Goal: Task Accomplishment & Management: Manage account settings

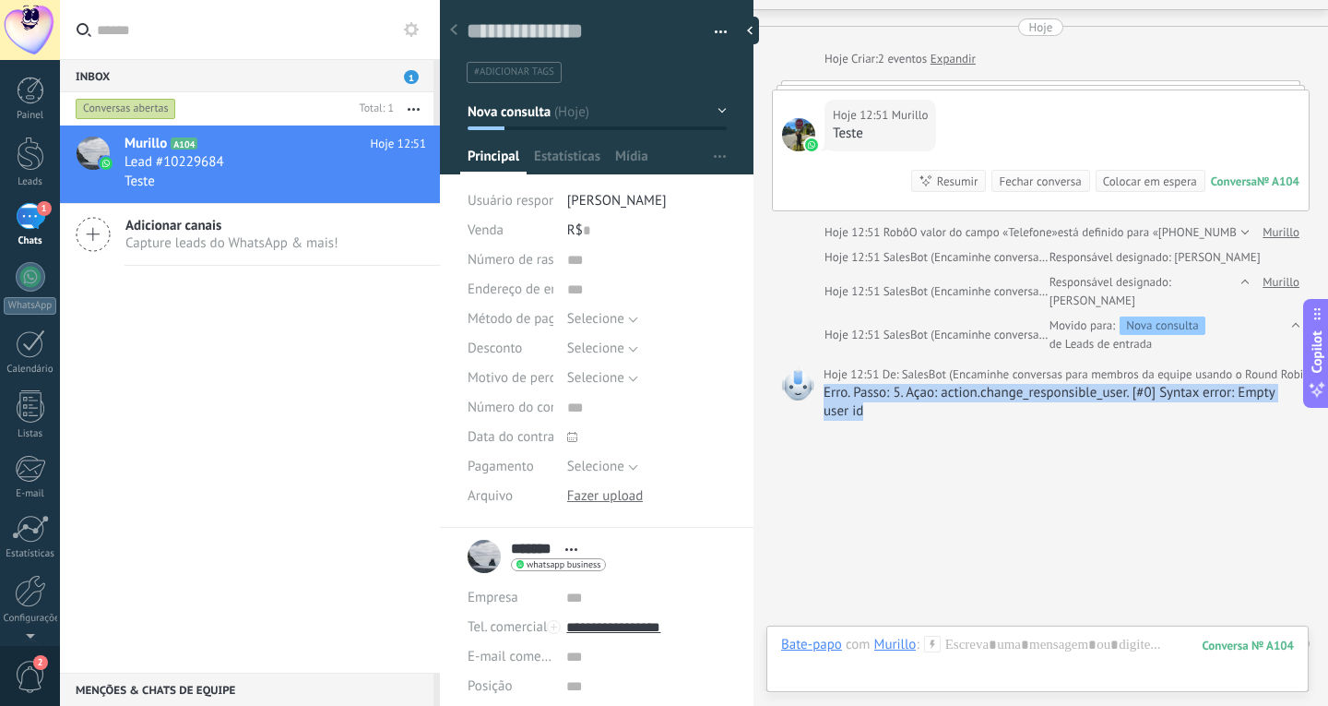
drag, startPoint x: 824, startPoint y: 396, endPoint x: 866, endPoint y: 413, distance: 45.9
click at [866, 413] on div "Erro. Passo: 5. Açao: action.change_responsible_user. [#0] Syntax error: Empty …" at bounding box center [1062, 402] width 477 height 37
copy div "Erro. Passo: 5. Açao: action.change_responsible_user. [#0] Syntax error: Empty …"
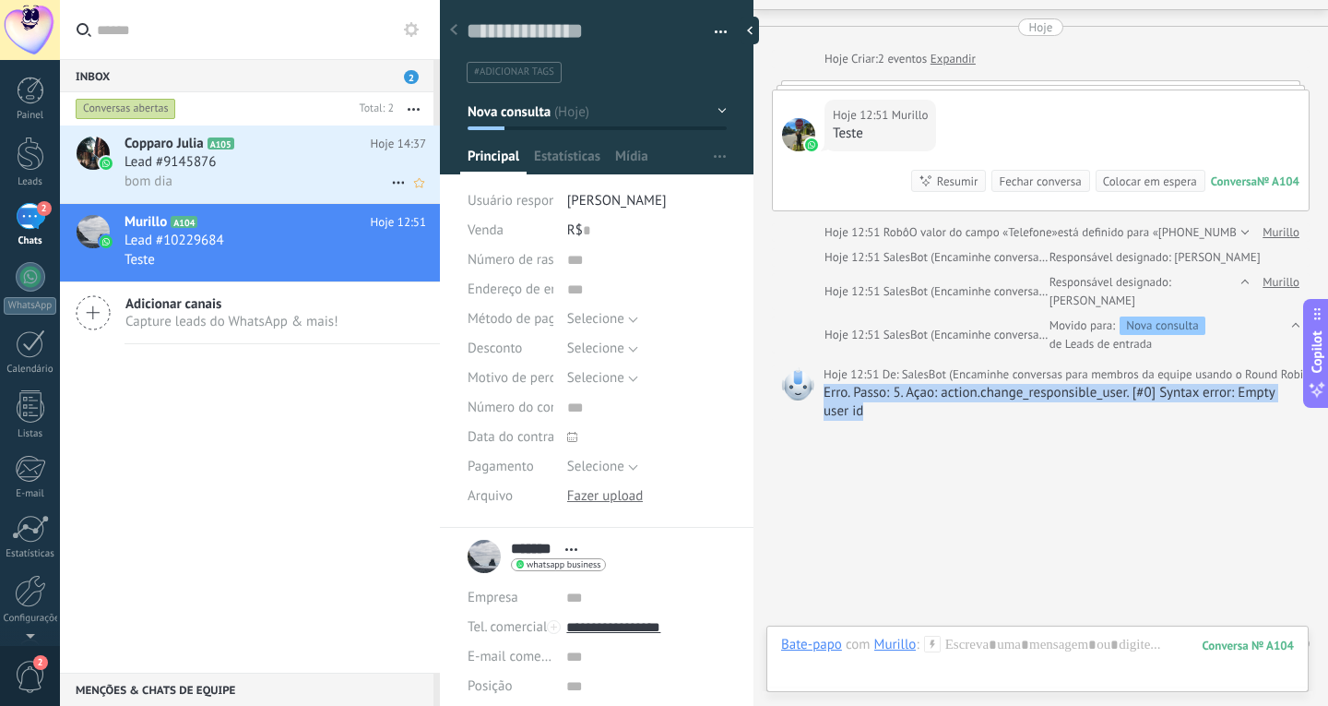
click at [231, 175] on div "bom dia" at bounding box center [276, 181] width 302 height 19
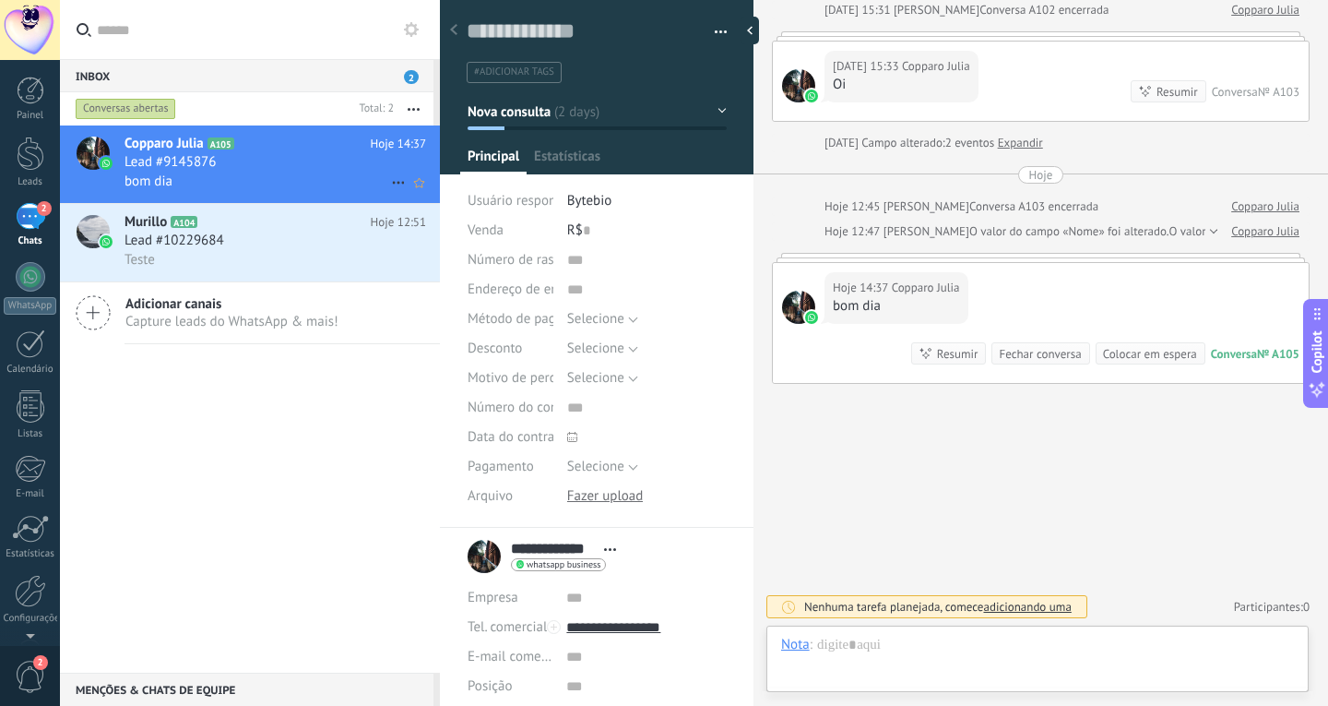
scroll to position [28, 0]
click at [411, 110] on icon "button" at bounding box center [414, 109] width 12 height 3
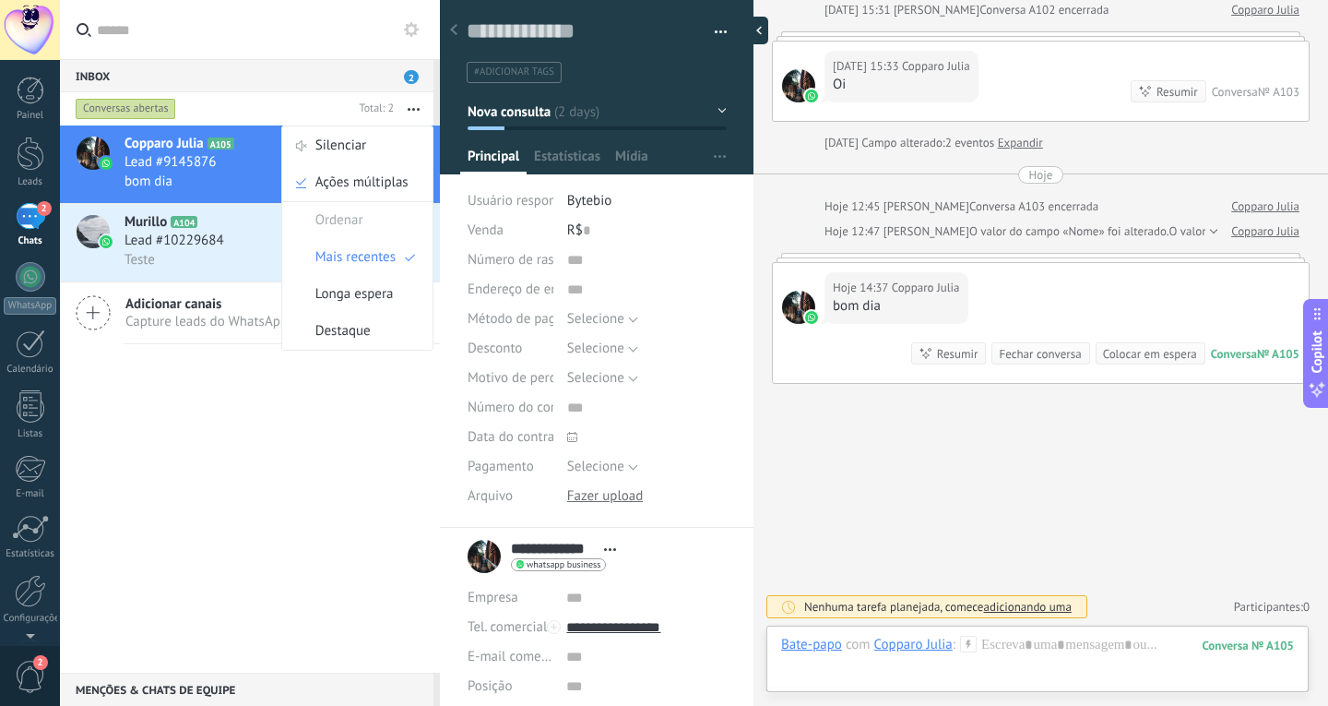
click at [757, 33] on div at bounding box center [755, 31] width 28 height 28
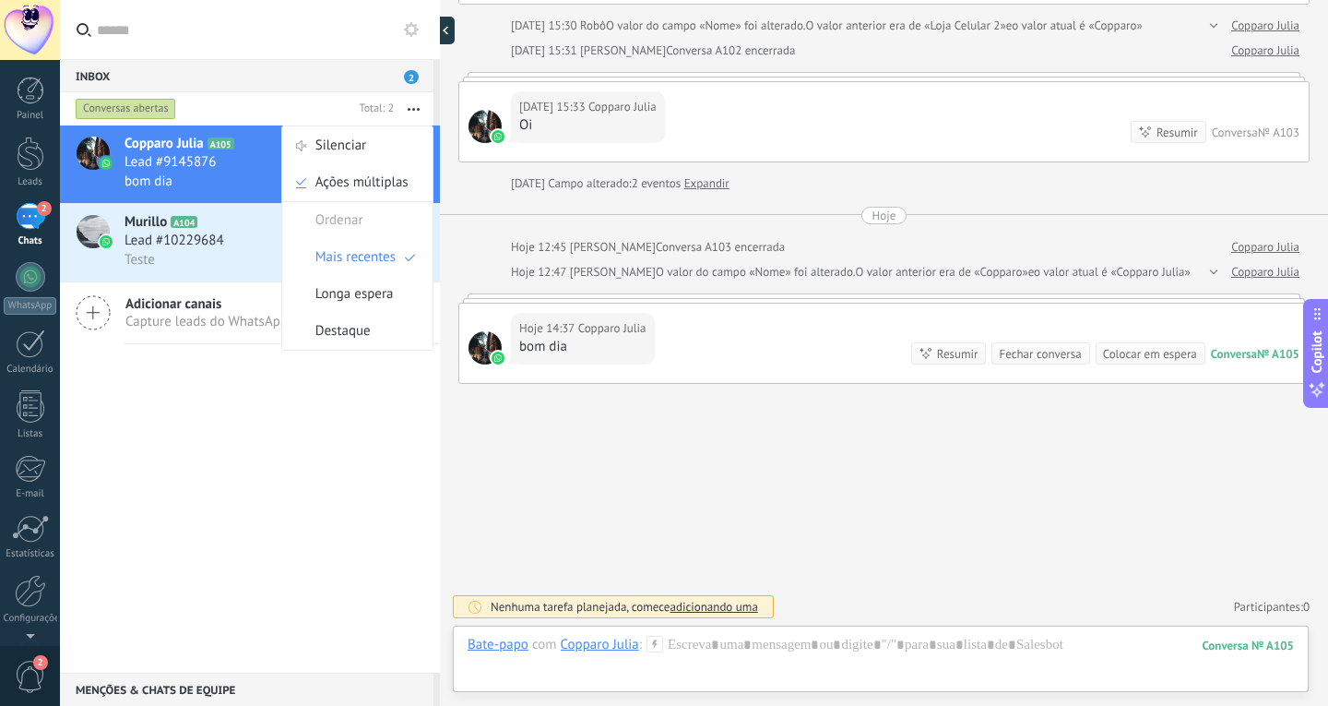
scroll to position [18, 0]
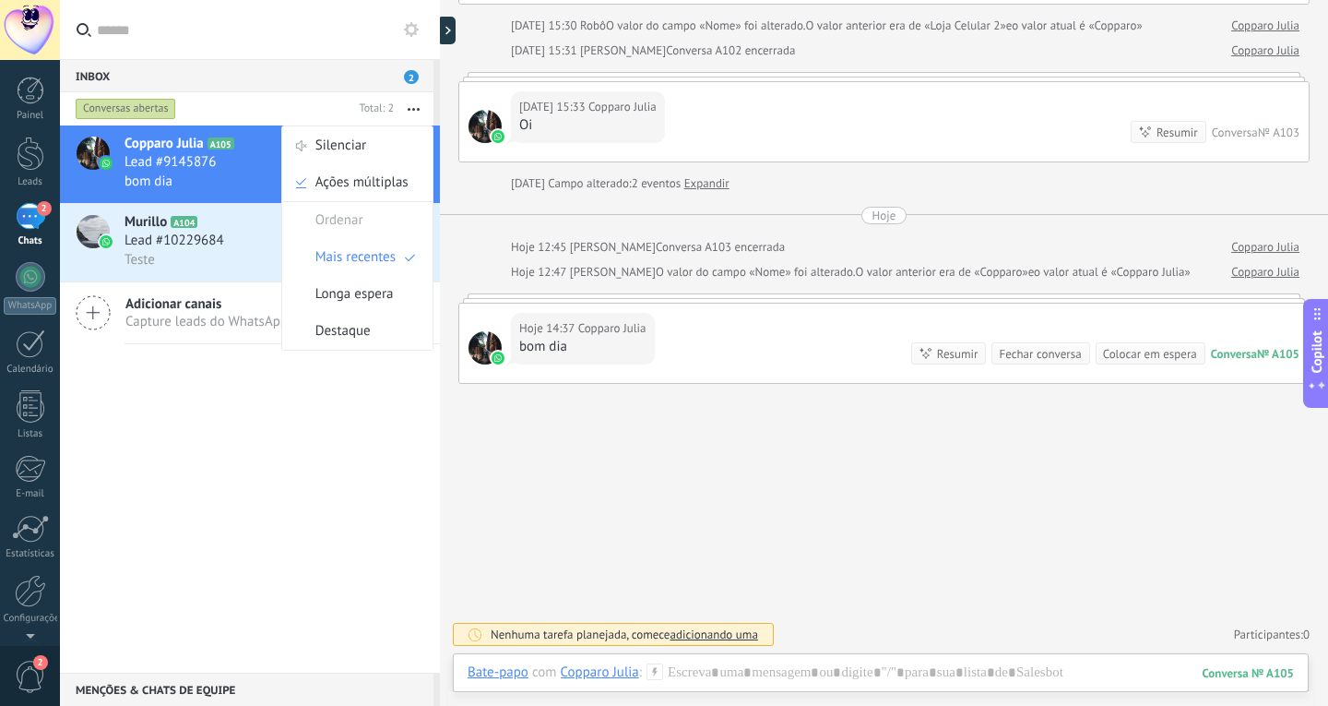
click at [362, 392] on div "Copparo Julia A105 Hoje 14:37 Lead #9145876 bom dia Murillo A104 Hoje 12:51 Lea…" at bounding box center [250, 398] width 380 height 547
click at [349, 507] on div "Copparo Julia A105 Hoje 14:37 Lead #9145876 bom dia Murillo A104 Hoje 12:51 Lea…" at bounding box center [250, 398] width 380 height 547
drag, startPoint x: 231, startPoint y: 488, endPoint x: 209, endPoint y: 338, distance: 151.9
click at [231, 482] on div "Copparo Julia A105 Hoje 14:37 Lead #9145876 bom dia Murillo A104 Hoje 12:51 Lea…" at bounding box center [250, 398] width 380 height 547
click at [214, 244] on span "Lead #10229684" at bounding box center [175, 241] width 100 height 18
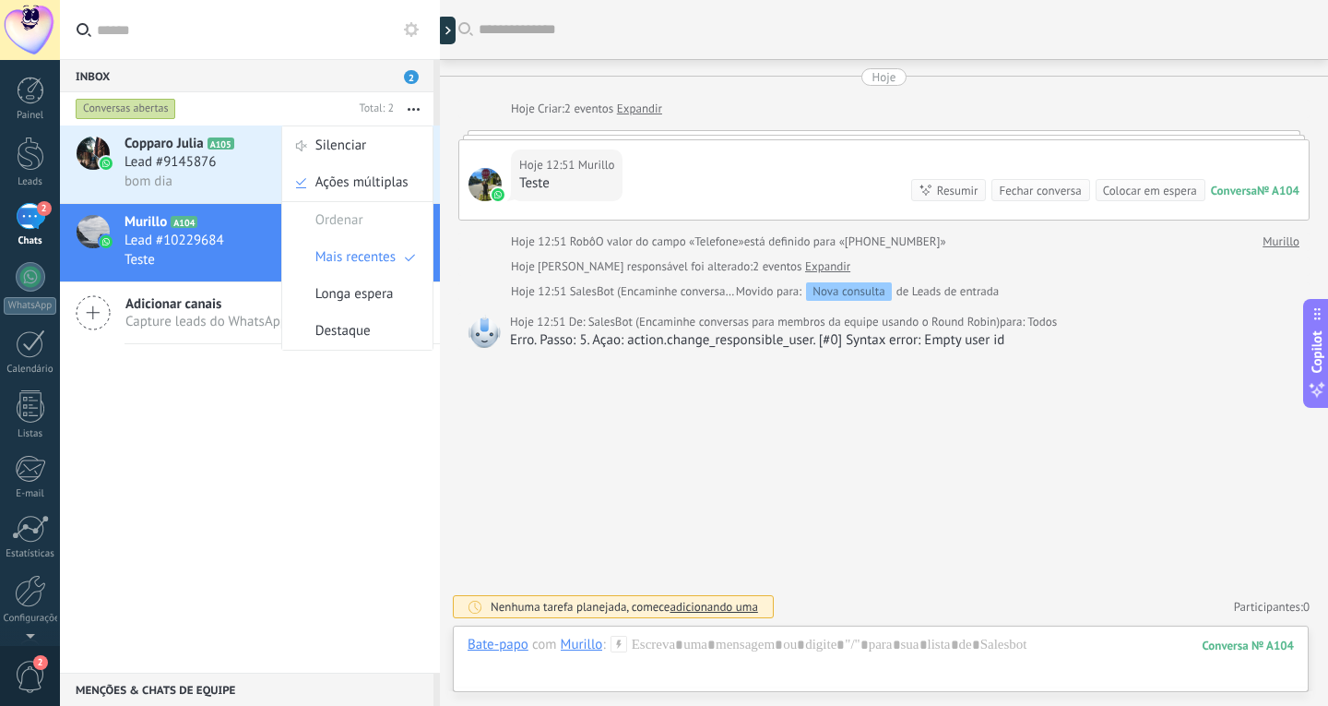
click at [416, 109] on icon "button" at bounding box center [414, 109] width 12 height 3
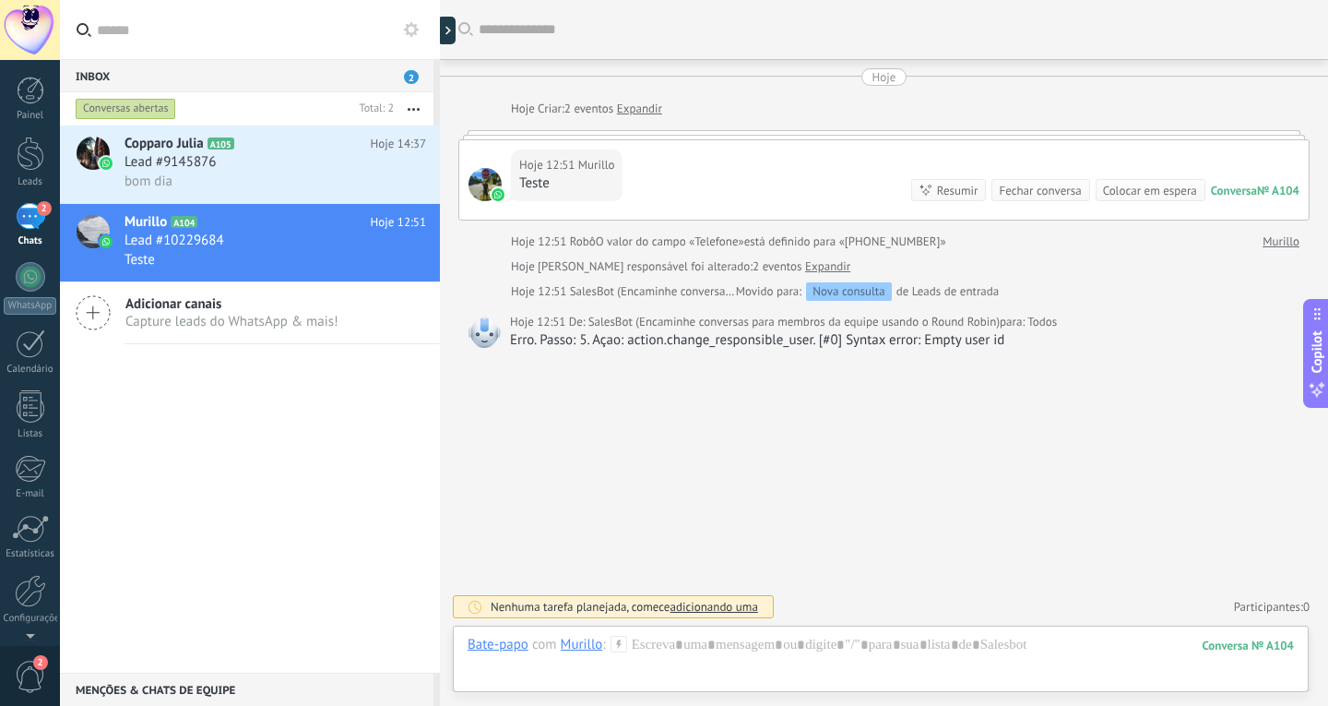
click at [639, 107] on link "Expandir" at bounding box center [639, 109] width 45 height 18
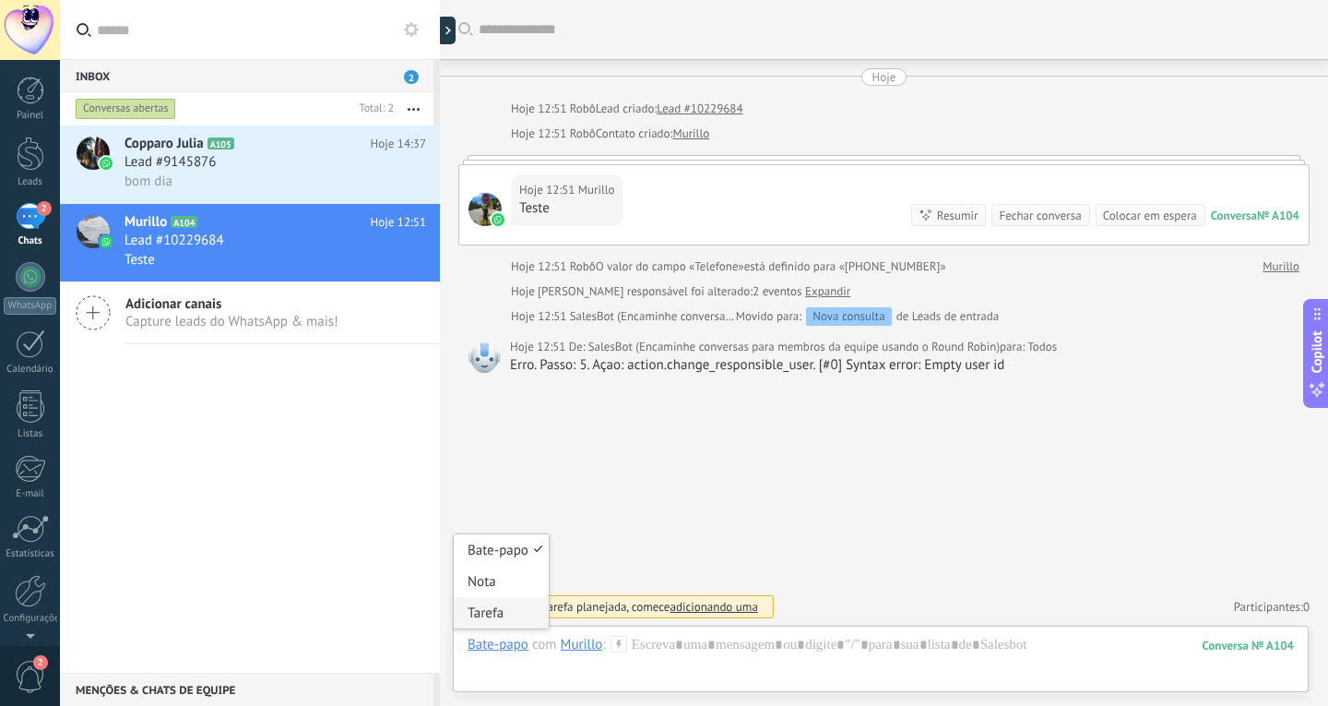
click at [490, 611] on div "Tarefa" at bounding box center [501, 612] width 95 height 31
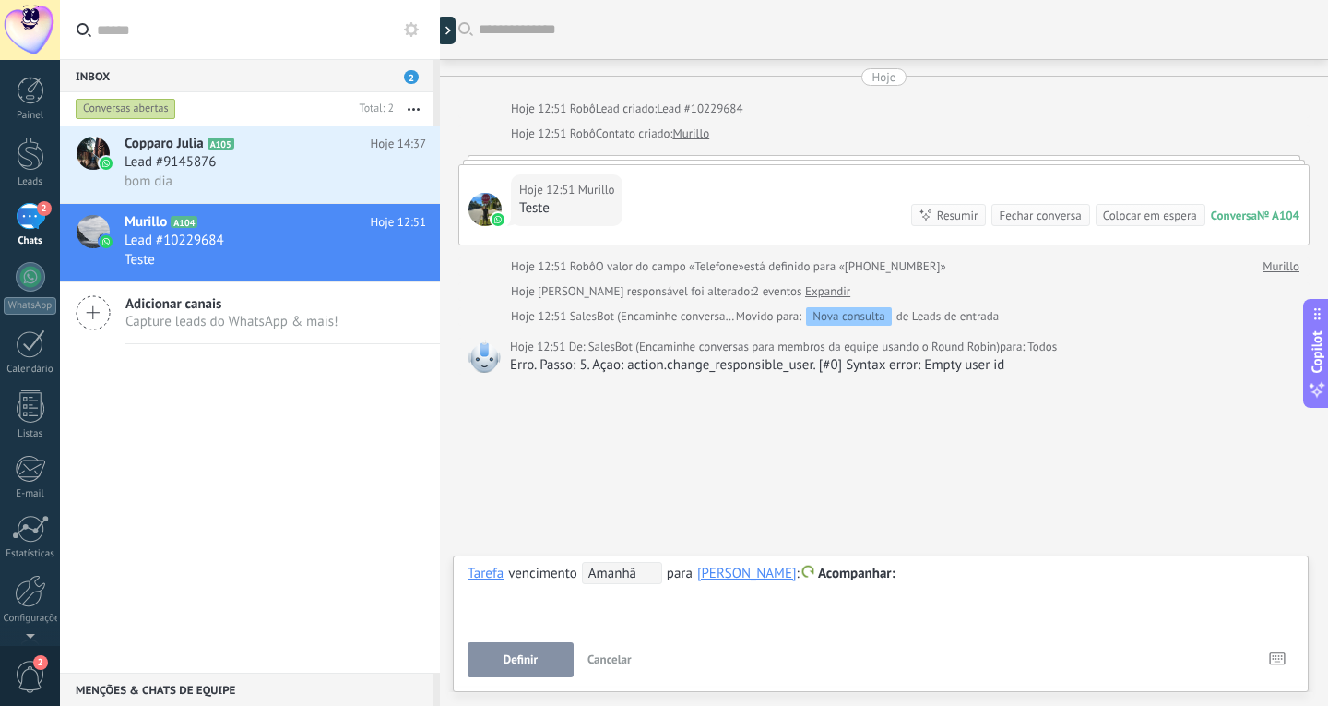
click at [613, 659] on span "Cancelar" at bounding box center [610, 659] width 44 height 16
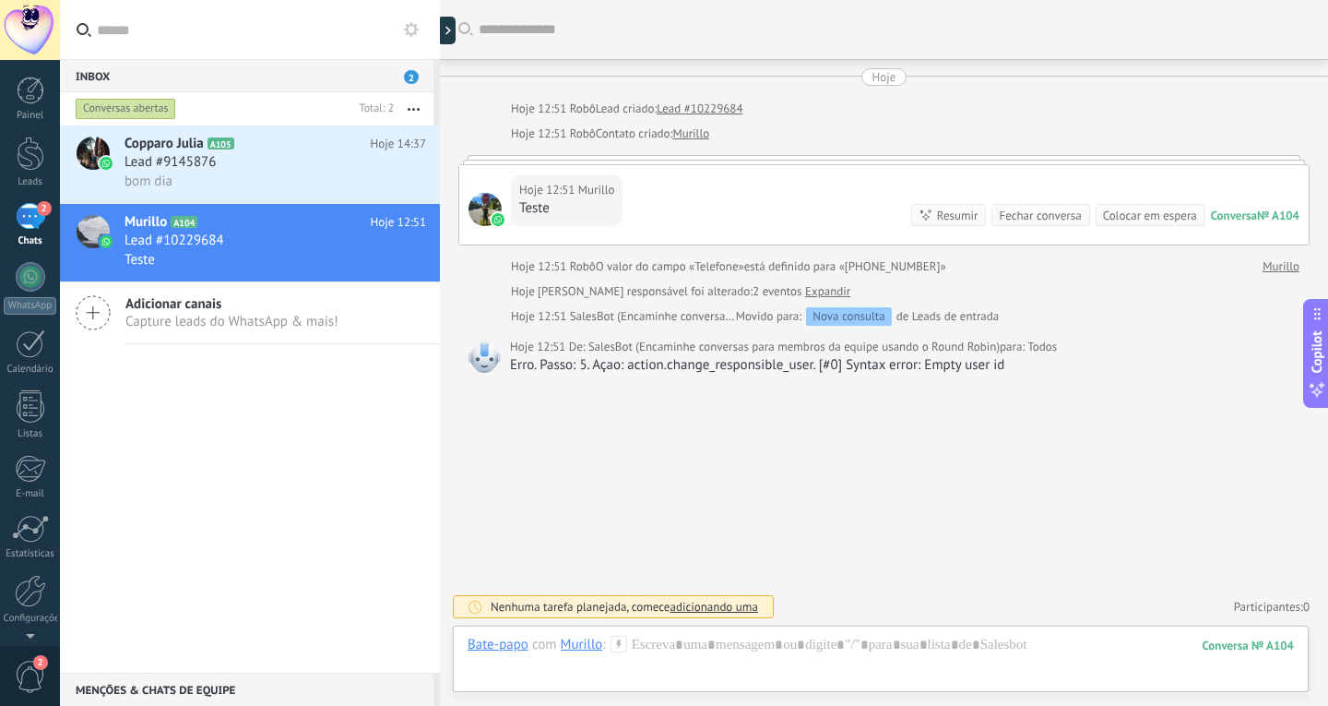
click at [805, 290] on link "Expandir" at bounding box center [827, 291] width 45 height 18
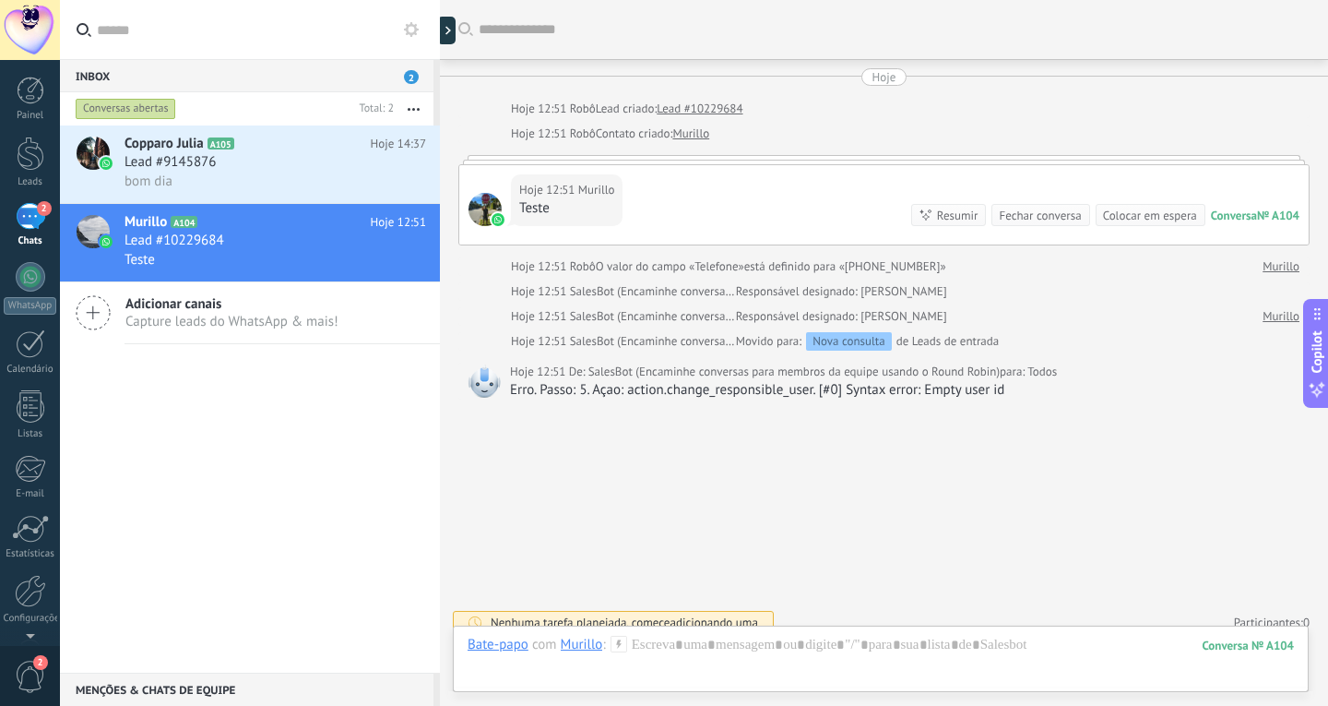
scroll to position [16, 0]
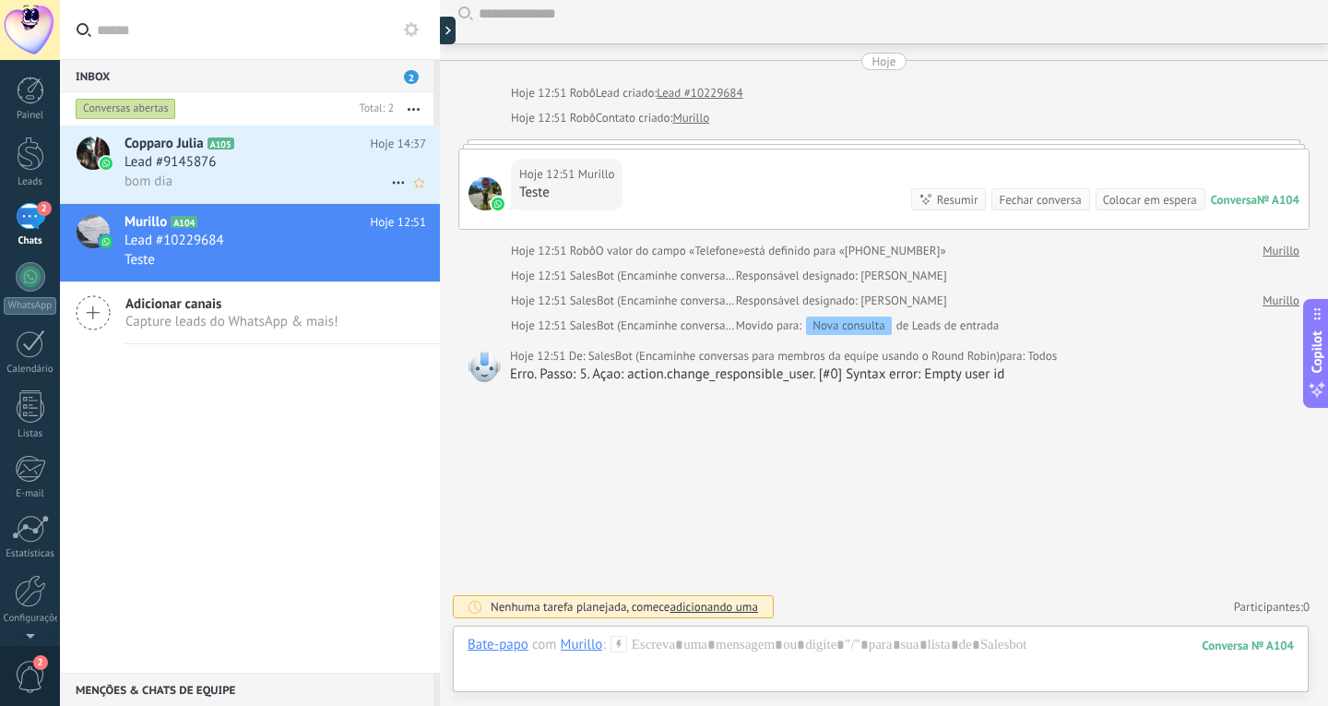
click at [220, 185] on div "bom dia" at bounding box center [276, 181] width 302 height 19
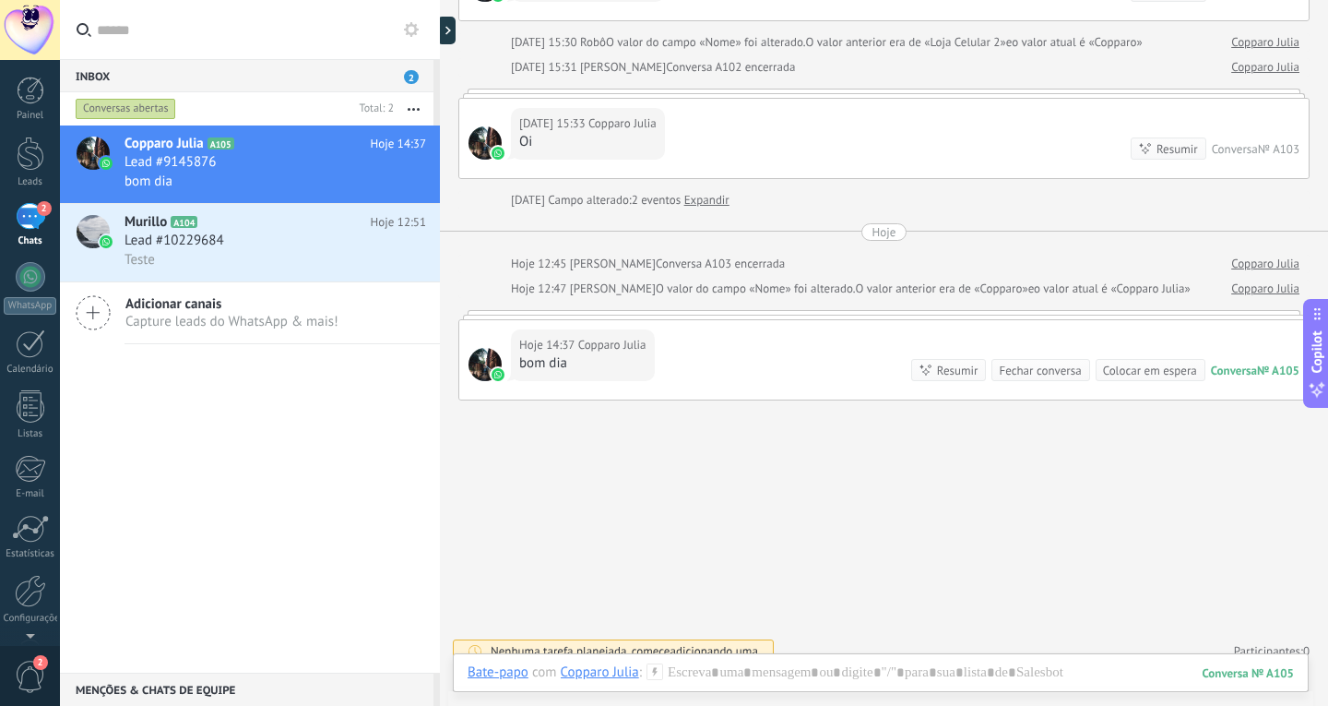
scroll to position [542, 0]
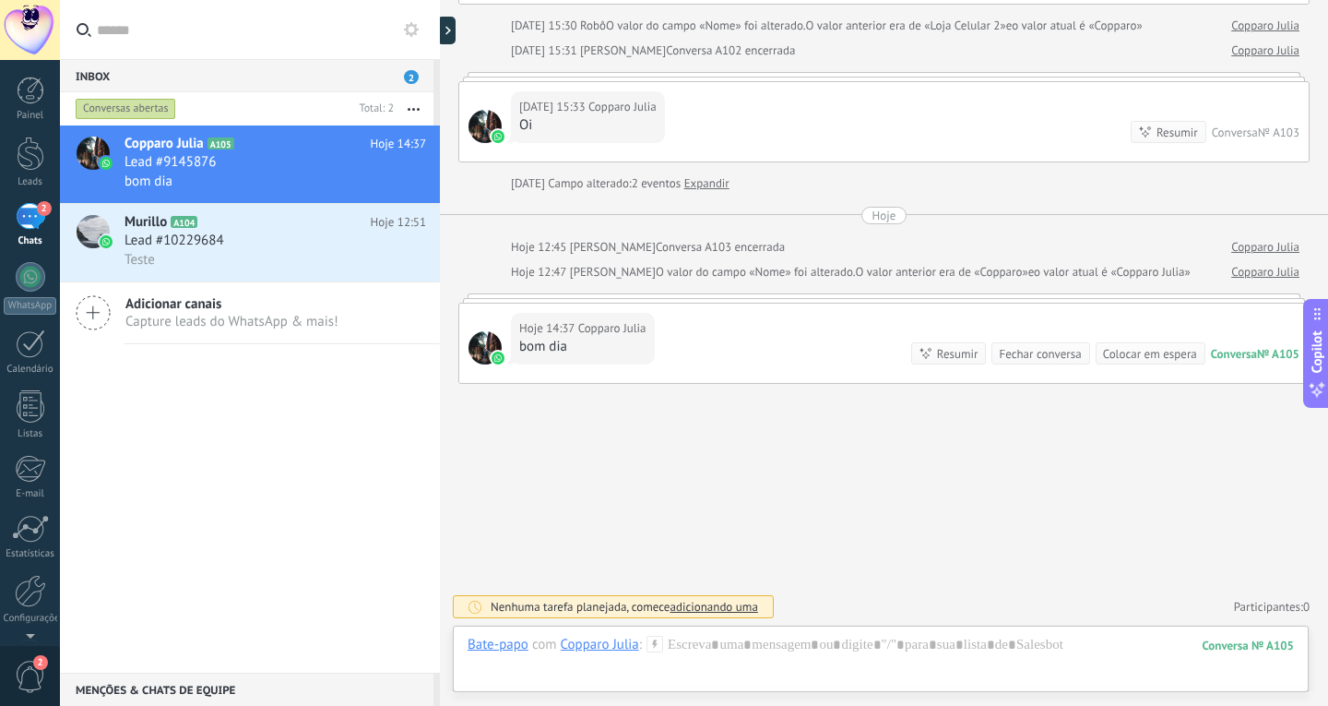
click at [730, 185] on link "Expandir" at bounding box center [707, 183] width 45 height 18
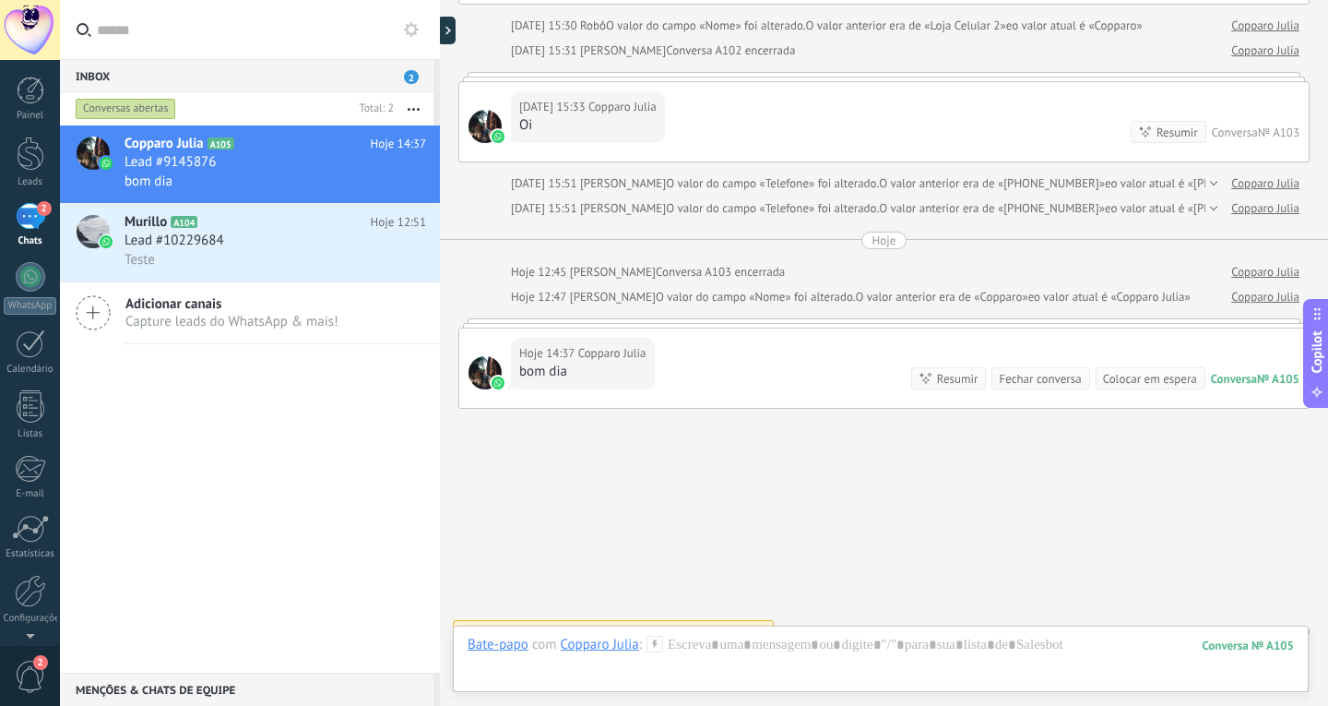
scroll to position [566, 0]
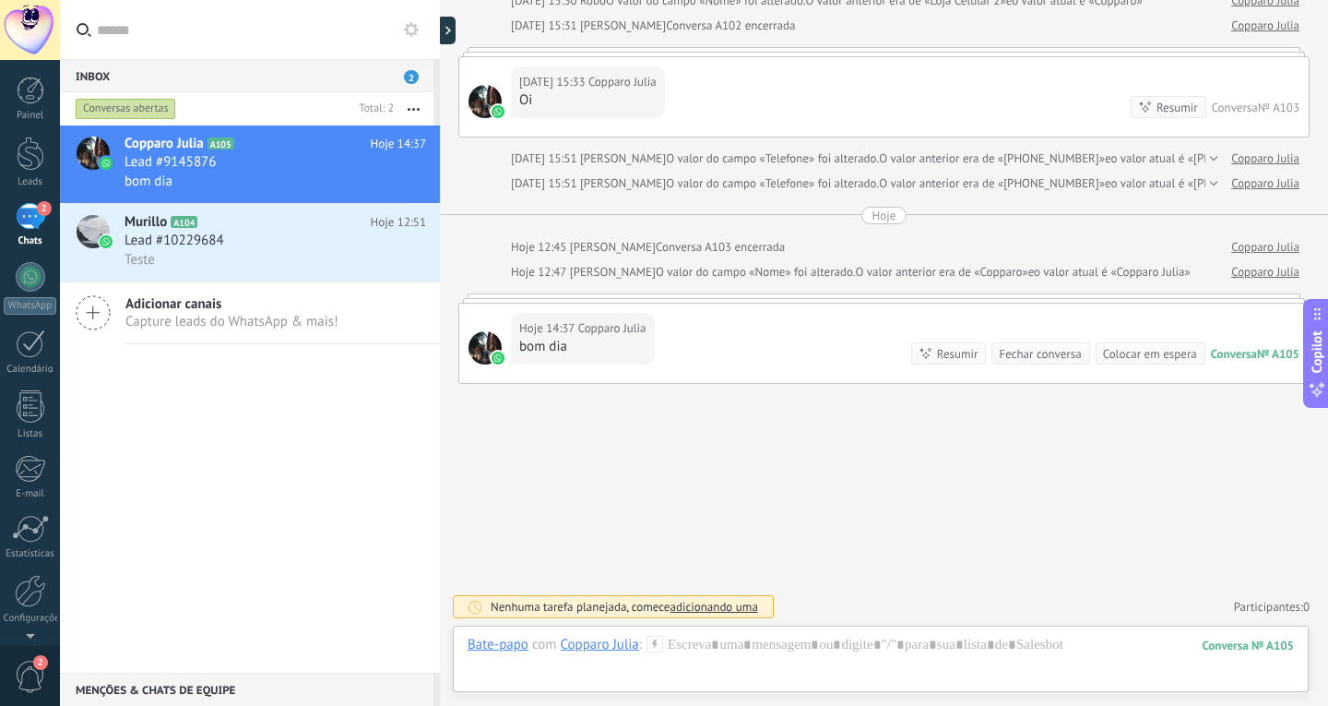
click at [946, 317] on div "Hoje 14:37 Copparo Julia bom dia Conversa № A105 Conversa № A105 Resumir Resumi…" at bounding box center [884, 343] width 850 height 79
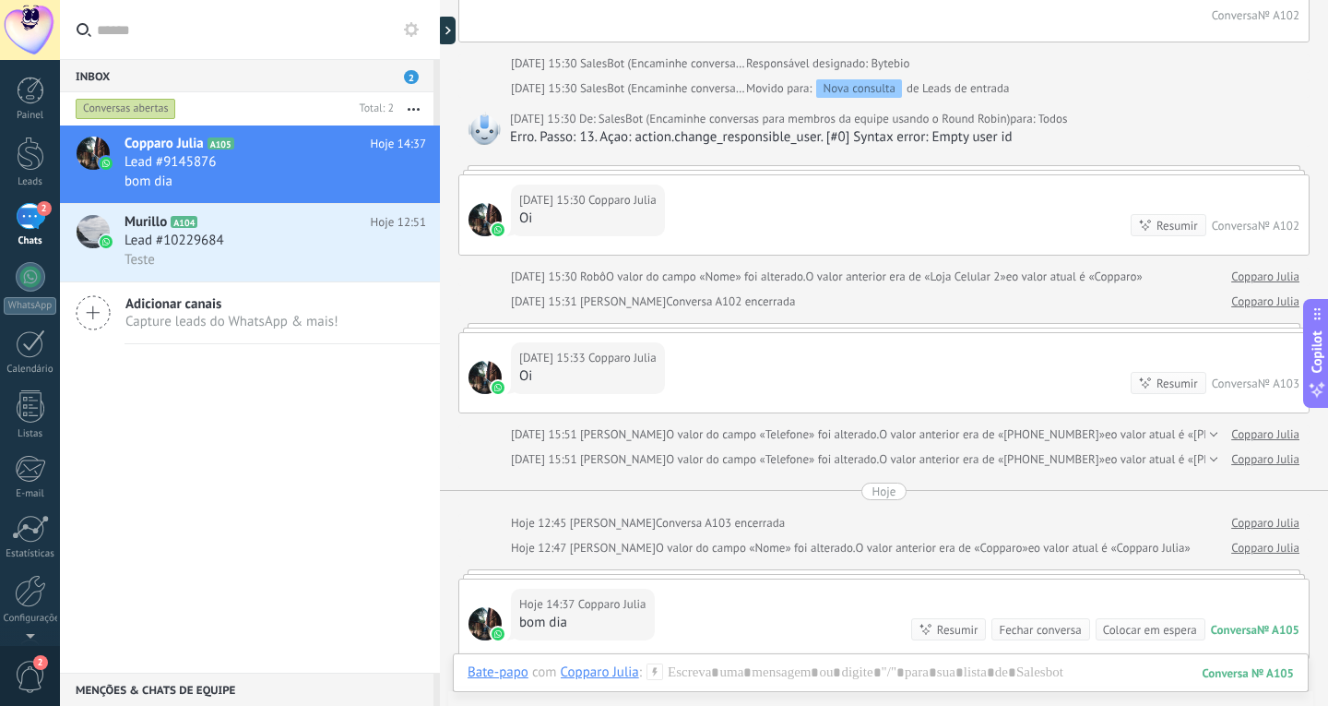
scroll to position [290, 0]
click at [24, 153] on div at bounding box center [31, 154] width 28 height 34
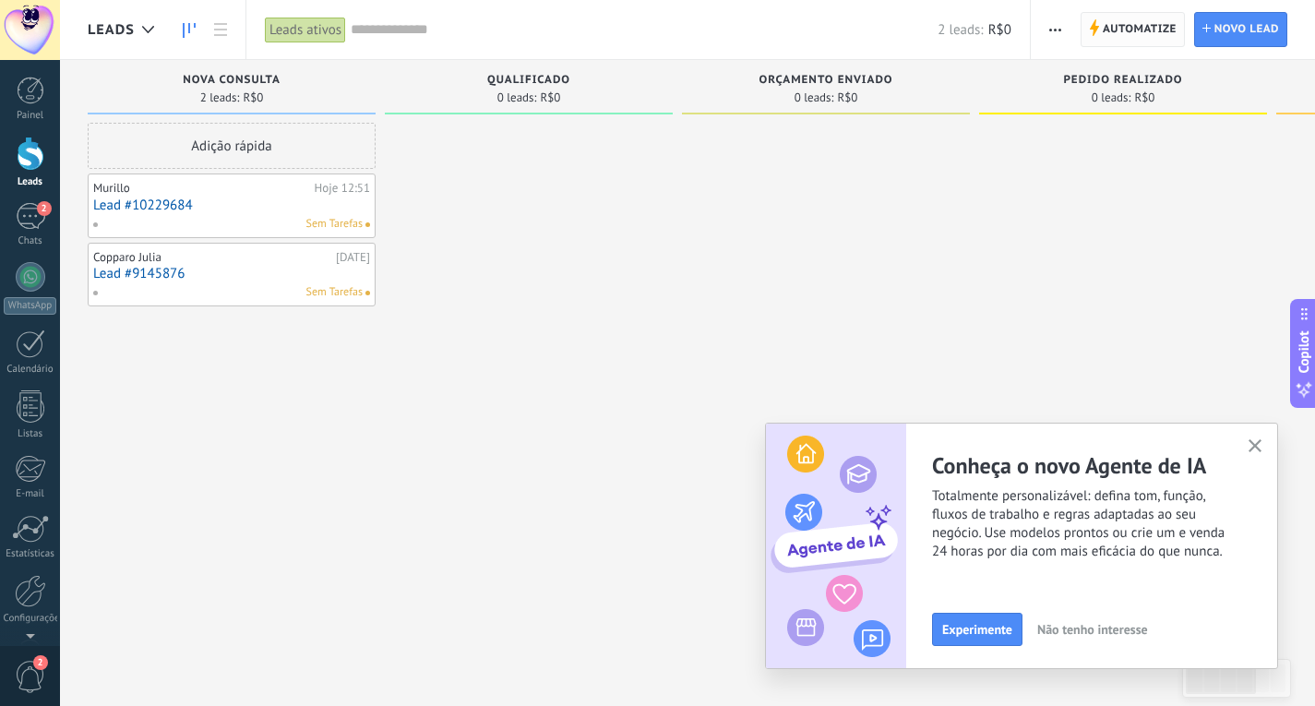
click at [1103, 37] on span "Automatize" at bounding box center [1139, 29] width 74 height 33
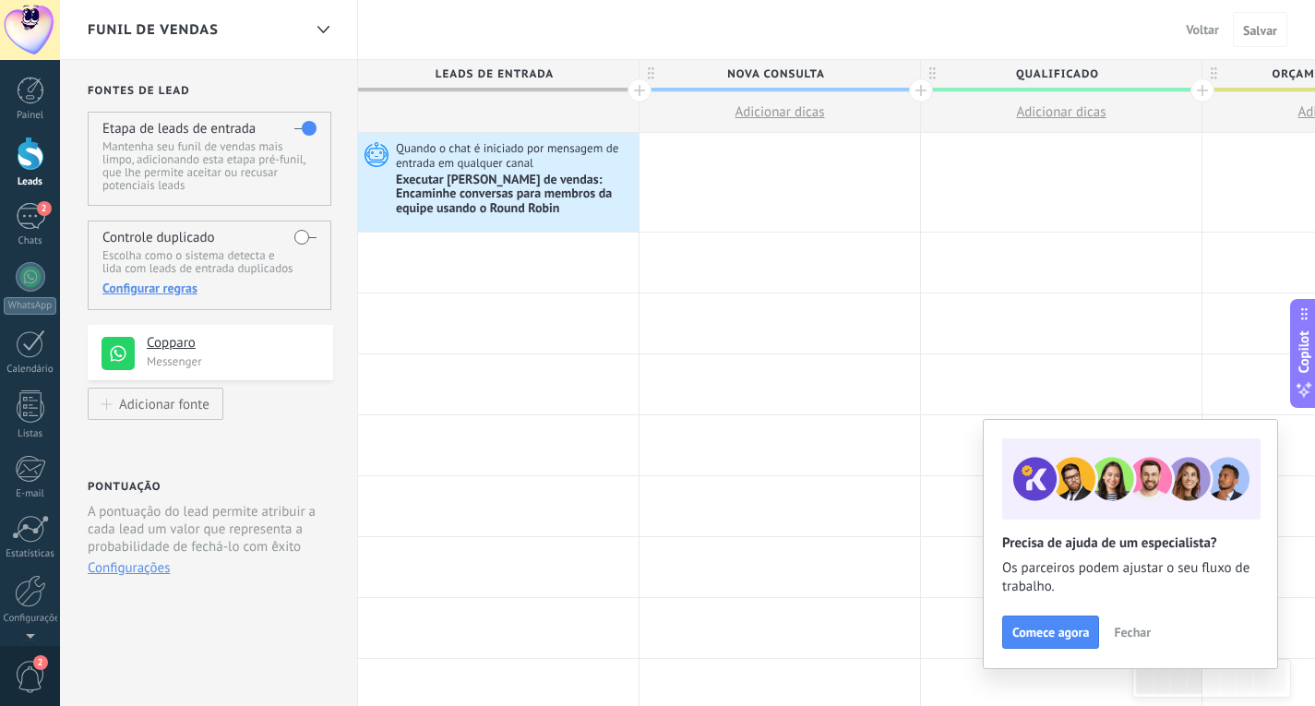
click at [767, 113] on span "Adicionar dicas" at bounding box center [778, 112] width 89 height 18
type textarea "*********"
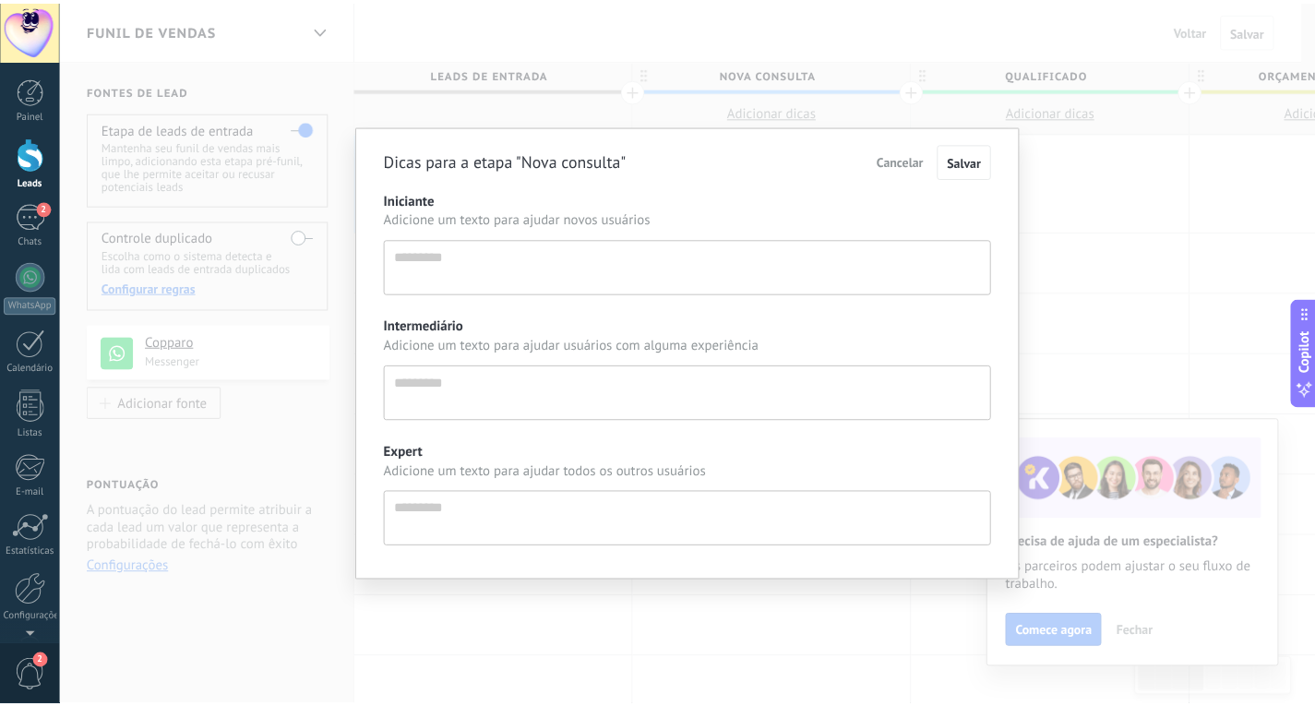
scroll to position [18, 0]
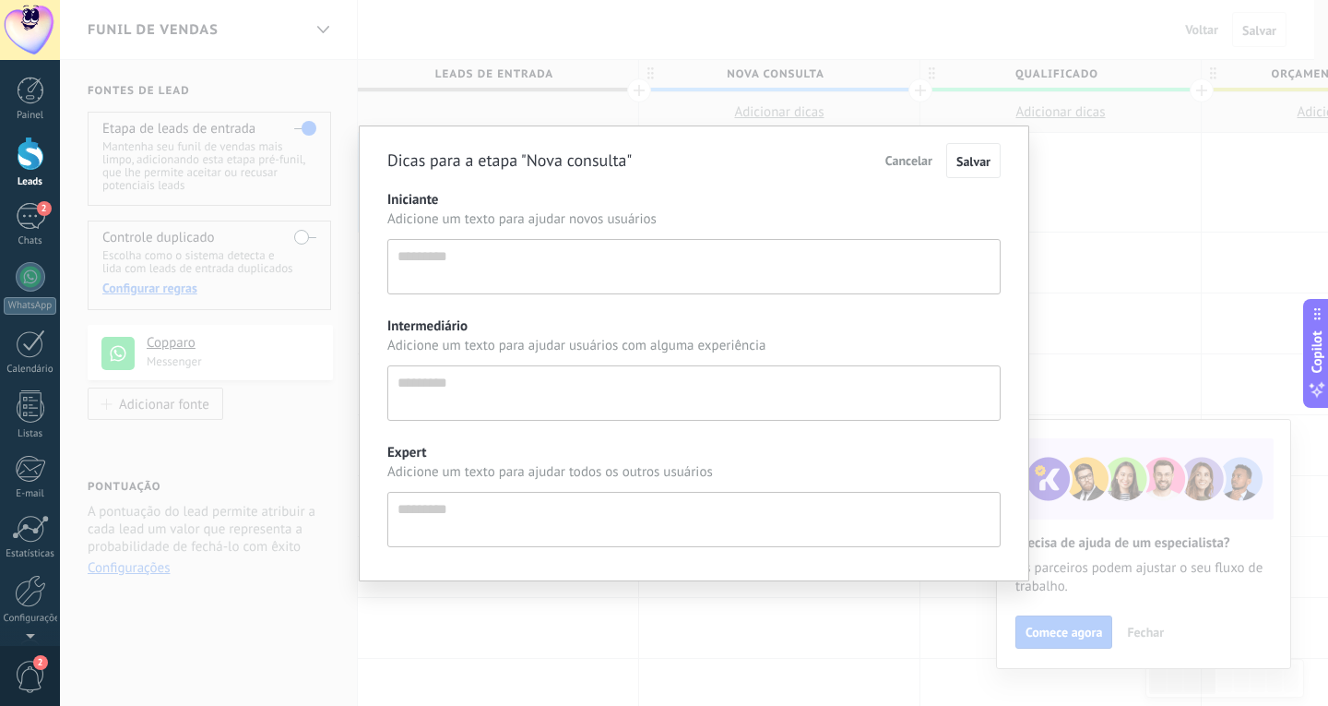
click at [769, 89] on div "Dicas para a etapa "Nova consulta" Cancelar Salvar Iniciante Adicione um texto …" at bounding box center [694, 353] width 1269 height 706
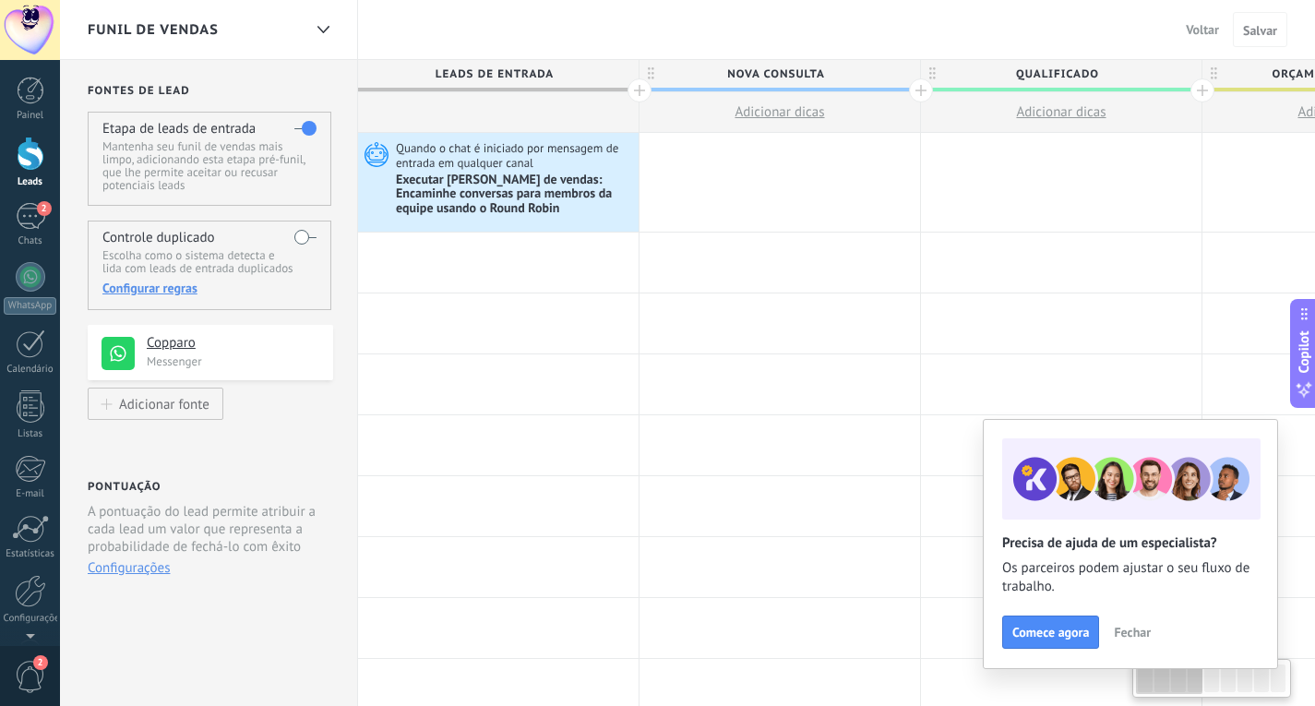
click at [770, 78] on span "Nova consulta" at bounding box center [774, 74] width 271 height 29
type input "*"
type input "*****"
click at [923, 93] on div at bounding box center [921, 90] width 24 height 24
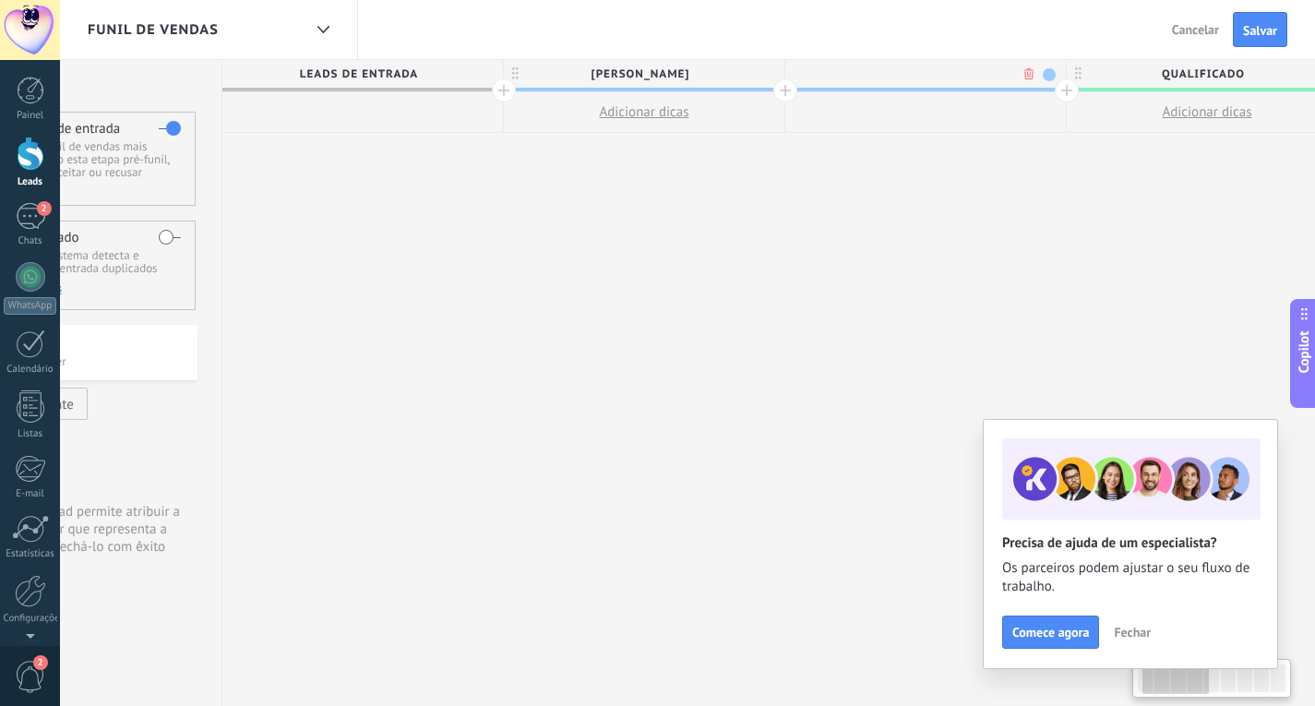
scroll to position [0, 137]
type input "*******"
click at [1251, 34] on span "Salvar" at bounding box center [1260, 30] width 34 height 13
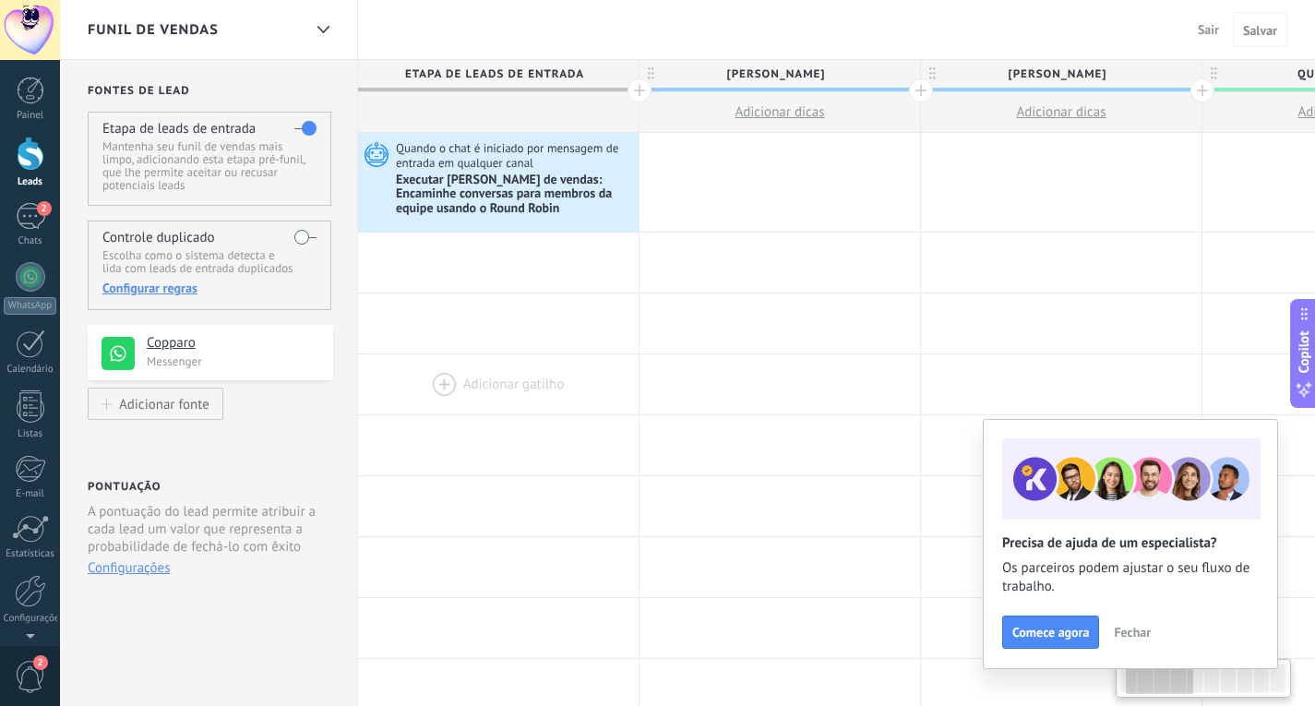
scroll to position [0, 137]
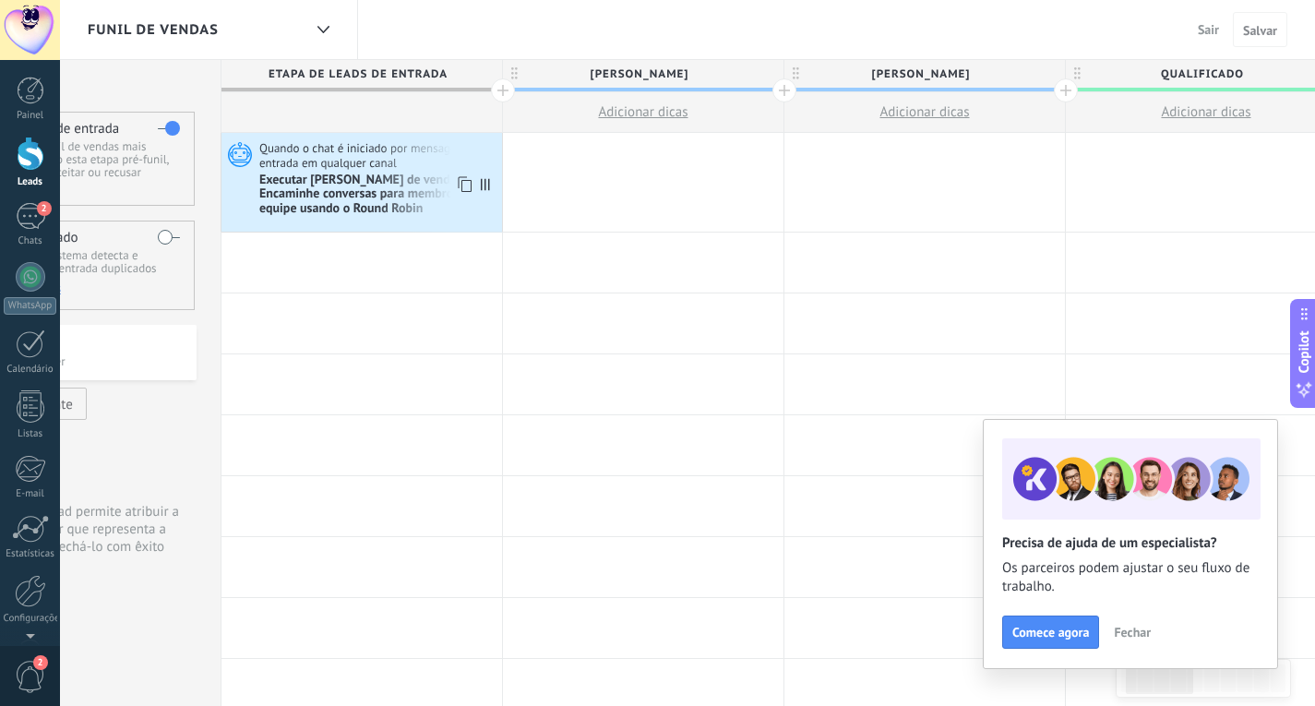
click at [352, 183] on div "Executar [PERSON_NAME] de vendas: Encaminhe conversas para membros da equipe us…" at bounding box center [378, 195] width 238 height 45
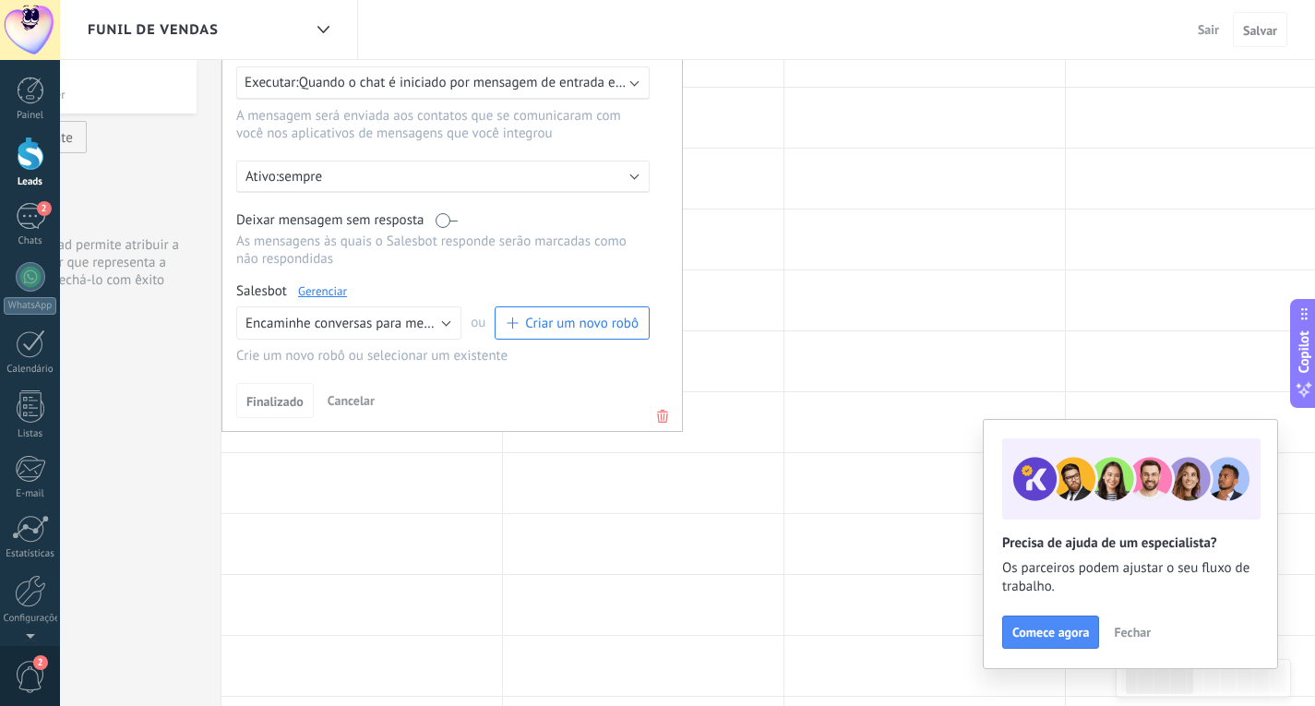
scroll to position [277, 0]
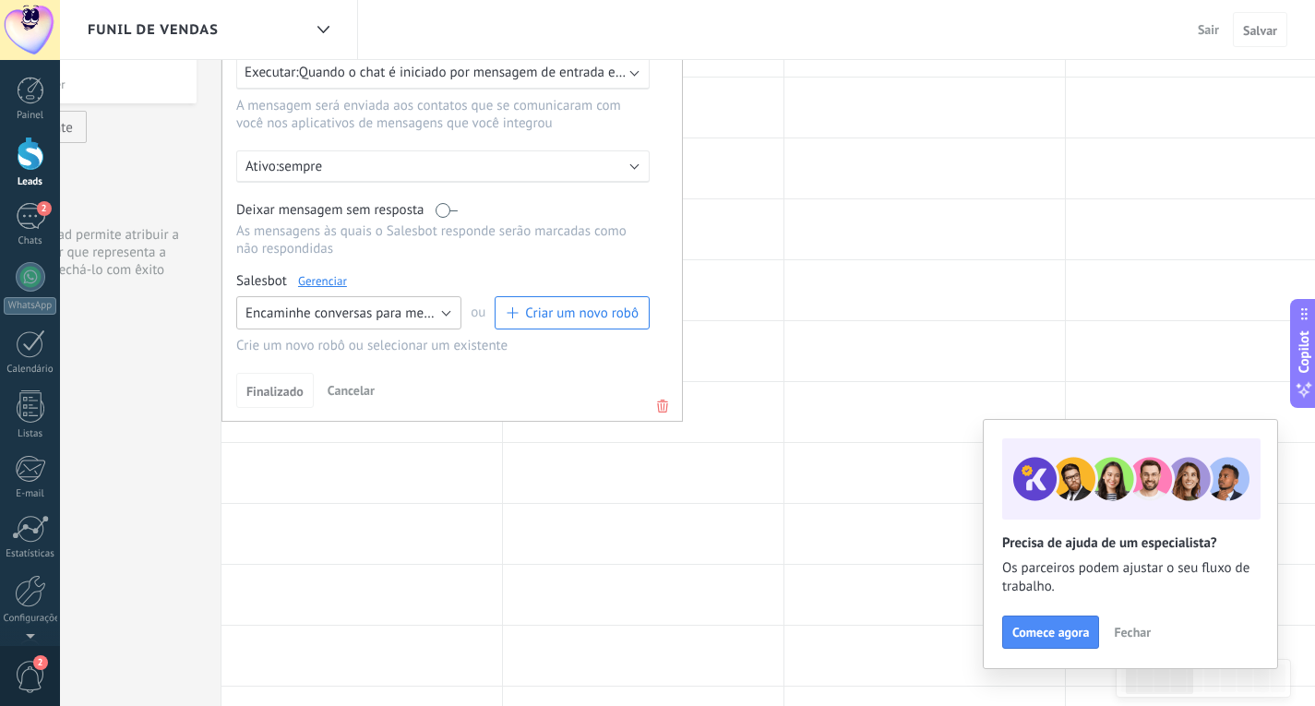
click at [436, 316] on span "Encaminhe conversas para membros da equipe usando o Round Robin" at bounding box center [451, 313] width 412 height 18
click at [424, 346] on span "Encaminhe conversas para membros da equipe usando o Round Robin" at bounding box center [340, 345] width 230 height 18
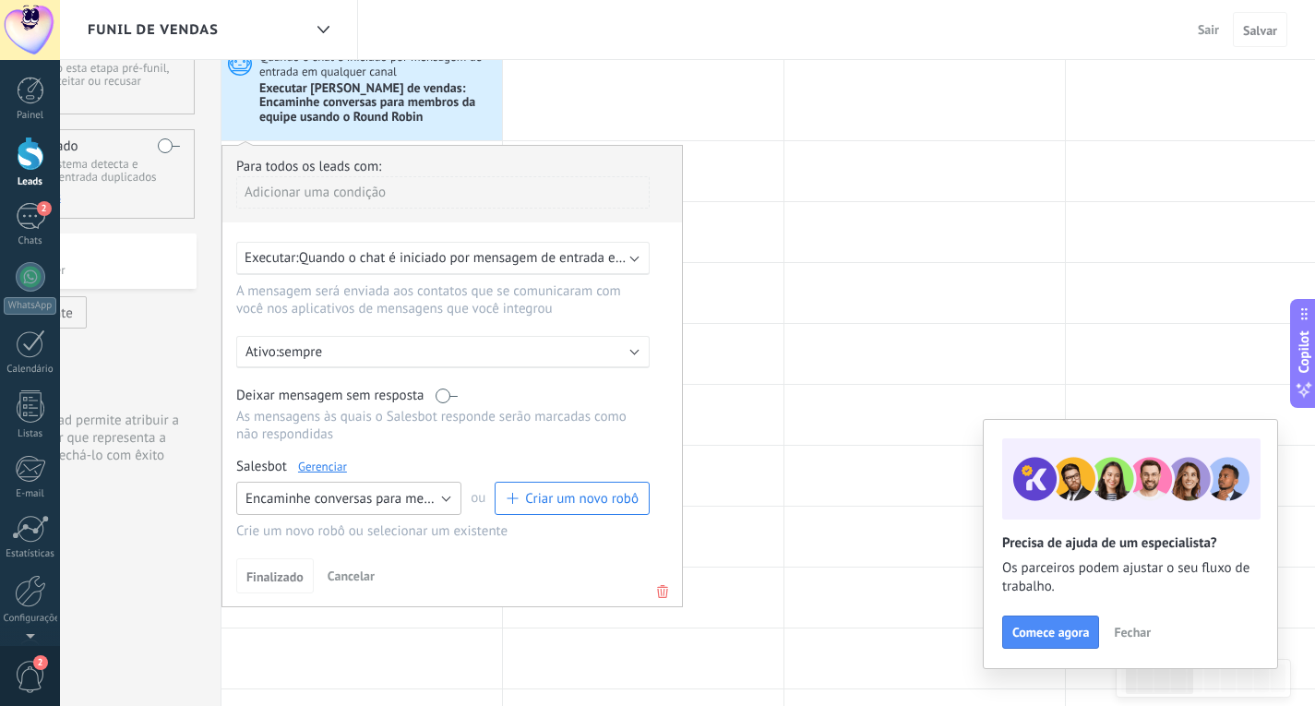
scroll to position [0, 0]
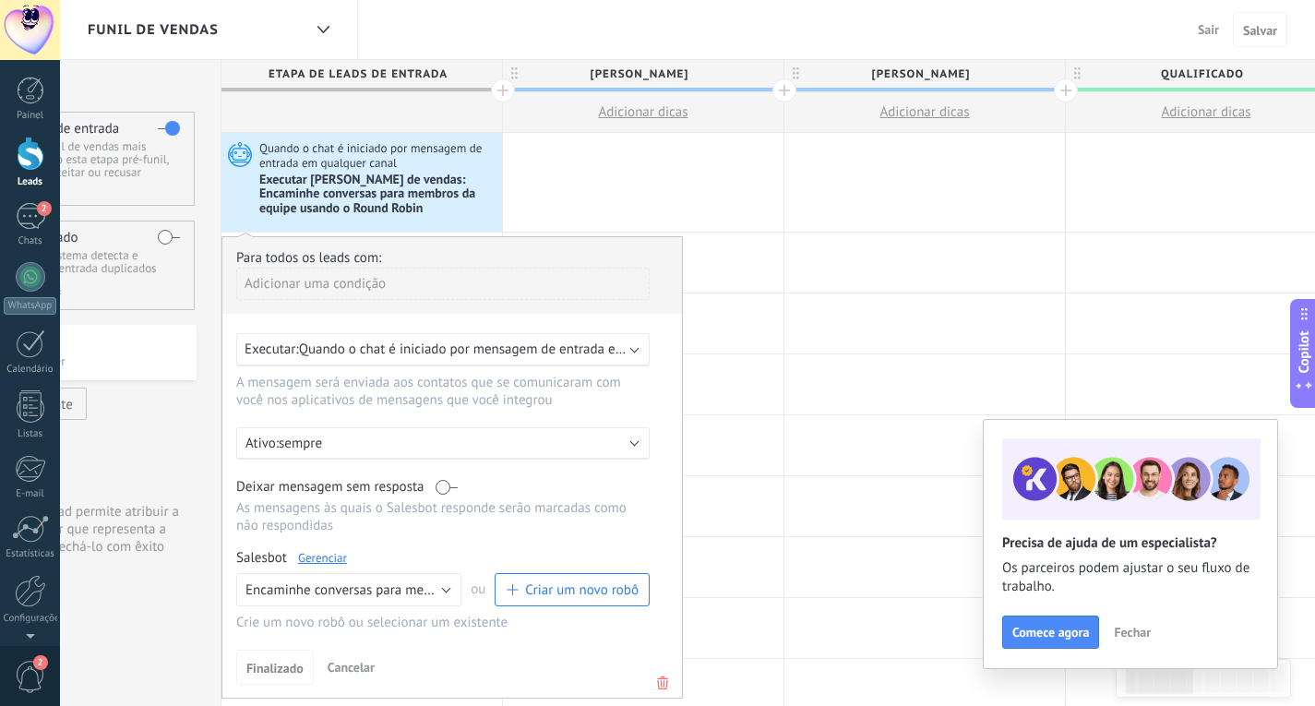
click at [378, 290] on div "Adicionar uma condição" at bounding box center [442, 284] width 413 height 32
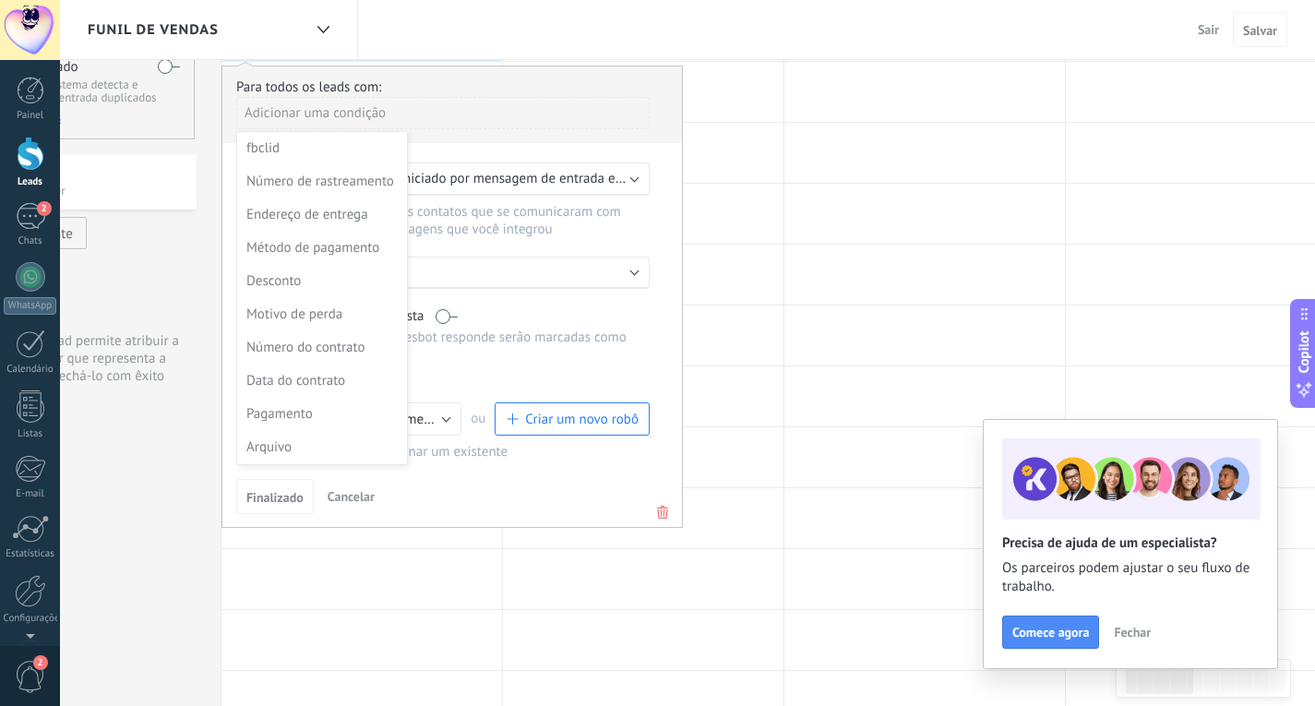
scroll to position [277, 0]
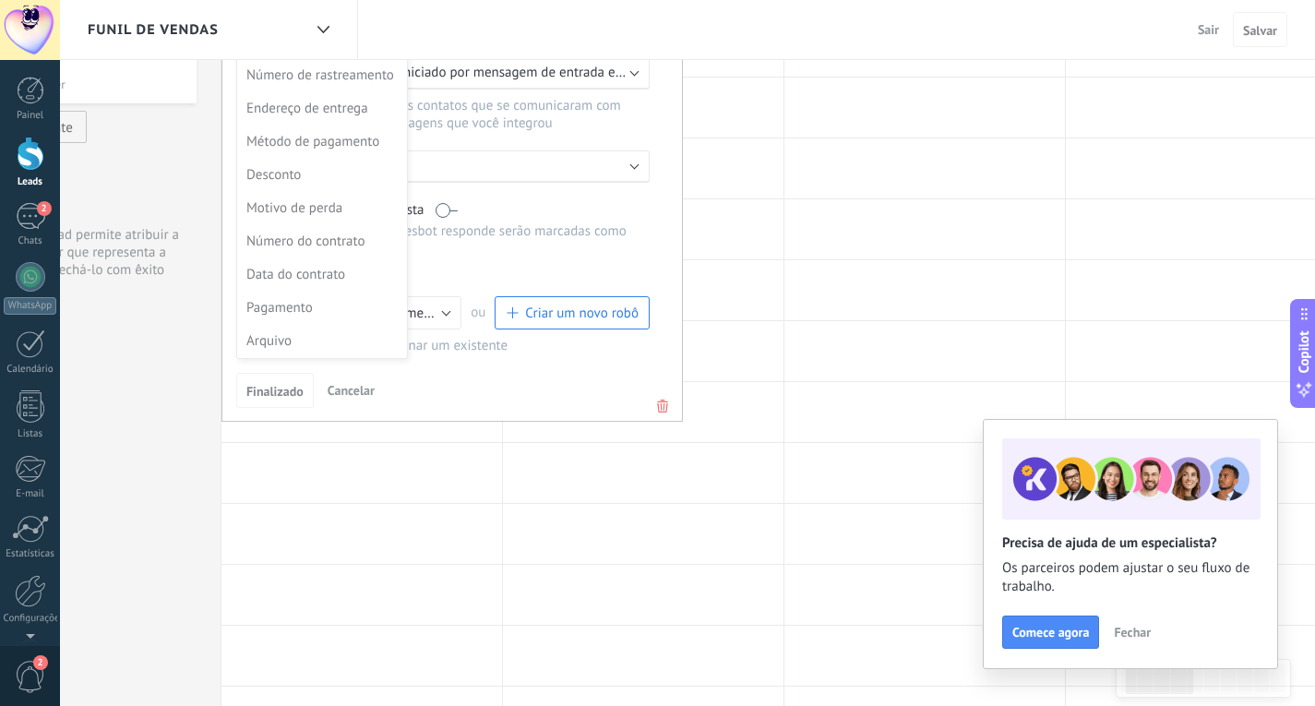
click at [566, 354] on div at bounding box center [451, 190] width 459 height 460
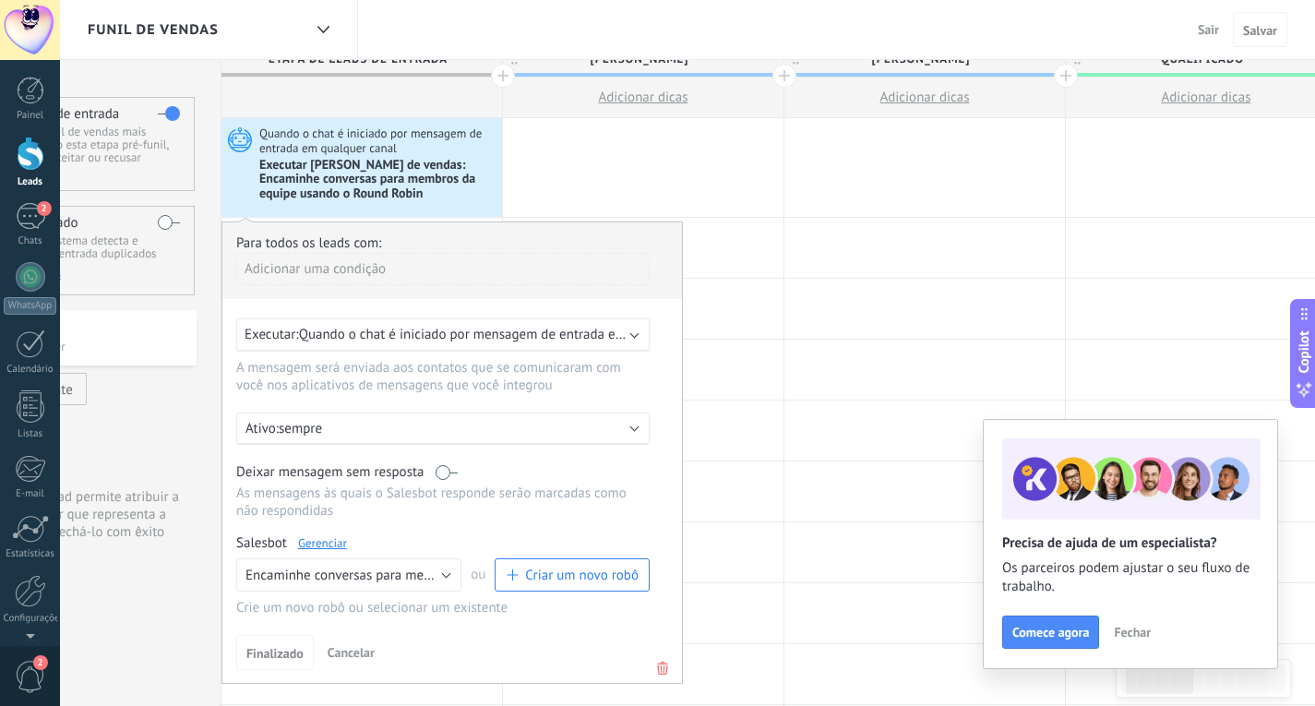
scroll to position [0, 0]
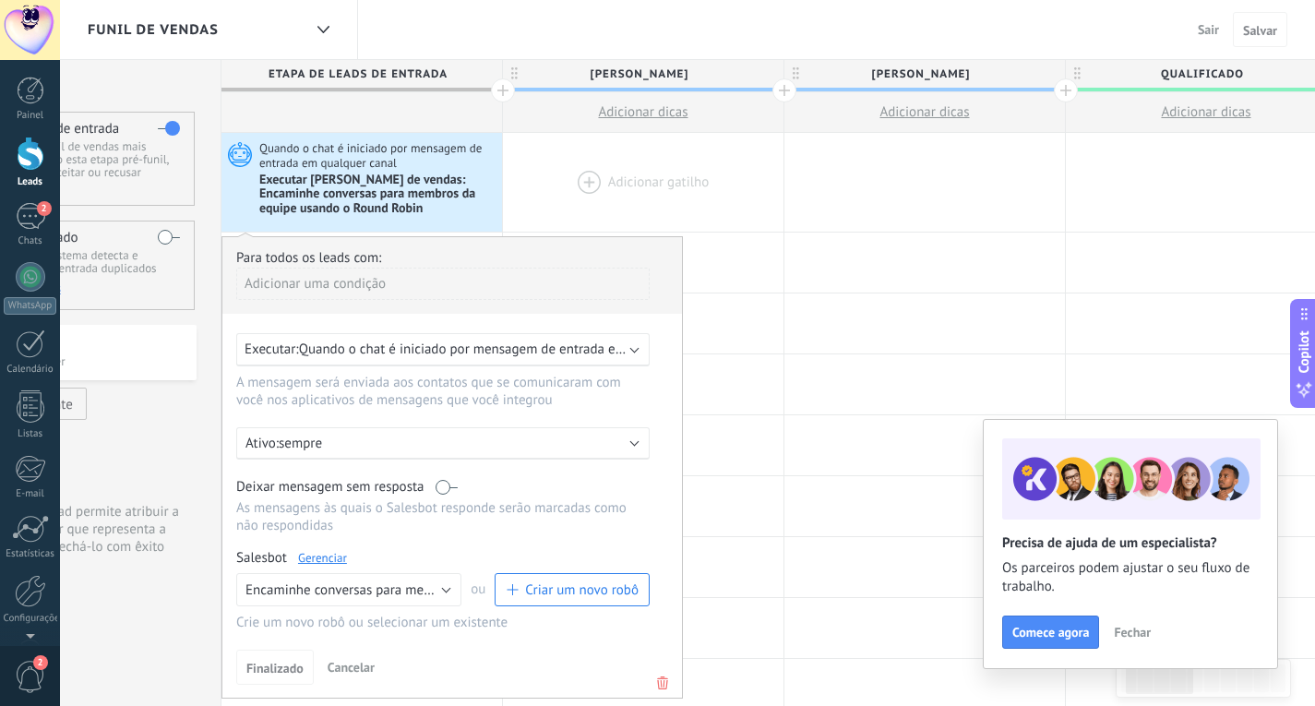
click at [621, 184] on div at bounding box center [643, 182] width 280 height 99
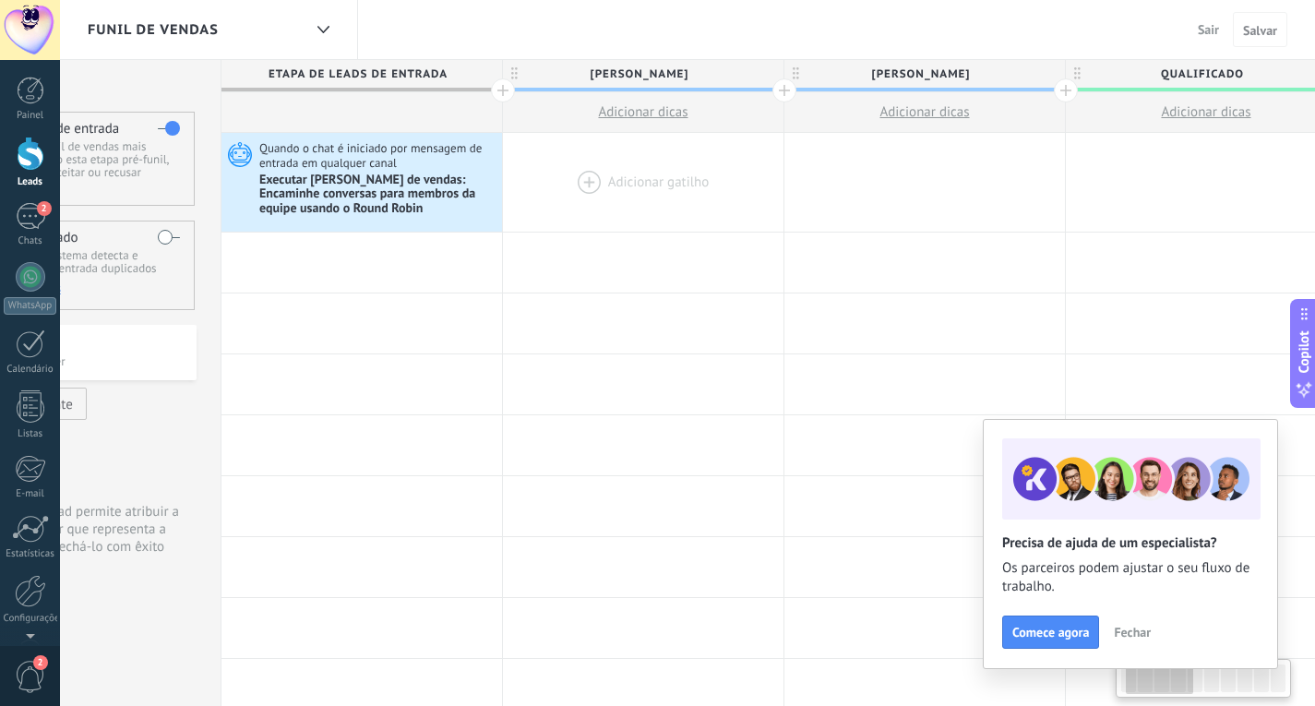
click at [583, 172] on div at bounding box center [643, 182] width 280 height 99
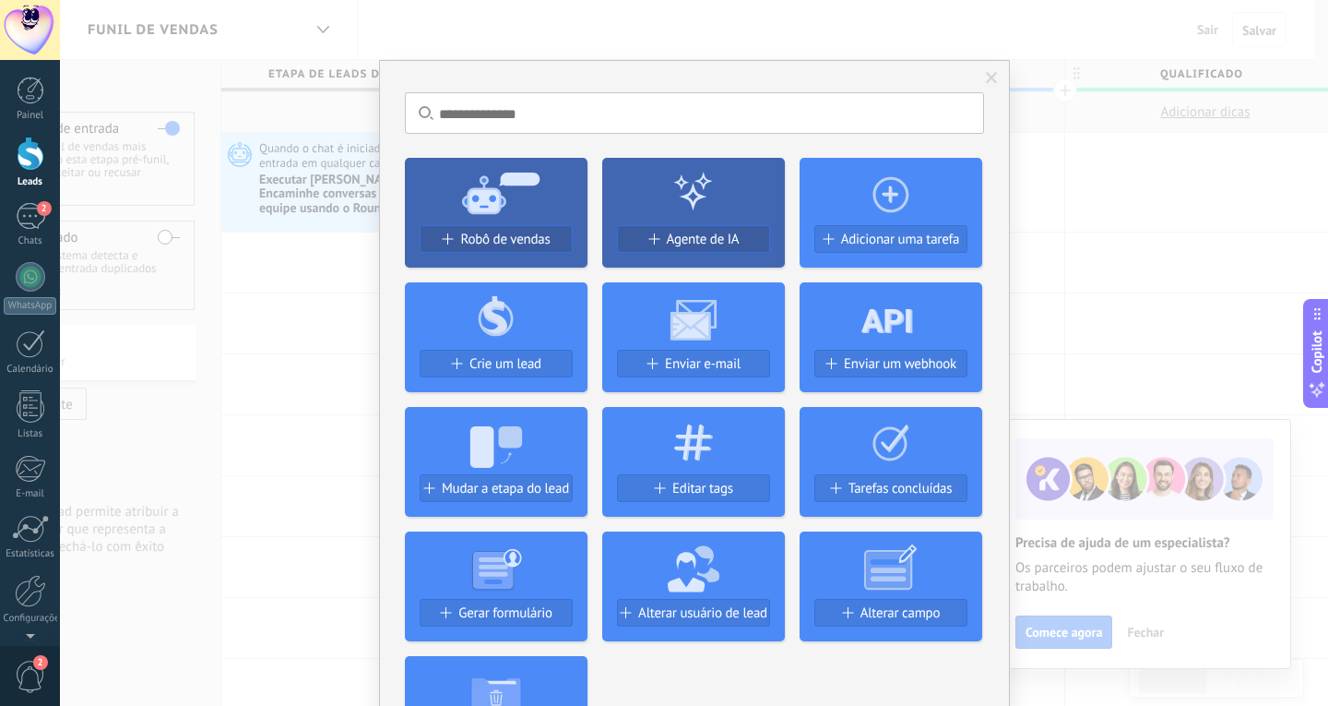
click at [294, 414] on div "Sem resultados. Robô de vendas Agente de IA Adicionar uma tarefa Crie um lead E…" at bounding box center [694, 353] width 1269 height 706
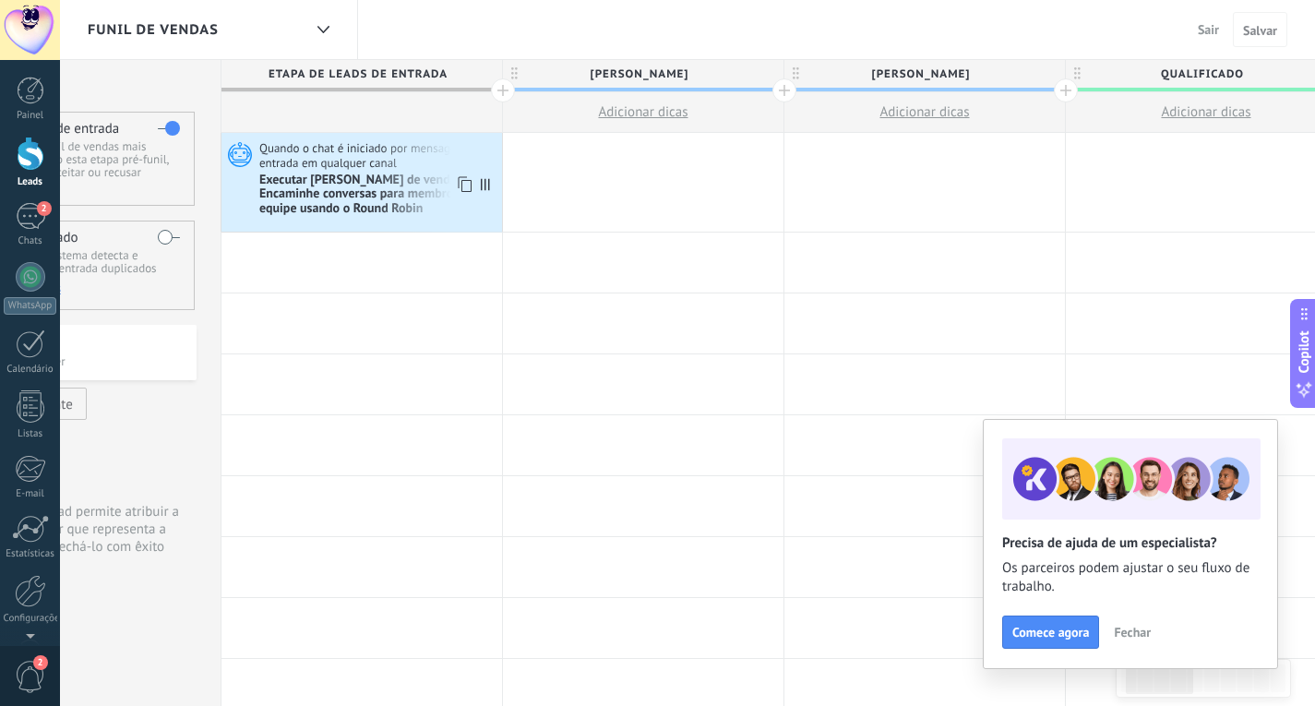
click at [483, 186] on icon at bounding box center [485, 184] width 9 height 12
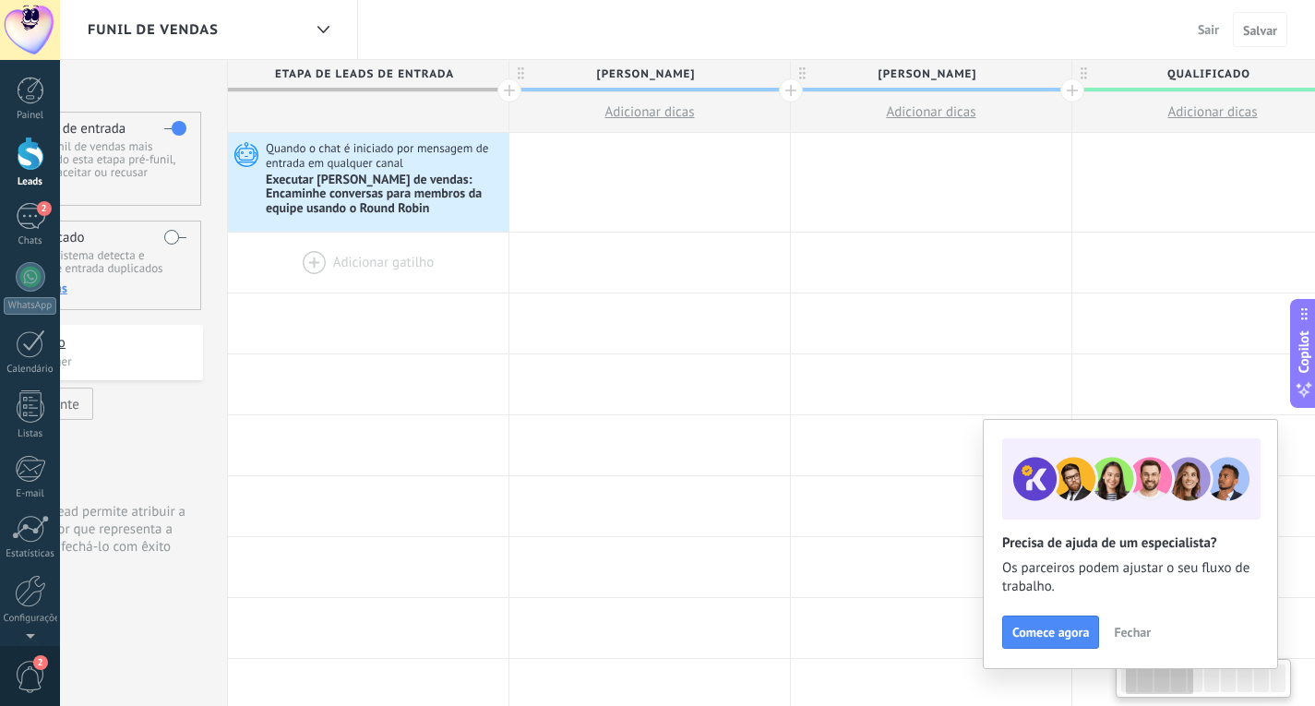
drag, startPoint x: 483, startPoint y: 186, endPoint x: 486, endPoint y: 279, distance: 92.3
click at [308, 258] on div at bounding box center [368, 262] width 280 height 60
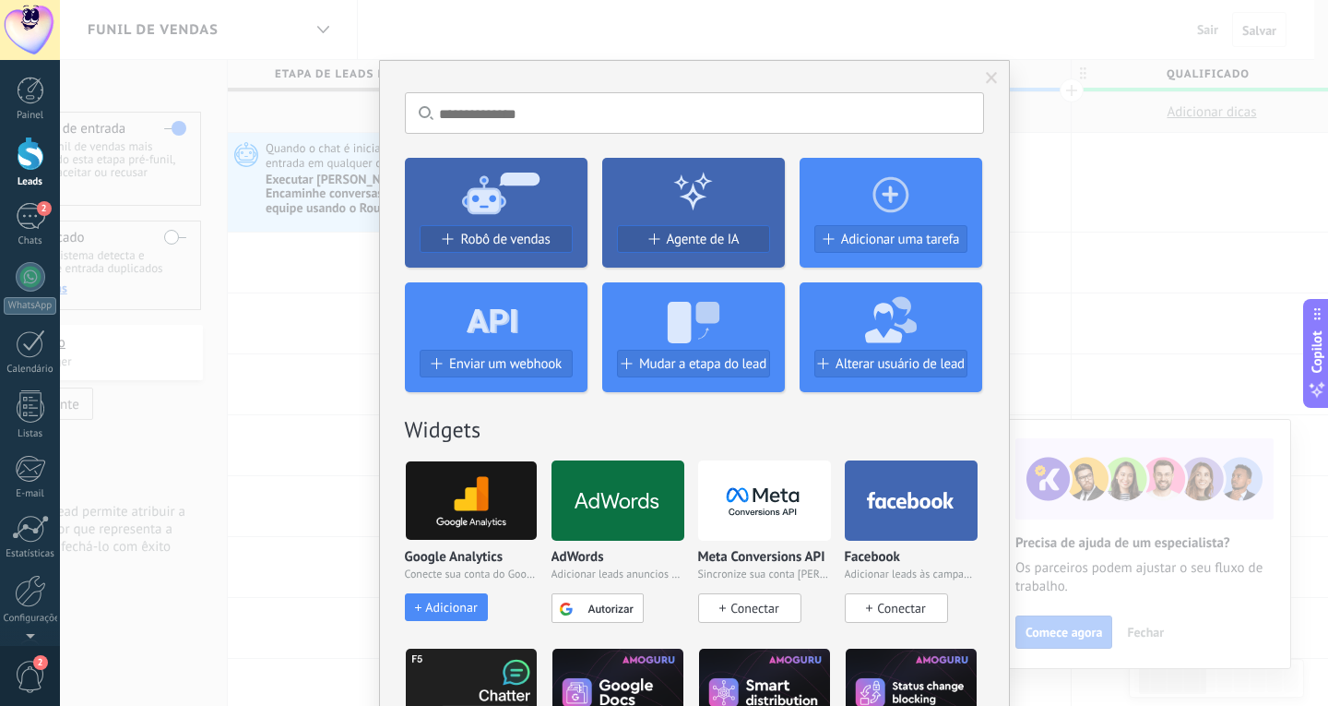
click at [667, 315] on use at bounding box center [693, 323] width 52 height 42
click at [648, 370] on span "Mudar a etapa do lead" at bounding box center [702, 364] width 127 height 16
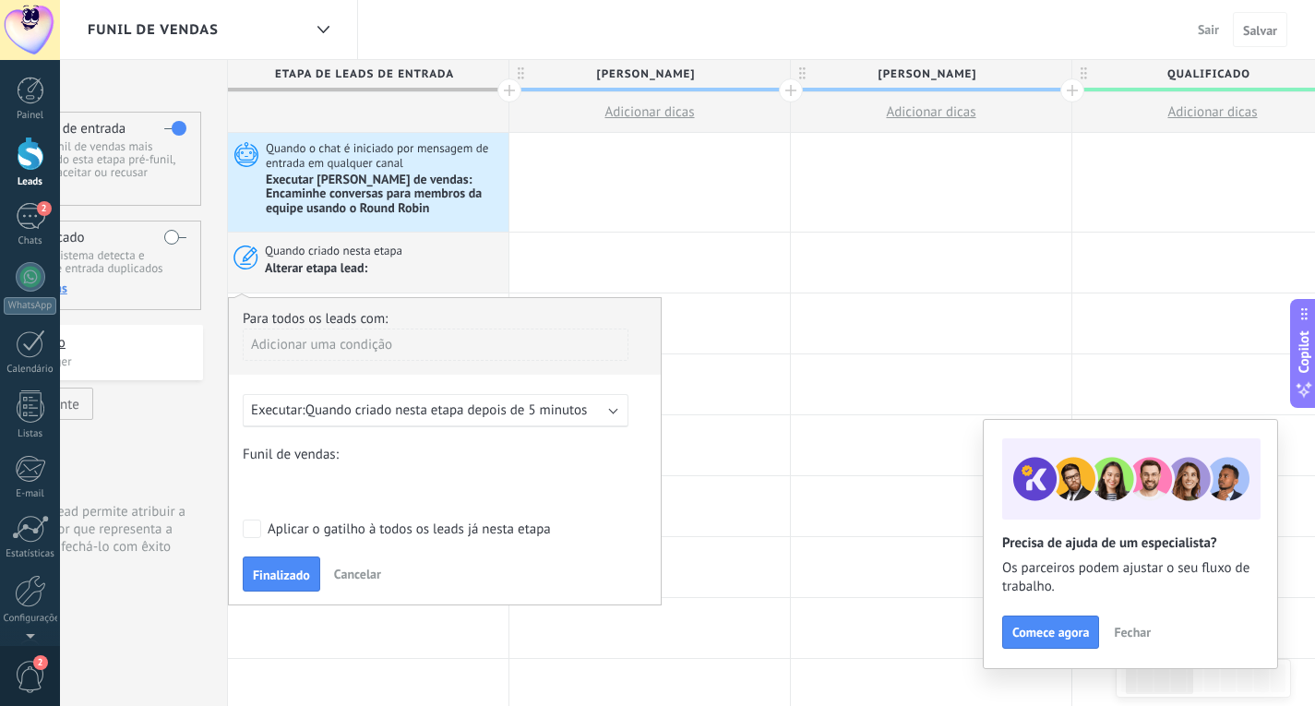
click at [488, 410] on span "Quando criado nesta etapa depois de 5 minutos" at bounding box center [446, 410] width 282 height 18
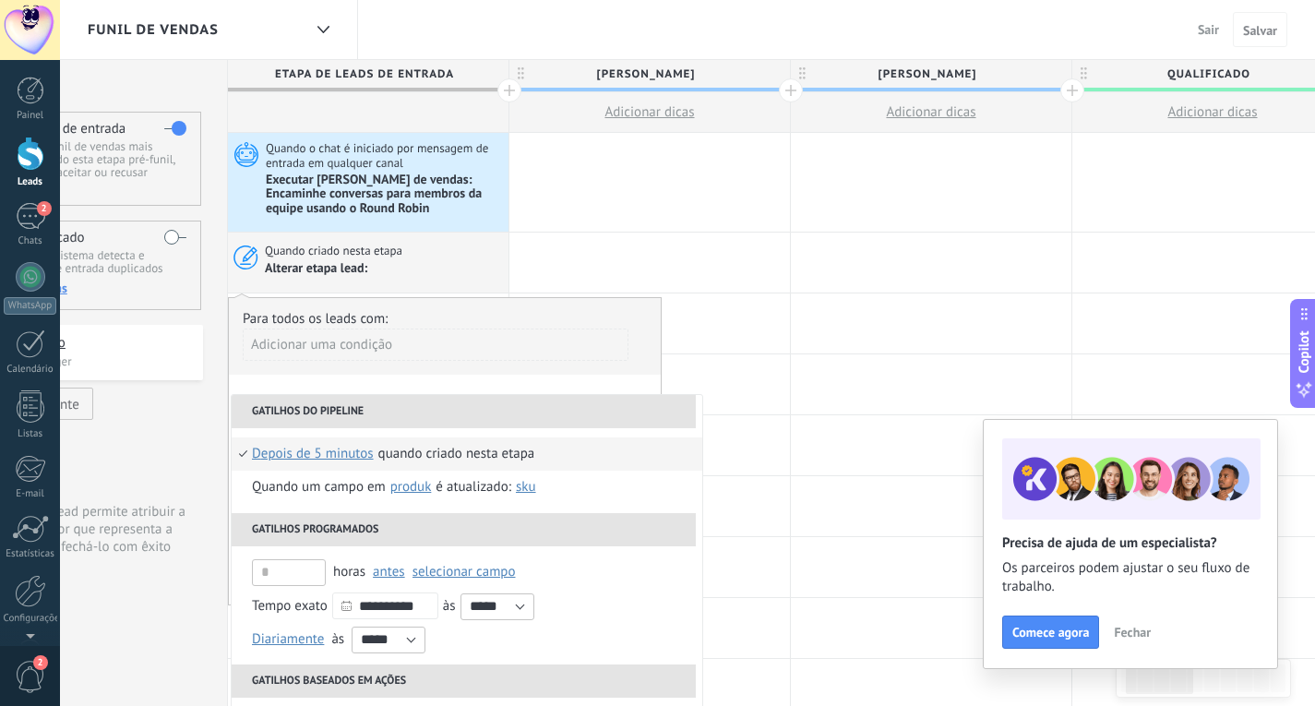
click at [529, 12] on div "Funil de vendas Sair Cancelar Salvar" at bounding box center [687, 30] width 1255 height 60
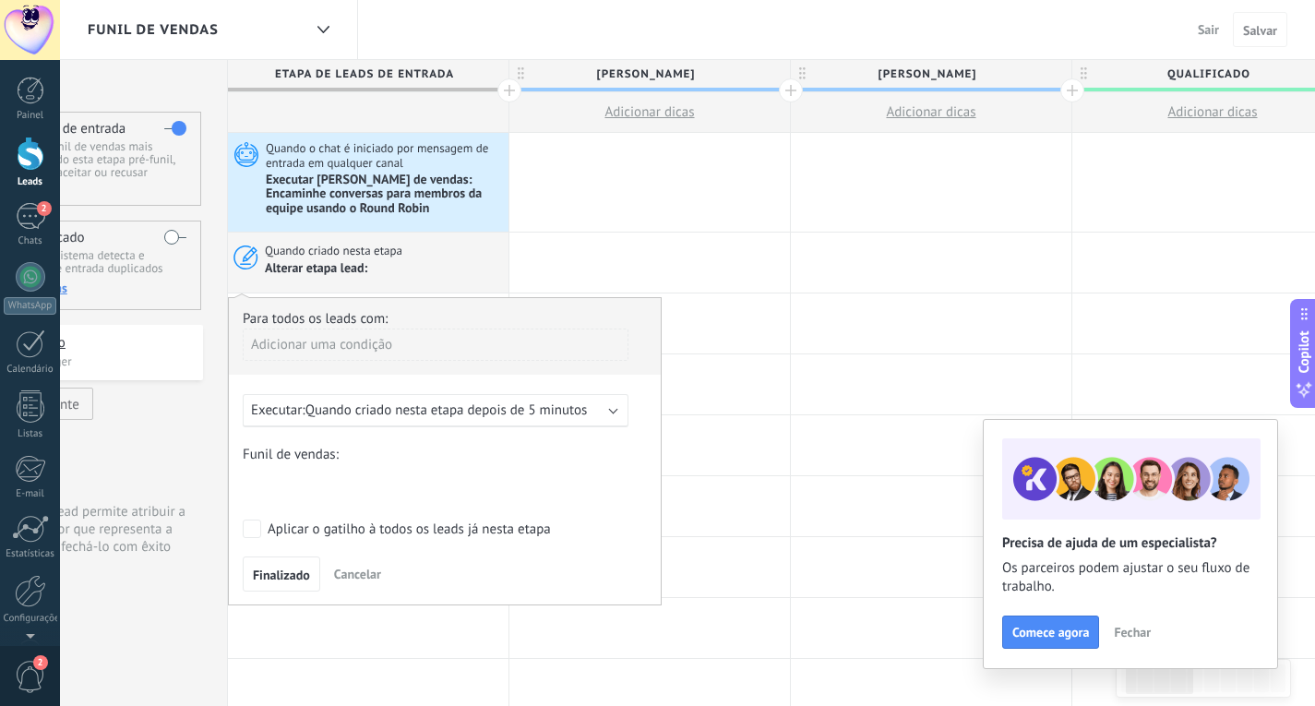
click at [433, 416] on span "Quando criado nesta etapa depois de 5 minutos" at bounding box center [446, 410] width 282 height 18
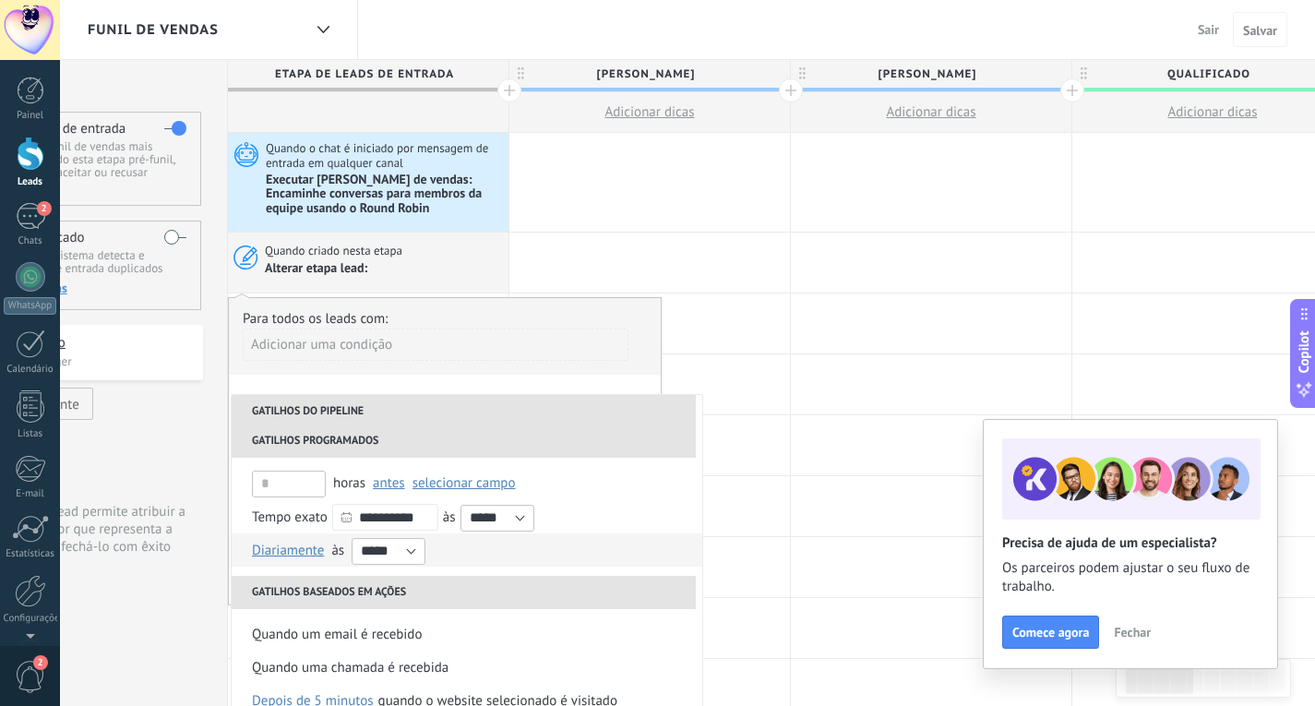
scroll to position [0, 0]
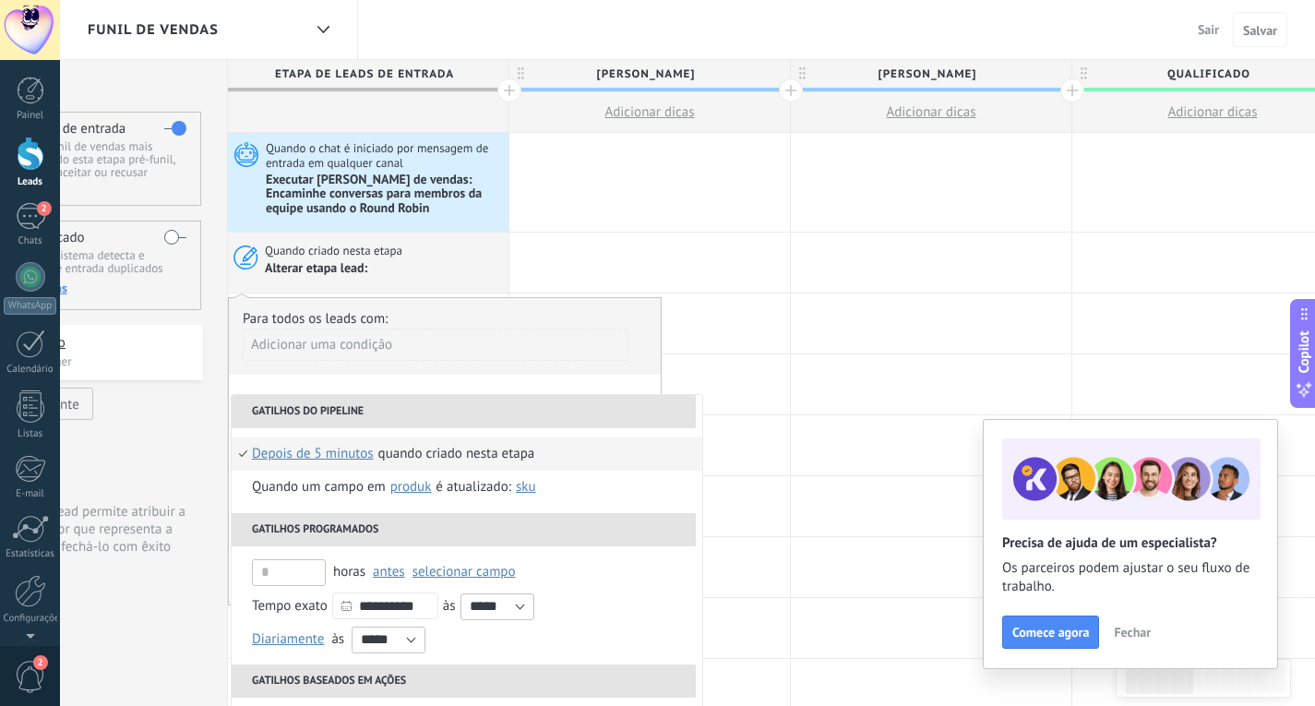
click at [245, 458] on li "Quando criado nesta etapa depois de 5 minutos depois de 10 minutos um dia Selec…" at bounding box center [467, 453] width 471 height 33
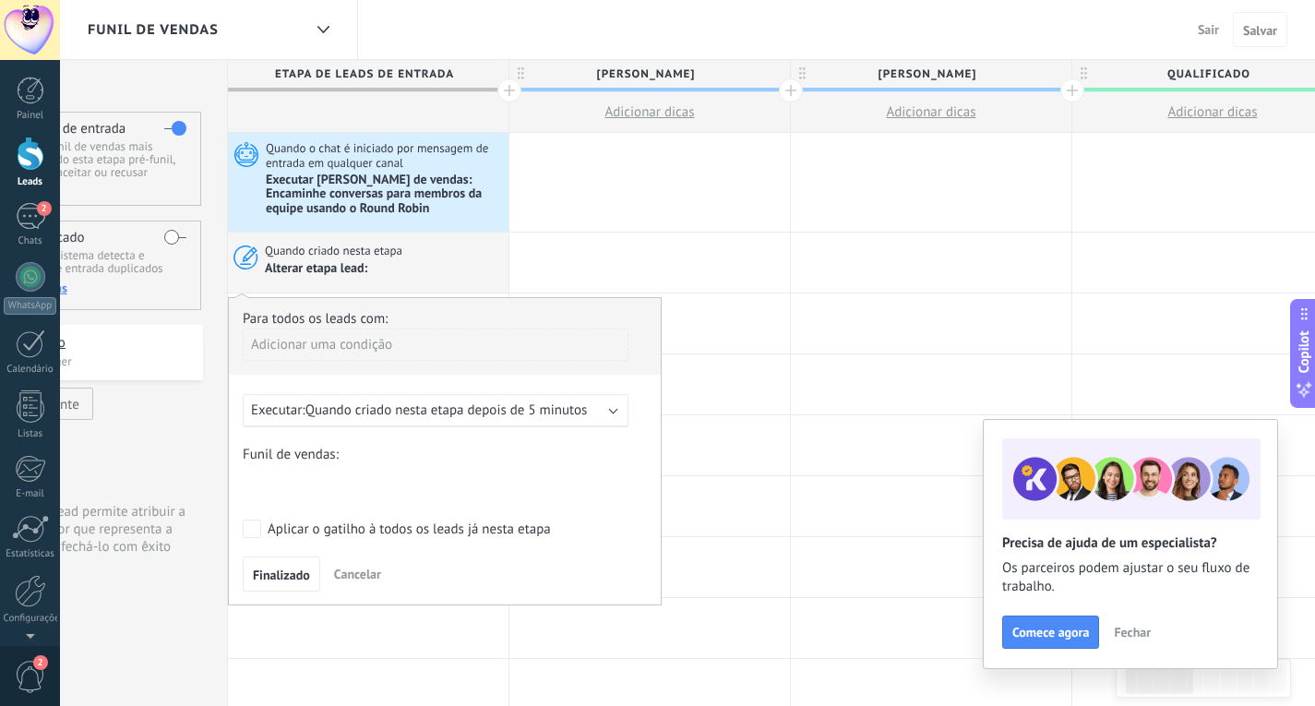
click at [355, 413] on span "Quando criado nesta etapa depois de 5 minutos" at bounding box center [446, 410] width 282 height 18
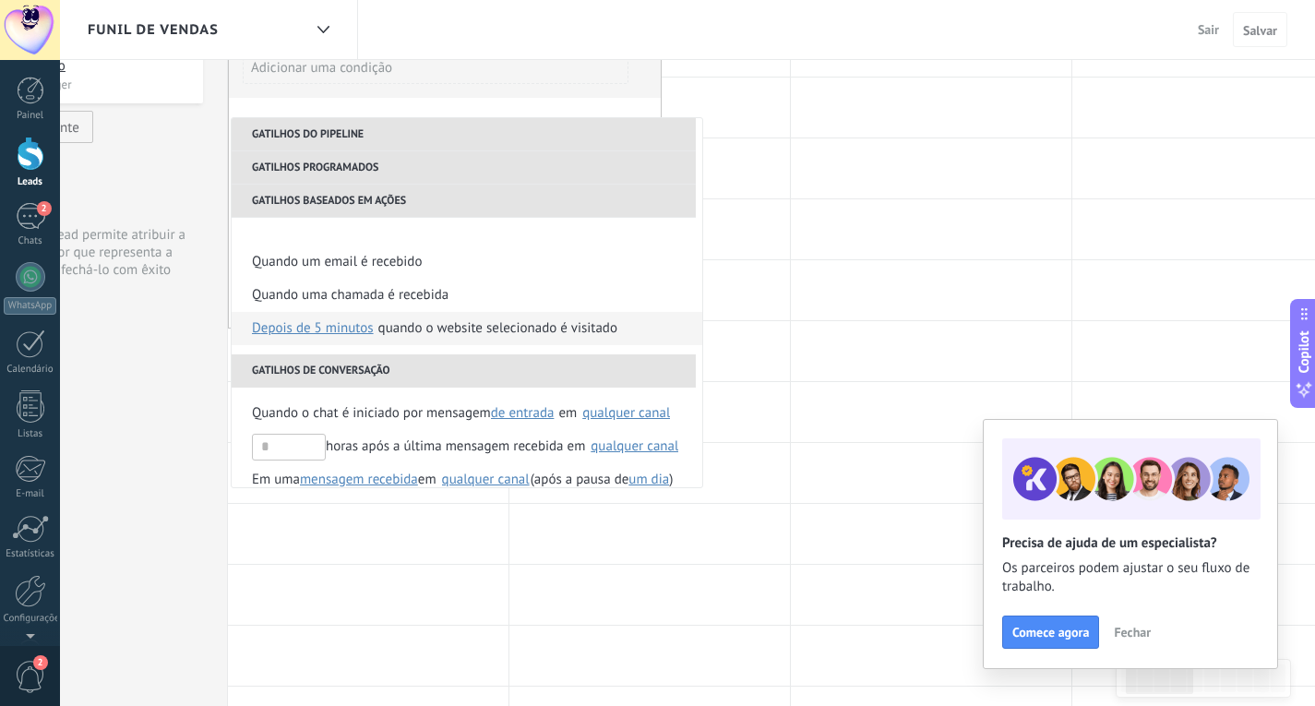
scroll to position [277, 0]
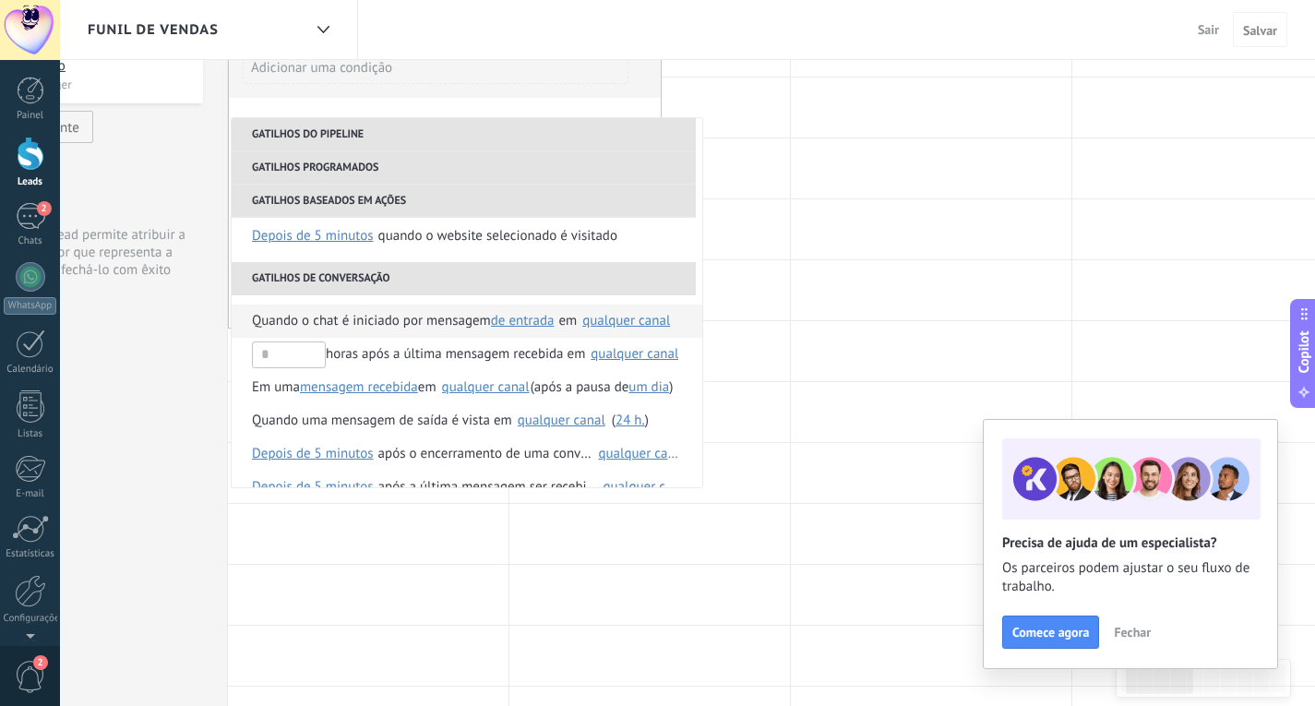
click at [516, 320] on span "de entrada" at bounding box center [523, 321] width 64 height 18
click at [613, 319] on div "qualquer canal" at bounding box center [626, 321] width 88 height 14
click at [512, 290] on li "Gatilhos de conversação" at bounding box center [464, 278] width 464 height 33
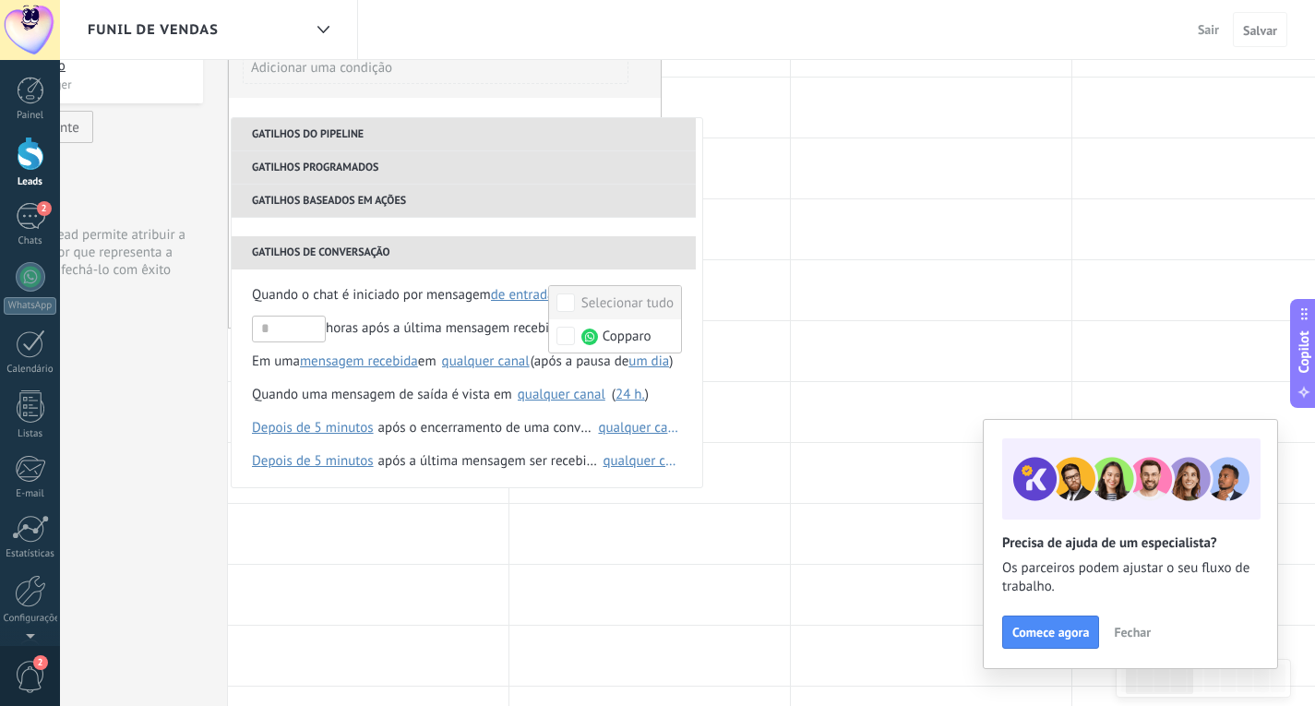
click at [570, 265] on li "Gatilhos de conversação" at bounding box center [464, 252] width 464 height 33
click at [449, 294] on span "Quando o chat é iniciado por mensagem" at bounding box center [371, 295] width 239 height 33
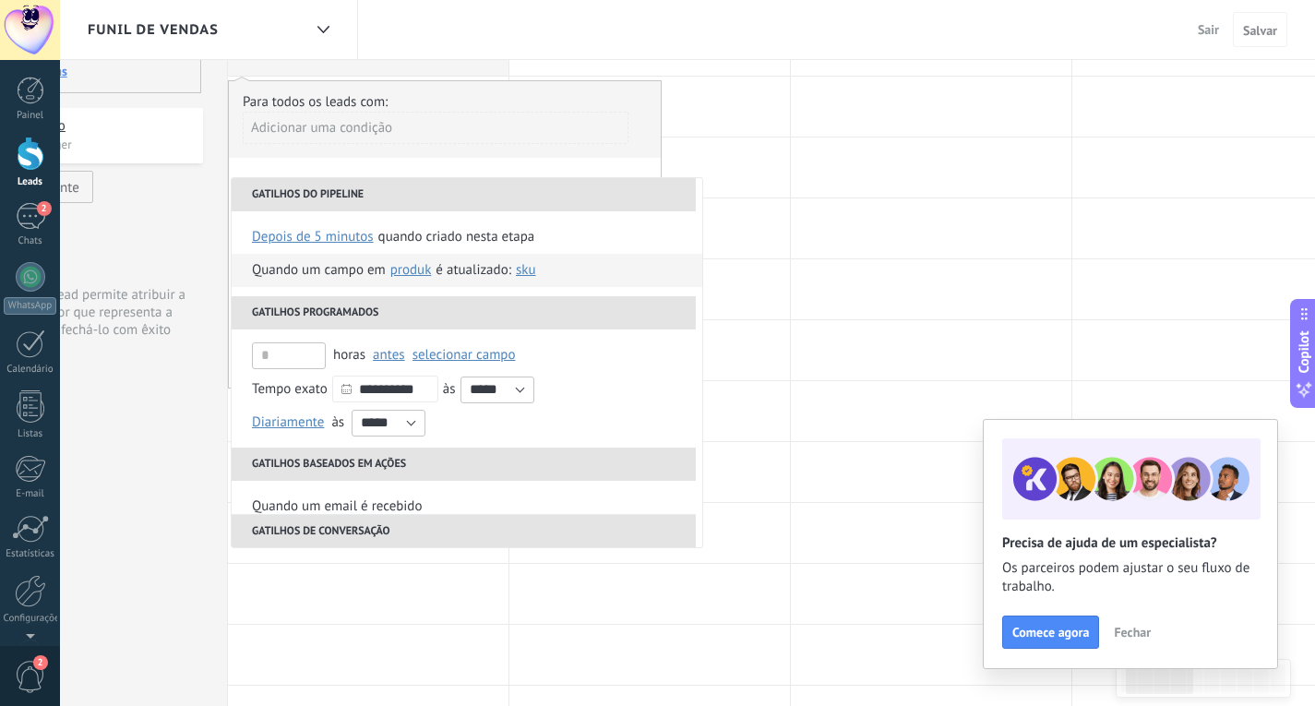
scroll to position [185, 0]
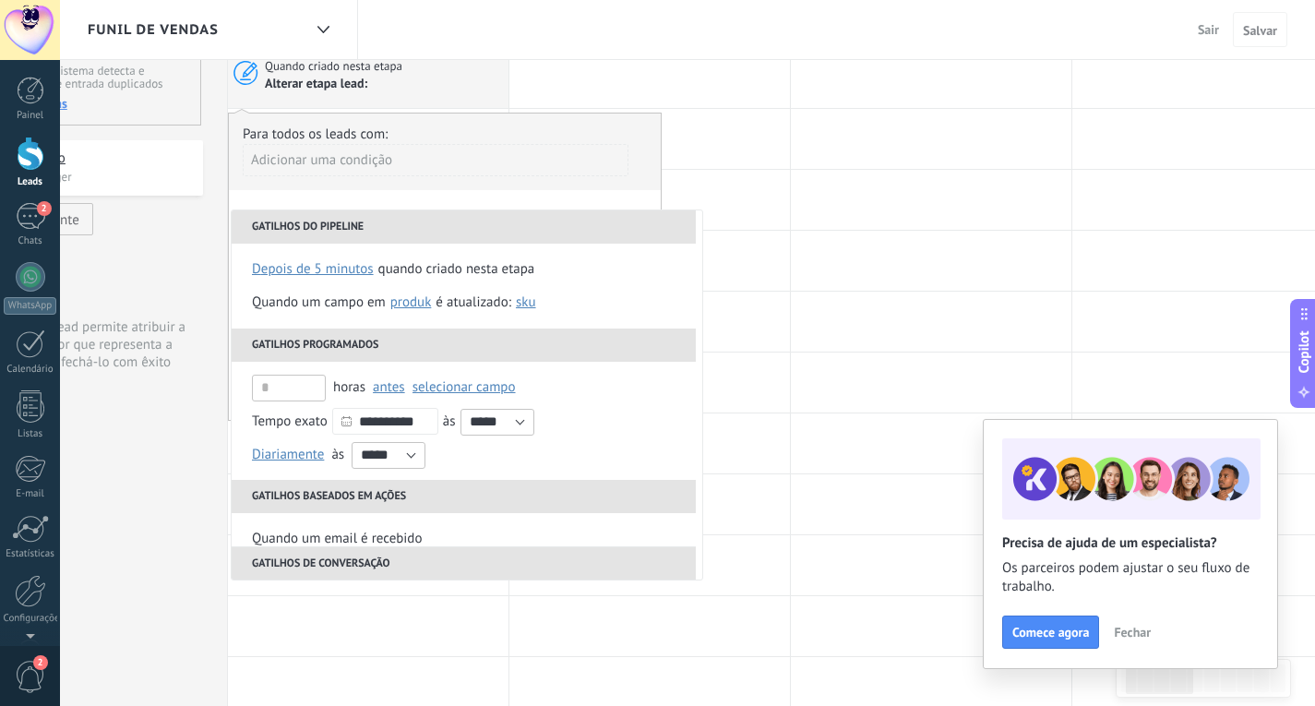
click at [442, 92] on div "Alterar etapa lead:" at bounding box center [384, 84] width 238 height 18
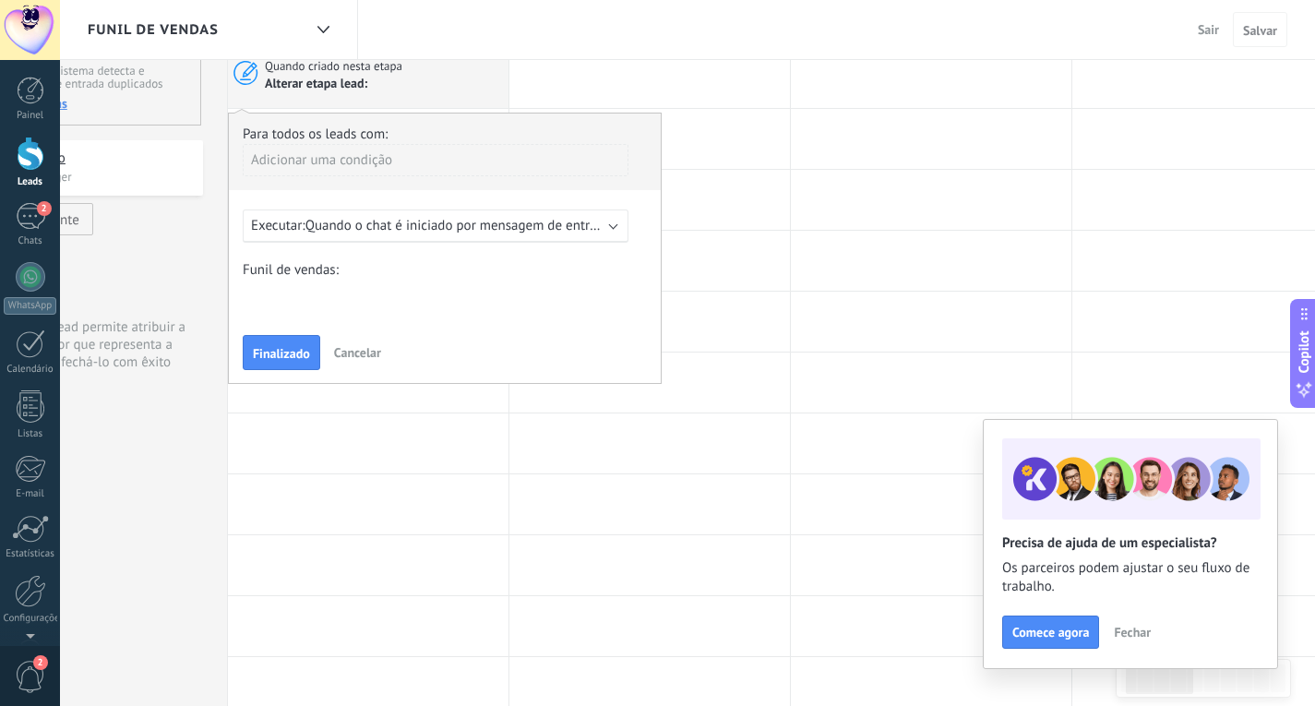
click at [0, 0] on div "Julia Matheus Qualificado Orçamento enviado Pedido realizado Pedido processado …" at bounding box center [0, 0] width 0 height 0
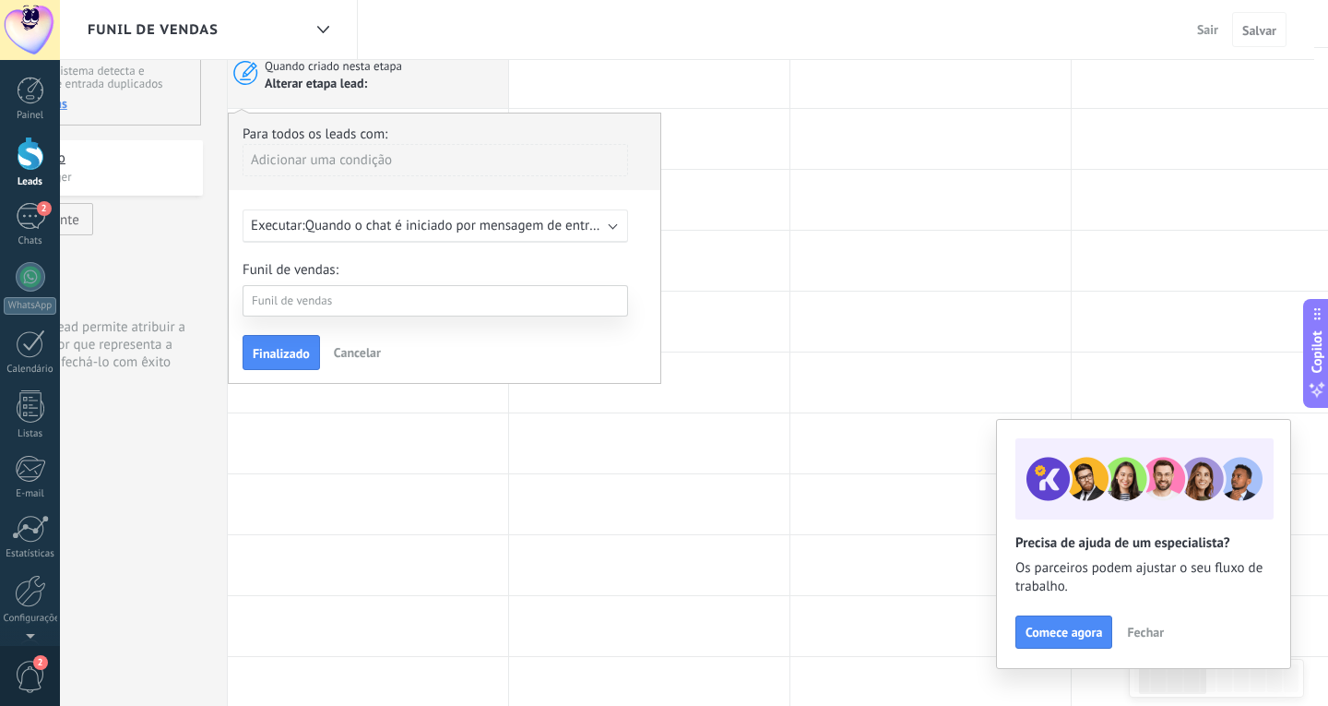
click at [0, 0] on label "[PERSON_NAME]" at bounding box center [0, 0] width 0 height 0
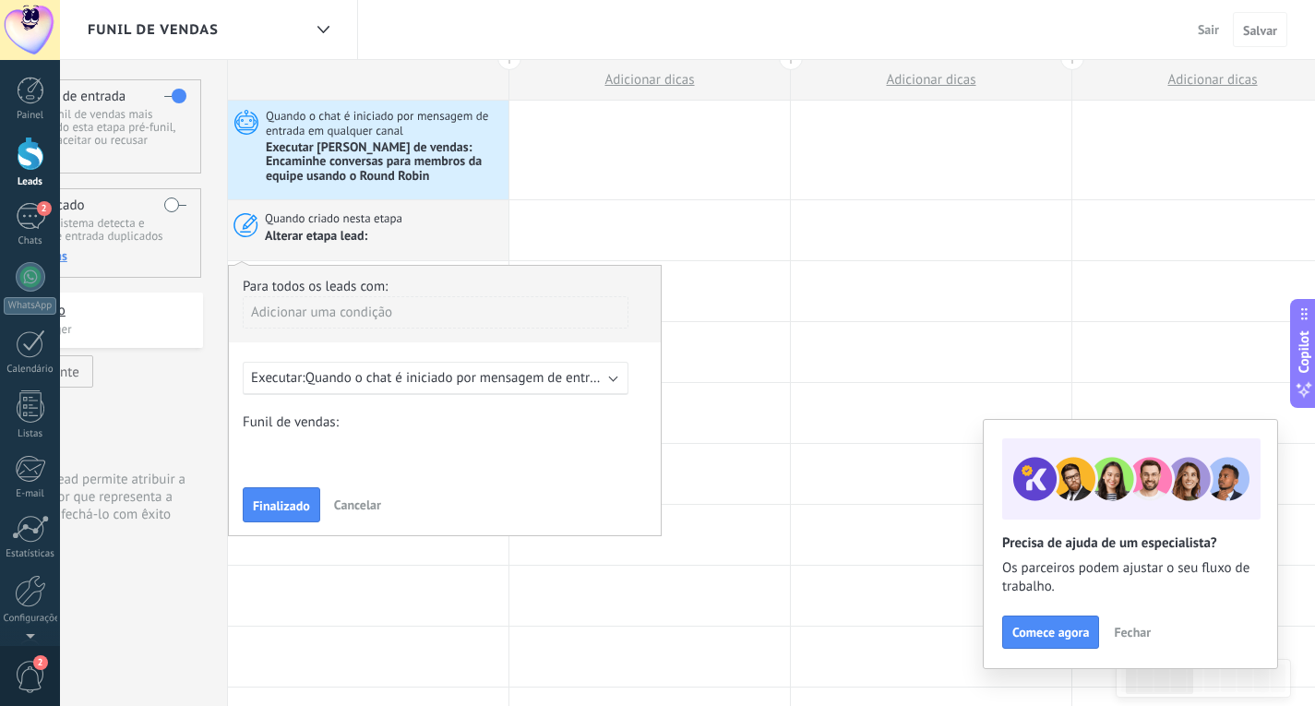
scroll to position [0, 0]
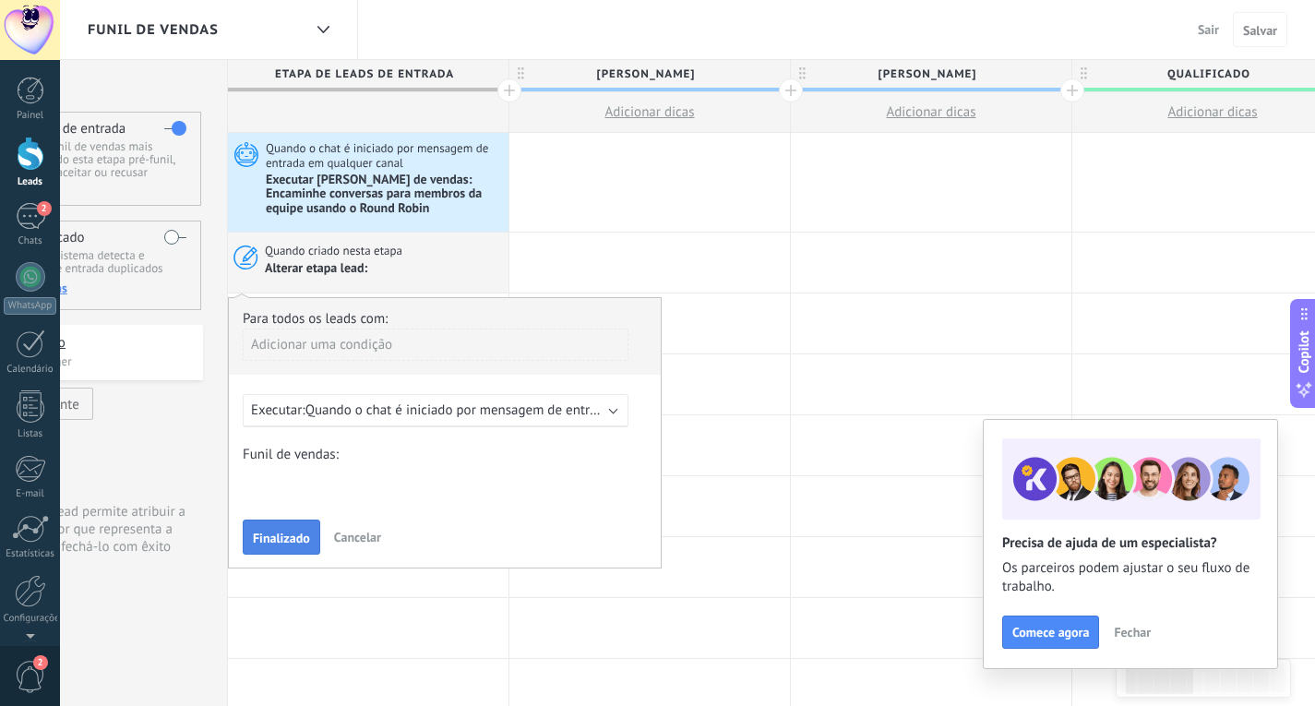
click at [280, 540] on span "Finalizado" at bounding box center [281, 537] width 57 height 13
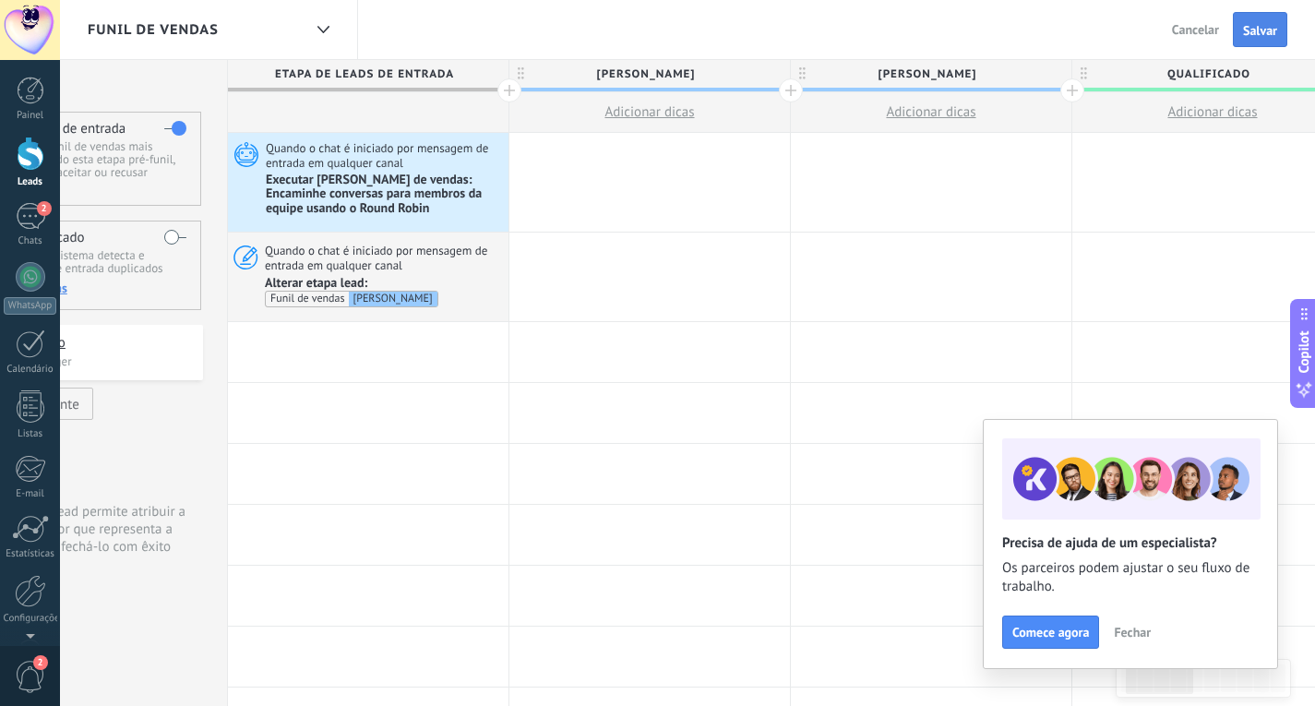
click at [1272, 29] on span "Salvar" at bounding box center [1260, 30] width 34 height 13
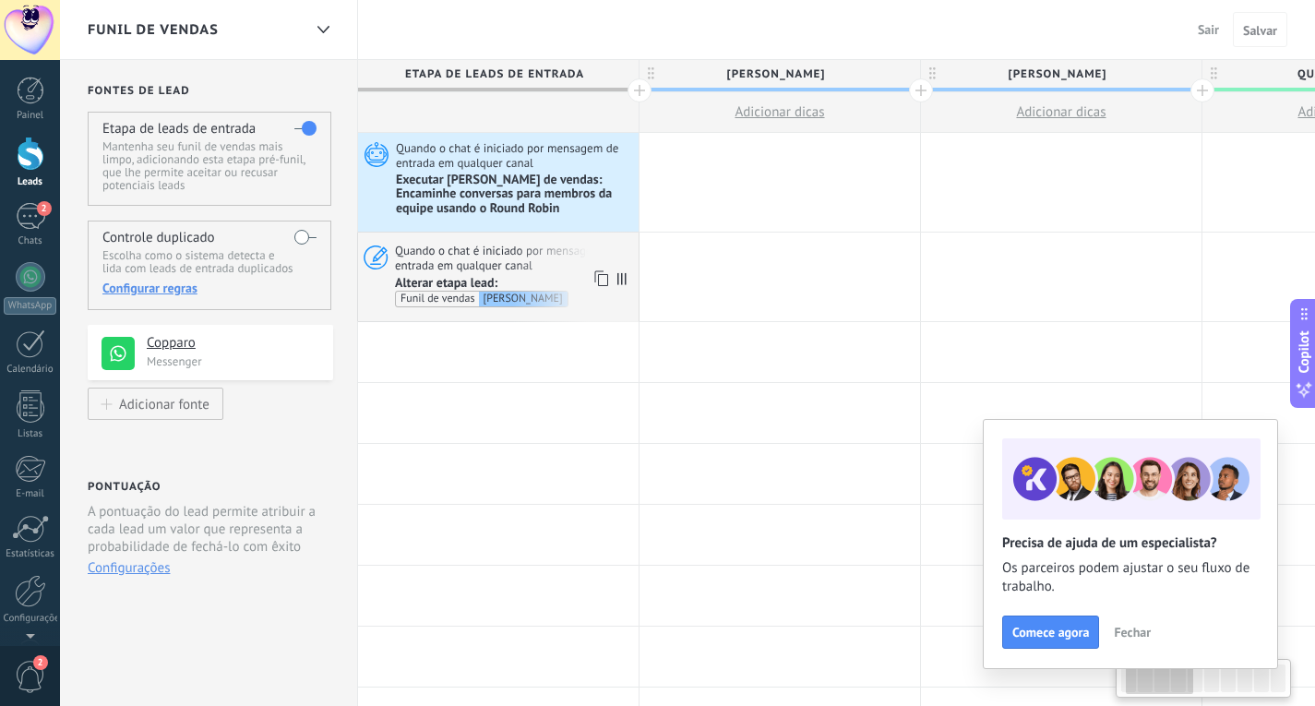
scroll to position [0, 130]
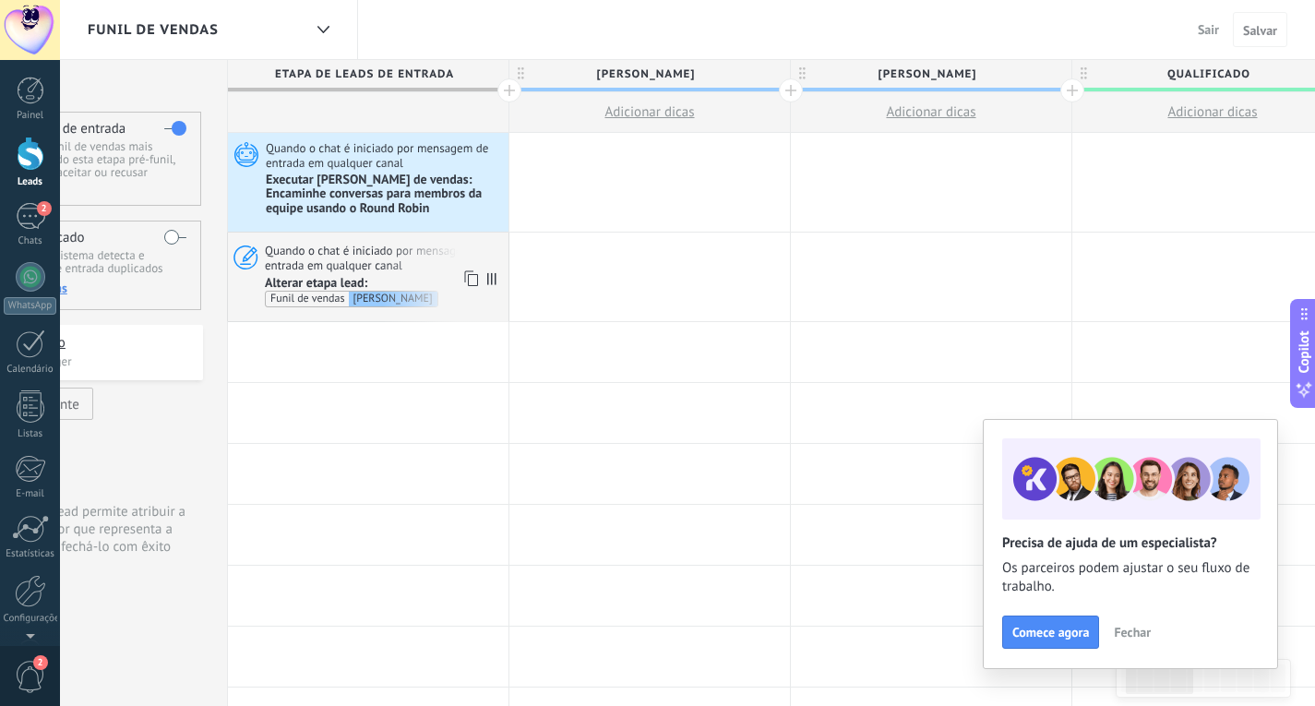
click at [469, 270] on use at bounding box center [471, 278] width 14 height 16
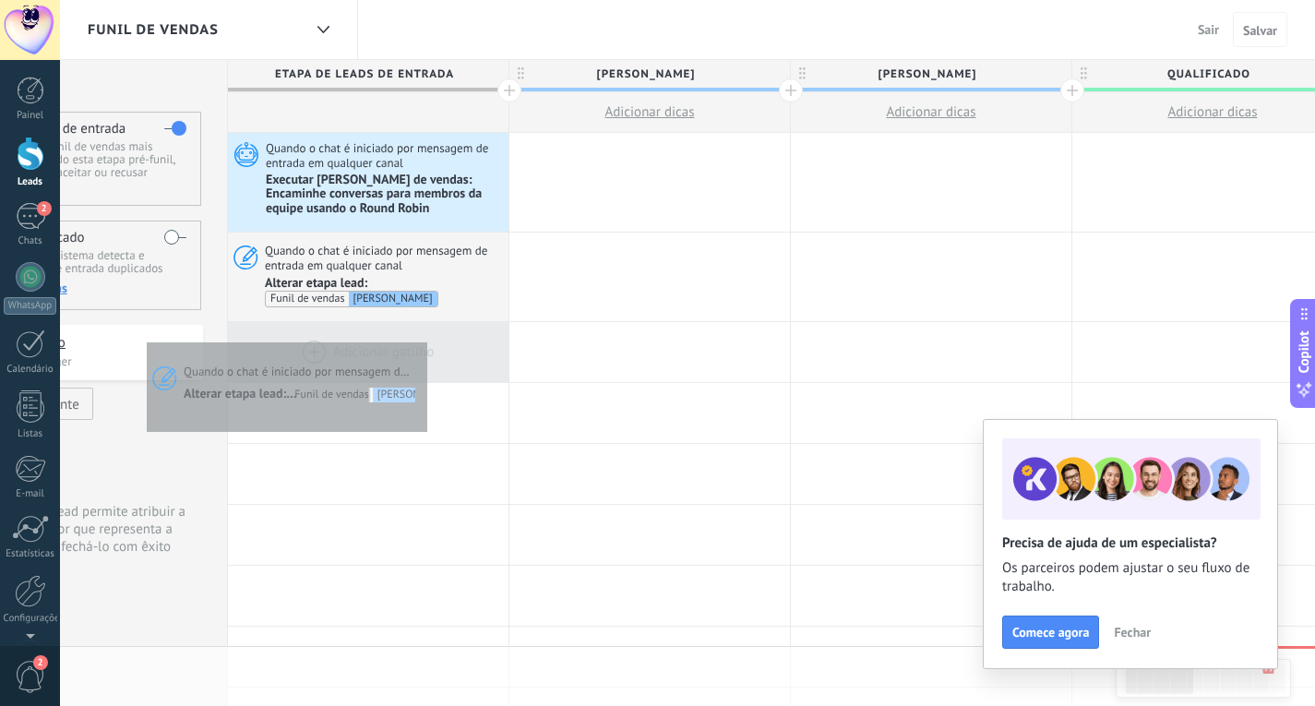
click at [422, 338] on div at bounding box center [368, 352] width 280 height 60
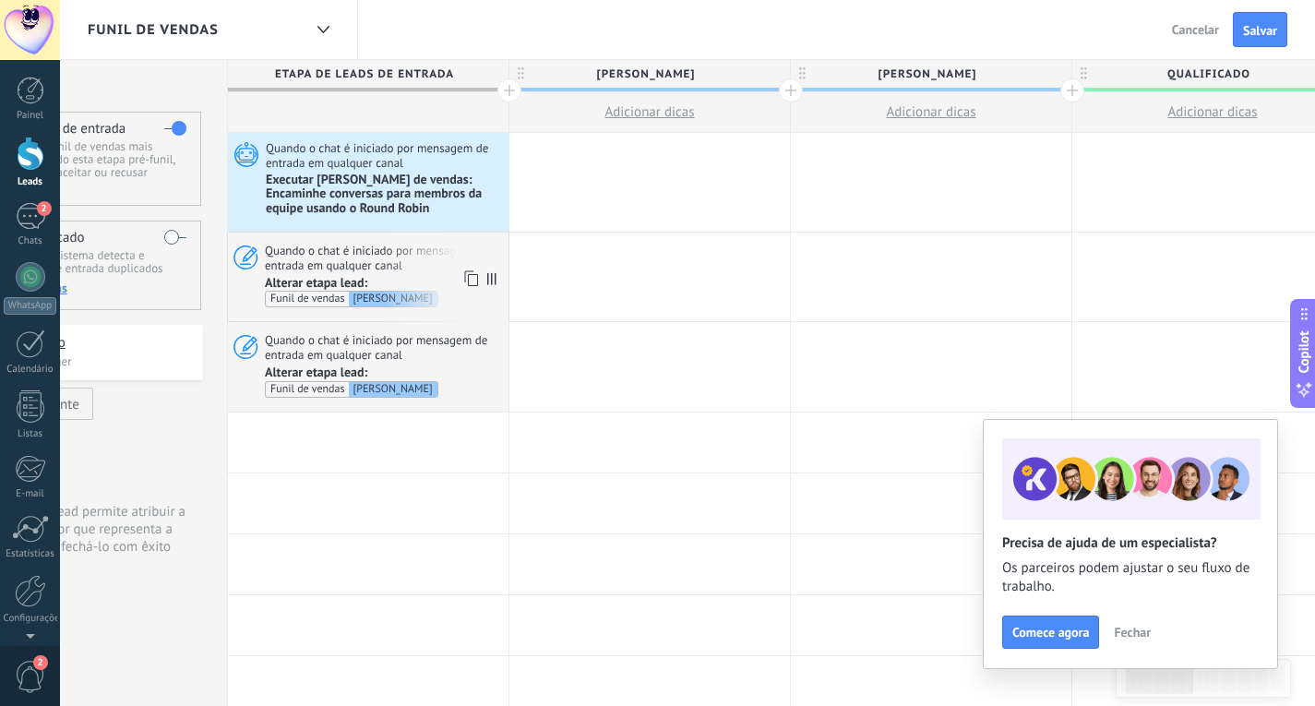
click at [349, 292] on div "Funil de vendas" at bounding box center [307, 299] width 83 height 15
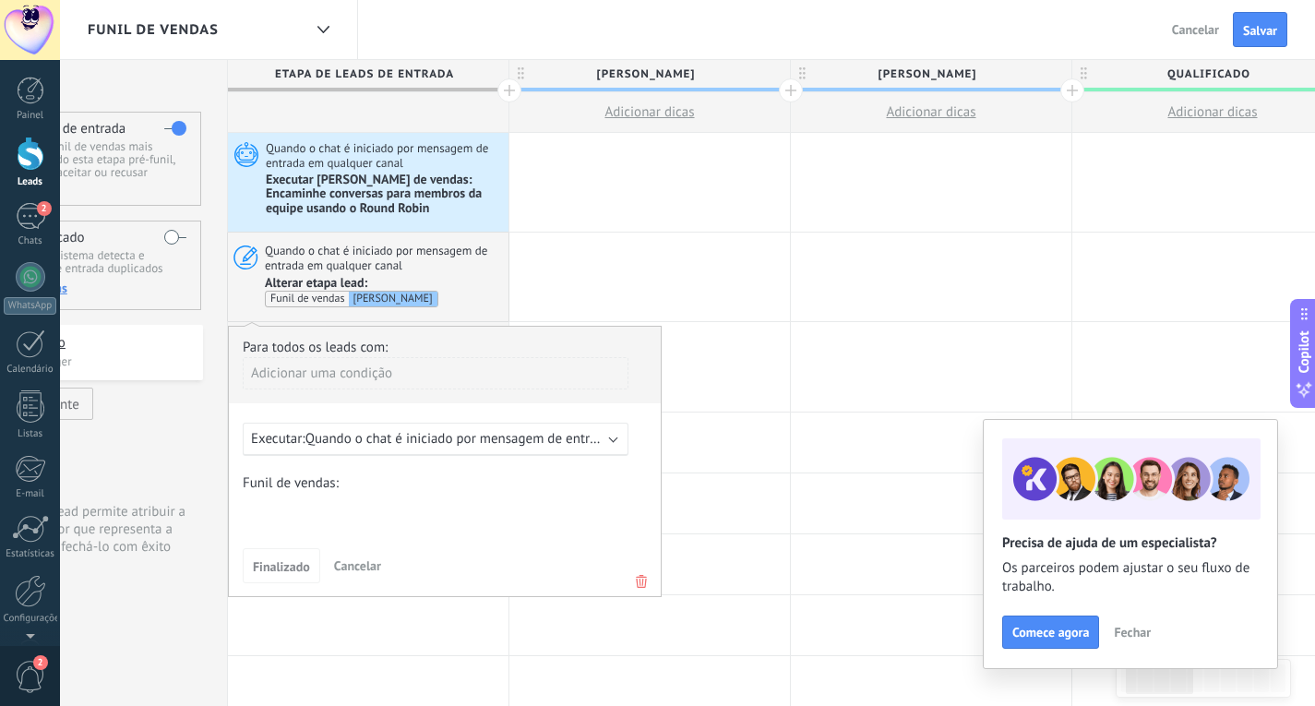
click at [0, 0] on div "Julia Matheus Qualificado Orçamento enviado Pedido realizado Pedido processado …" at bounding box center [0, 0] width 0 height 0
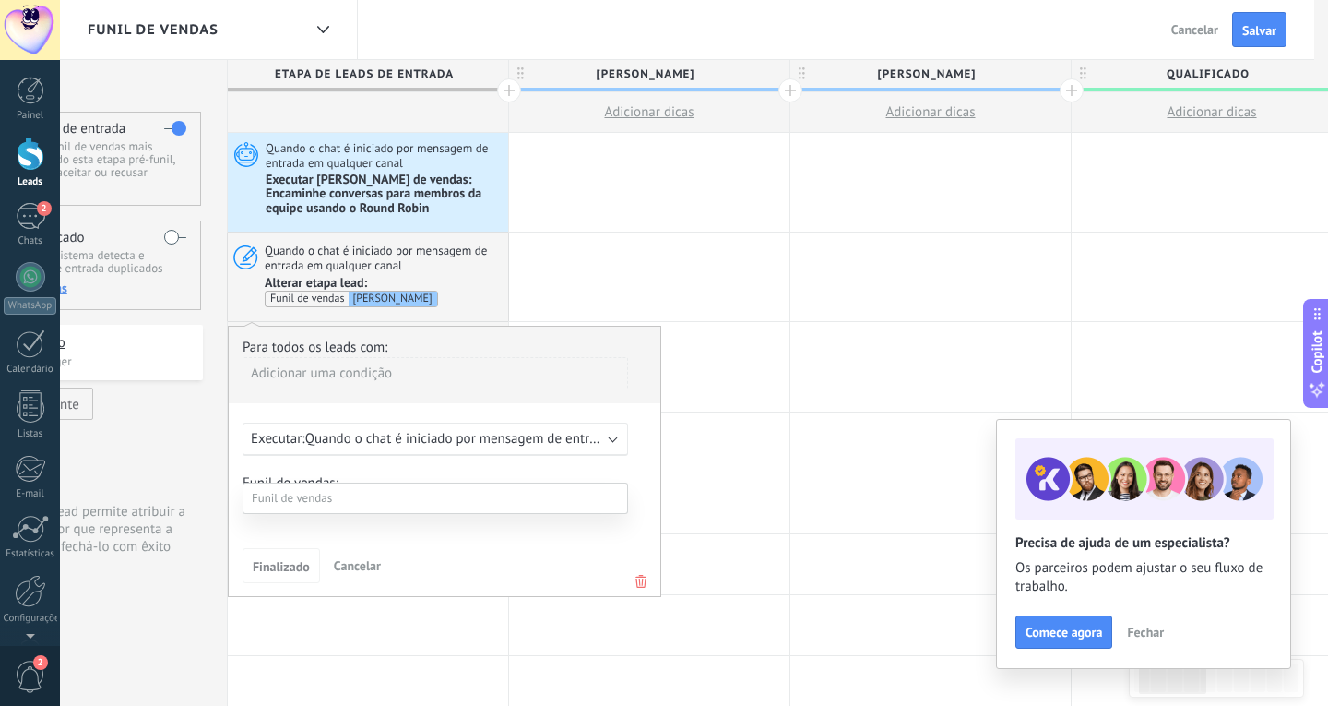
click at [0, 0] on label "[PERSON_NAME]" at bounding box center [0, 0] width 0 height 0
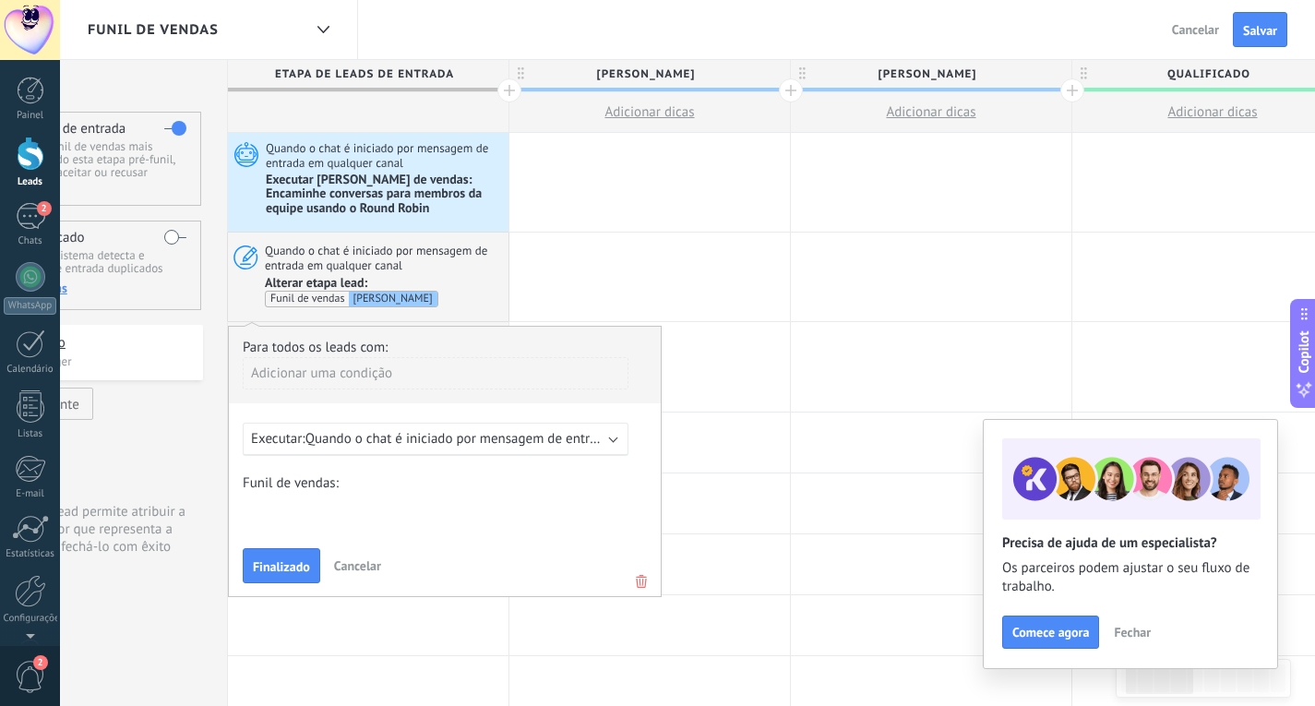
click at [0, 0] on div "Julia Matheus Qualificado Orçamento enviado Pedido realizado Pedido processado …" at bounding box center [0, 0] width 0 height 0
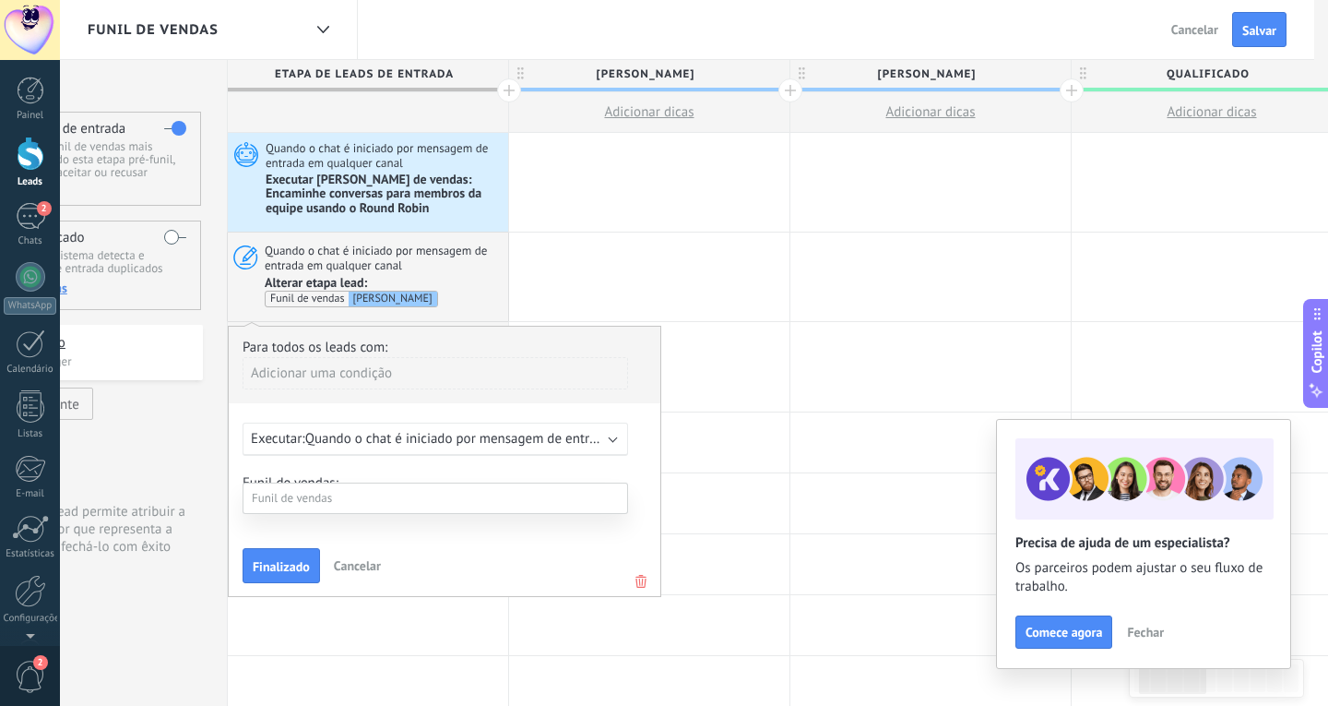
click at [0, 0] on label "[PERSON_NAME]" at bounding box center [0, 0] width 0 height 0
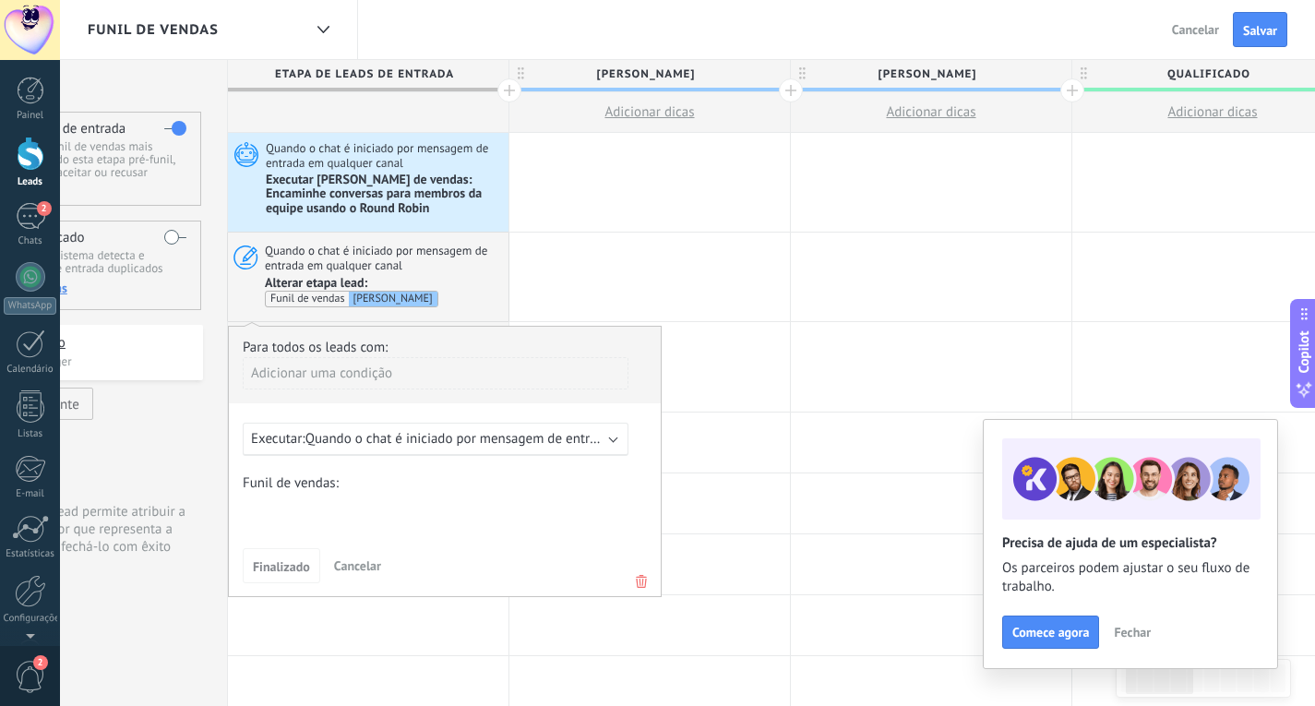
click at [367, 557] on span "Cancelar" at bounding box center [357, 565] width 47 height 17
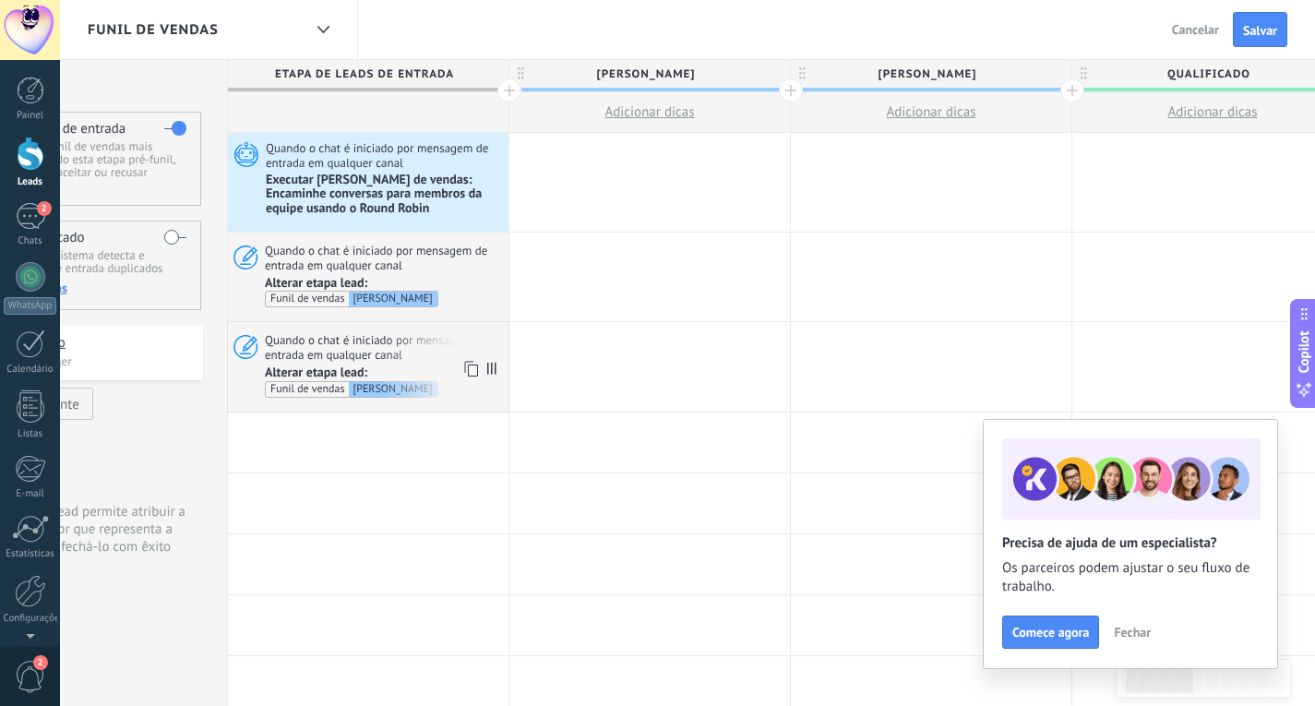
click at [465, 368] on div "Quando o chat é iniciado por mensagem de entrada em qualquer canal Alterar etap…" at bounding box center [368, 366] width 280 height 89
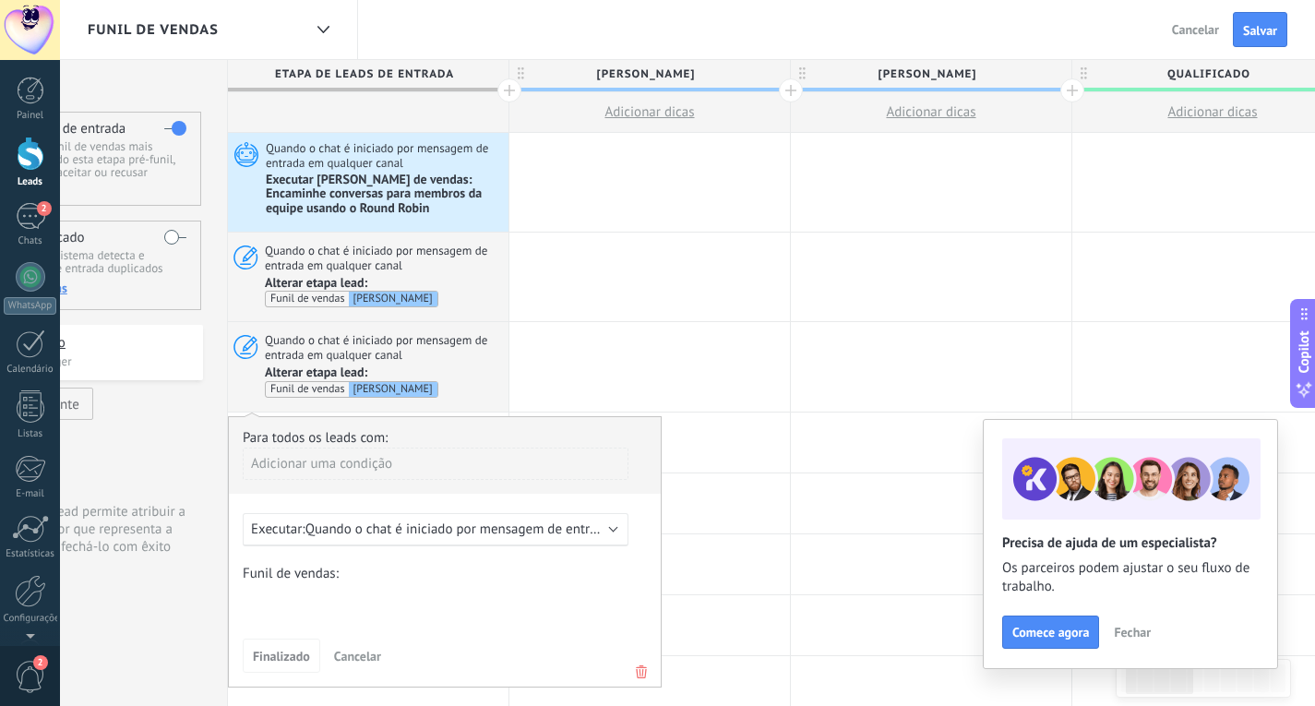
click at [0, 0] on div "Julia Matheus Qualificado Orçamento enviado Pedido realizado Pedido processado …" at bounding box center [0, 0] width 0 height 0
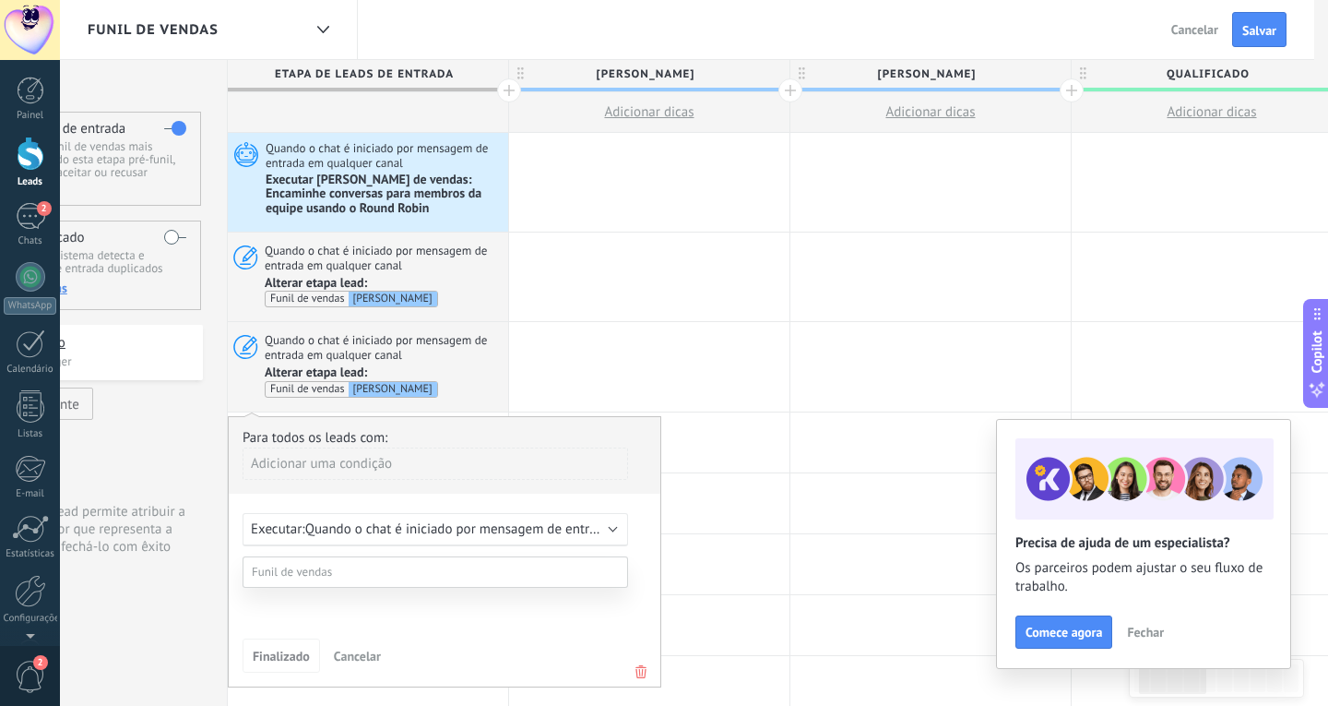
click at [0, 0] on label "[PERSON_NAME]" at bounding box center [0, 0] width 0 height 0
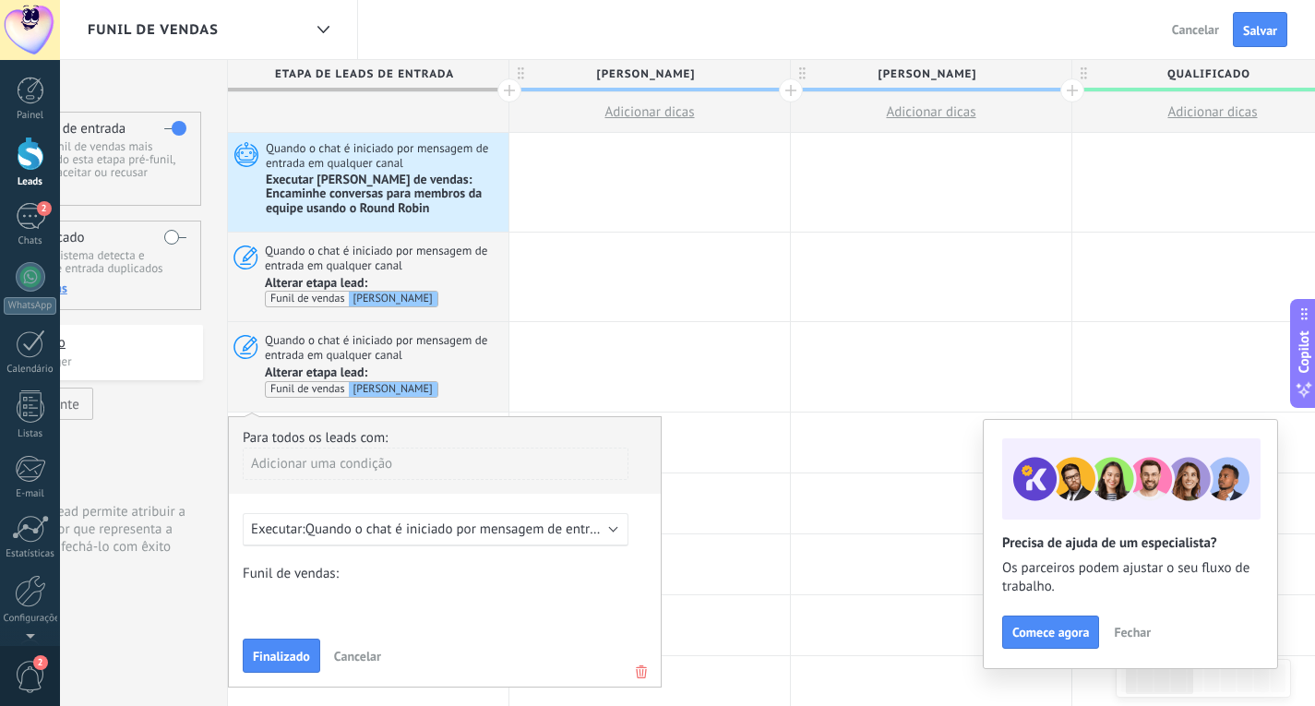
drag, startPoint x: 288, startPoint y: 605, endPoint x: 307, endPoint y: 495, distance: 111.5
click at [286, 591] on form "Funil de vendas: Julia Matheus Qualificado Orçamento enviado Pedido realizado P…" at bounding box center [445, 619] width 404 height 108
drag, startPoint x: 281, startPoint y: 634, endPoint x: 348, endPoint y: 472, distance: 174.6
click at [281, 638] on button "Finalizado" at bounding box center [279, 655] width 77 height 35
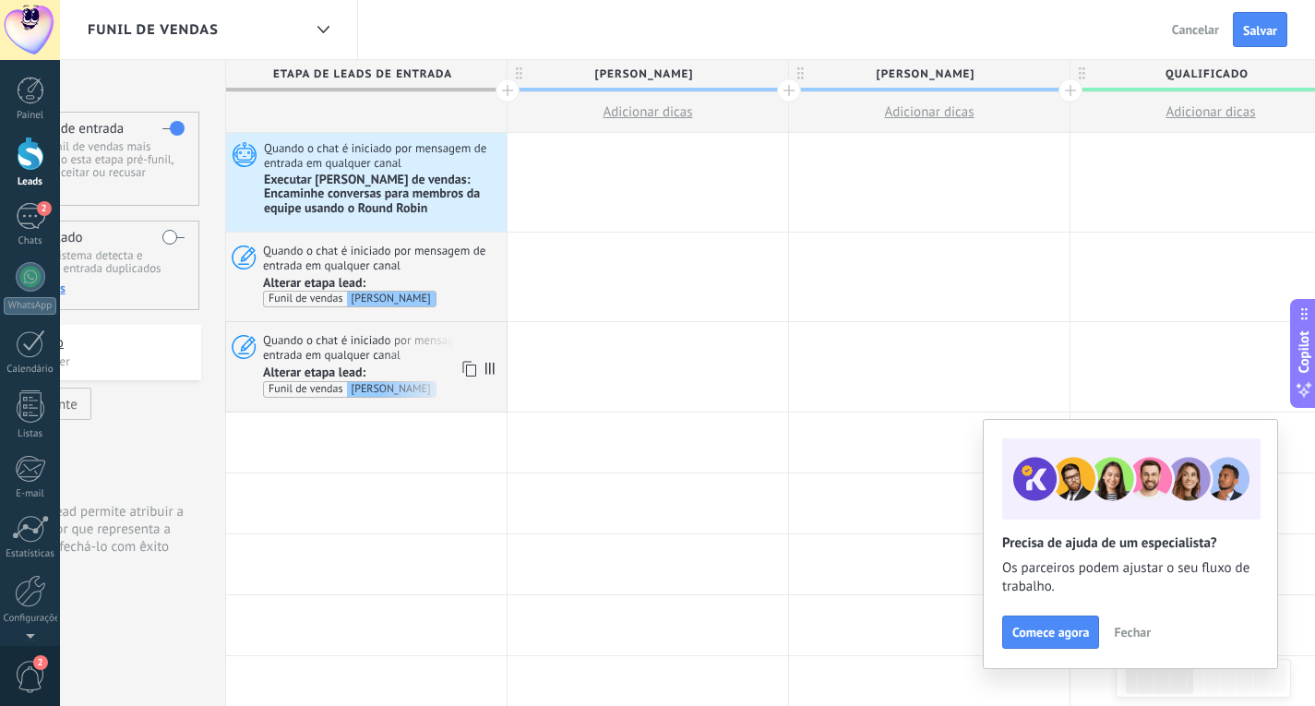
click at [333, 363] on span "Alterar etapa lead:" at bounding box center [314, 371] width 102 height 17
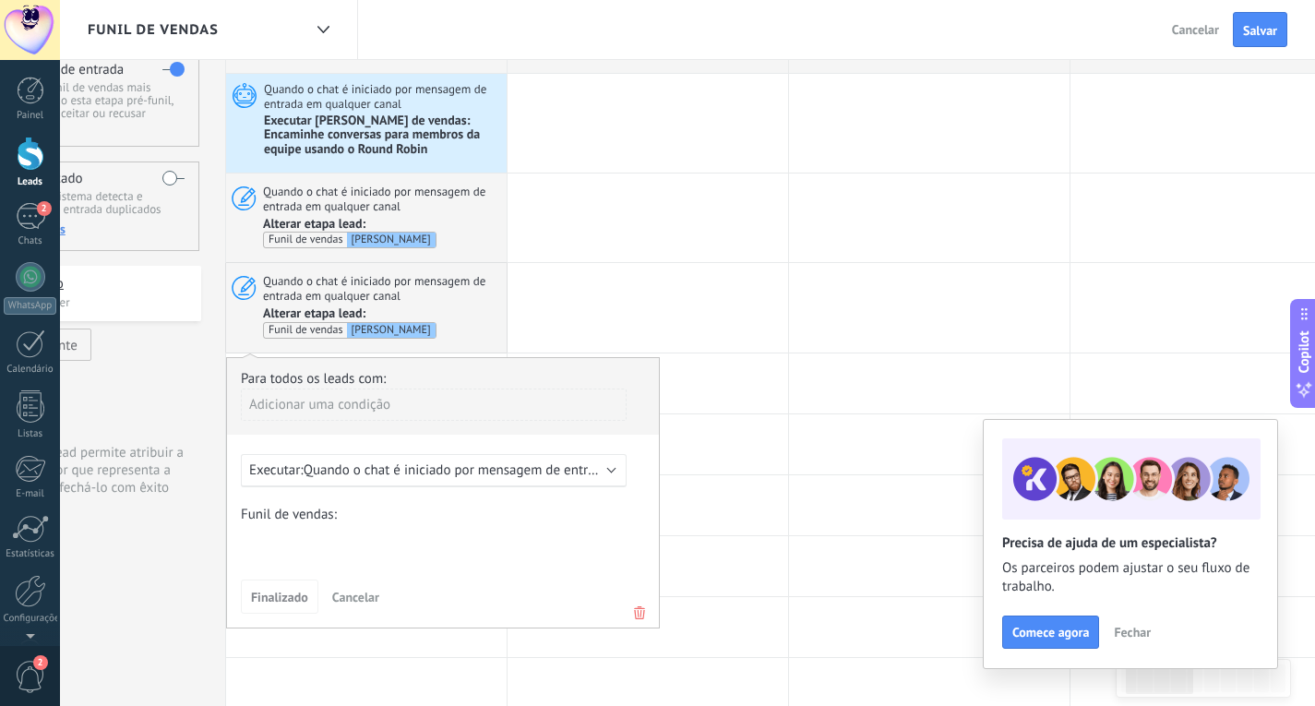
scroll to position [92, 0]
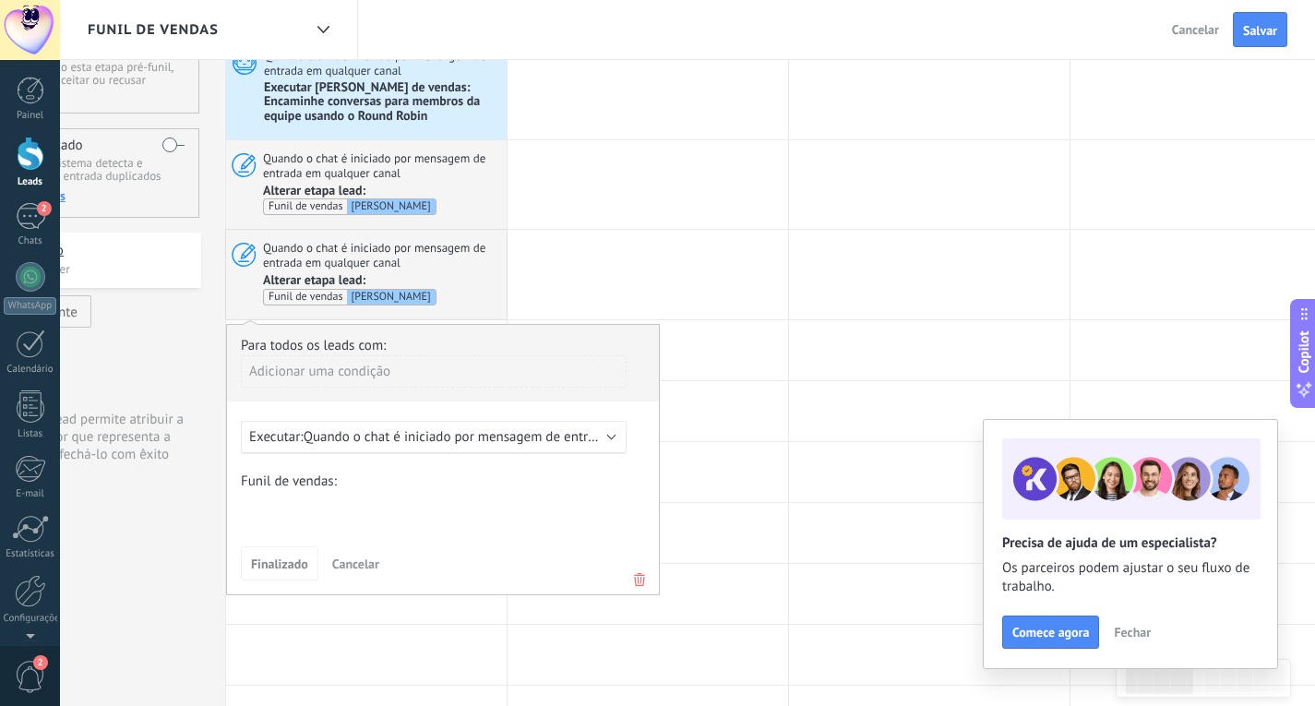
click at [438, 428] on span "Quando o chat é iniciado por mensagem de entrada em qualquer canal" at bounding box center [513, 437] width 419 height 18
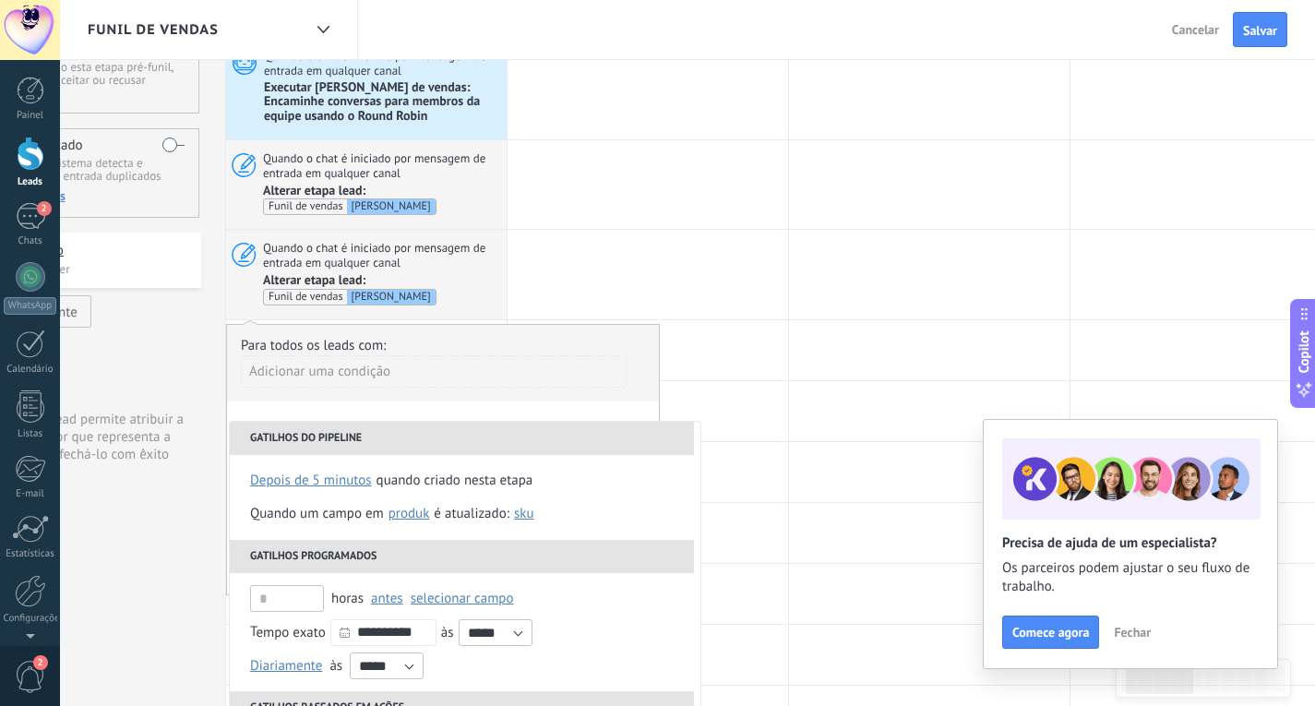
click at [534, 24] on div "Funil de vendas Sair Cancelar Salvar" at bounding box center [687, 30] width 1255 height 60
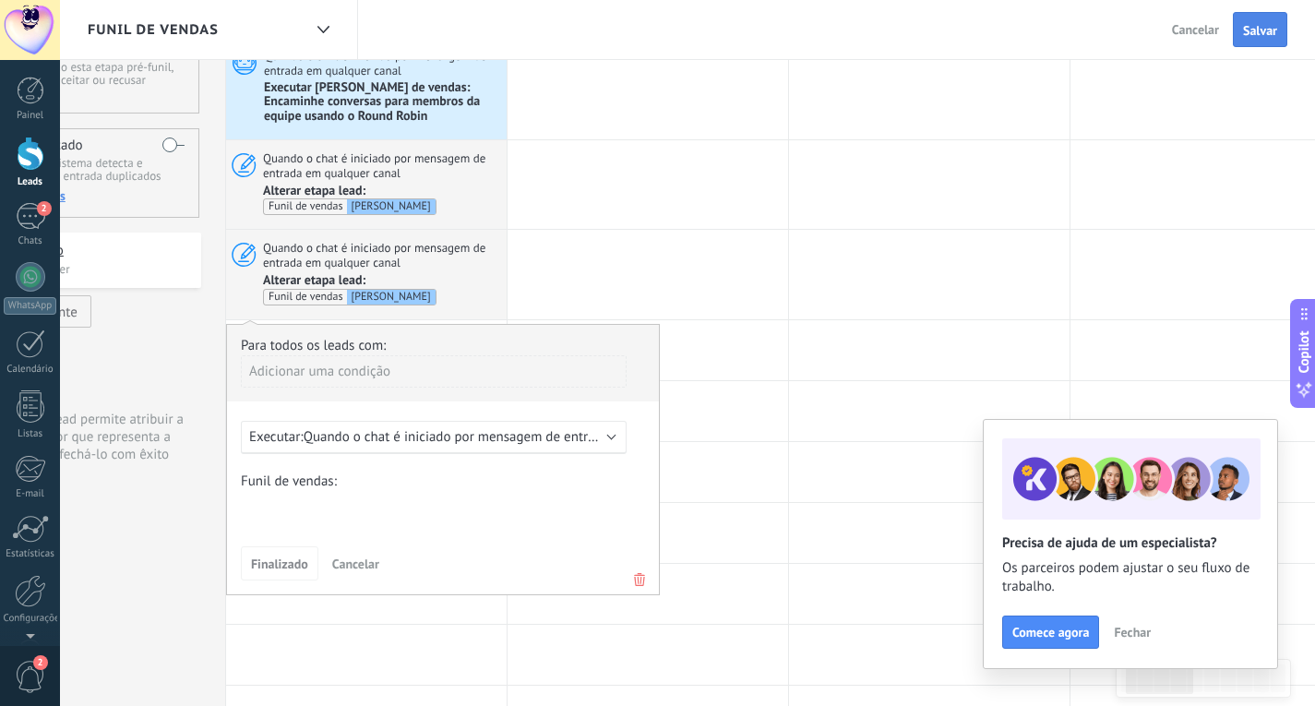
click at [1260, 30] on span "Salvar" at bounding box center [1260, 30] width 34 height 13
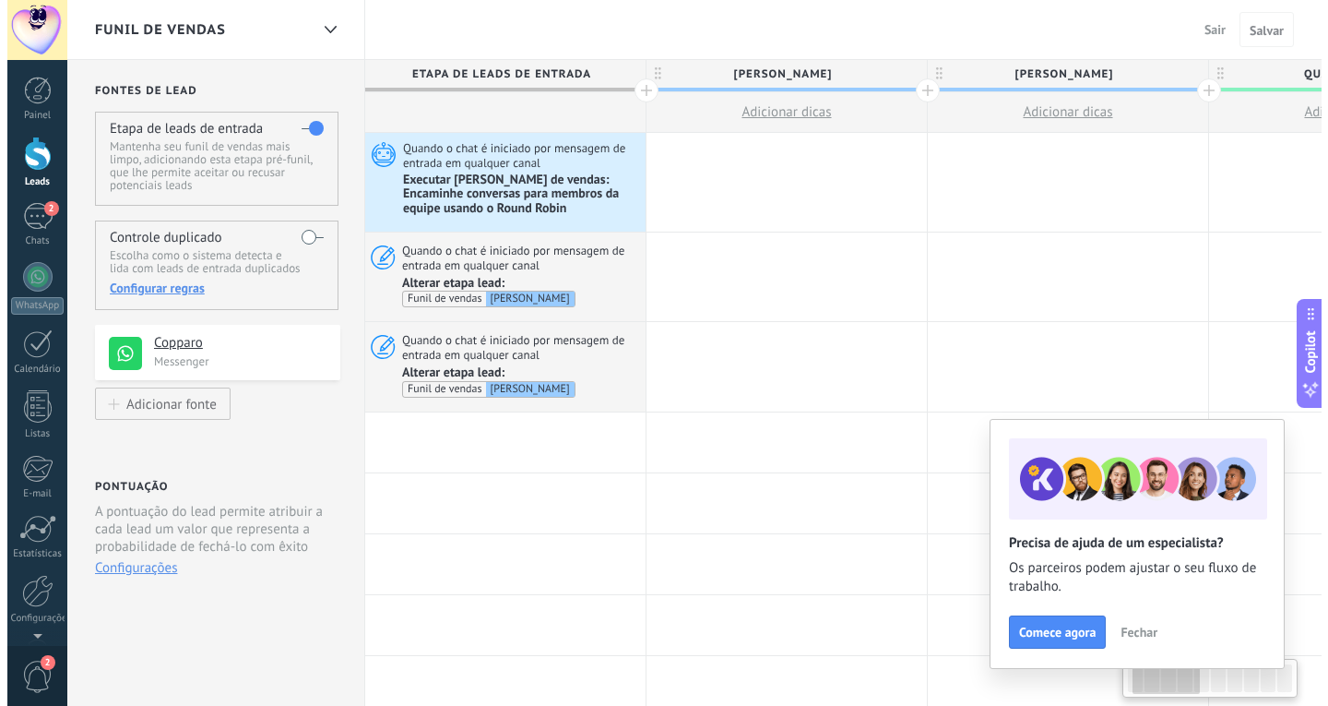
scroll to position [0, 132]
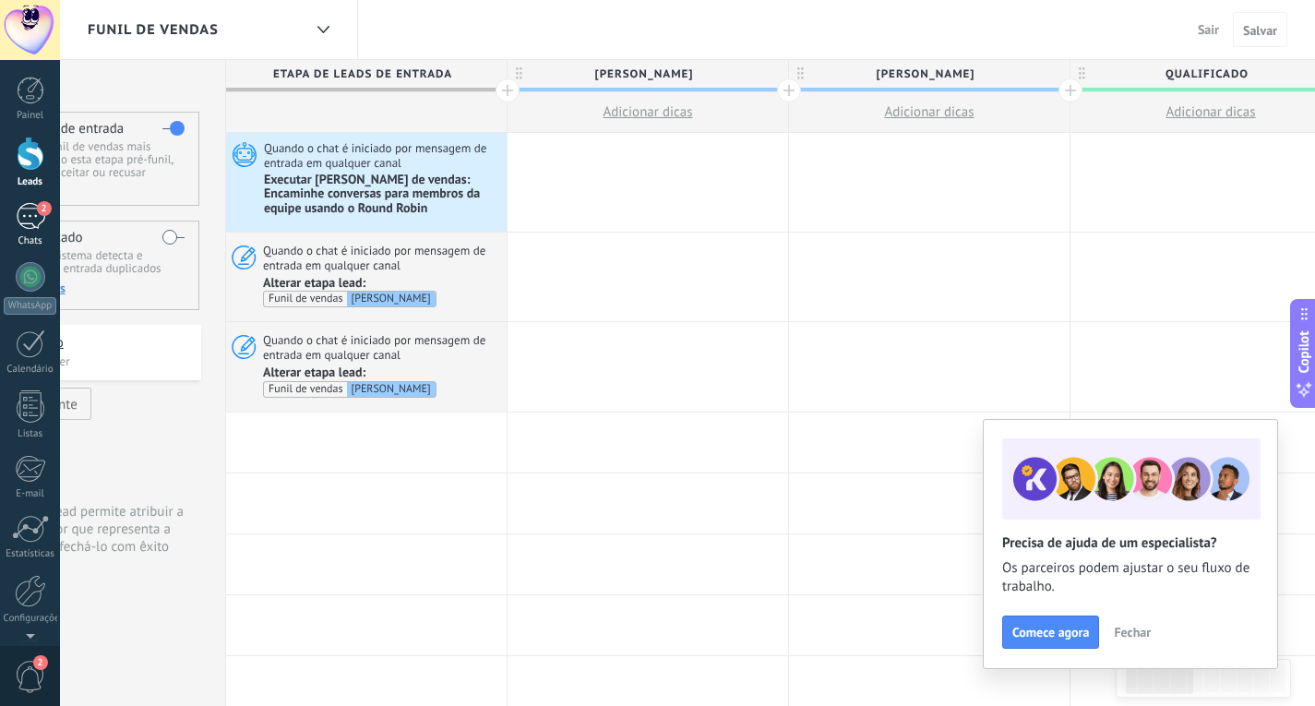
click at [30, 233] on link "2 Chats" at bounding box center [30, 225] width 60 height 44
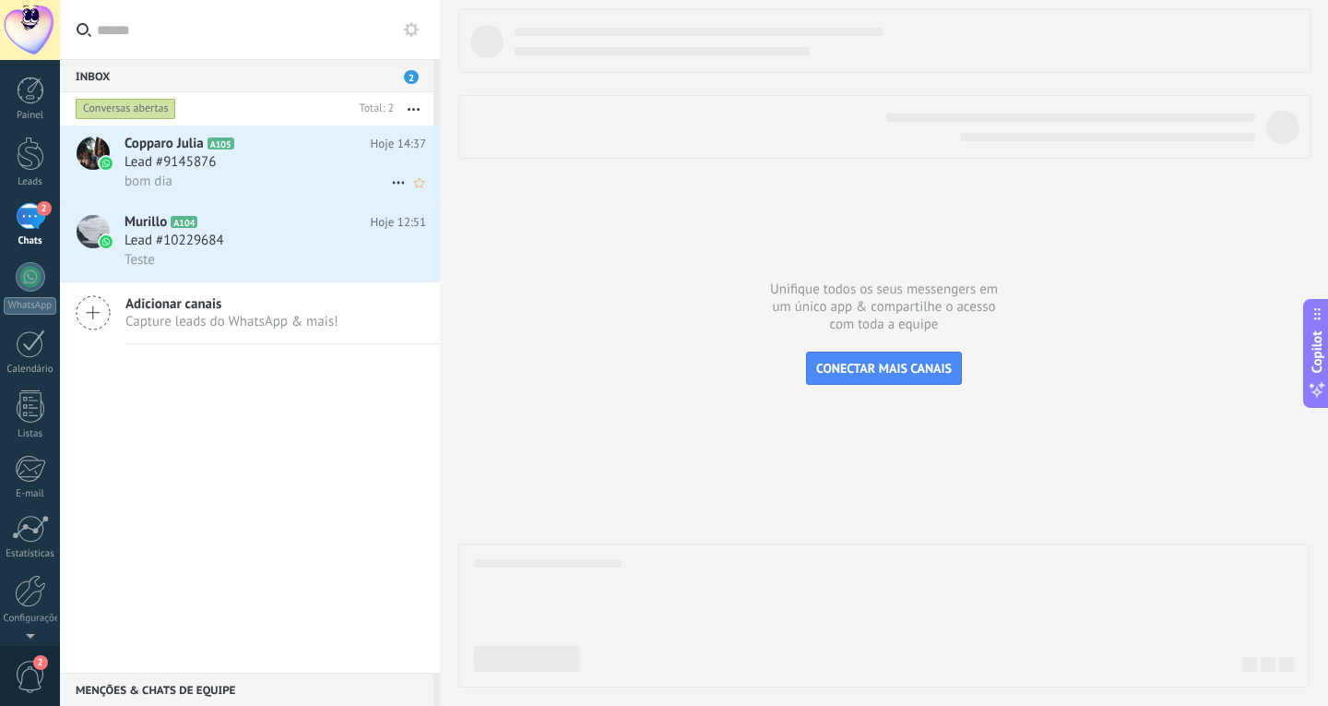
click at [221, 154] on h3 "Lead #9145876" at bounding box center [175, 162] width 101 height 18
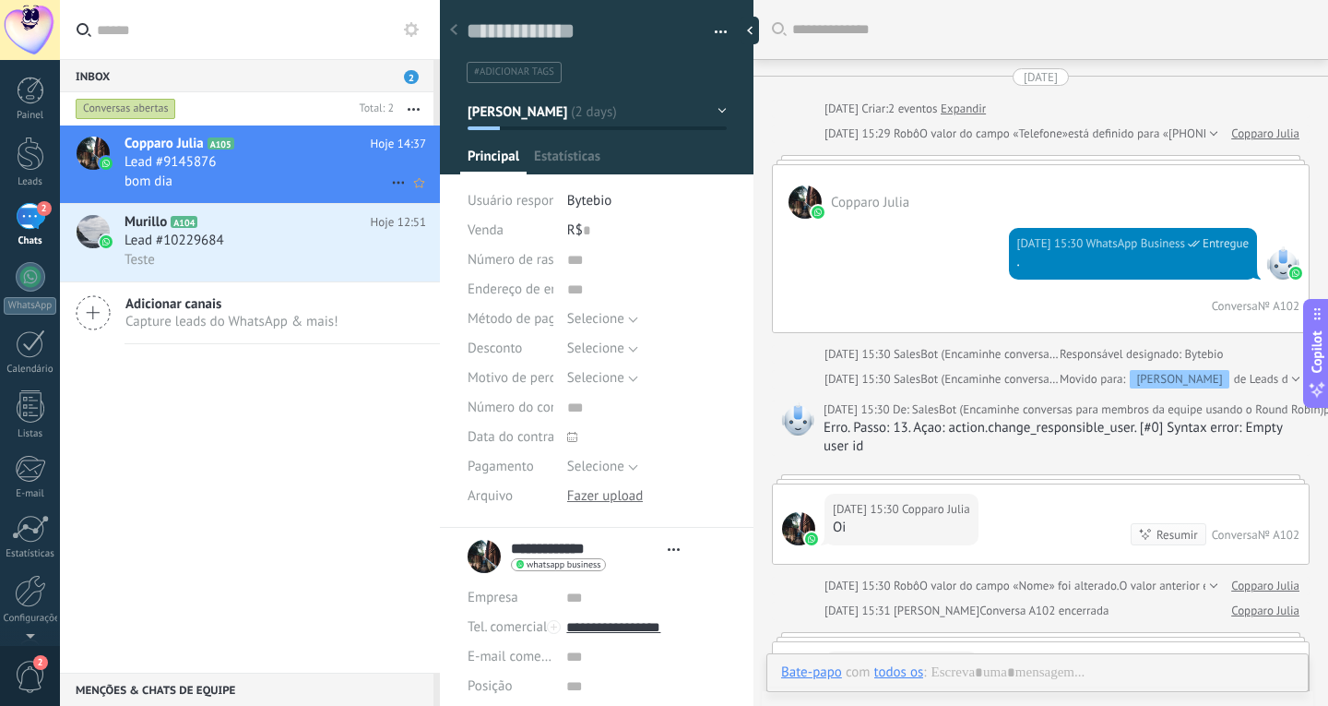
scroll to position [566, 0]
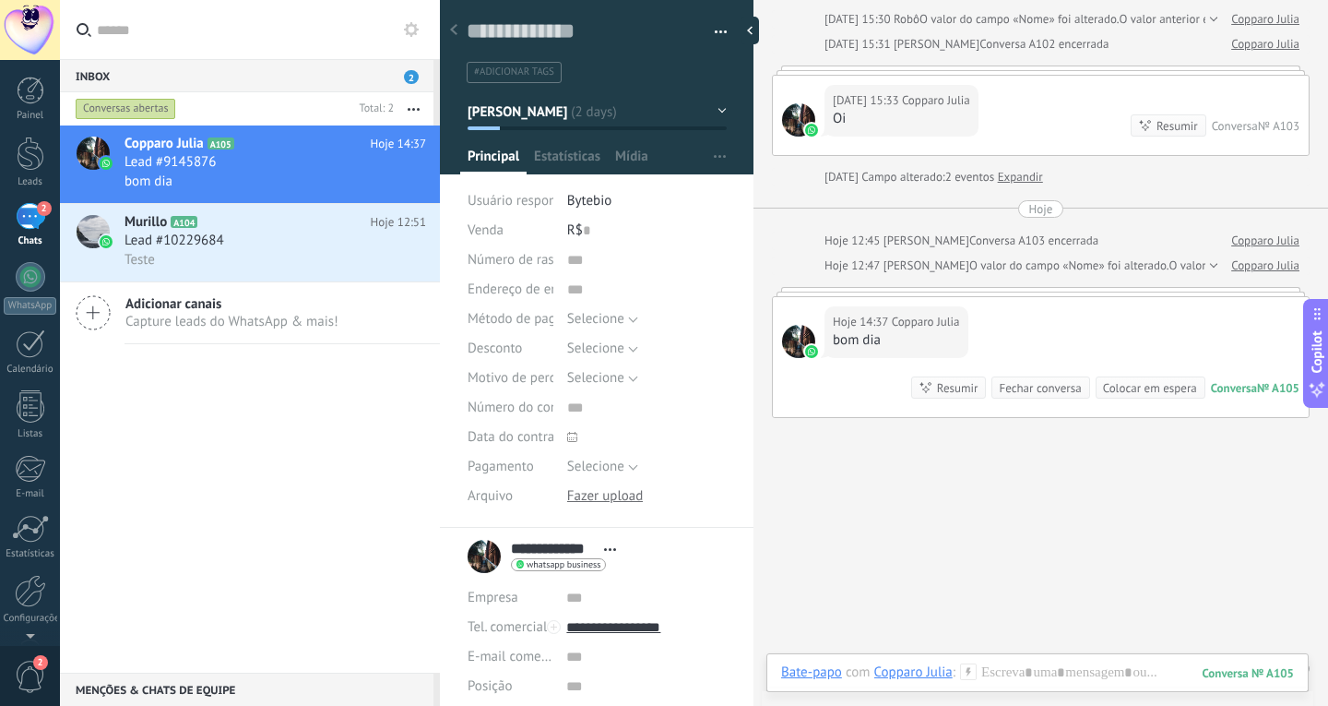
click at [715, 108] on button "[PERSON_NAME]" at bounding box center [597, 111] width 259 height 33
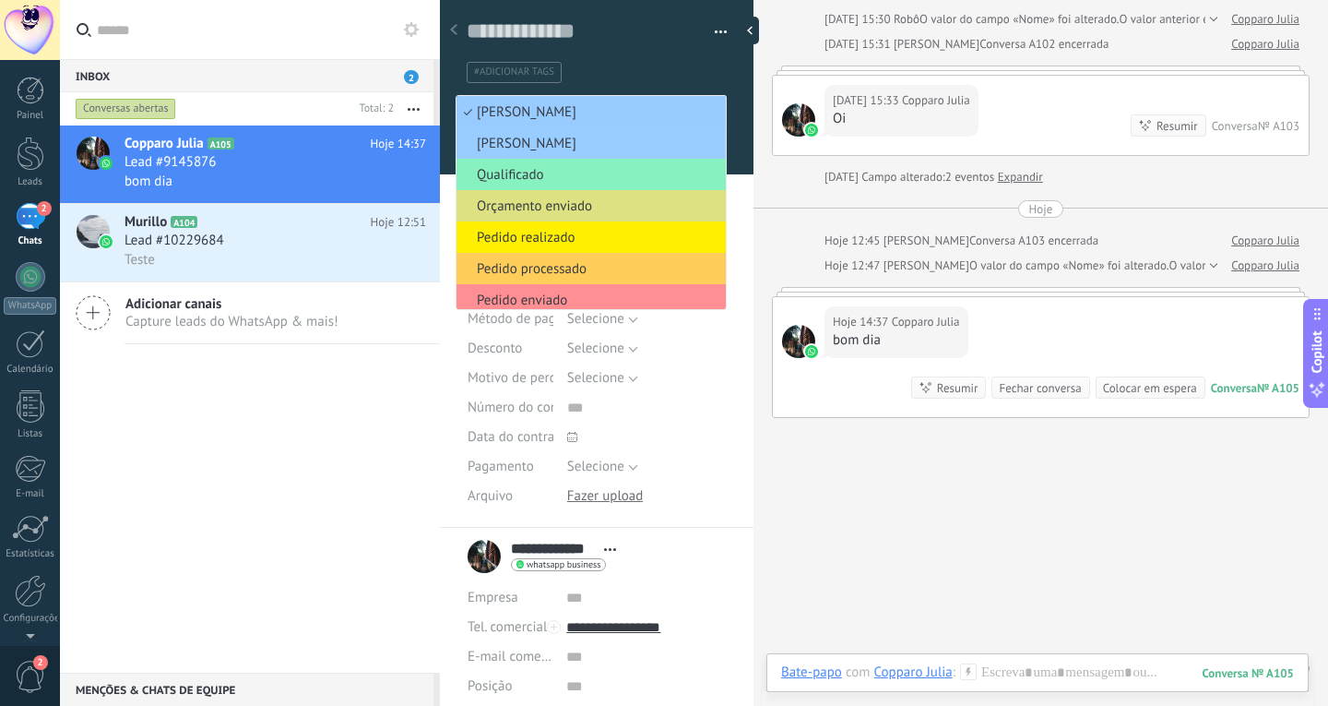
click at [709, 64] on ul "#adicionar tags" at bounding box center [593, 72] width 257 height 25
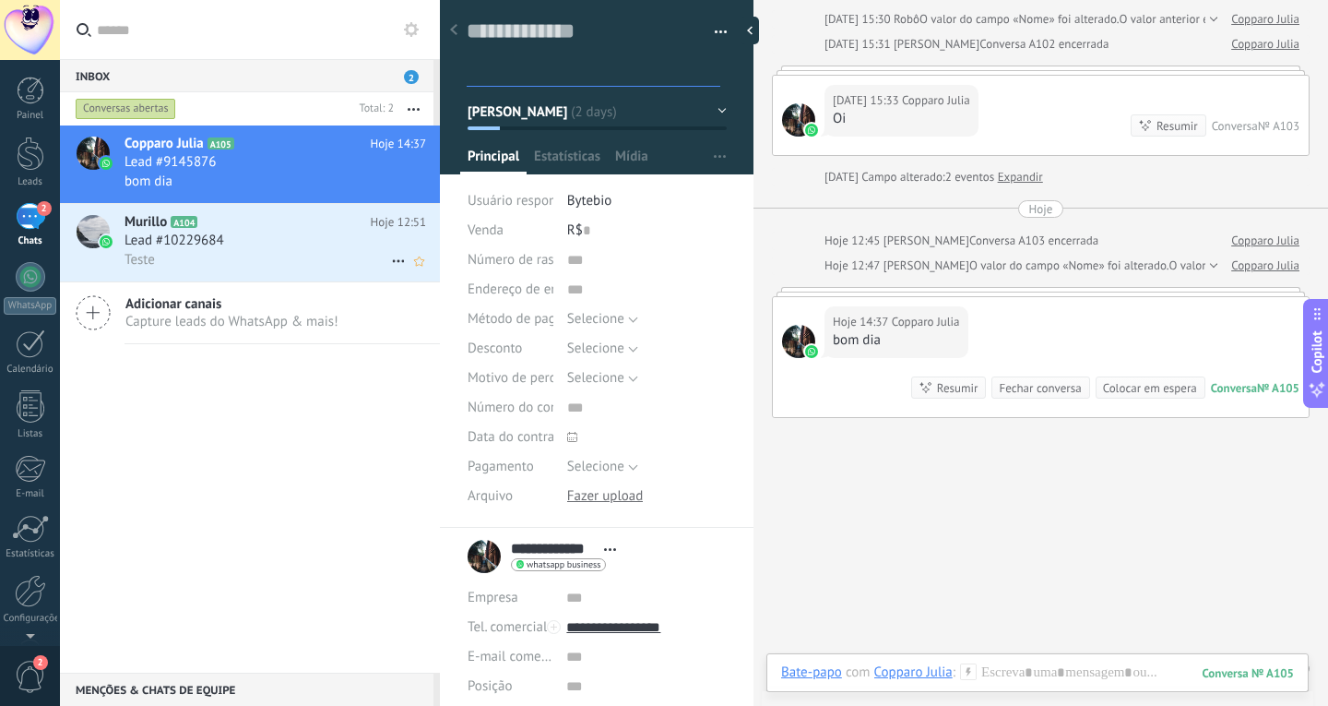
click at [269, 231] on h2 "Murillo A104" at bounding box center [248, 222] width 246 height 18
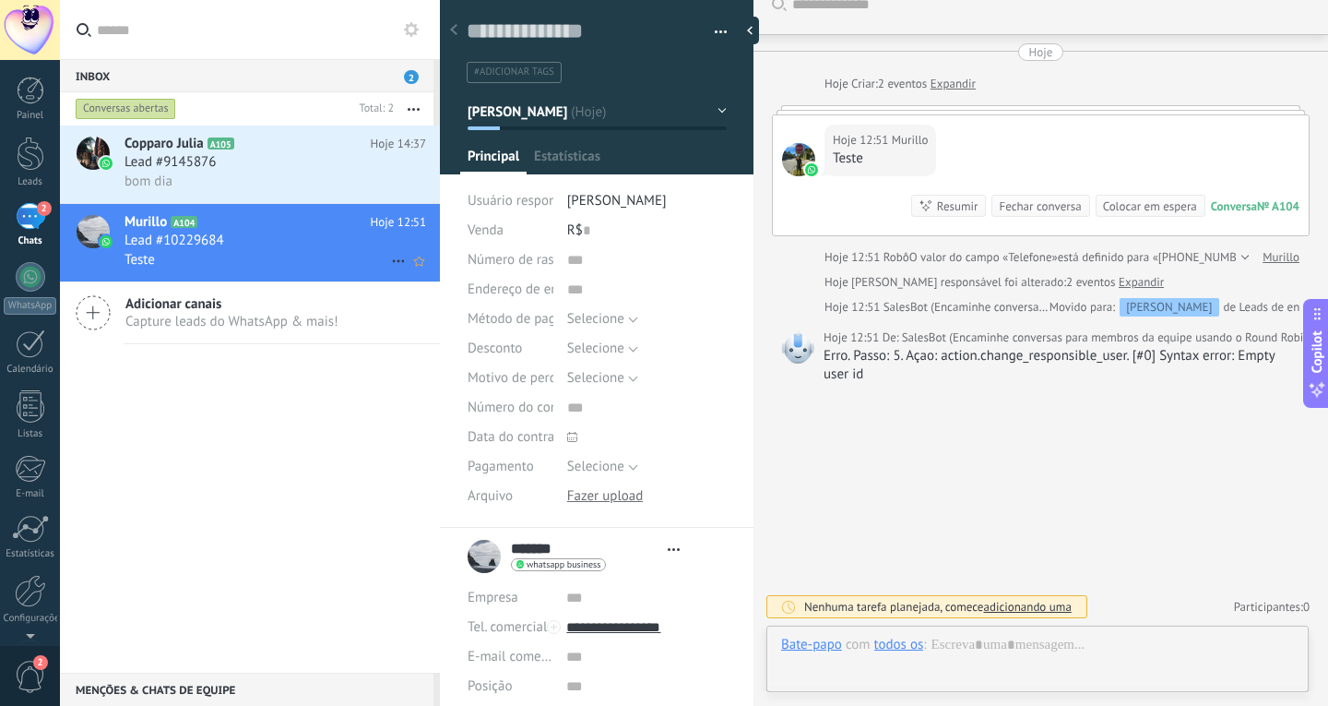
scroll to position [28, 0]
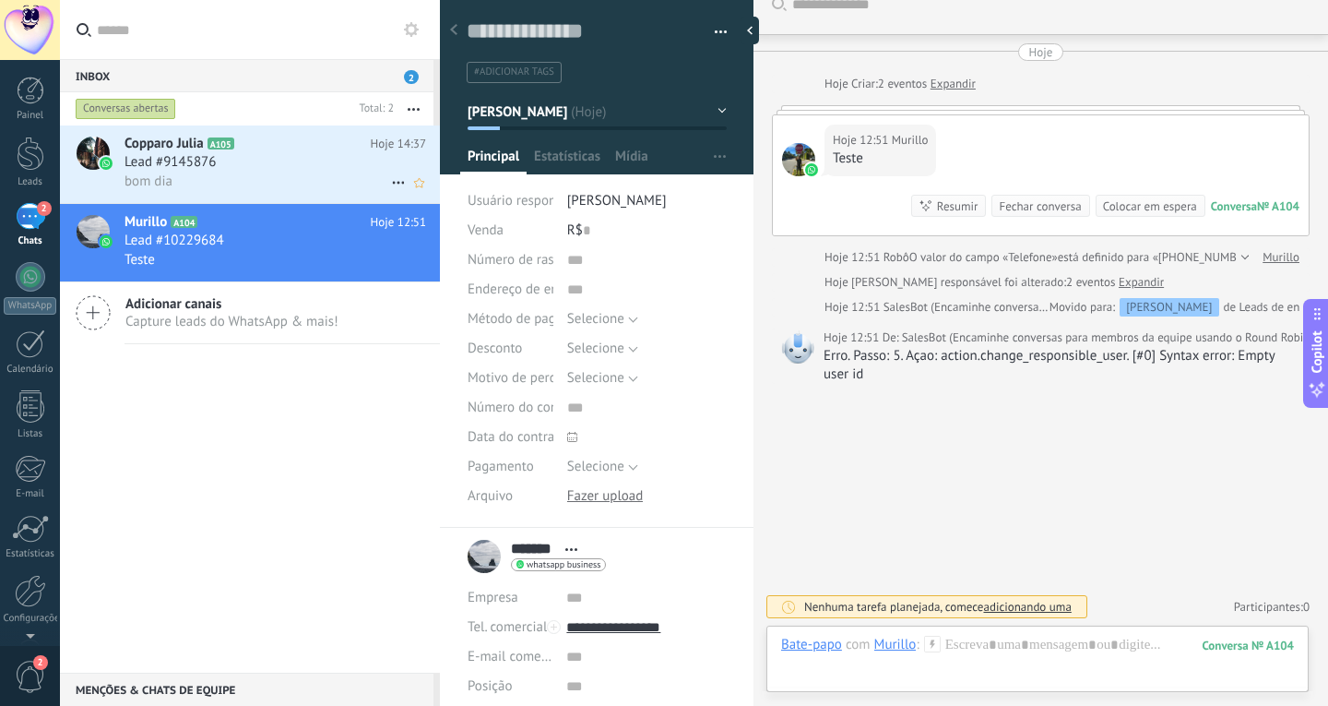
click at [285, 185] on div "bom dia" at bounding box center [276, 181] width 302 height 19
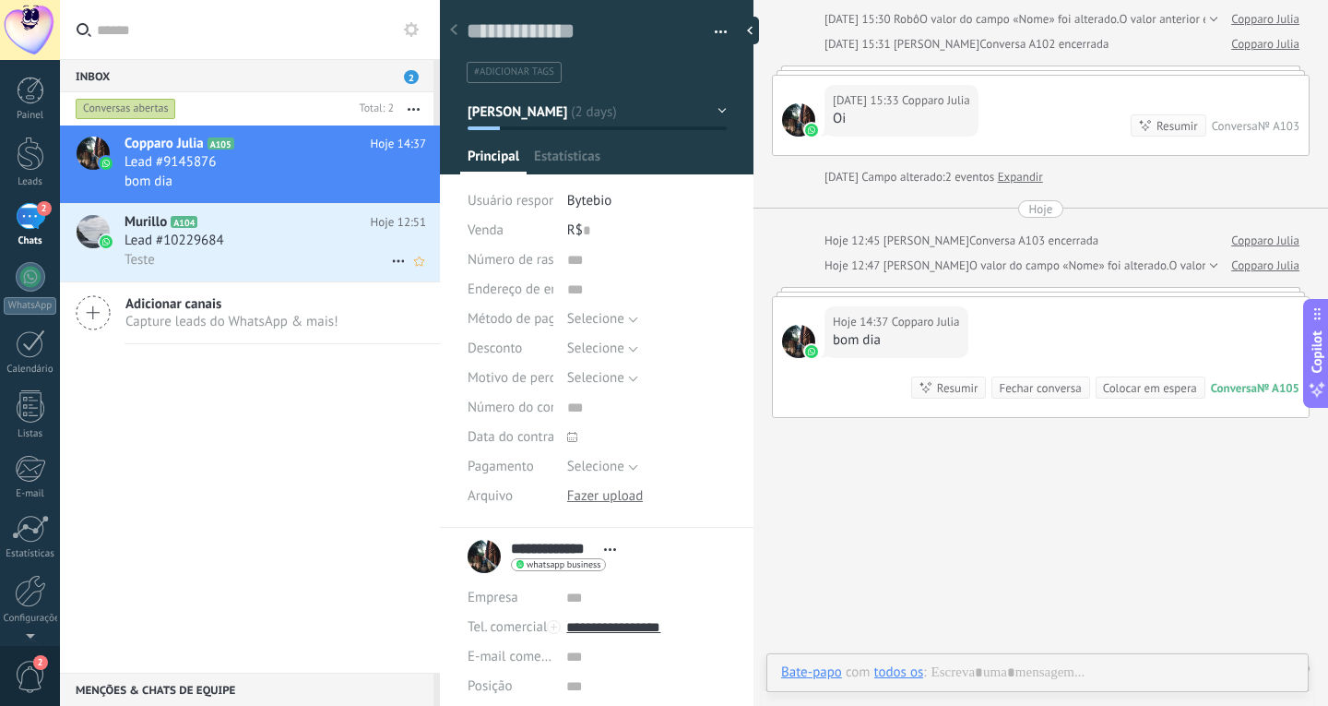
scroll to position [28, 0]
click at [299, 240] on div "Lead #10229684" at bounding box center [276, 241] width 302 height 18
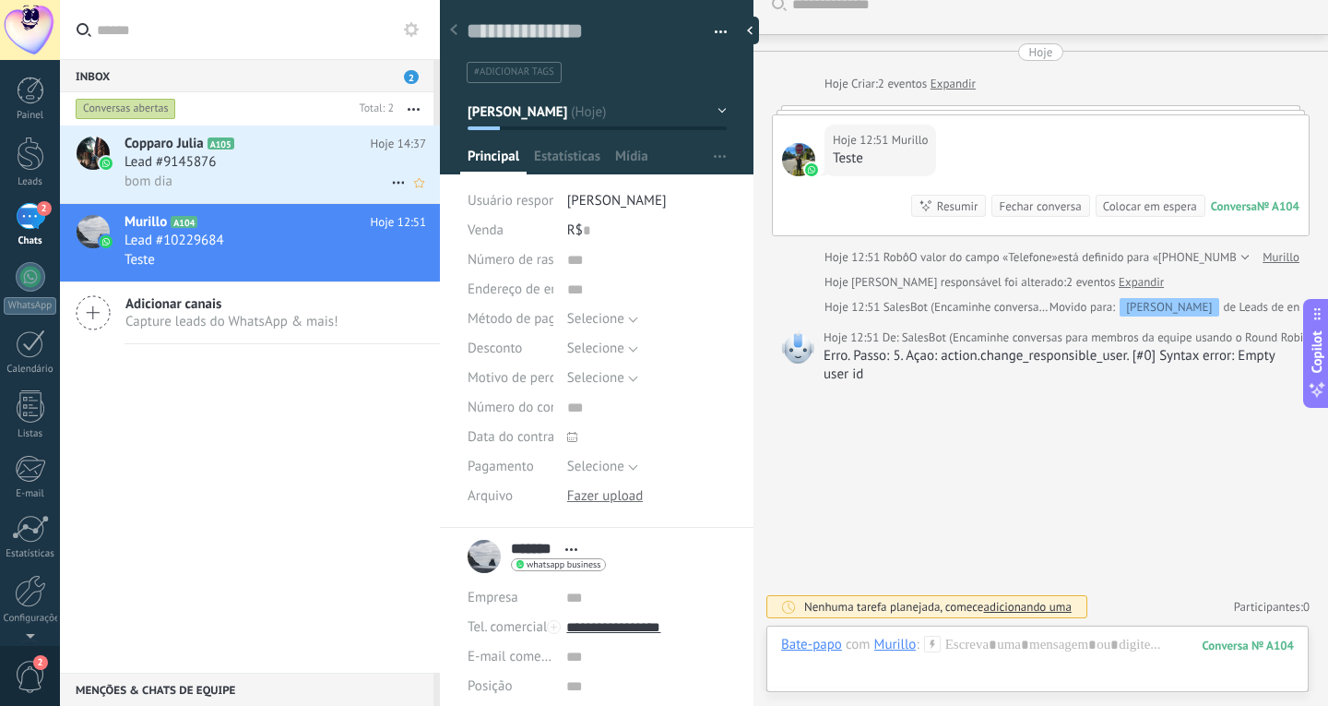
click at [292, 175] on div "bom dia" at bounding box center [276, 181] width 302 height 19
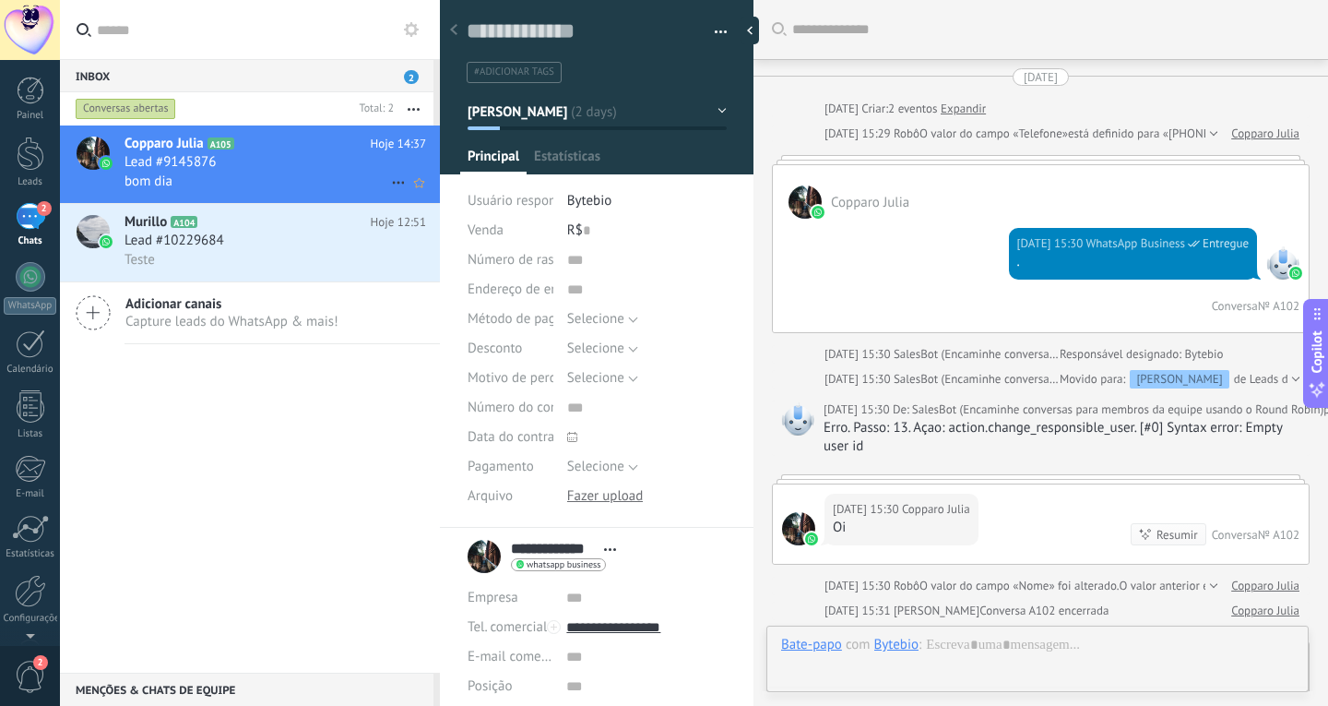
scroll to position [601, 0]
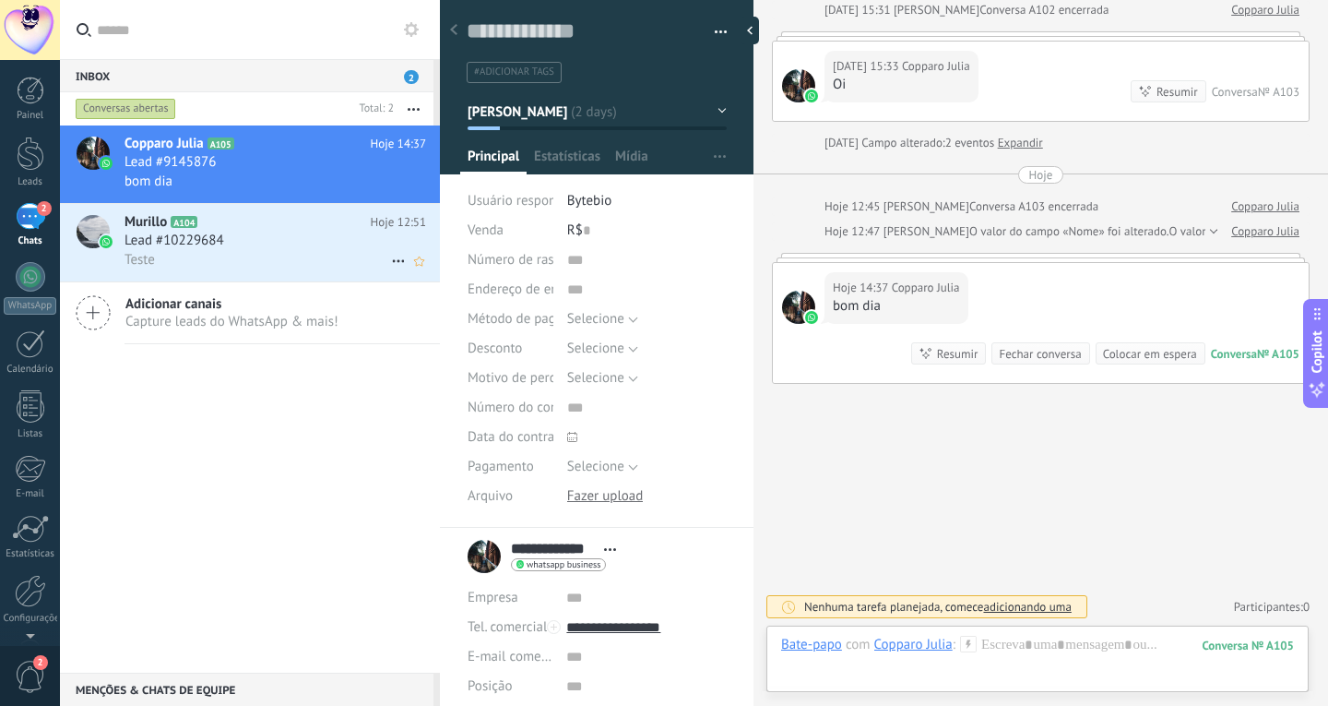
click at [314, 232] on div "Lead #10229684" at bounding box center [276, 241] width 302 height 18
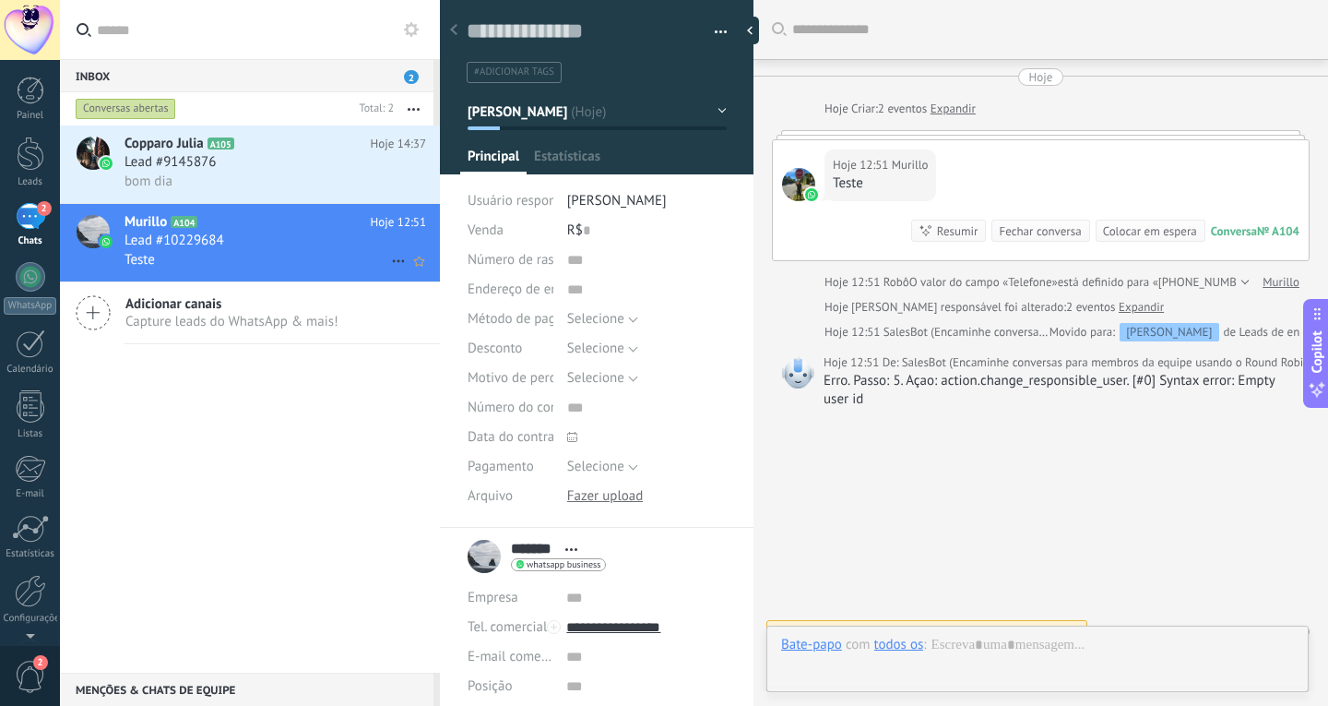
scroll to position [28, 0]
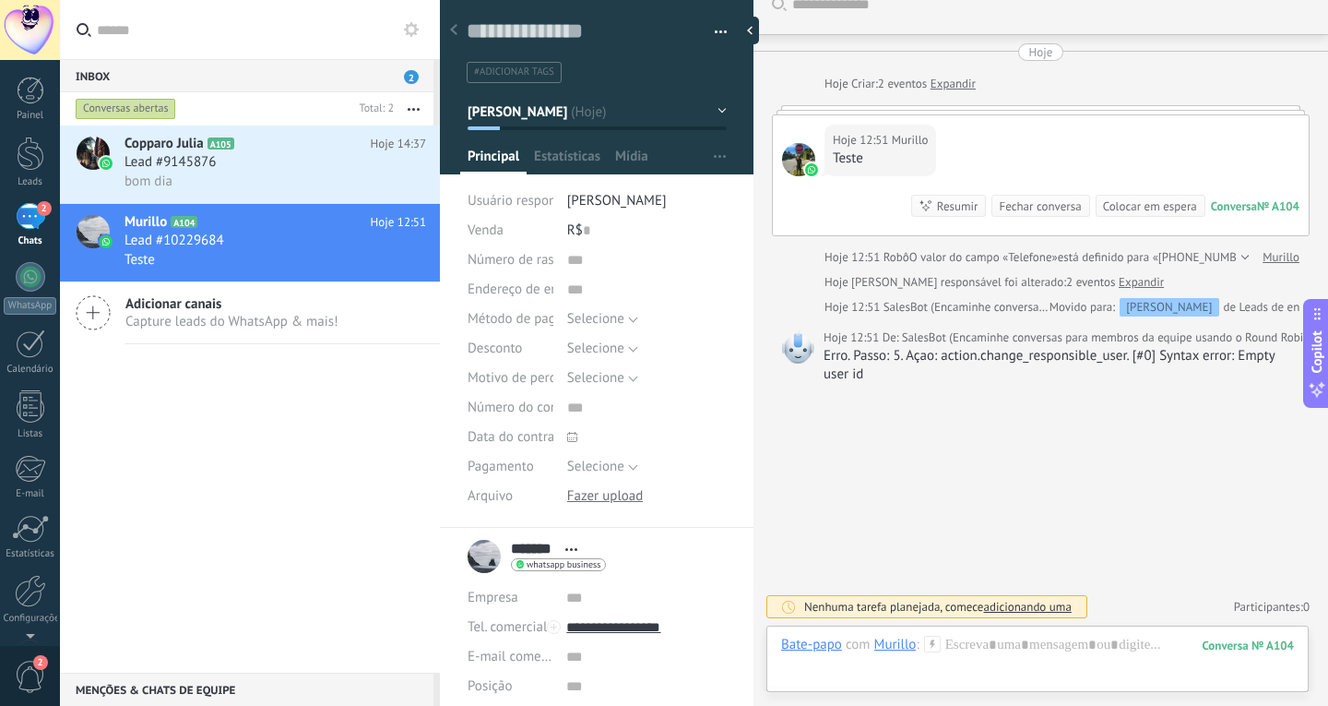
click at [1054, 209] on div "Fechar conversa" at bounding box center [1040, 206] width 82 height 18
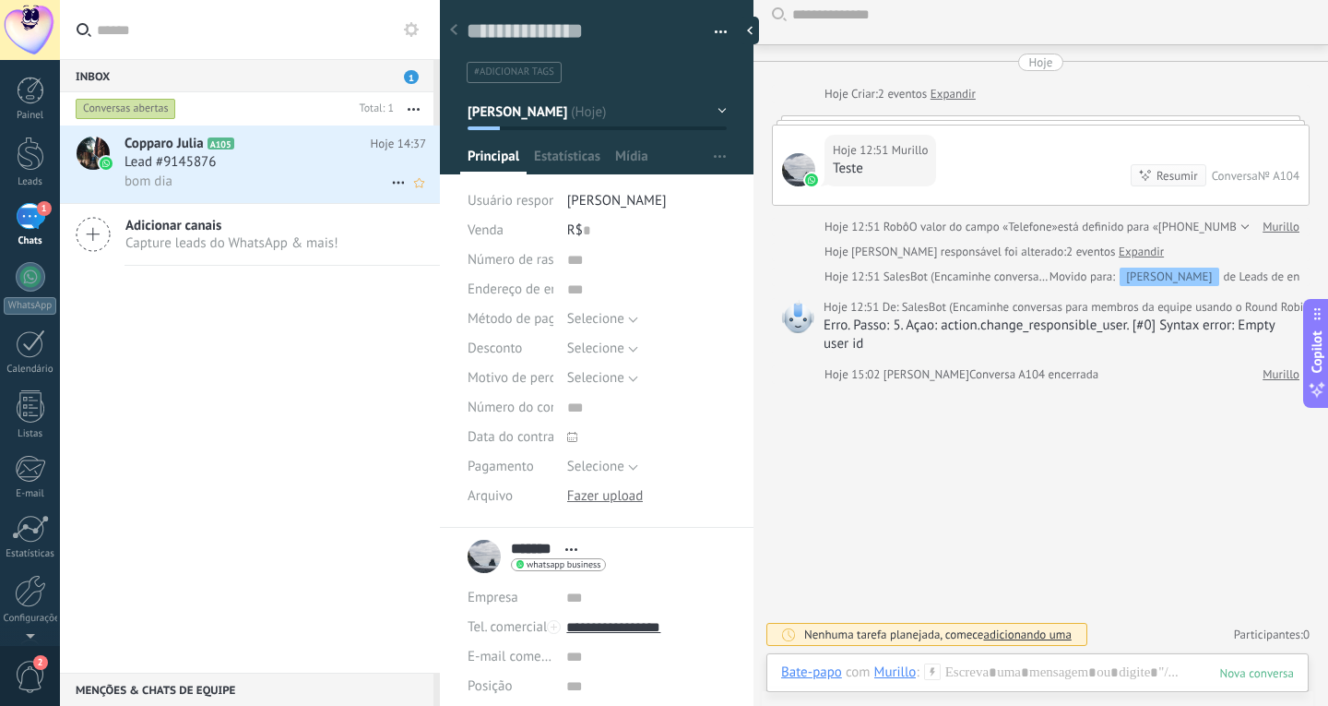
click at [244, 162] on div "Lead #9145876" at bounding box center [276, 162] width 302 height 18
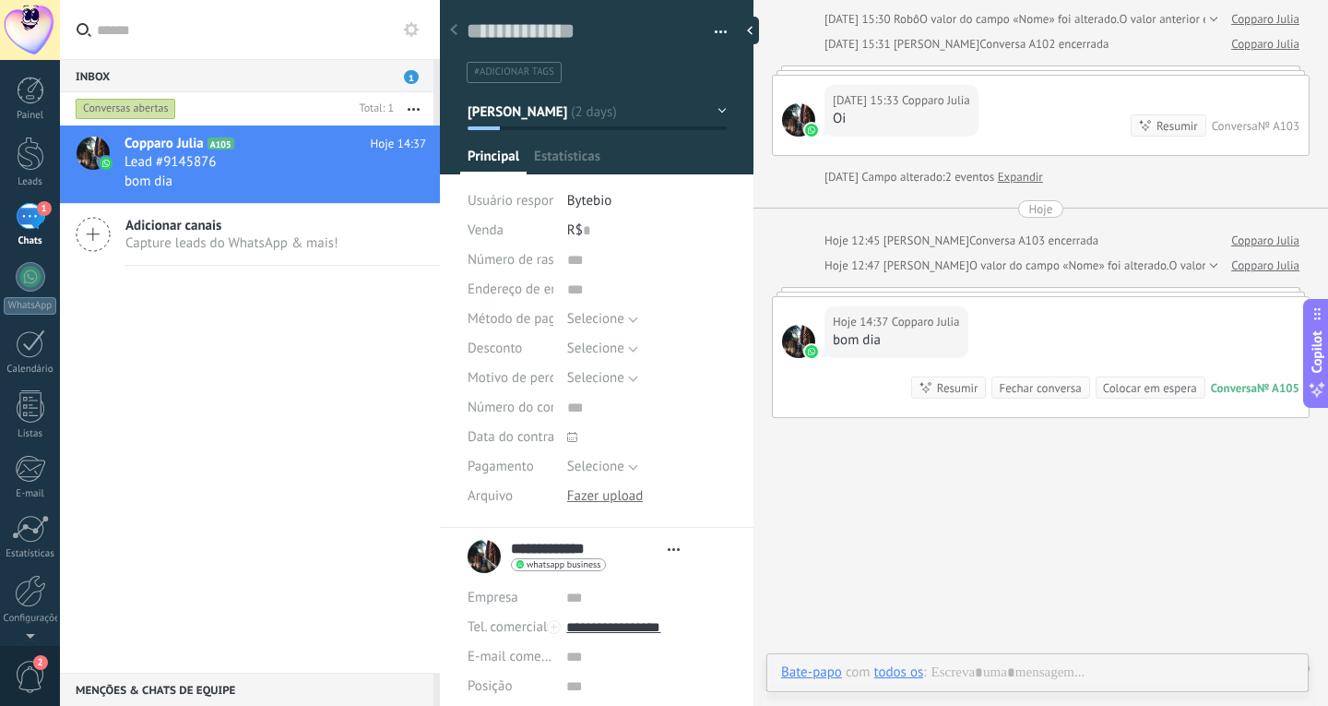
scroll to position [28, 0]
click at [1031, 391] on div "Fechar conversa" at bounding box center [1040, 388] width 82 height 18
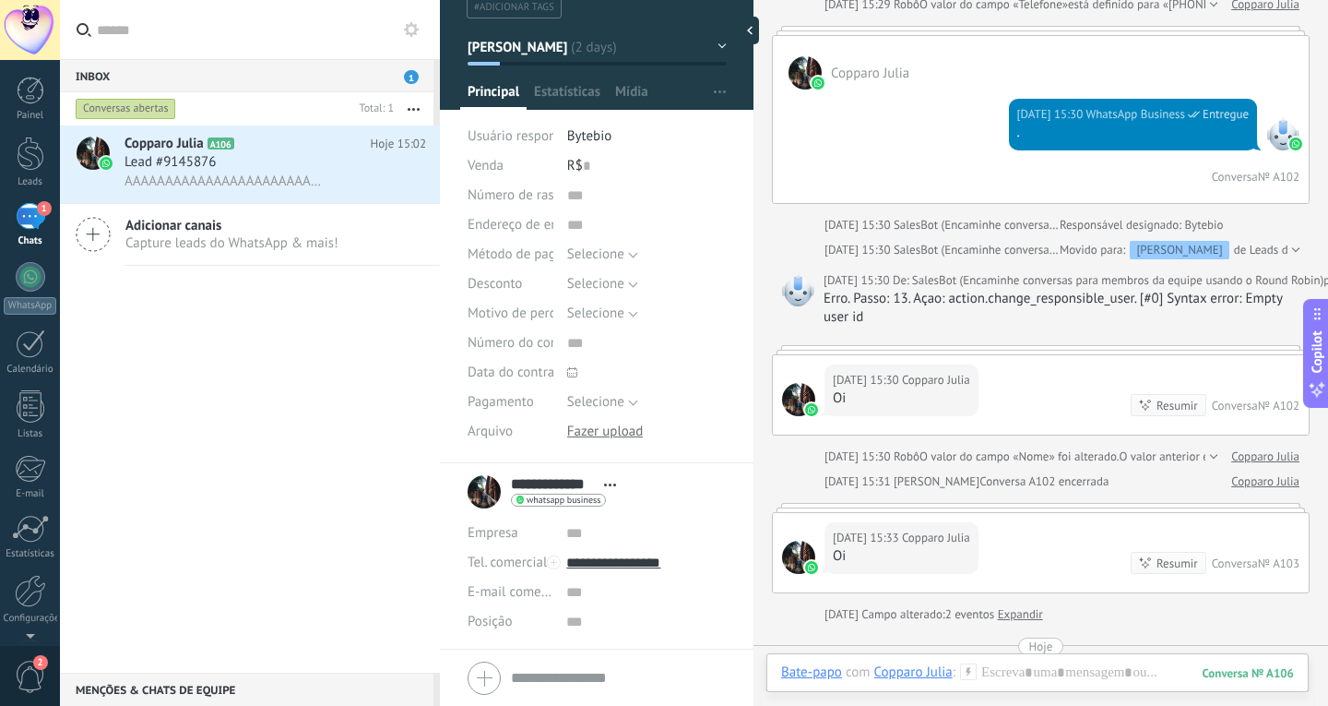
scroll to position [125, 0]
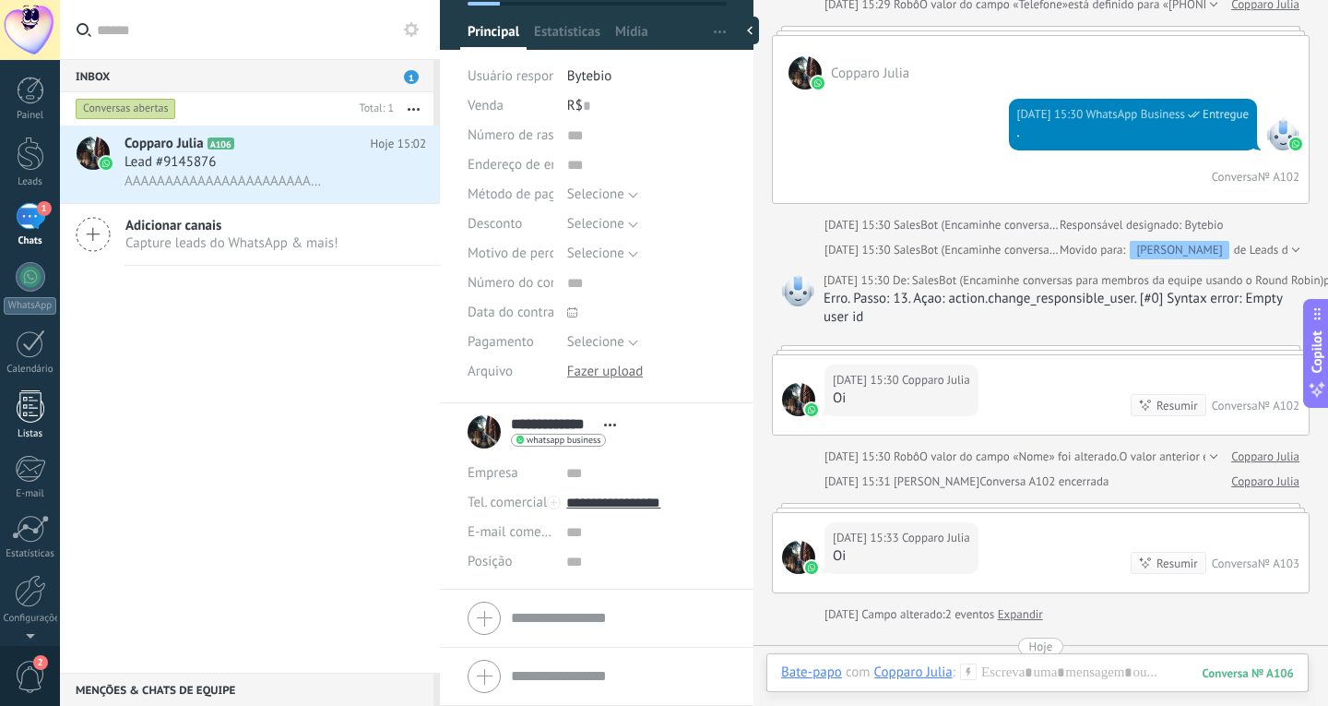
click at [38, 418] on div at bounding box center [31, 406] width 28 height 32
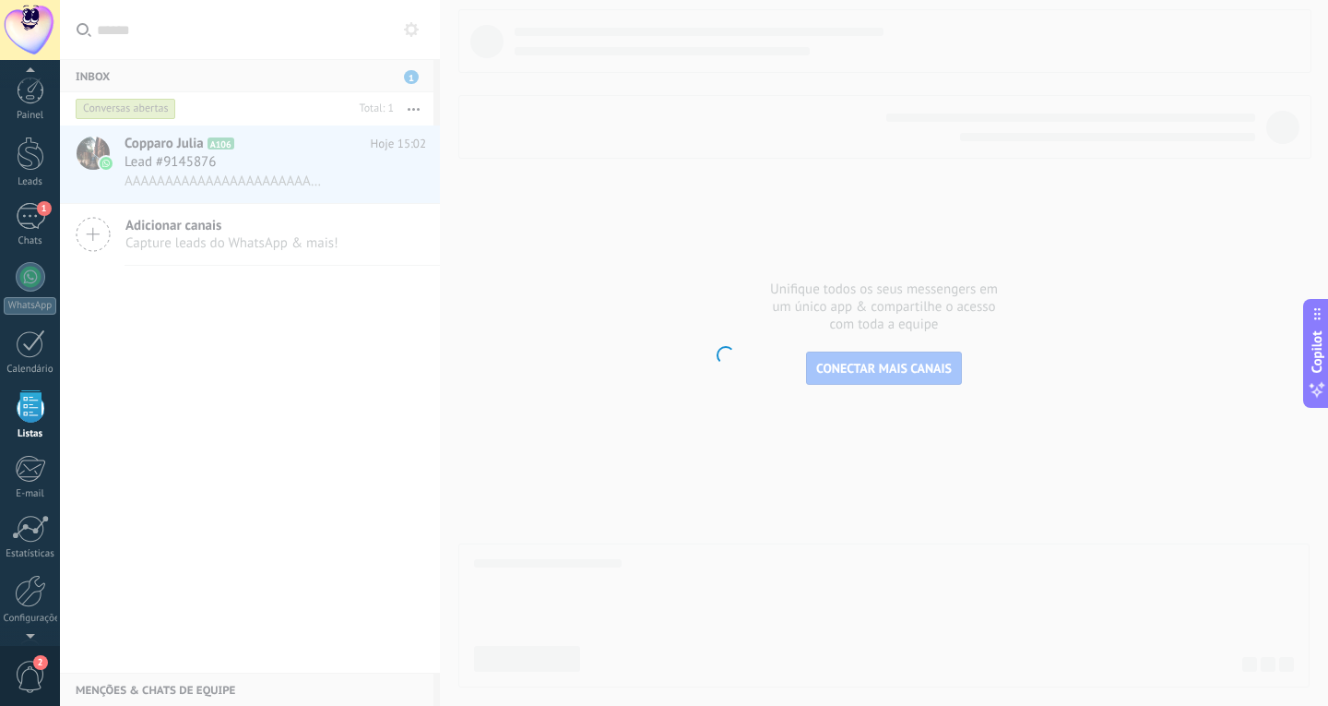
scroll to position [48, 0]
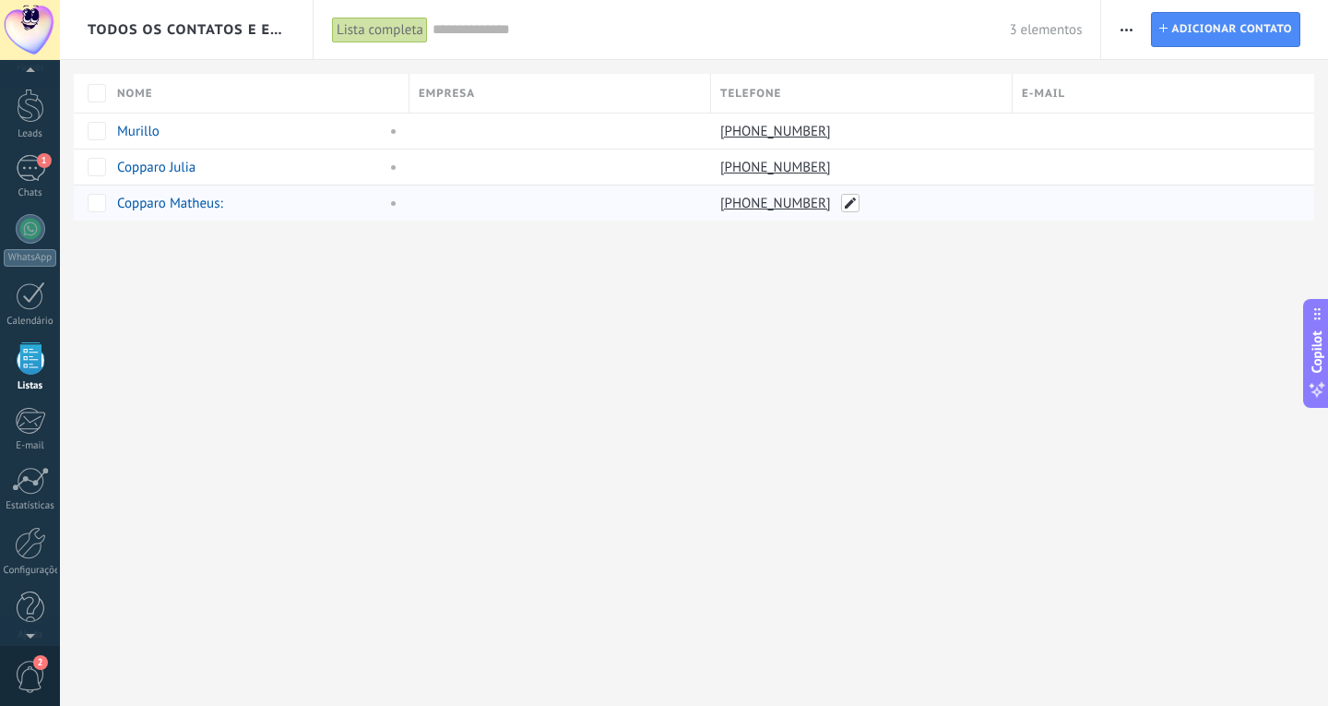
click at [846, 204] on span at bounding box center [850, 203] width 18 height 18
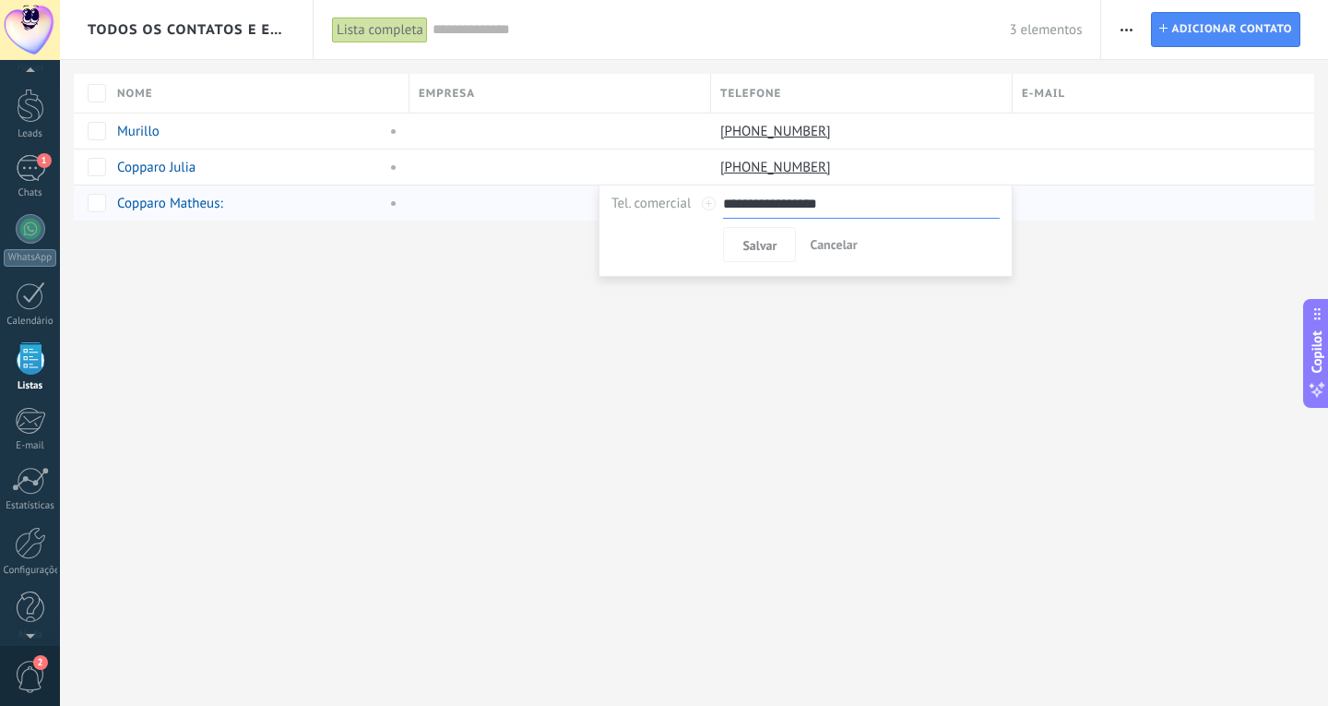
drag, startPoint x: 750, startPoint y: 203, endPoint x: 852, endPoint y: 194, distance: 102.8
click at [852, 194] on input "**********" at bounding box center [861, 204] width 277 height 30
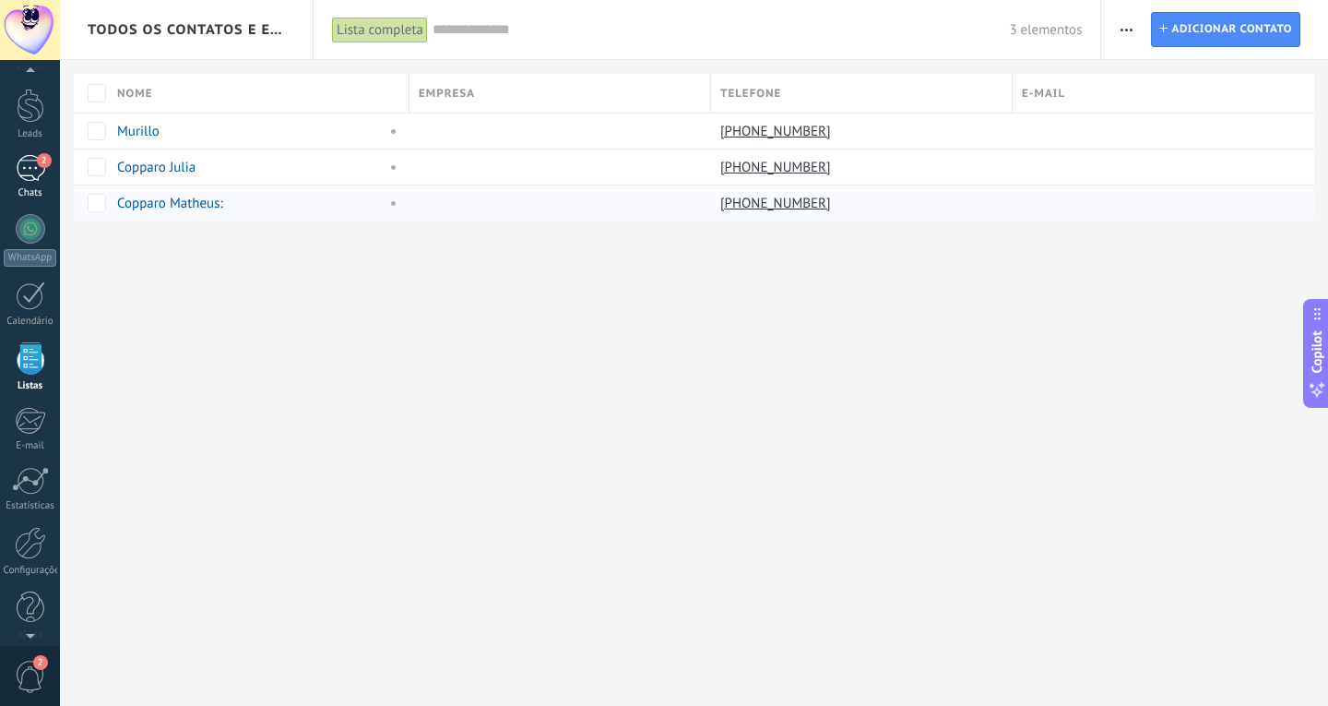
click at [30, 176] on div "2" at bounding box center [31, 168] width 30 height 27
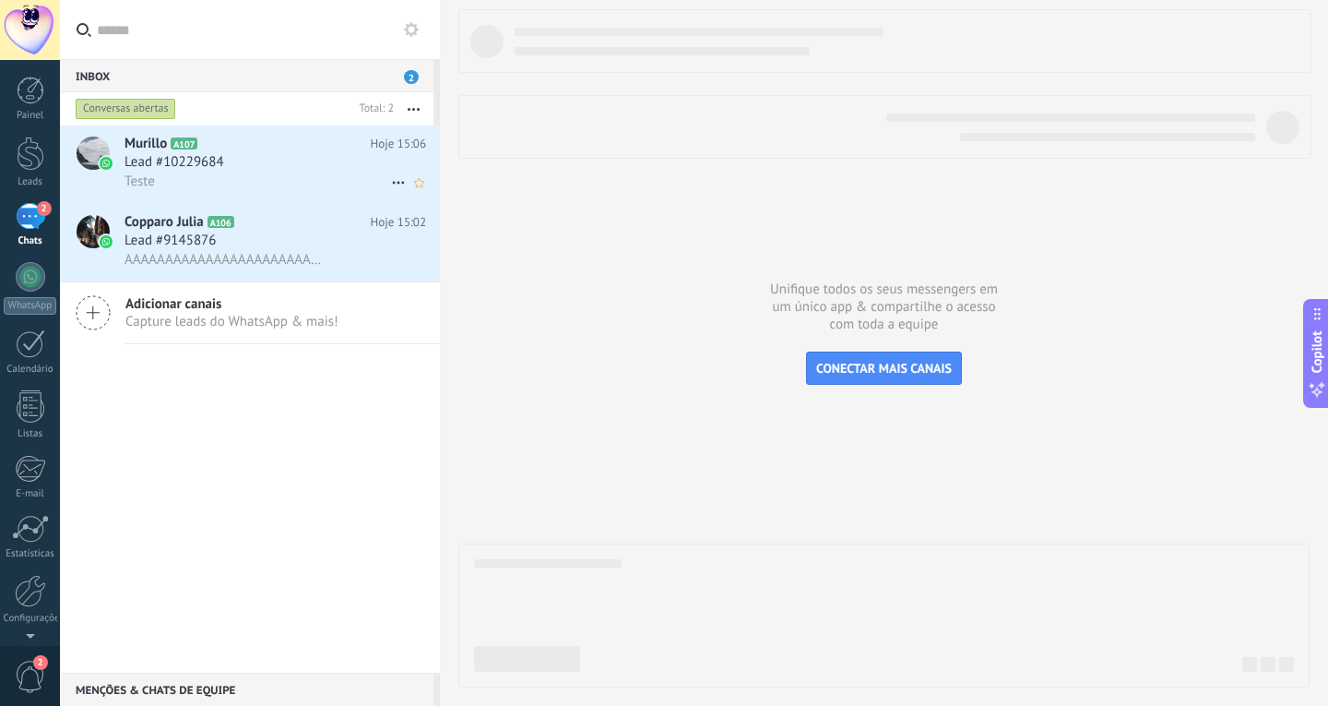
click at [255, 166] on div "Lead #10229684" at bounding box center [276, 162] width 302 height 18
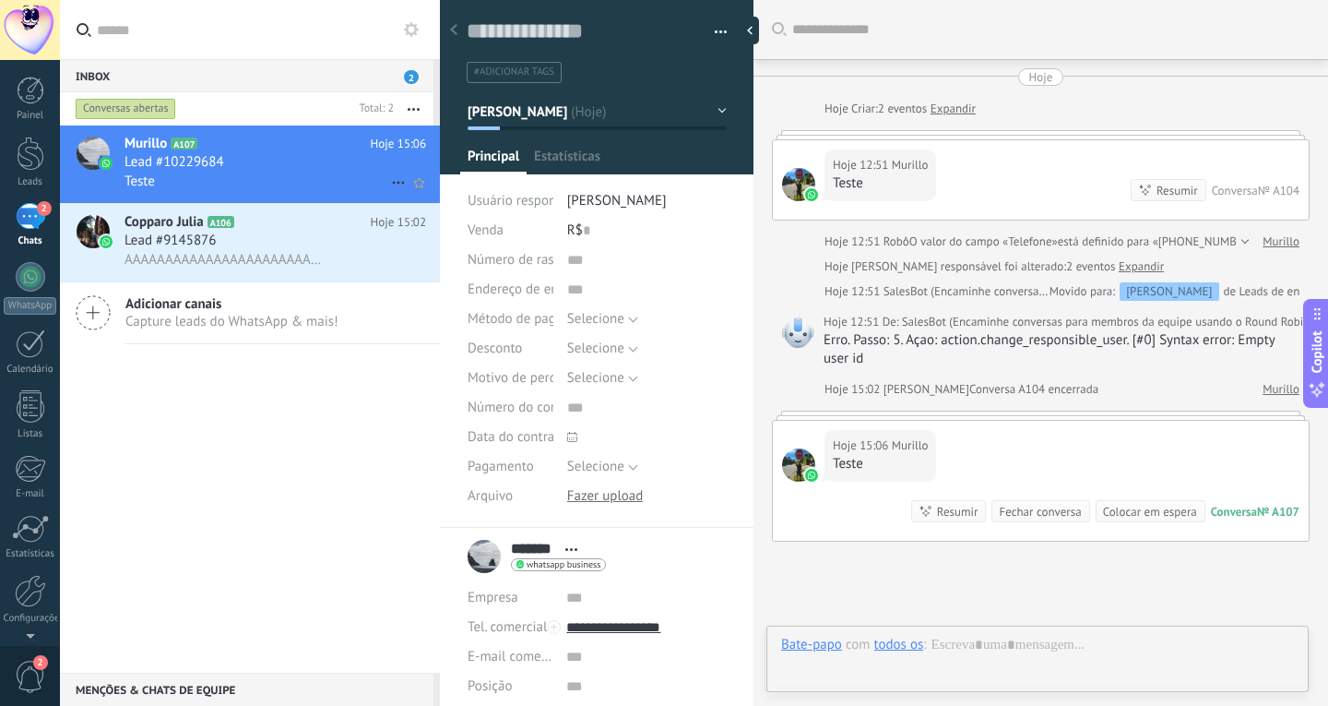
scroll to position [158, 0]
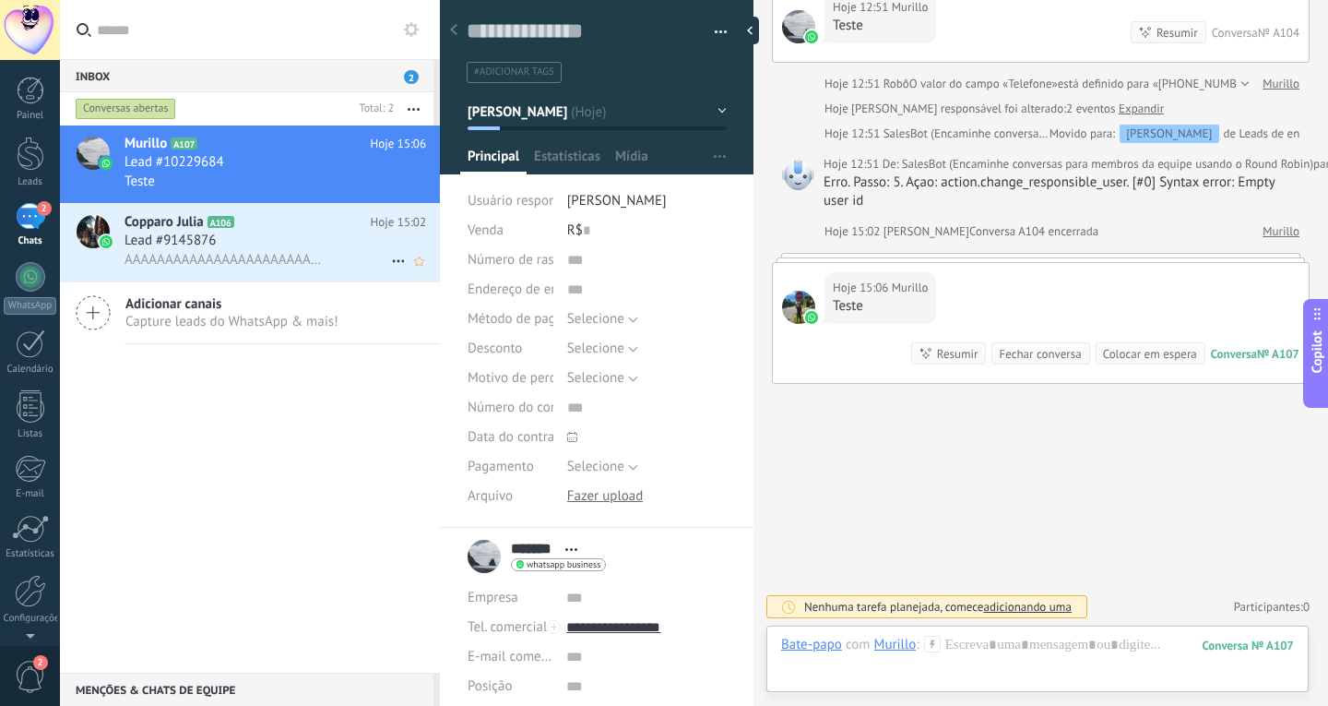
click at [269, 238] on div "Lead #9145876" at bounding box center [276, 241] width 302 height 18
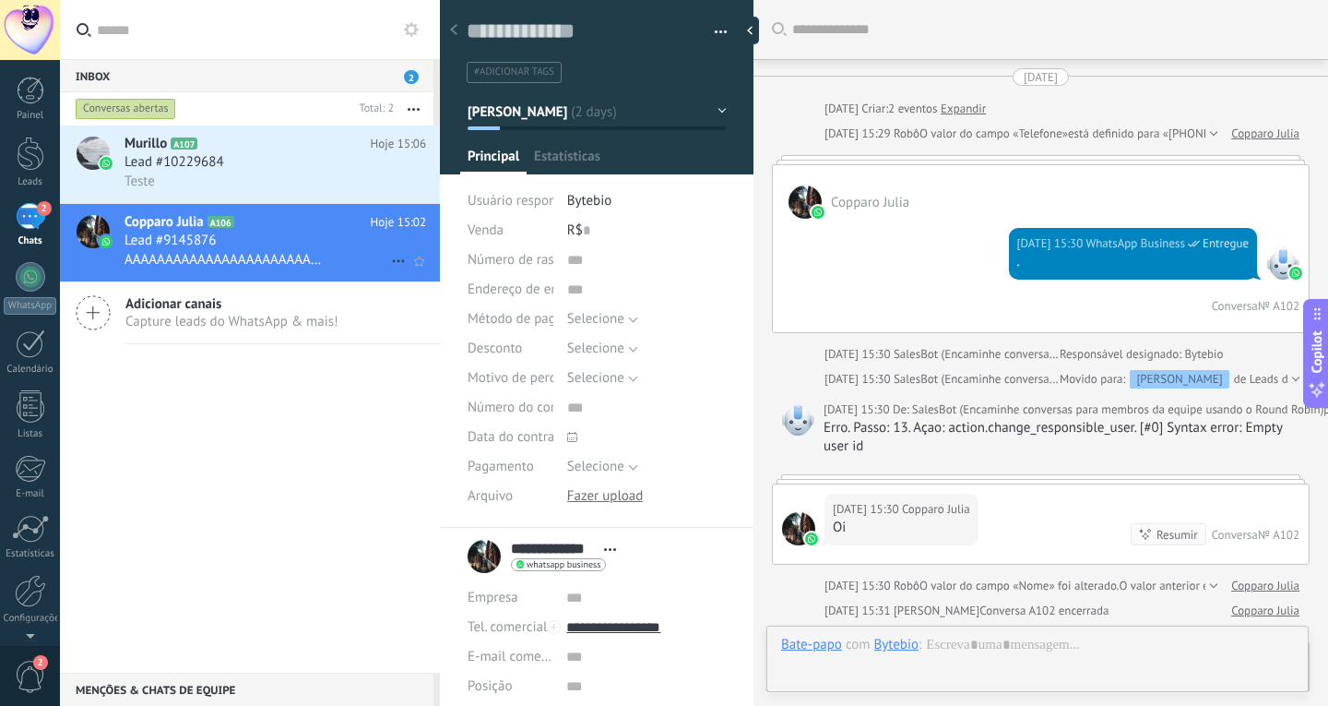
scroll to position [733, 0]
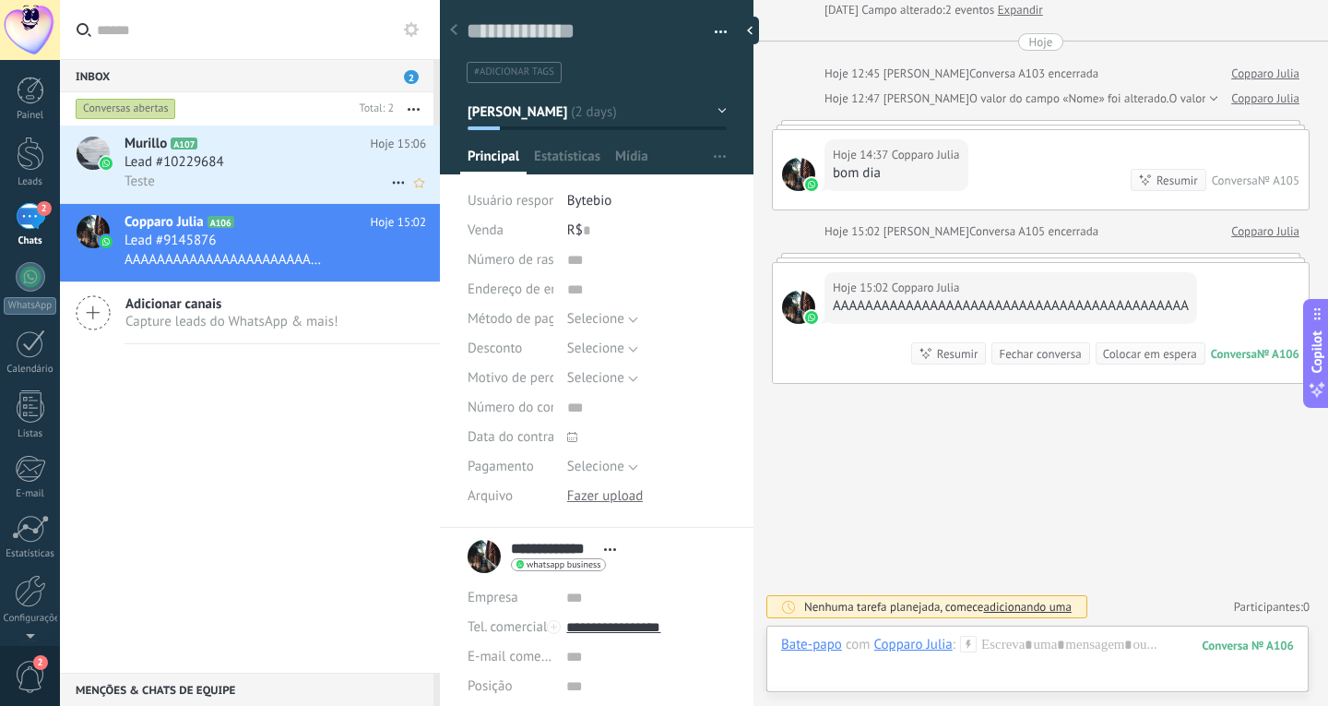
click at [342, 190] on div "Teste" at bounding box center [276, 181] width 302 height 19
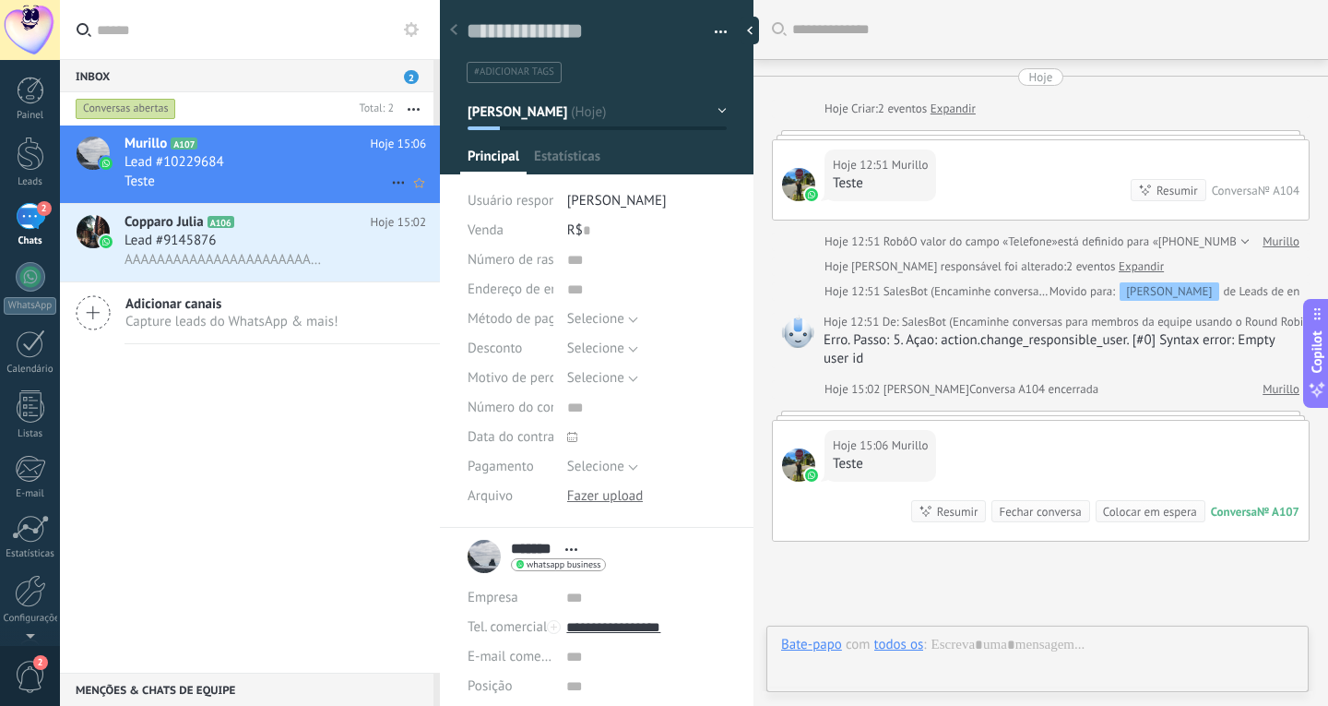
scroll to position [158, 0]
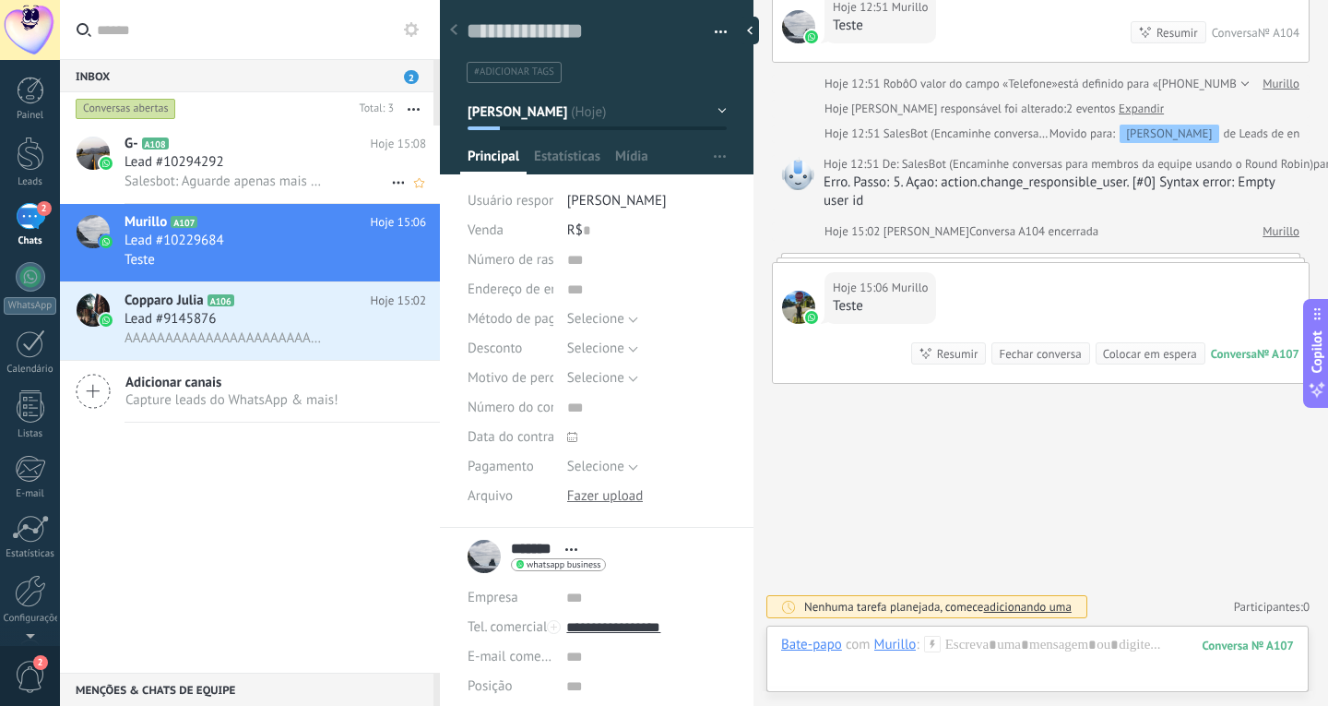
click at [232, 173] on span "Salesbot: Aguarde apenas mais alguns instantes, que logo mais o atendente entra…" at bounding box center [225, 182] width 200 height 18
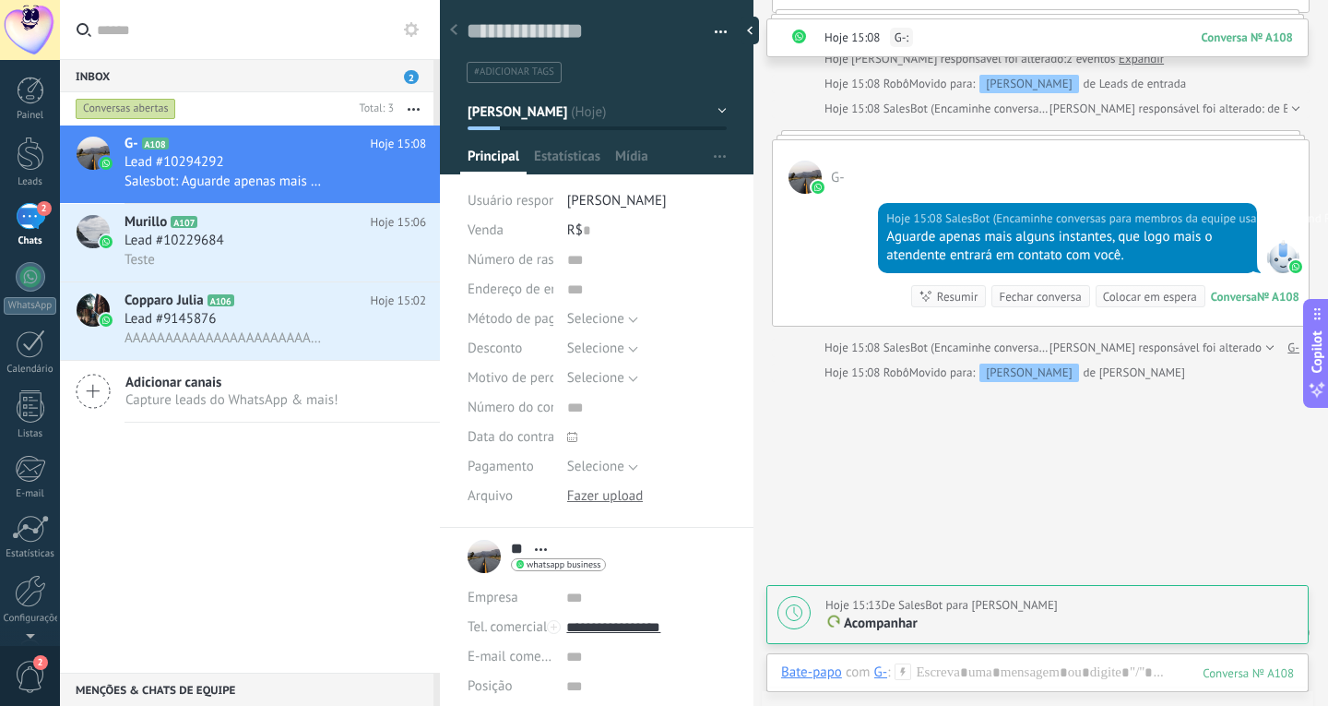
scroll to position [352, 0]
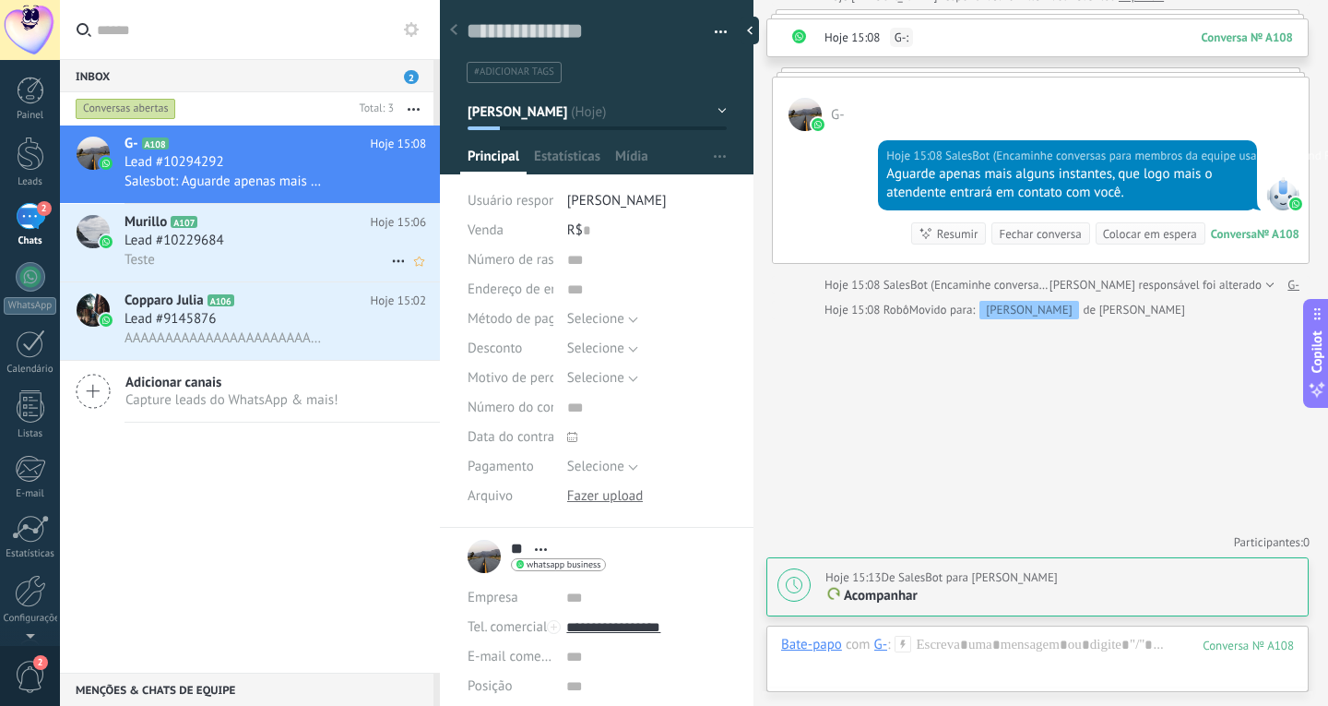
click at [291, 256] on div "Teste" at bounding box center [276, 259] width 302 height 19
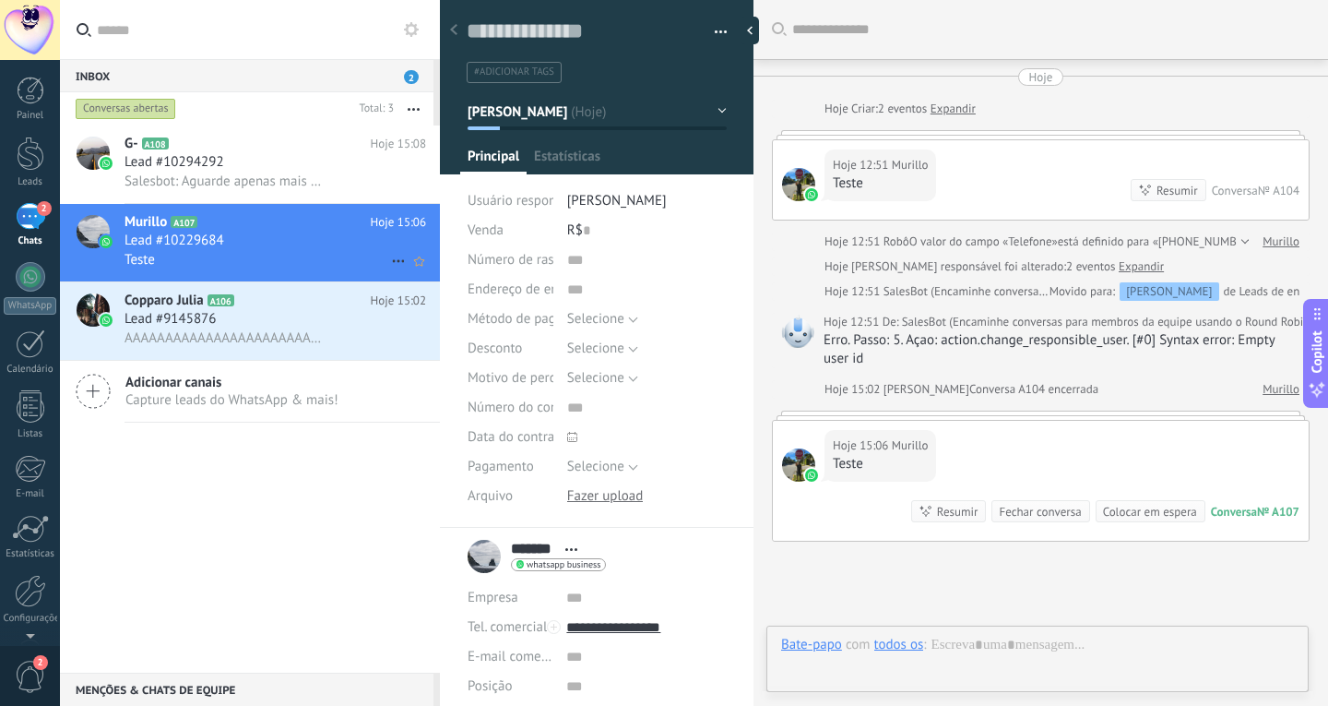
scroll to position [158, 0]
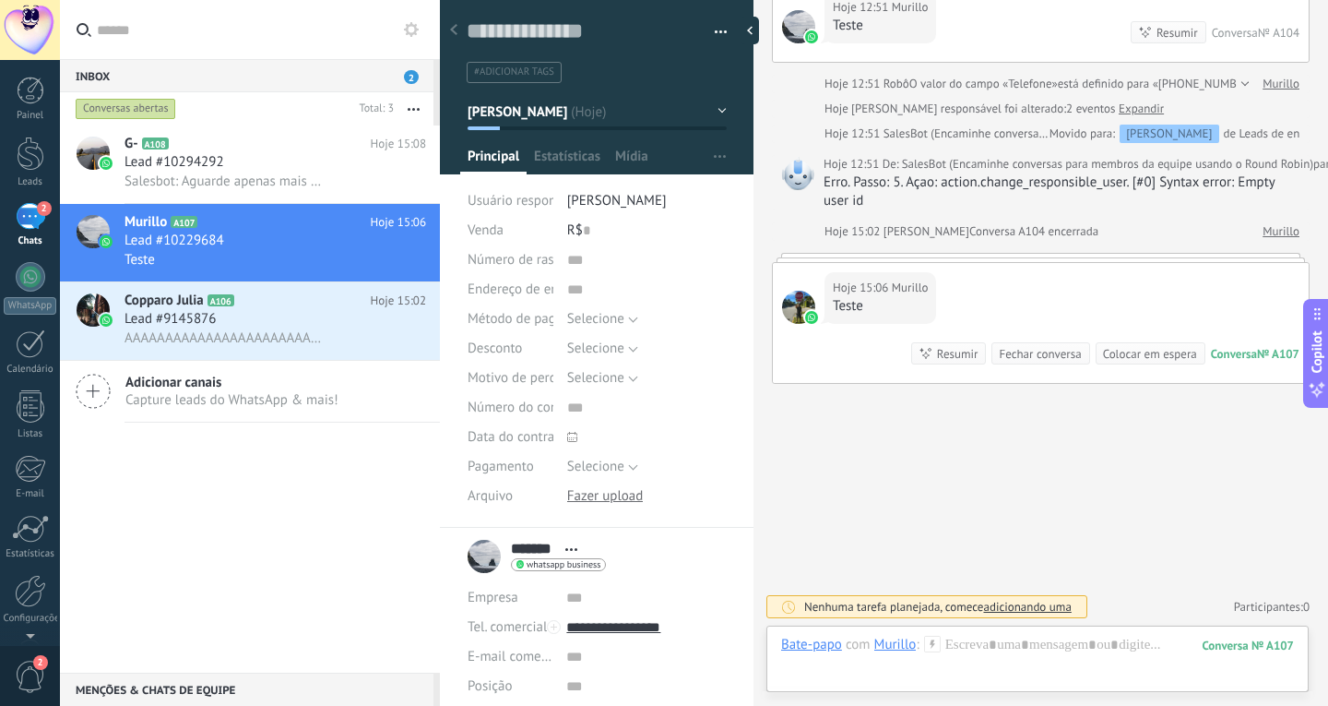
click at [1042, 605] on span "adicionando uma" at bounding box center [1027, 607] width 88 height 16
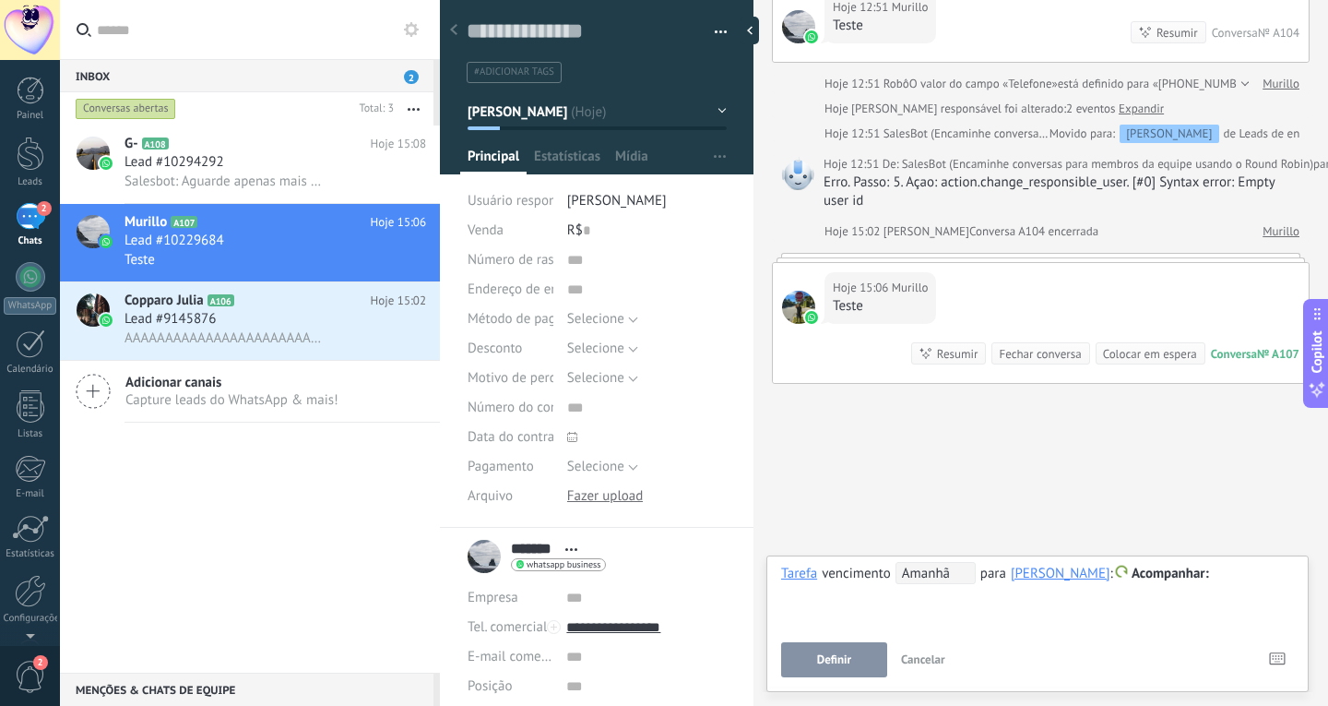
drag, startPoint x: 860, startPoint y: 464, endPoint x: 468, endPoint y: 397, distance: 397.8
click at [858, 464] on div "Buscar Carregar mais Hoje Hoje Criar: 2 eventos Expandir Hoje 12:51 Murillo Tes…" at bounding box center [1041, 274] width 575 height 864
click at [269, 160] on div "Lead #10294292" at bounding box center [276, 162] width 302 height 18
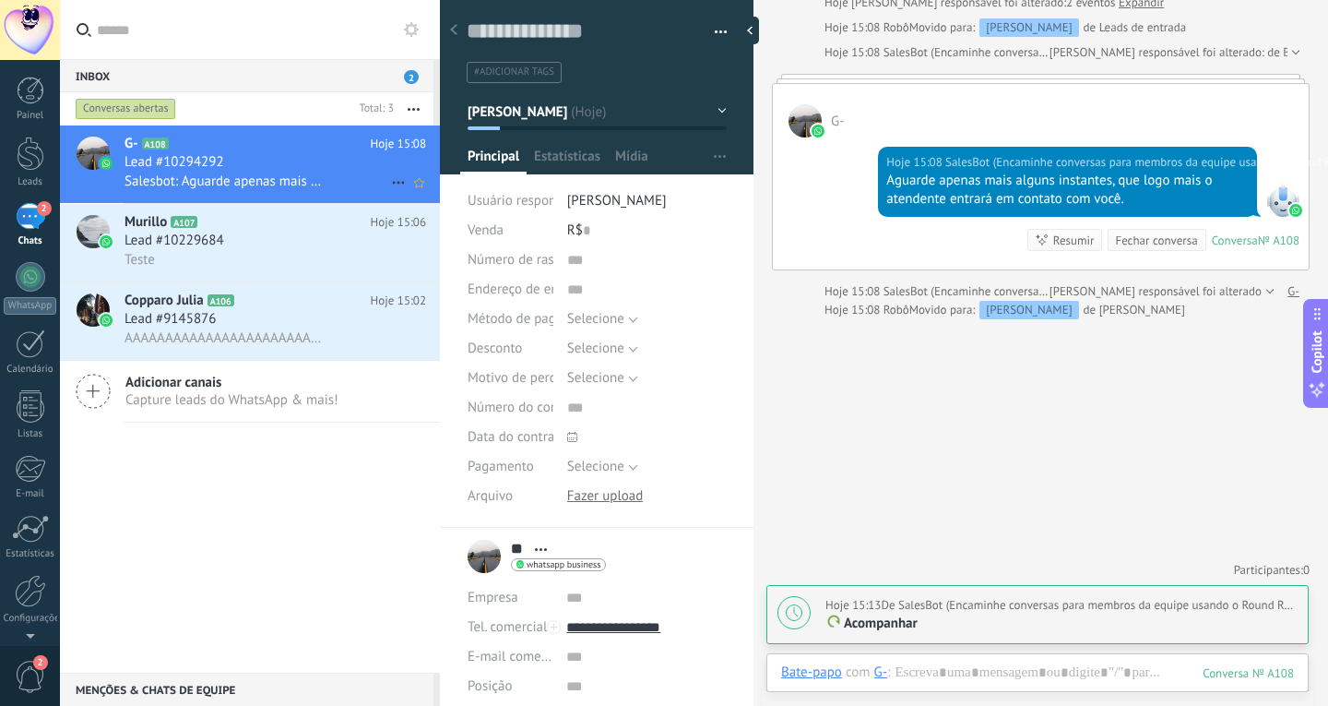
scroll to position [346, 0]
click at [175, 235] on span "Lead #10229684" at bounding box center [175, 241] width 100 height 18
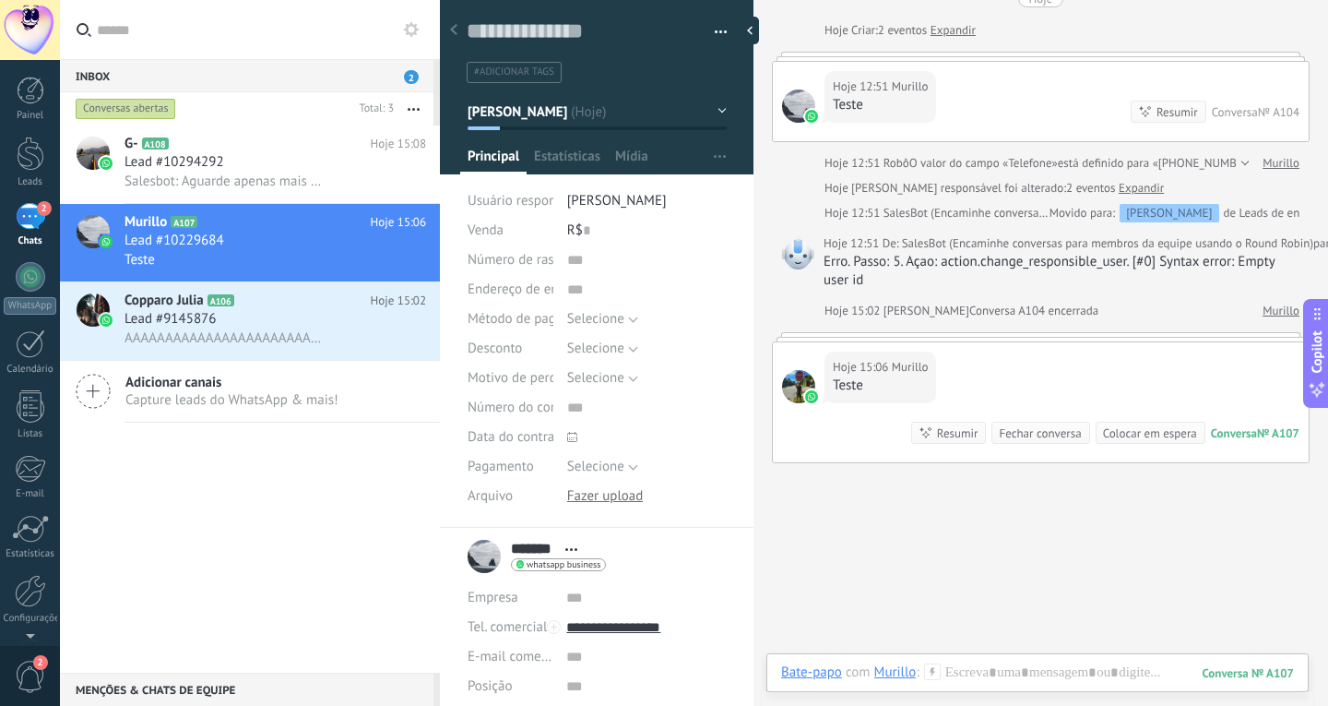
scroll to position [158, 0]
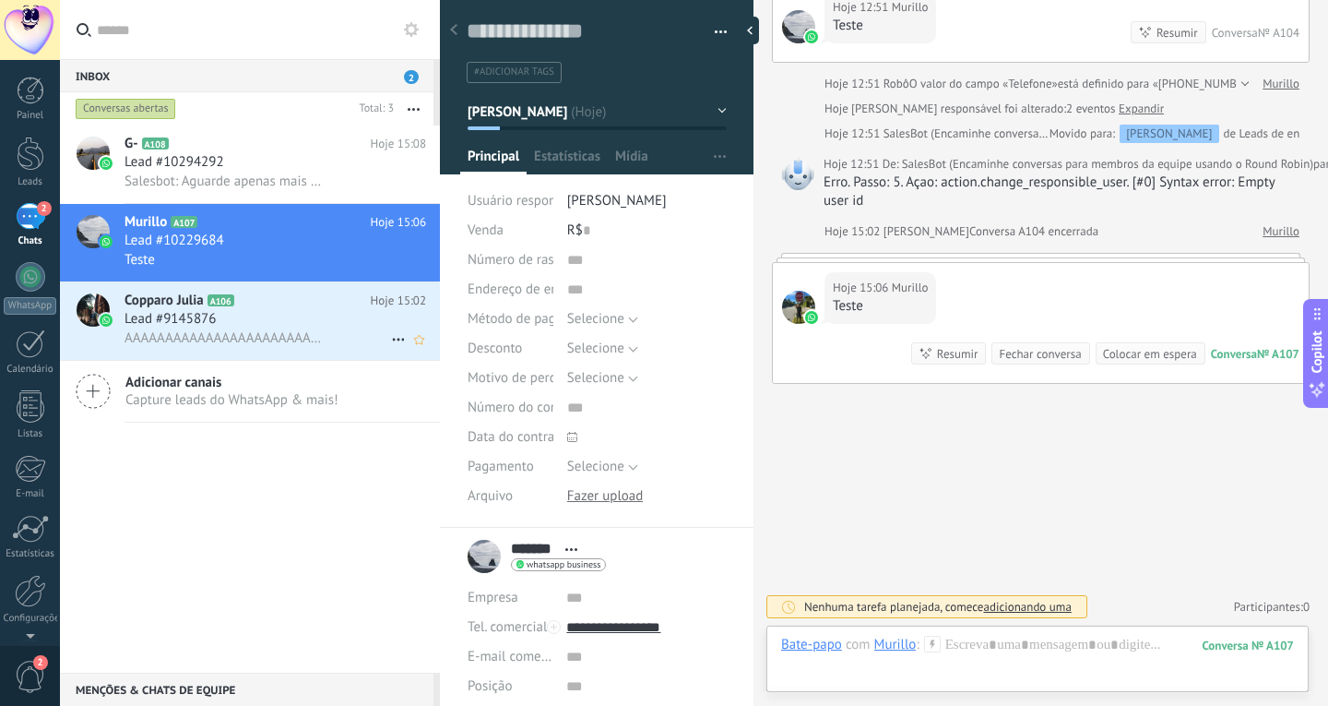
click at [297, 340] on span "AAAAAAAAAAAAAAAAAAAAAAAAAAAAAAAAAAAAAAAAAAAA" at bounding box center [225, 338] width 200 height 18
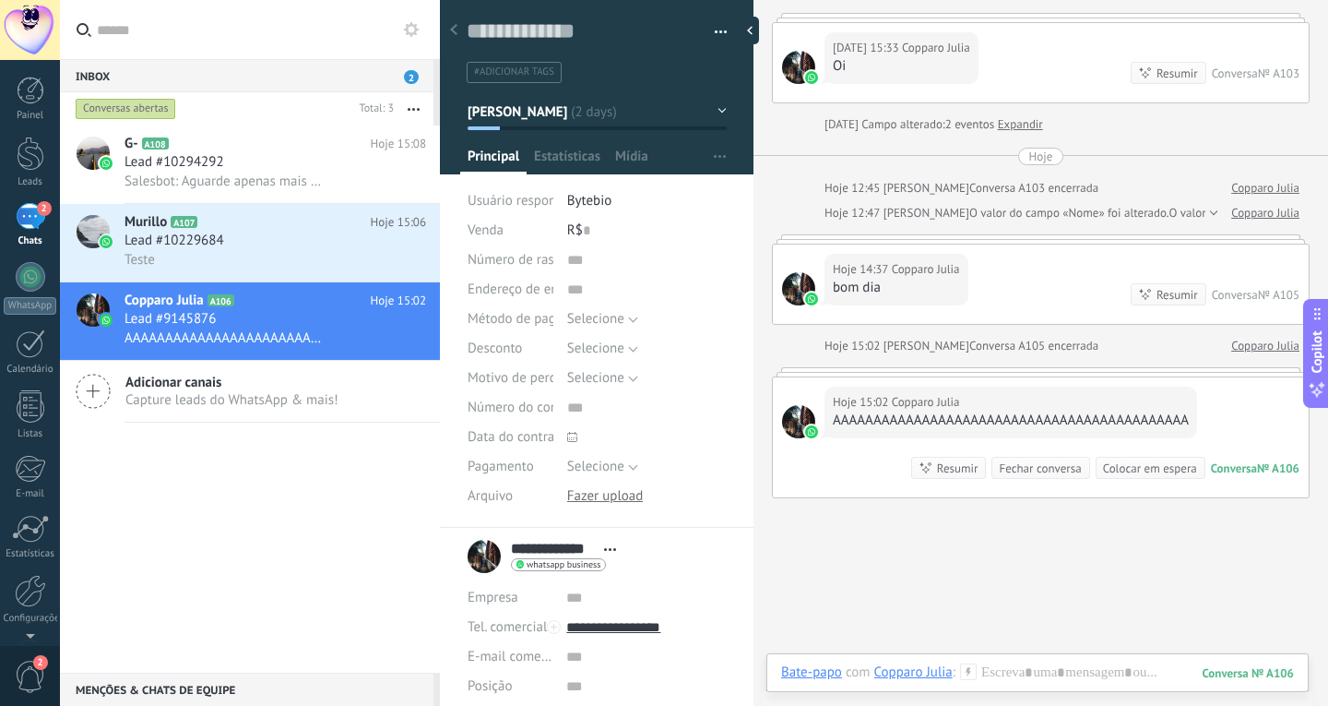
scroll to position [733, 0]
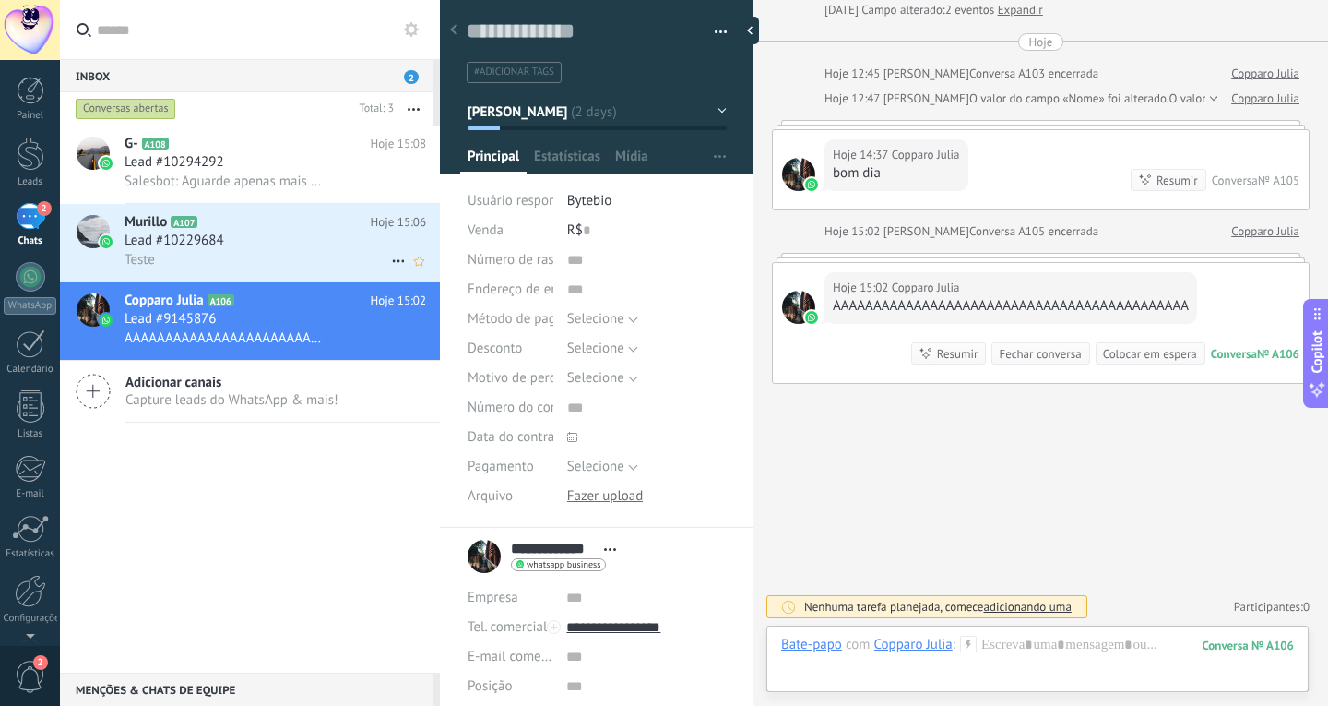
click at [219, 247] on span "Lead #10229684" at bounding box center [175, 241] width 100 height 18
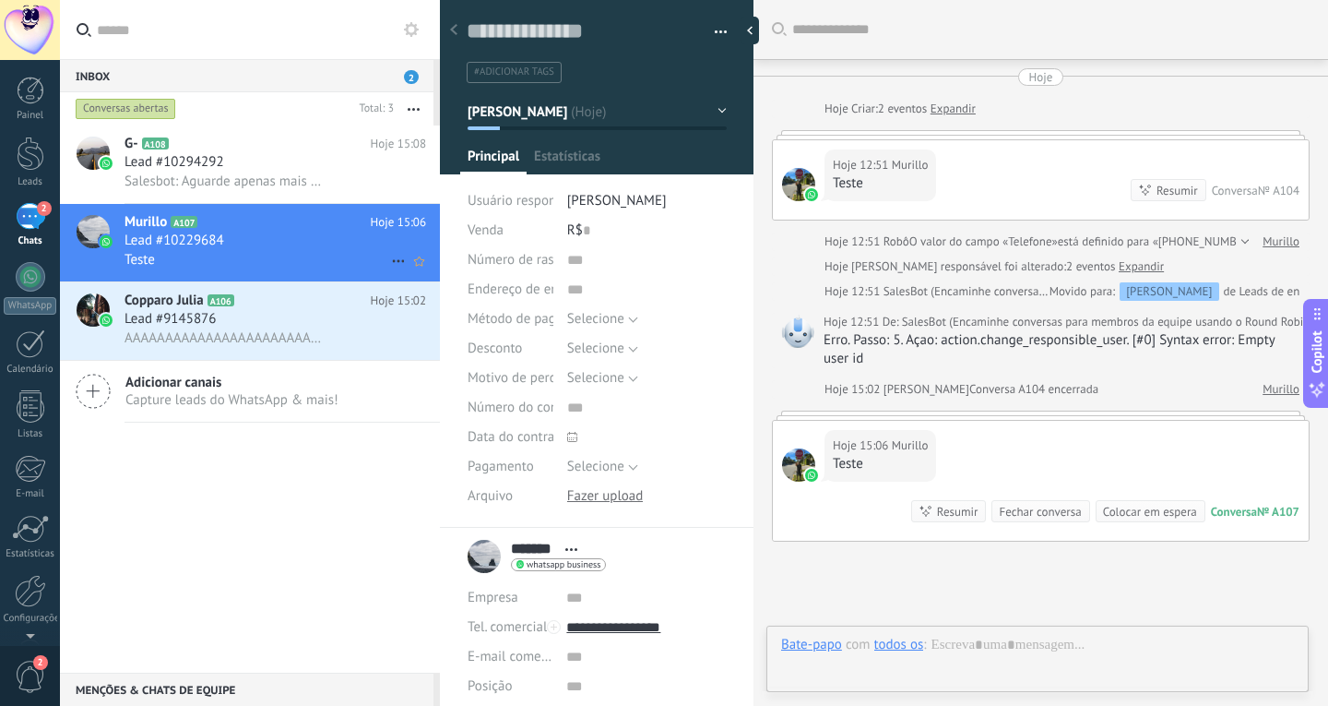
scroll to position [28, 0]
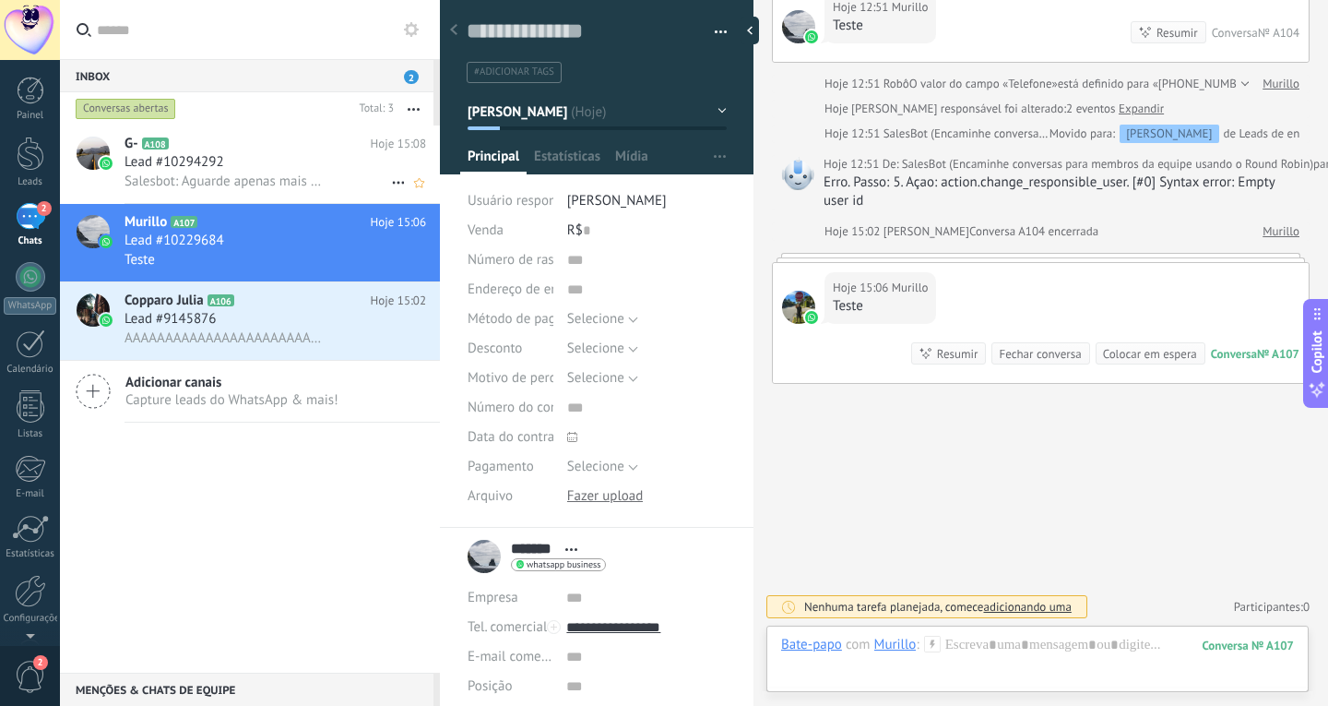
click at [292, 173] on span "Salesbot: Aguarde apenas mais alguns instantes, que logo mais o atendente entra…" at bounding box center [225, 182] width 200 height 18
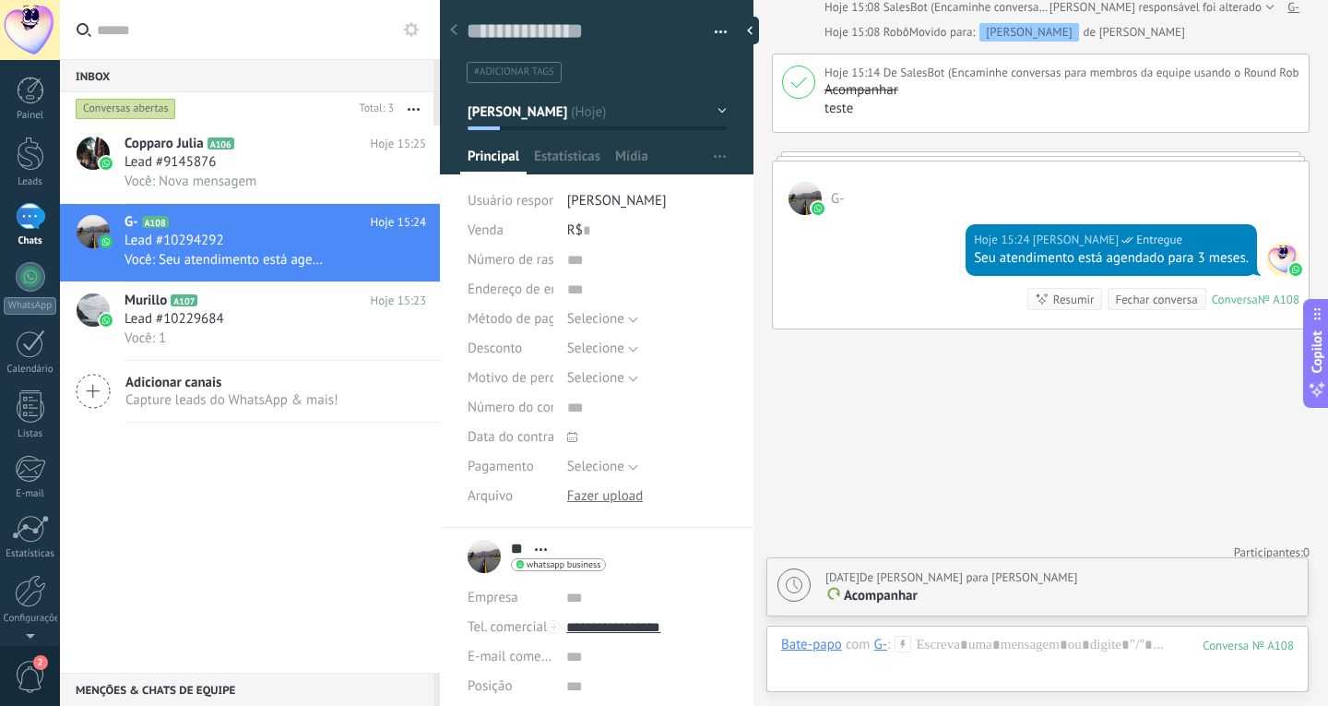
scroll to position [640, 0]
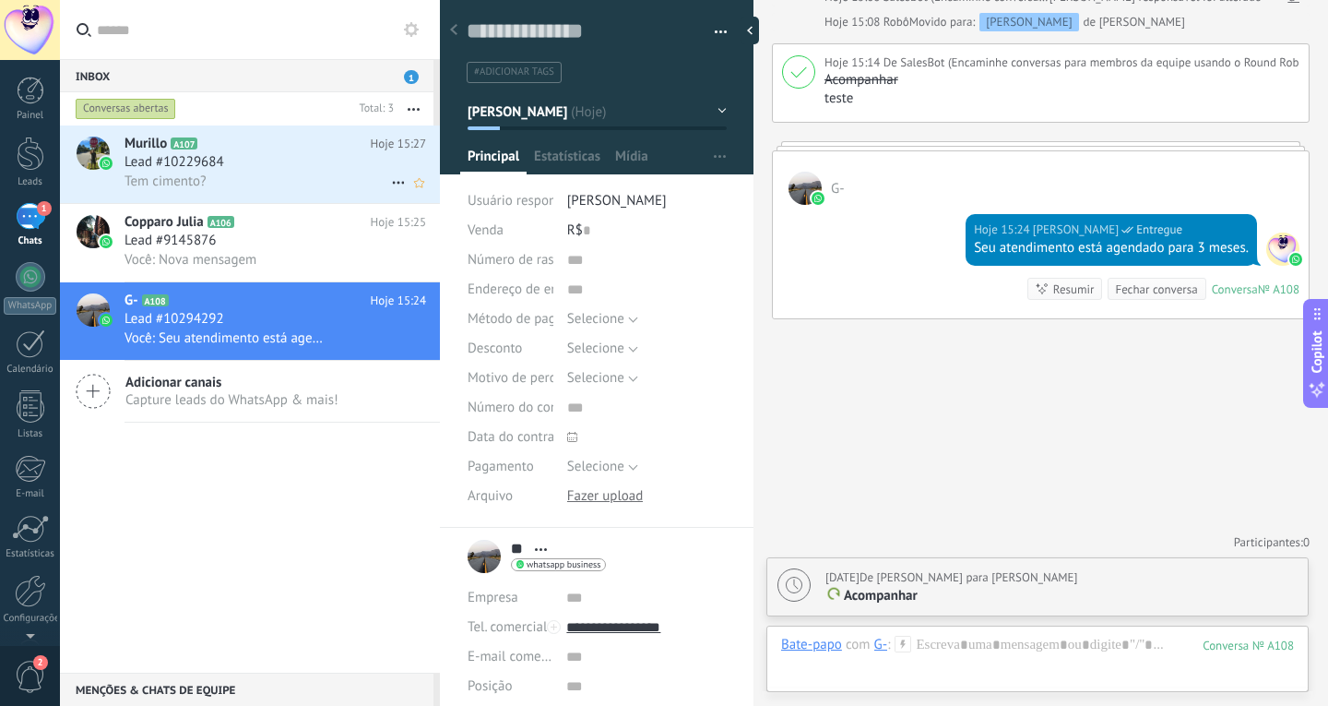
click at [244, 152] on h2 "Murillo A107" at bounding box center [248, 144] width 246 height 18
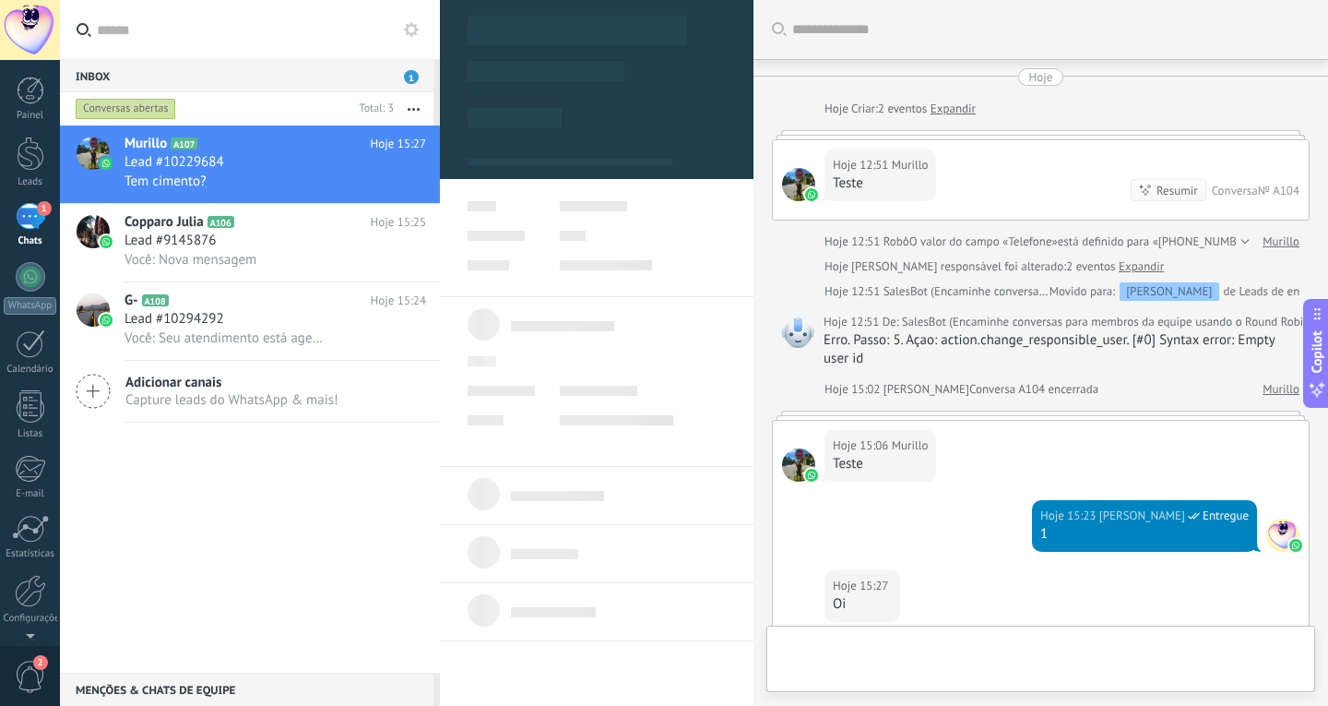
scroll to position [354, 0]
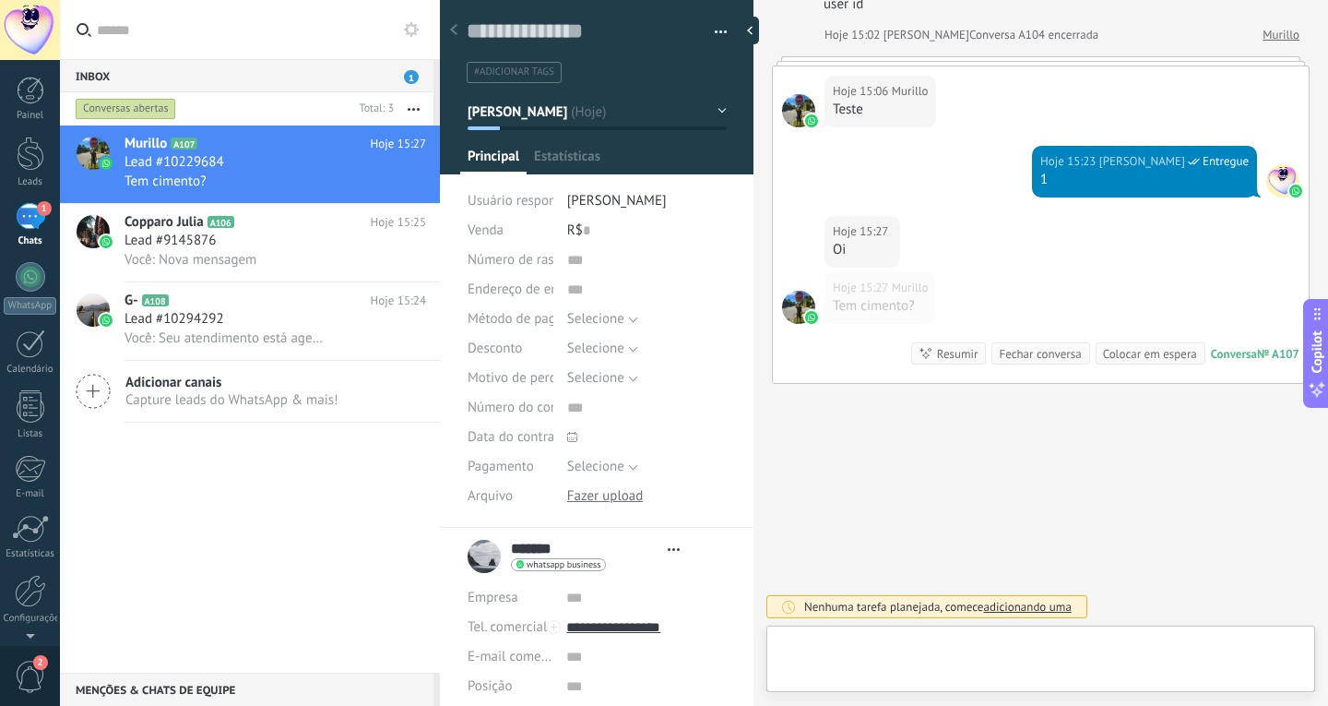
type textarea "**********"
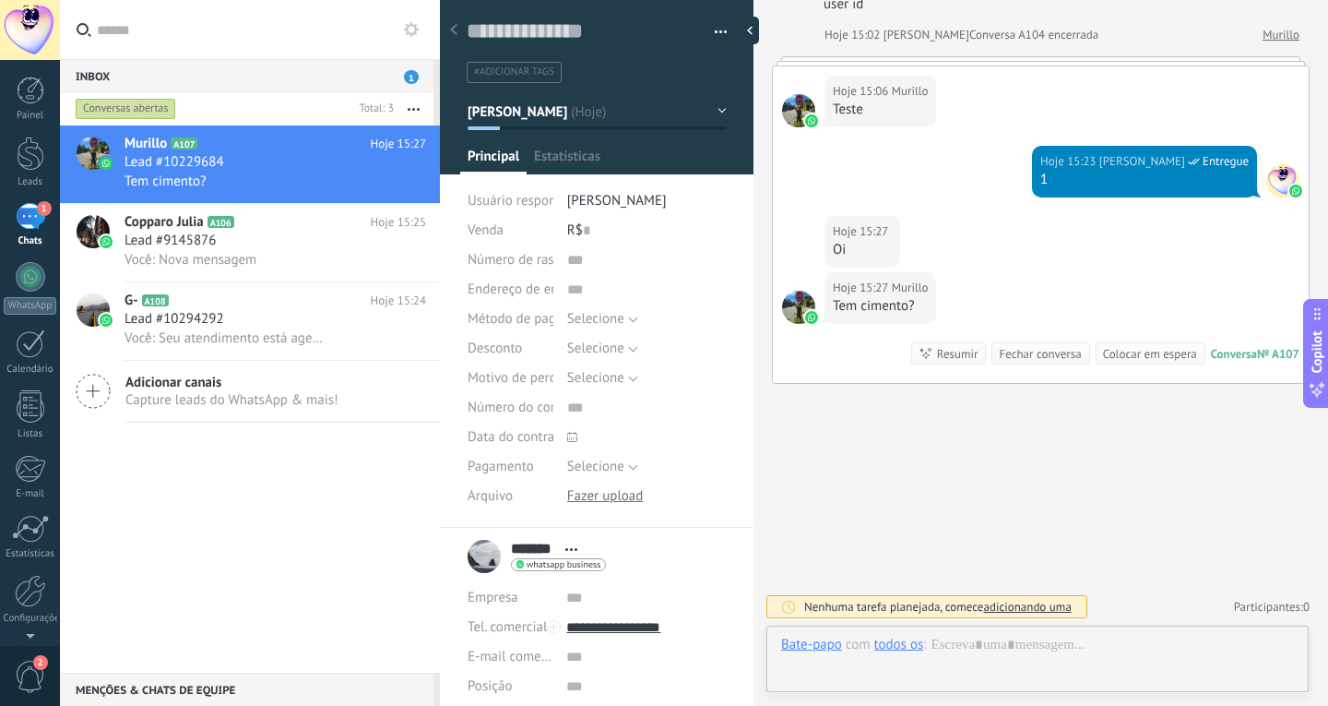
scroll to position [28, 0]
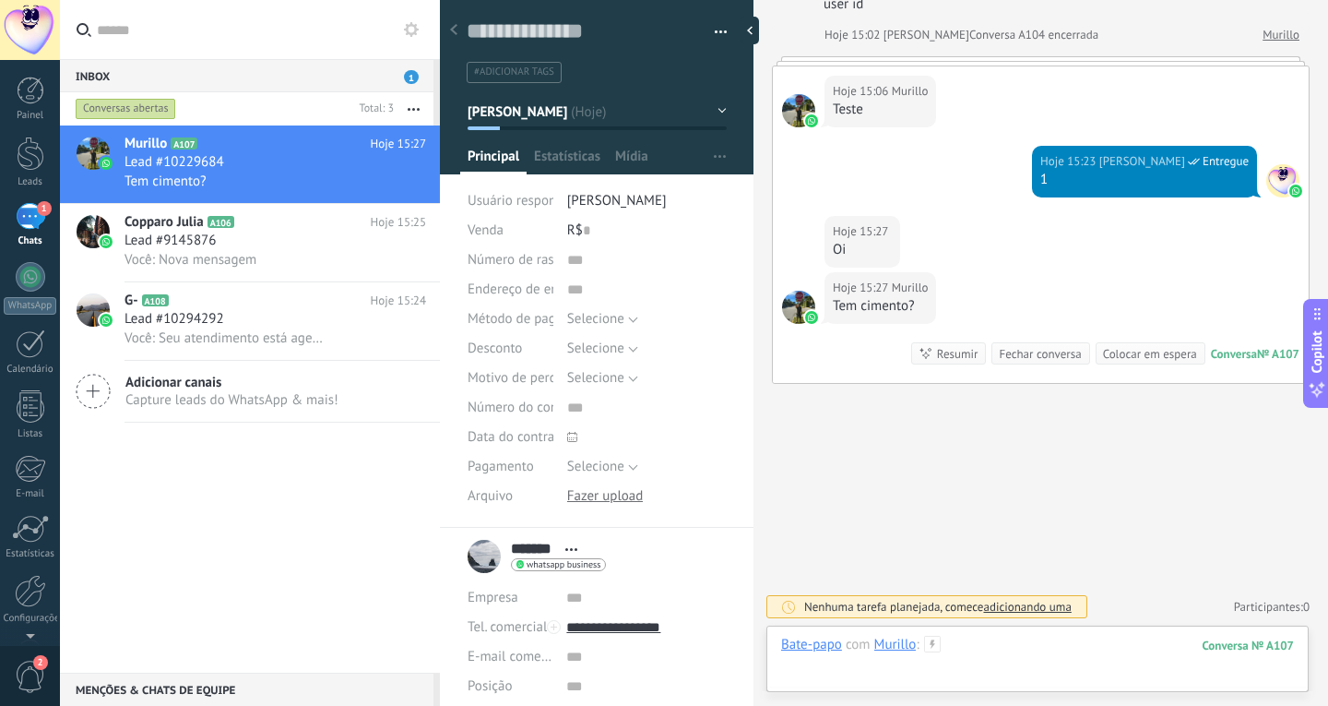
click at [1002, 645] on div at bounding box center [1037, 663] width 513 height 55
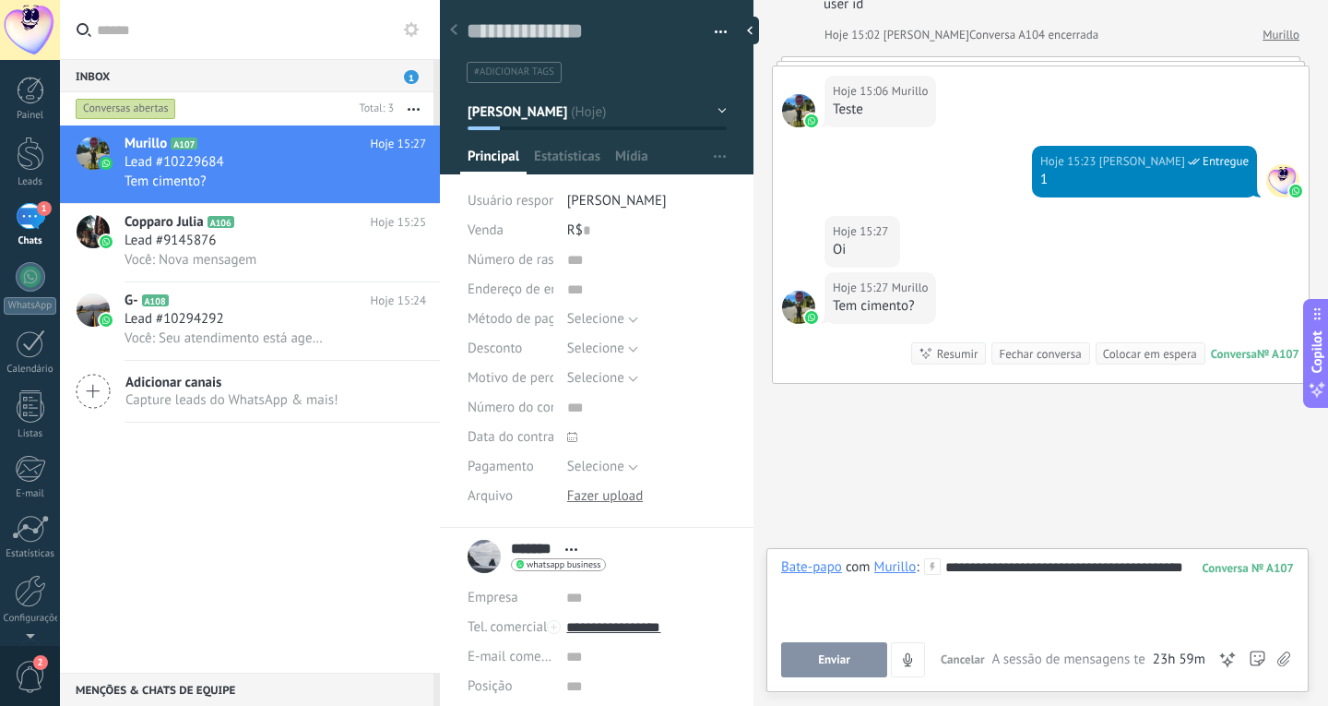
click at [0, 0] on span "**********" at bounding box center [0, 0] width 0 height 0
click at [873, 593] on div "**********" at bounding box center [1037, 593] width 513 height 70
click at [887, 590] on div "**********" at bounding box center [1037, 593] width 513 height 70
click at [0, 0] on div "*" at bounding box center [0, 0] width 0 height 0
click at [1030, 591] on div "**********" at bounding box center [1037, 593] width 513 height 70
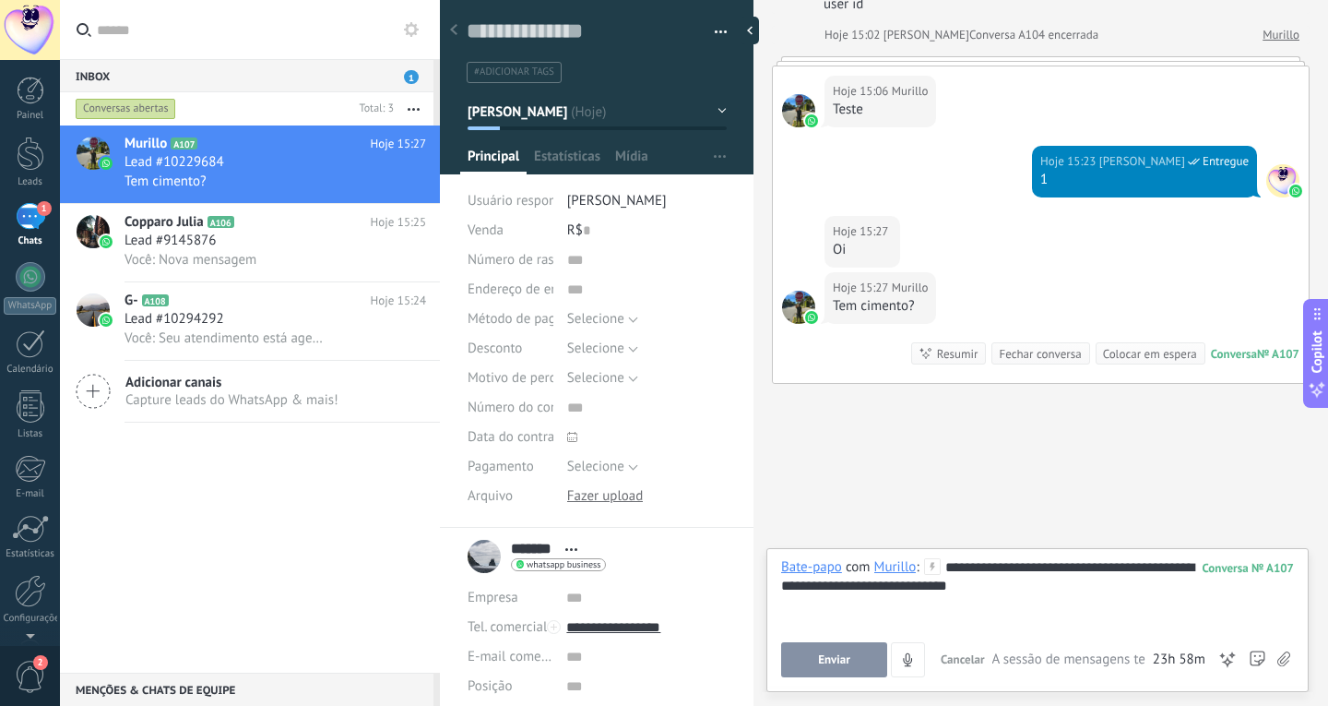
click at [824, 659] on span "Enviar" at bounding box center [834, 659] width 32 height 13
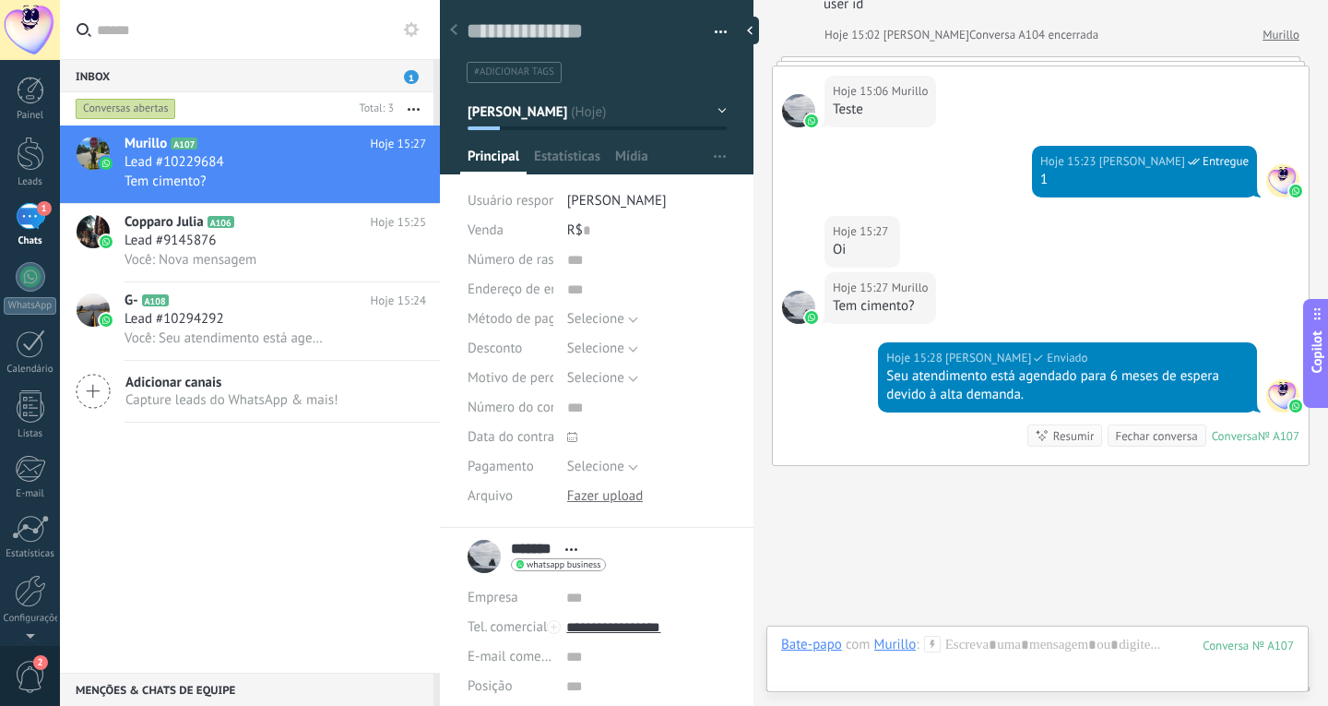
scroll to position [436, 0]
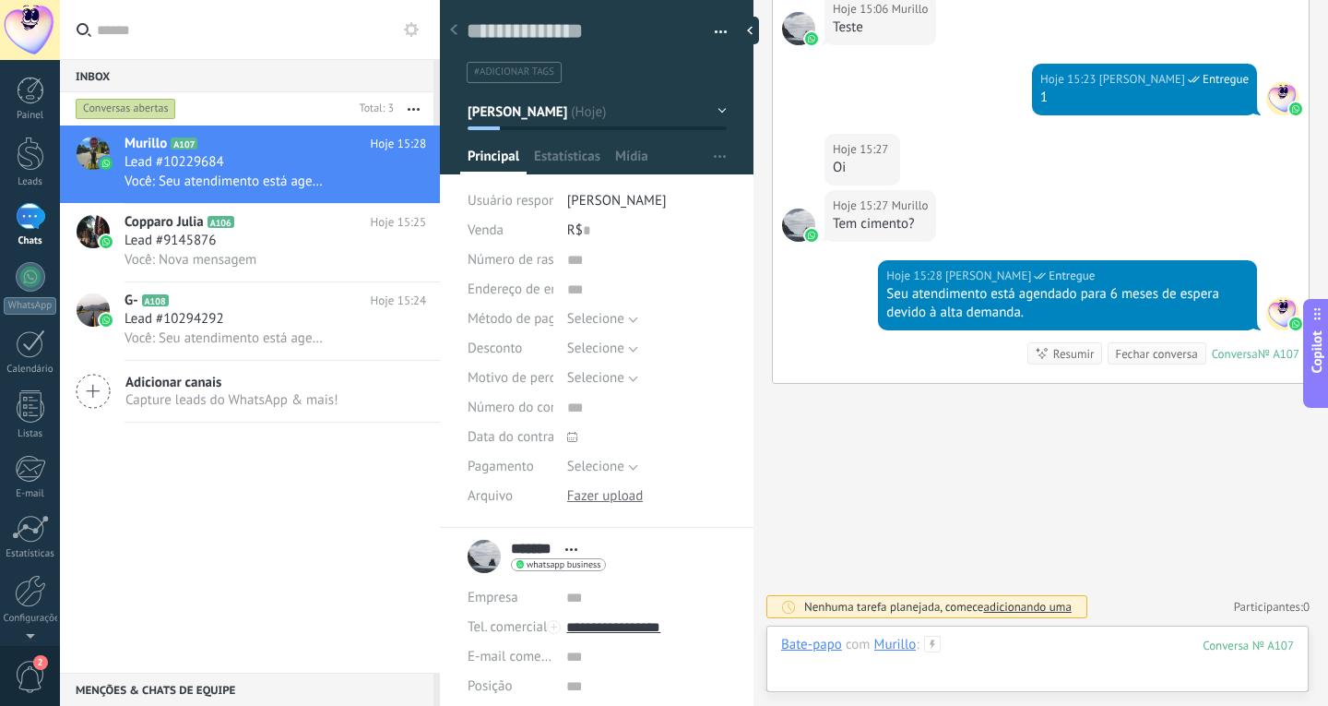
click at [987, 648] on div at bounding box center [1037, 663] width 513 height 55
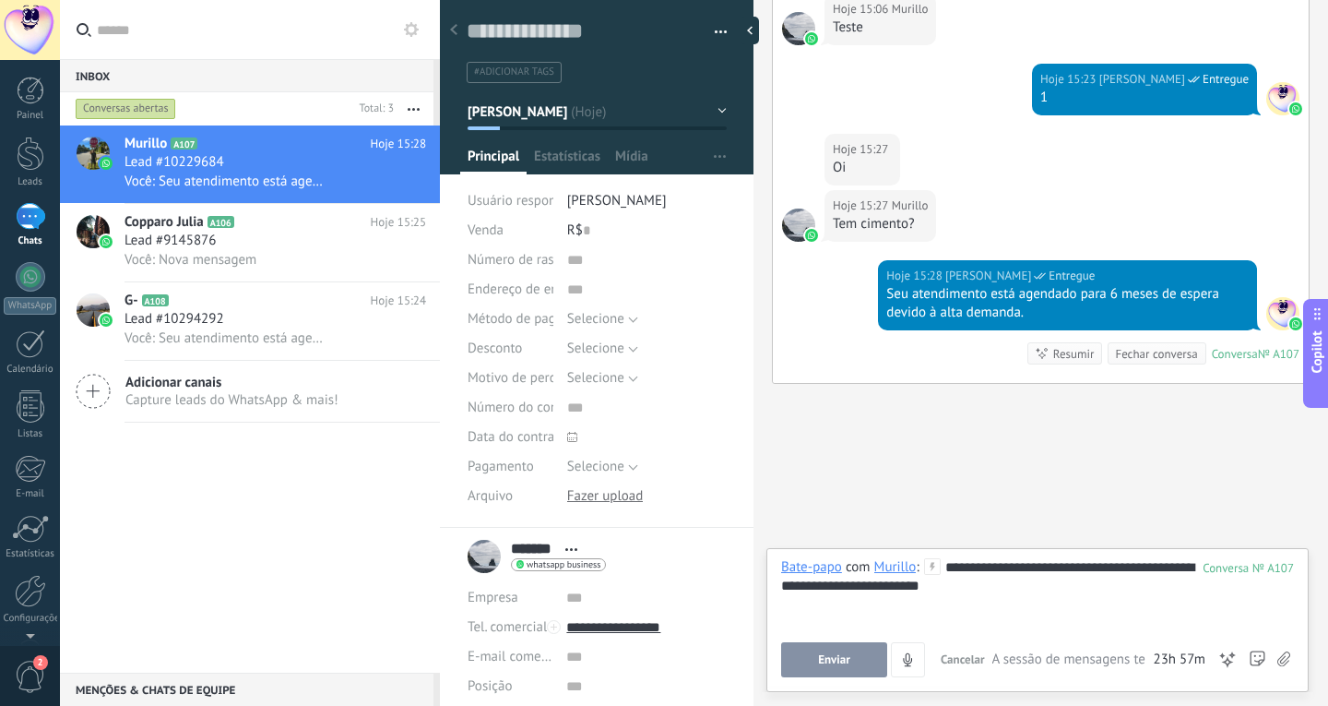
click at [816, 644] on button "Enviar" at bounding box center [834, 659] width 106 height 35
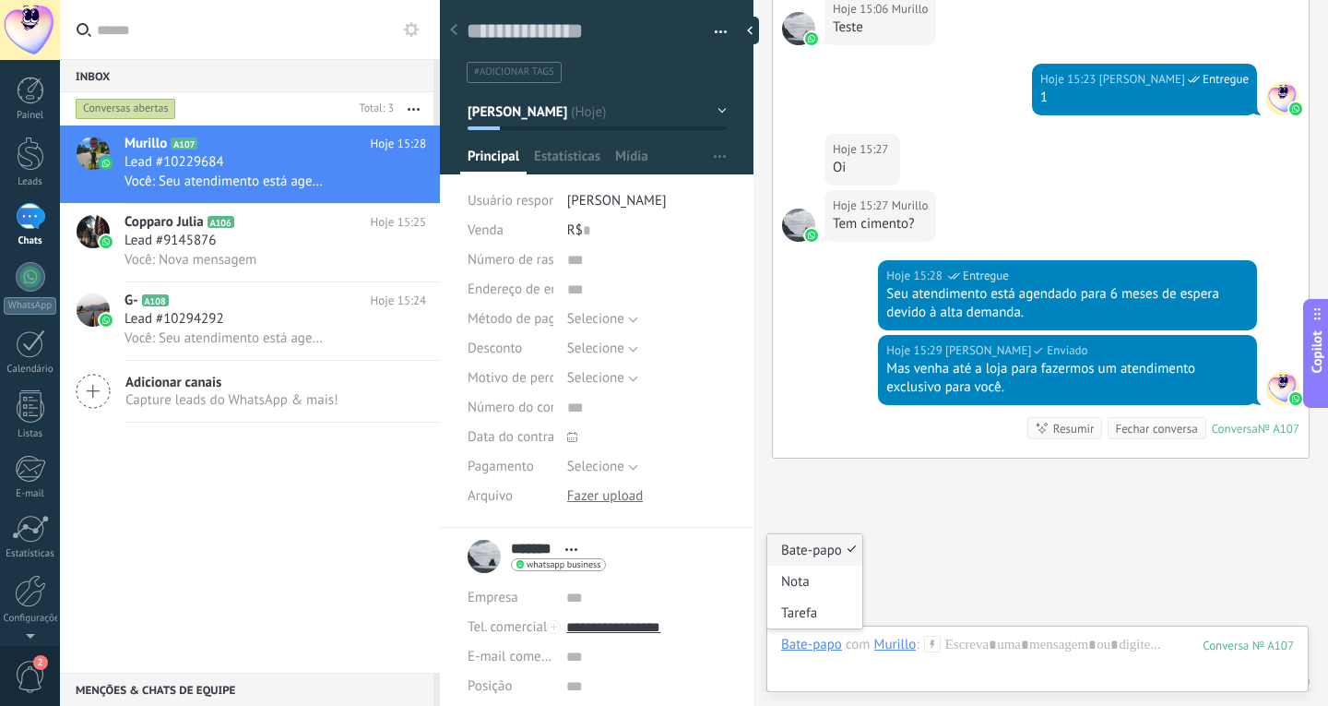
scroll to position [511, 0]
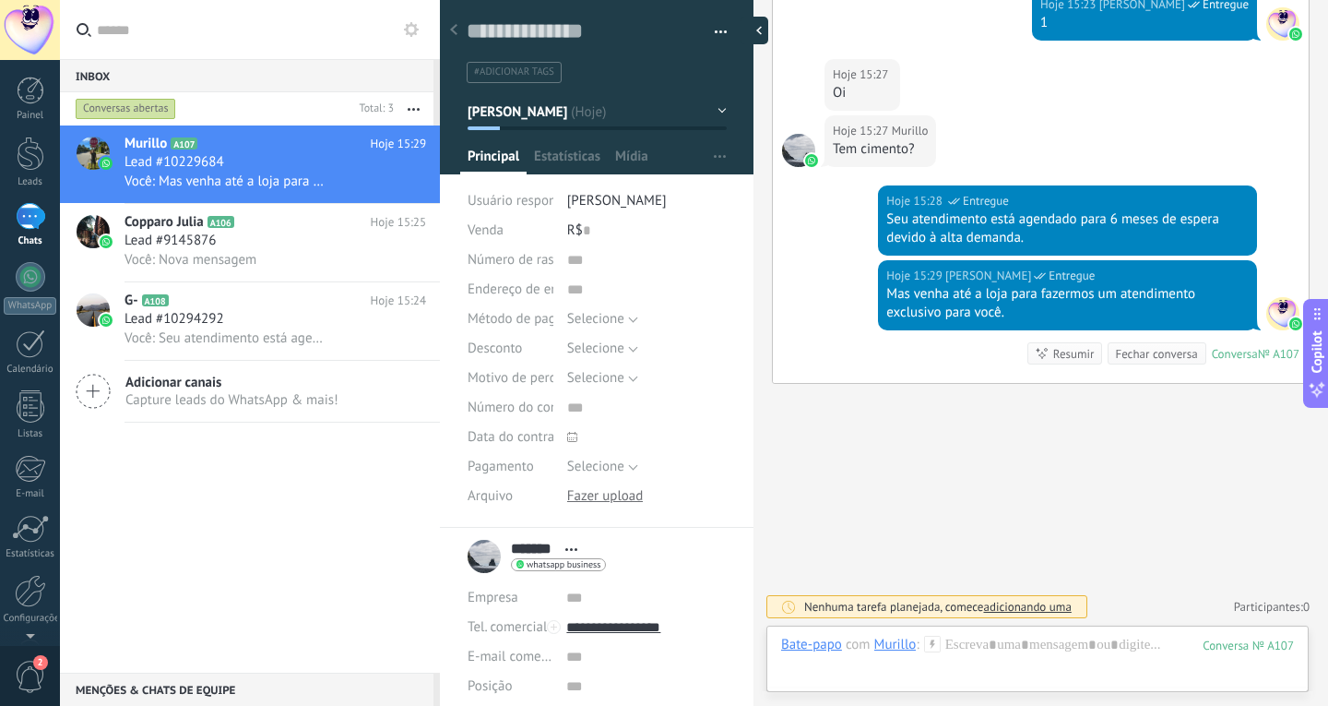
click at [751, 29] on div at bounding box center [755, 31] width 28 height 28
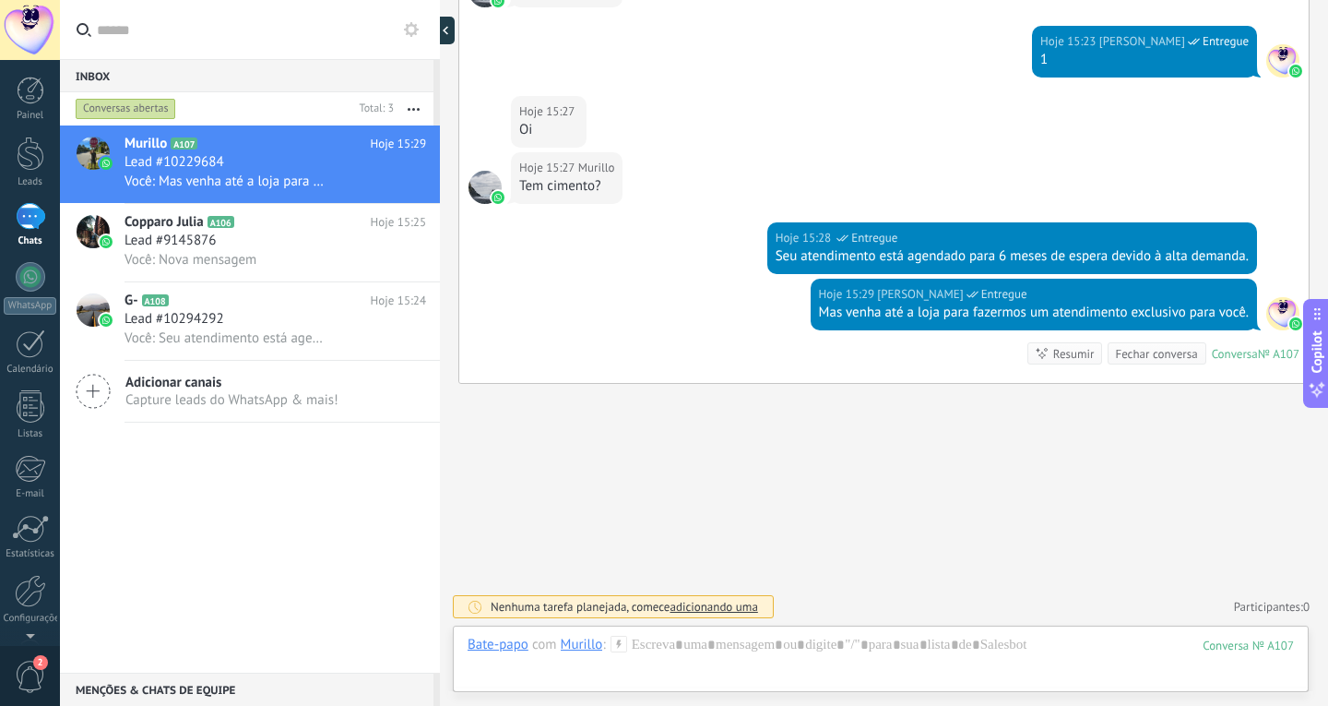
scroll to position [18, 0]
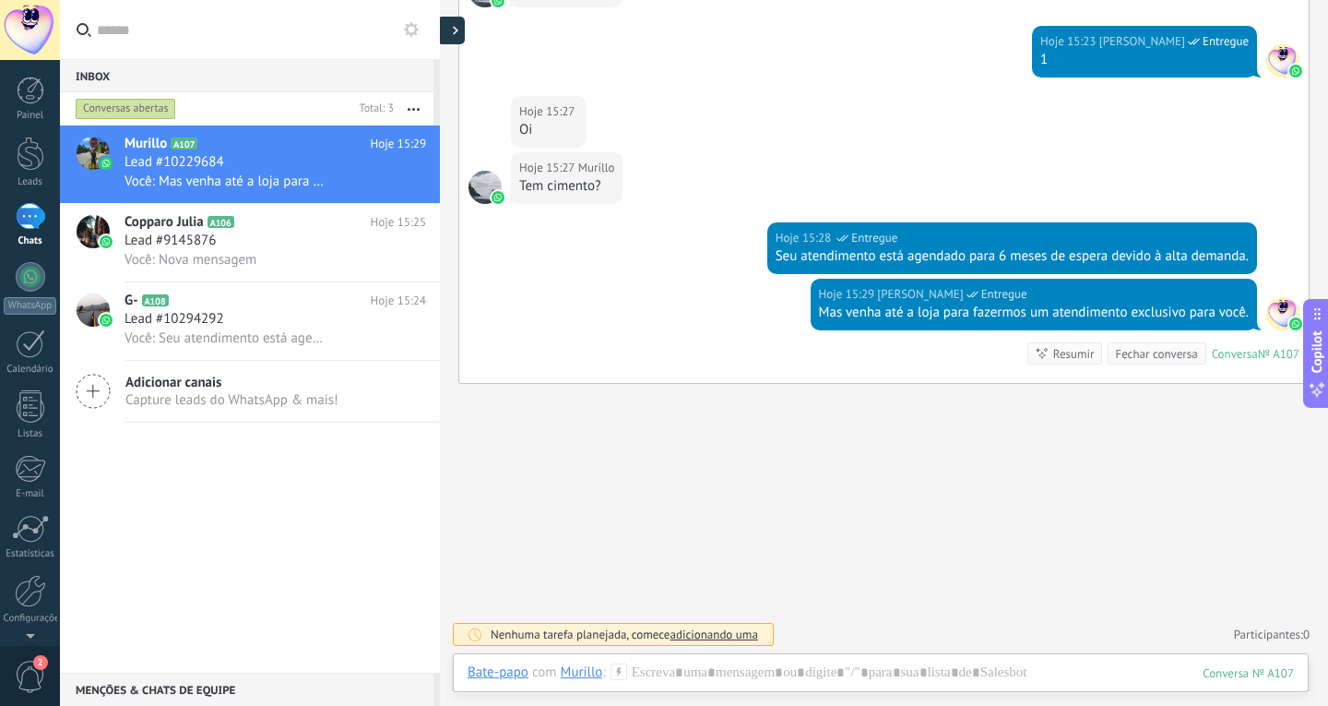
click at [447, 29] on div at bounding box center [451, 31] width 28 height 28
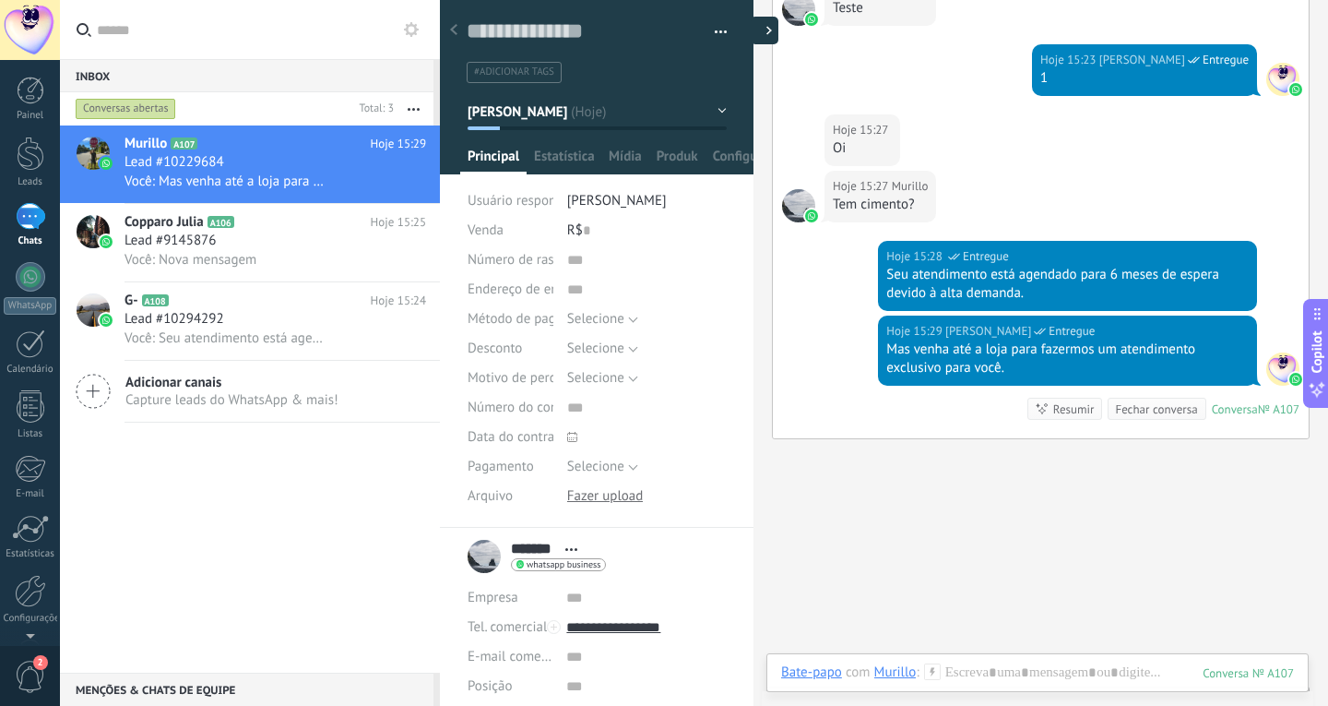
type textarea "**********"
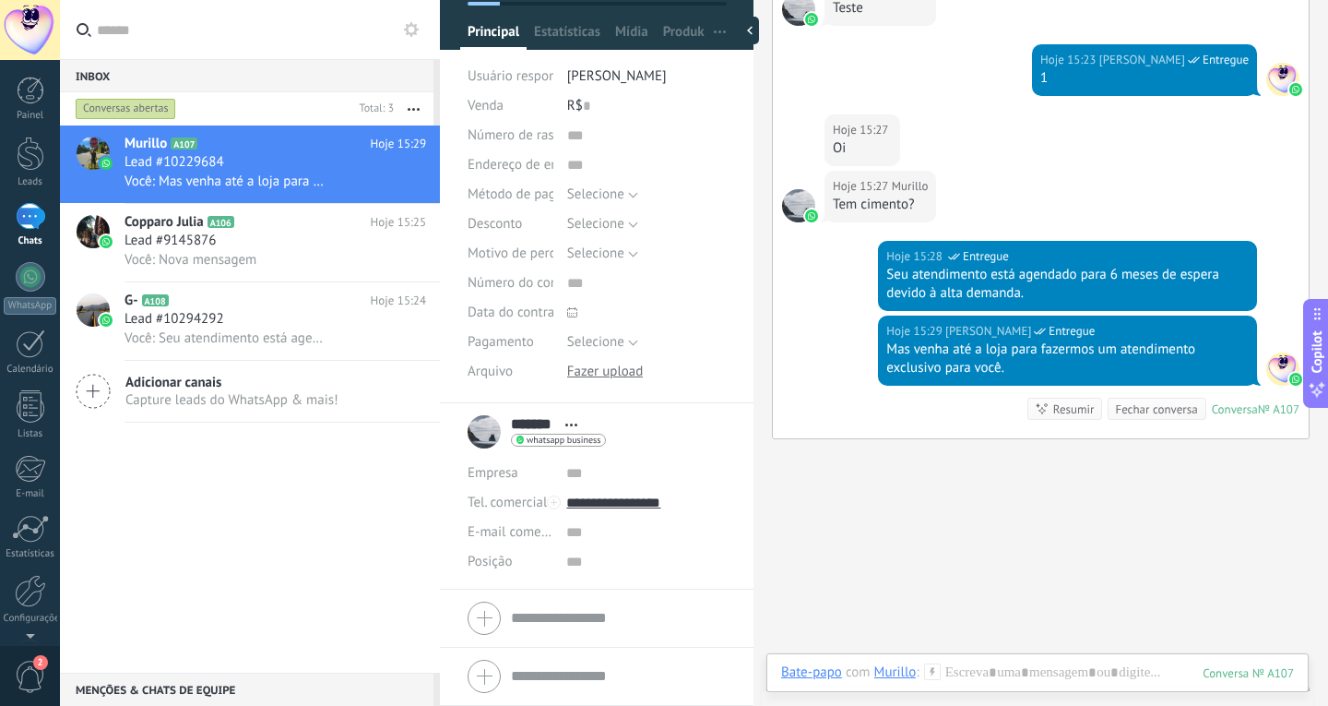
scroll to position [0, 0]
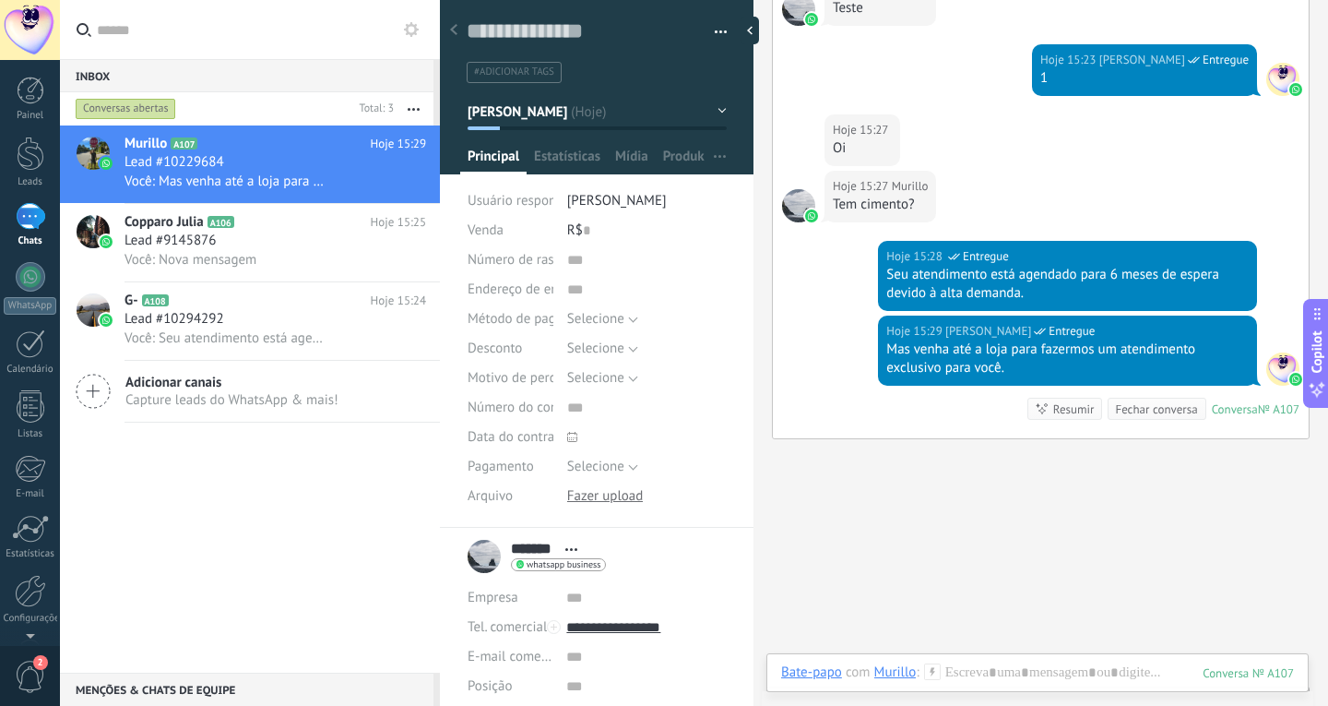
click at [412, 110] on icon "button" at bounding box center [414, 109] width 12 height 3
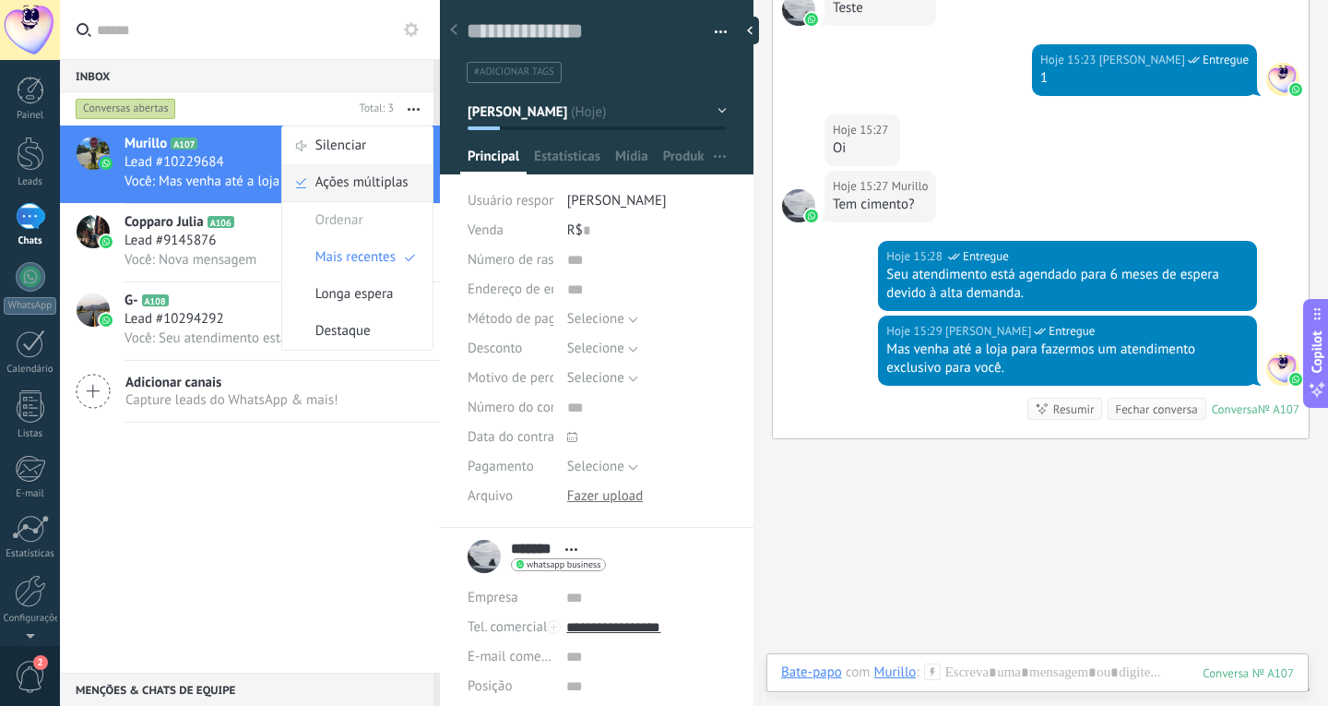
click at [378, 192] on span "Ações múltiplas" at bounding box center [362, 182] width 93 height 37
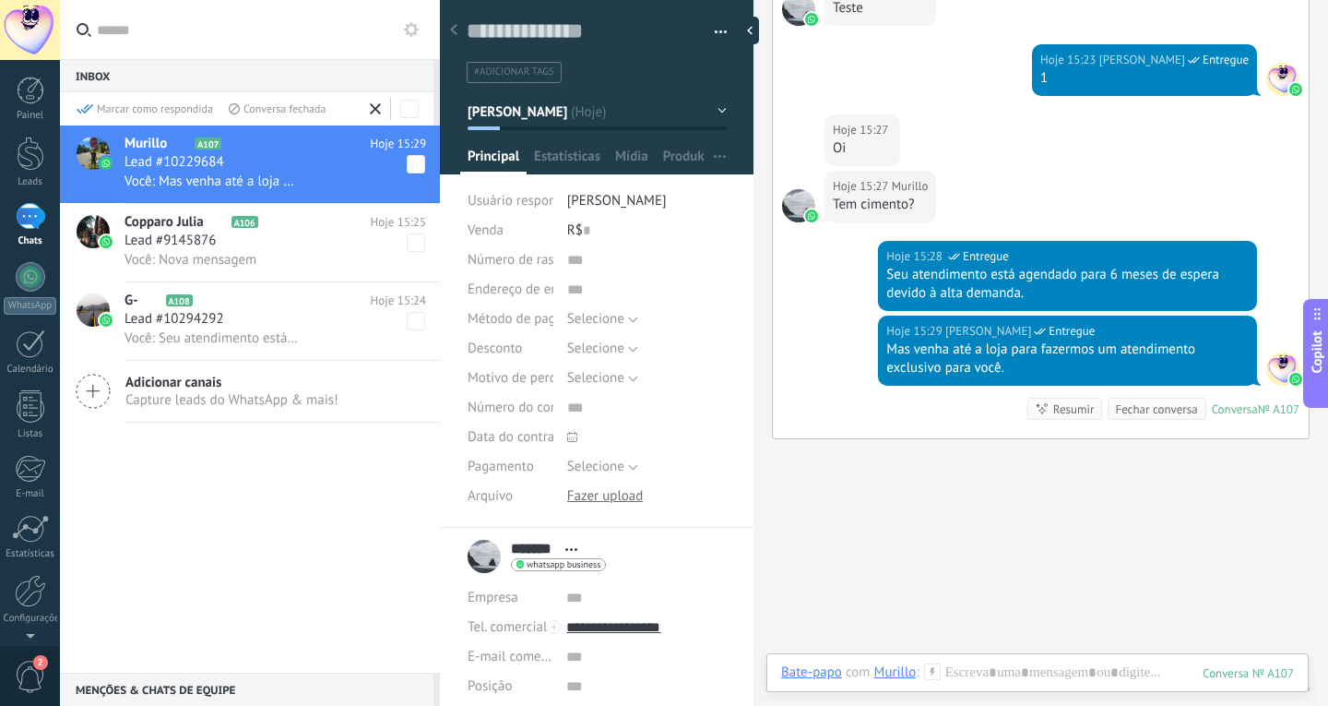
click at [374, 106] on icon at bounding box center [375, 108] width 11 height 11
click at [412, 114] on button "button" at bounding box center [414, 108] width 40 height 33
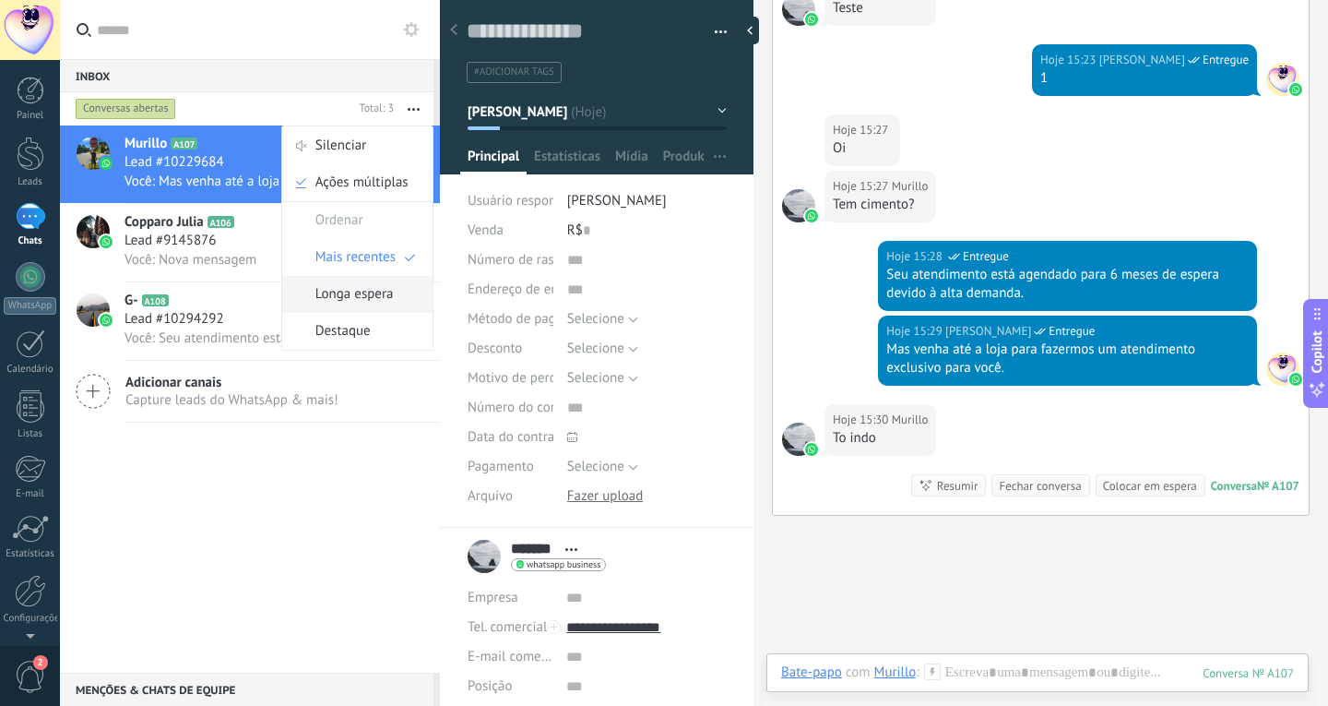
scroll to position [536, 0]
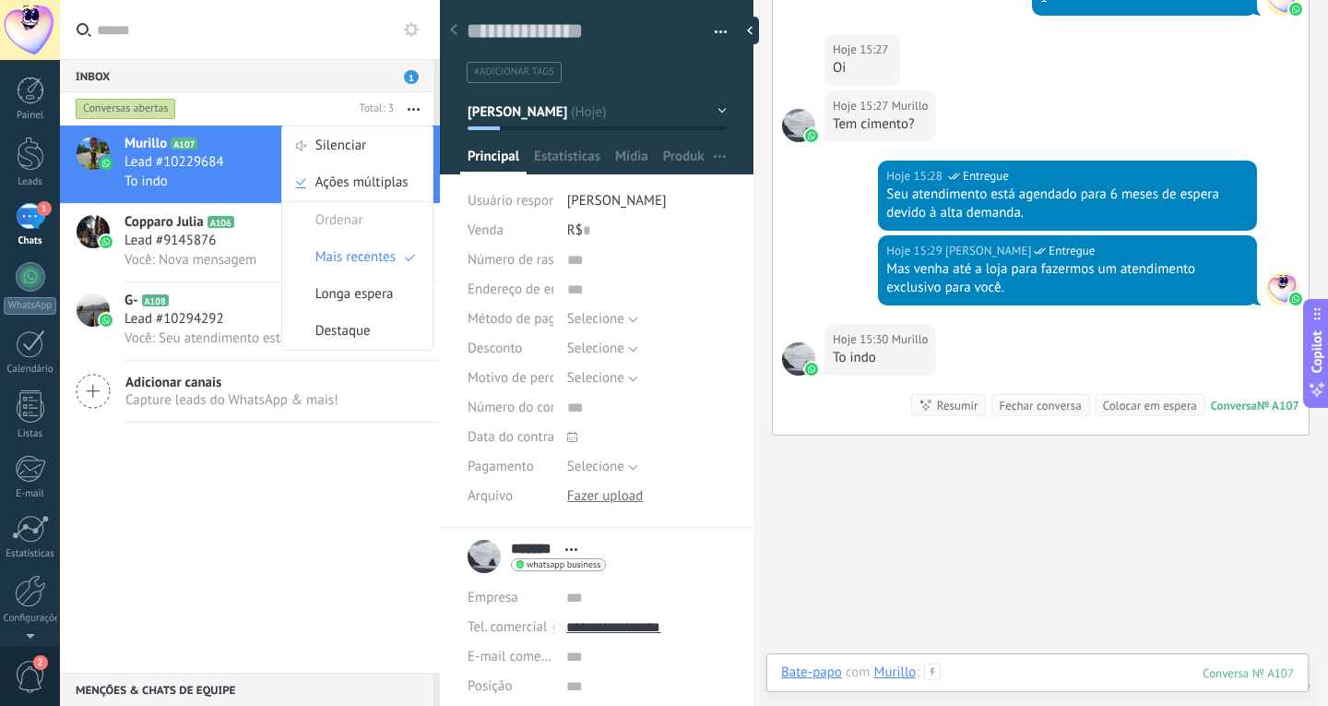
click at [1001, 679] on div at bounding box center [1037, 690] width 513 height 55
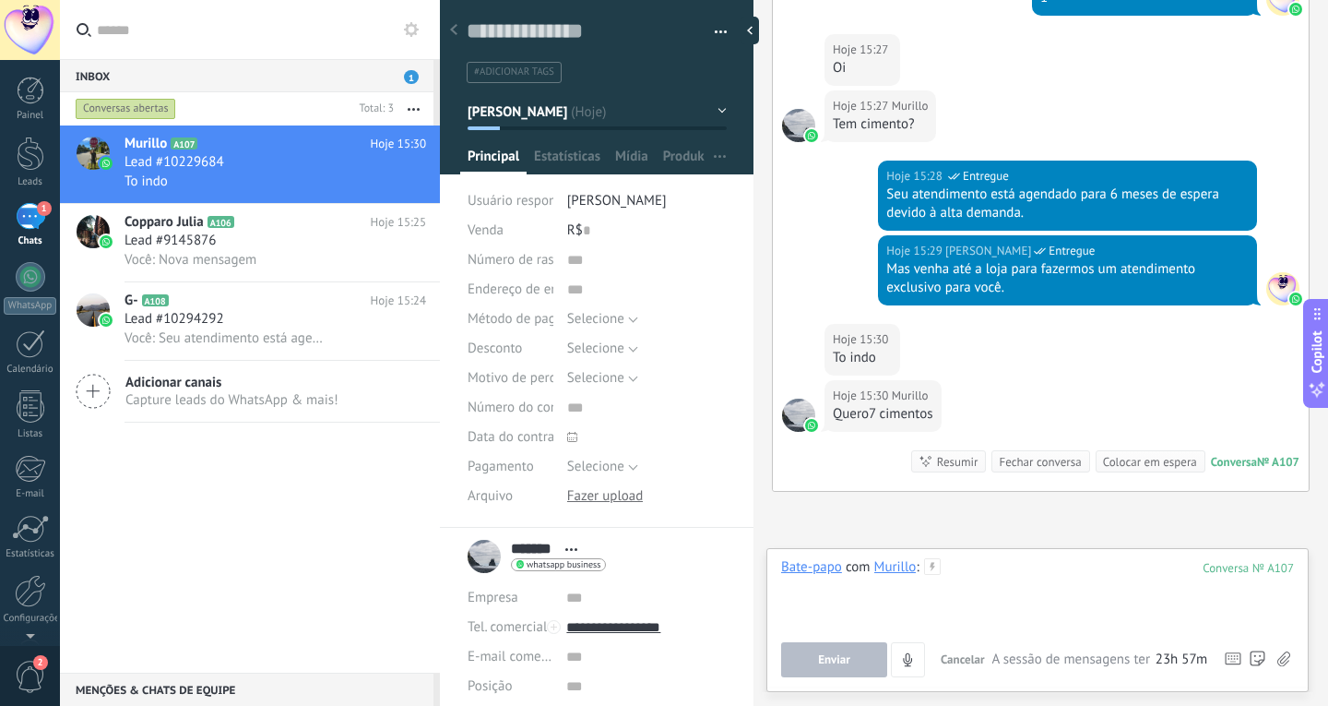
scroll to position [637, 0]
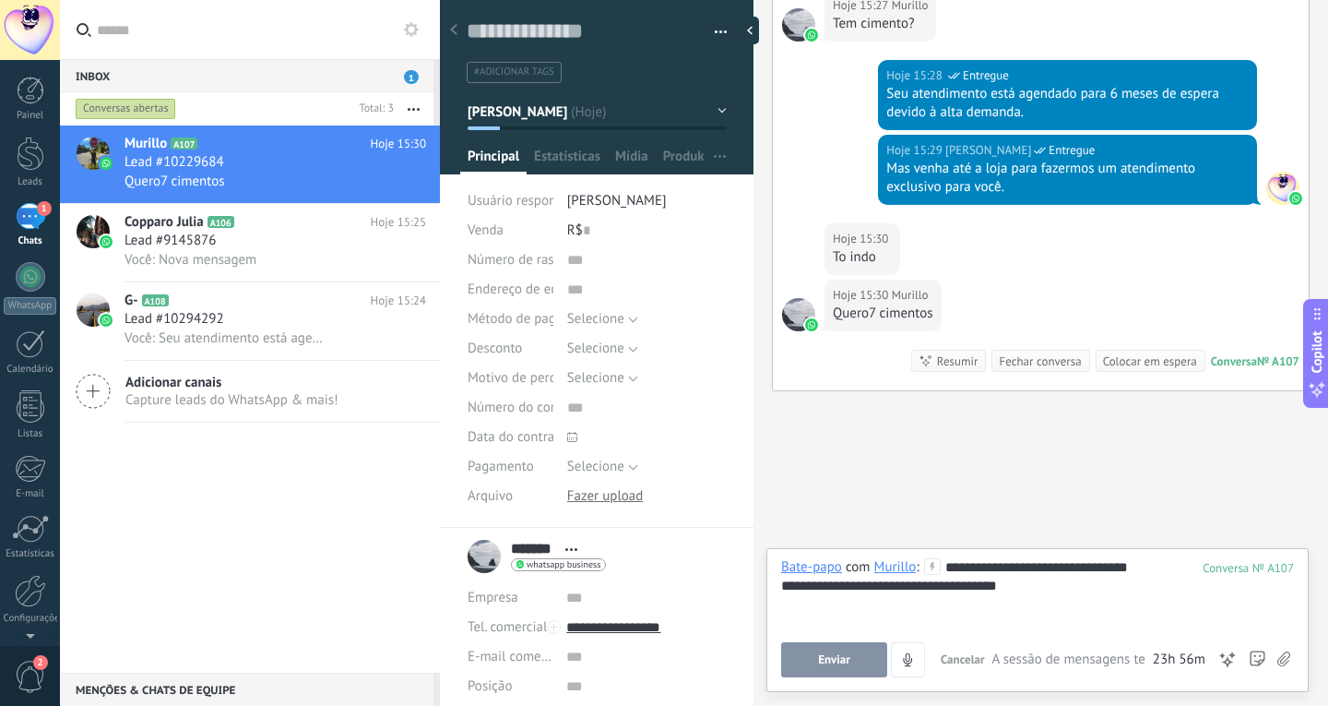
click at [971, 567] on div "**********" at bounding box center [1037, 593] width 513 height 70
click at [1047, 590] on div "**********" at bounding box center [1037, 586] width 513 height 18
click at [975, 569] on div "**********" at bounding box center [1037, 593] width 513 height 70
click at [769, 475] on div "Buscar Carregar mais Hoje Hoje Criar: 2 eventos Expandir Hoje 12:51 Murillo Tes…" at bounding box center [1041, 38] width 575 height 1350
click at [1039, 590] on div "**********" at bounding box center [1037, 586] width 513 height 18
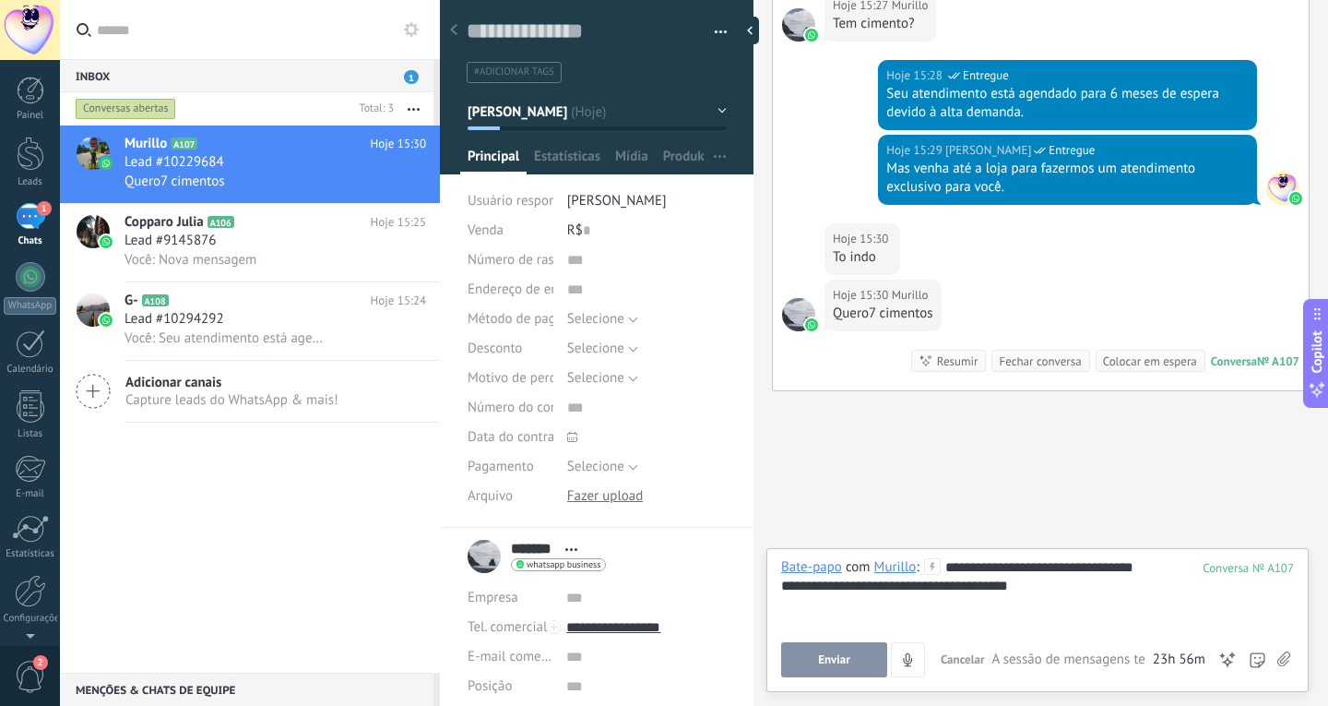
click at [810, 660] on button "Enviar" at bounding box center [834, 659] width 106 height 35
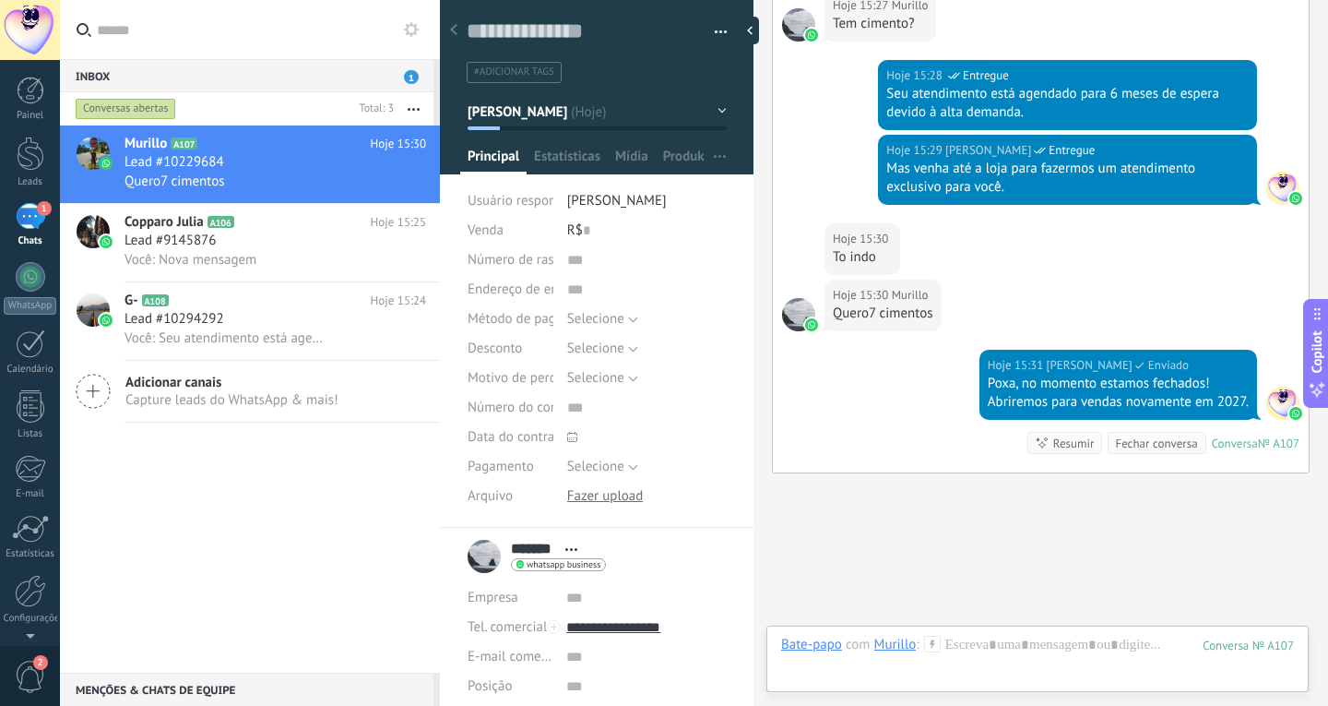
scroll to position [726, 0]
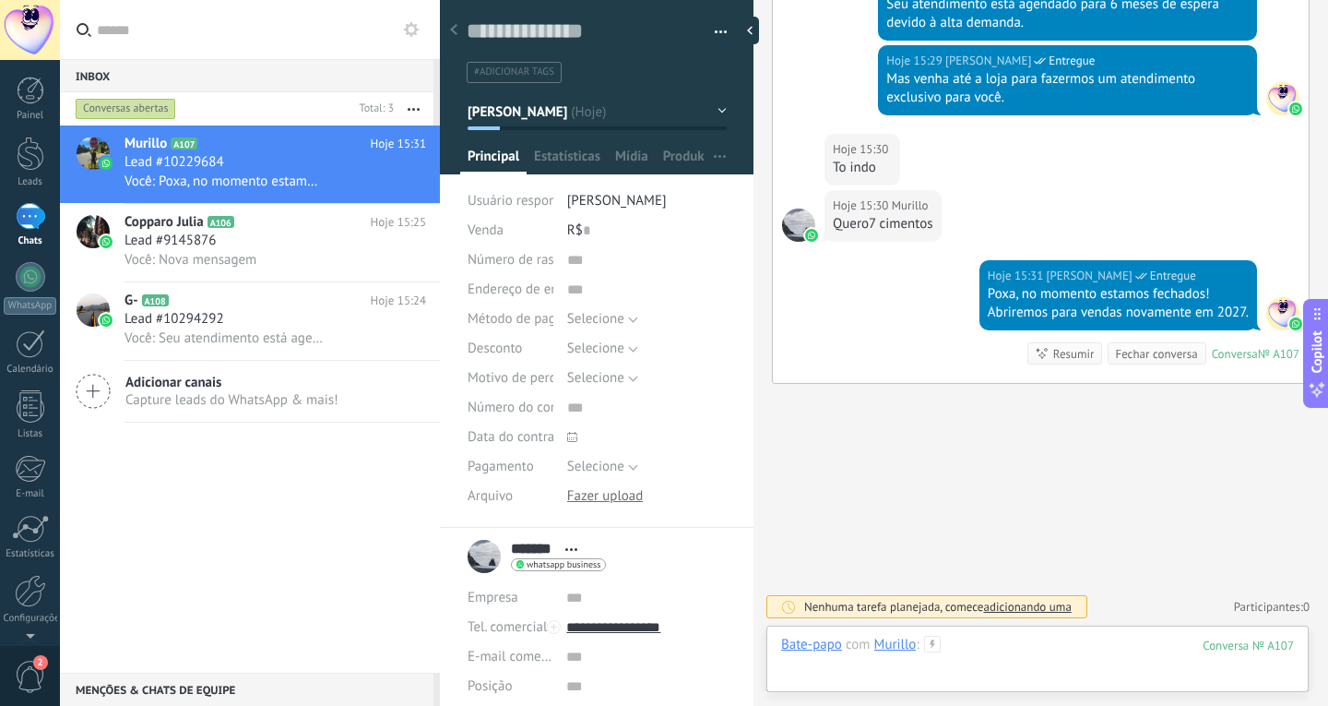
click at [1085, 653] on div at bounding box center [1037, 663] width 513 height 55
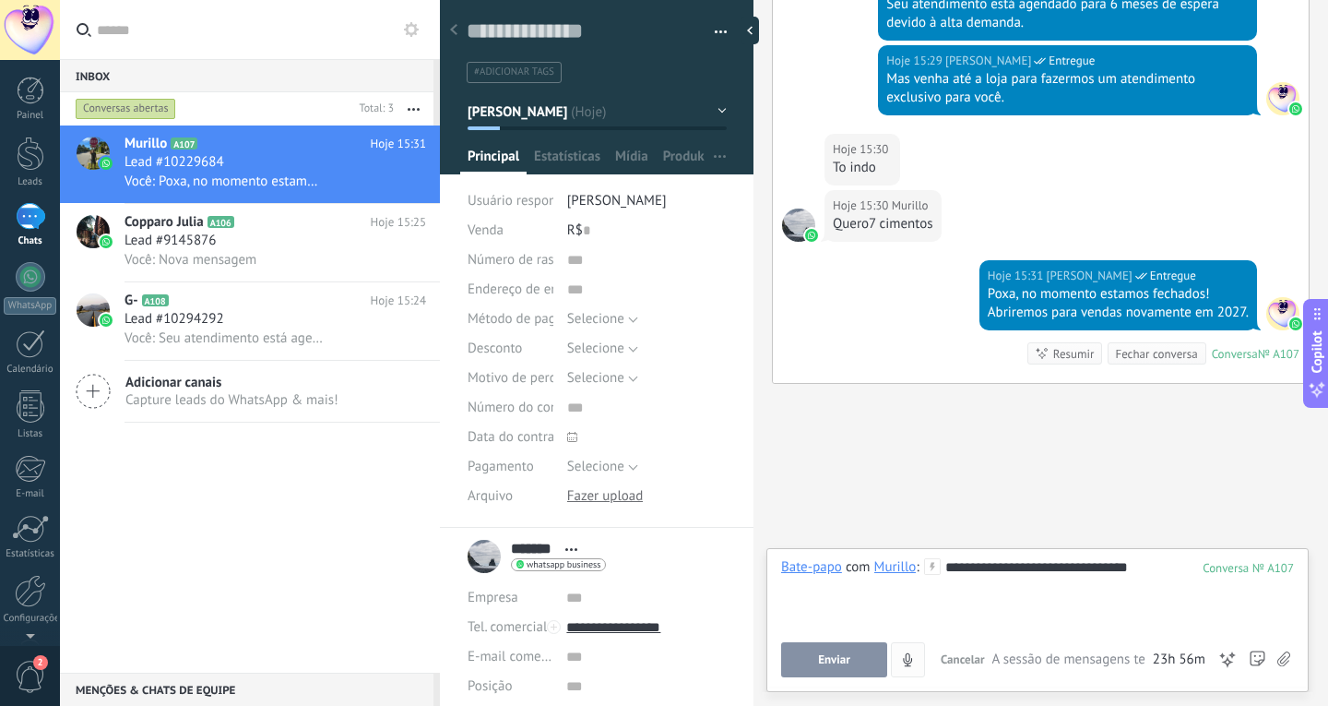
click at [853, 661] on button "Enviar" at bounding box center [834, 659] width 106 height 35
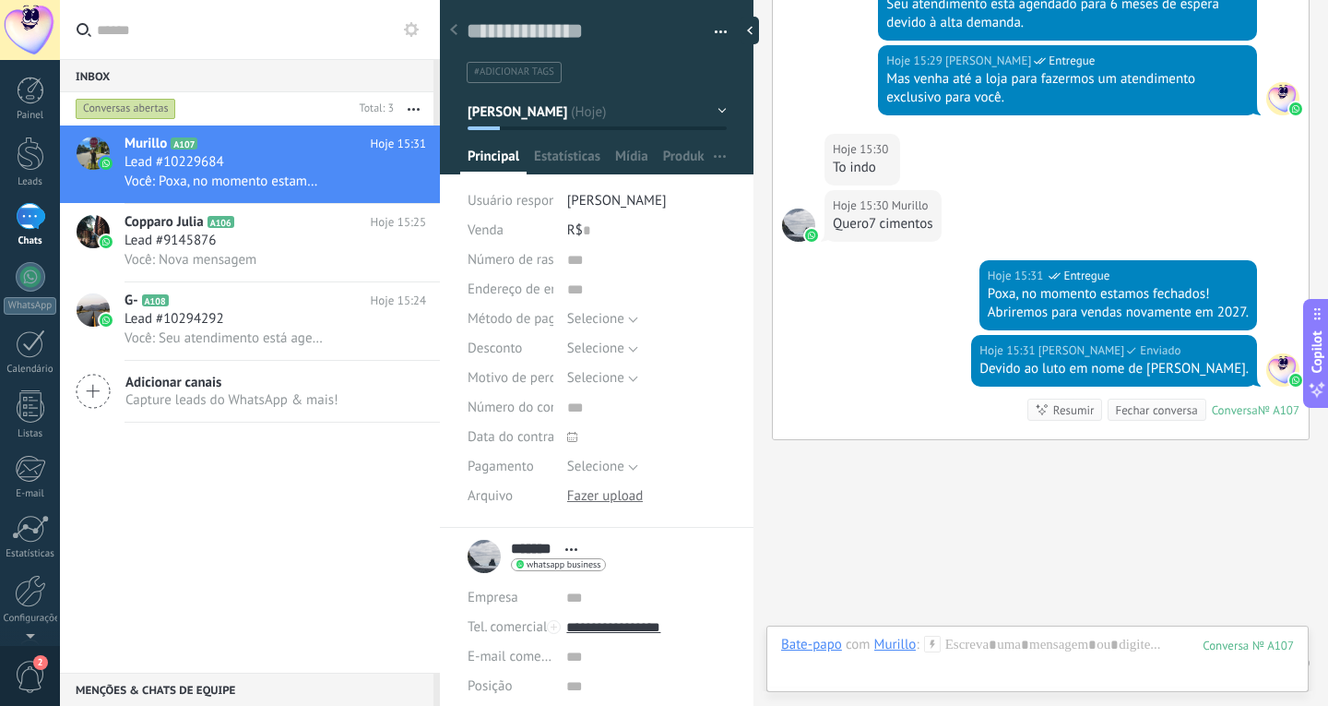
scroll to position [782, 0]
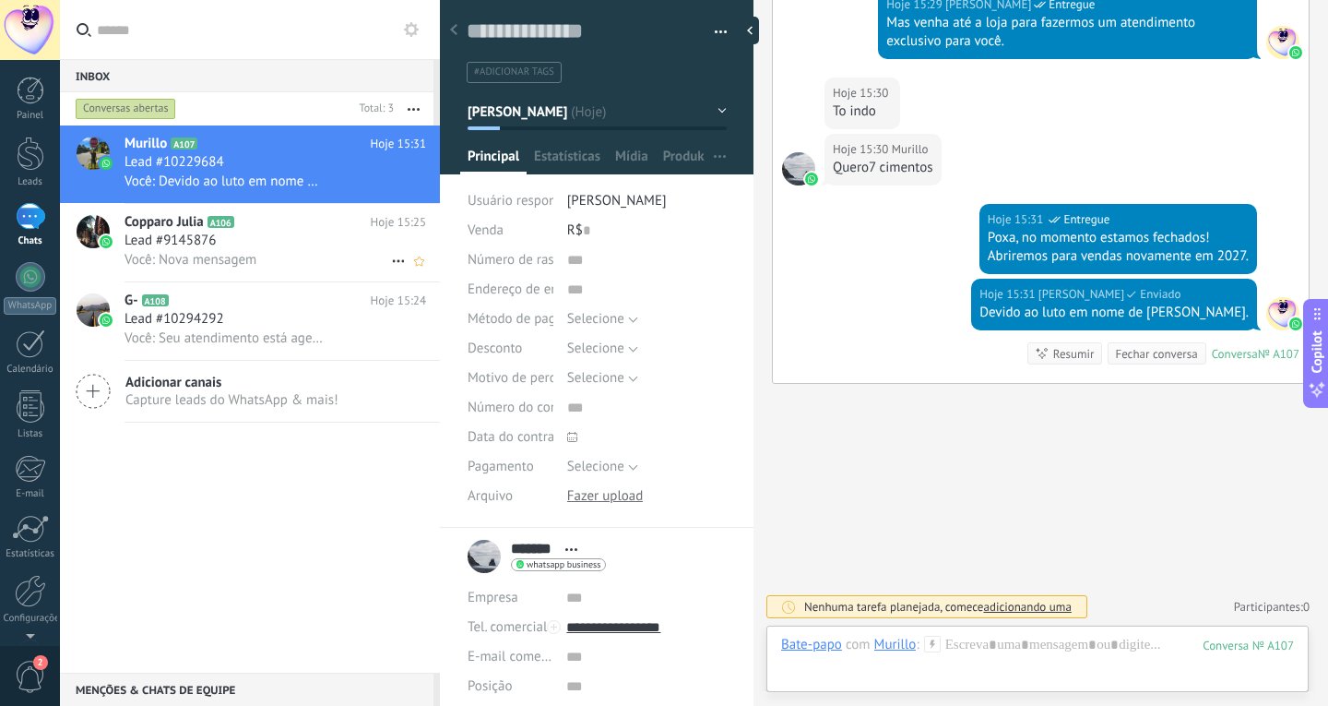
drag, startPoint x: 257, startPoint y: 236, endPoint x: 284, endPoint y: 219, distance: 32.0
click at [257, 236] on div "Lead #9145876" at bounding box center [276, 241] width 302 height 18
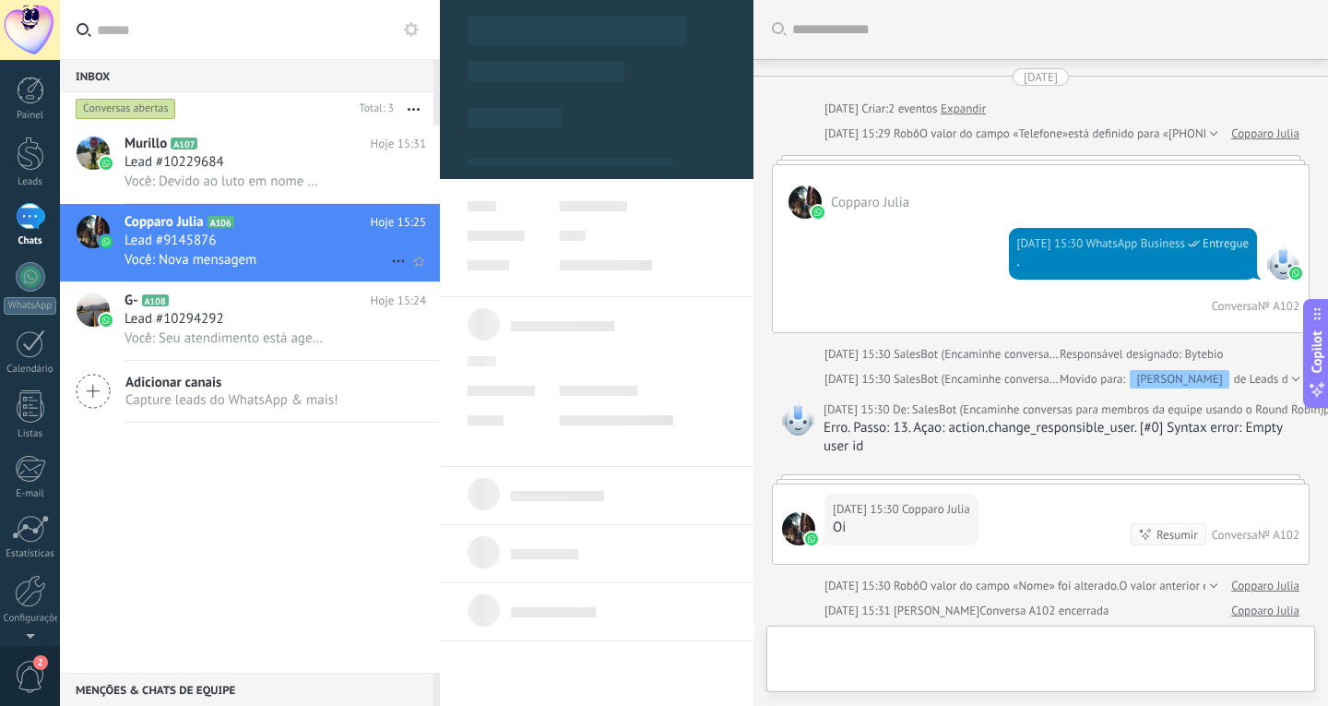
scroll to position [797, 0]
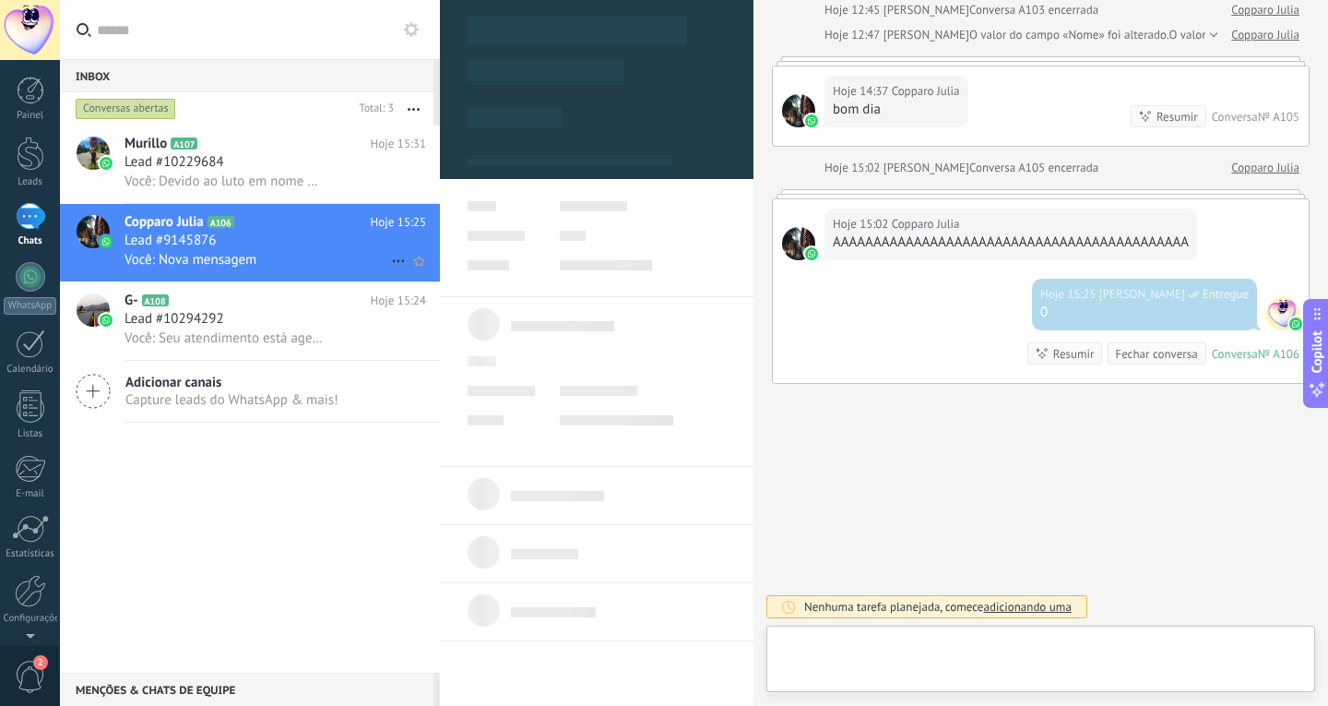
type textarea "**********"
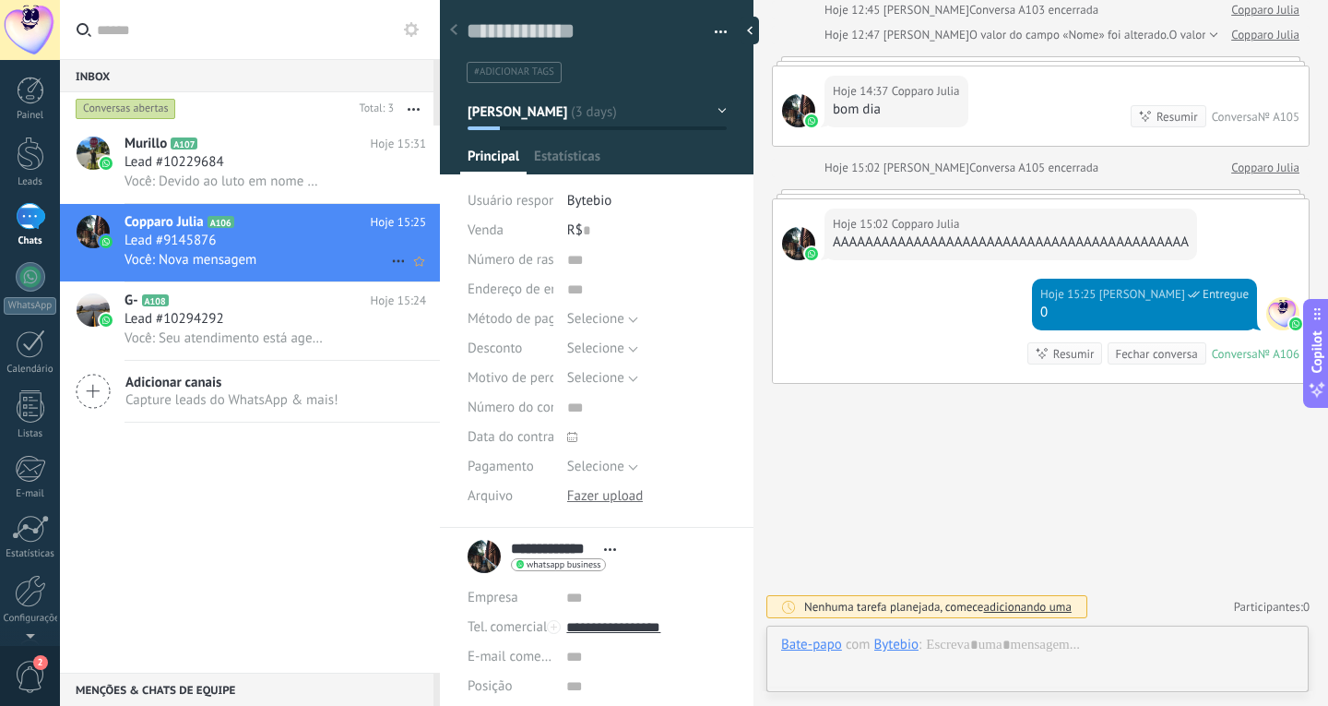
scroll to position [28, 0]
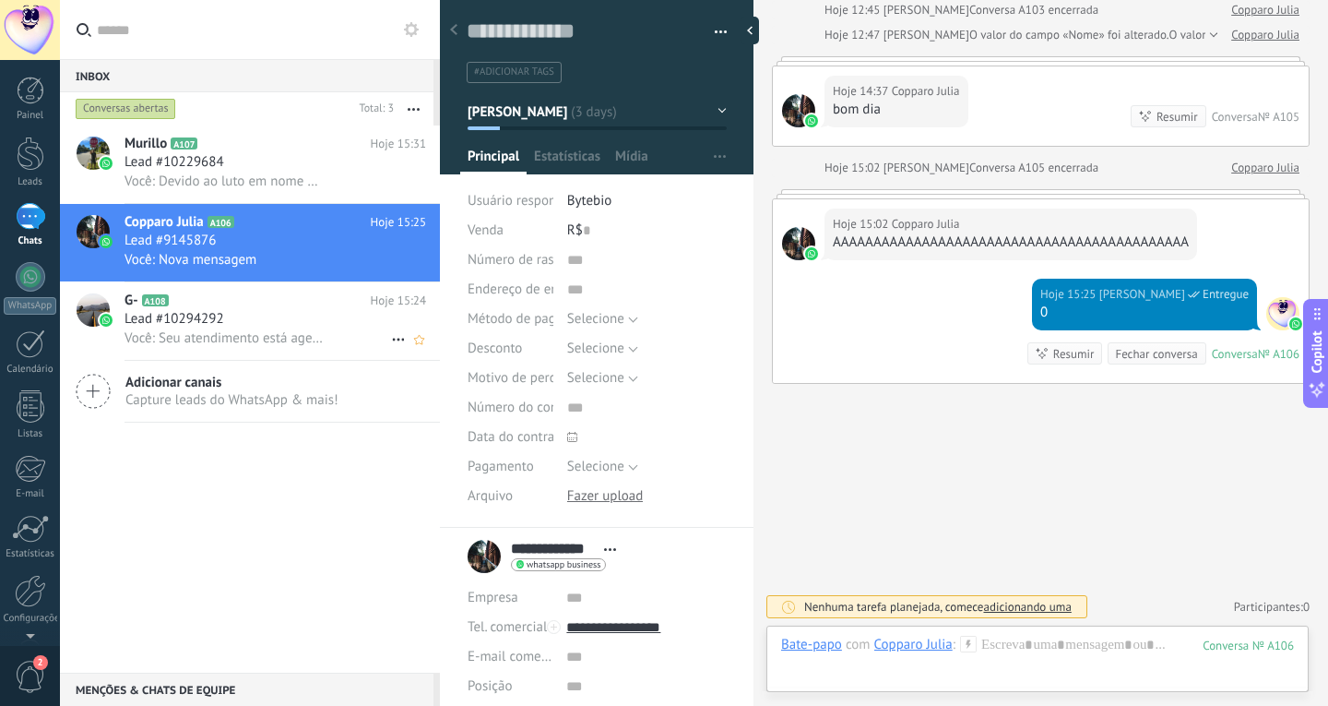
click at [266, 328] on div "Você: Seu atendimento está agendado para 3 meses." at bounding box center [276, 337] width 302 height 19
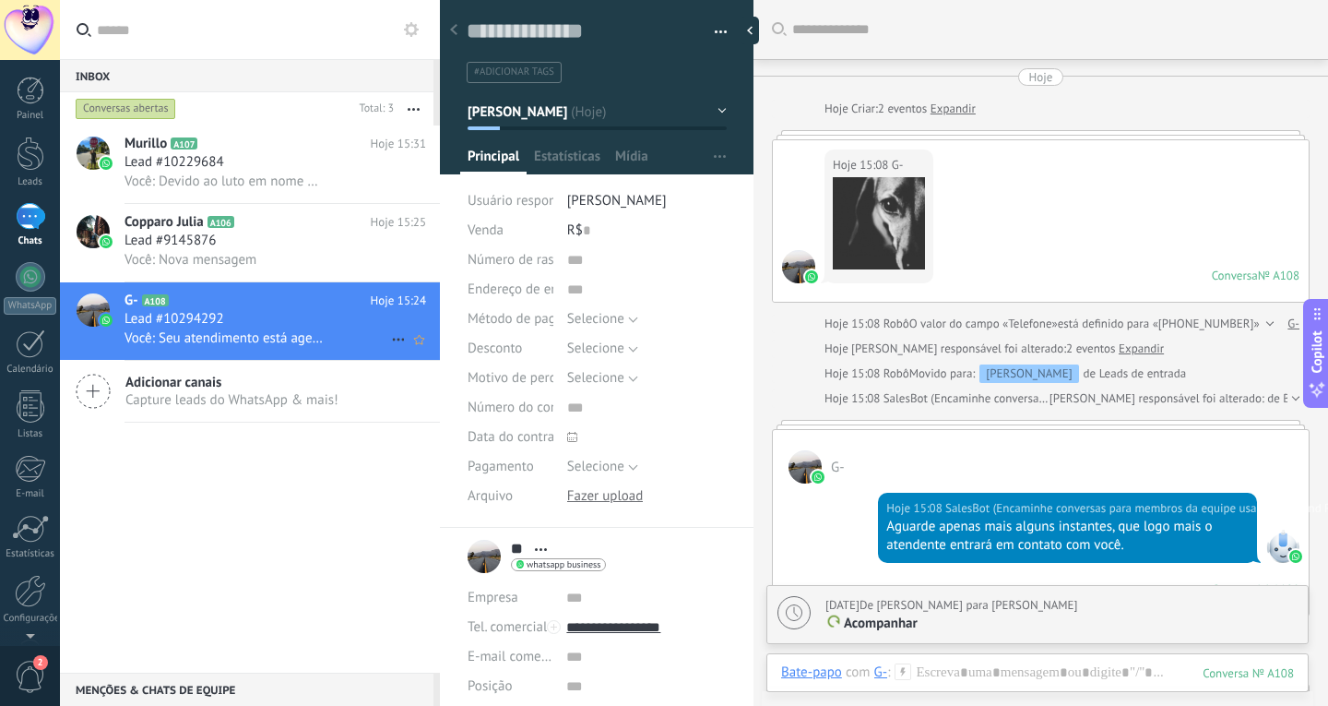
scroll to position [518, 0]
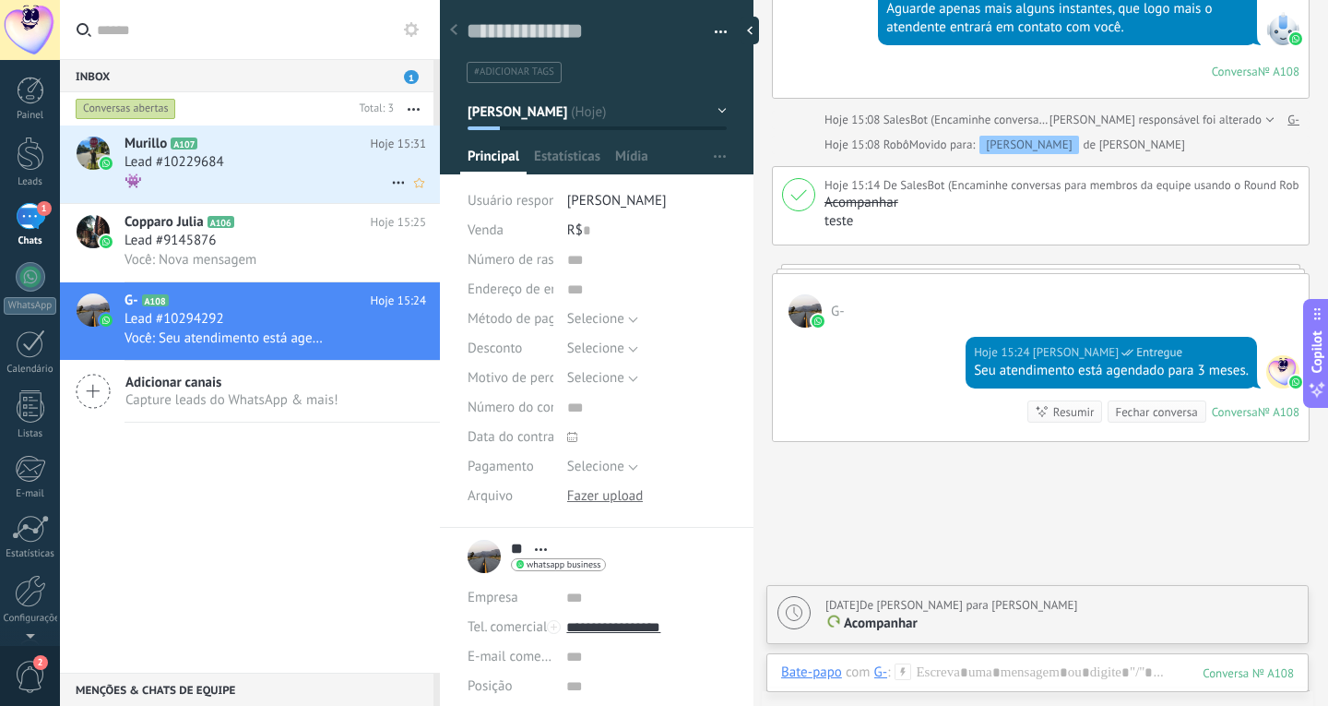
click at [308, 183] on div "👾" at bounding box center [276, 181] width 302 height 19
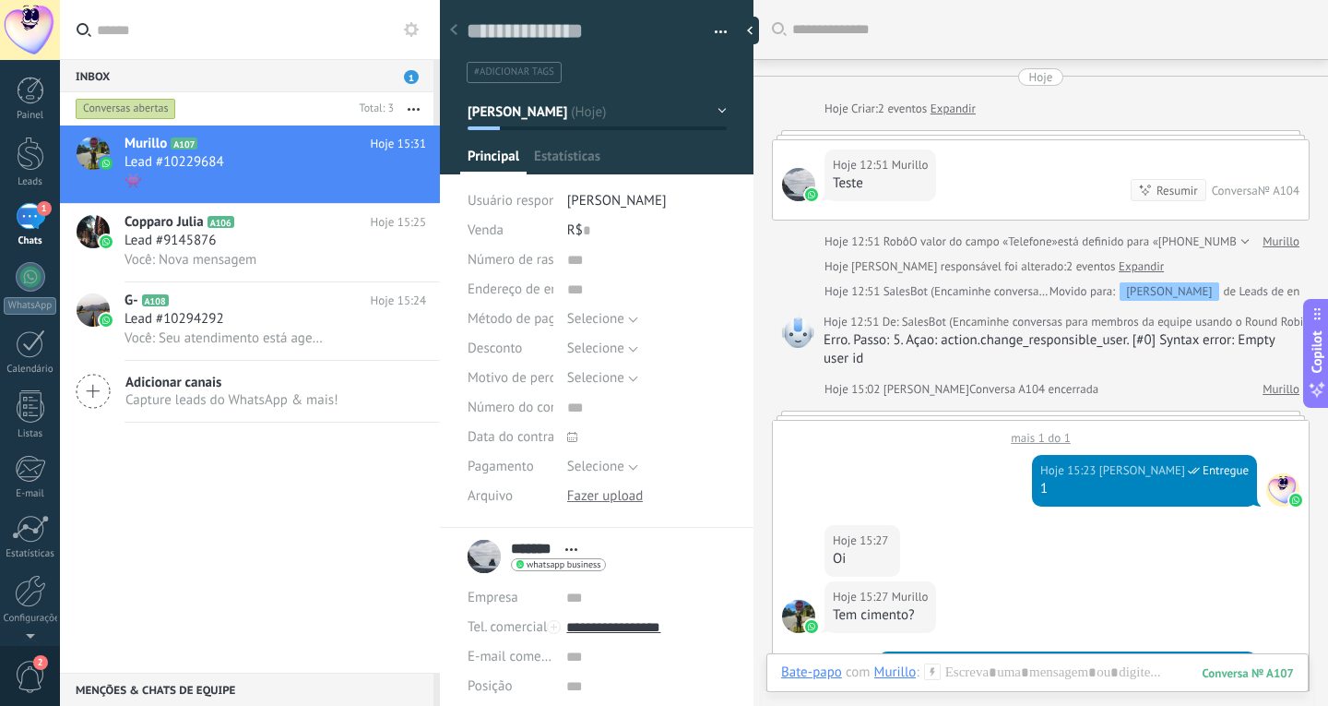
scroll to position [856, 0]
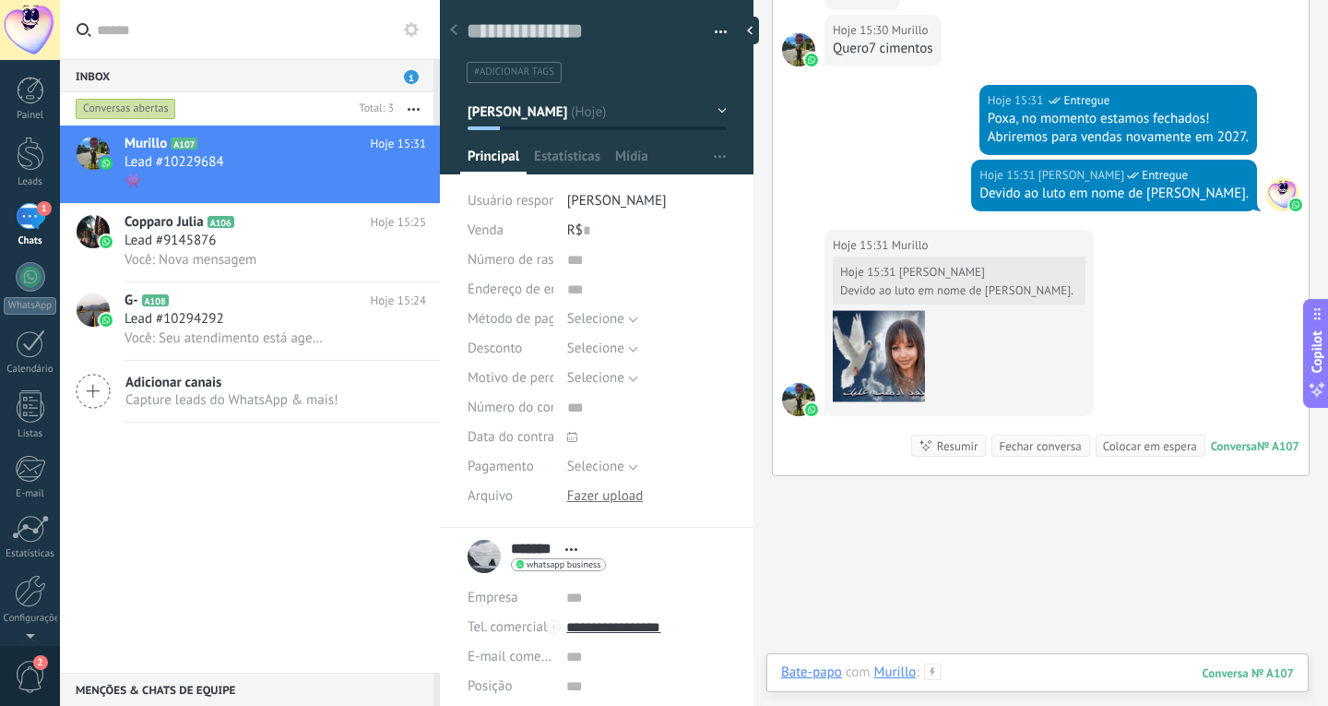
click at [1020, 670] on div at bounding box center [1037, 690] width 513 height 55
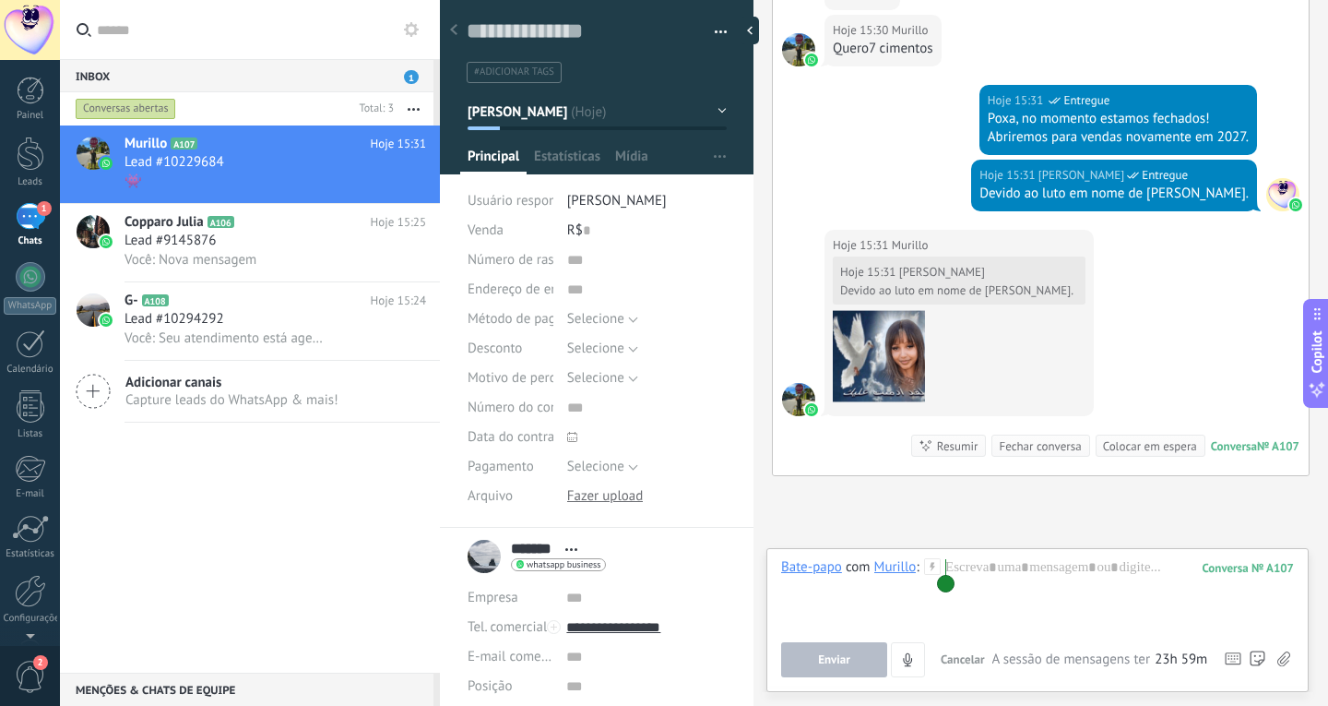
click at [312, 247] on div "Lead #9145876" at bounding box center [276, 241] width 302 height 18
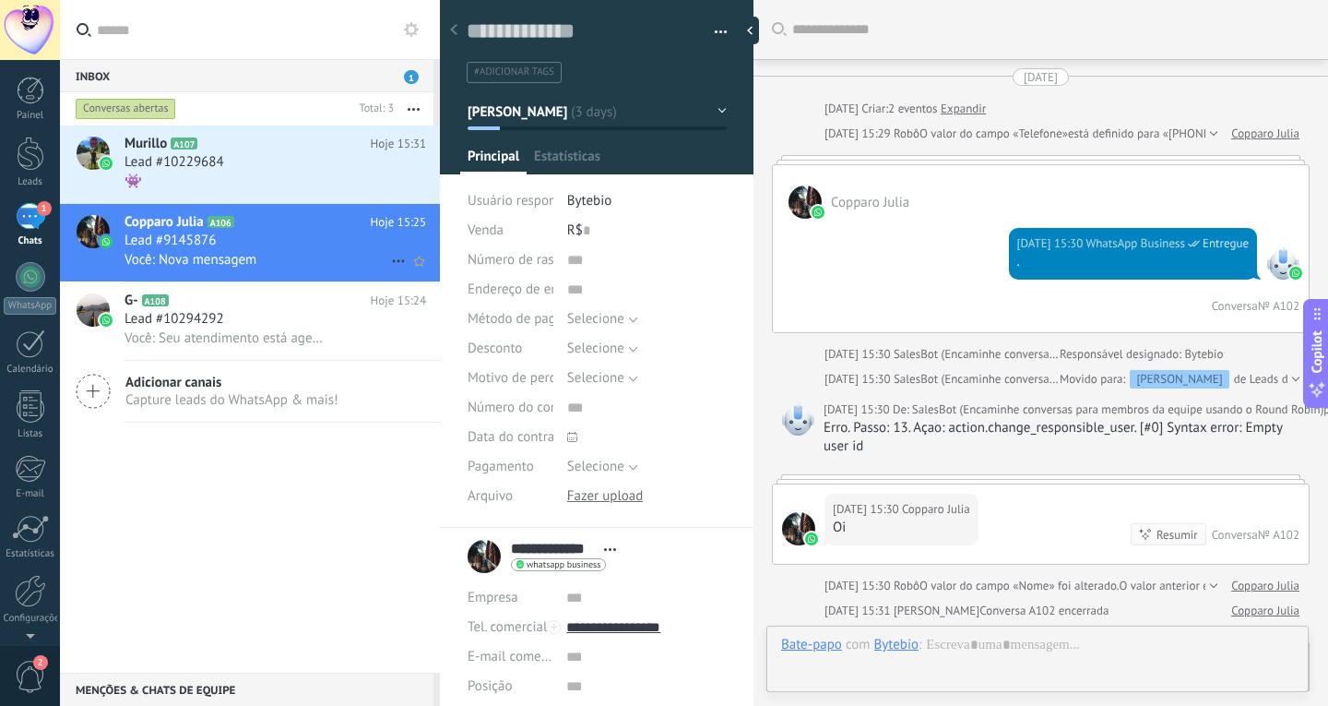
scroll to position [797, 0]
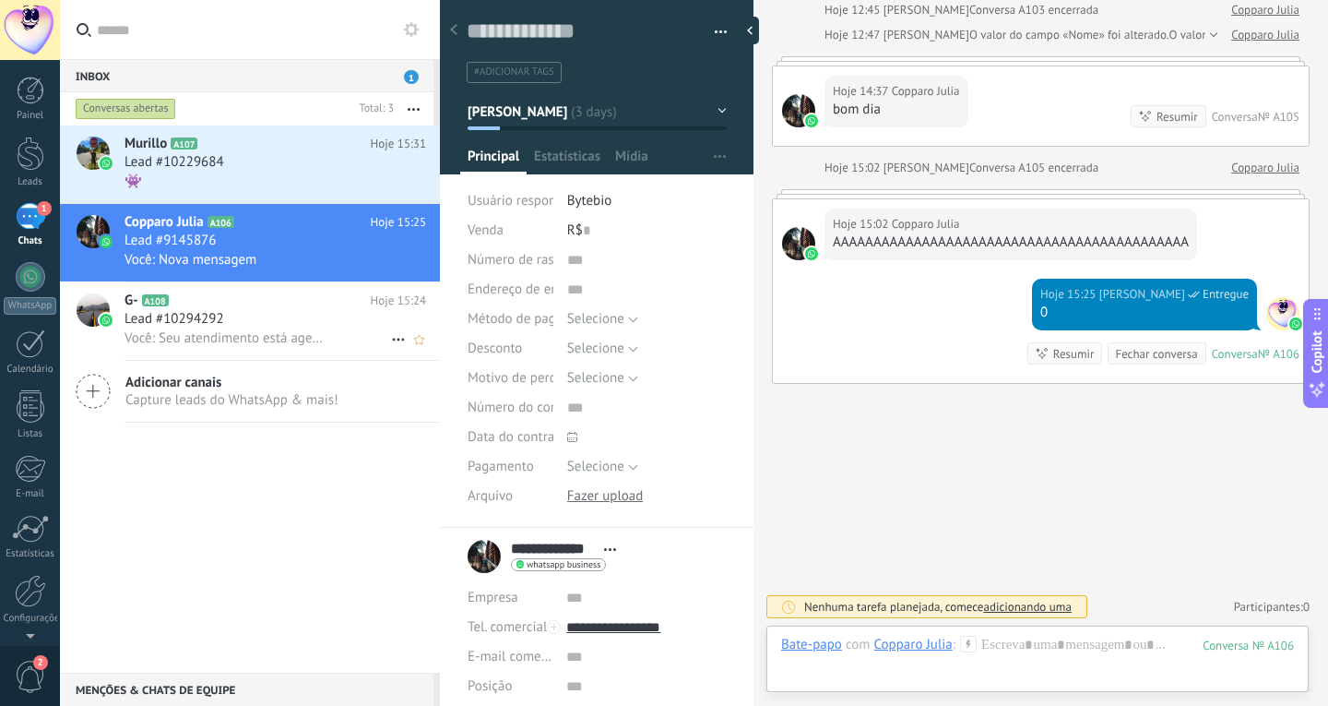
click at [267, 338] on span "Você: Seu atendimento está agendado para 3 meses." at bounding box center [225, 338] width 200 height 18
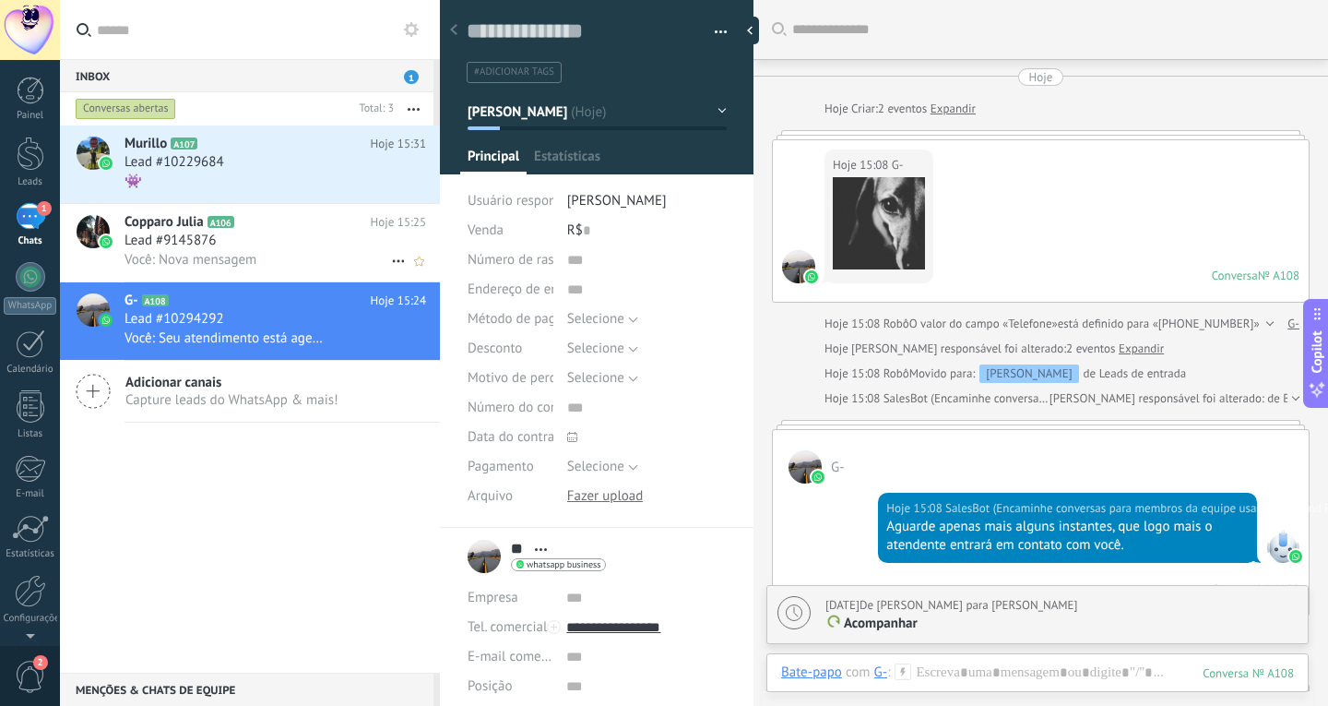
scroll to position [518, 0]
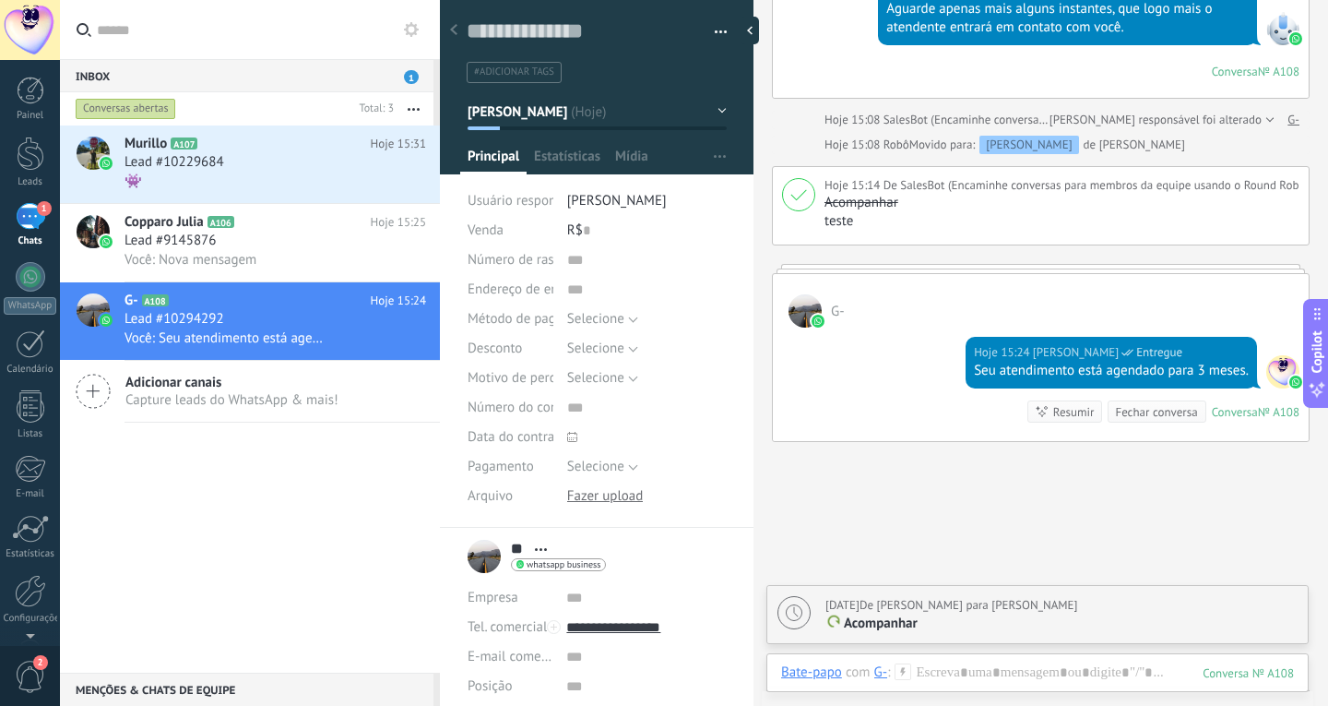
click at [614, 118] on button "[PERSON_NAME]" at bounding box center [597, 111] width 259 height 33
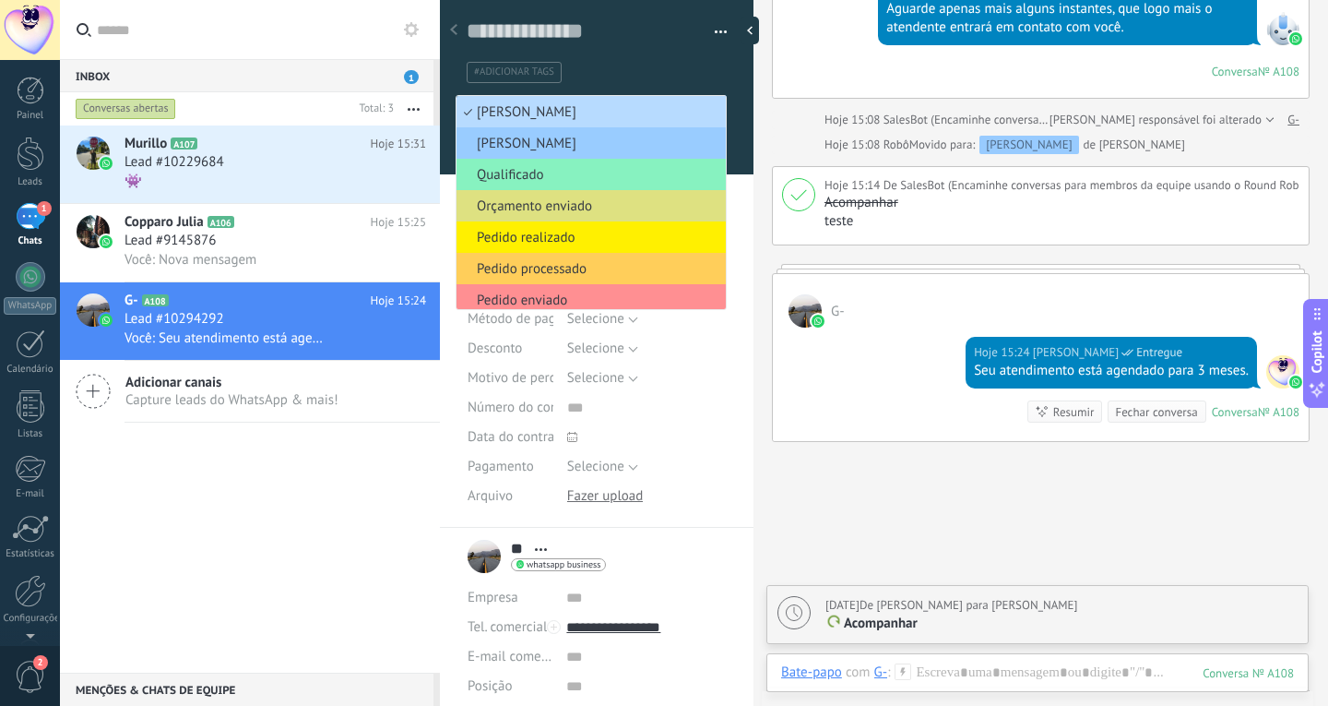
click at [603, 110] on span "[PERSON_NAME]" at bounding box center [589, 112] width 264 height 18
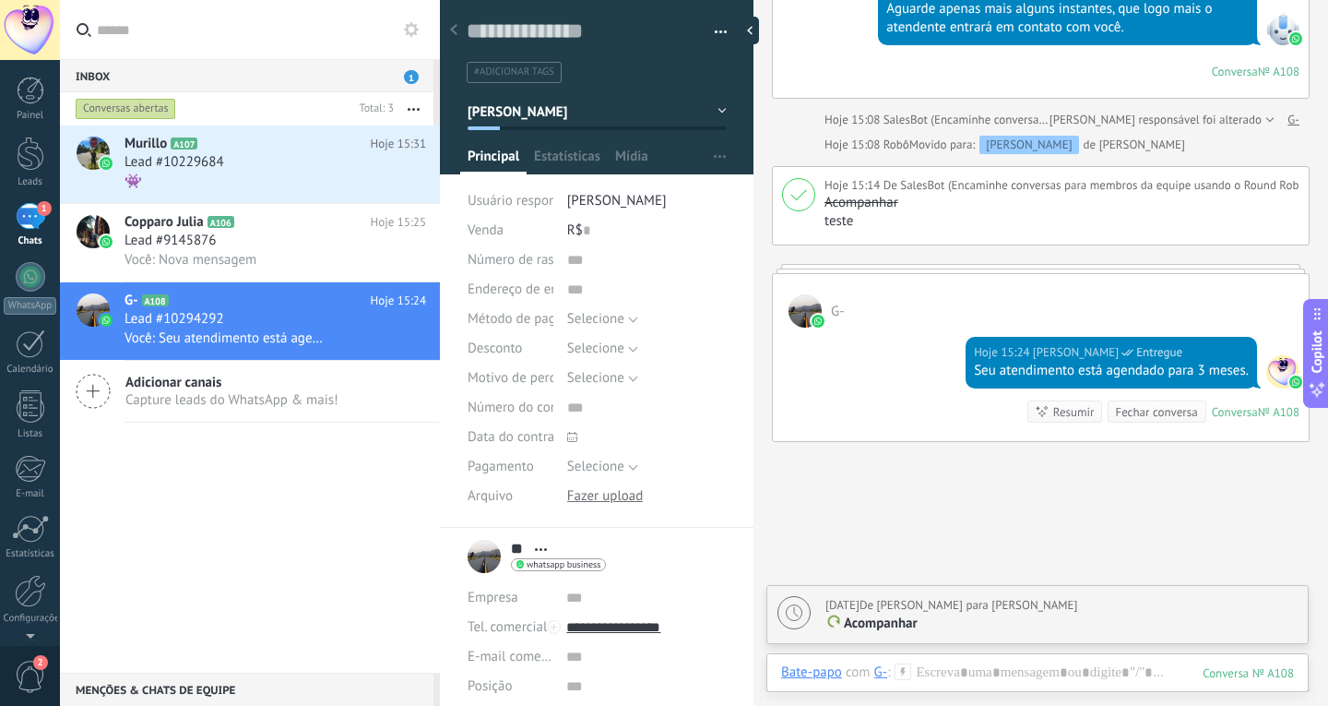
click at [457, 22] on div at bounding box center [454, 31] width 26 height 36
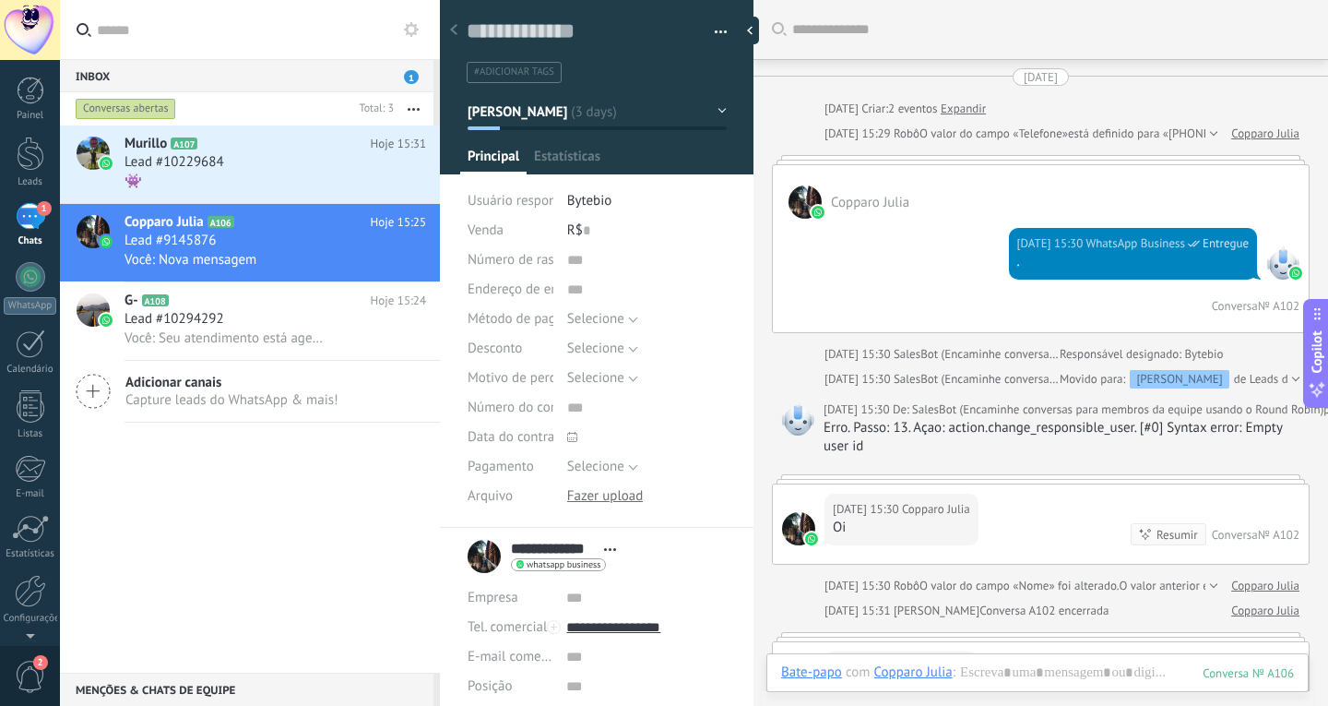
scroll to position [775, 0]
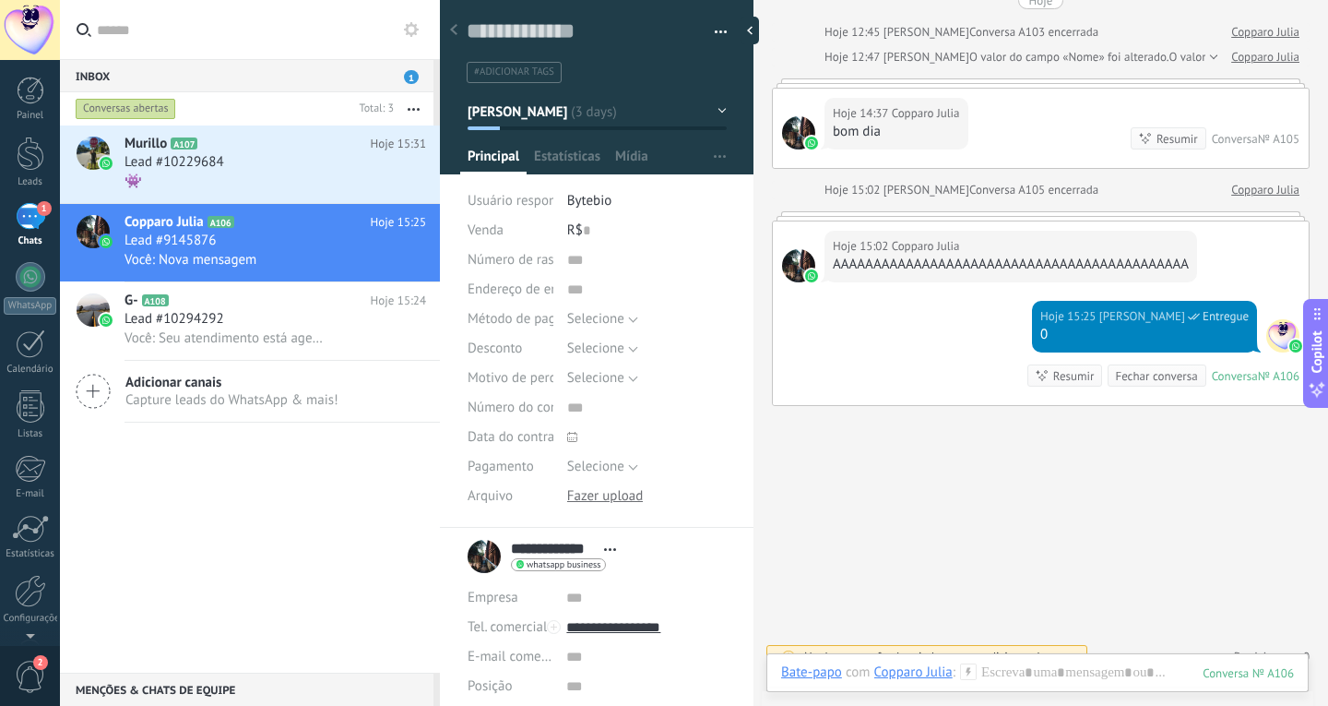
click at [457, 22] on div at bounding box center [454, 31] width 26 height 36
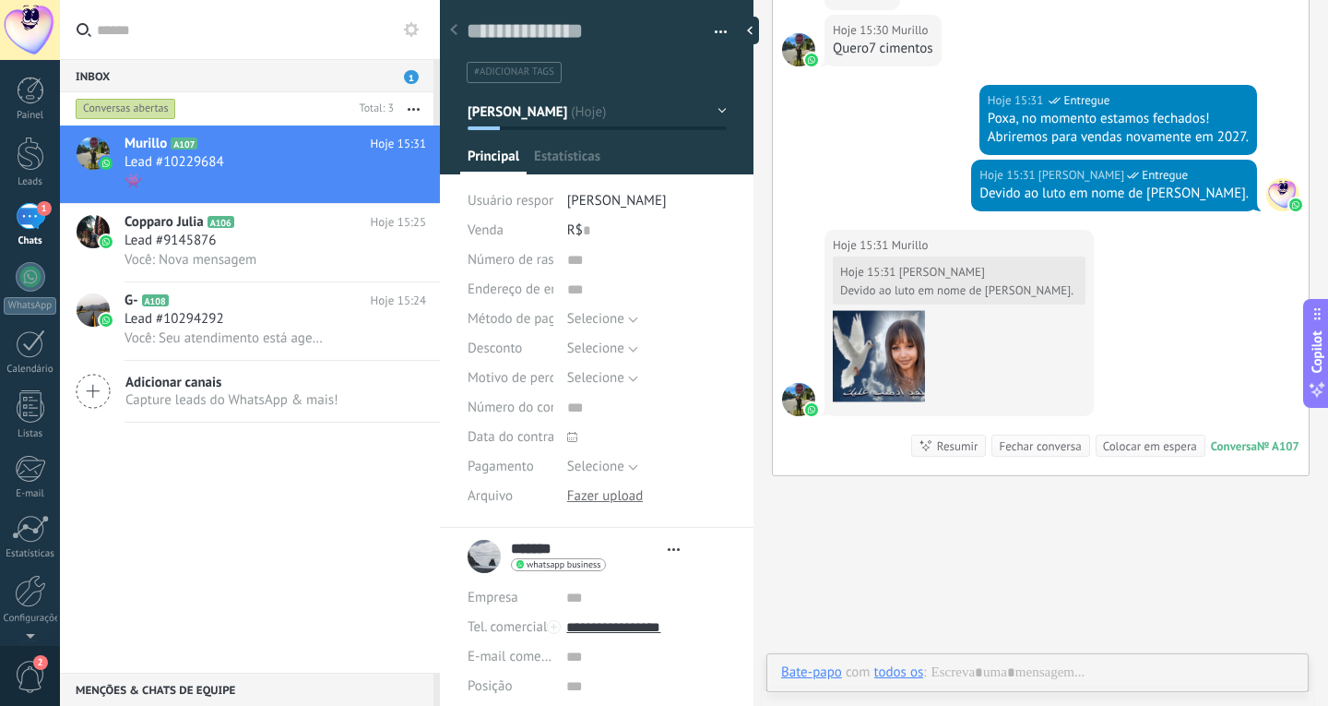
scroll to position [28, 0]
click at [457, 28] on icon at bounding box center [453, 29] width 7 height 11
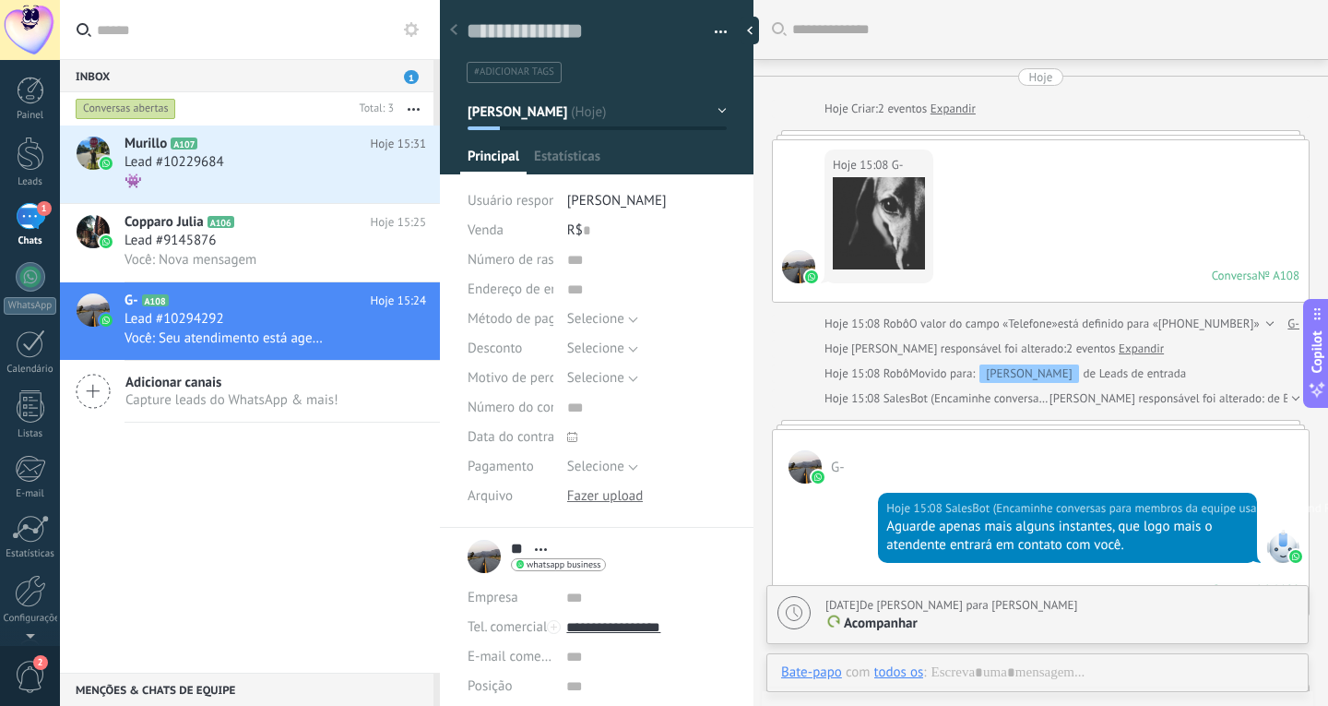
scroll to position [518, 0]
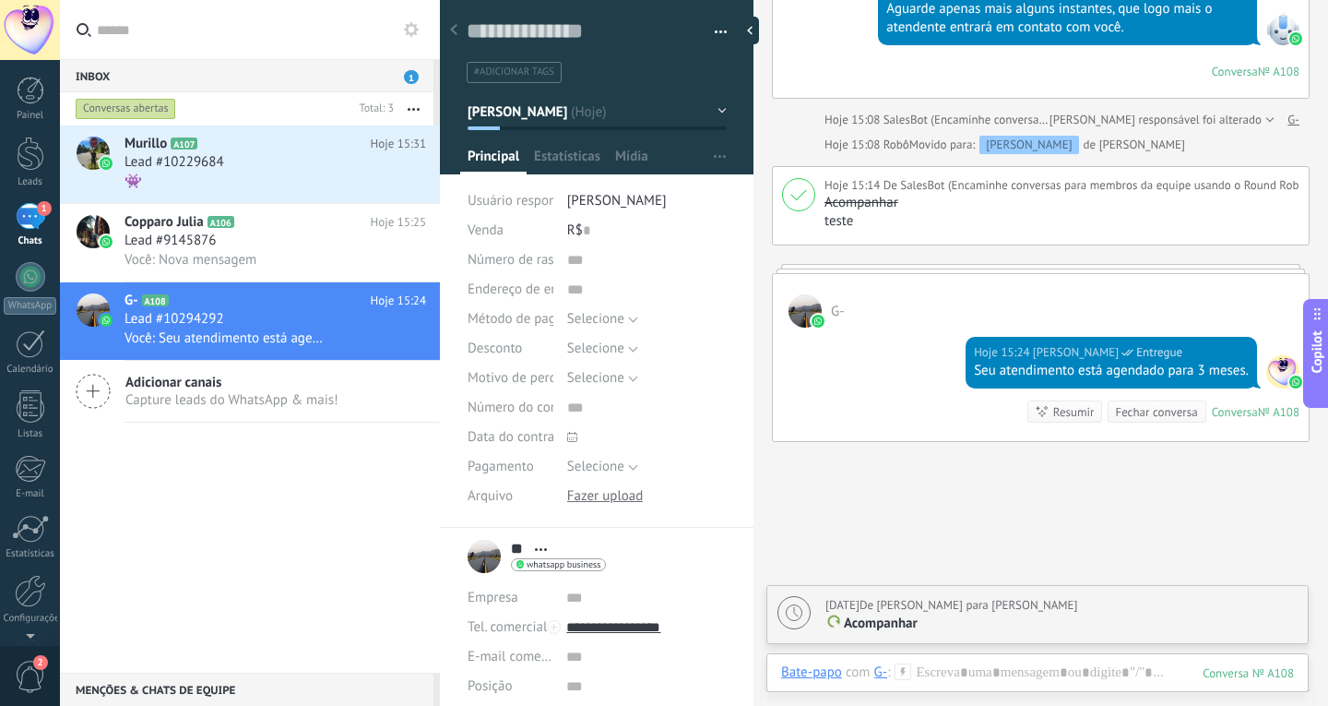
click at [457, 28] on icon at bounding box center [453, 29] width 7 height 11
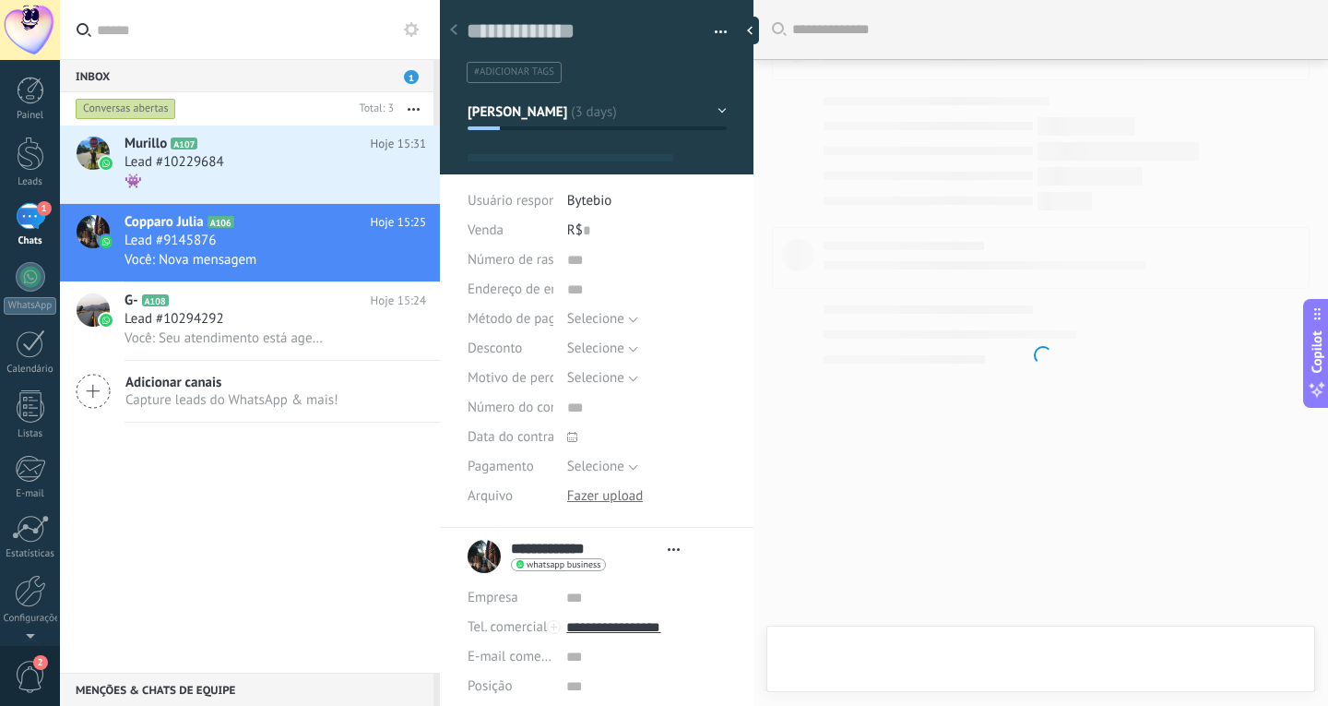
click at [457, 29] on icon at bounding box center [453, 29] width 7 height 11
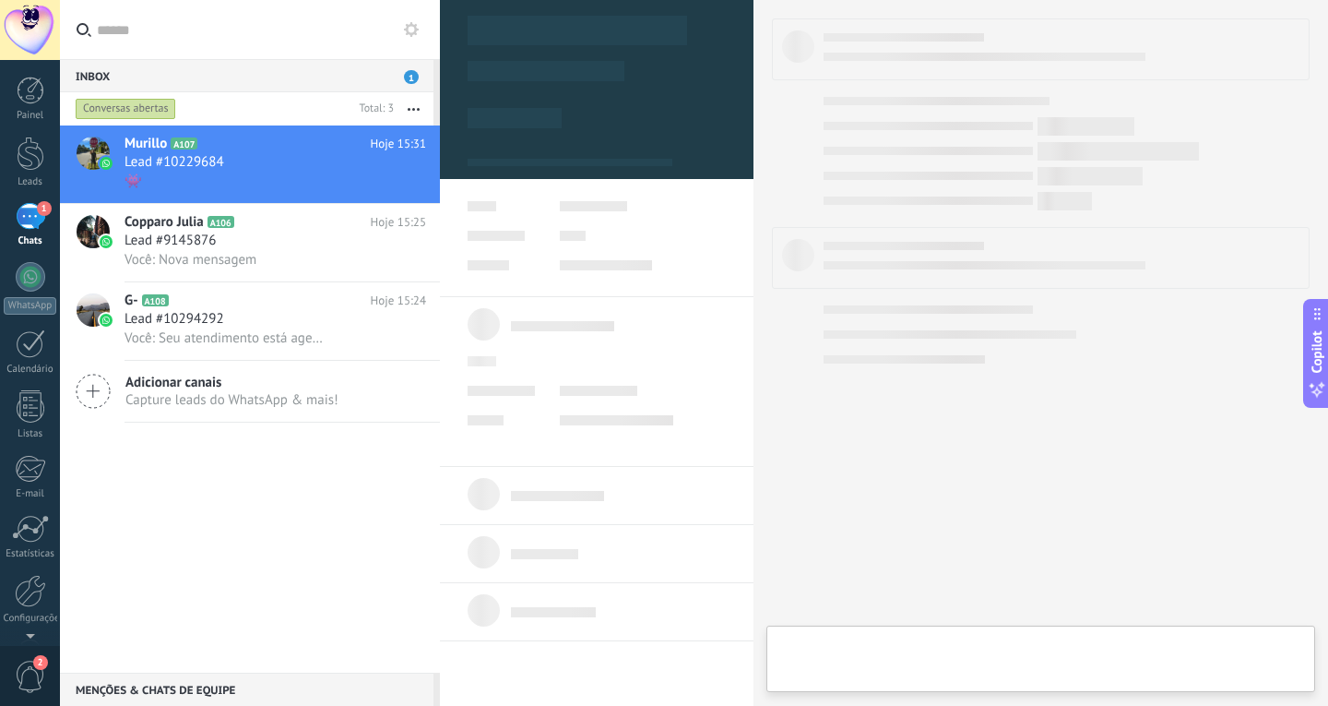
click at [457, 29] on div at bounding box center [597, 70] width 314 height 164
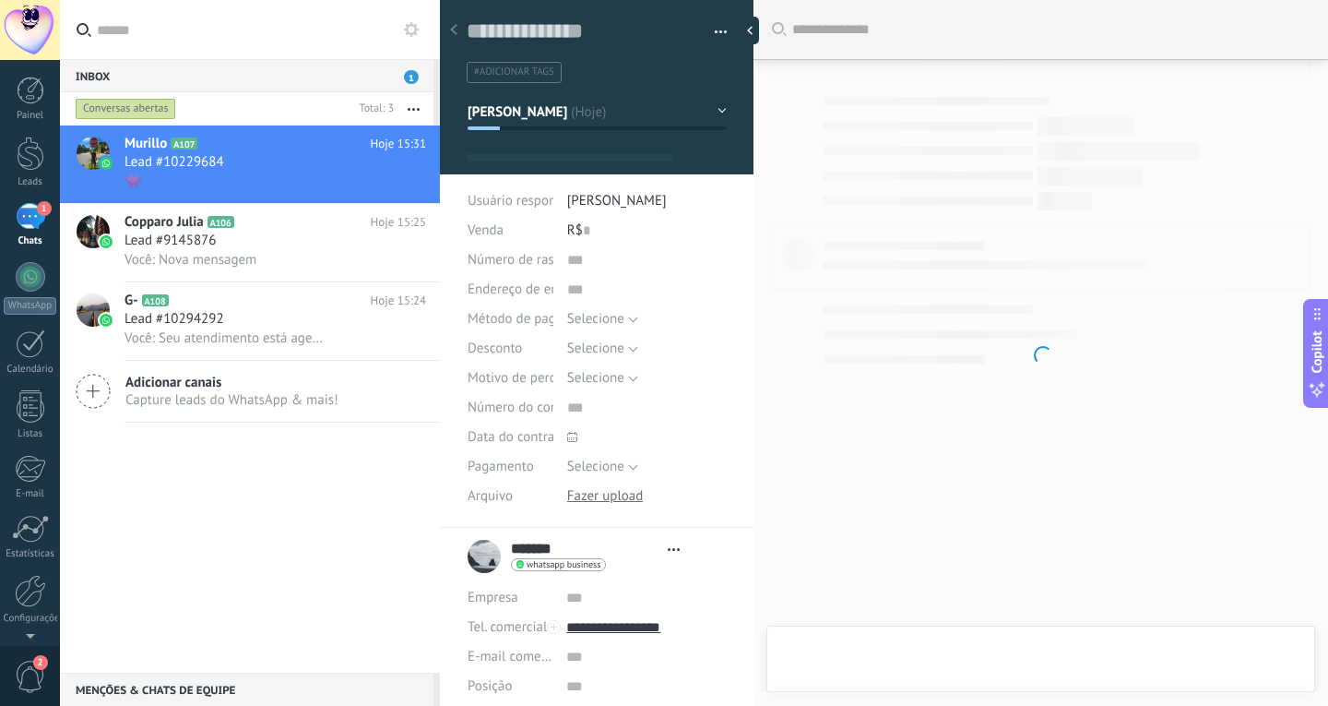
click at [457, 29] on icon at bounding box center [453, 29] width 7 height 11
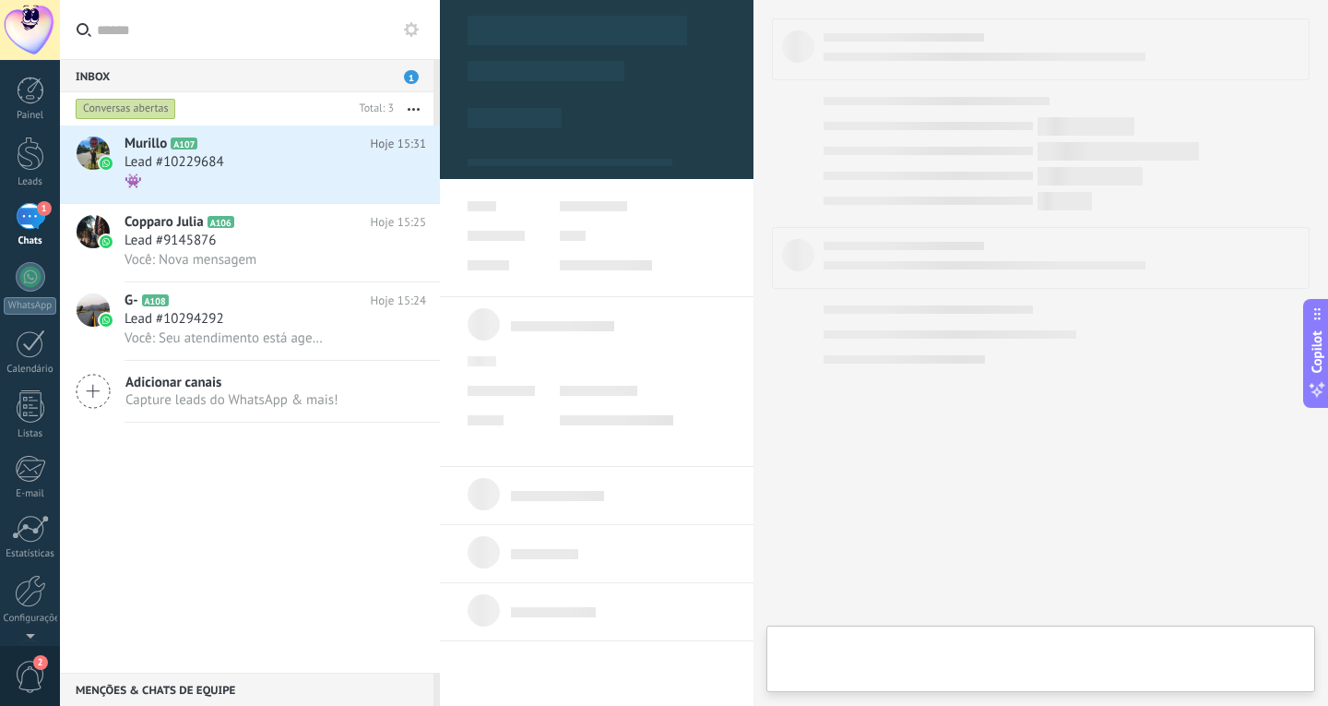
click at [457, 29] on div at bounding box center [597, 70] width 314 height 164
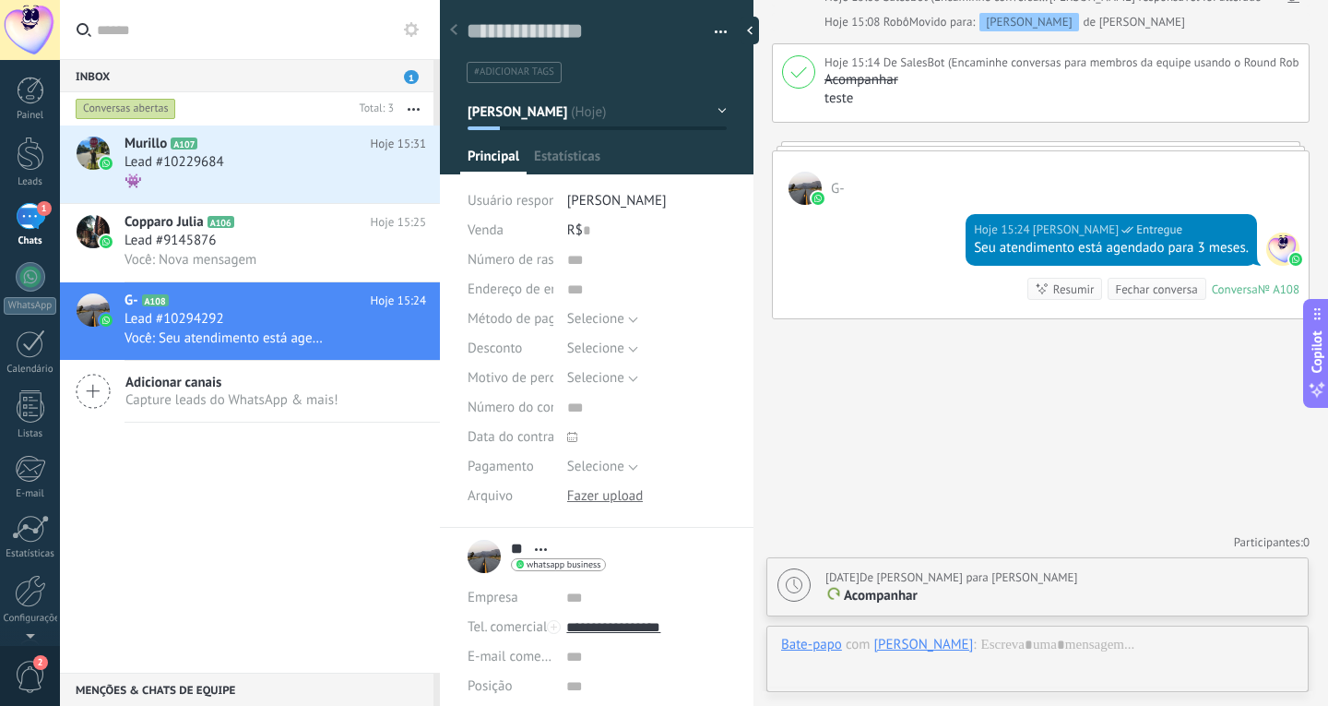
scroll to position [28, 0]
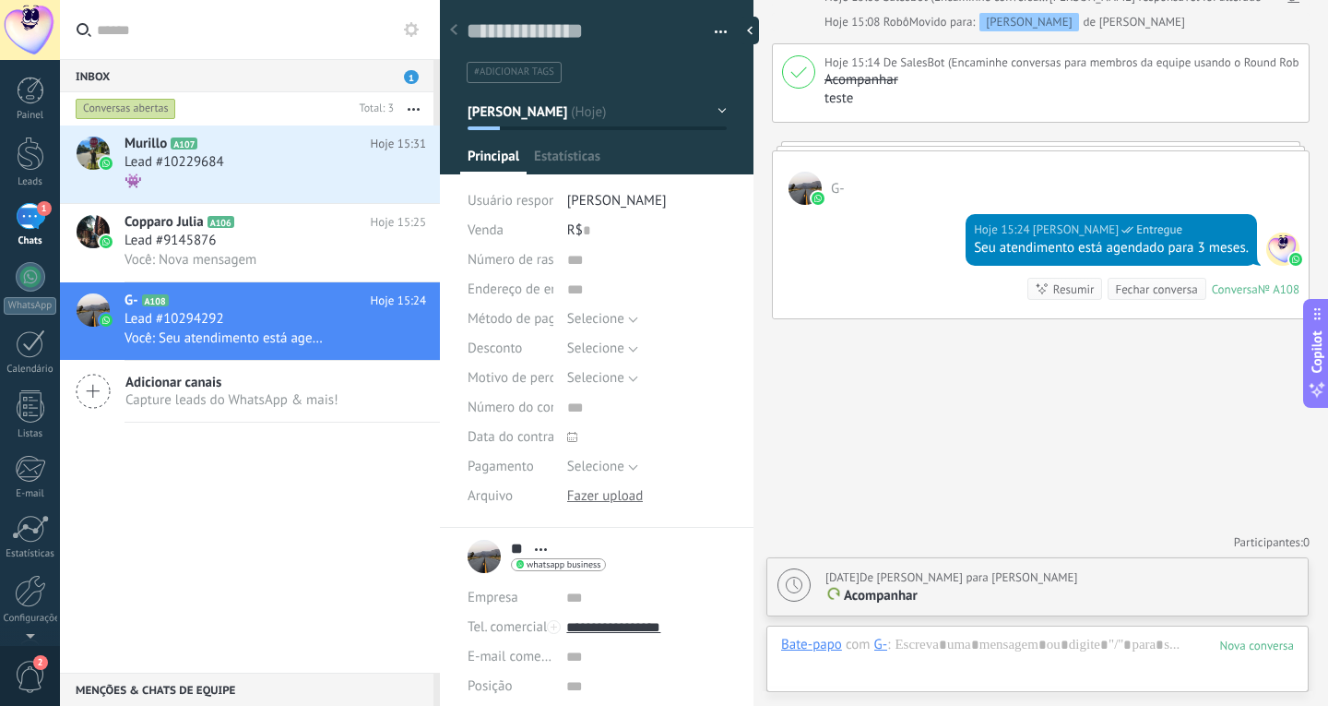
click at [457, 29] on icon at bounding box center [453, 29] width 7 height 11
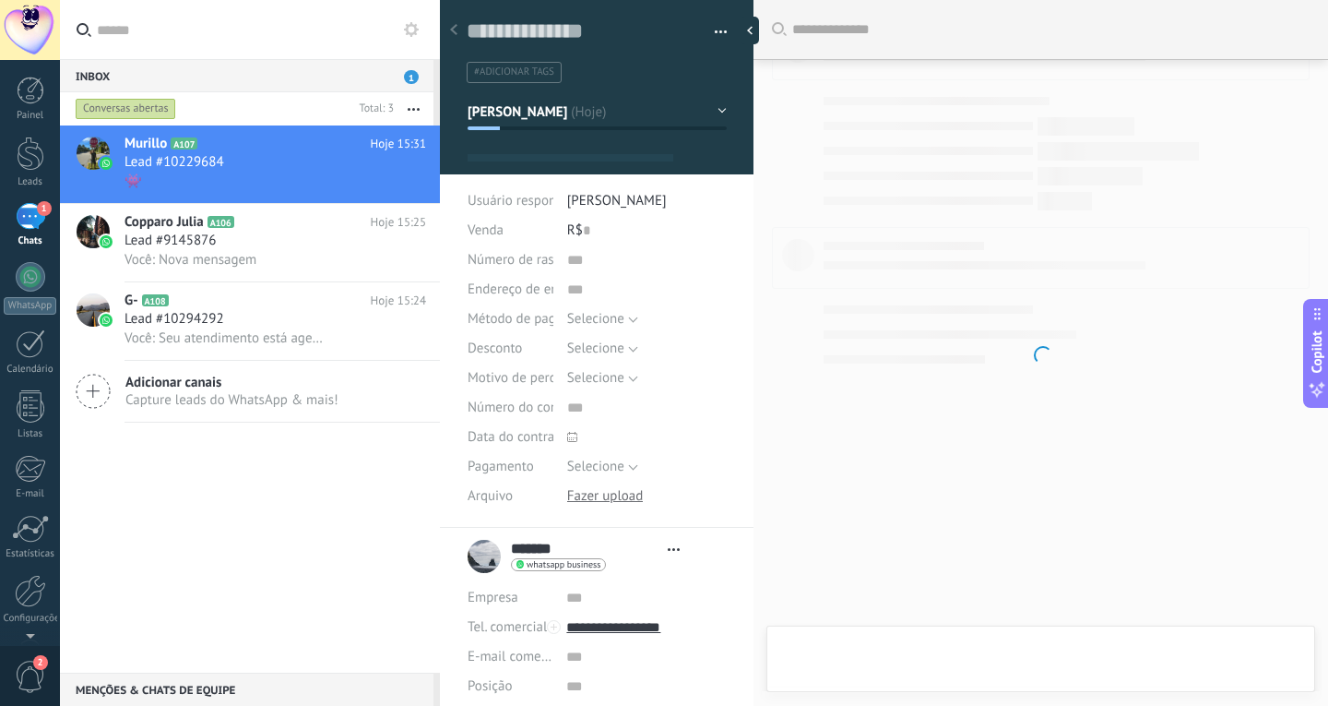
click at [457, 29] on icon at bounding box center [453, 29] width 7 height 11
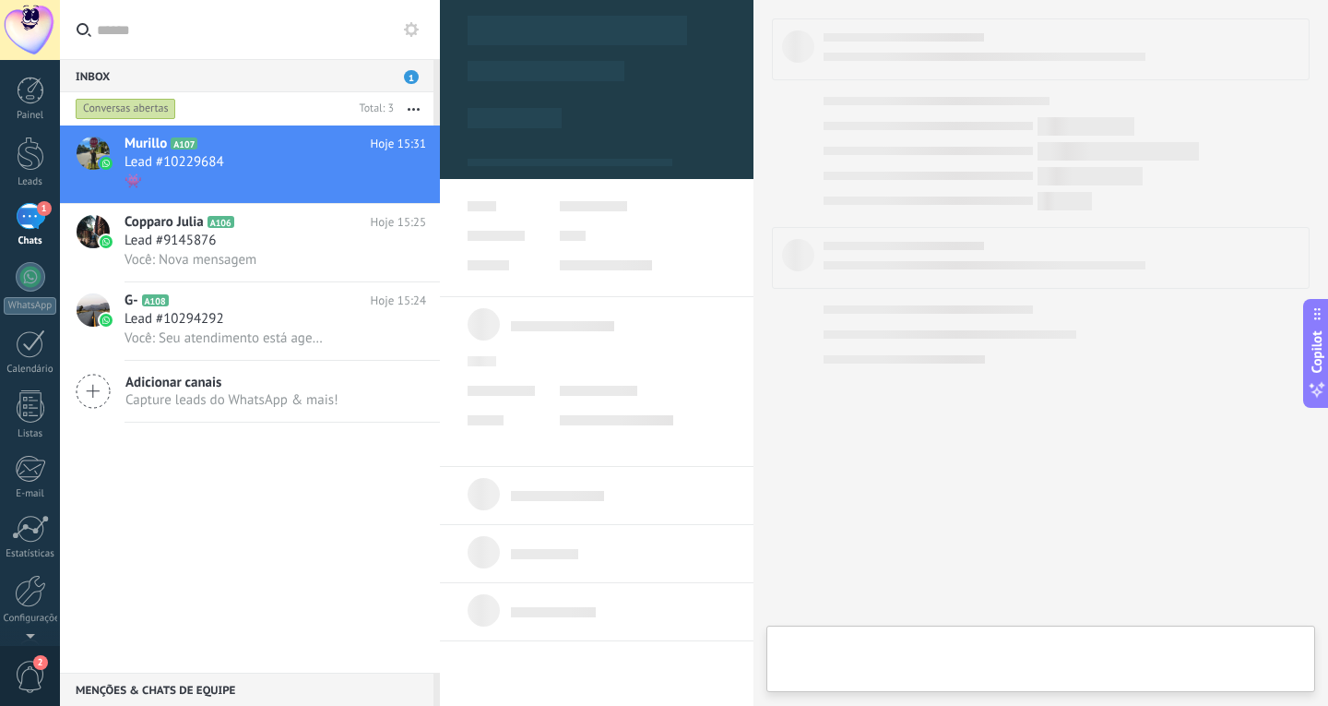
scroll to position [28, 0]
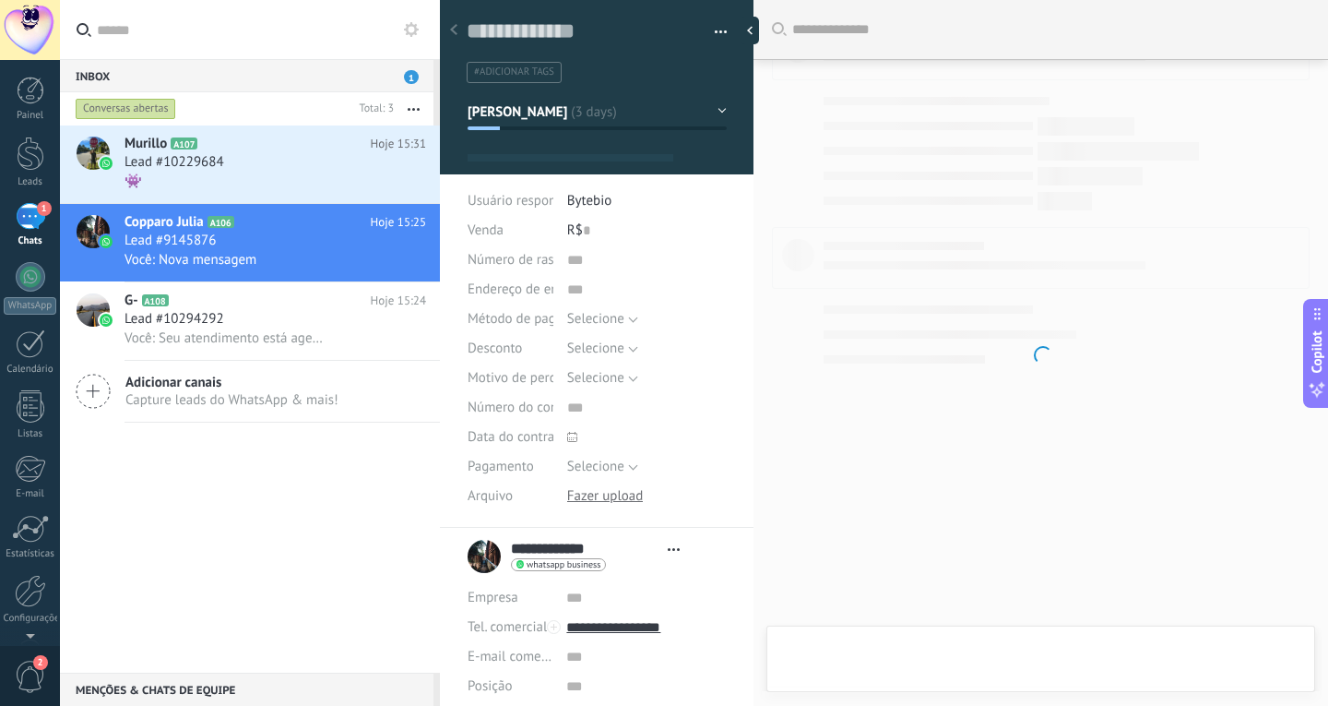
click at [457, 29] on icon at bounding box center [453, 29] width 7 height 11
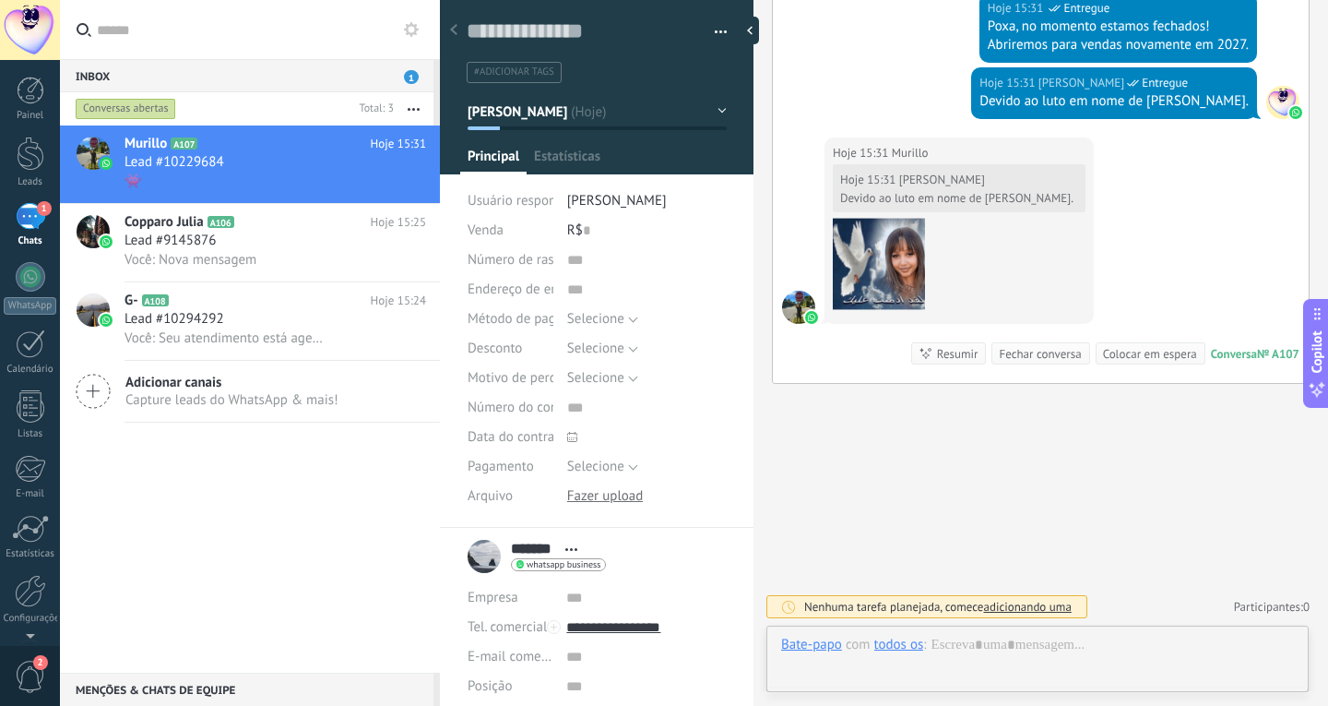
scroll to position [28, 0]
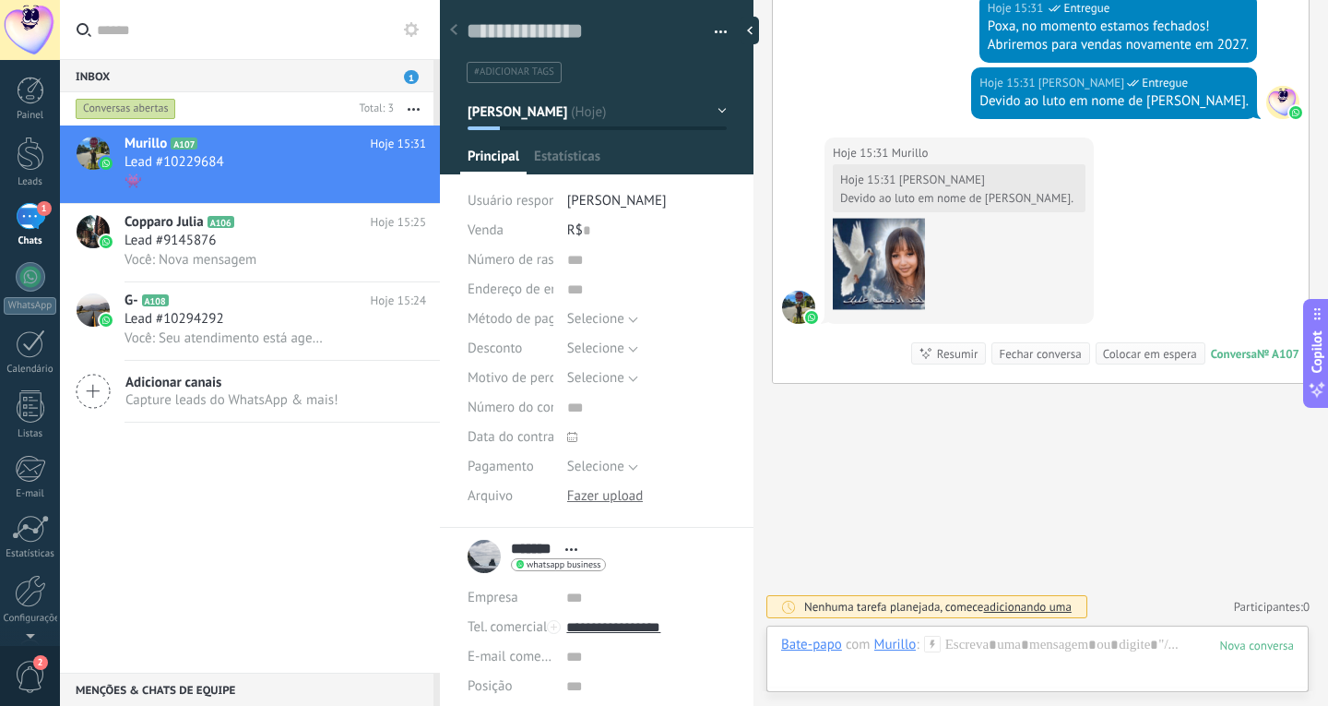
click at [457, 29] on icon at bounding box center [453, 29] width 7 height 11
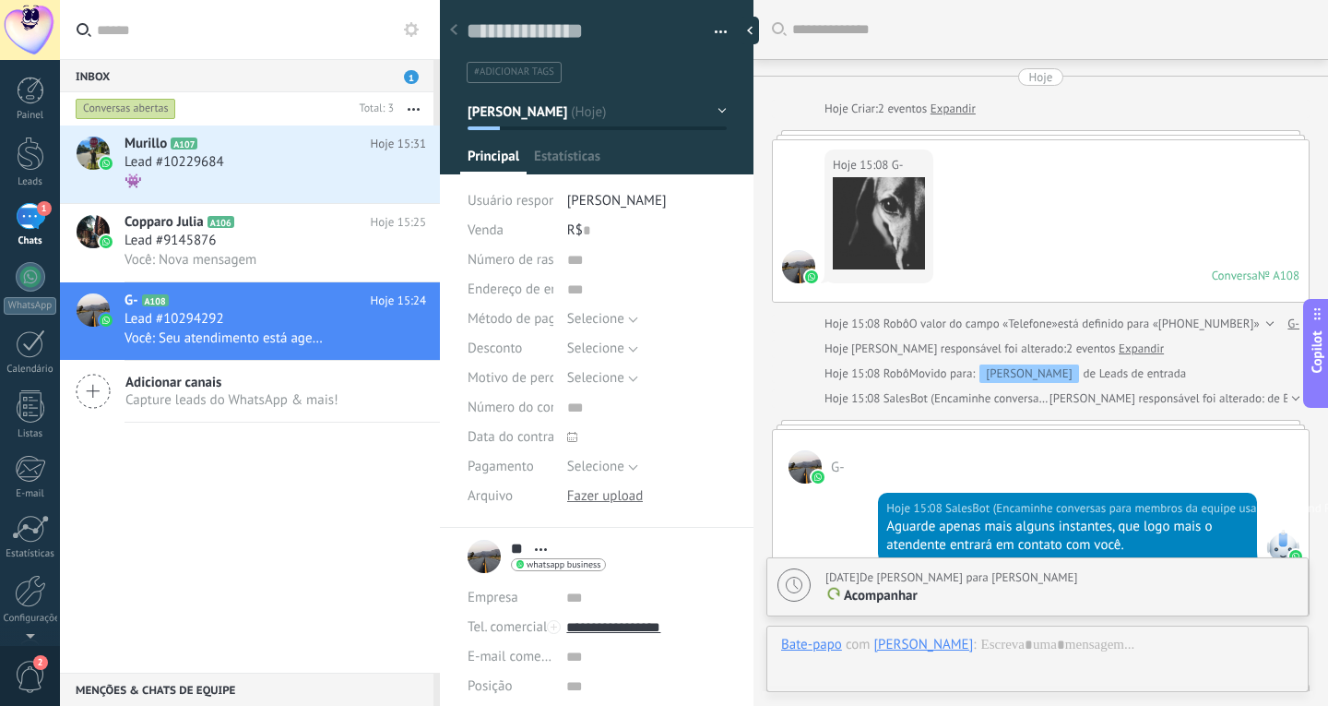
scroll to position [640, 0]
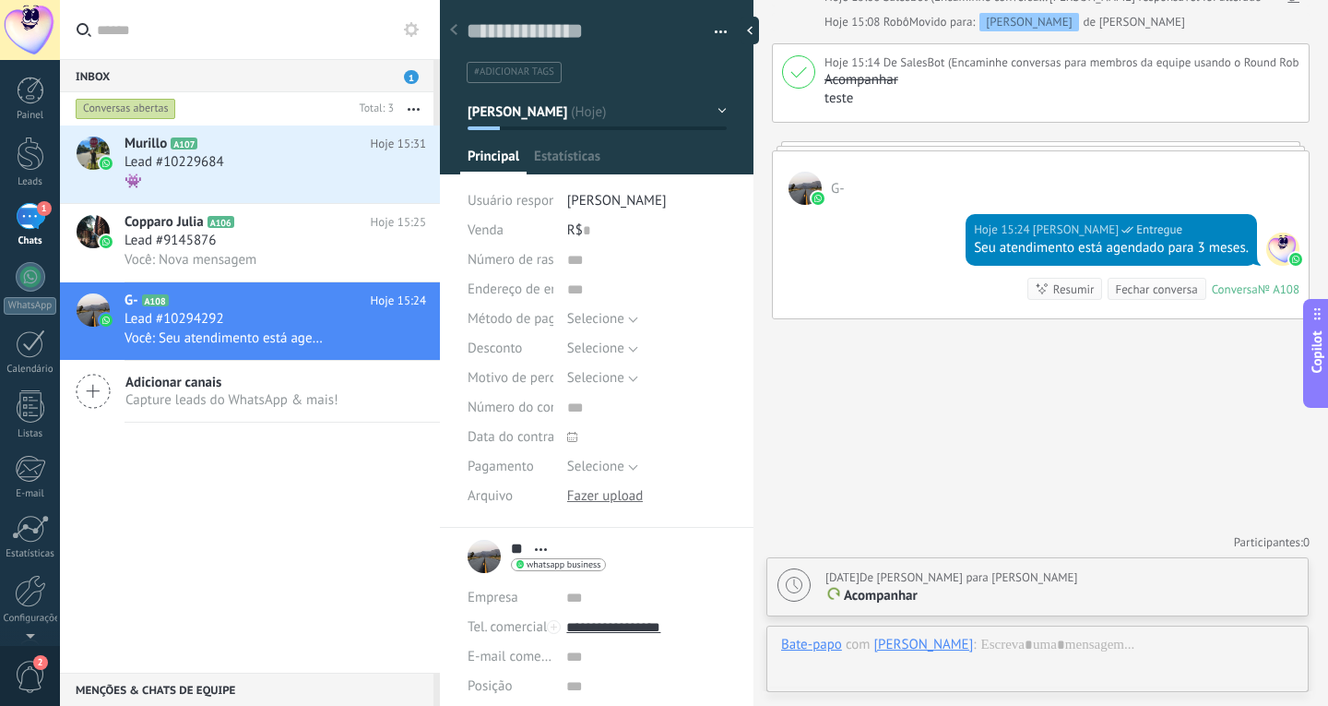
click at [457, 29] on icon at bounding box center [453, 29] width 7 height 11
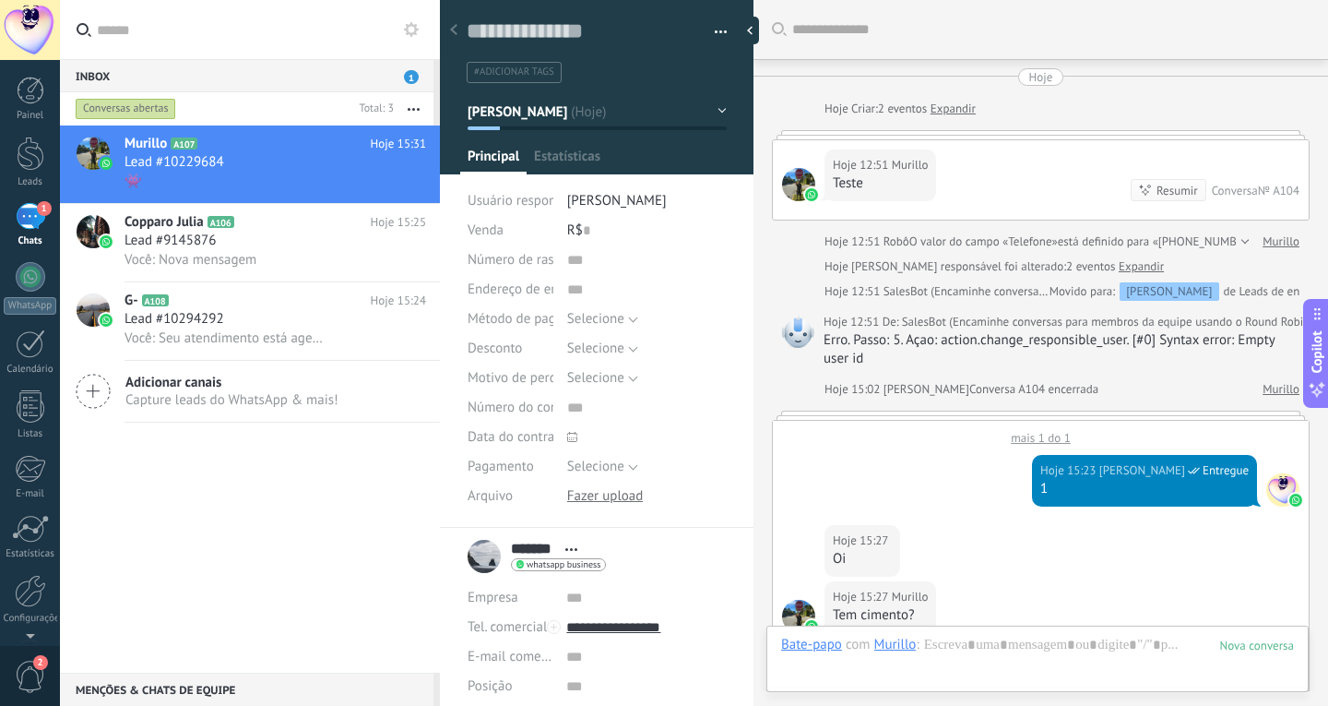
click at [457, 29] on icon at bounding box center [453, 29] width 7 height 11
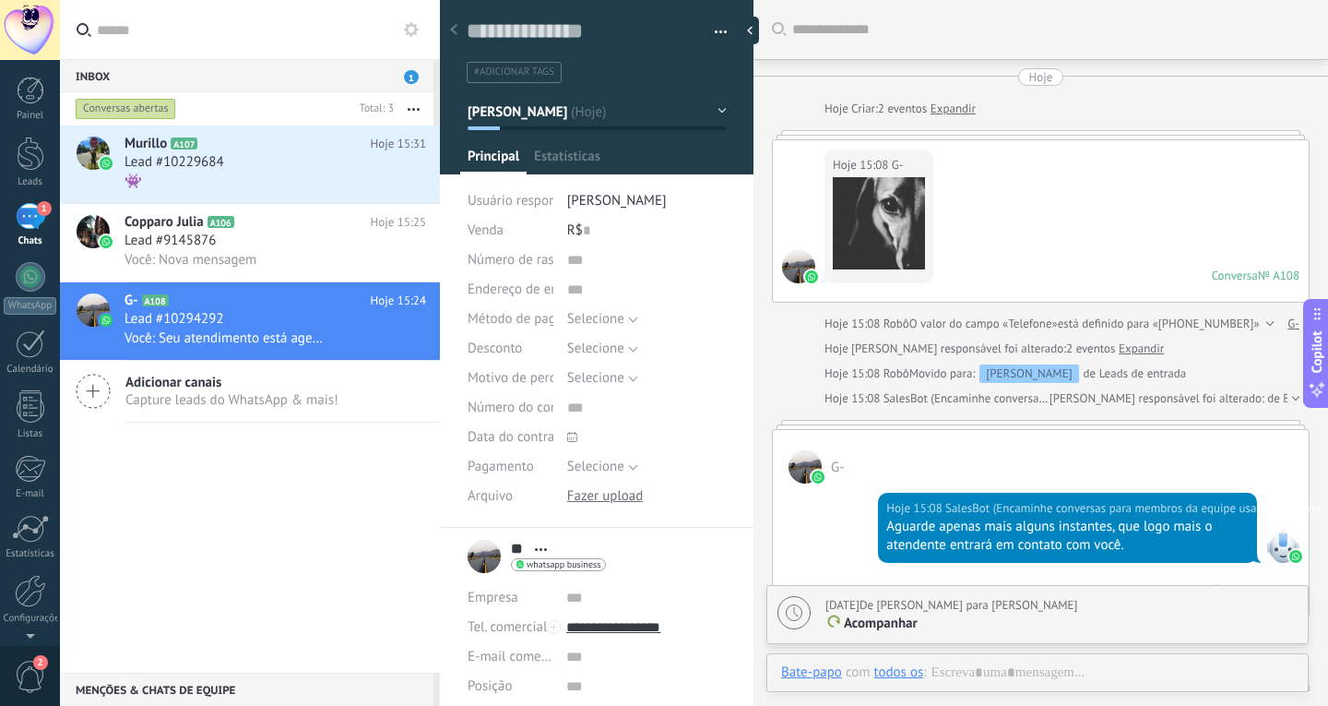
scroll to position [28, 0]
click at [457, 29] on icon at bounding box center [453, 29] width 7 height 11
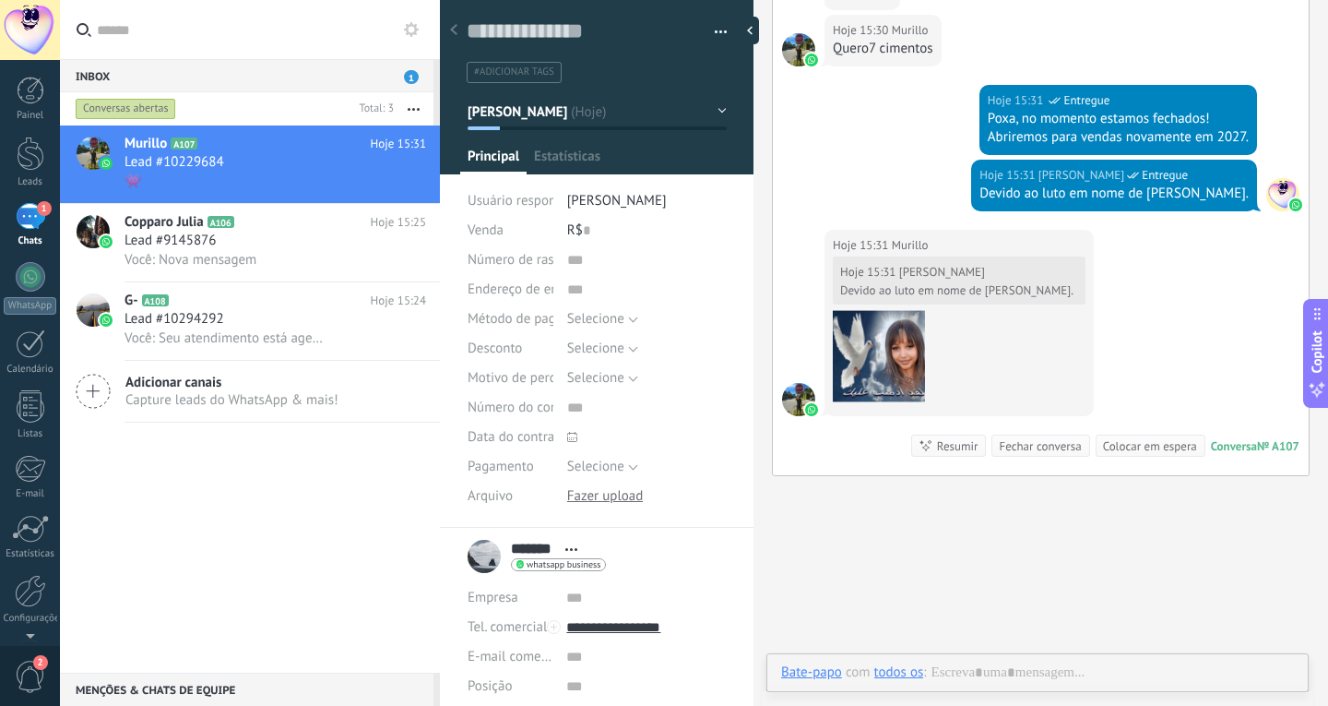
scroll to position [28, 0]
click at [457, 29] on icon at bounding box center [453, 29] width 7 height 11
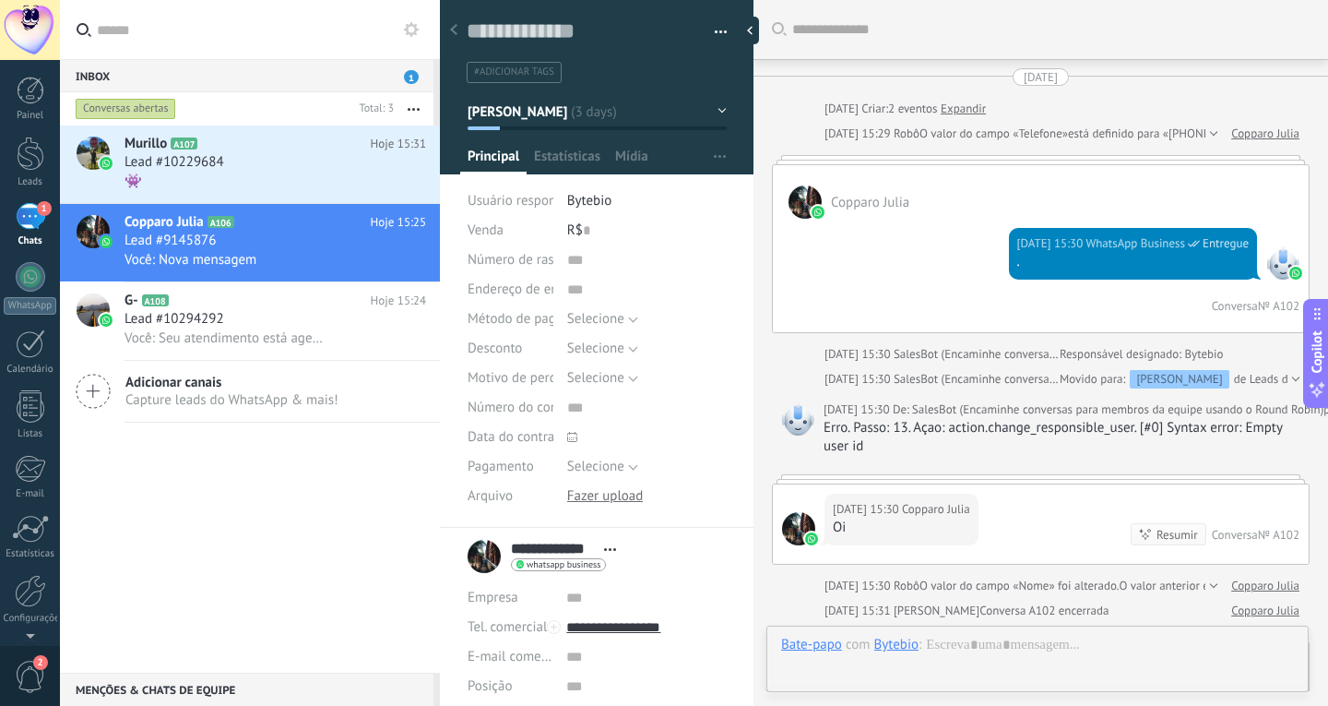
click at [457, 29] on icon at bounding box center [453, 29] width 7 height 11
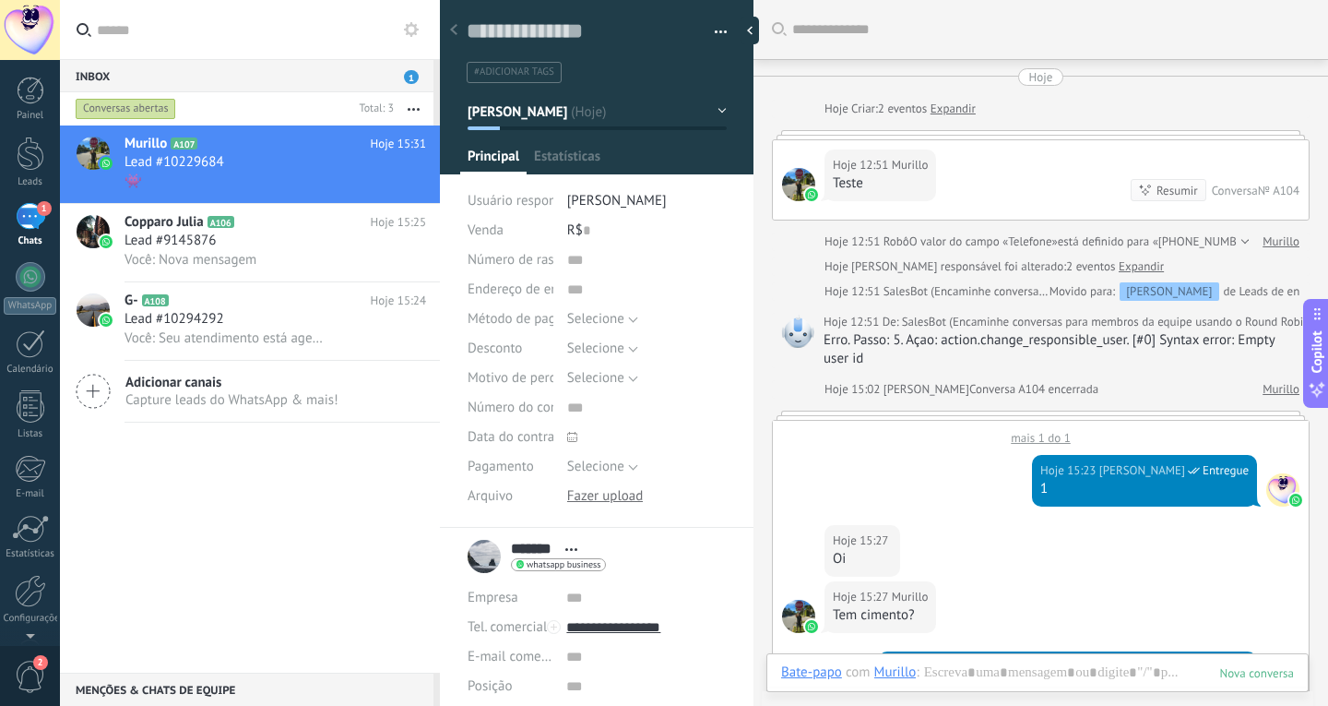
click at [457, 29] on icon at bounding box center [453, 29] width 7 height 11
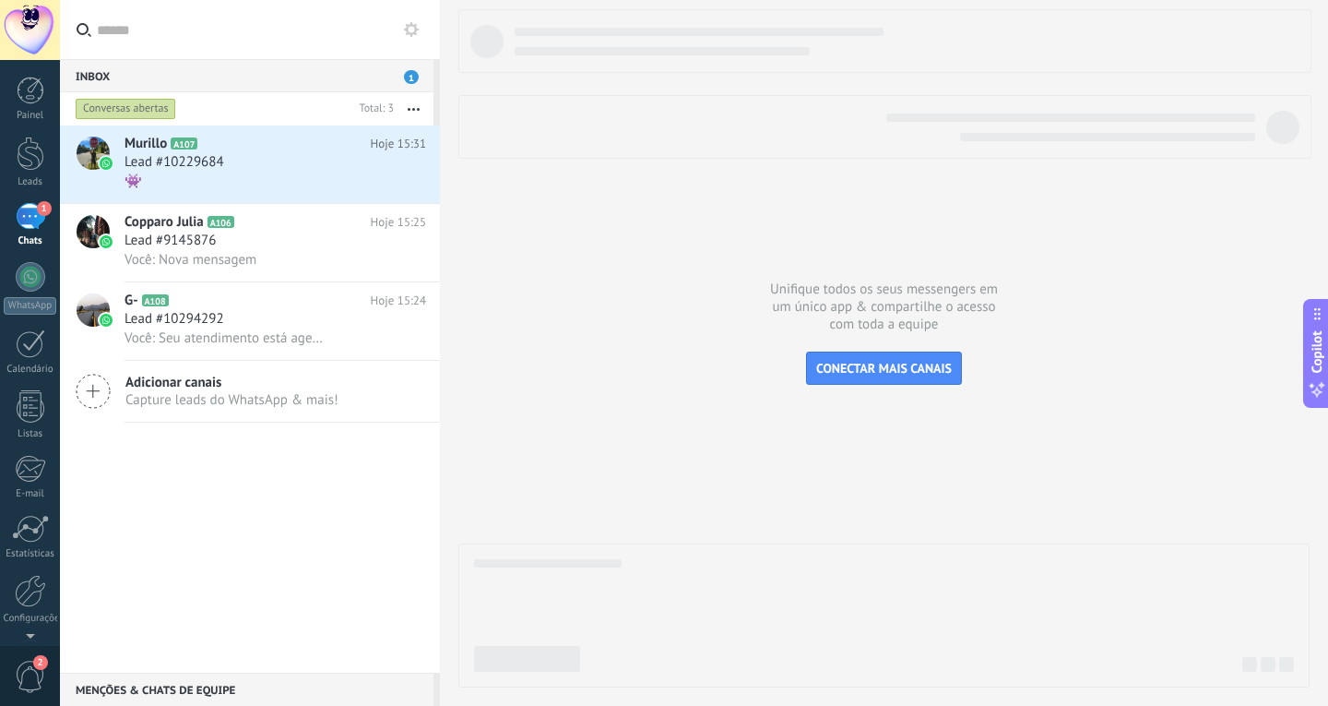
click at [410, 75] on span "1" at bounding box center [411, 77] width 15 height 14
click at [394, 78] on div "Inbox 1" at bounding box center [247, 75] width 374 height 33
click at [408, 78] on span "1" at bounding box center [411, 77] width 15 height 14
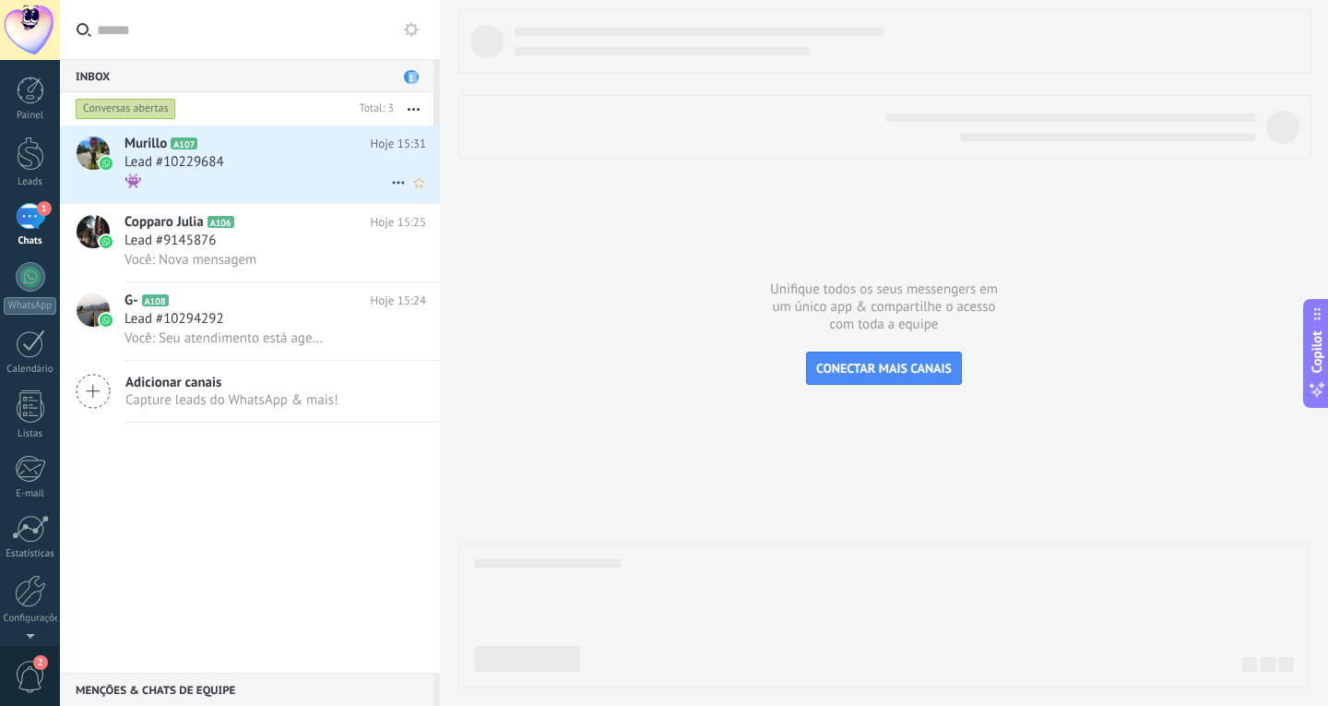
click at [278, 149] on h2 "Murillo A107" at bounding box center [248, 144] width 246 height 18
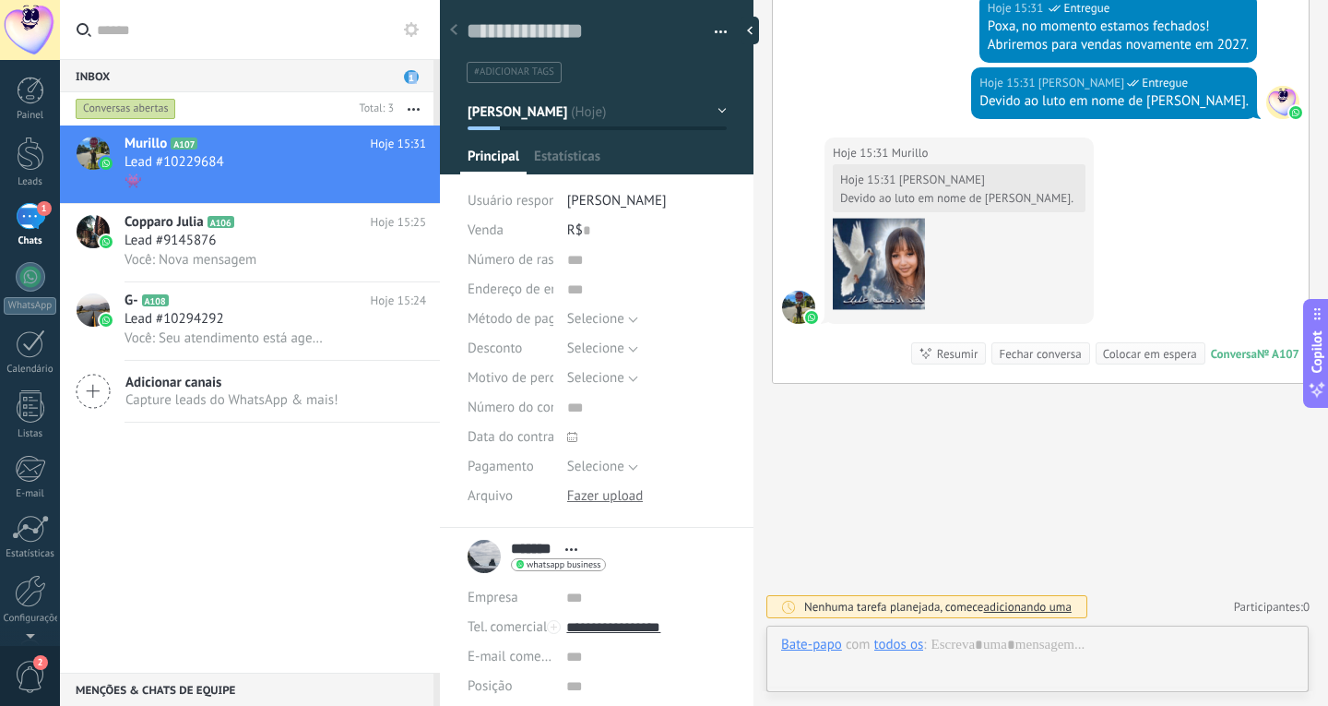
scroll to position [28, 0]
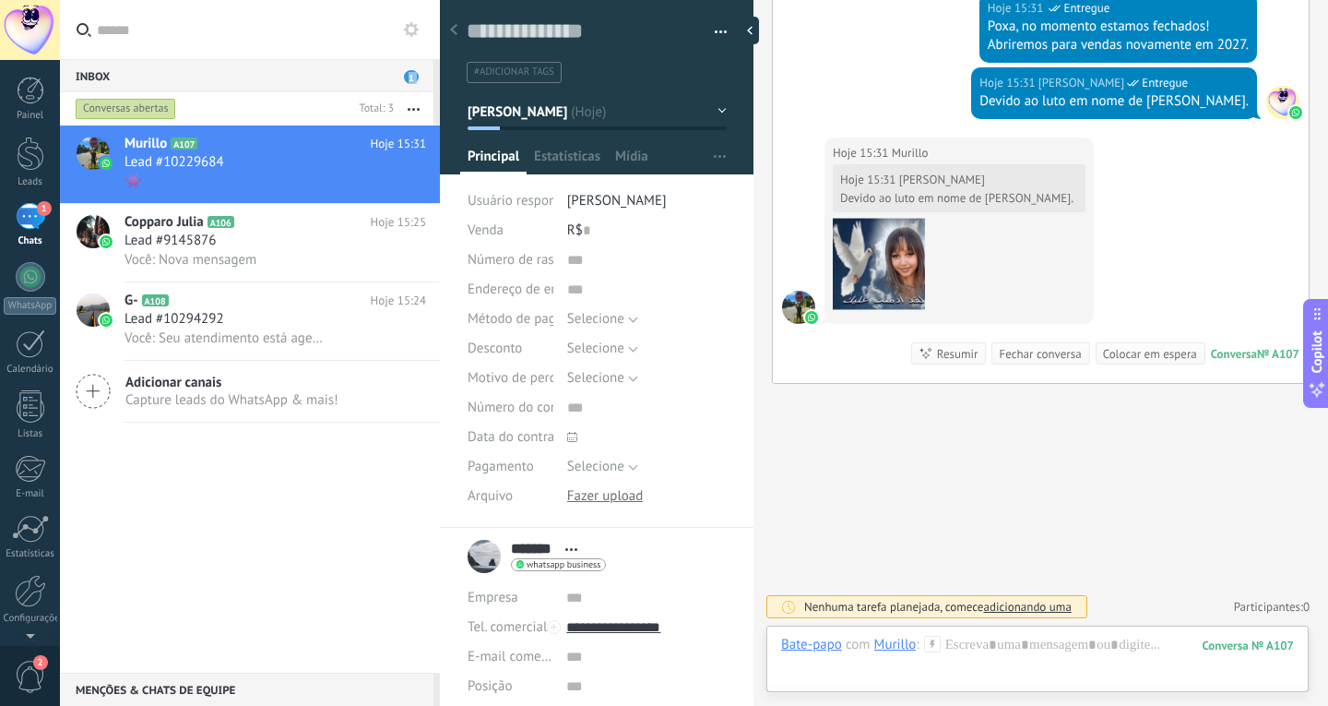
click at [1026, 634] on div "Bate-papo E-mail Nota Tarefa Bate-papo com Murillo : 107 Enviar Cancelar Rastre…" at bounding box center [1038, 659] width 542 height 66
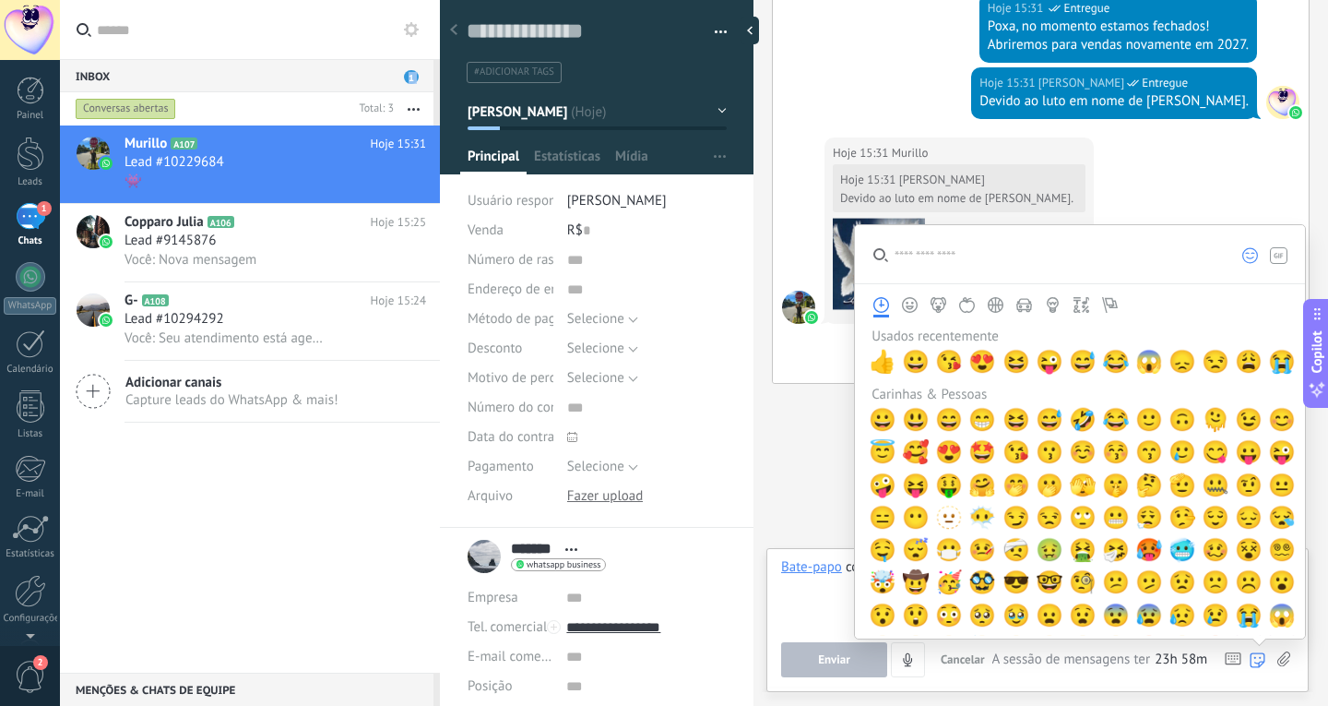
click at [1261, 661] on use at bounding box center [1258, 659] width 15 height 15
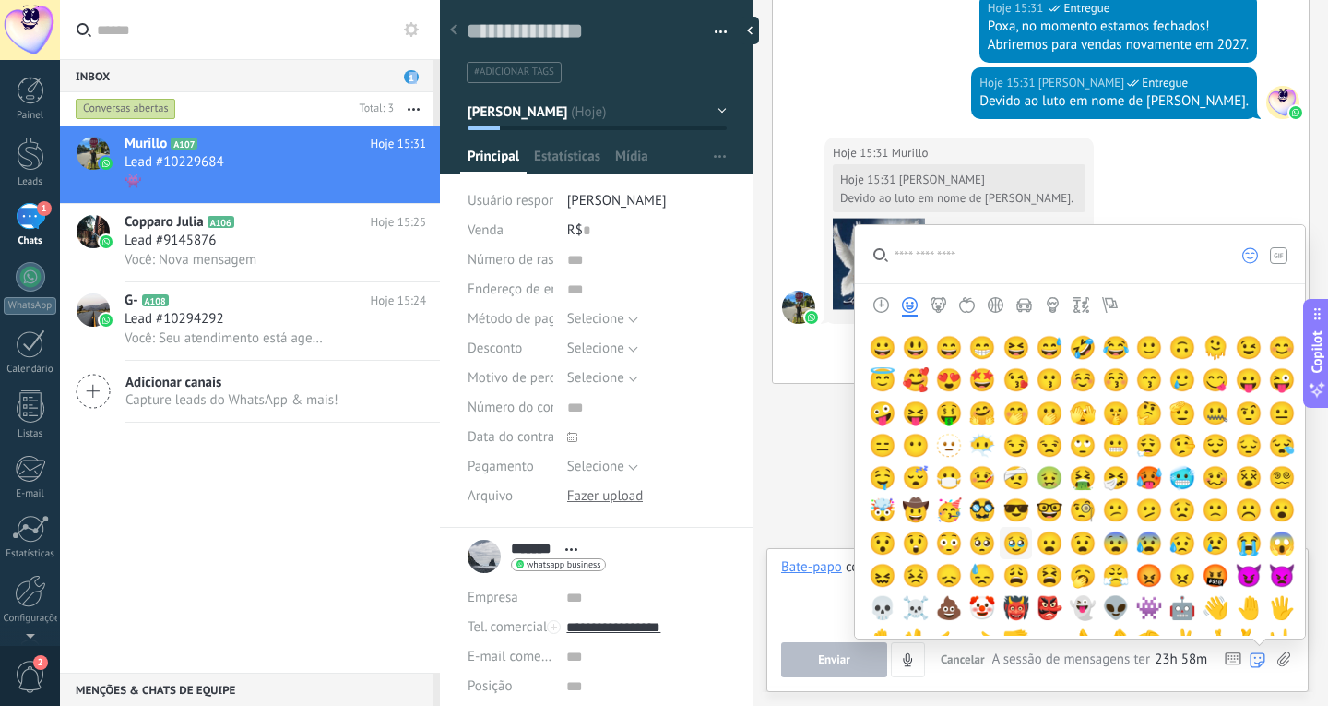
scroll to position [92, 0]
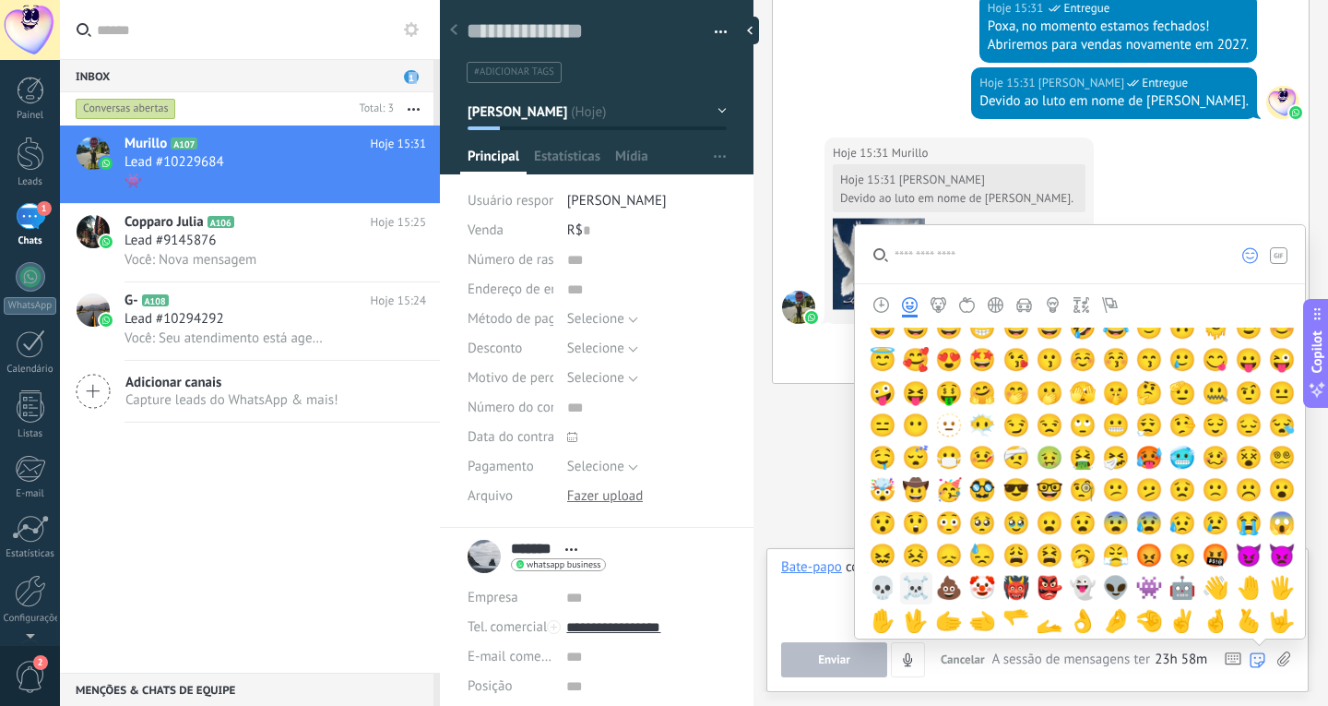
click at [911, 587] on span "☠️" at bounding box center [916, 588] width 28 height 26
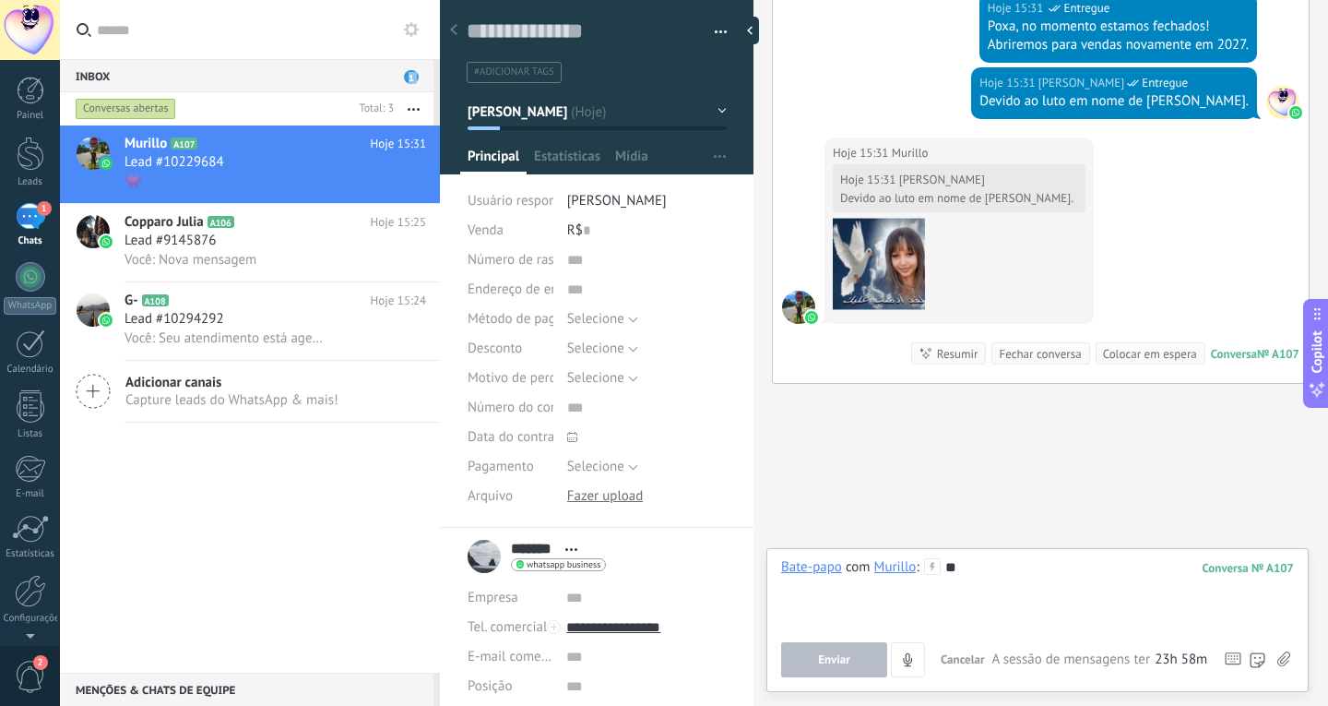
click at [848, 663] on span "Enviar" at bounding box center [834, 659] width 32 height 13
click at [1023, 571] on div "**" at bounding box center [1037, 593] width 513 height 70
click at [833, 661] on span "Enviar" at bounding box center [834, 659] width 32 height 13
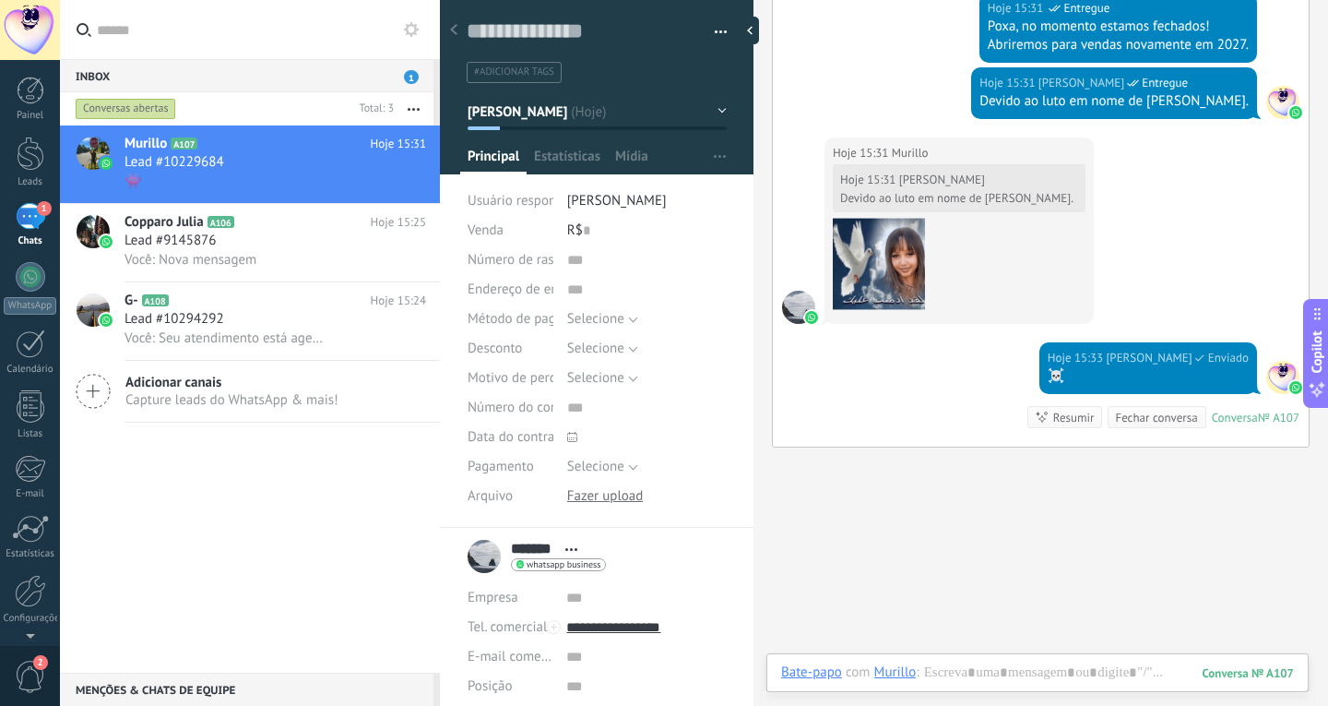
scroll to position [987, 0]
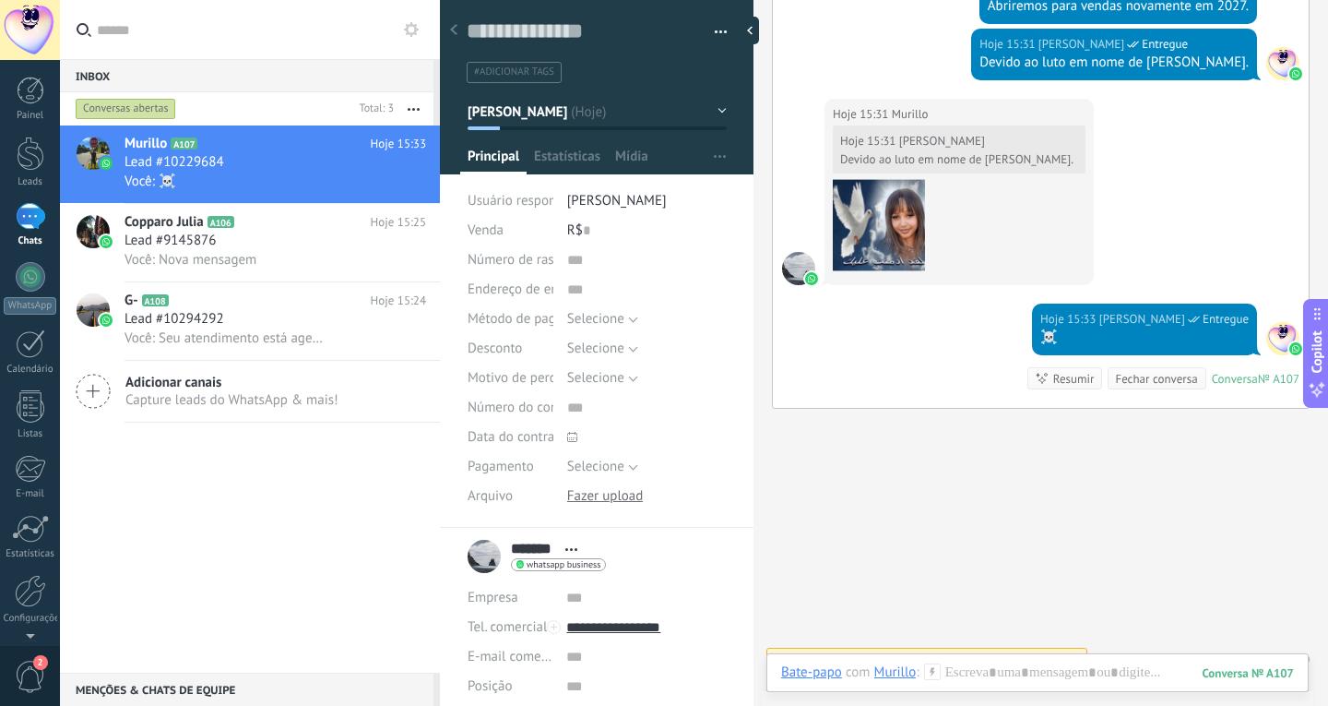
click at [411, 111] on button "button" at bounding box center [414, 108] width 40 height 33
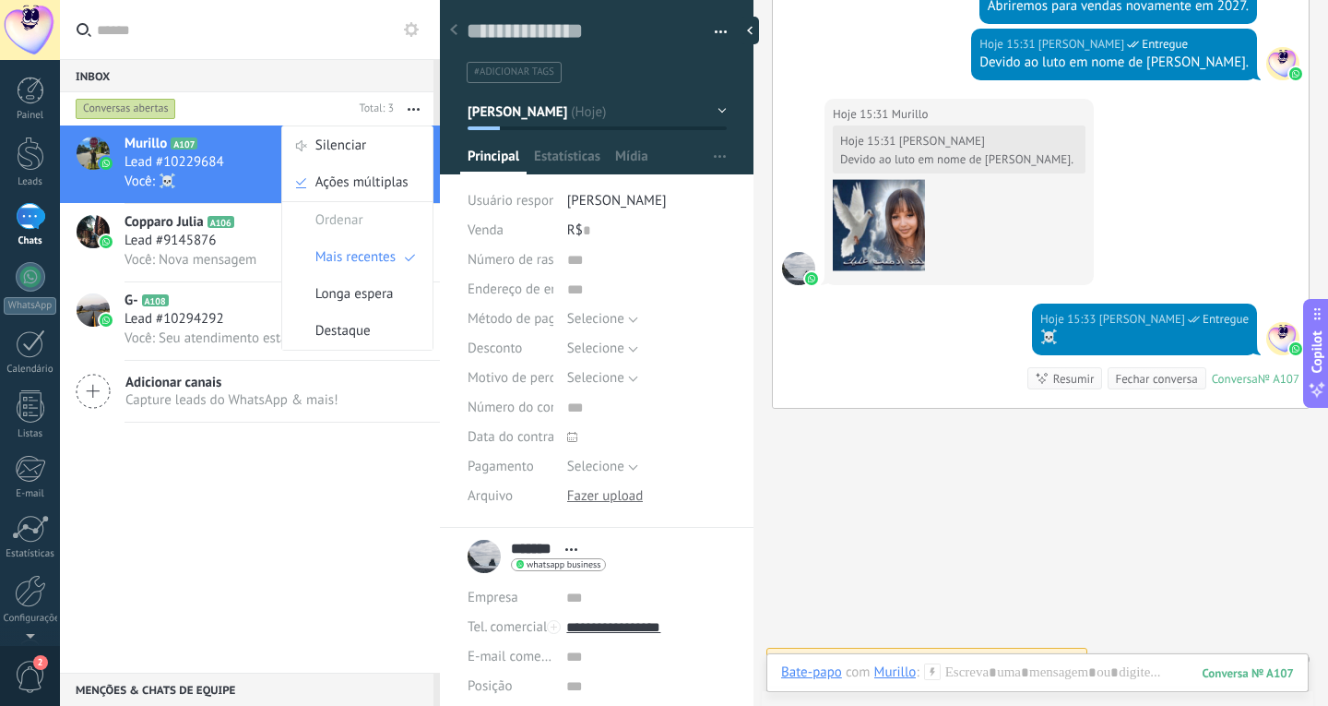
click at [182, 684] on div "Menções & Chats de equipe 0" at bounding box center [247, 689] width 374 height 33
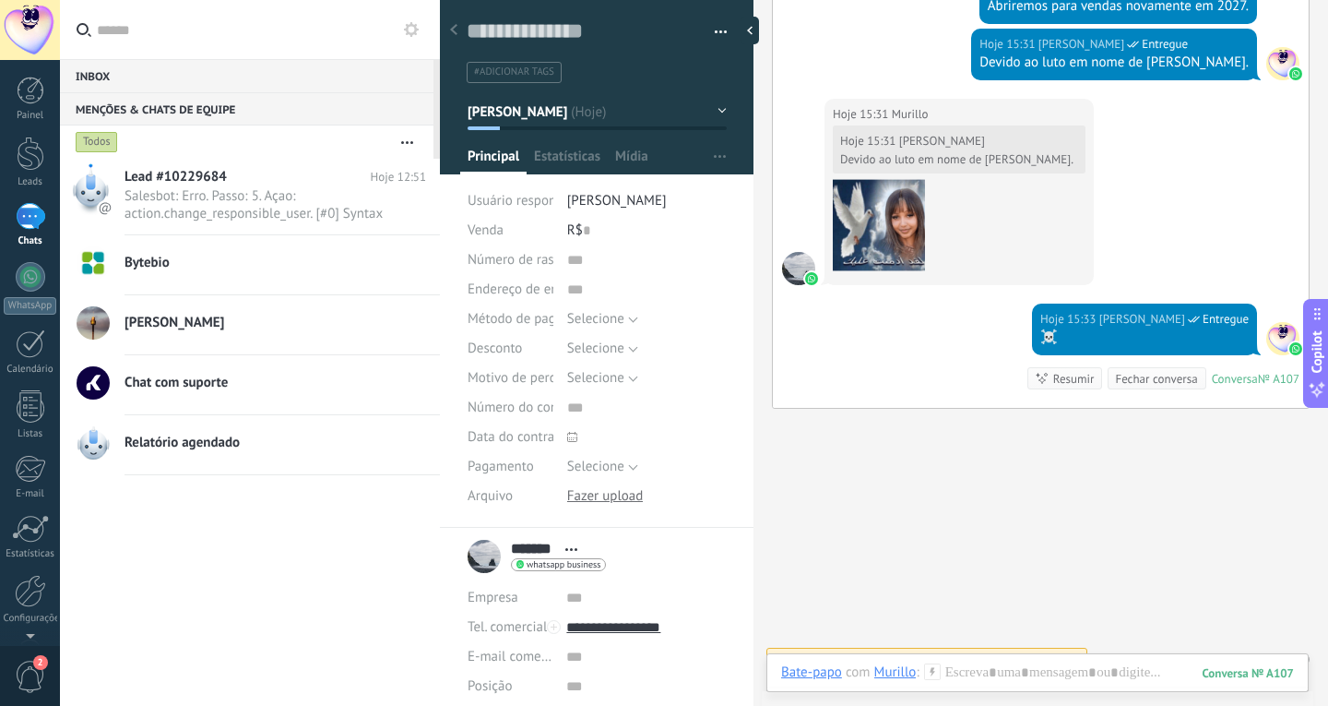
click at [243, 268] on h2 "Bytebio" at bounding box center [276, 263] width 302 height 18
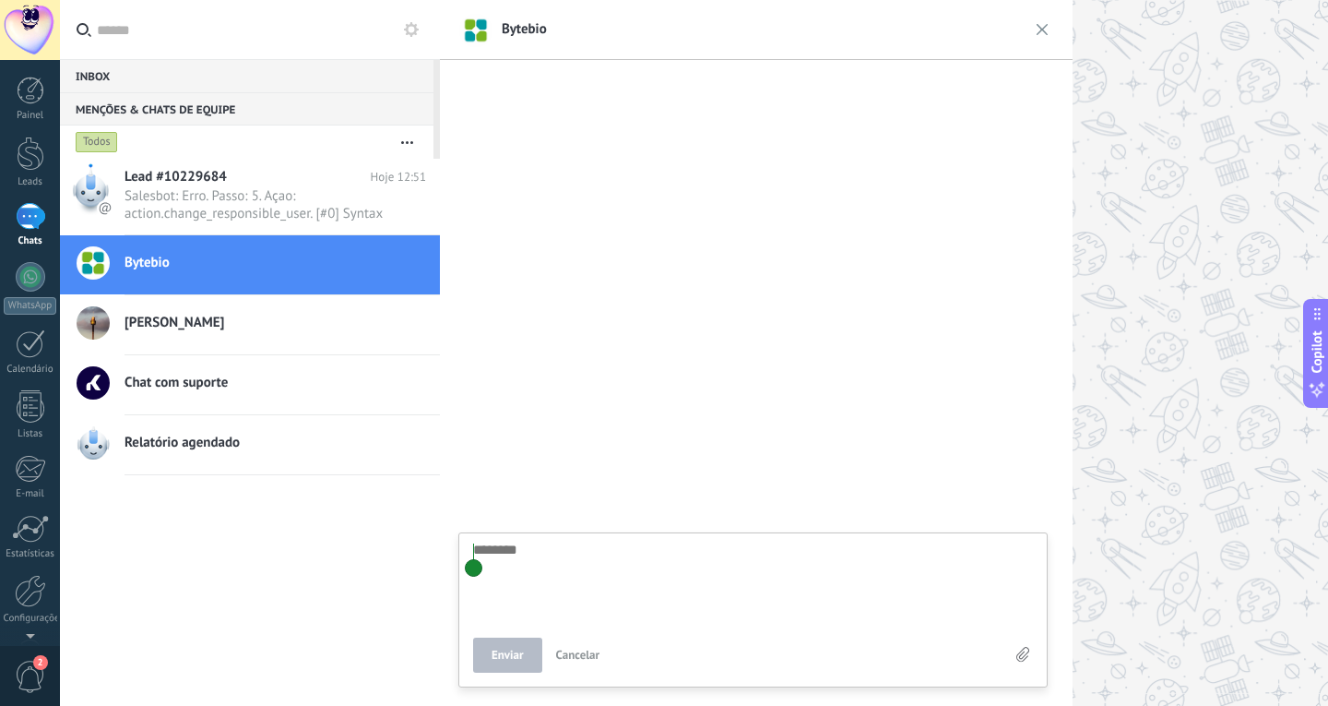
scroll to position [991, 0]
click at [224, 322] on span "[PERSON_NAME]" at bounding box center [175, 323] width 100 height 18
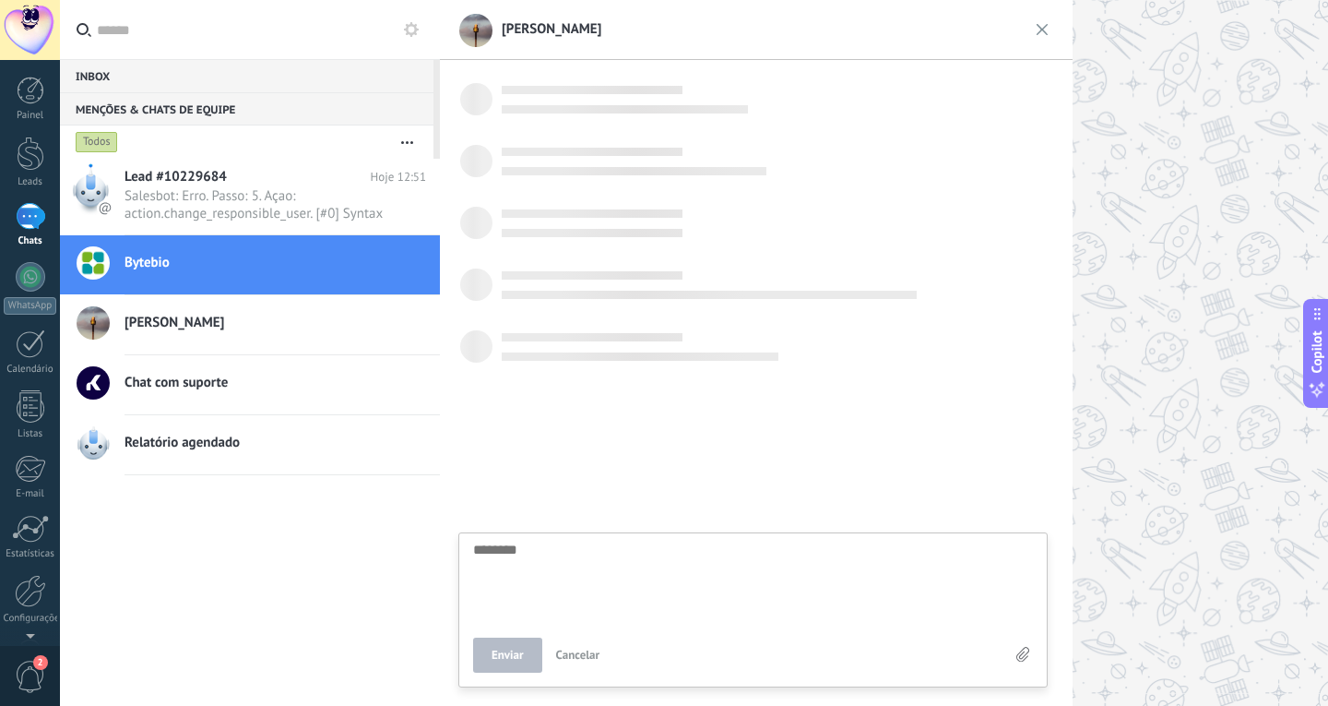
scroll to position [18, 0]
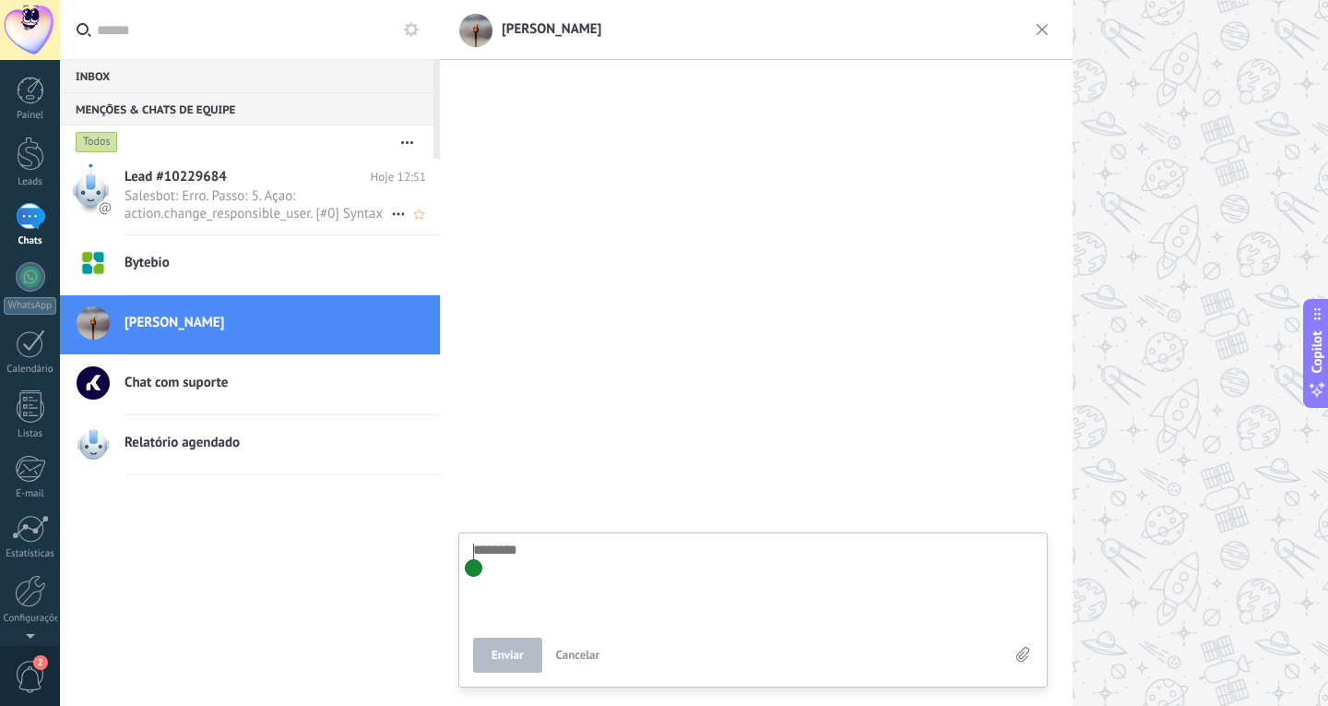
click at [284, 195] on span "Salesbot: Erro. Passo: 5. Açao: action.change_responsible_user. [#0] Syntax err…" at bounding box center [258, 204] width 267 height 35
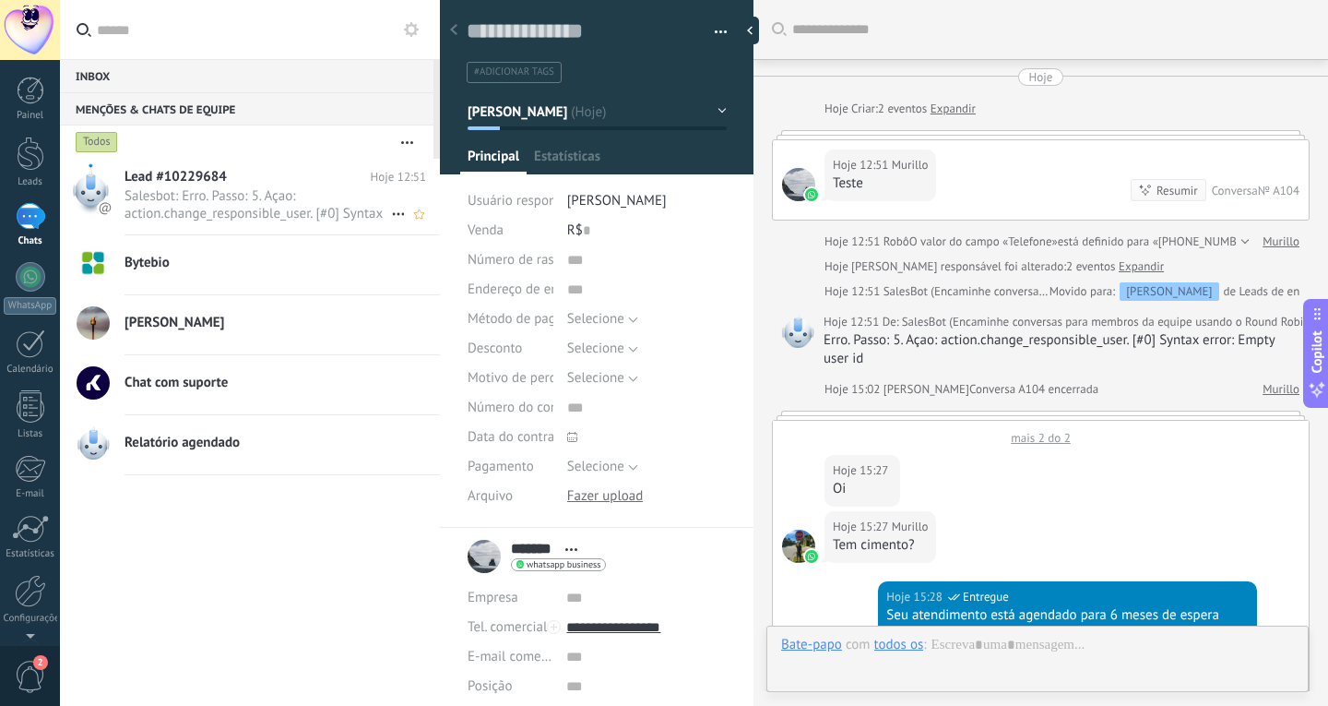
scroll to position [942, 0]
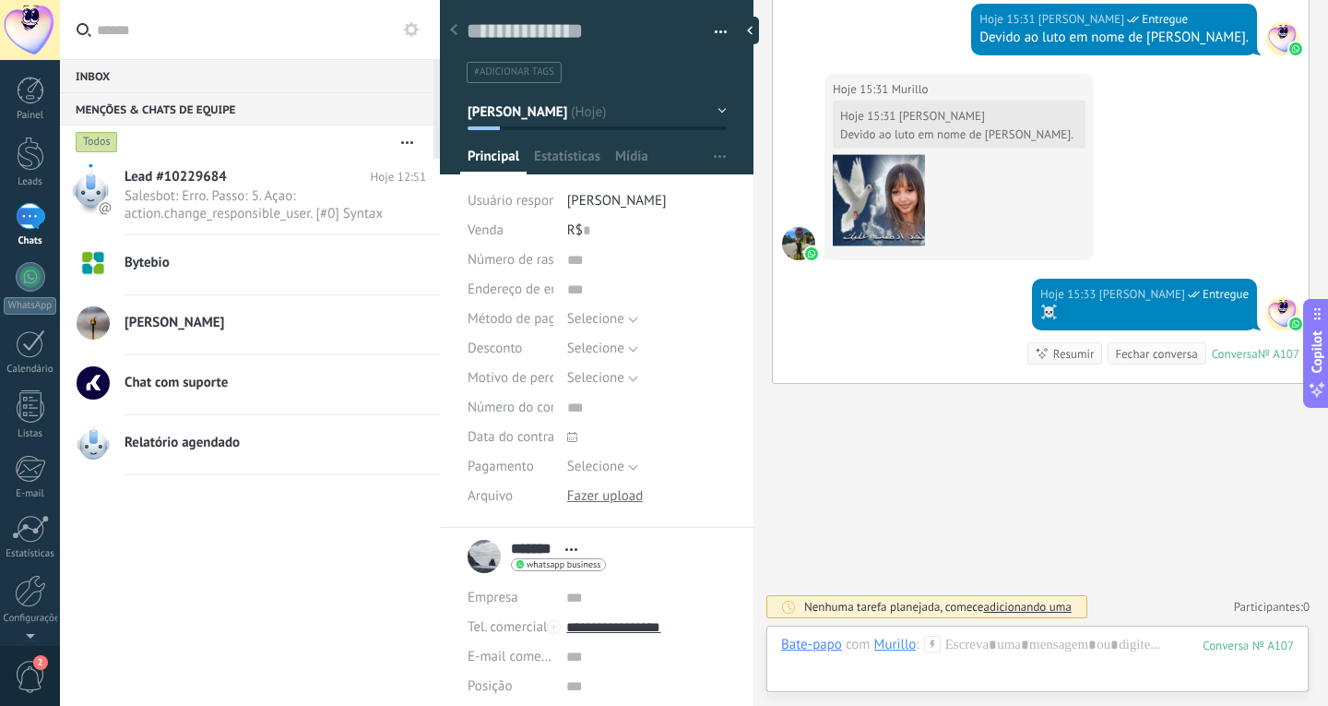
click at [294, 459] on div "Relatório agendado" at bounding box center [283, 444] width 316 height 41
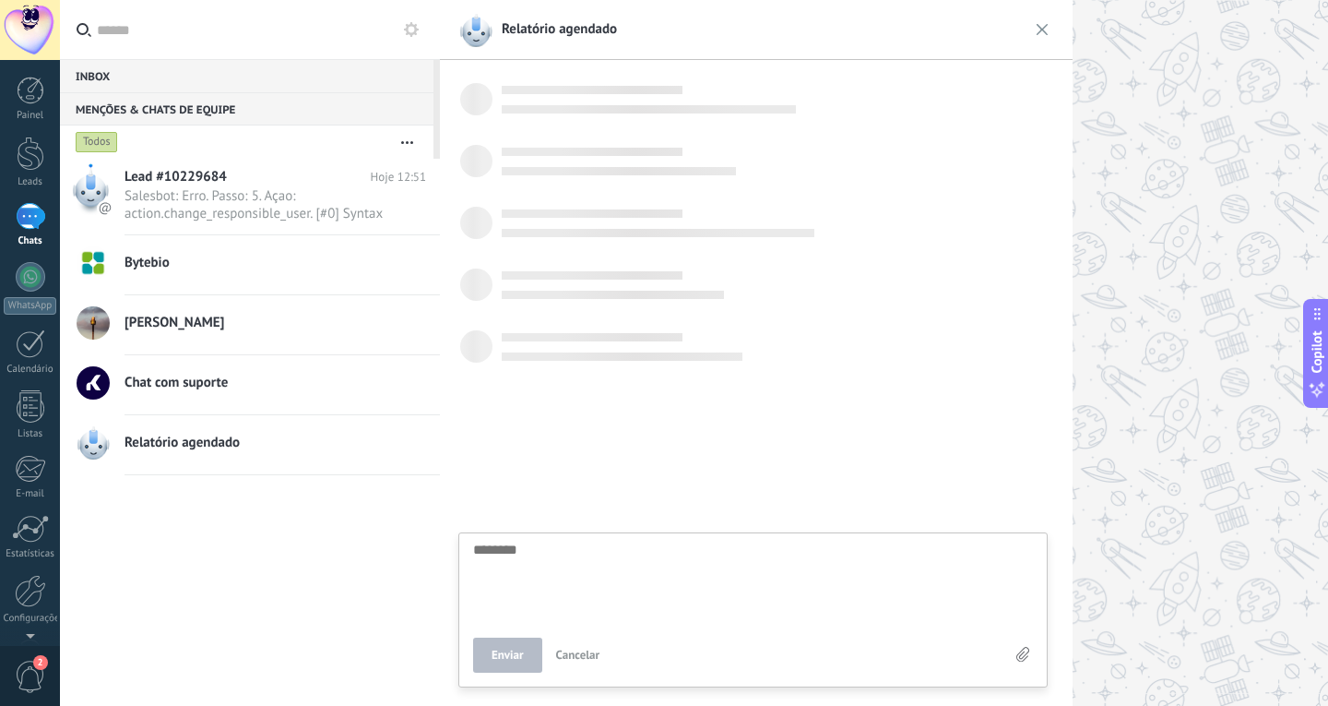
scroll to position [18, 0]
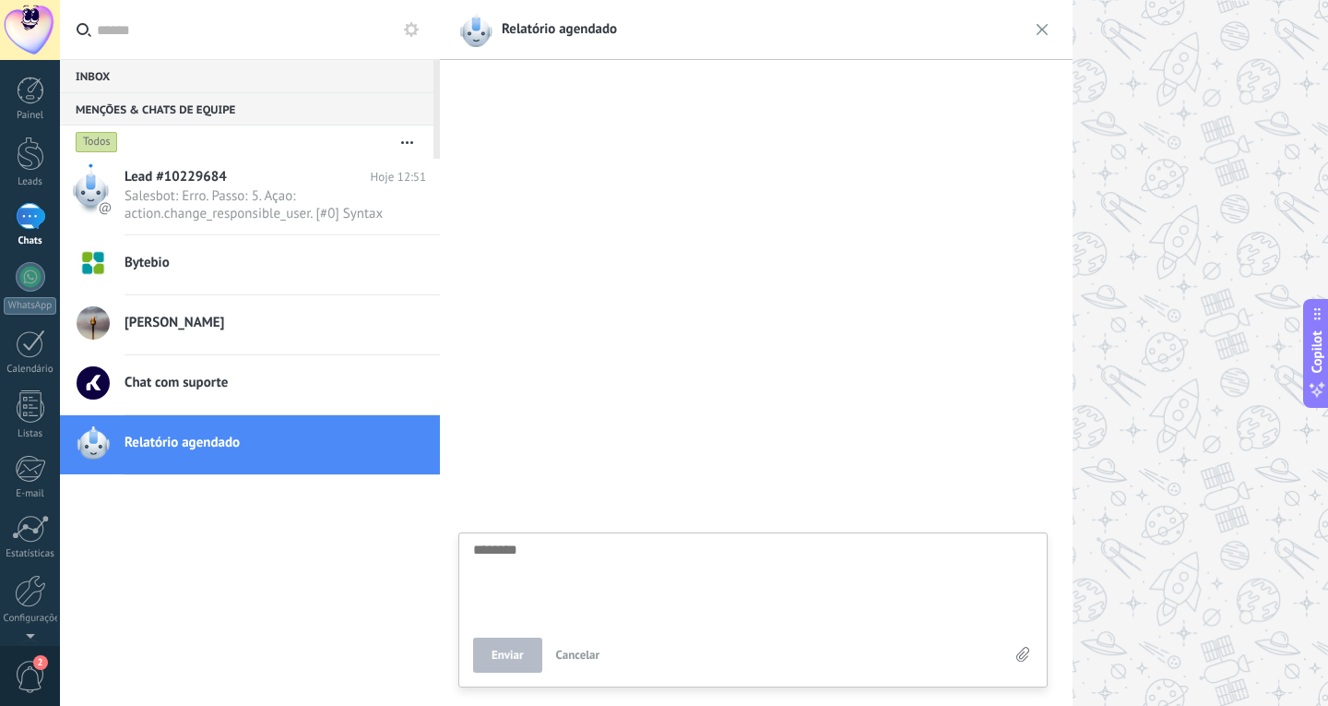
click at [280, 378] on h2 "Chat com suporte" at bounding box center [276, 383] width 302 height 18
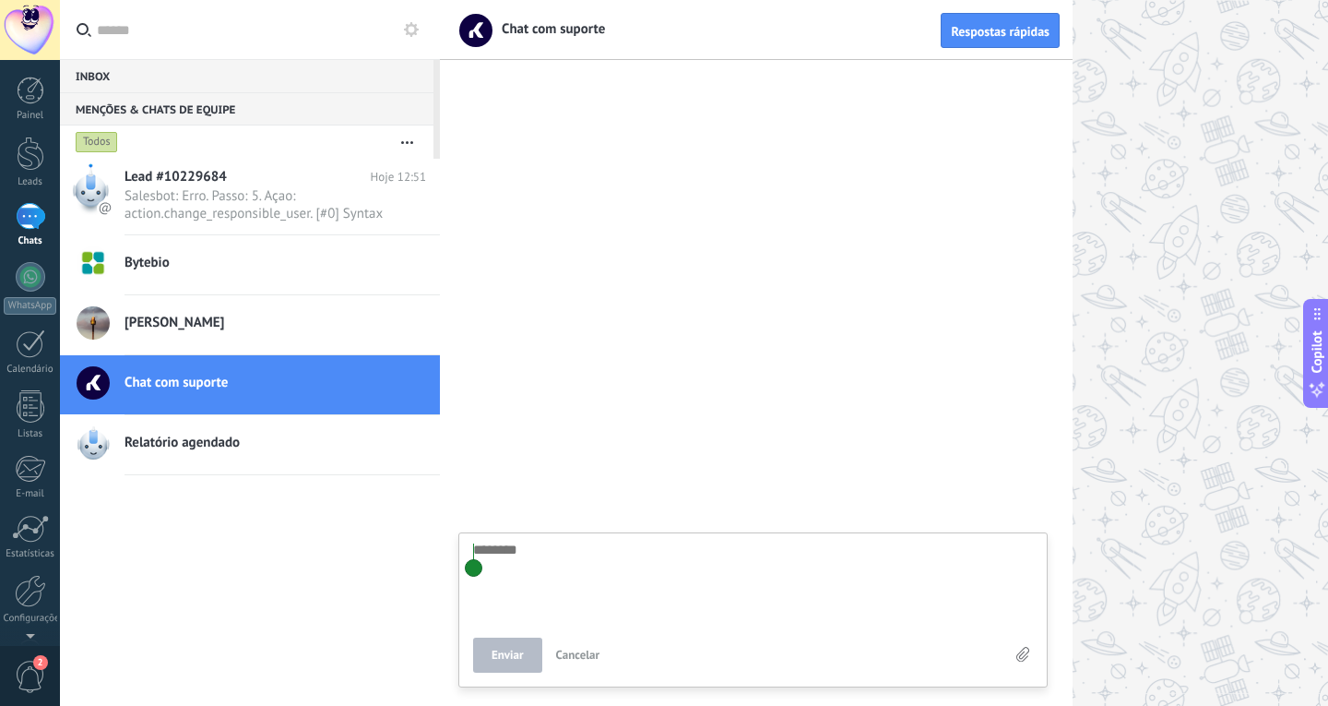
click at [269, 334] on div "[PERSON_NAME]" at bounding box center [283, 324] width 316 height 41
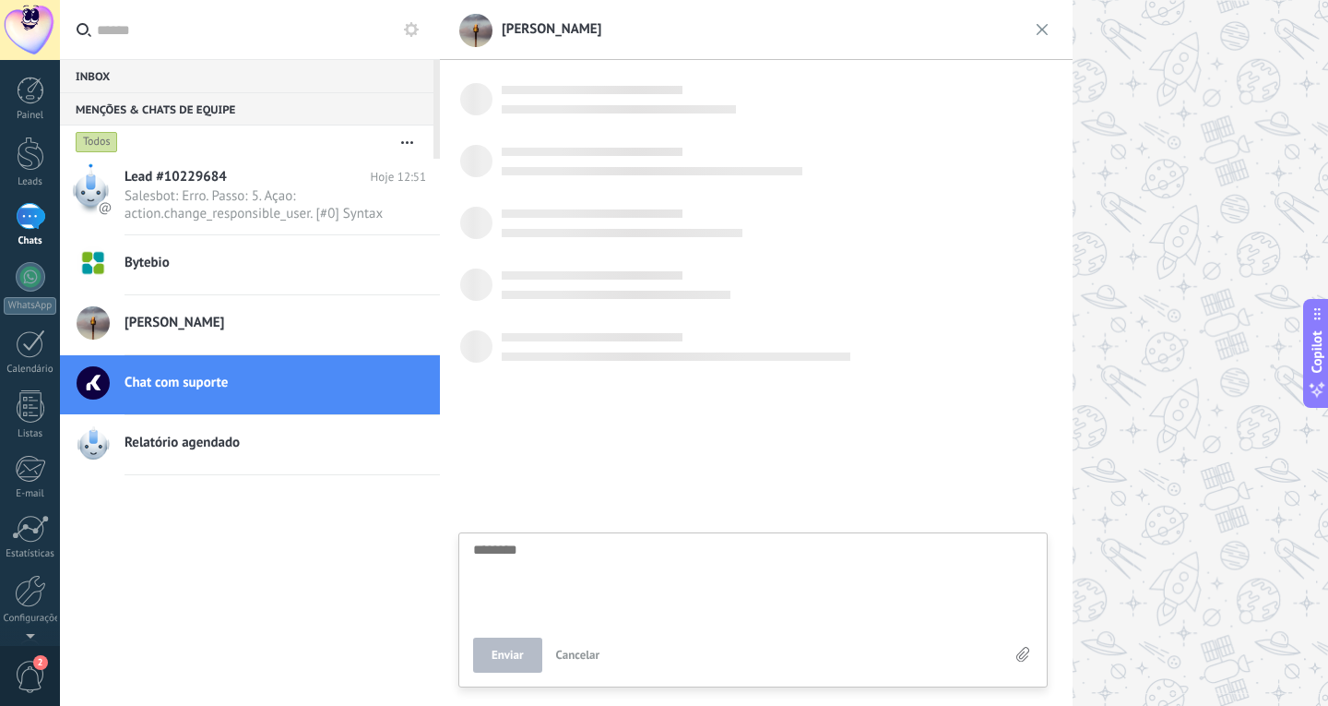
scroll to position [18, 0]
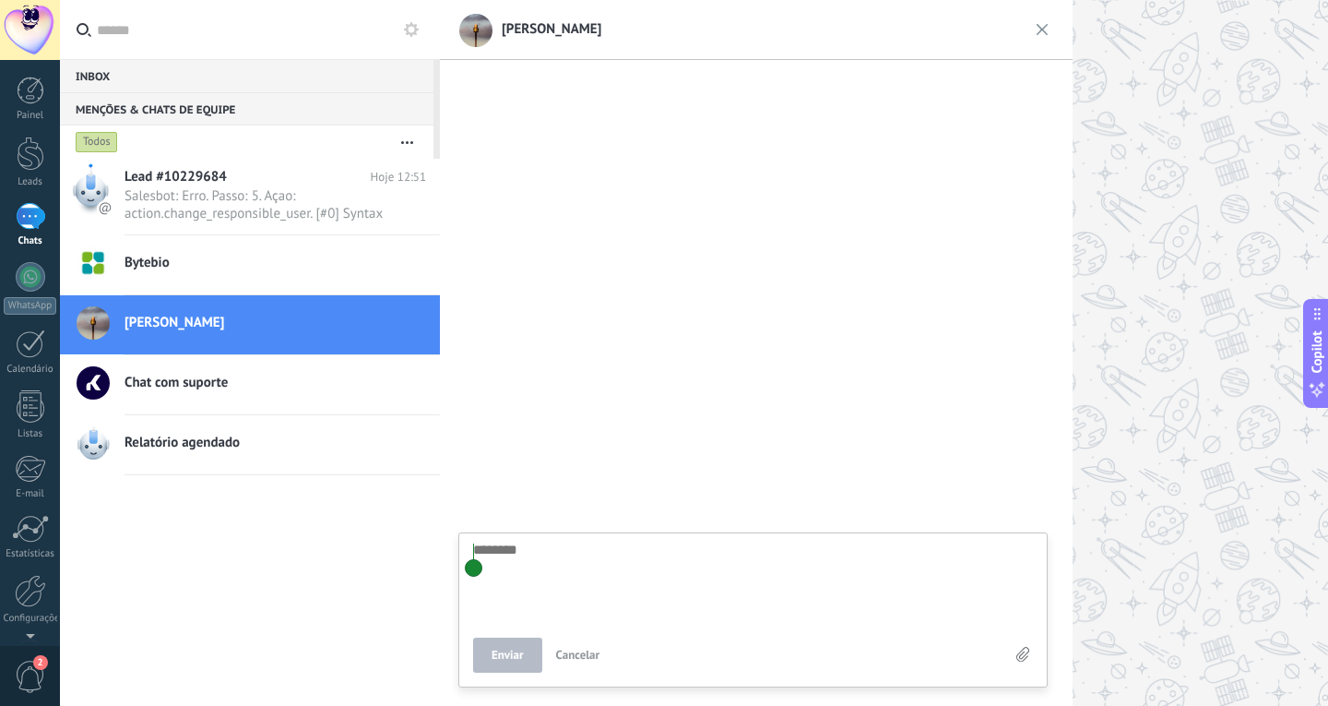
click at [132, 77] on div "Inbox 0" at bounding box center [247, 75] width 374 height 33
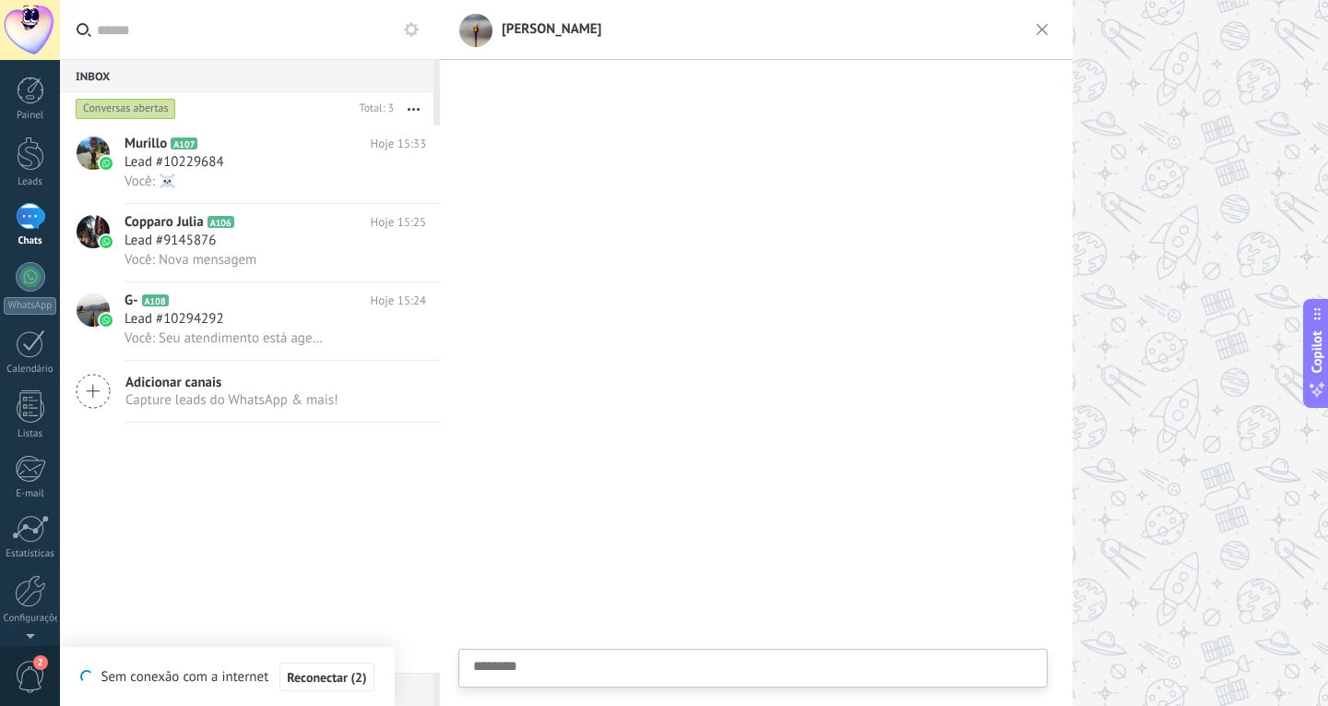
click at [1036, 28] on img at bounding box center [1043, 30] width 30 height 30
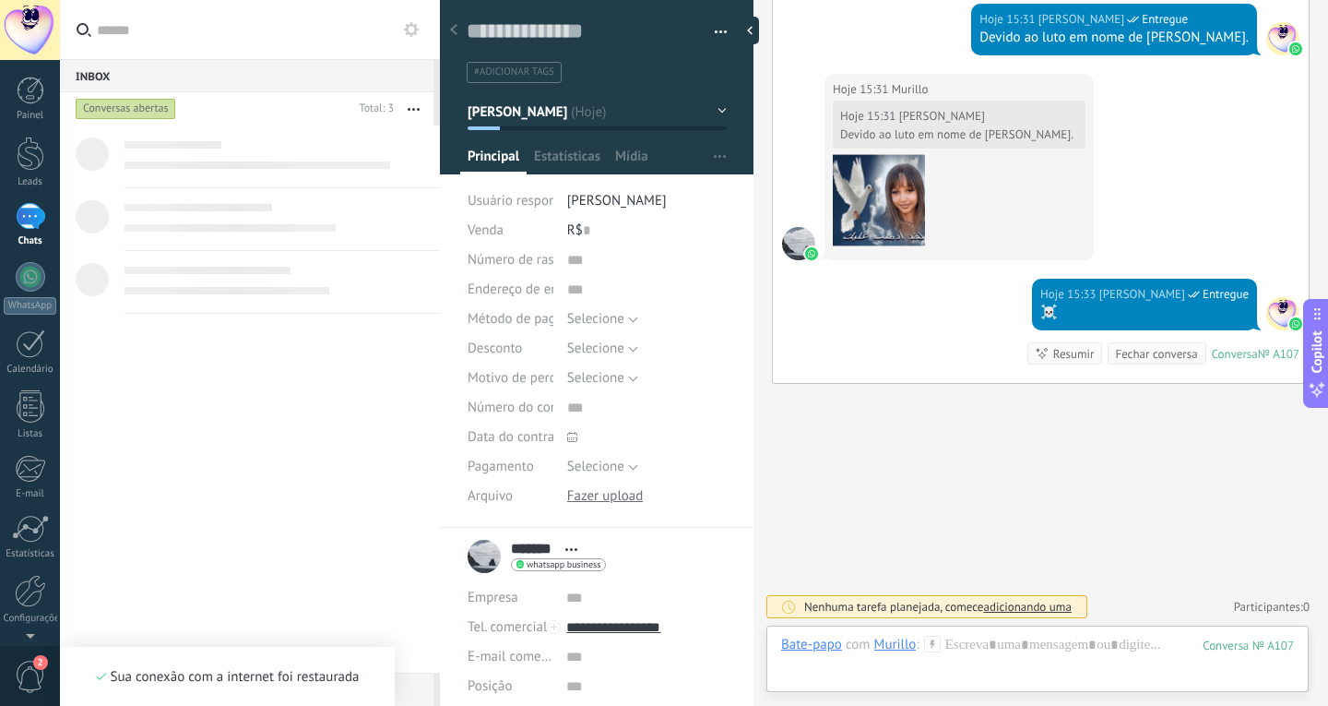
click at [32, 677] on span "2" at bounding box center [30, 677] width 31 height 32
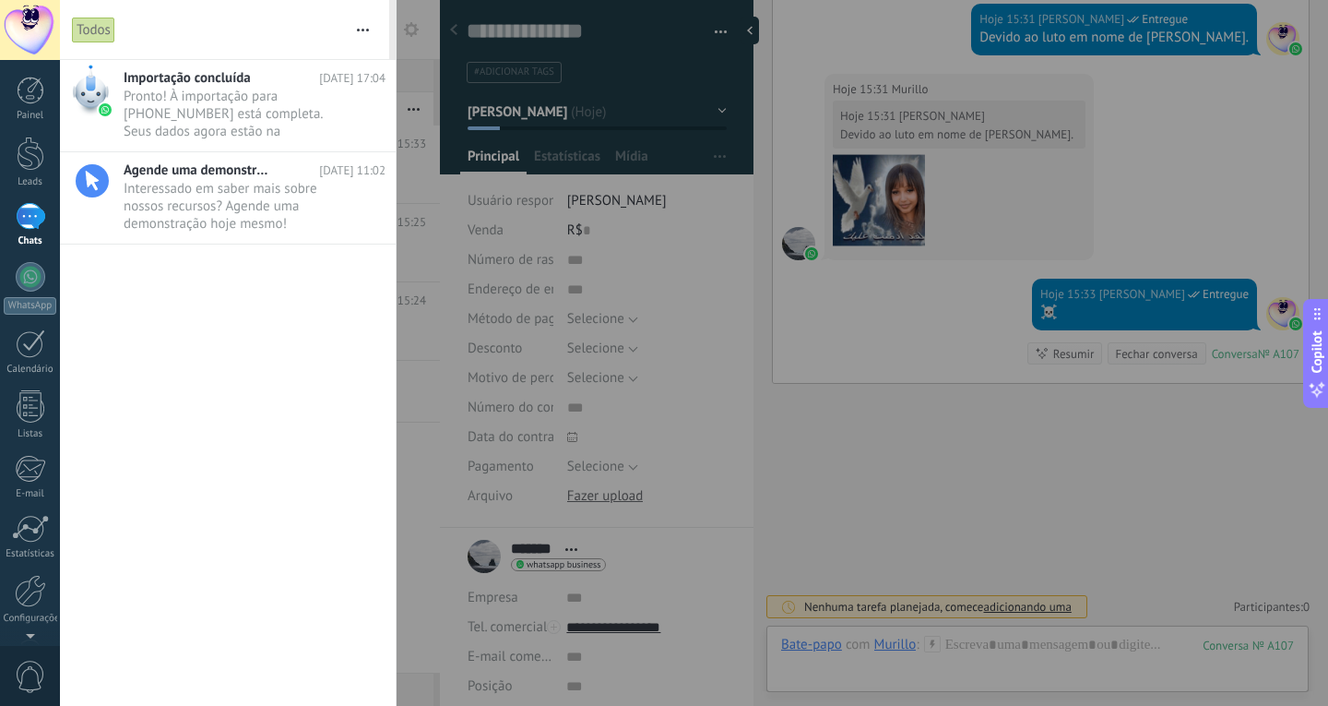
click at [425, 506] on div at bounding box center [664, 353] width 1328 height 706
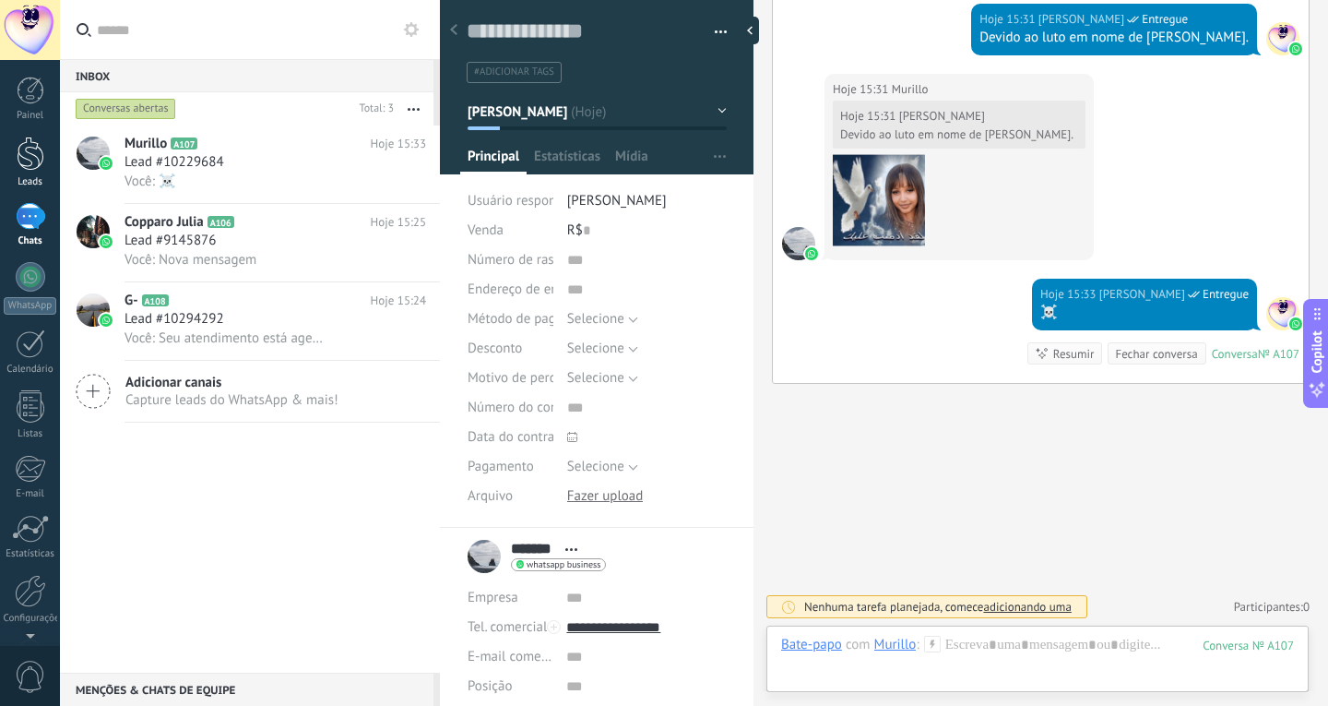
click at [42, 178] on div "Leads" at bounding box center [31, 182] width 54 height 12
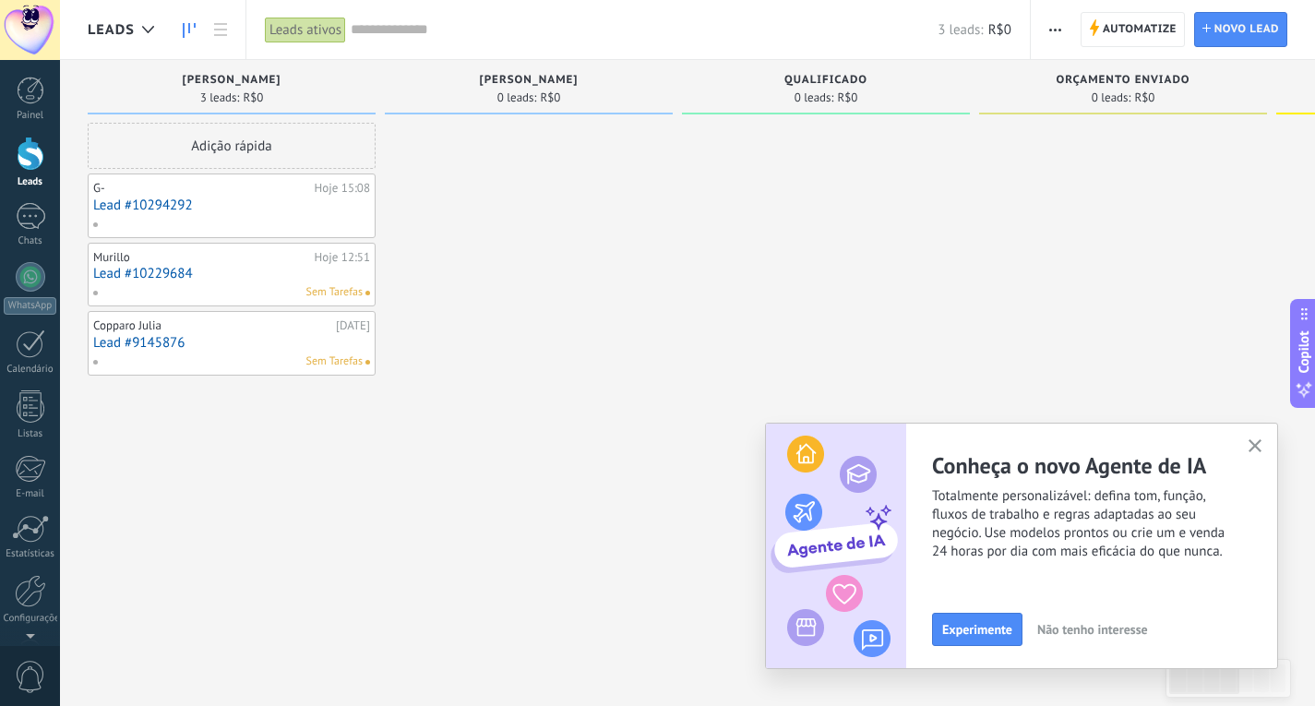
drag, startPoint x: 684, startPoint y: 276, endPoint x: 659, endPoint y: 422, distance: 147.9
click at [781, 287] on div "Etapa de leads de entrada solicitações: 0 0 0 0 0 0 0 0 0 Julia 3 leads: R$0 Ad…" at bounding box center [1137, 324] width 2098 height 528
drag, startPoint x: 224, startPoint y: 516, endPoint x: 571, endPoint y: 542, distance: 347.8
click at [571, 542] on div "Etapa de leads de entrada solicitações: 0 0 0 0 0 0 0 0 0 Julia 3 leads: R$0 Ad…" at bounding box center [1137, 324] width 2098 height 528
click at [35, 220] on div "1" at bounding box center [31, 216] width 30 height 27
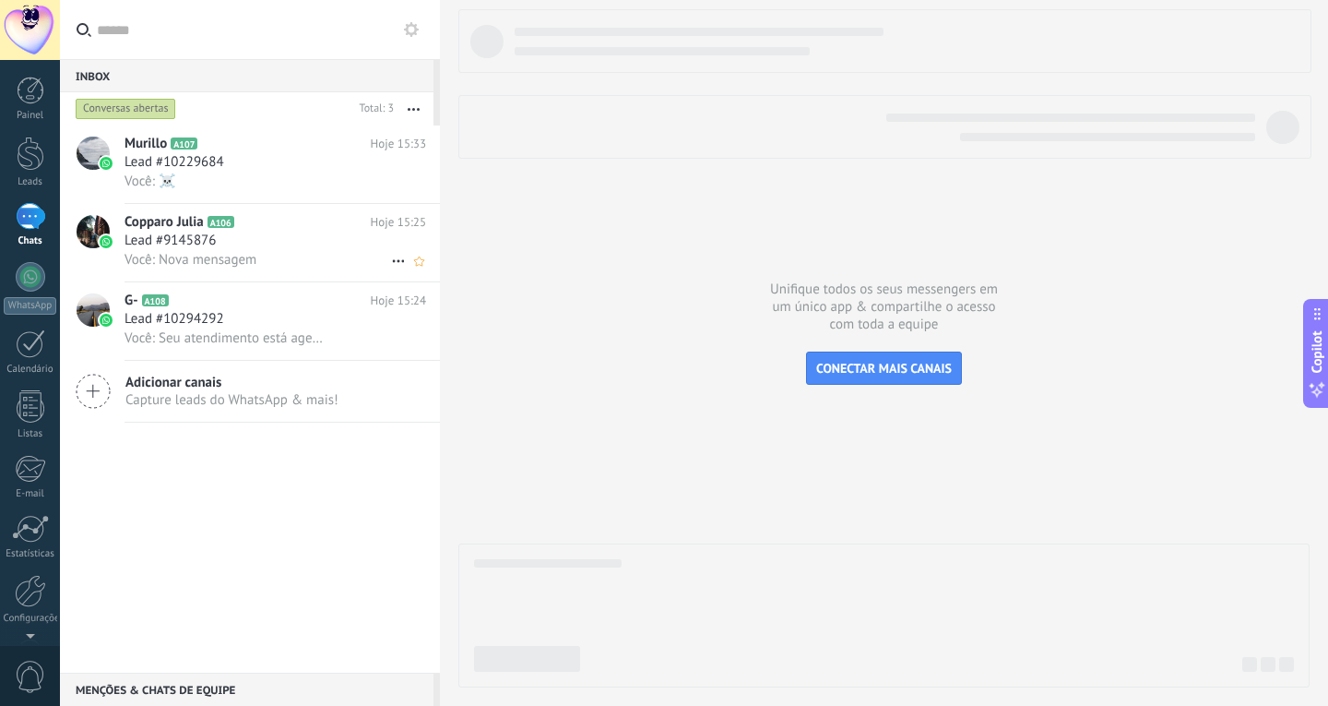
click at [280, 239] on div "Lead #9145876" at bounding box center [276, 241] width 302 height 18
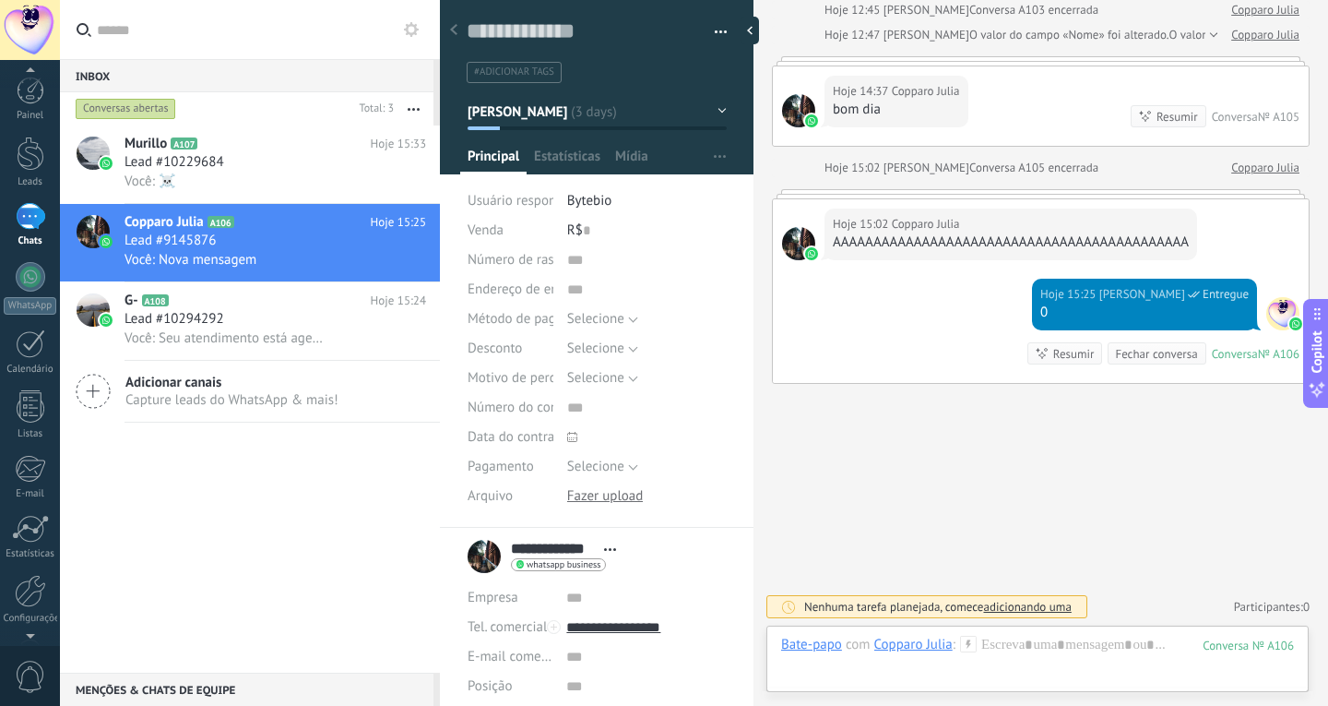
scroll to position [62, 0]
click at [18, 535] on div at bounding box center [30, 529] width 31 height 32
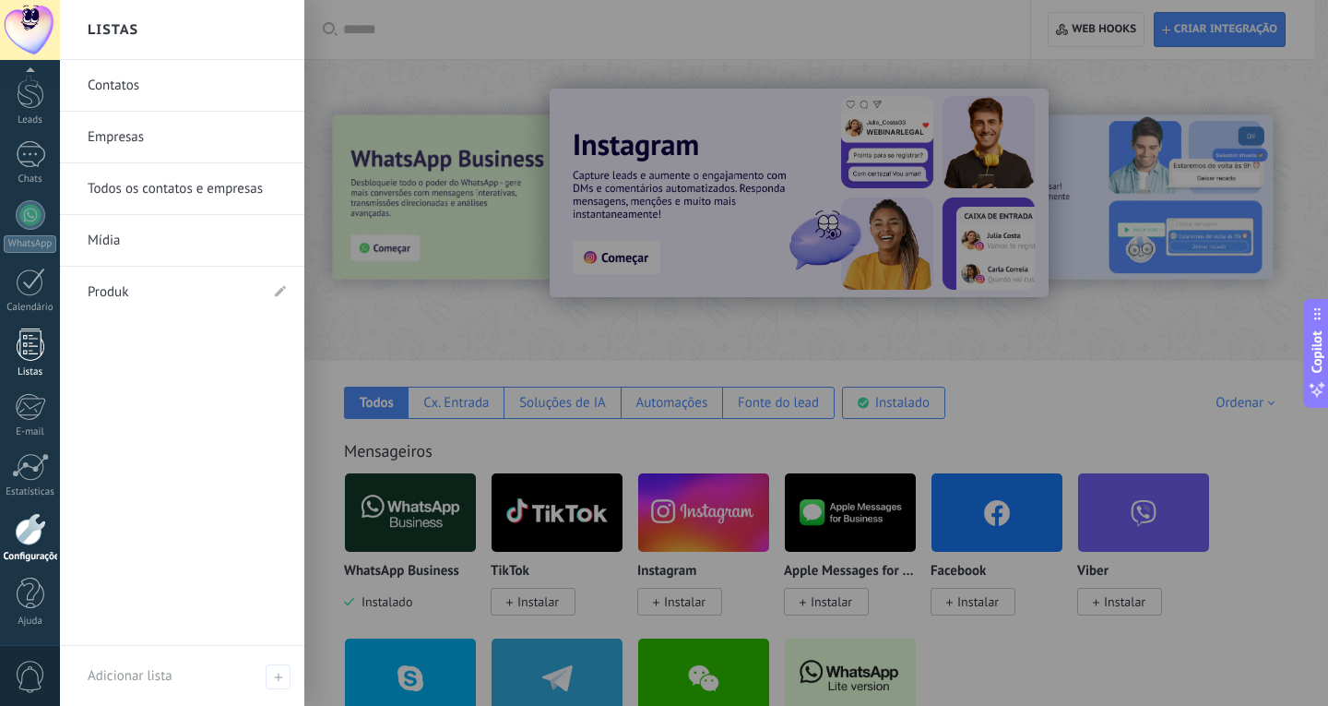
click at [31, 343] on div at bounding box center [31, 344] width 28 height 32
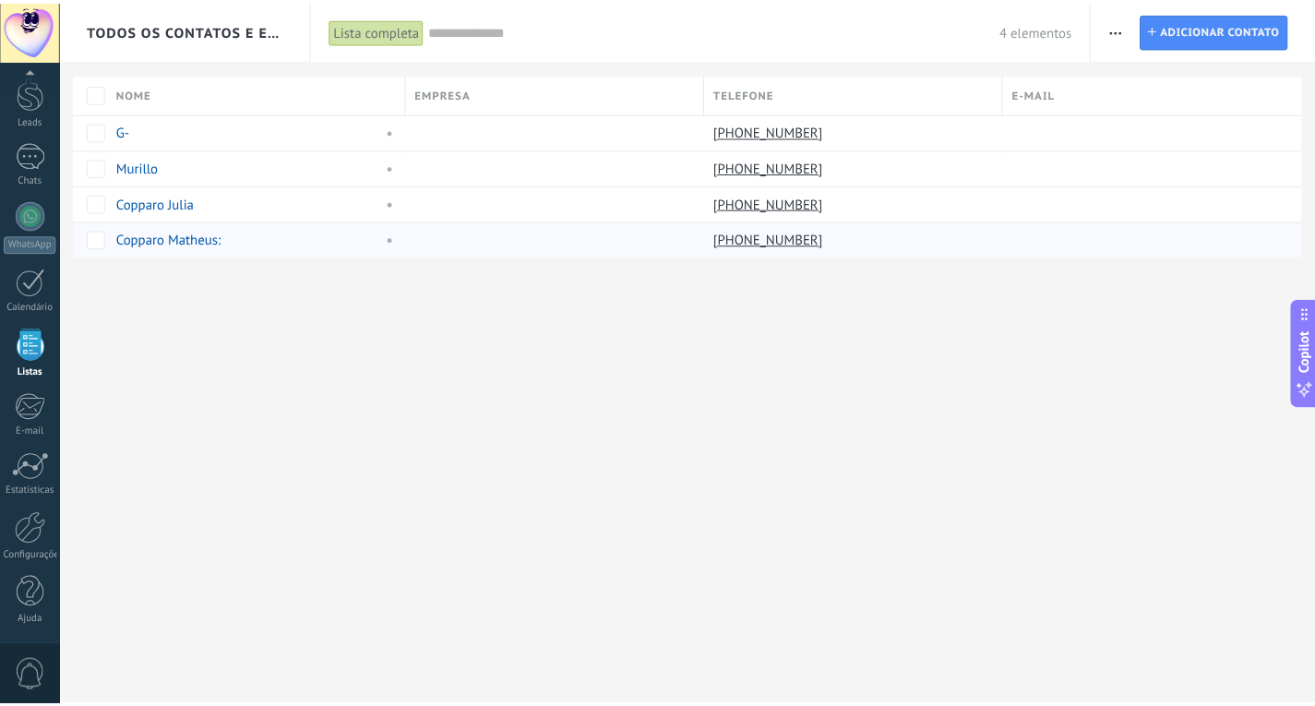
scroll to position [48, 0]
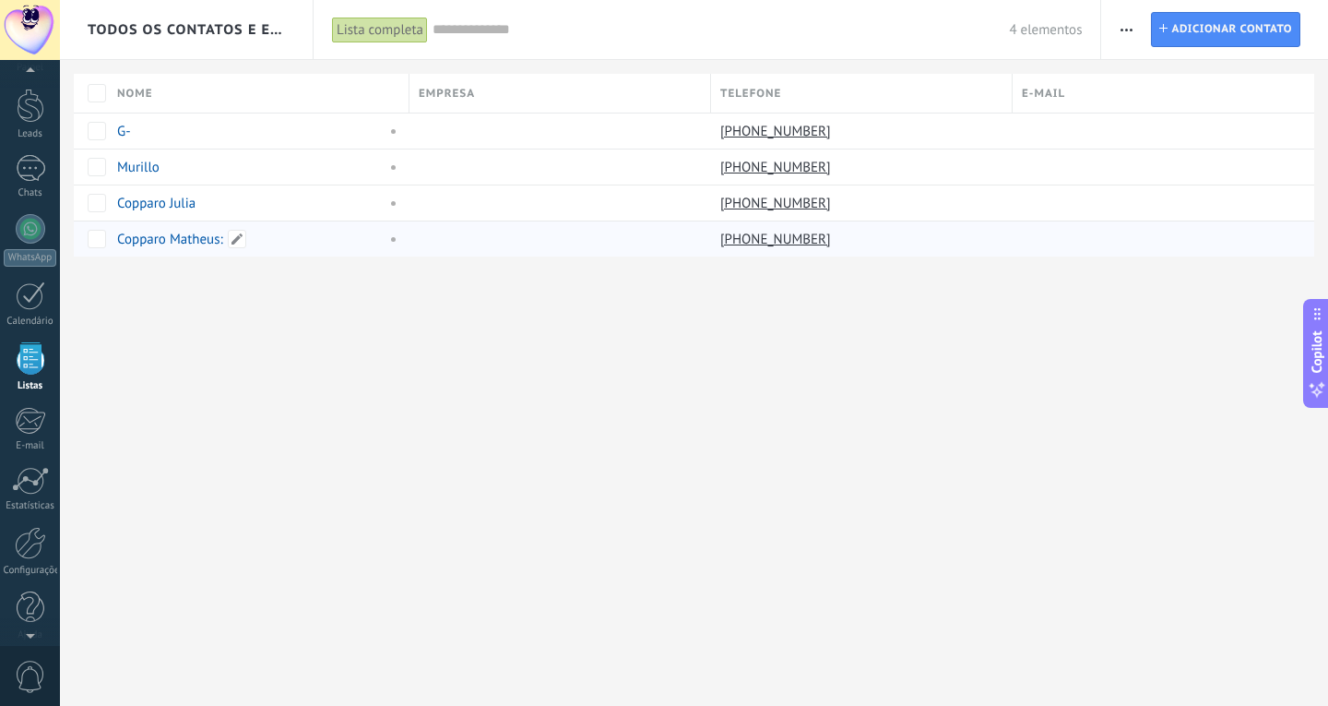
click at [188, 242] on link "Copparo Matheus:" at bounding box center [170, 240] width 106 height 18
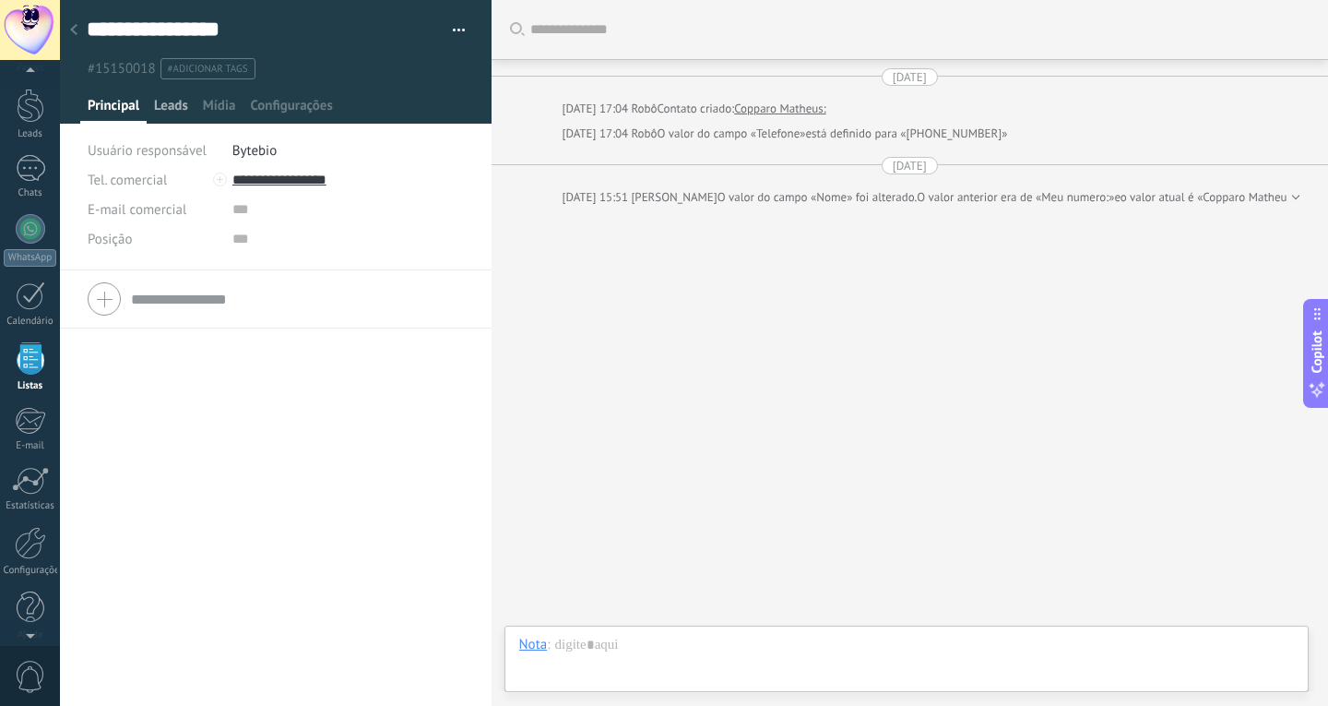
click at [175, 117] on span "Leads" at bounding box center [171, 110] width 34 height 27
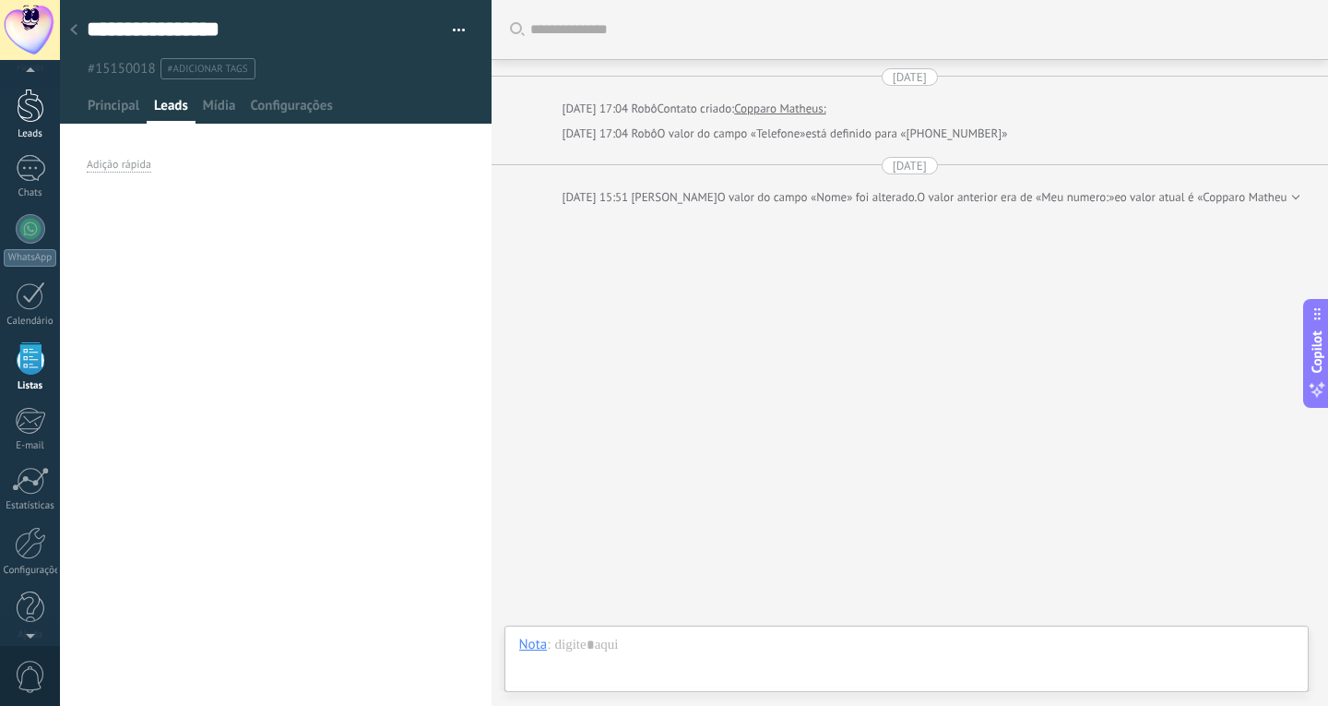
click at [30, 109] on div at bounding box center [31, 106] width 28 height 34
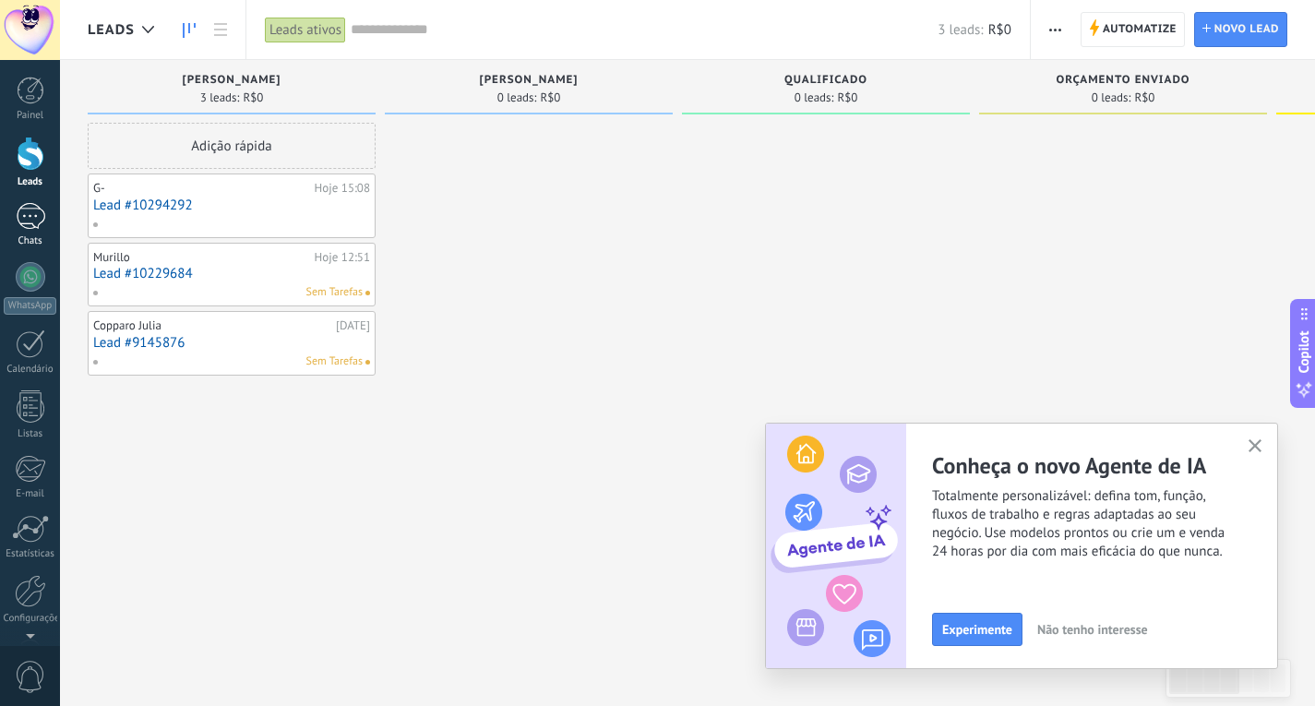
click at [40, 220] on div "1" at bounding box center [31, 216] width 30 height 27
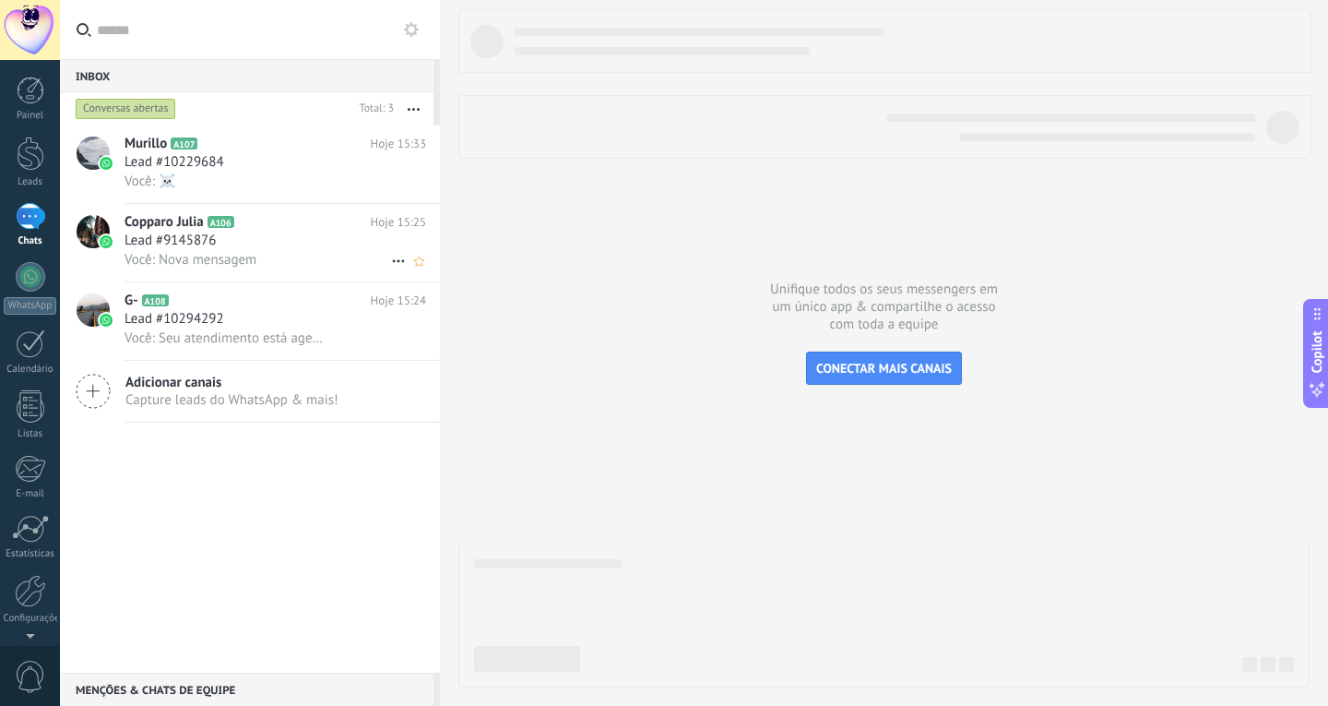
click at [273, 246] on div "Lead #9145876" at bounding box center [276, 241] width 302 height 18
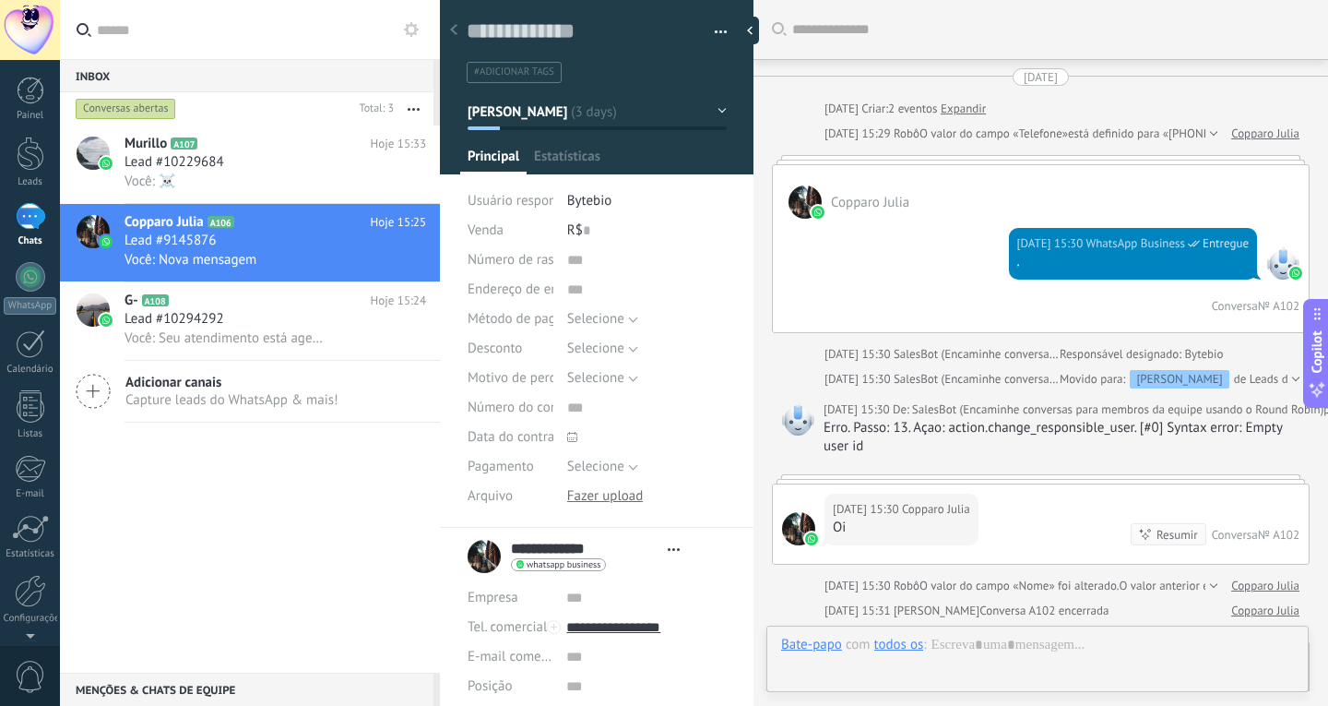
type textarea "**********"
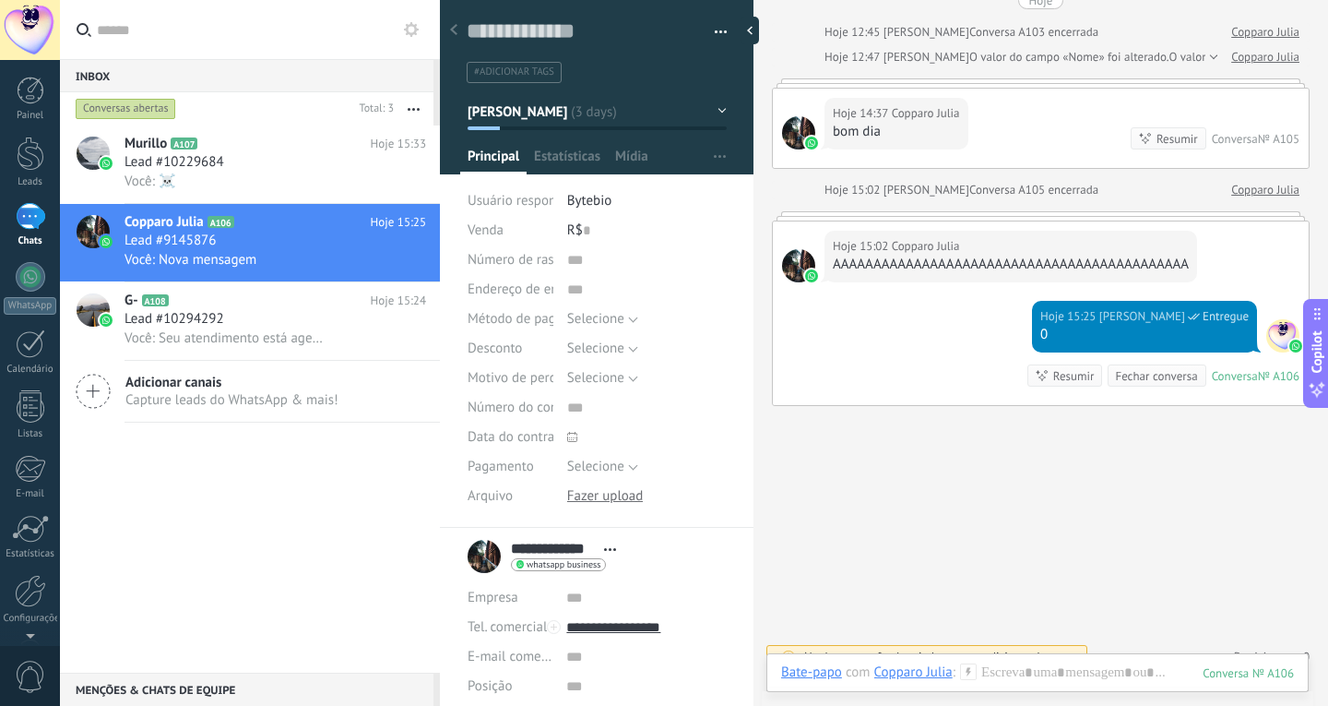
click at [964, 674] on icon at bounding box center [968, 671] width 17 height 17
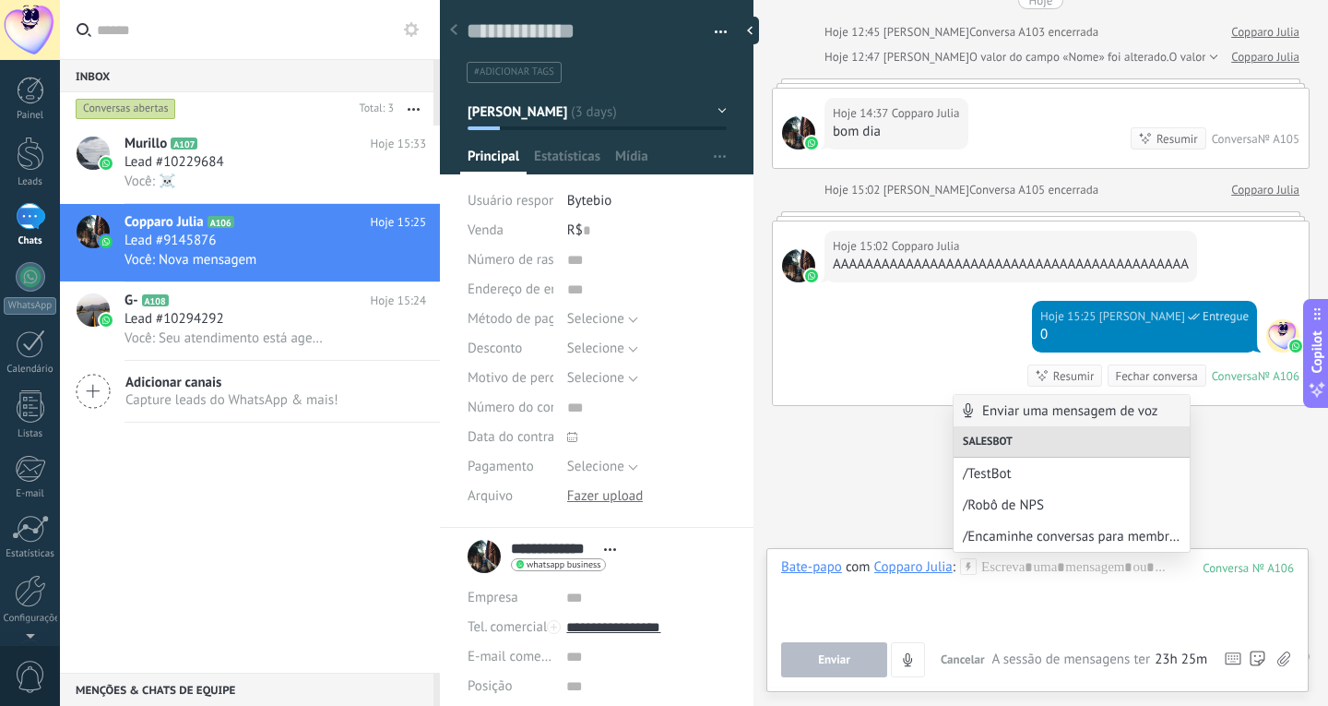
drag, startPoint x: 857, startPoint y: 518, endPoint x: 928, endPoint y: 560, distance: 82.7
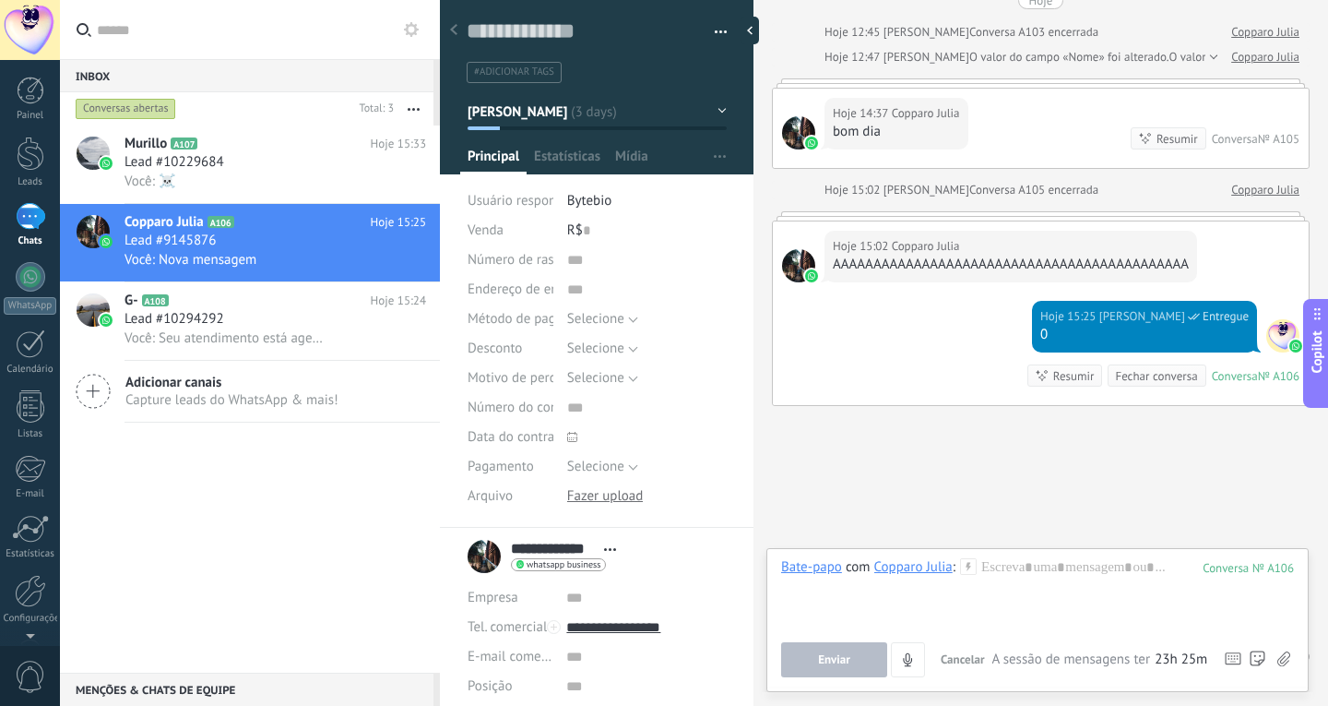
click at [934, 571] on div "Copparo Julia" at bounding box center [914, 566] width 78 height 17
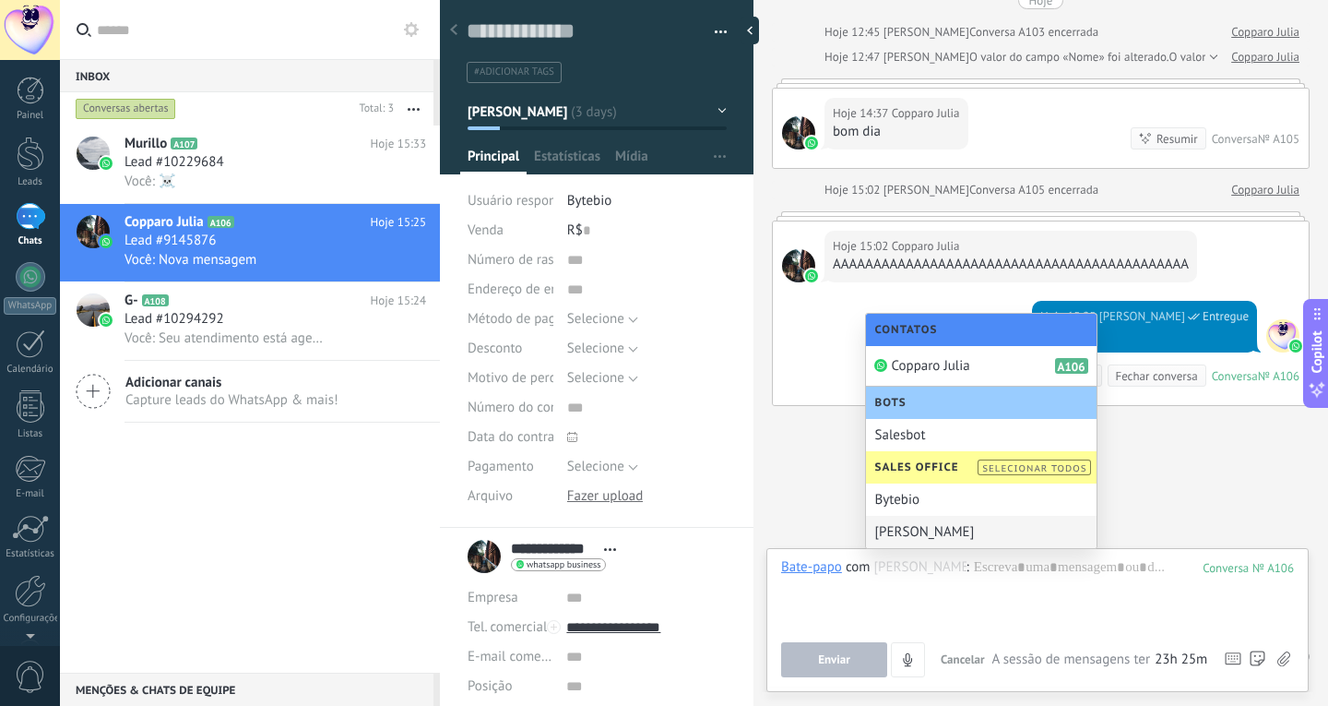
click at [936, 535] on div "[PERSON_NAME]" at bounding box center [981, 532] width 231 height 32
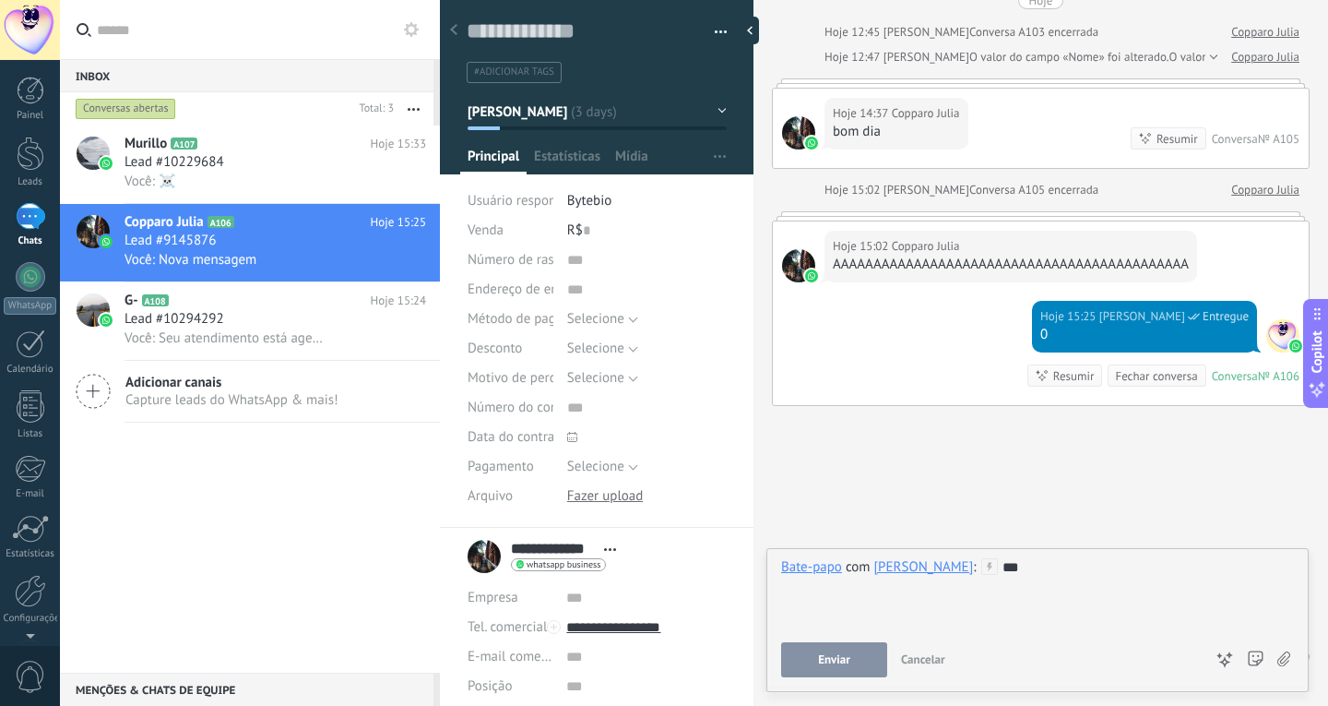
click at [835, 658] on span "Enviar" at bounding box center [834, 659] width 32 height 13
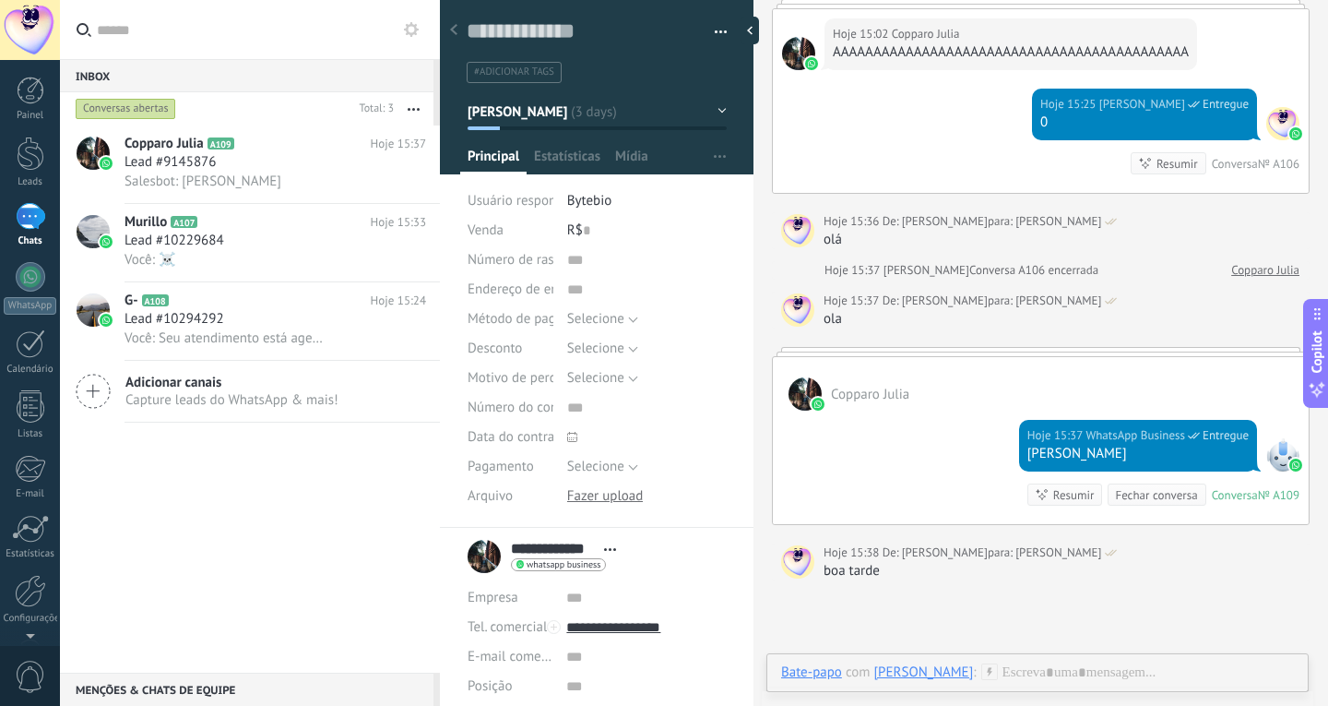
scroll to position [1184, 0]
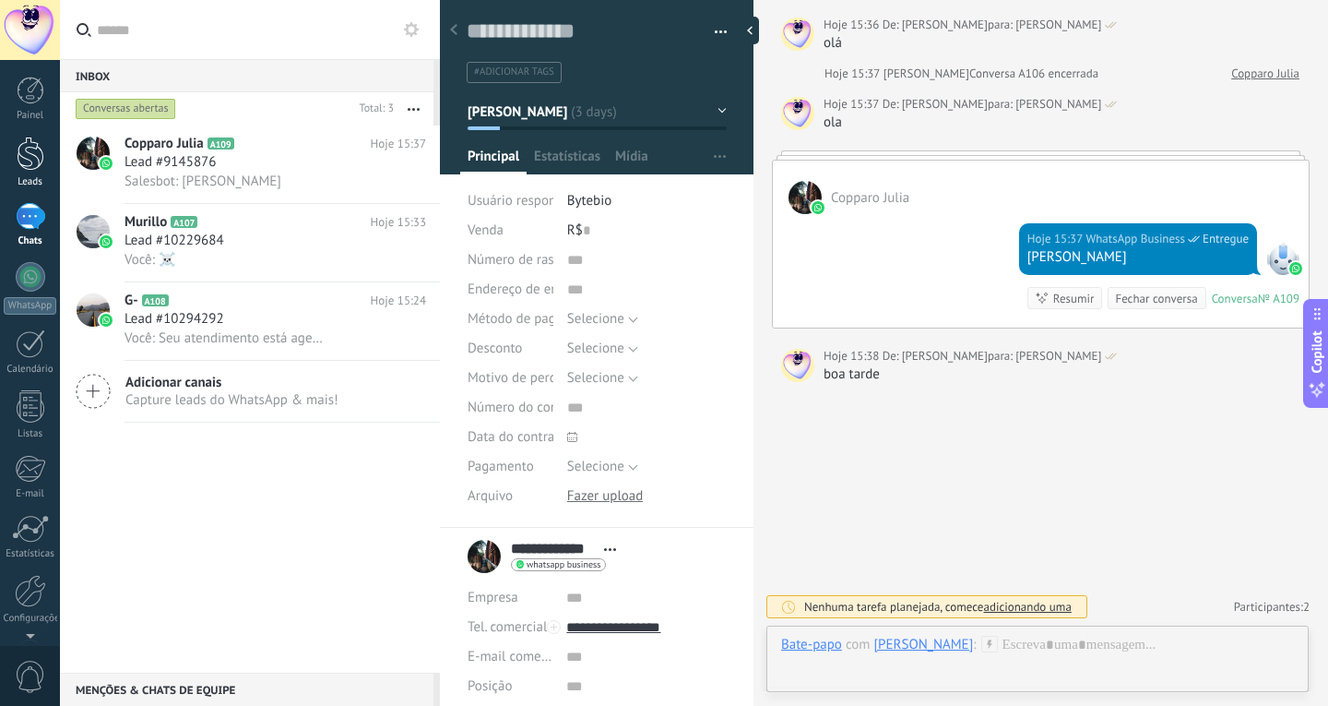
click at [25, 150] on div at bounding box center [31, 154] width 28 height 34
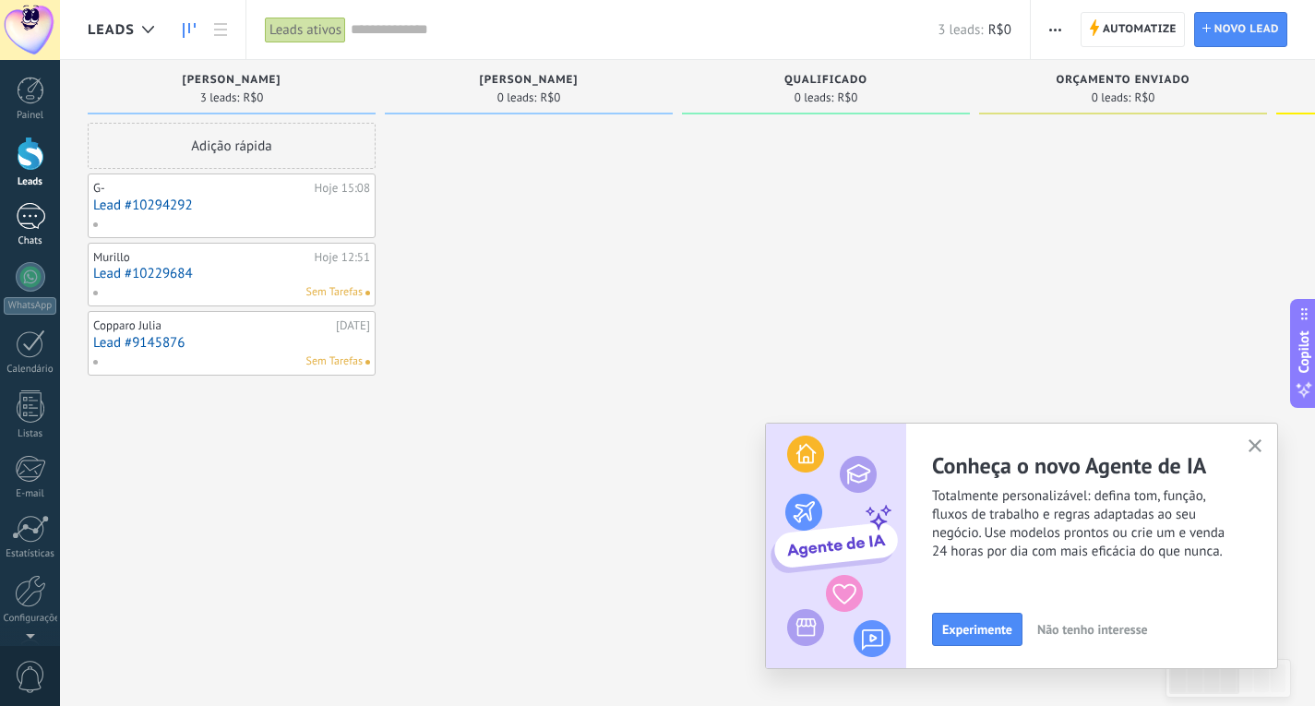
click at [35, 230] on link "1 Chats" at bounding box center [30, 225] width 60 height 44
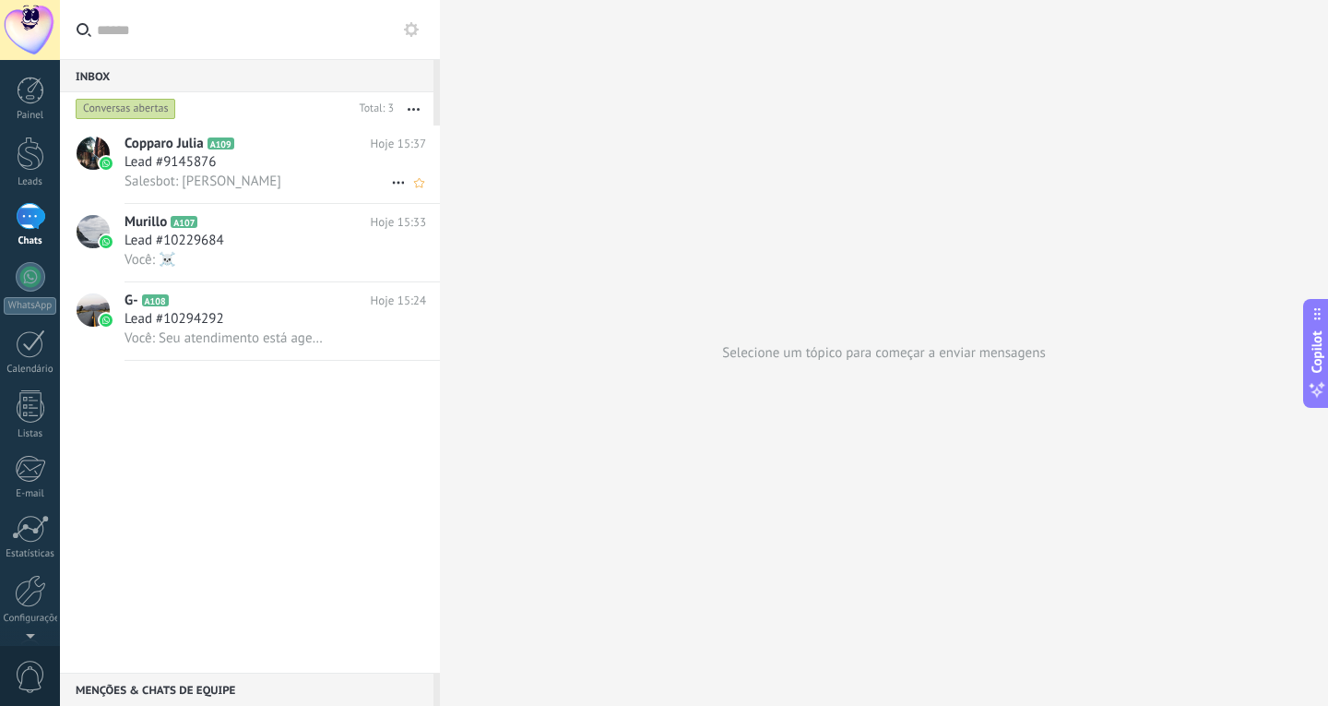
click at [256, 179] on div "Salesbot: Ola" at bounding box center [276, 181] width 302 height 19
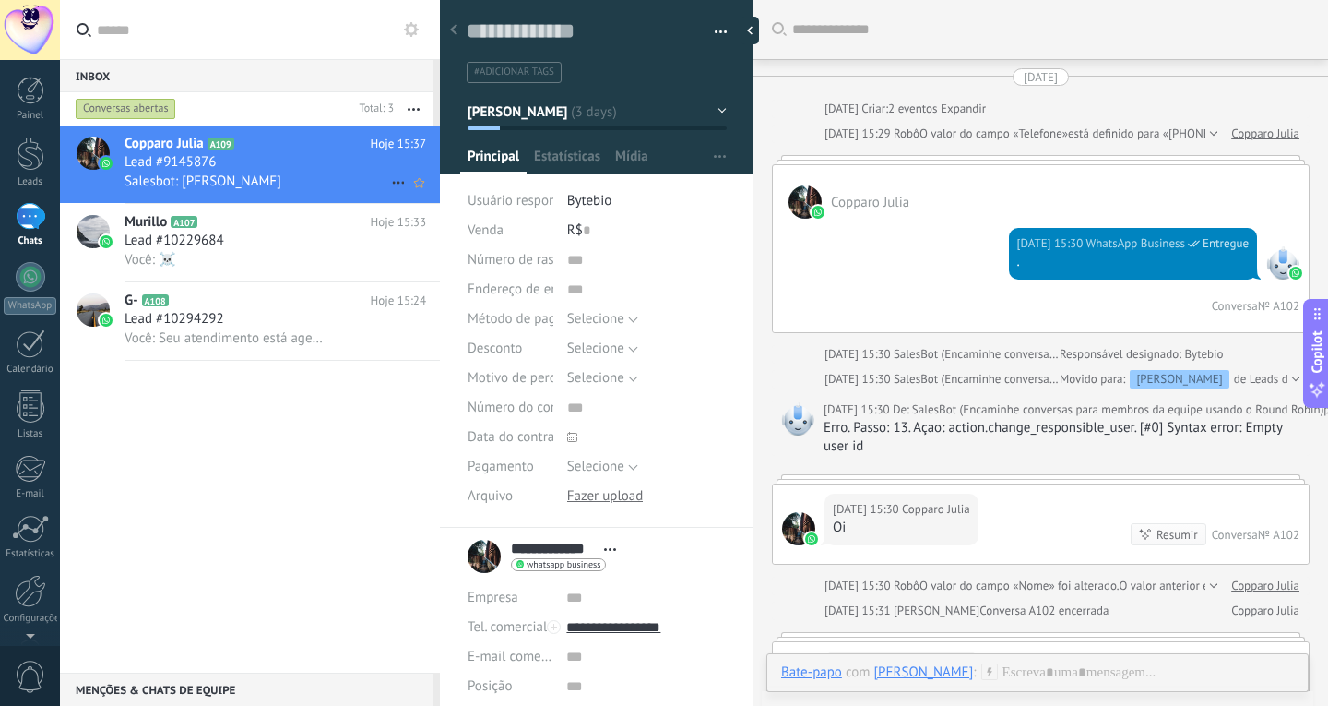
scroll to position [1070, 0]
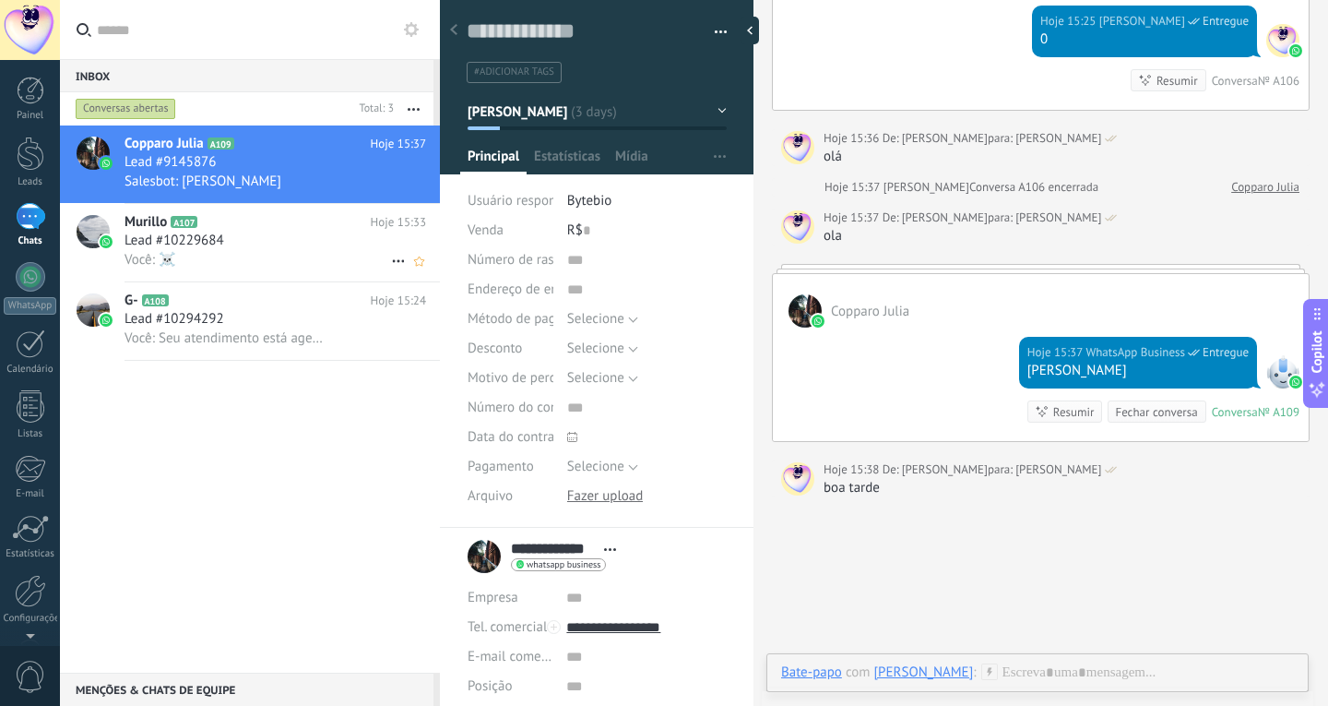
click at [282, 247] on div "Lead #10229684" at bounding box center [276, 241] width 302 height 18
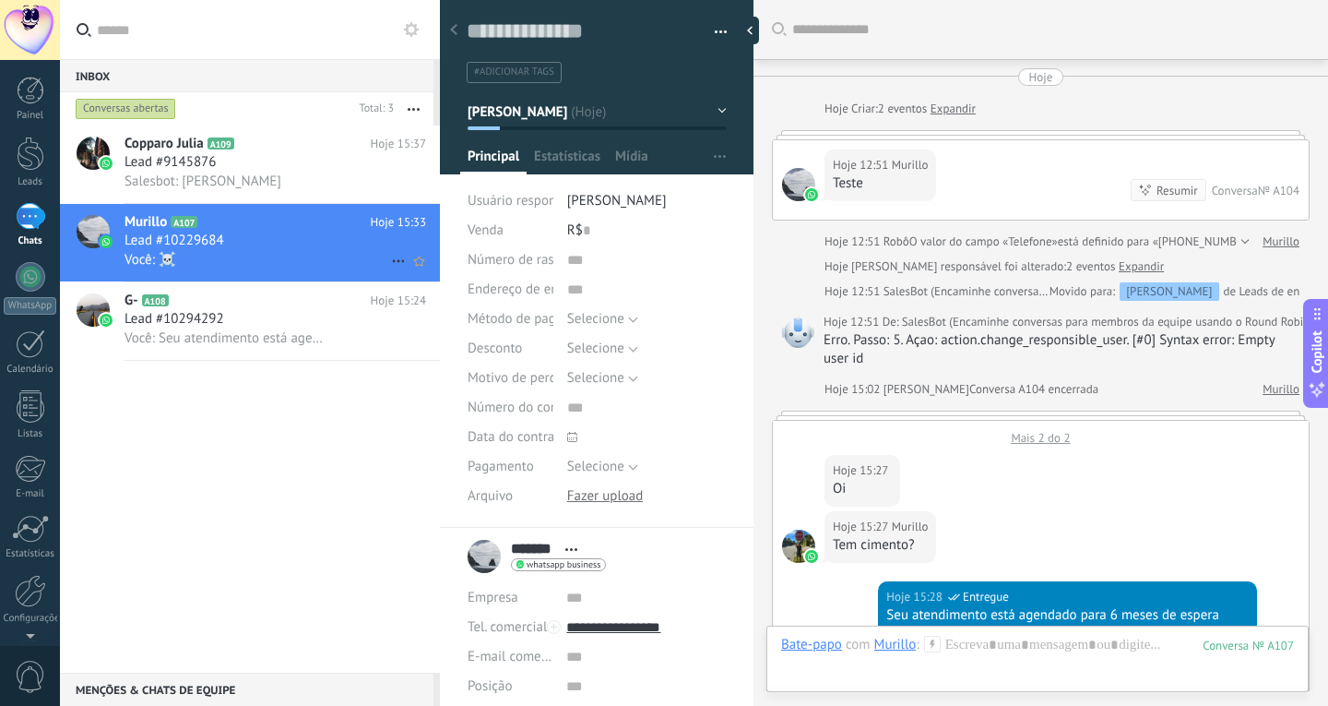
scroll to position [942, 0]
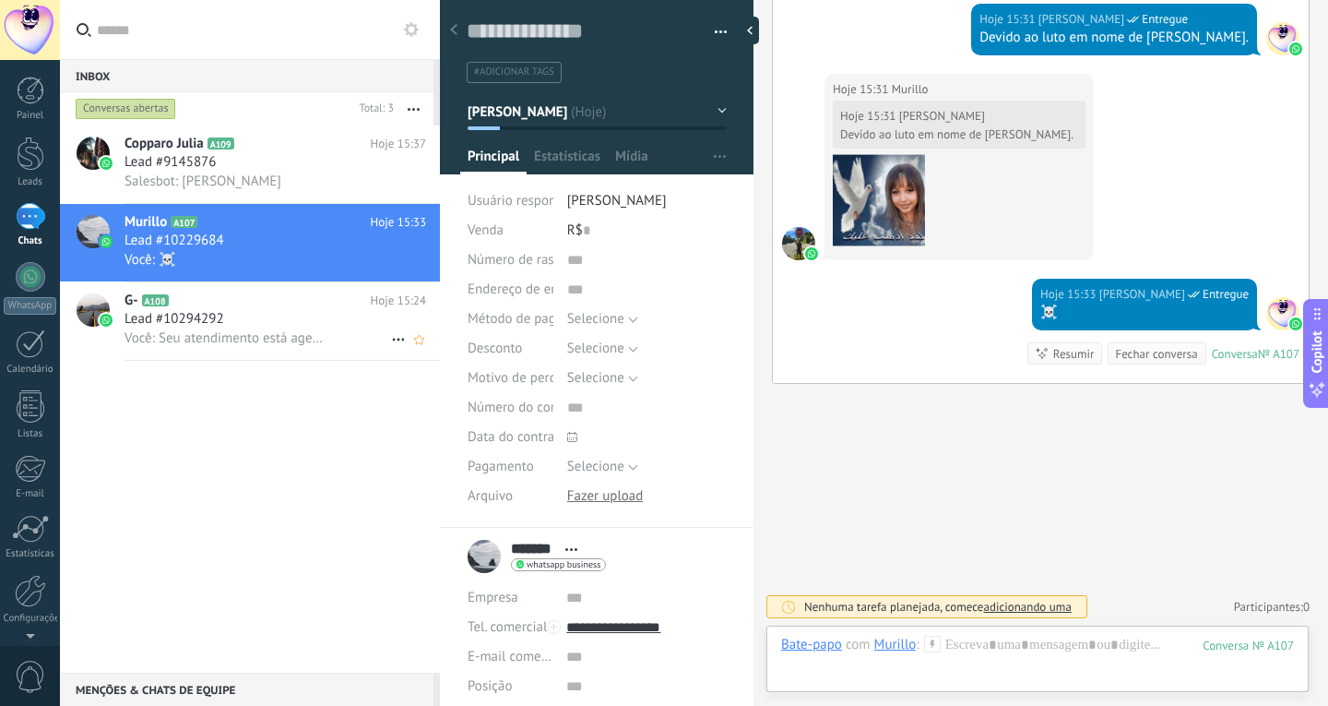
click at [295, 302] on h2 "G- A108" at bounding box center [248, 301] width 246 height 18
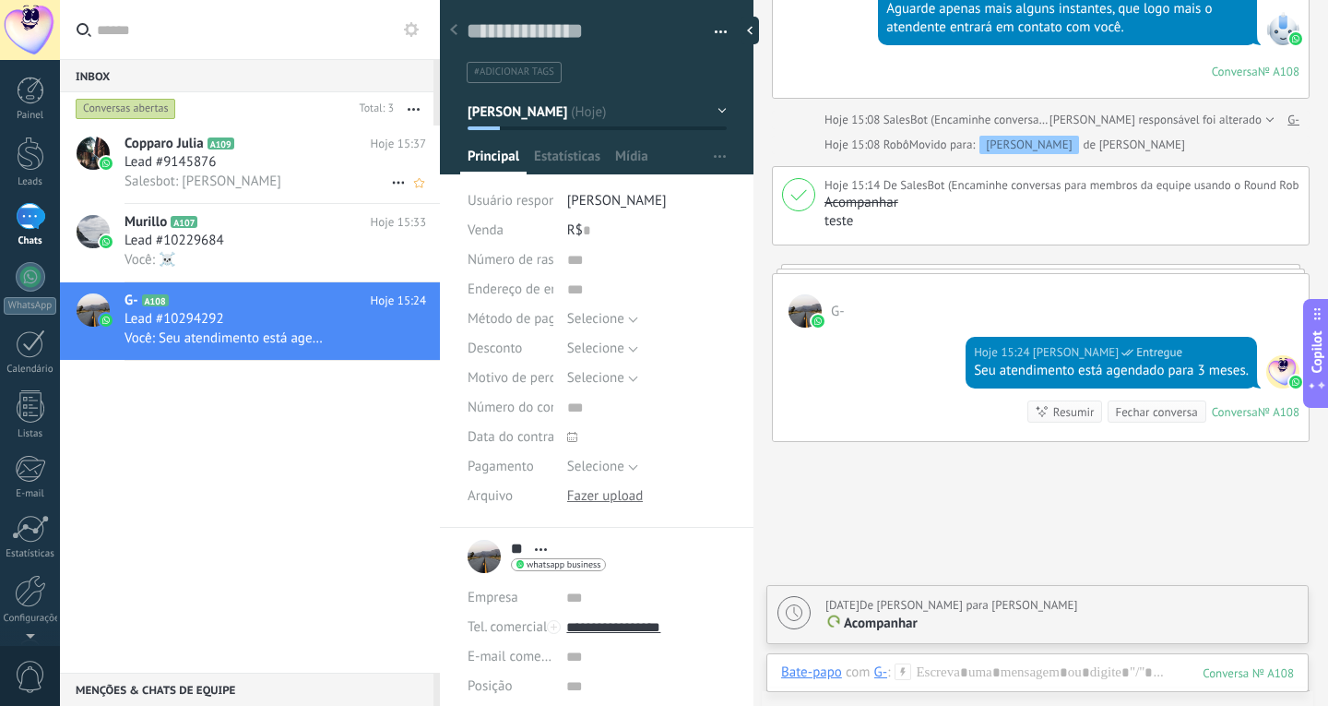
click at [239, 190] on div "Salesbot: Ola" at bounding box center [276, 181] width 302 height 19
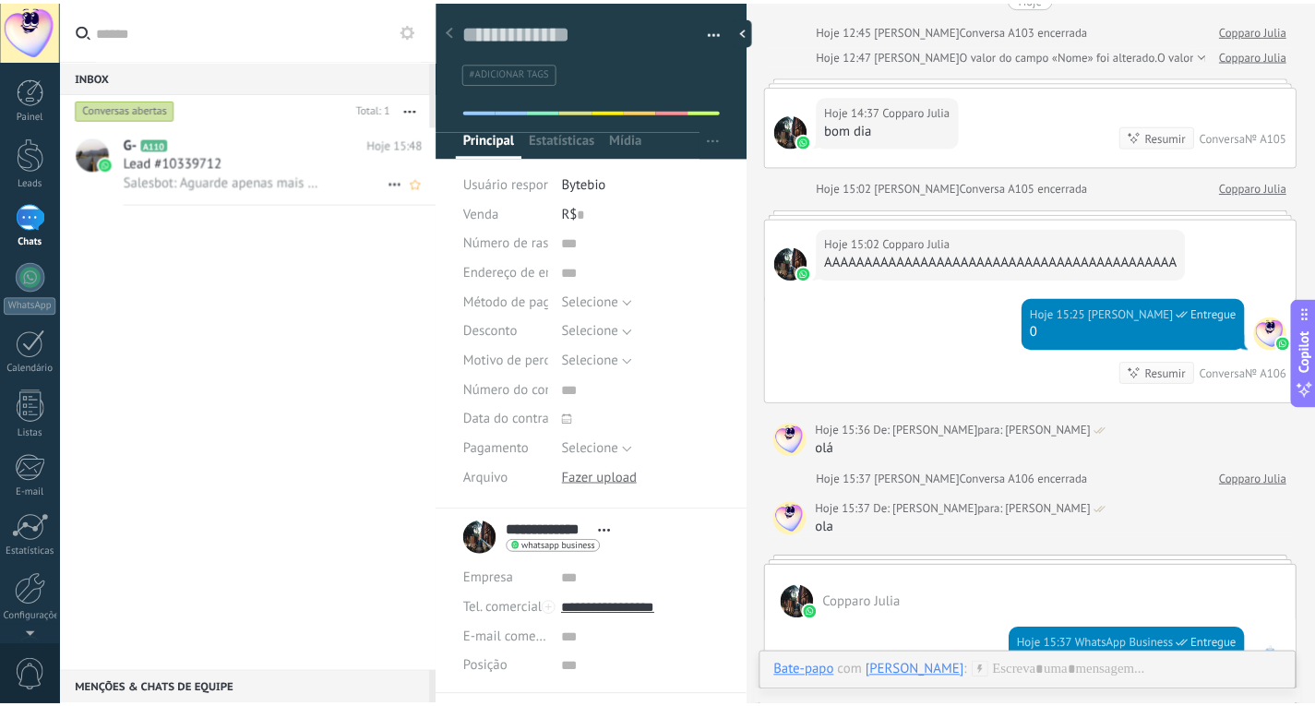
scroll to position [1239, 0]
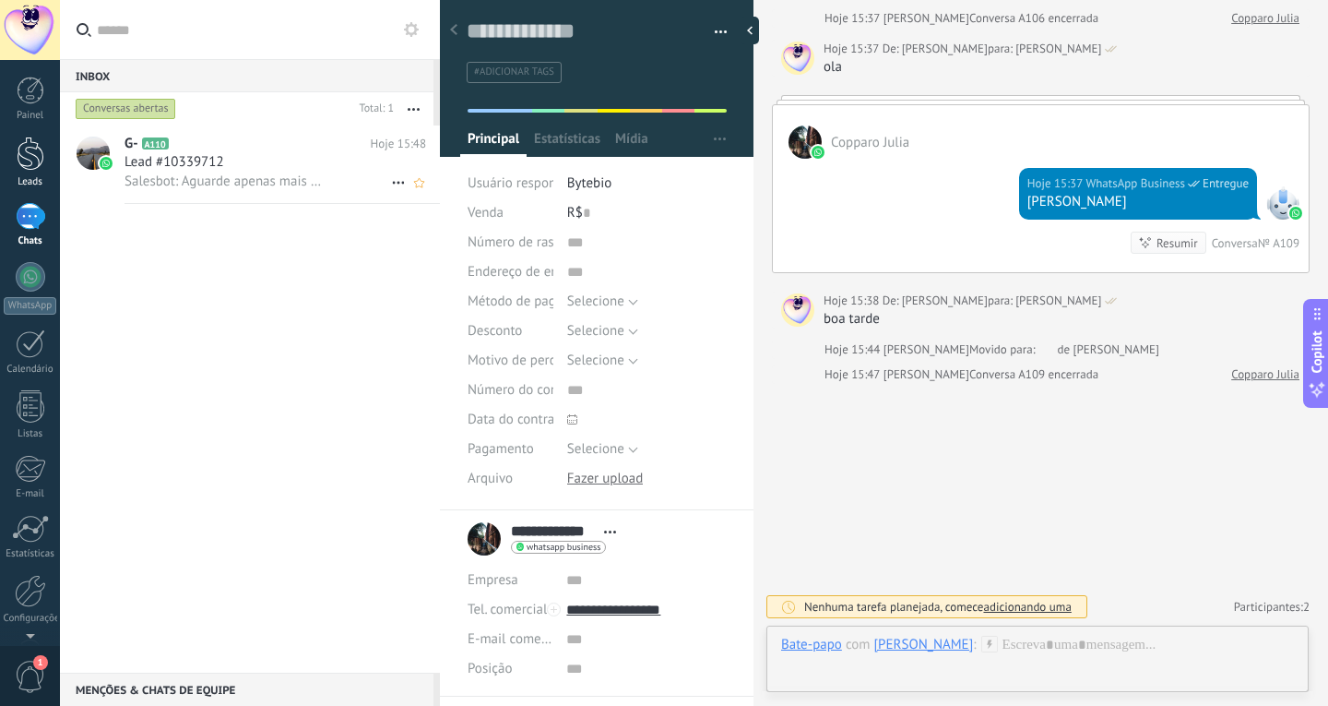
click at [15, 153] on link "Leads" at bounding box center [30, 163] width 60 height 52
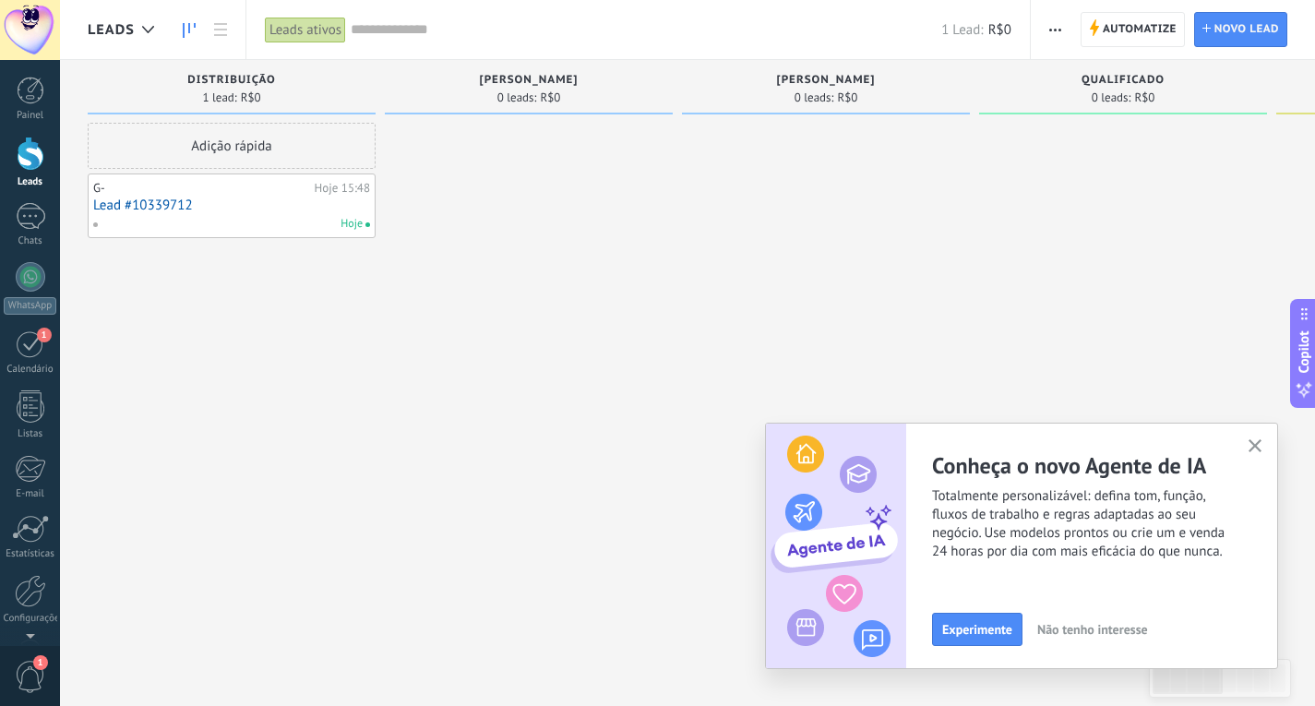
click at [182, 150] on div "Adição rápida" at bounding box center [232, 146] width 288 height 46
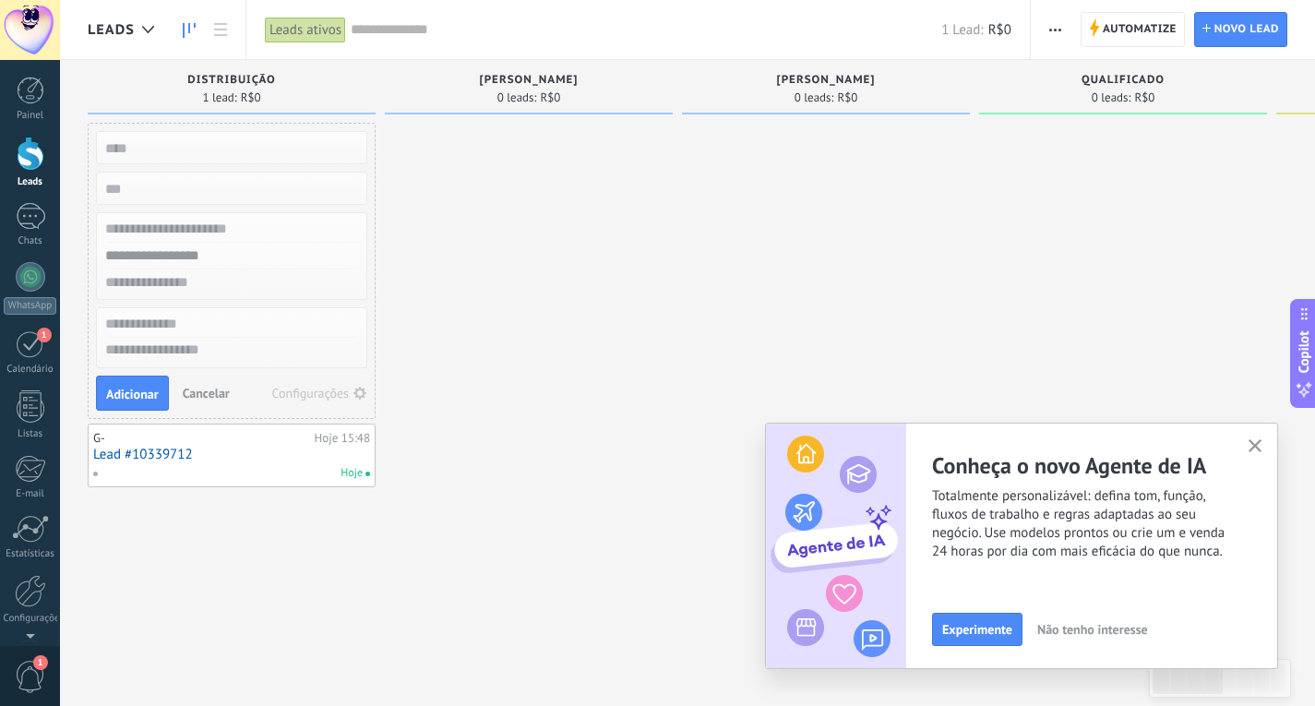
click at [194, 395] on span "Cancelar" at bounding box center [206, 393] width 47 height 17
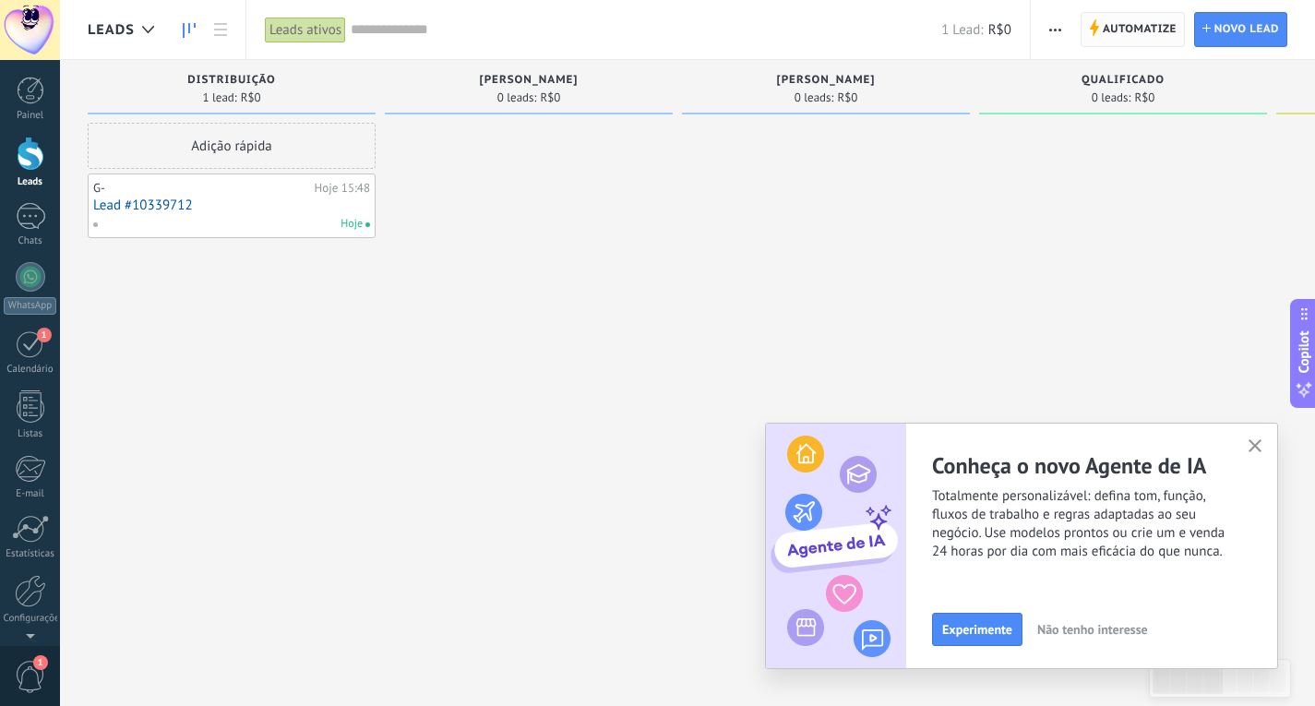
click at [1130, 30] on span "Automatize" at bounding box center [1139, 29] width 74 height 33
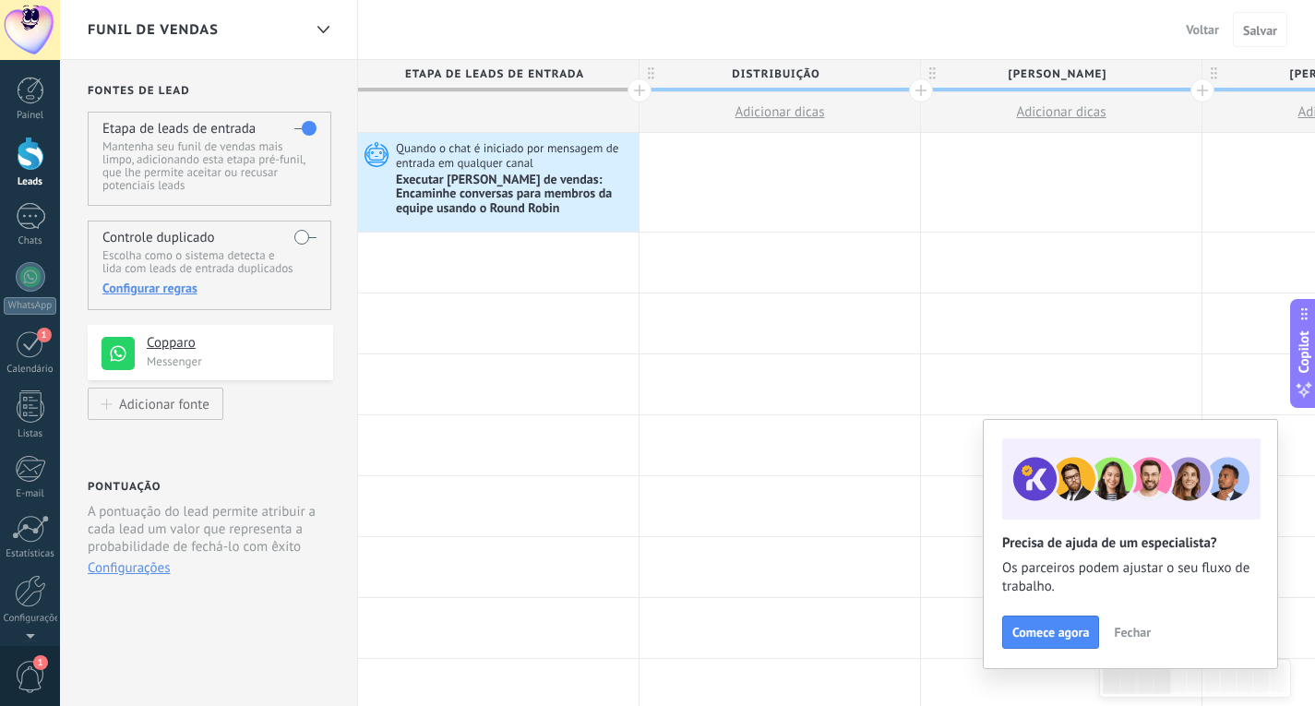
click at [572, 72] on span "Etapa de leads de entrada" at bounding box center [493, 74] width 271 height 29
click at [464, 80] on span "Etapa de leads de entrada" at bounding box center [493, 74] width 271 height 29
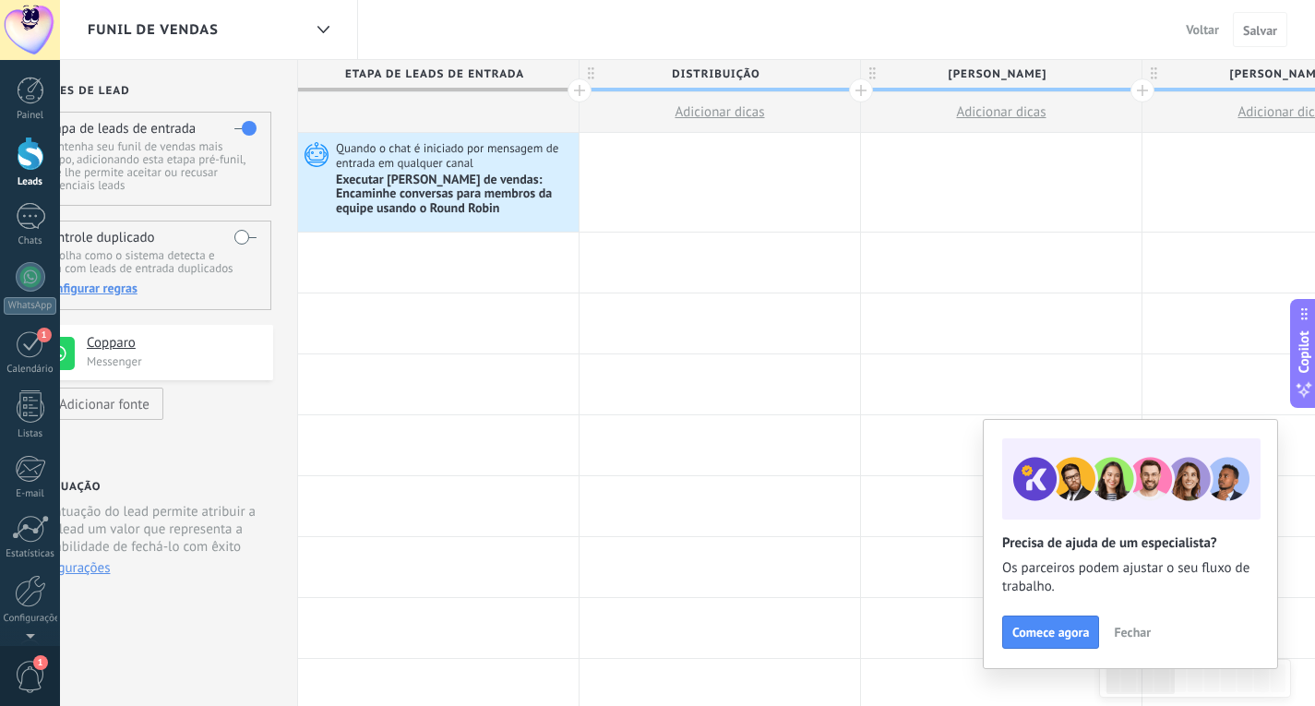
click at [724, 77] on span "distribuição" at bounding box center [714, 74] width 271 height 29
click at [825, 76] on body ".abecls-1,.abecls-2{fill-rule:evenodd}.abecls-2{fill:#fff} .abhcls-1{fill:none}…" at bounding box center [657, 353] width 1315 height 706
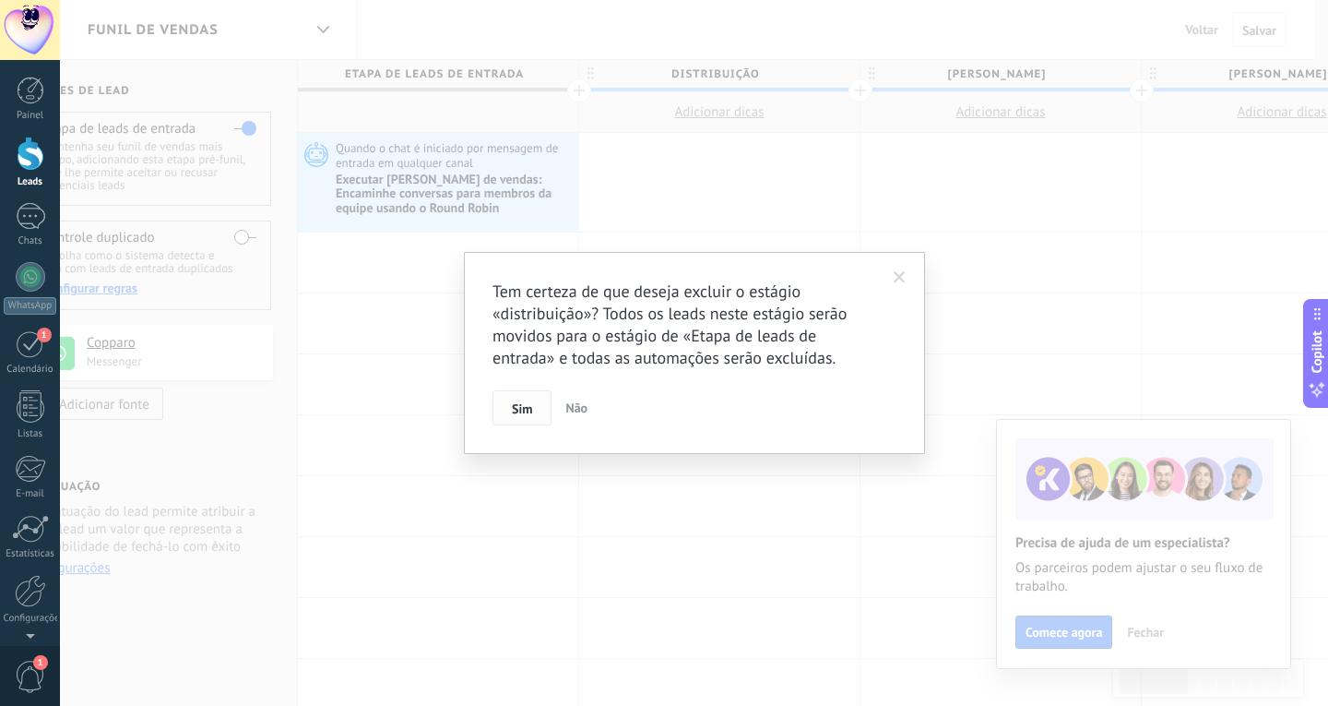
click at [517, 408] on span "Sim" at bounding box center [522, 408] width 20 height 13
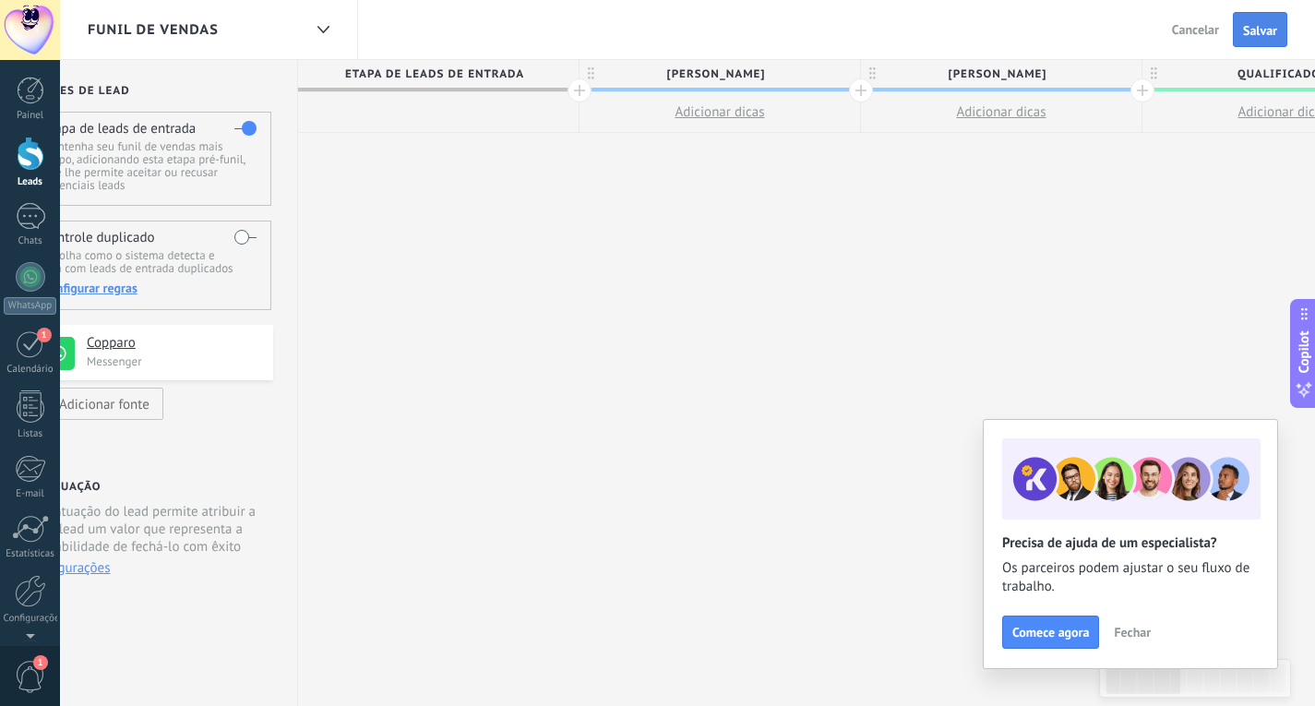
click at [1269, 35] on span "Salvar" at bounding box center [1260, 30] width 34 height 13
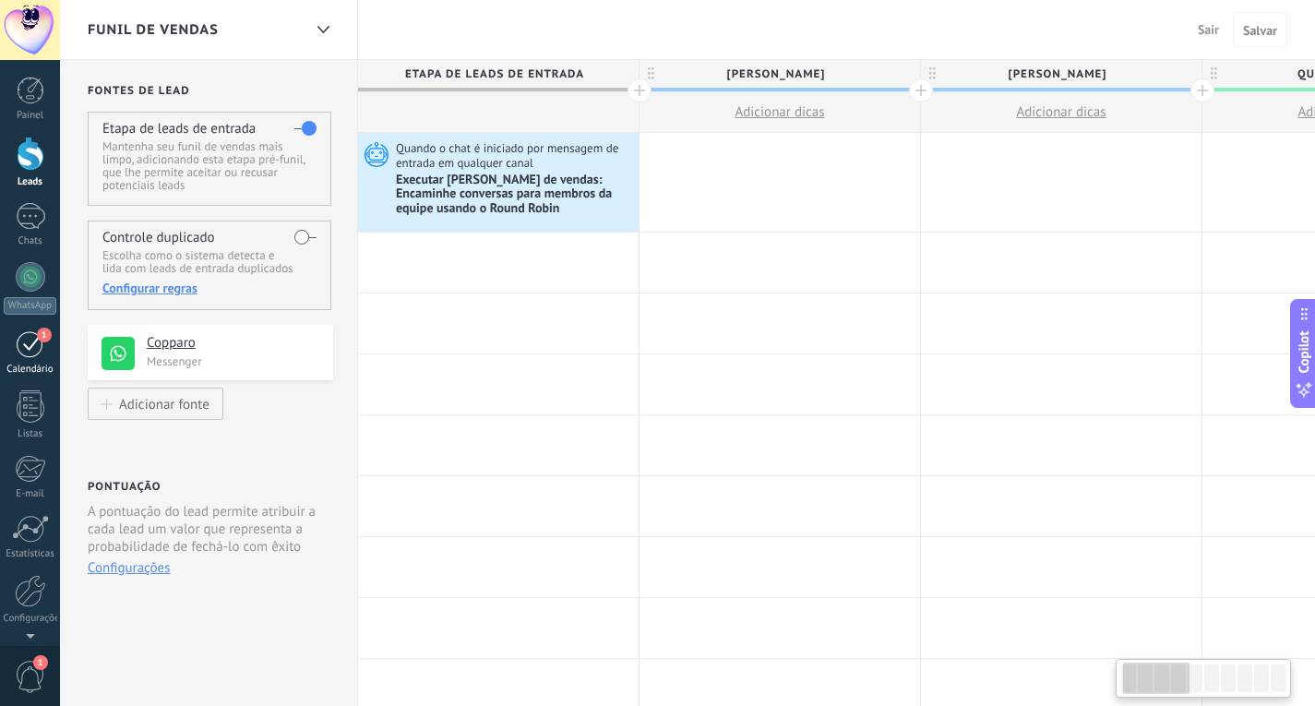
click at [30, 345] on div "1" at bounding box center [31, 343] width 30 height 29
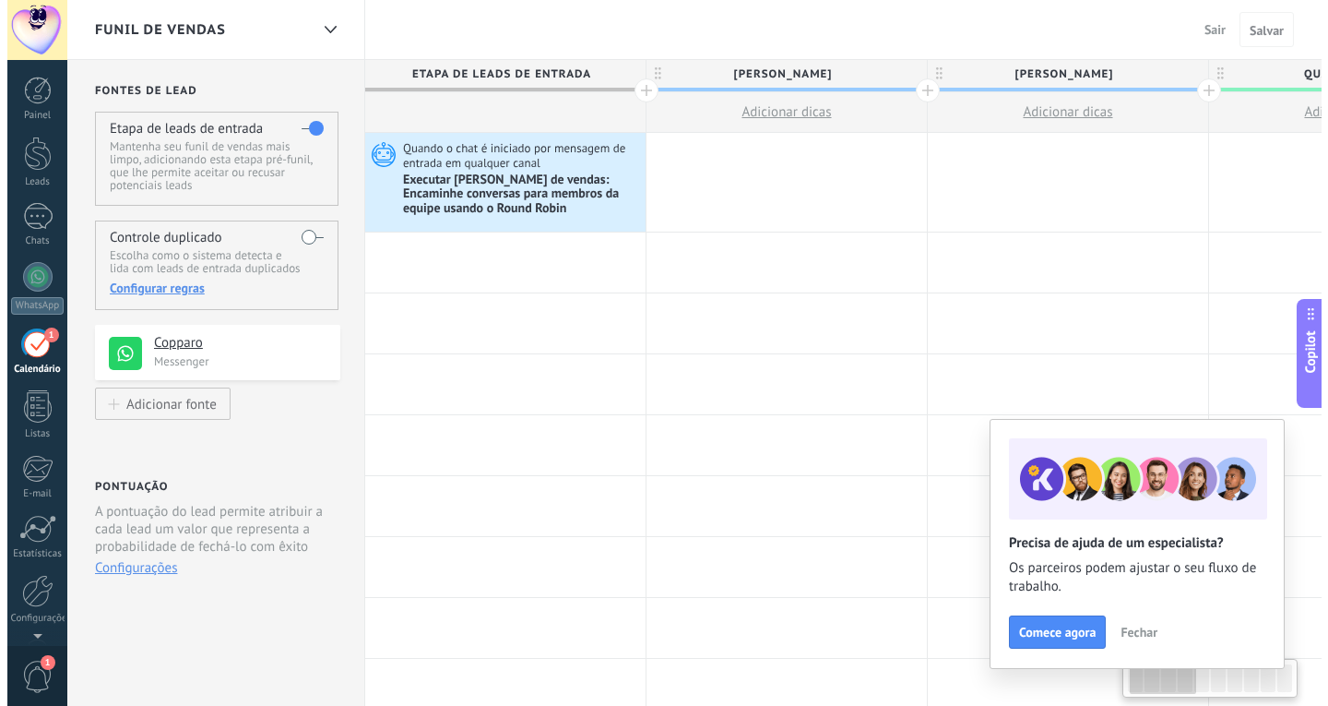
scroll to position [0, 60]
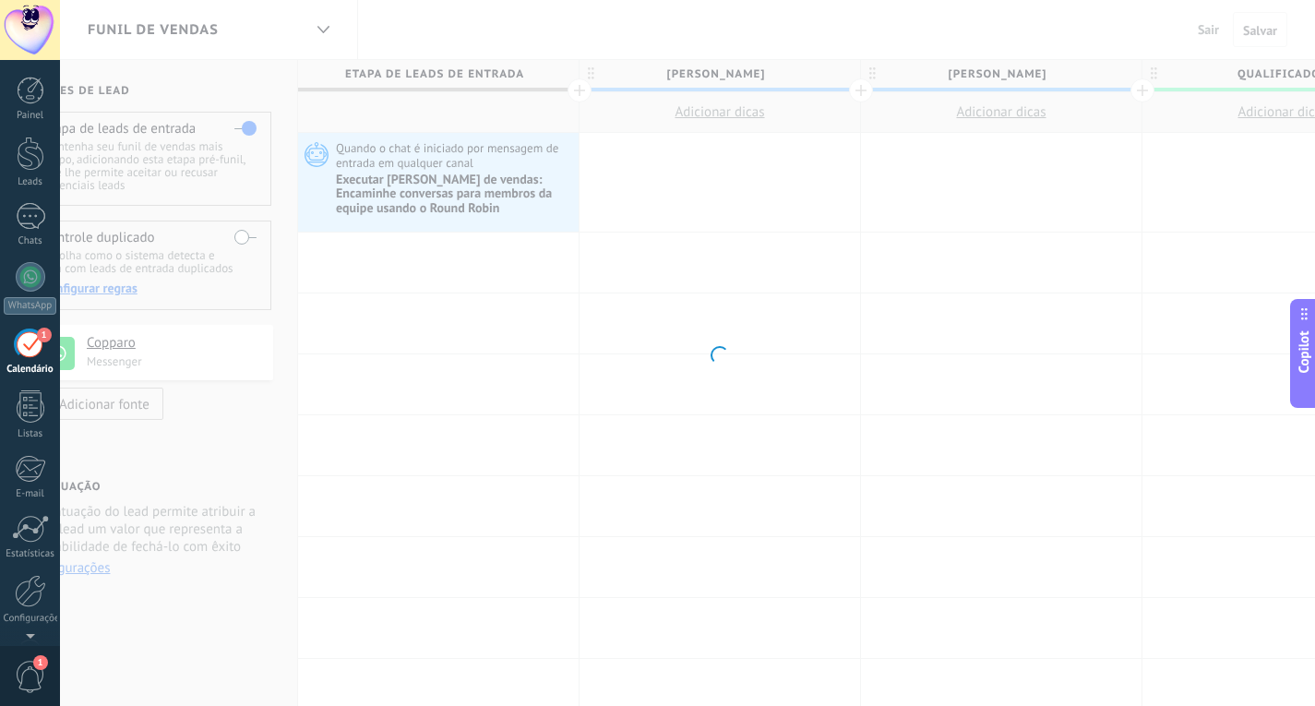
click at [30, 345] on div "1" at bounding box center [31, 343] width 30 height 29
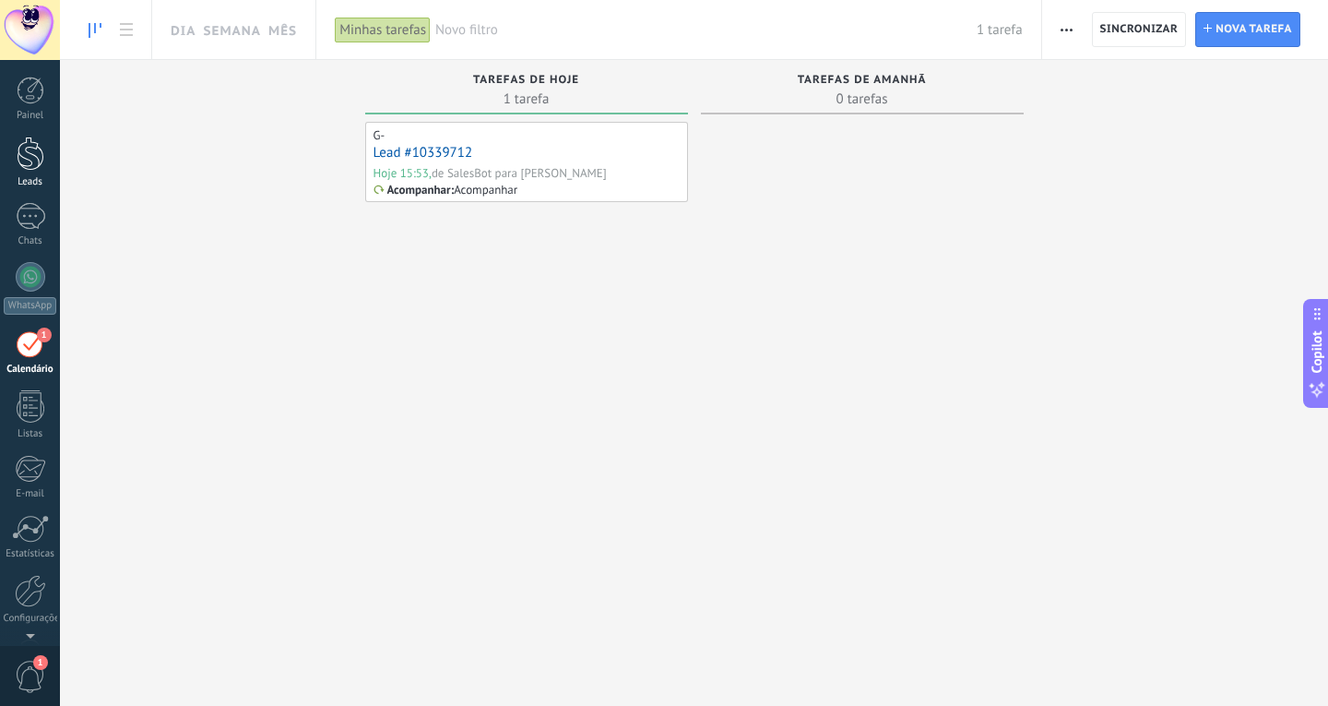
click at [38, 156] on div at bounding box center [31, 154] width 28 height 34
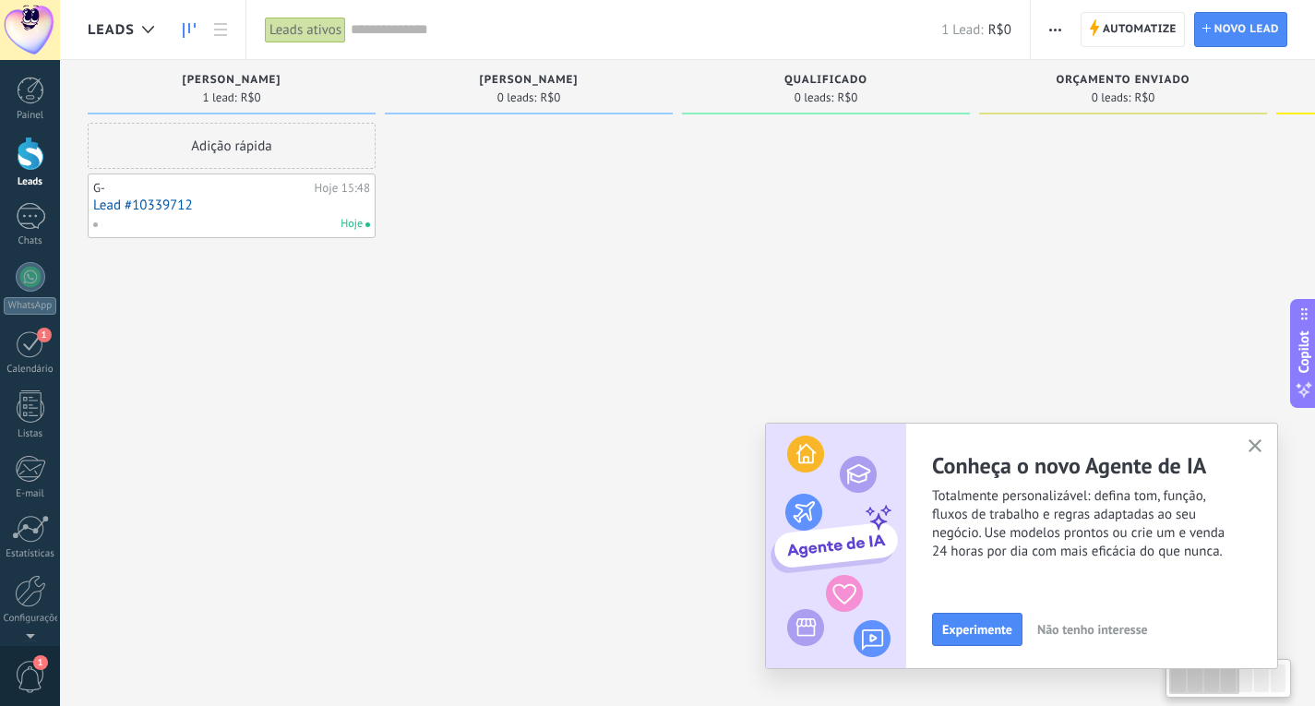
click at [421, 299] on div at bounding box center [529, 355] width 288 height 465
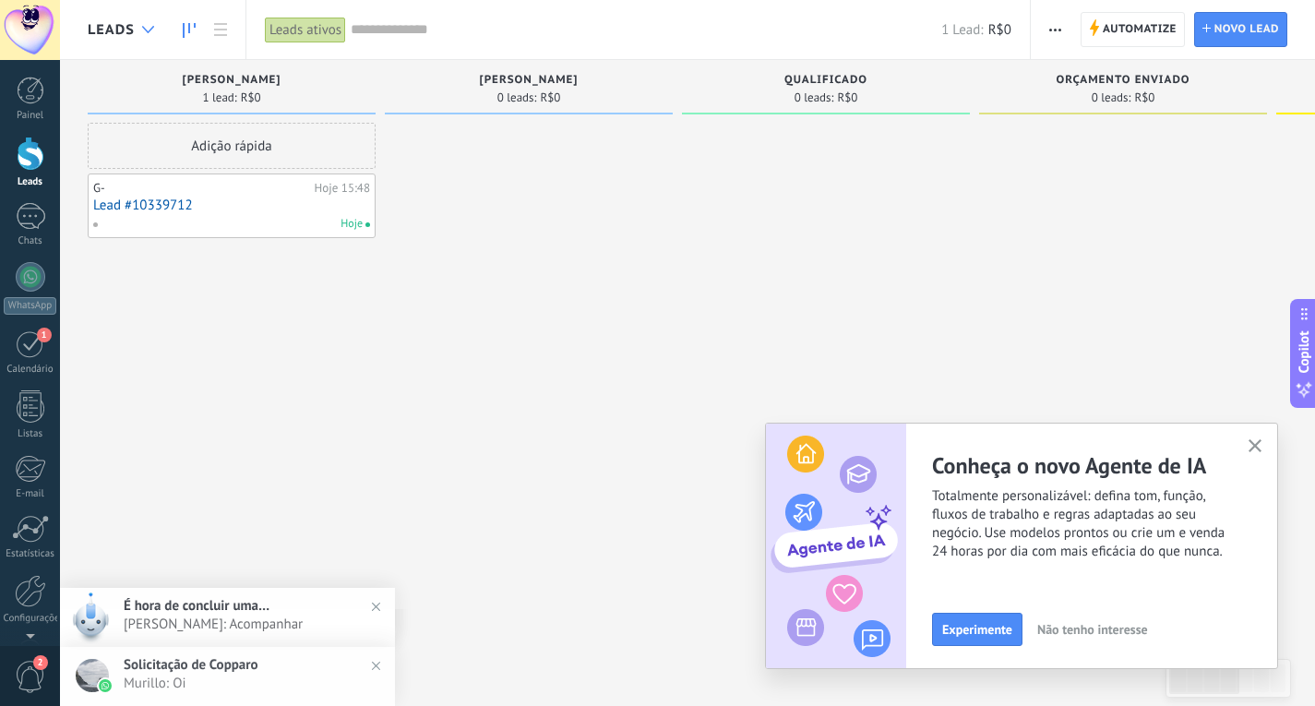
click at [132, 41] on div "Leads" at bounding box center [126, 29] width 76 height 59
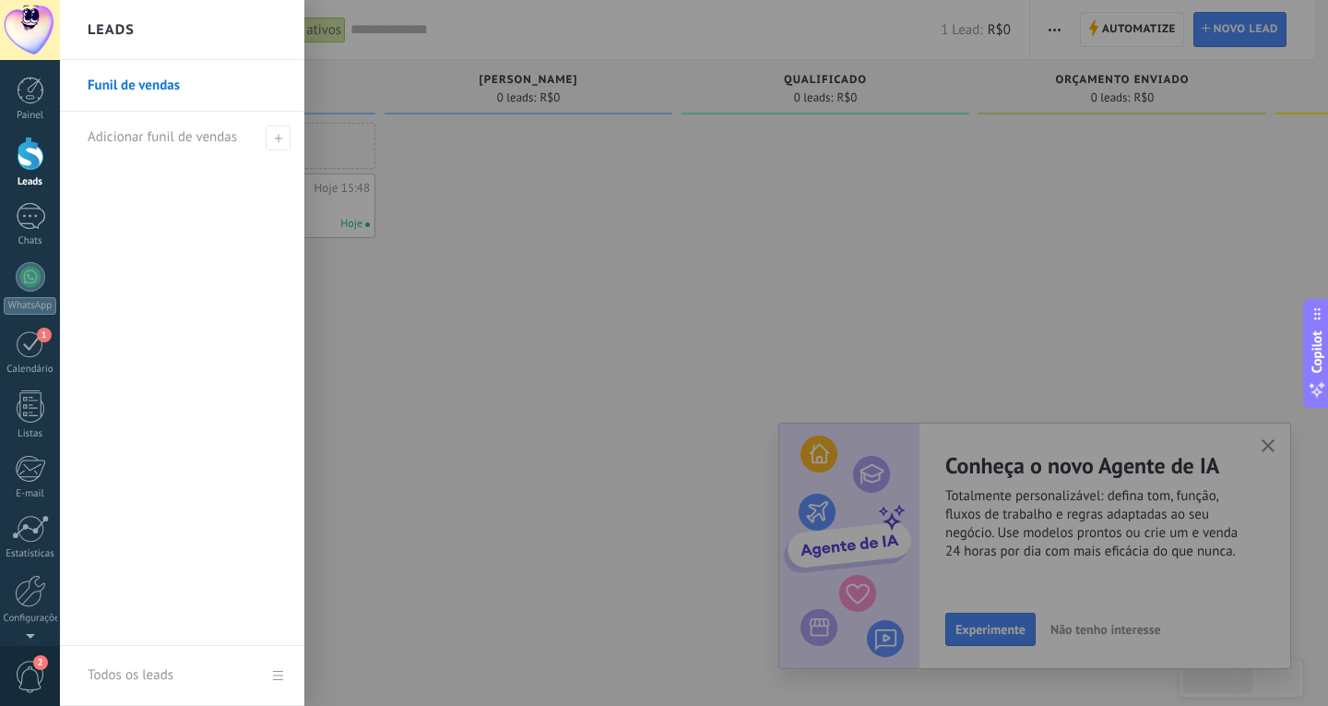
drag, startPoint x: 140, startPoint y: 23, endPoint x: 156, endPoint y: 13, distance: 18.7
click at [150, 4] on div "Leads" at bounding box center [182, 30] width 244 height 60
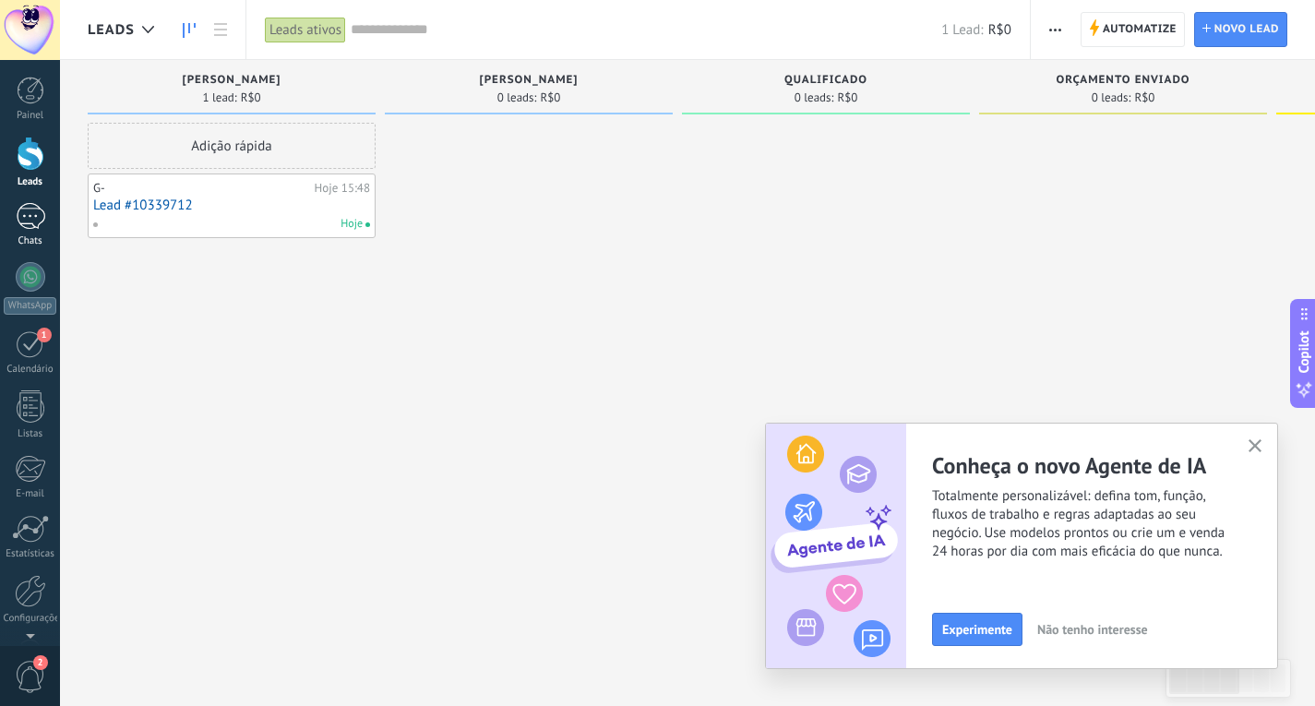
click at [39, 211] on div "1" at bounding box center [31, 216] width 30 height 27
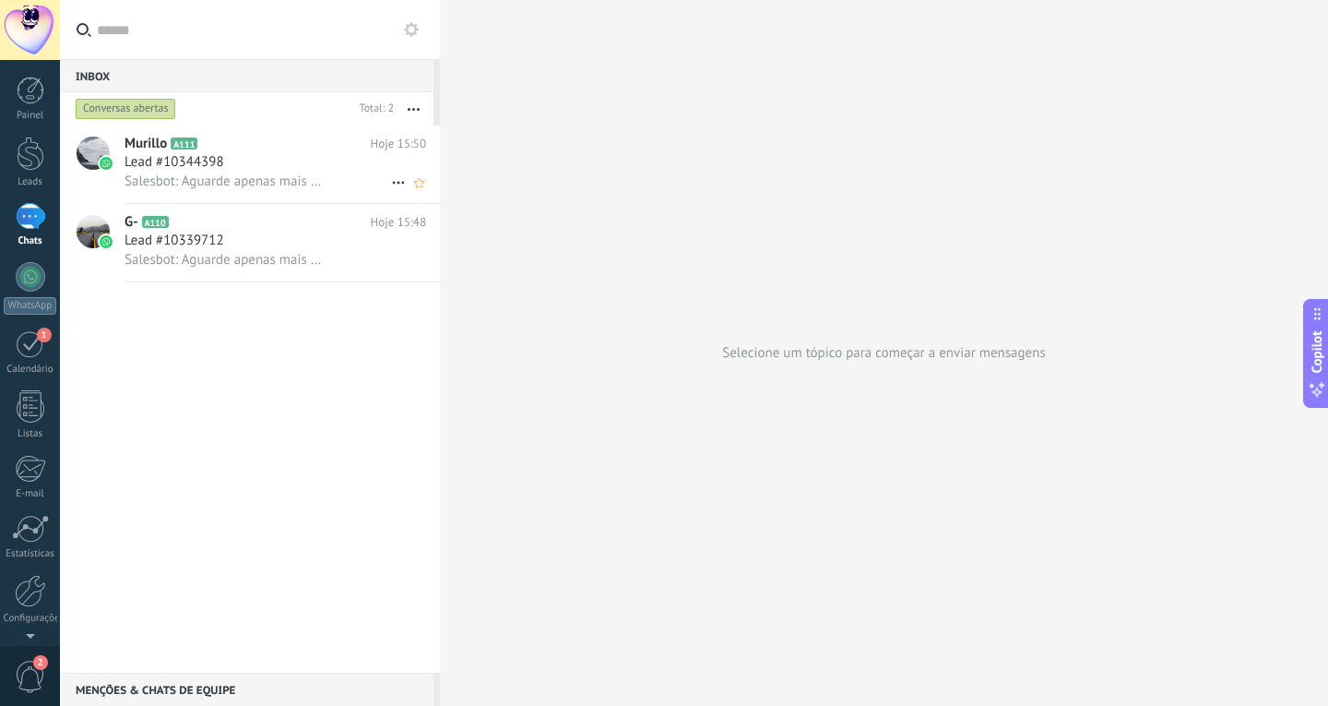
click at [250, 178] on span "Salesbot: Aguarde apenas mais alguns instantes, que logo mais o atendente entra…" at bounding box center [225, 182] width 200 height 18
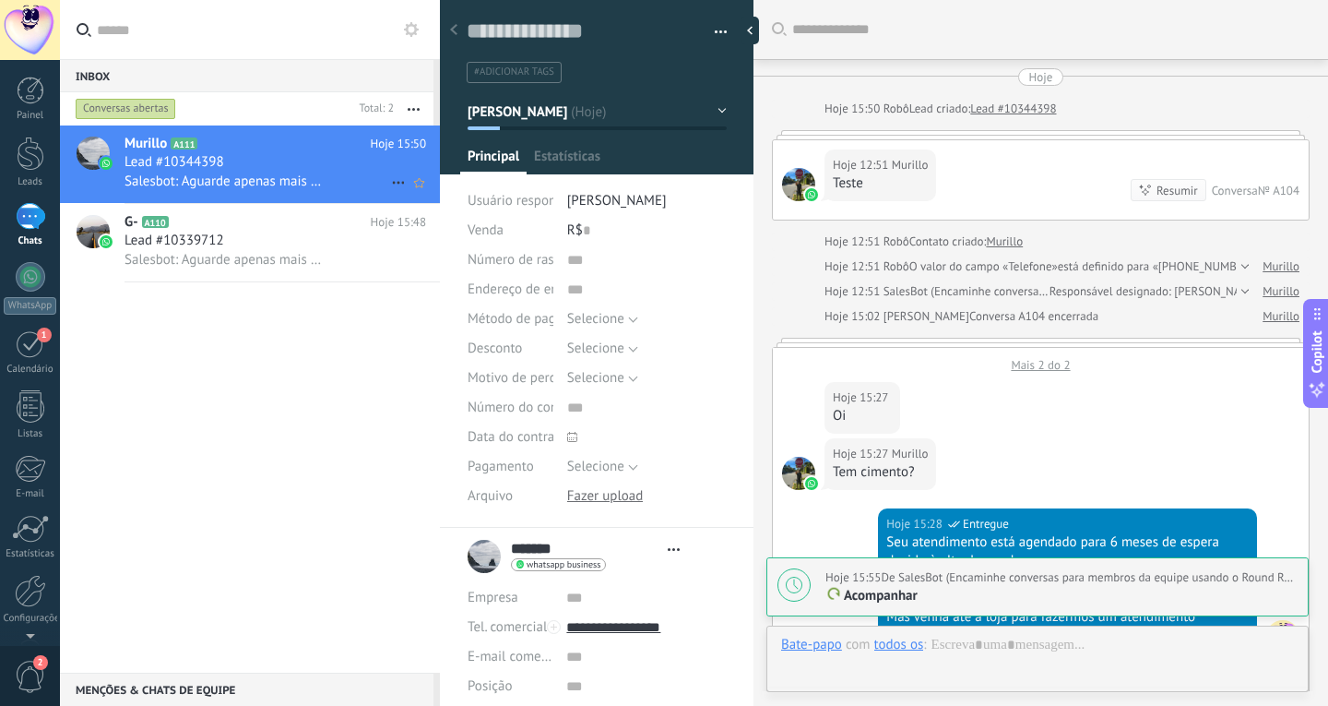
type textarea "**********"
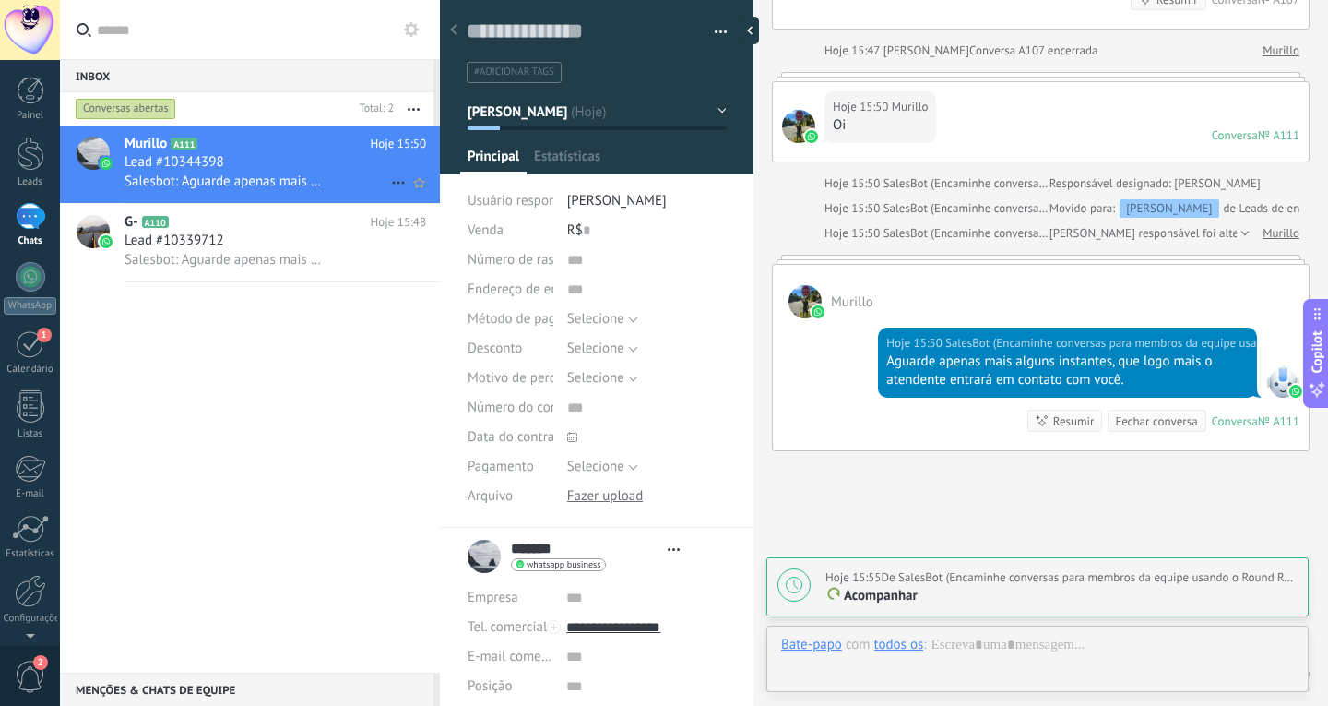
scroll to position [28, 0]
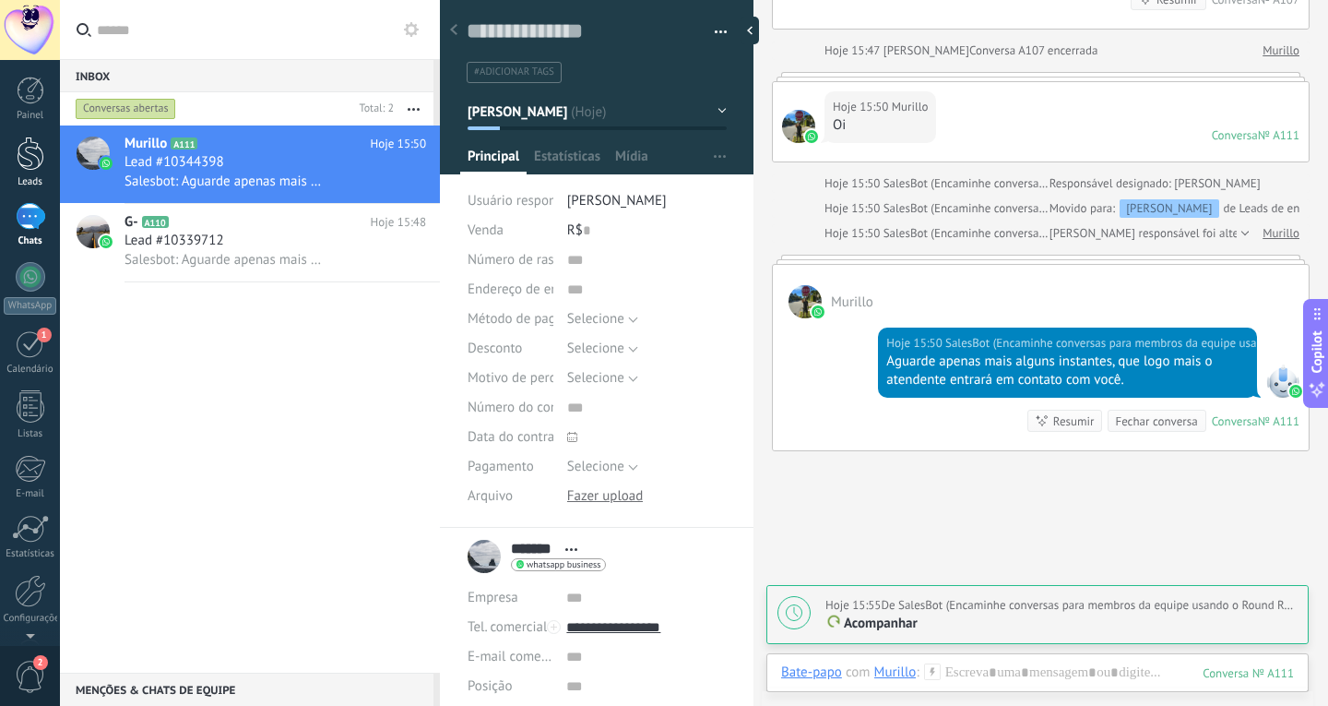
click at [41, 162] on div at bounding box center [31, 154] width 28 height 34
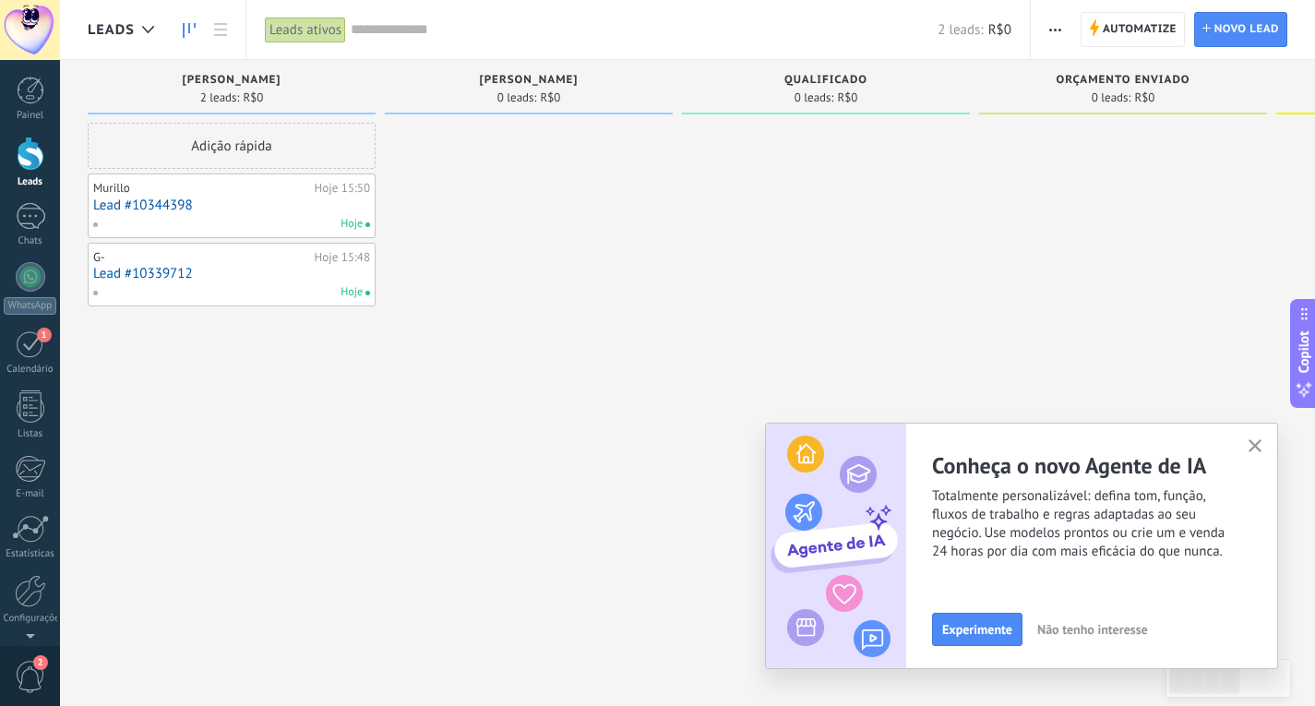
click at [588, 39] on input "text" at bounding box center [644, 29] width 587 height 19
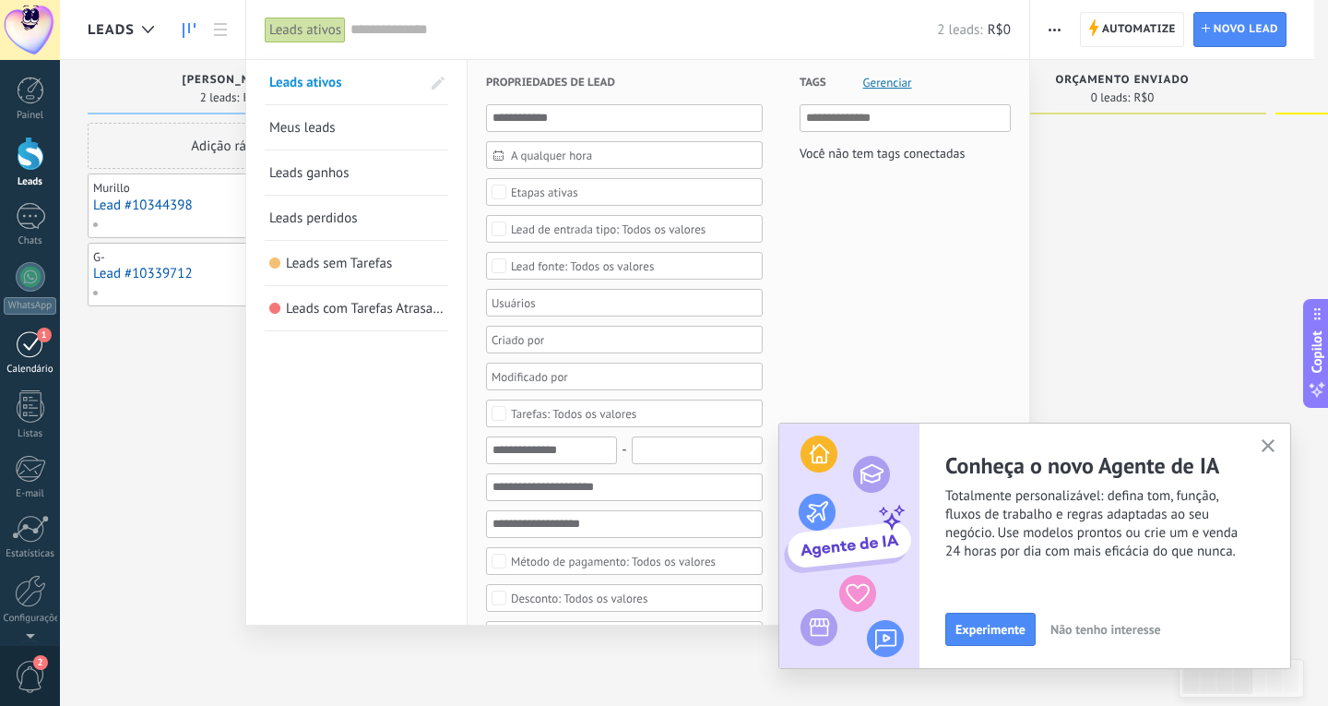
click at [37, 357] on div "1" at bounding box center [31, 343] width 30 height 29
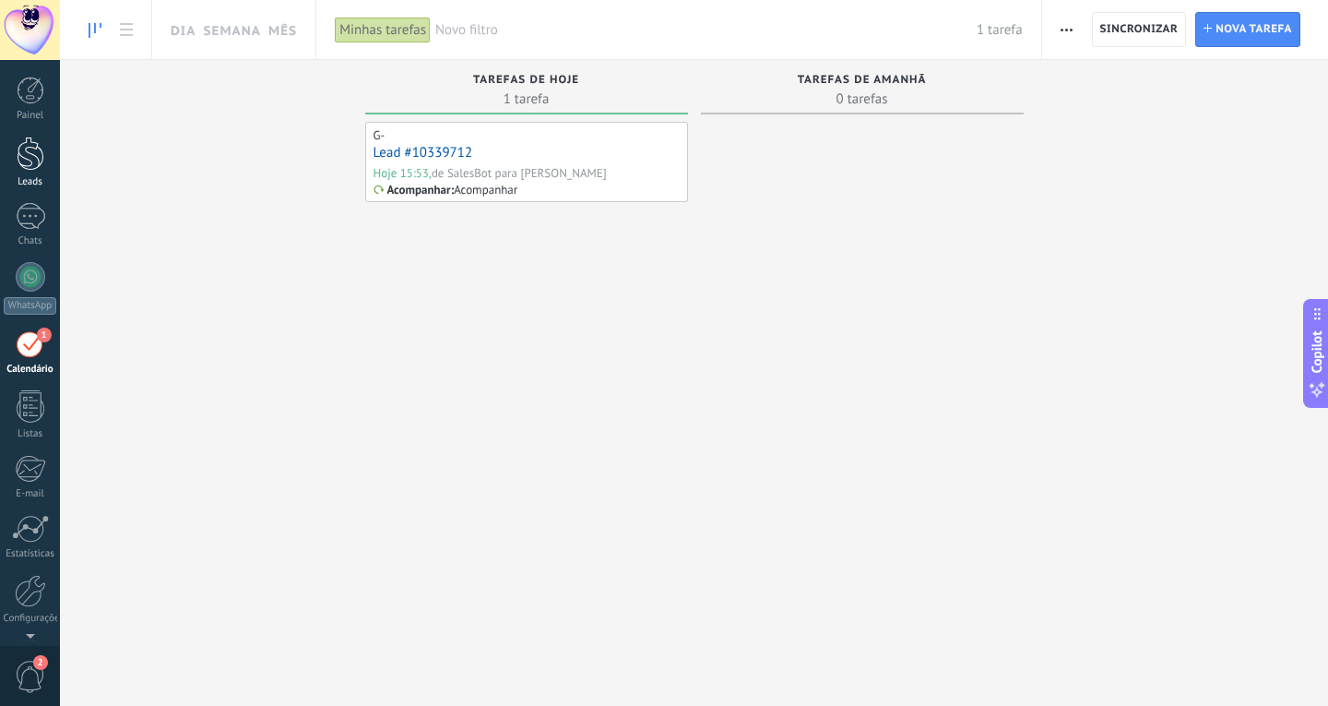
click at [31, 166] on div at bounding box center [31, 154] width 28 height 34
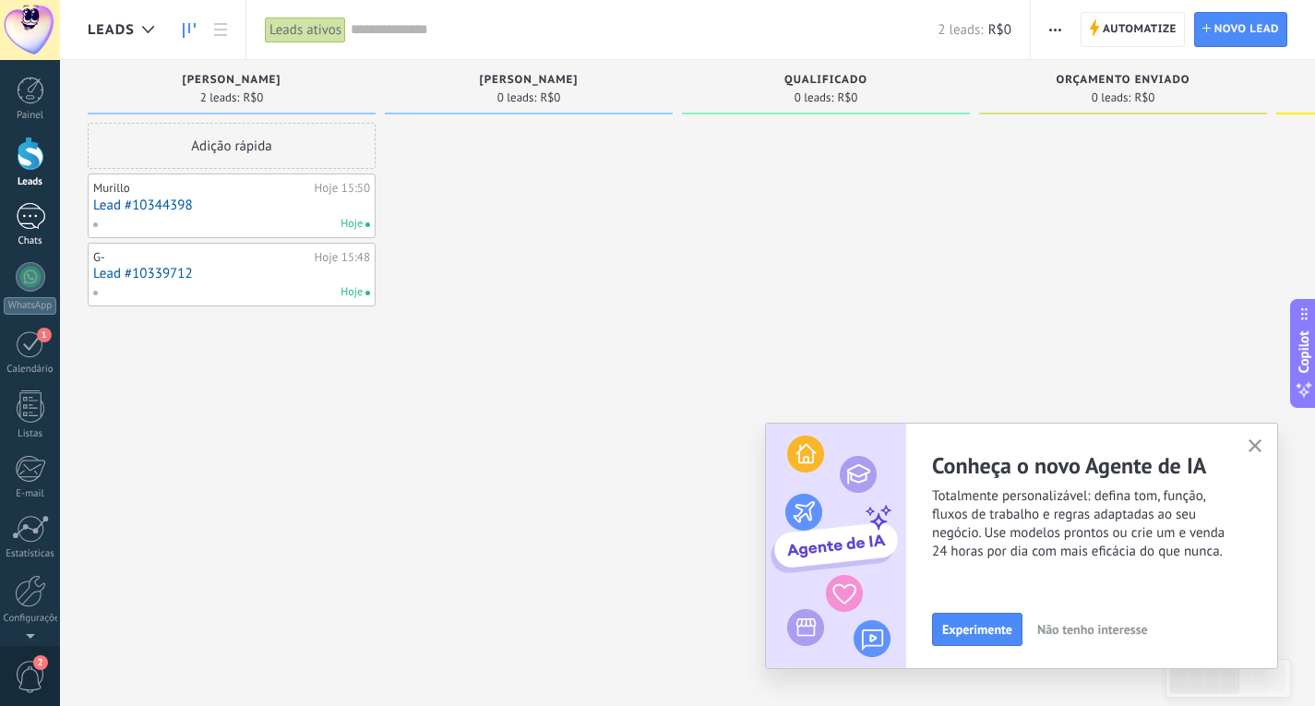
click at [18, 208] on div "1" at bounding box center [31, 216] width 30 height 27
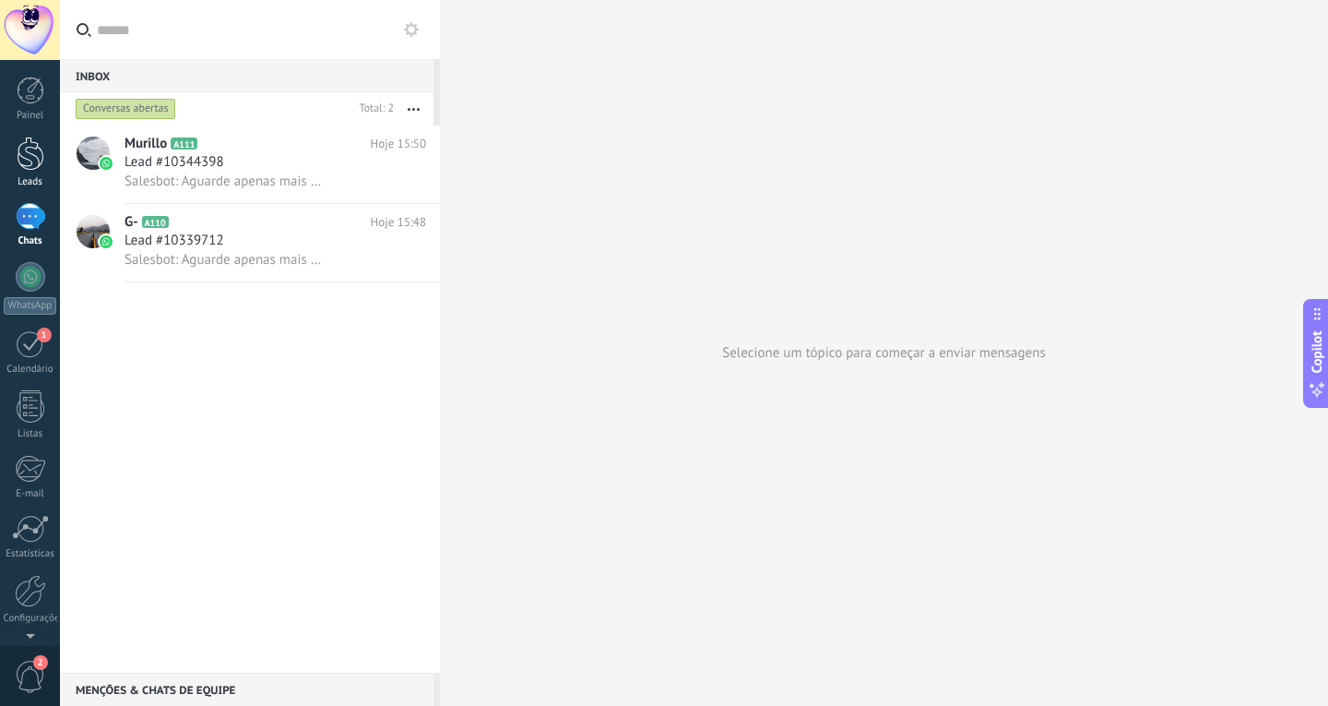
click at [32, 150] on div at bounding box center [31, 154] width 28 height 34
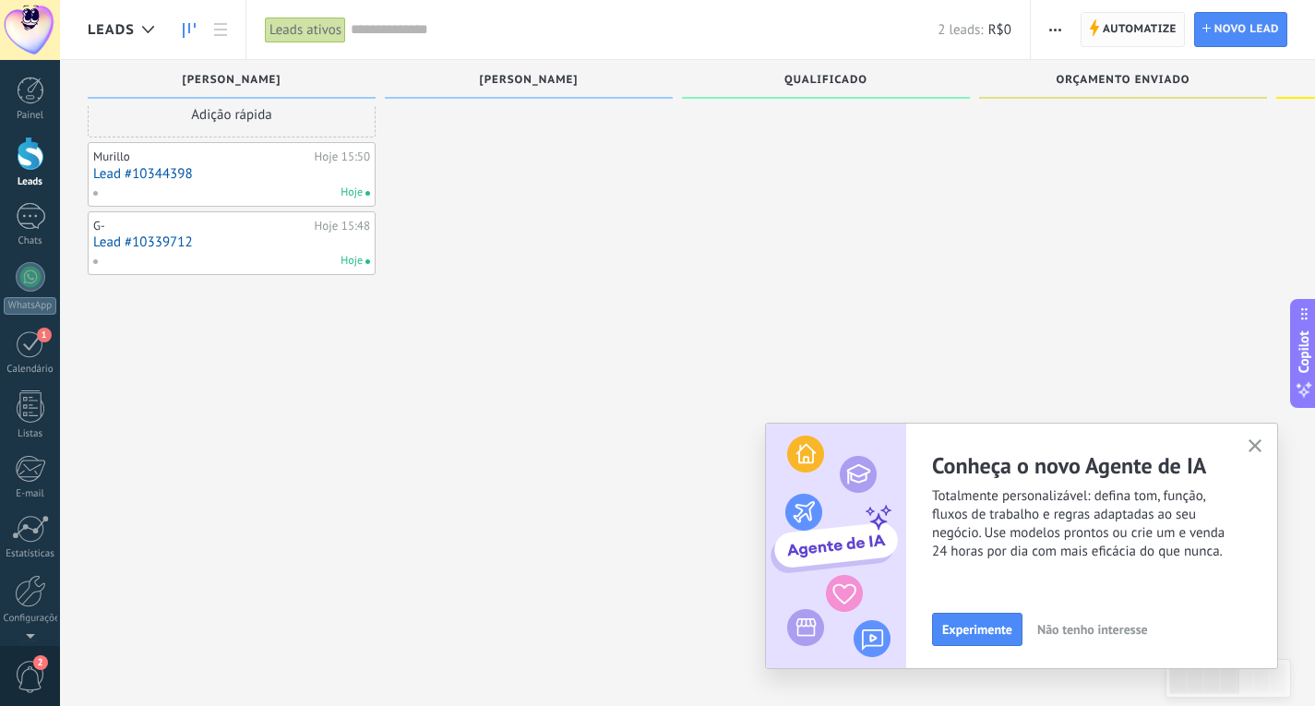
click at [1132, 37] on span "Automatize" at bounding box center [1139, 29] width 74 height 33
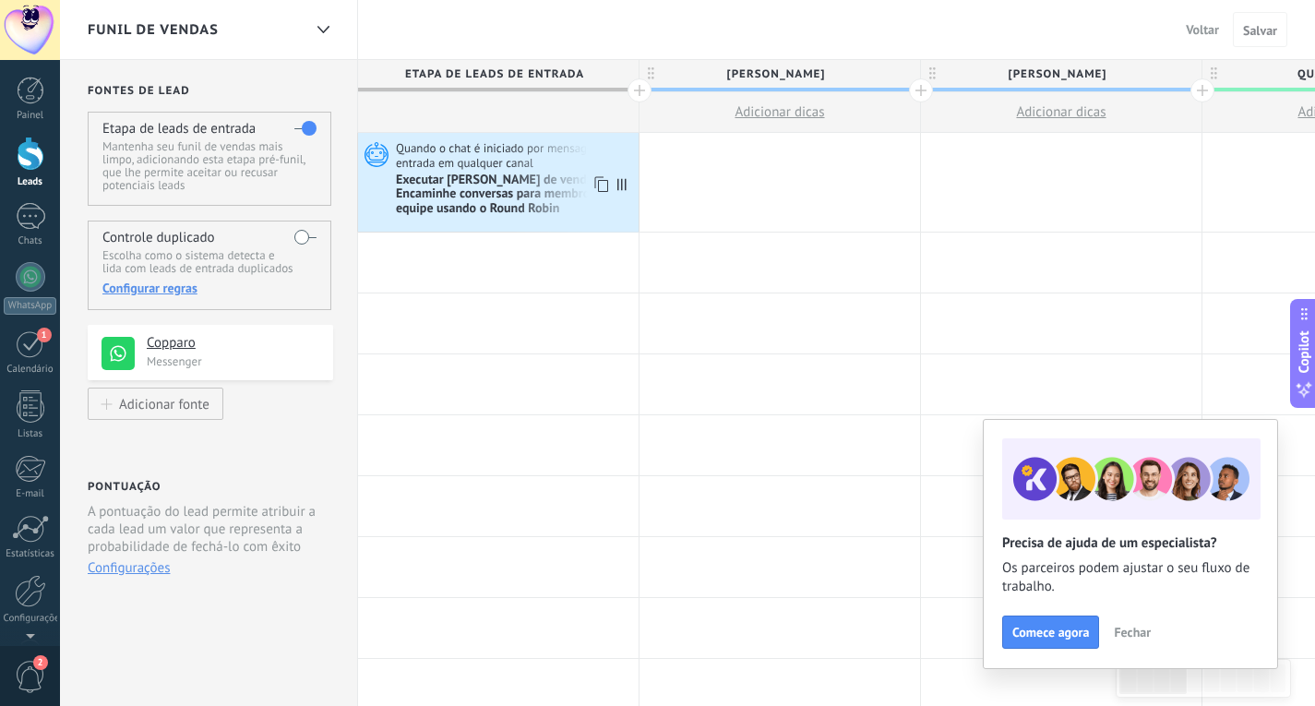
click at [497, 194] on div "Executar [PERSON_NAME] de vendas: Encaminhe conversas para membros da equipe us…" at bounding box center [515, 195] width 238 height 45
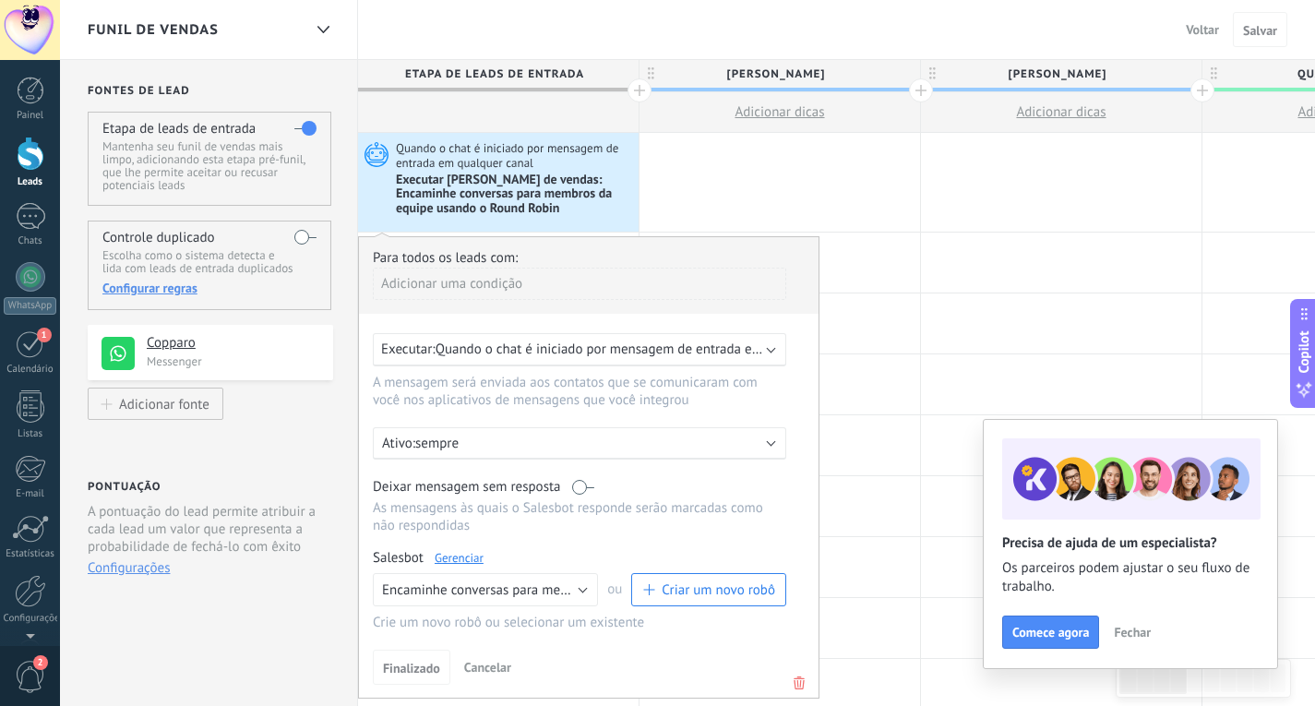
click at [467, 354] on span "Quando o chat é iniciado por mensagem de entrada em qualquer canal" at bounding box center [644, 349] width 419 height 18
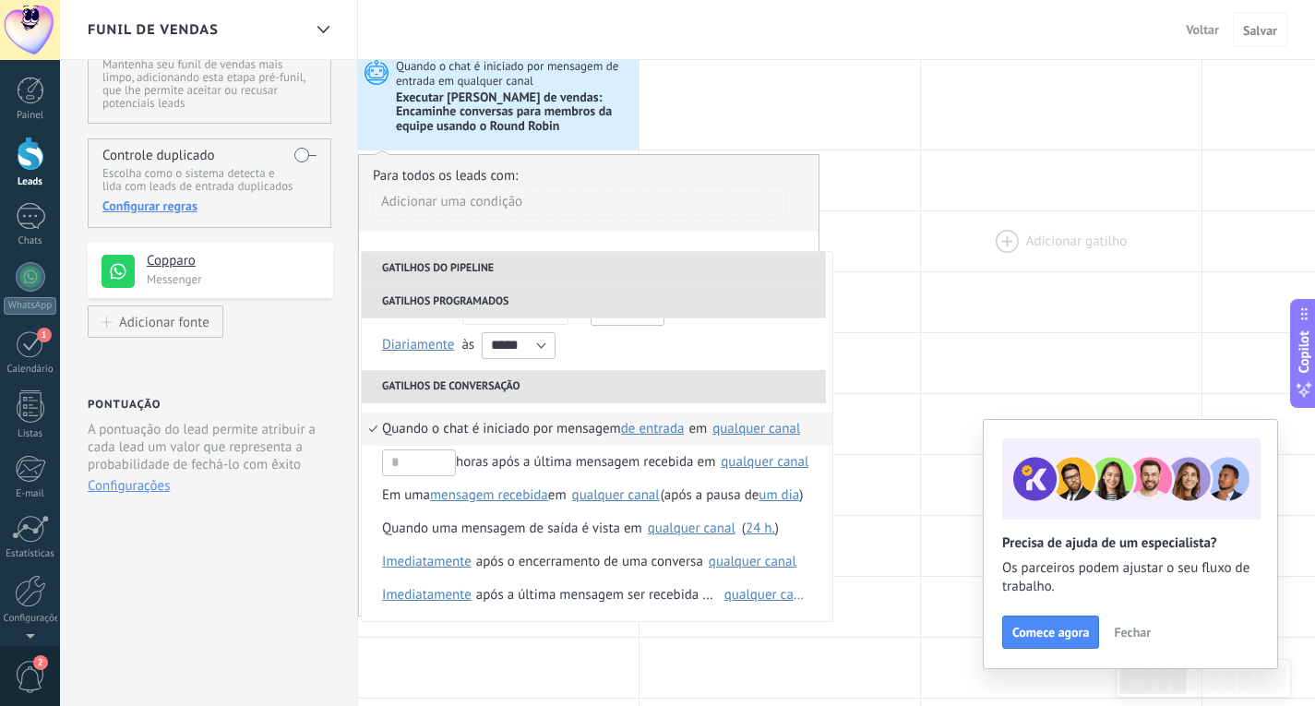
scroll to position [185, 0]
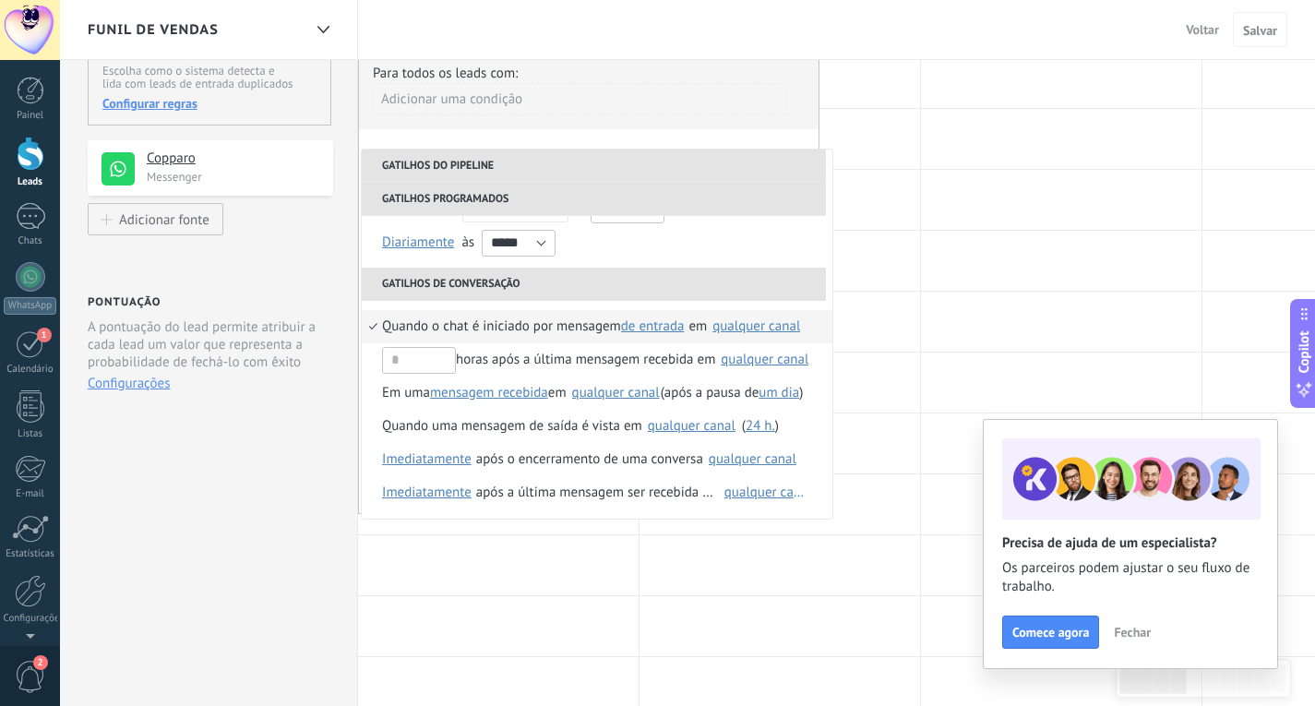
click at [330, 236] on div "Fontes de lead Etapa de leads de entrada Mantenha seu funil de vendas mais limp…" at bounding box center [209, 570] width 298 height 1390
click at [505, 69] on div "Para todos os leads com:" at bounding box center [589, 74] width 432 height 18
click at [328, 126] on div "Fontes de lead Etapa de leads de entrada Mantenha seu funil de vendas mais limp…" at bounding box center [209, 570] width 298 height 1390
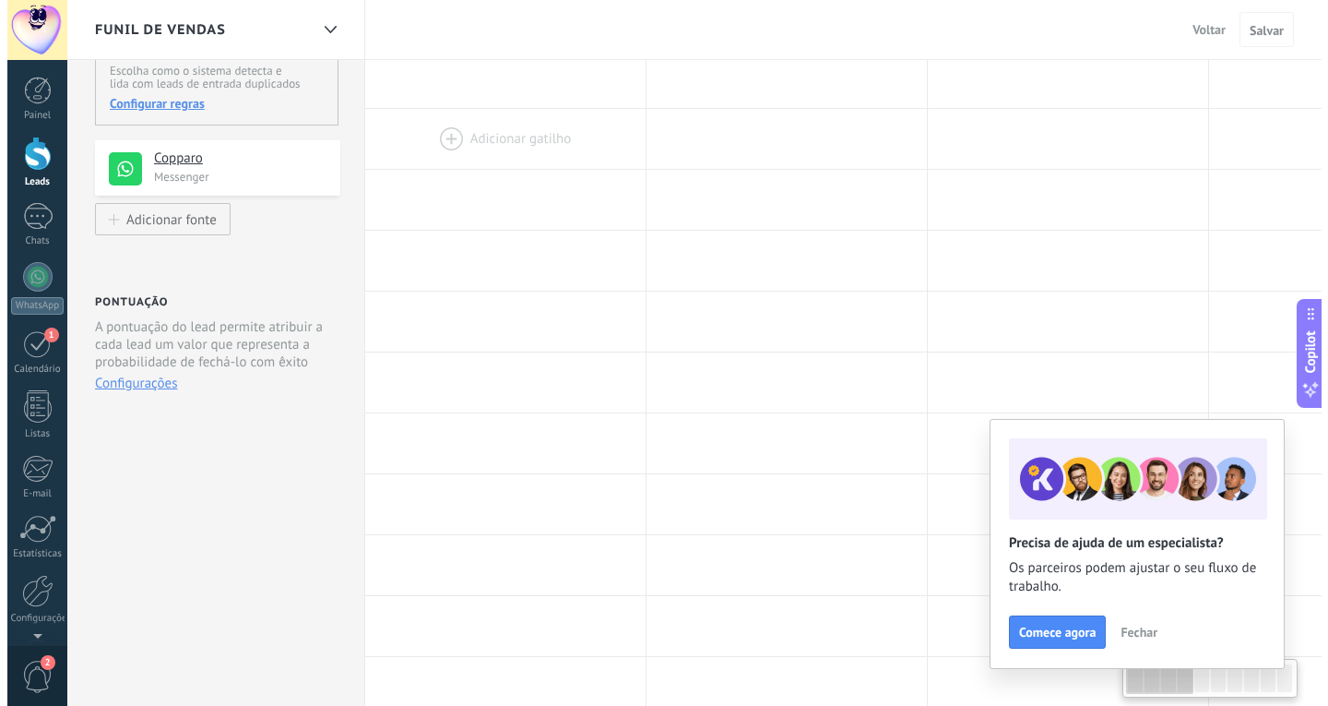
scroll to position [0, 0]
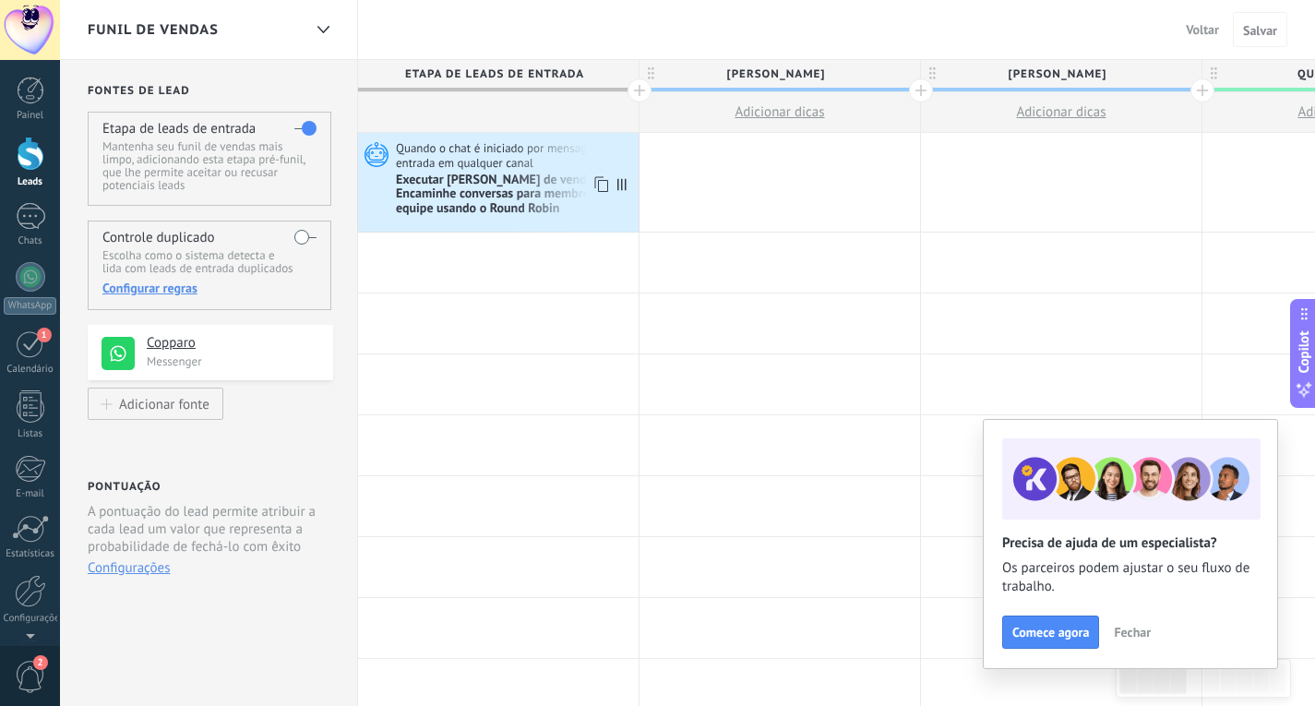
drag, startPoint x: 479, startPoint y: 194, endPoint x: 470, endPoint y: 198, distance: 10.3
click at [475, 195] on div "Executar [PERSON_NAME] de vendas: Encaminhe conversas para membros da equipe us…" at bounding box center [515, 195] width 238 height 45
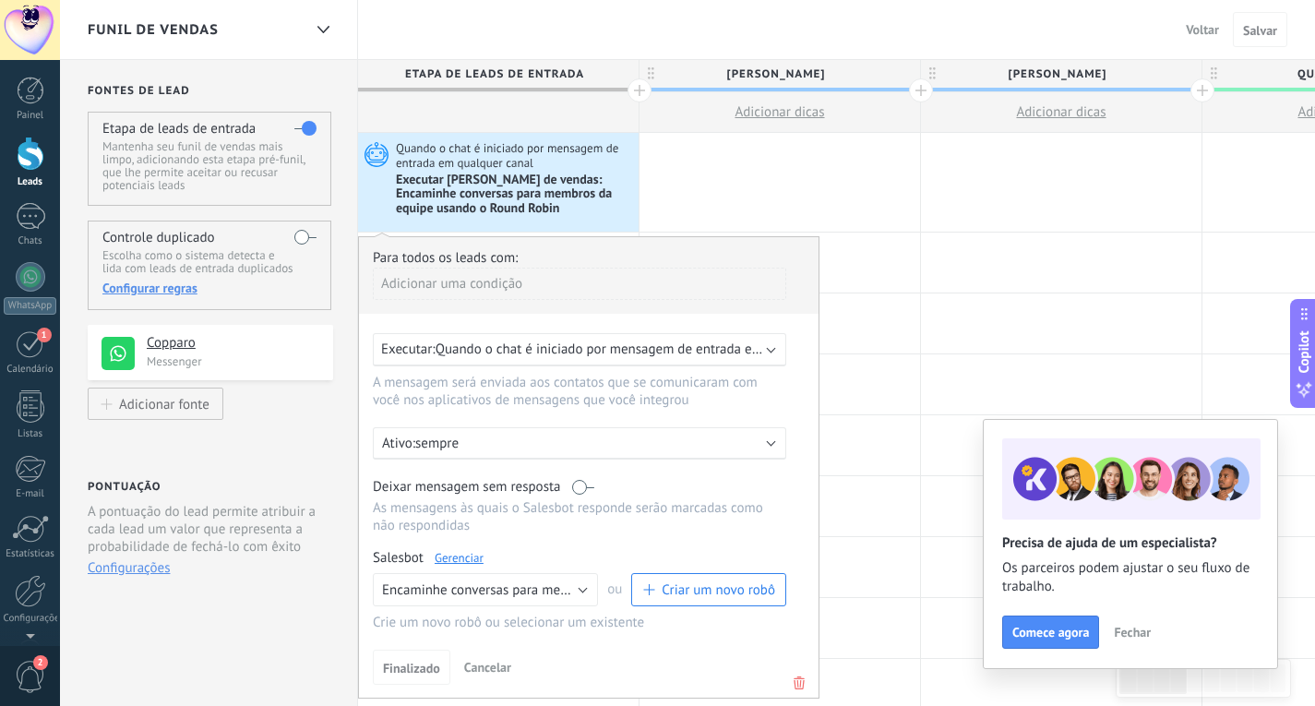
click at [468, 558] on link "Gerenciar" at bounding box center [459, 558] width 49 height 16
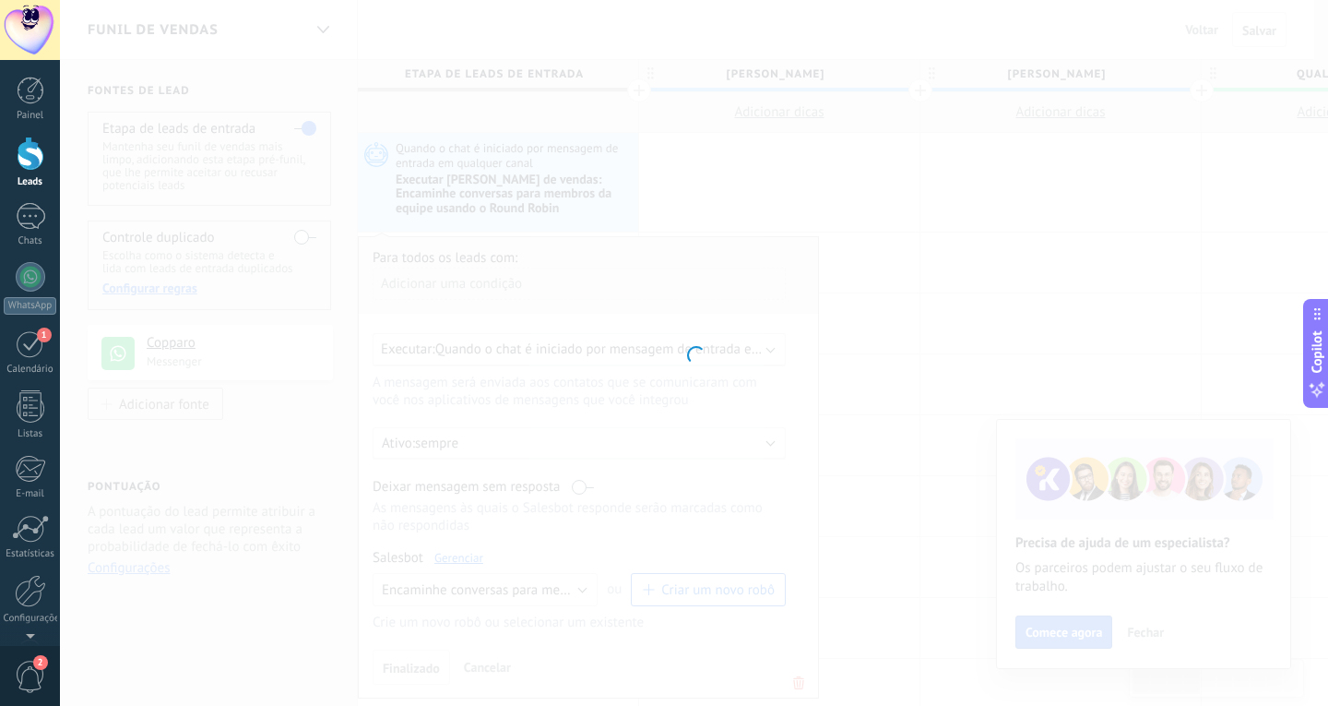
type input "**********"
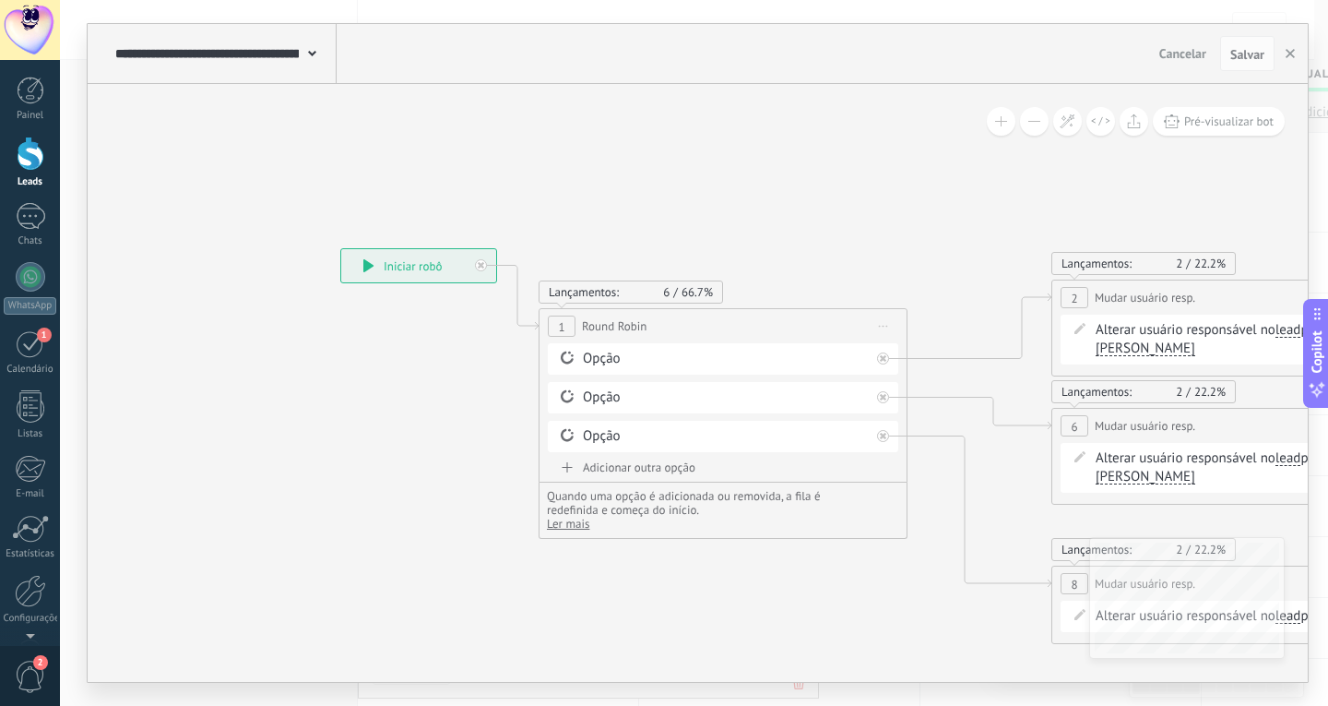
drag, startPoint x: 1008, startPoint y: 226, endPoint x: 650, endPoint y: 244, distance: 358.4
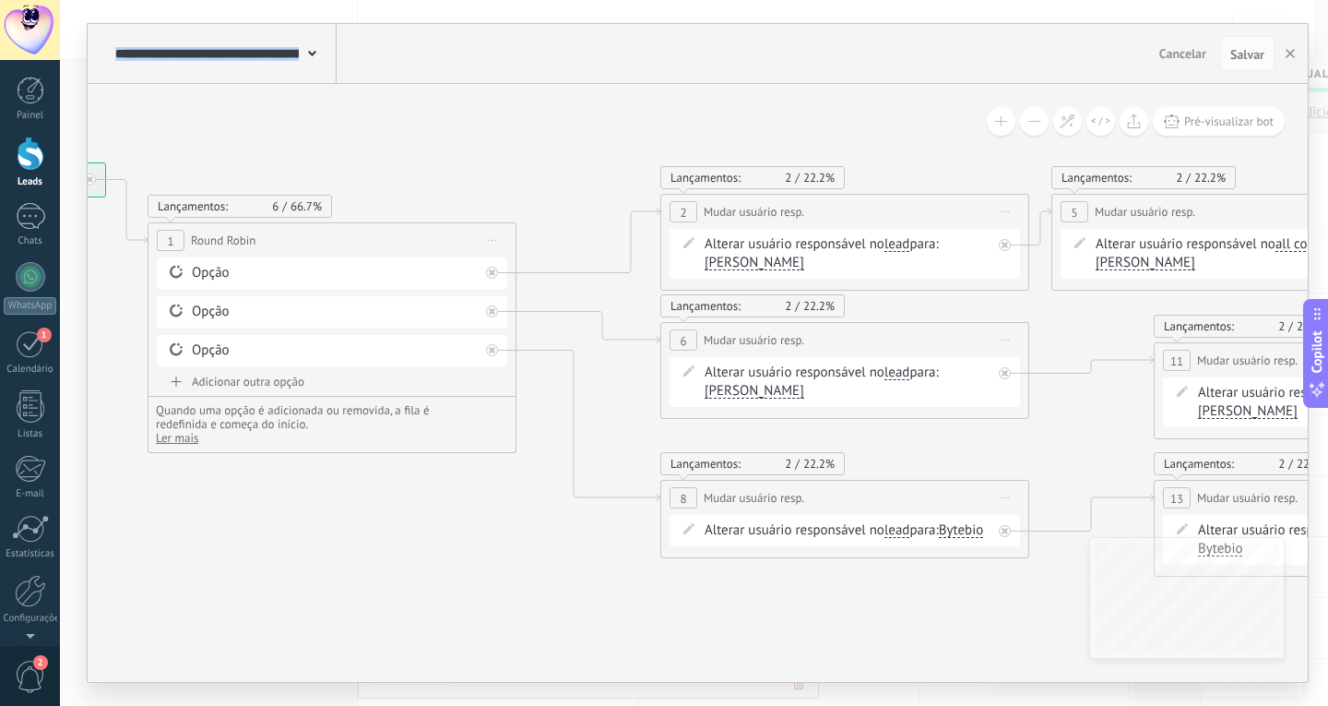
drag, startPoint x: 982, startPoint y: 258, endPoint x: 717, endPoint y: 161, distance: 281.9
click at [719, 161] on icon at bounding box center [1321, 400] width 3667 height 1434
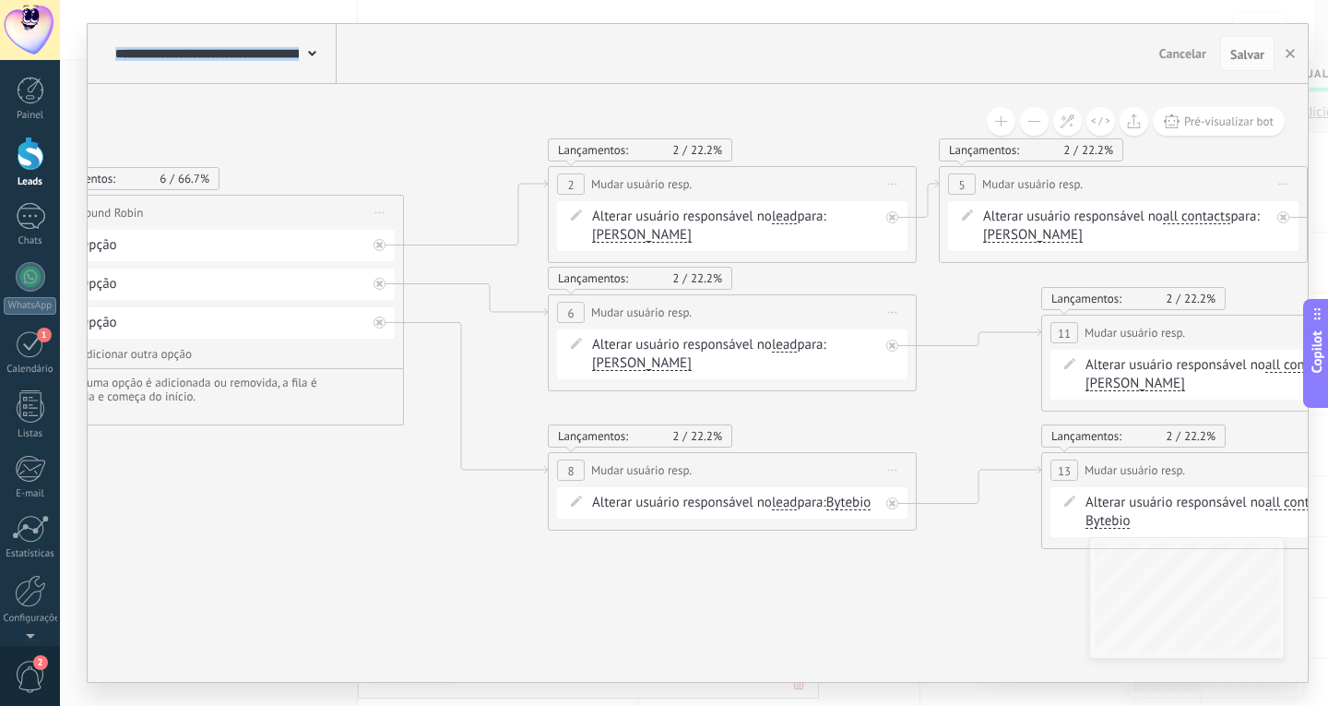
click at [890, 223] on div "Alterar usuário responsável no lead main contact all contacts chat contact lead…" at bounding box center [732, 226] width 351 height 50
click at [890, 216] on icon at bounding box center [892, 217] width 6 height 6
click at [893, 184] on icon at bounding box center [892, 185] width 9 height 2
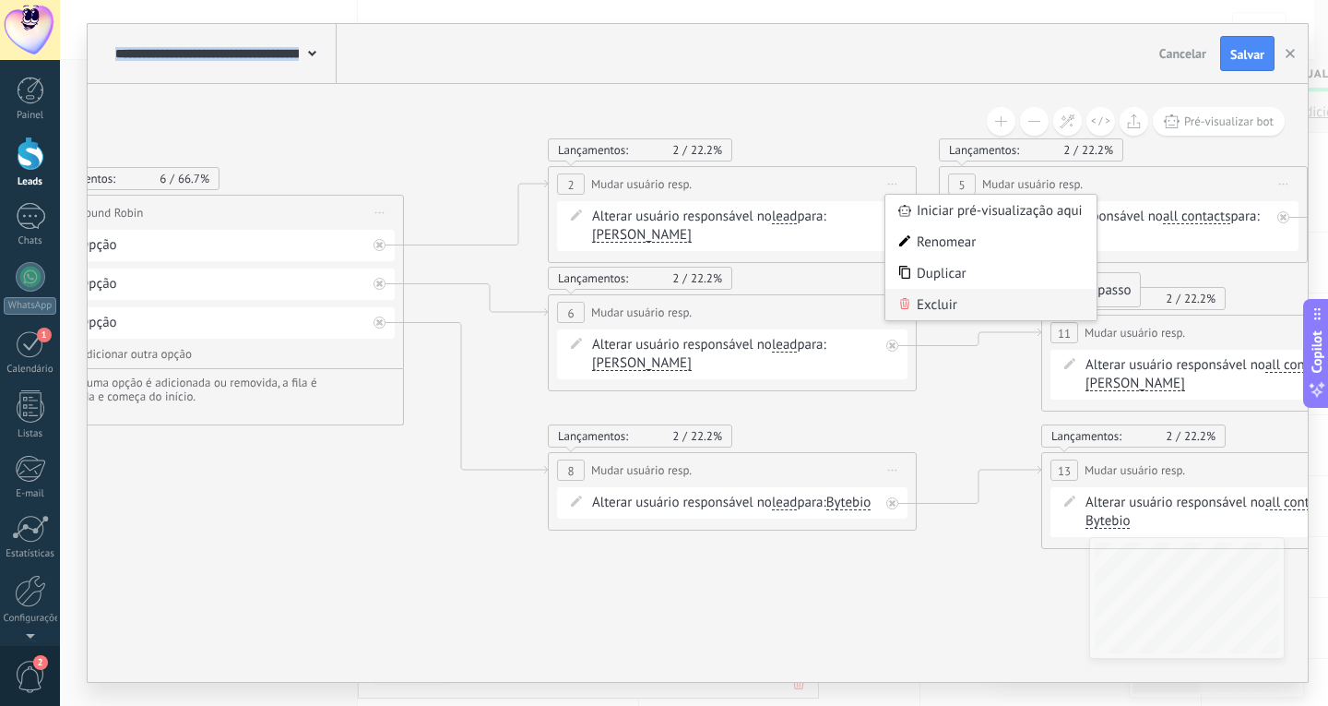
click at [928, 306] on div "Excluir" at bounding box center [991, 304] width 211 height 31
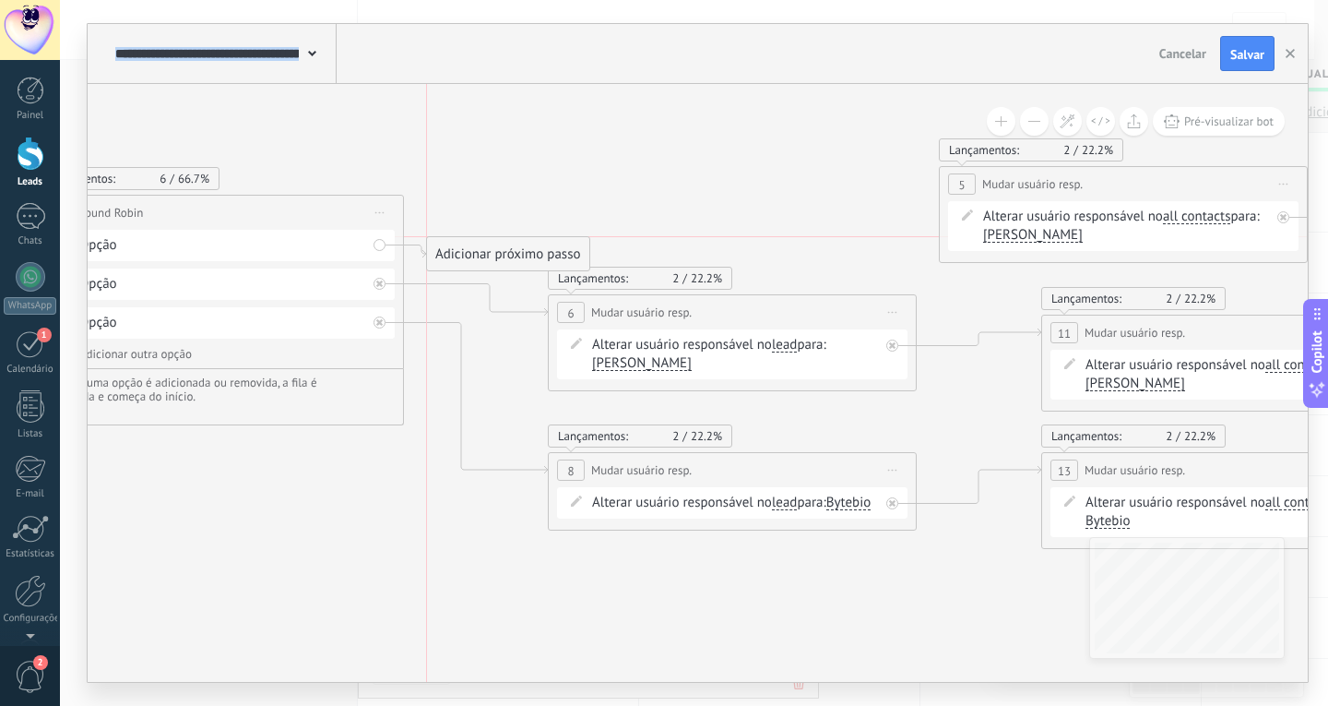
click at [501, 245] on div "Adicionar próximo passo" at bounding box center [508, 254] width 162 height 30
click at [493, 137] on div "Adicionar próximo passo" at bounding box center [554, 134] width 162 height 30
click at [547, 145] on div "Adicionar próximo passo" at bounding box center [554, 134] width 162 height 30
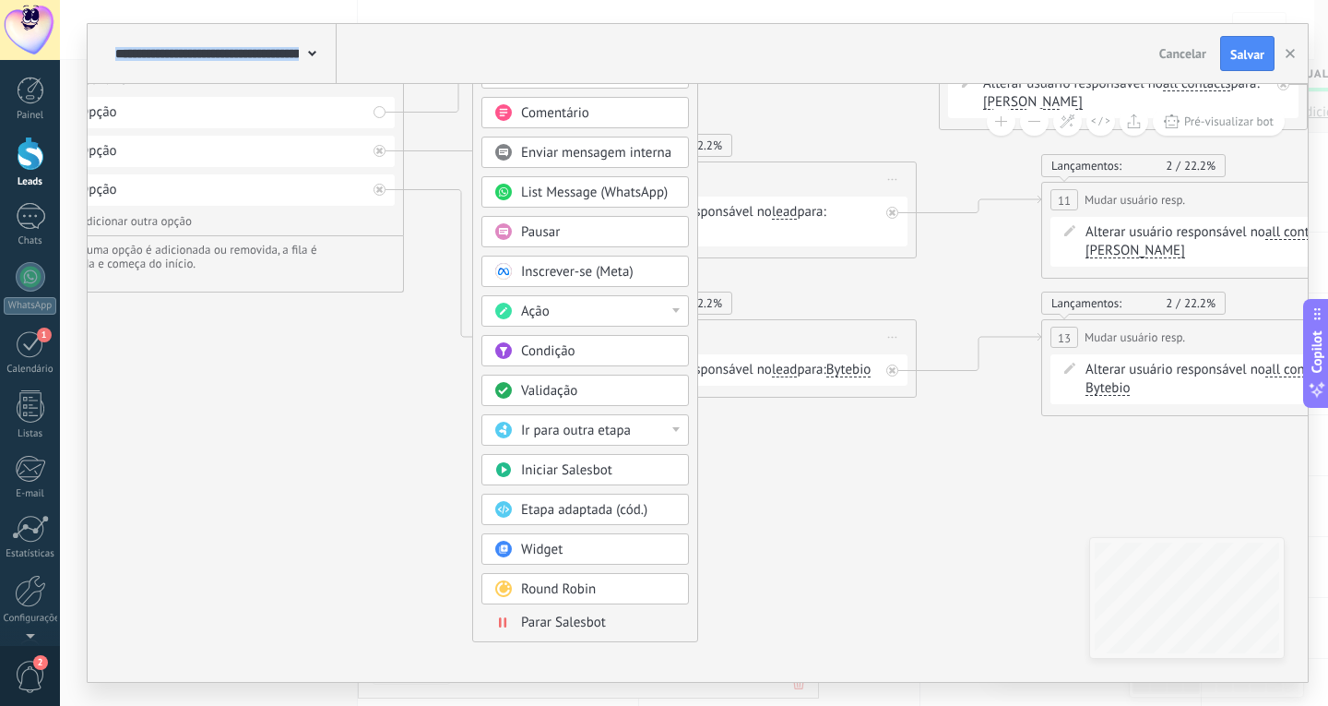
click at [677, 430] on div at bounding box center [676, 429] width 7 height 5
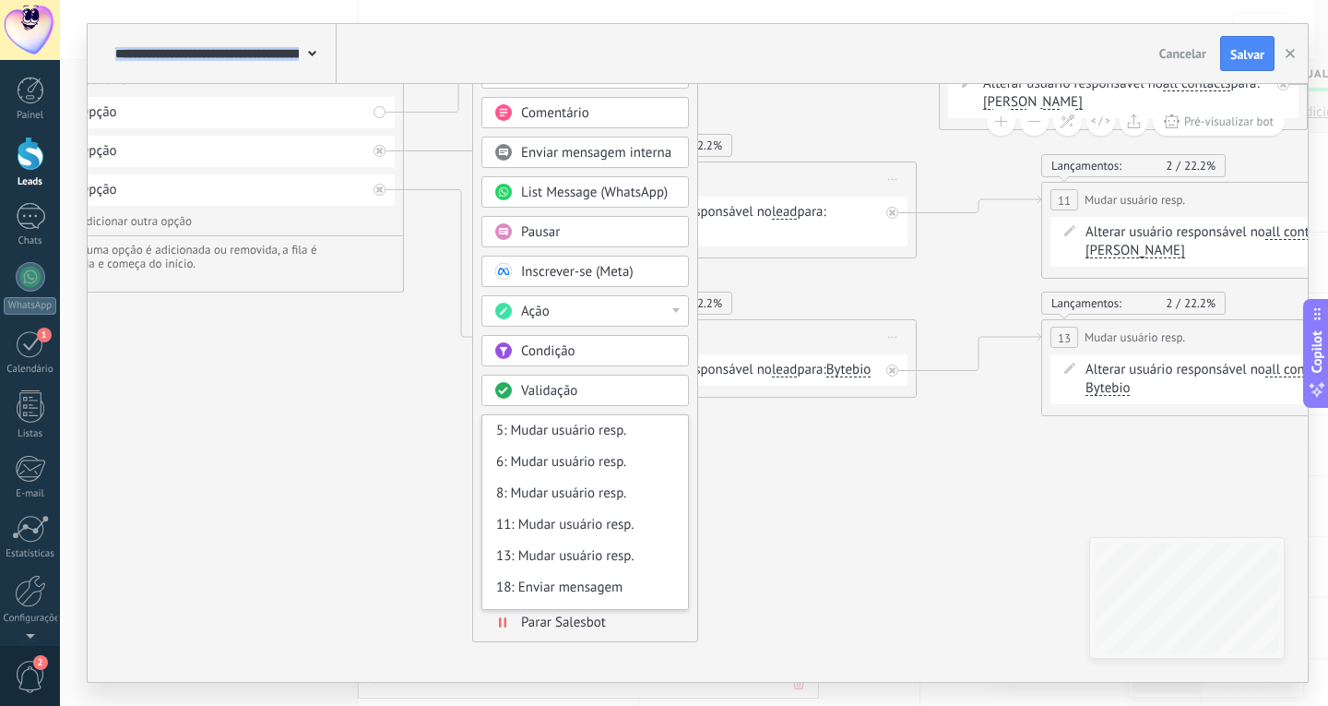
click at [473, 395] on div "Adicionar próximo passo Enviar mensagem Enviar mensagem Enviar mensagem Reação …" at bounding box center [585, 312] width 226 height 659
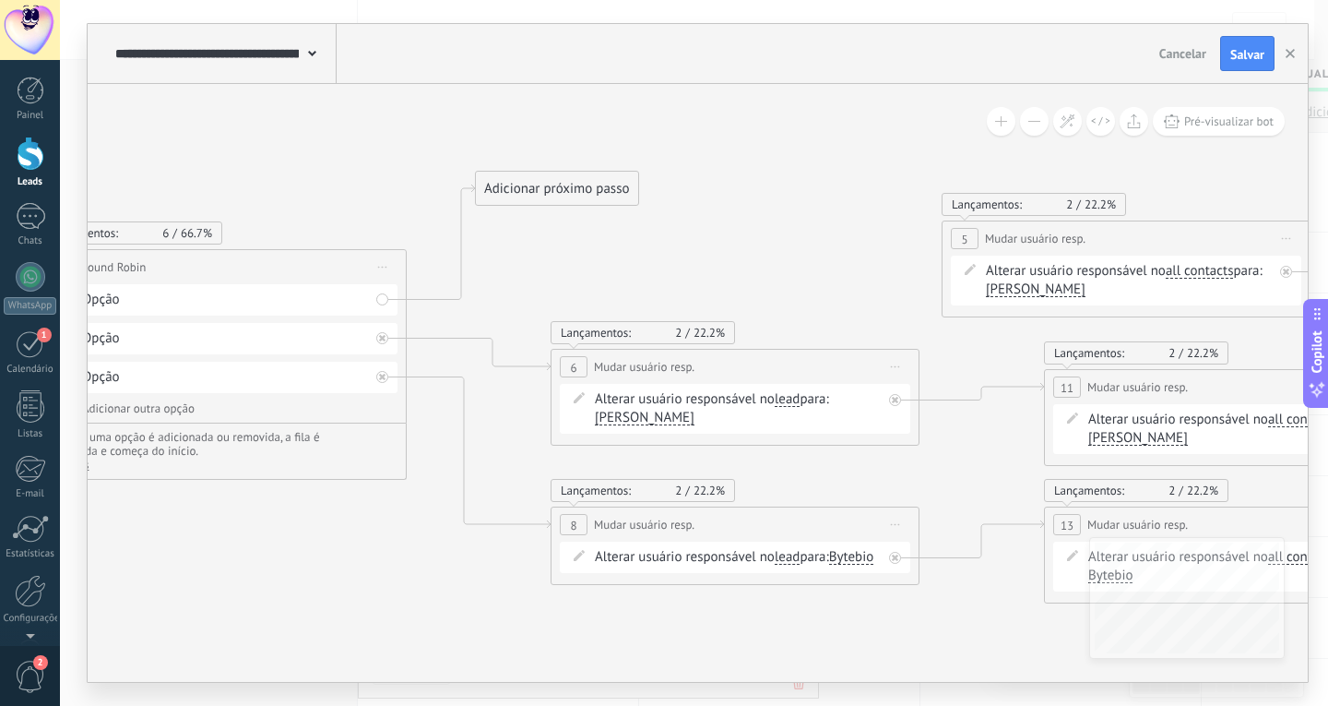
drag, startPoint x: 490, startPoint y: 236, endPoint x: 530, endPoint y: 311, distance: 85.0
click at [483, 440] on icon at bounding box center [1211, 426] width 3667 height 1434
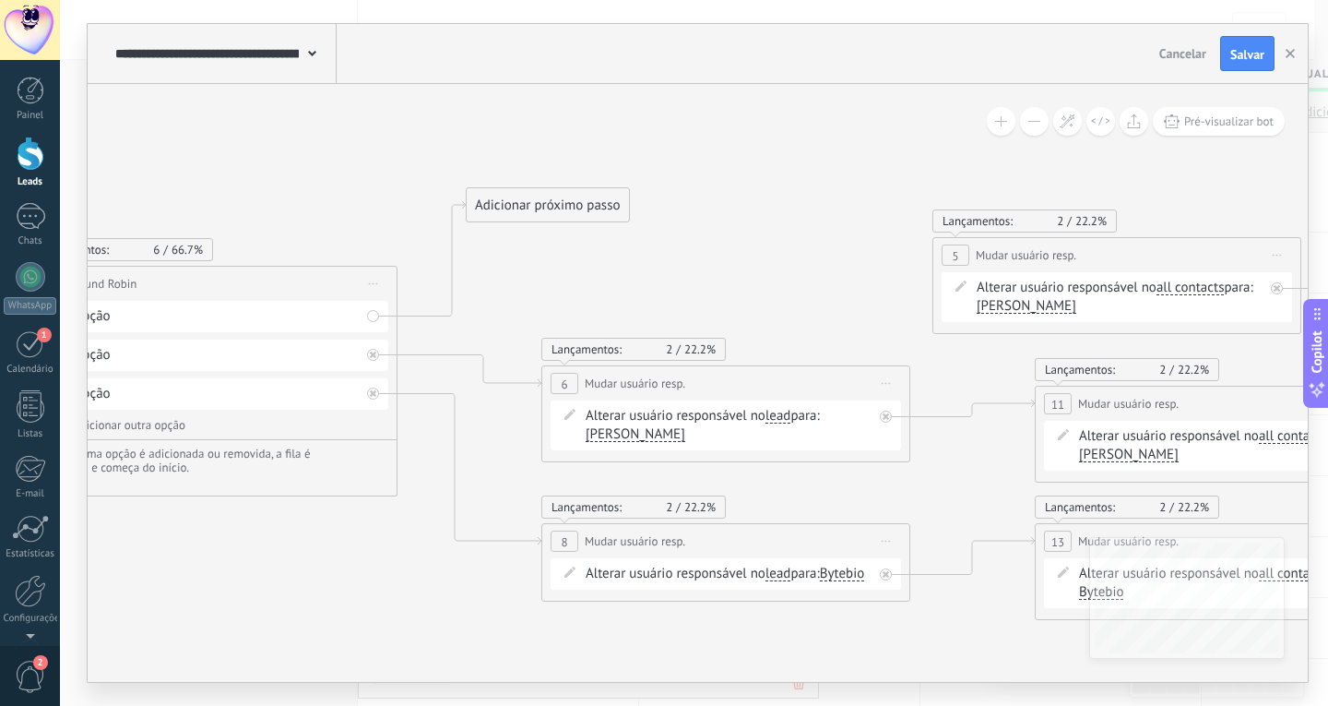
click at [563, 209] on div "Adicionar próximo passo" at bounding box center [548, 205] width 162 height 30
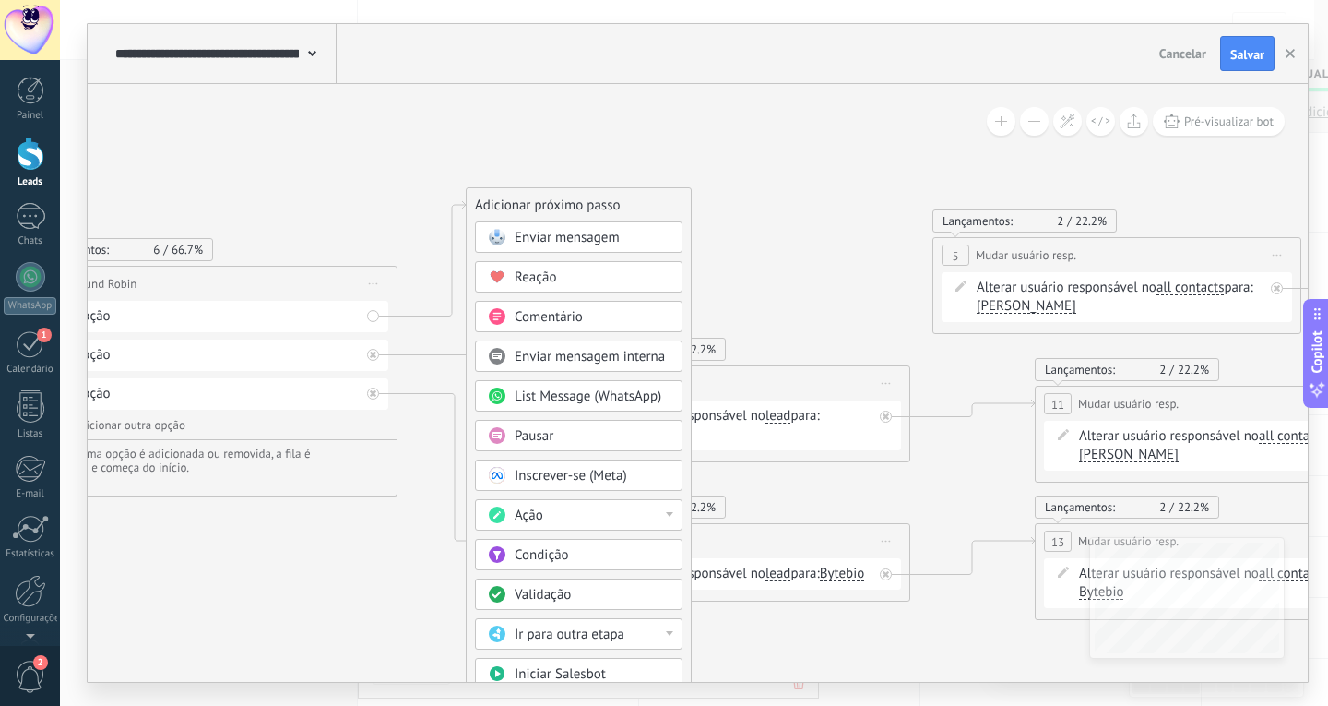
click at [555, 509] on div "Ação" at bounding box center [592, 515] width 155 height 18
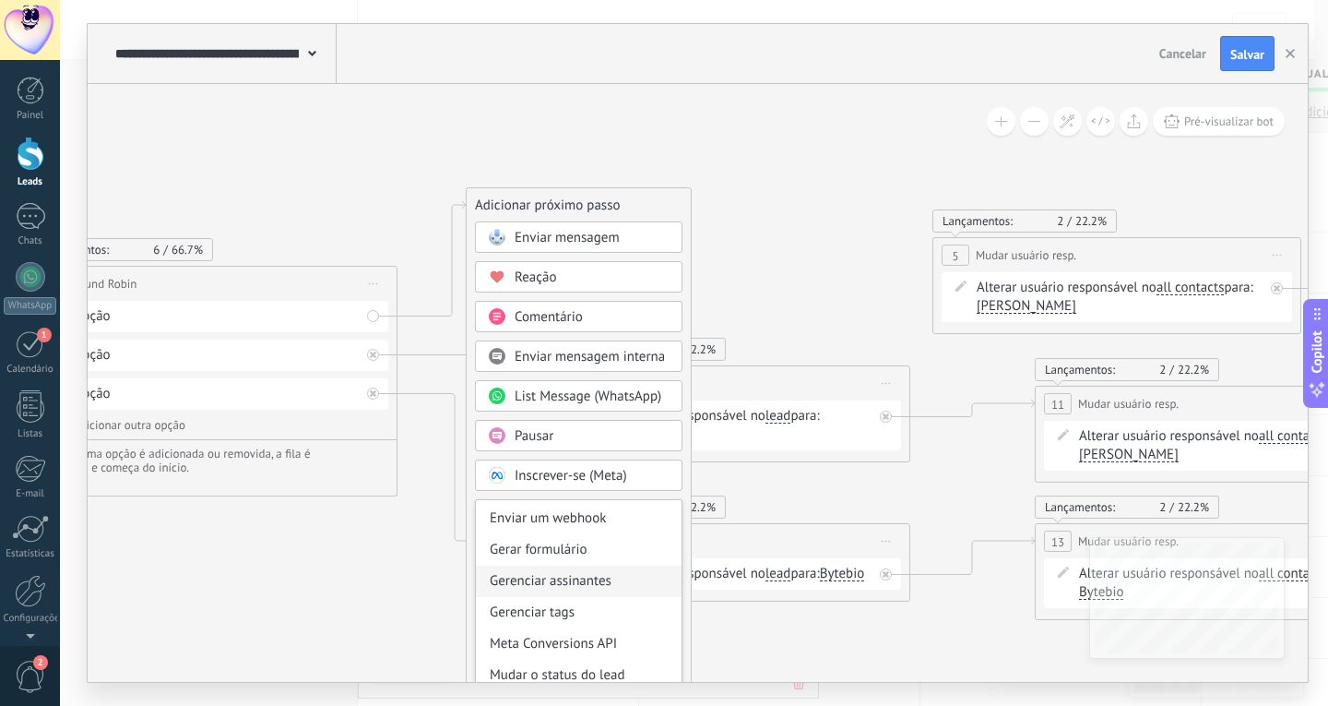
scroll to position [249, 0]
click at [593, 673] on div "Mudar usuário resp." at bounding box center [579, 674] width 206 height 31
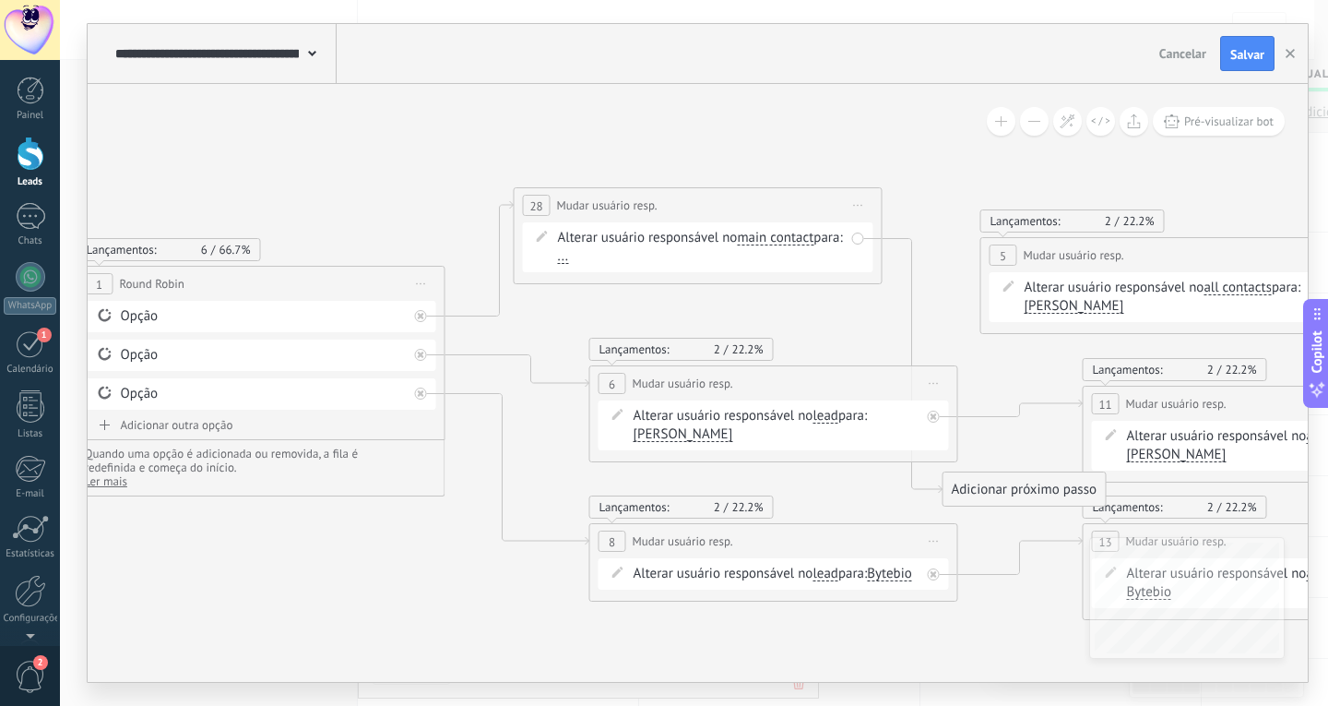
click at [787, 243] on span "main contact" at bounding box center [775, 238] width 77 height 15
click at [787, 243] on button "main contact" at bounding box center [843, 237] width 231 height 33
click at [786, 330] on span "lead" at bounding box center [828, 336] width 223 height 18
click at [803, 240] on span "..." at bounding box center [797, 238] width 11 height 15
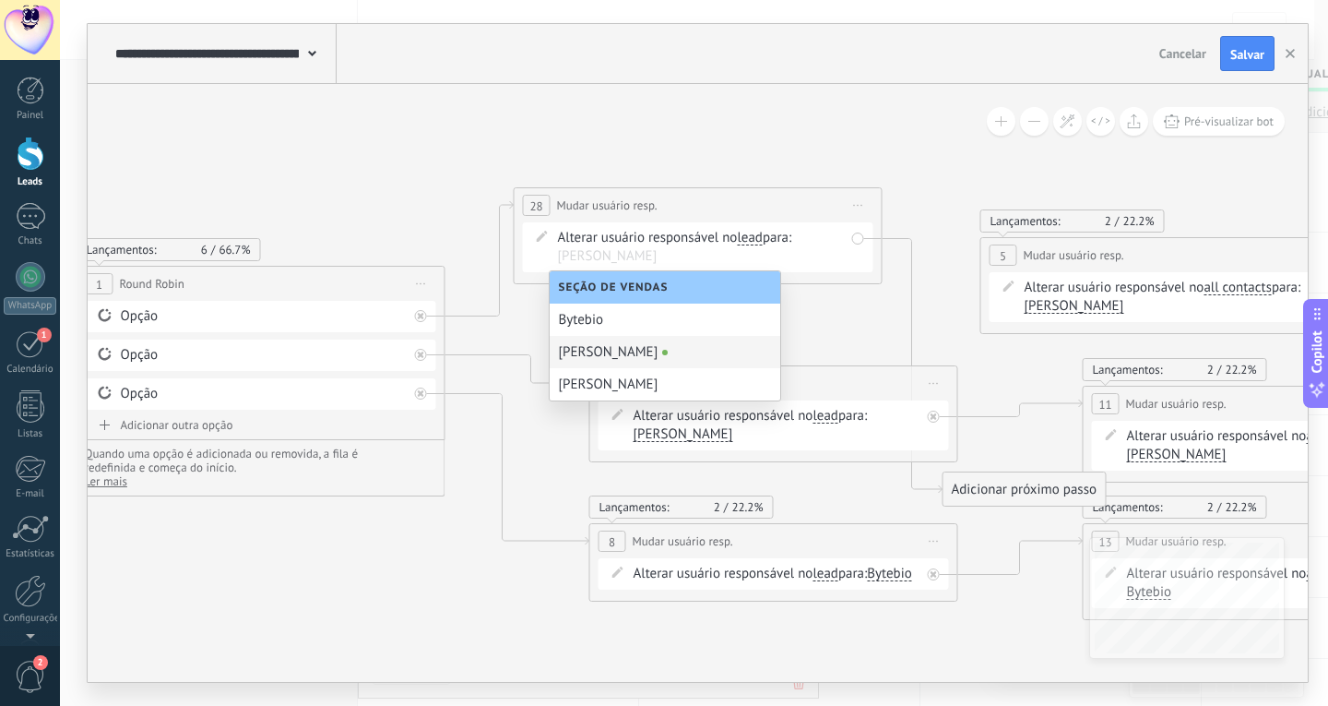
click at [615, 357] on div "[PERSON_NAME]" at bounding box center [665, 352] width 231 height 32
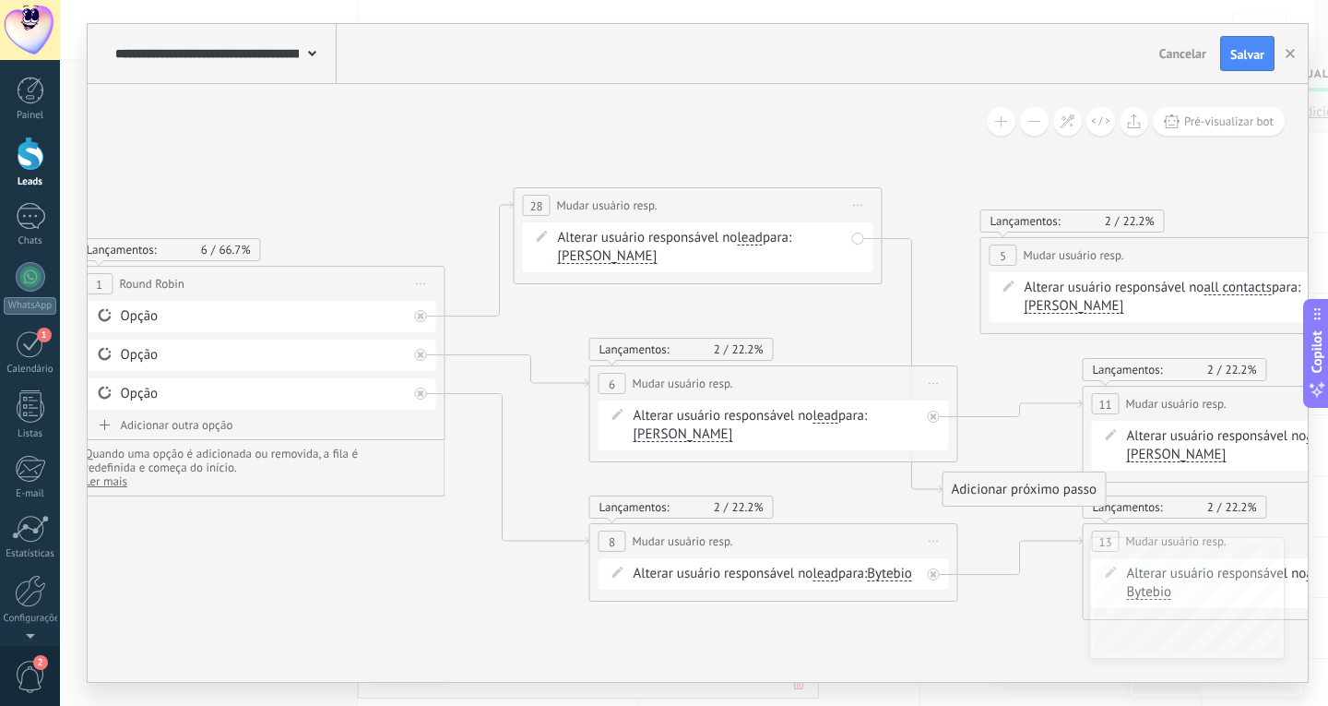
click at [607, 256] on span "[PERSON_NAME]" at bounding box center [608, 256] width 100 height 15
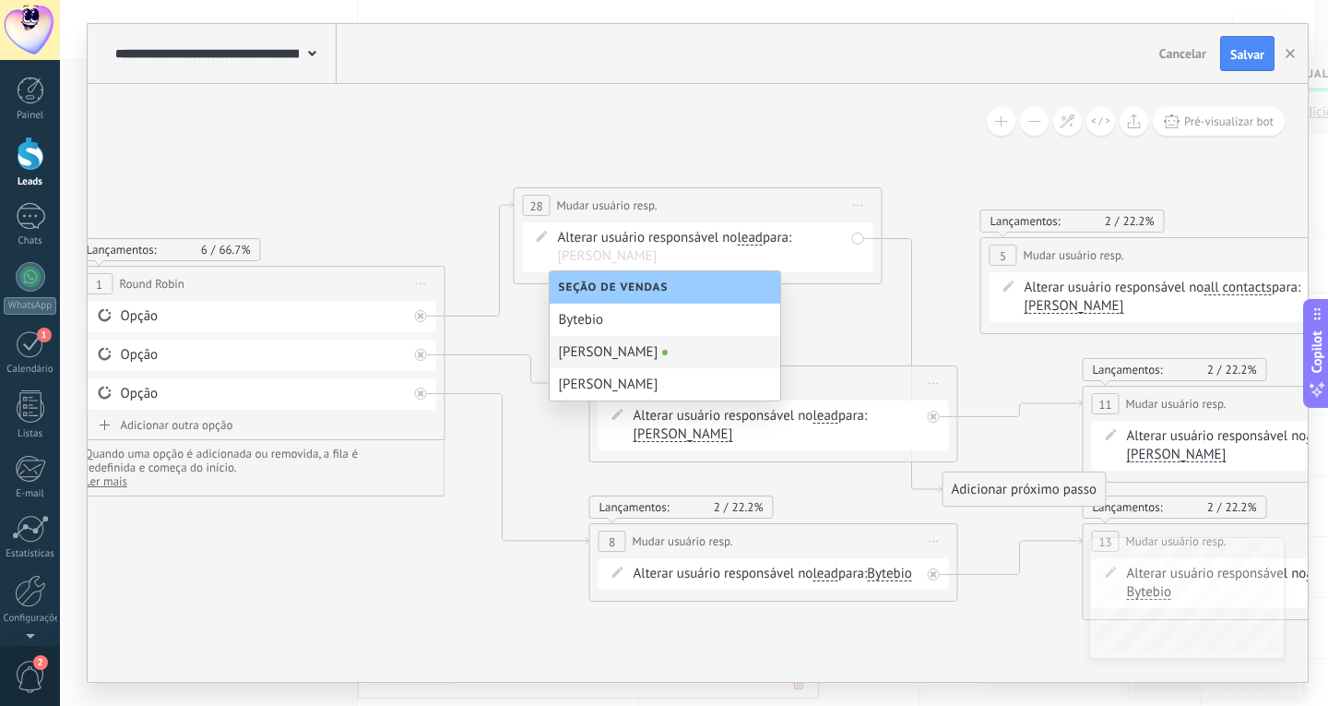
click at [618, 343] on div "[PERSON_NAME]" at bounding box center [665, 352] width 231 height 32
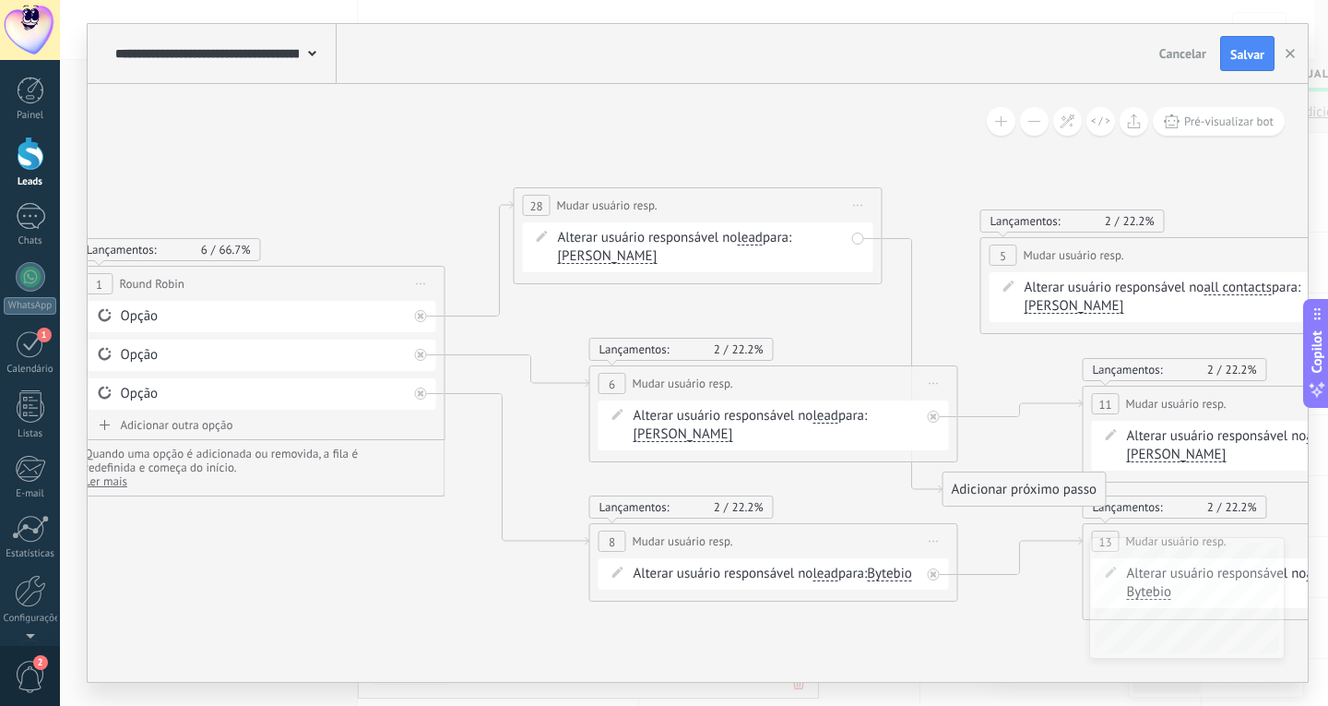
click at [739, 133] on icon at bounding box center [1250, 443] width 3667 height 1434
drag, startPoint x: 998, startPoint y: 489, endPoint x: 1053, endPoint y: 258, distance: 237.0
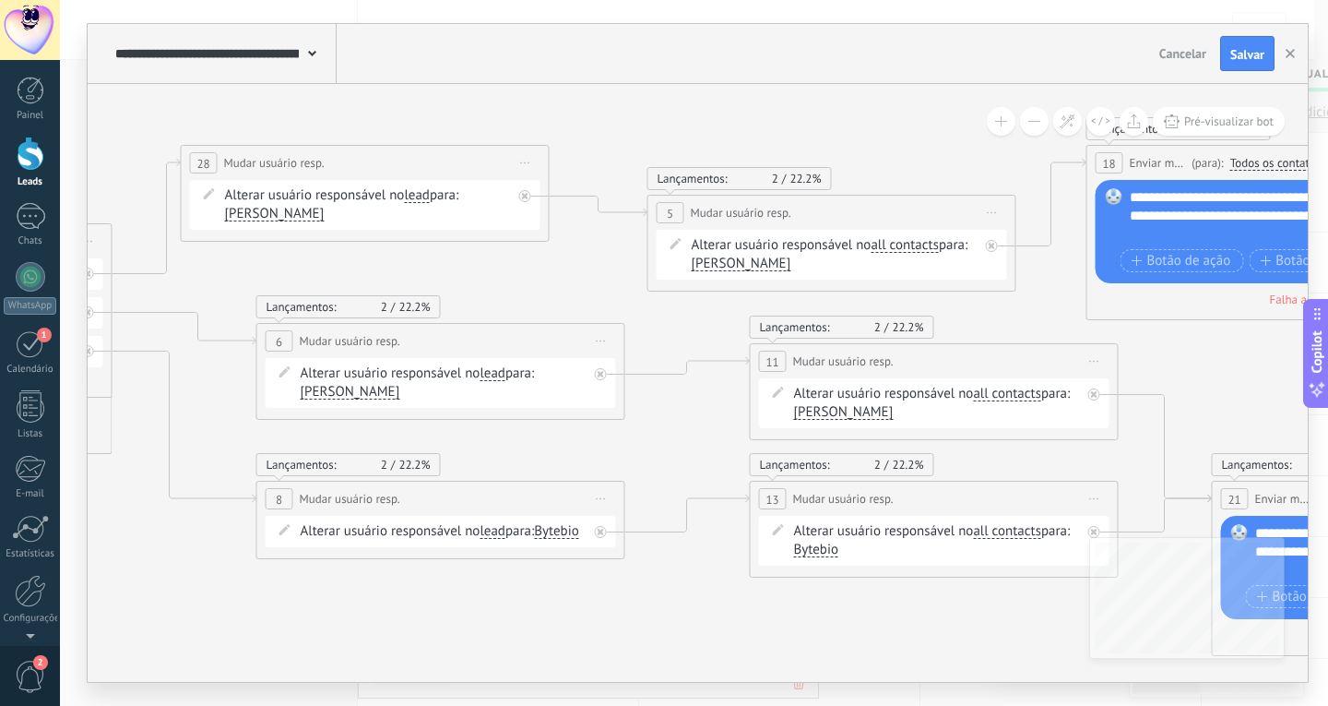
drag, startPoint x: 926, startPoint y: 309, endPoint x: 701, endPoint y: 275, distance: 227.7
click at [588, 270] on icon at bounding box center [917, 361] width 3667 height 1355
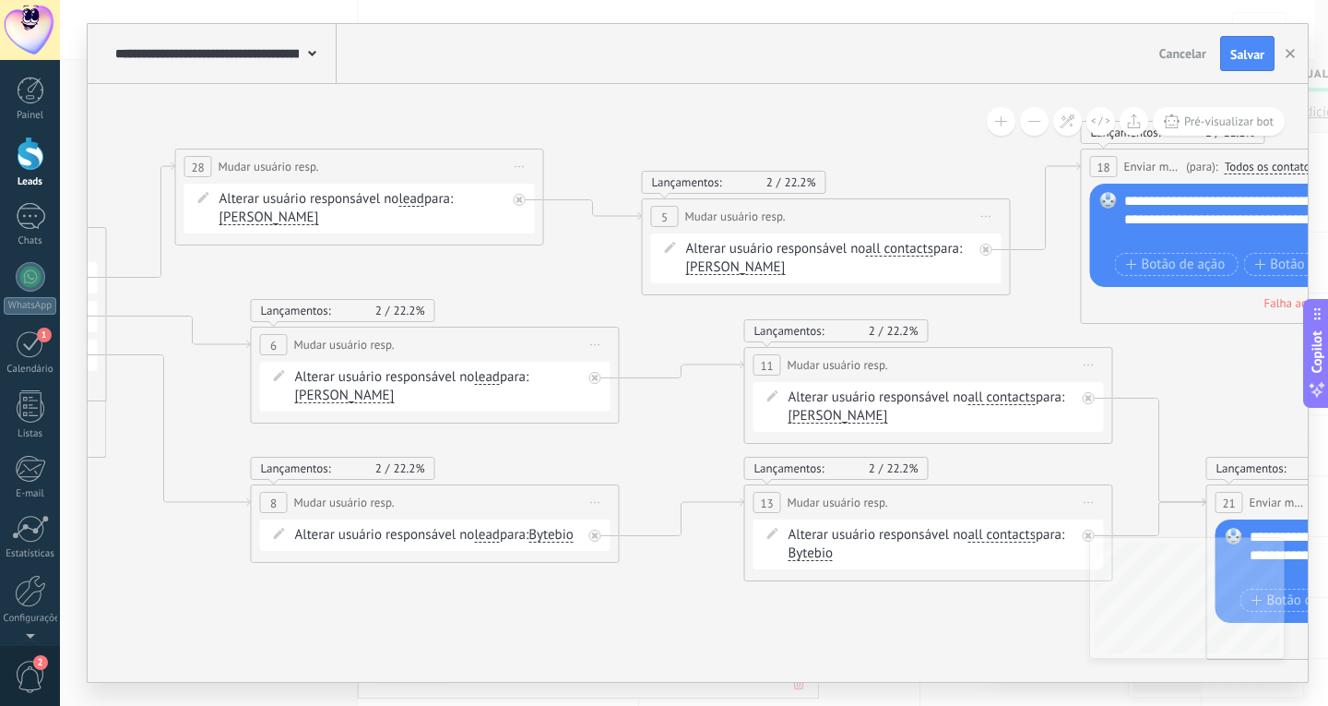
click at [986, 219] on span "Iniciar pré-visualização aqui [GEOGRAPHIC_DATA] Duplicar Excluir" at bounding box center [987, 216] width 30 height 27
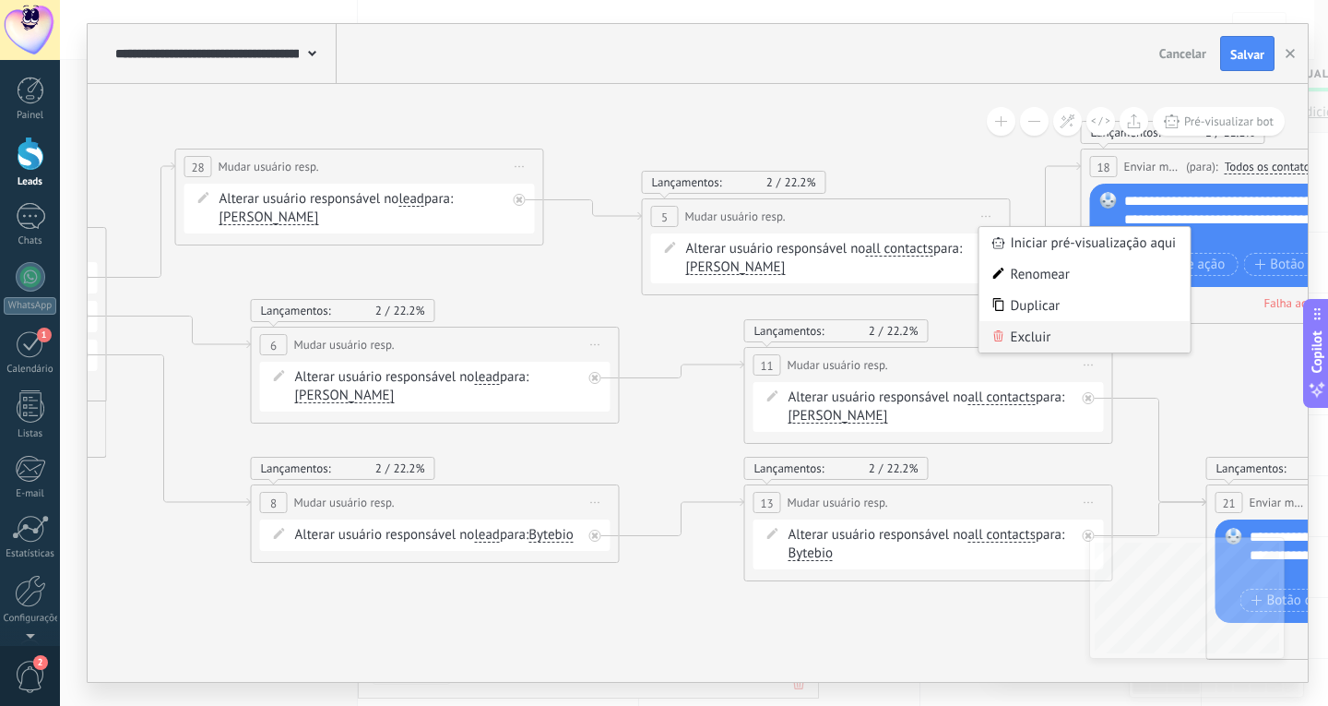
click at [1031, 336] on div "Excluir" at bounding box center [1085, 336] width 211 height 31
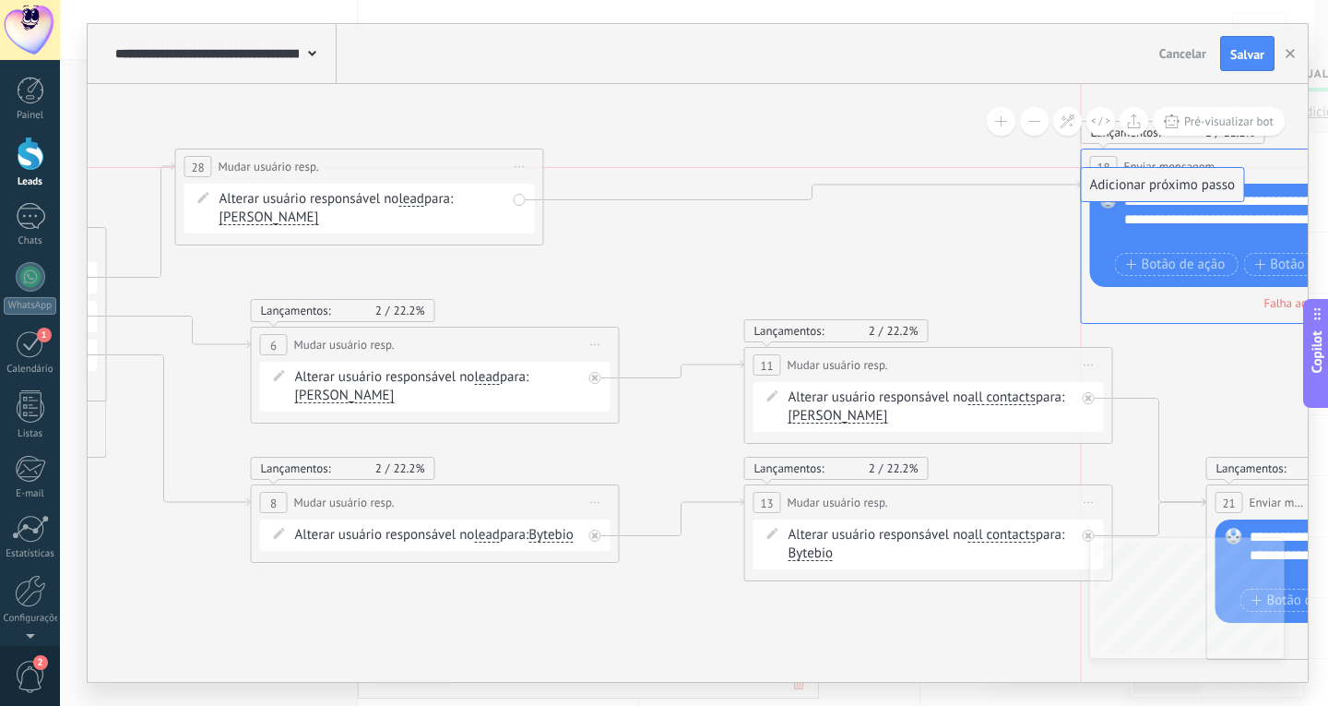
drag, startPoint x: 721, startPoint y: 228, endPoint x: 1198, endPoint y: 190, distance: 479.4
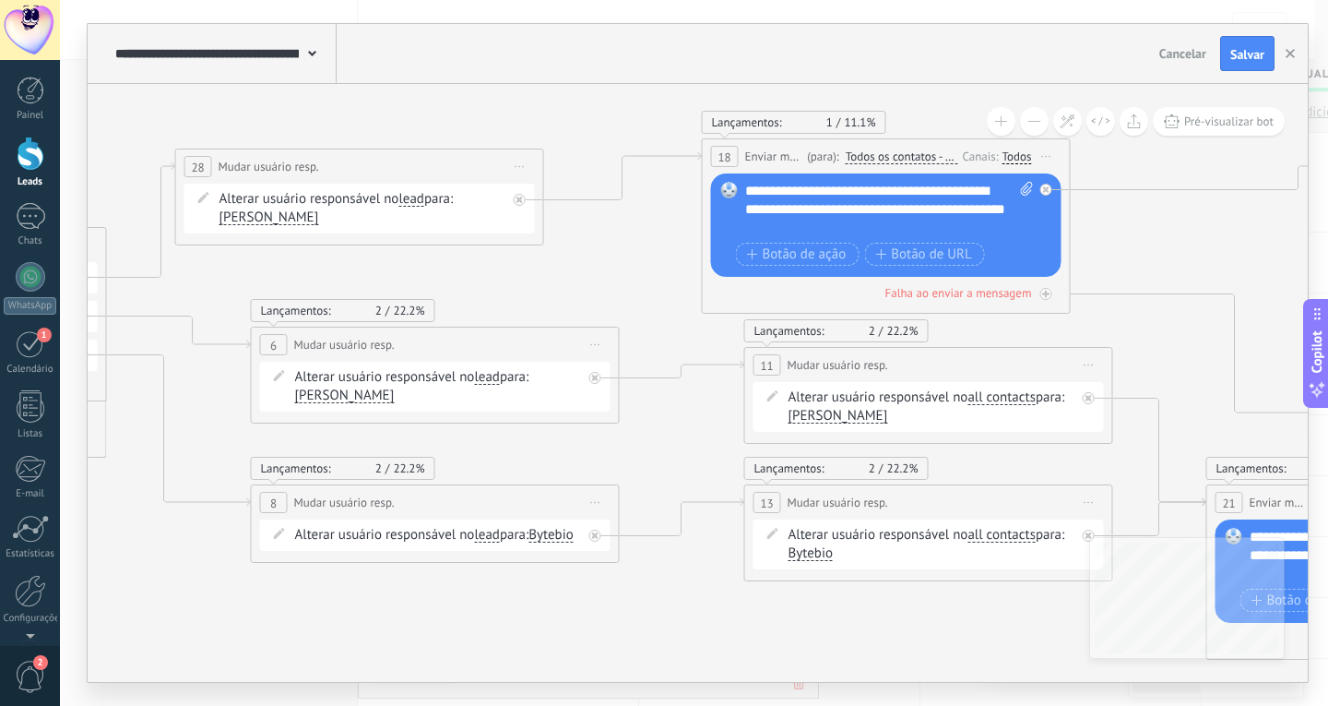
drag, startPoint x: 1122, startPoint y: 163, endPoint x: 747, endPoint y: 166, distance: 374.6
click at [739, 153] on div "**********" at bounding box center [886, 156] width 367 height 34
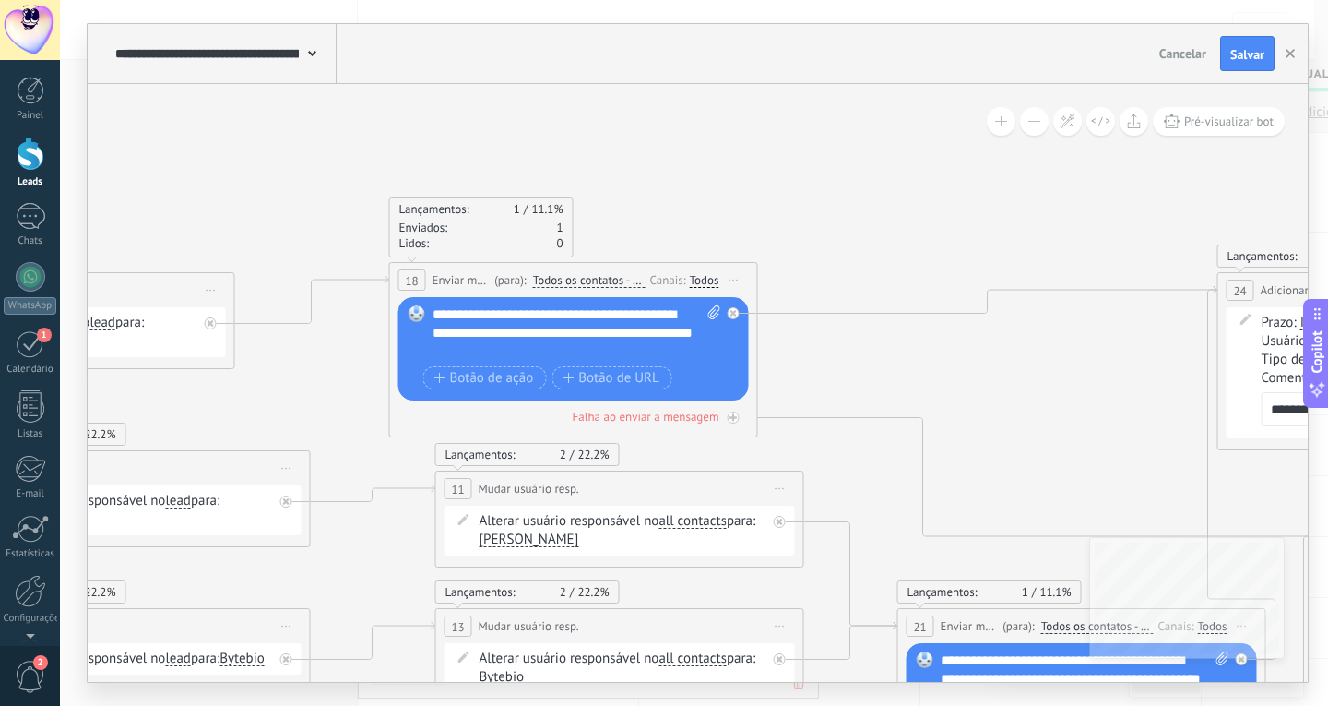
drag, startPoint x: 1124, startPoint y: 240, endPoint x: 877, endPoint y: 384, distance: 285.3
click at [871, 380] on icon at bounding box center [602, 523] width 3667 height 1444
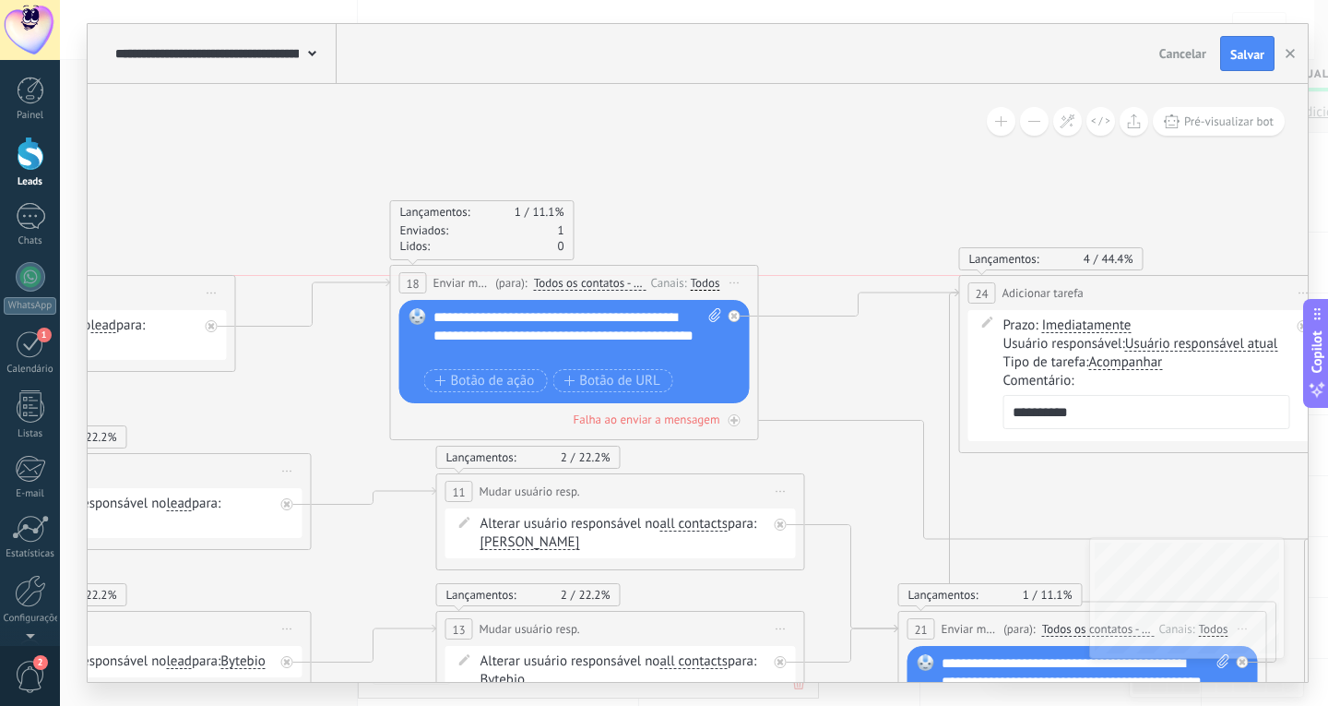
drag, startPoint x: 1253, startPoint y: 291, endPoint x: 905, endPoint y: 384, distance: 360.1
click at [996, 304] on div "24" at bounding box center [983, 292] width 28 height 21
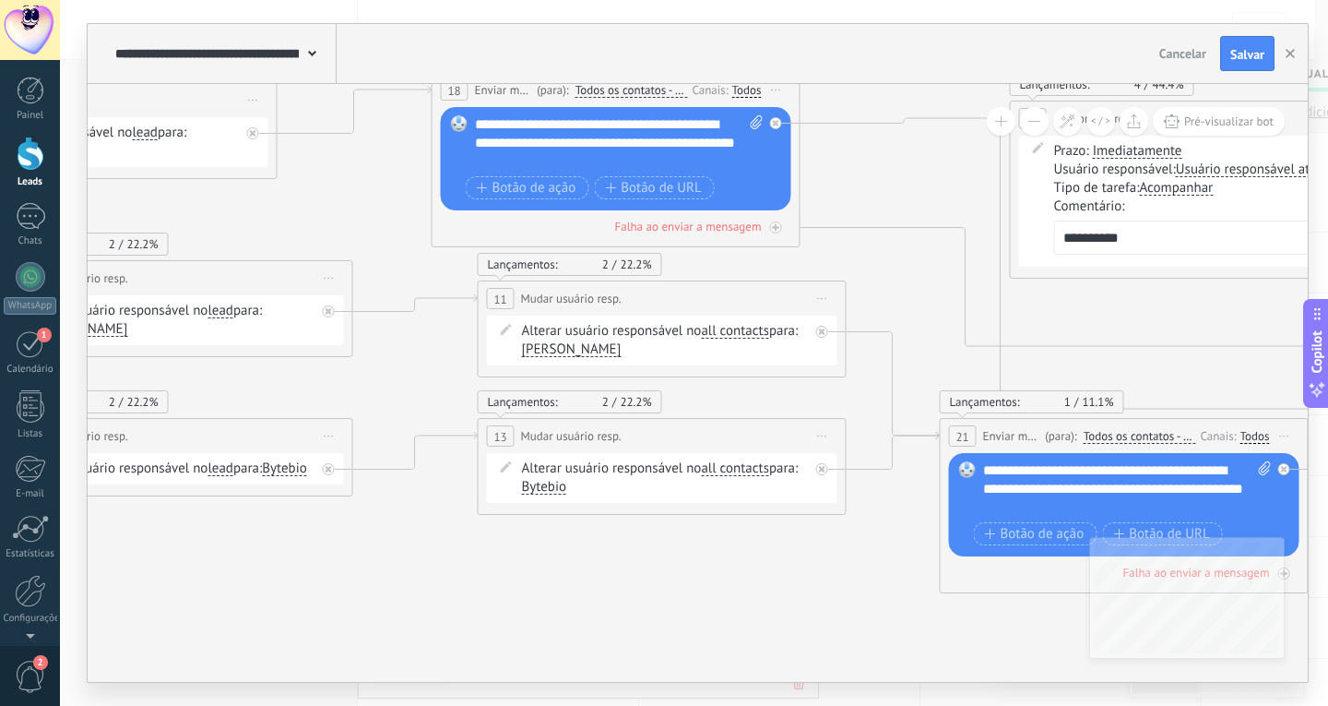
drag, startPoint x: 830, startPoint y: 442, endPoint x: 872, endPoint y: 283, distance: 164.0
click at [873, 249] on icon at bounding box center [645, 333] width 3667 height 1444
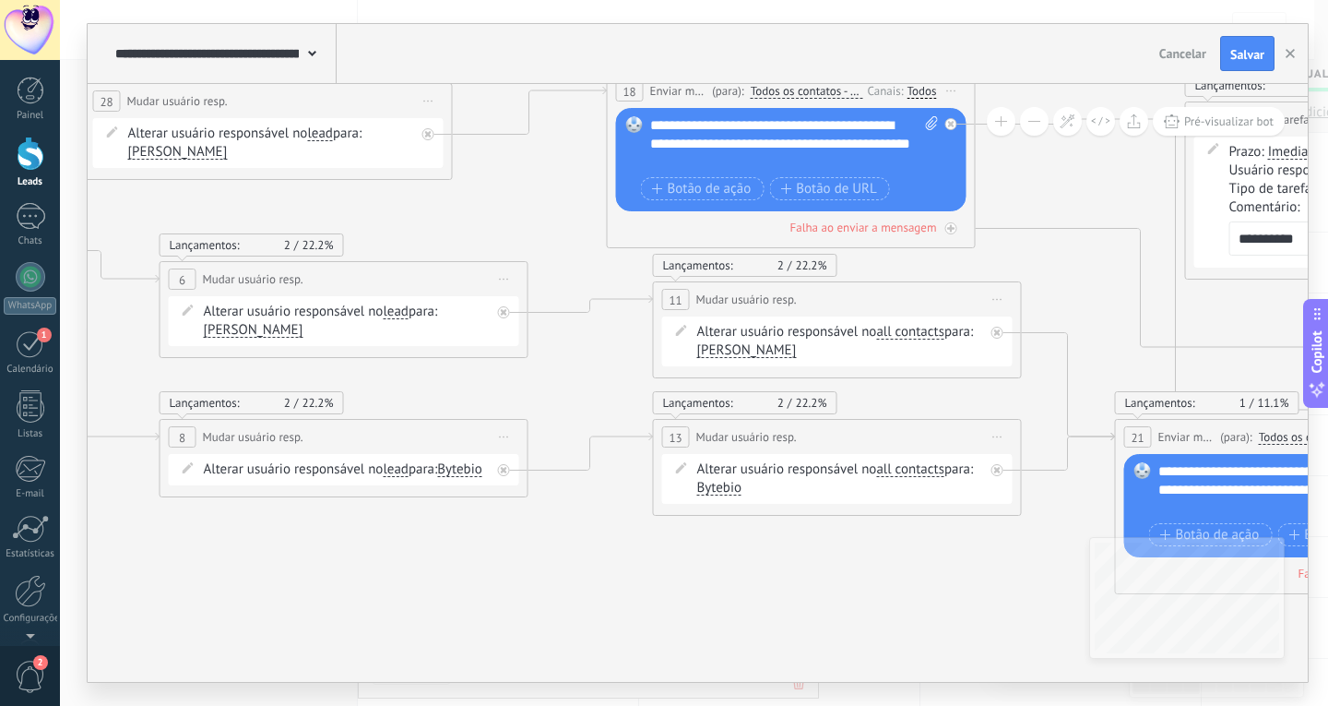
drag, startPoint x: 433, startPoint y: 342, endPoint x: 655, endPoint y: 347, distance: 222.4
click at [608, 343] on icon at bounding box center [820, 334] width 3667 height 1444
click at [998, 300] on icon at bounding box center [999, 300] width 9 height 2
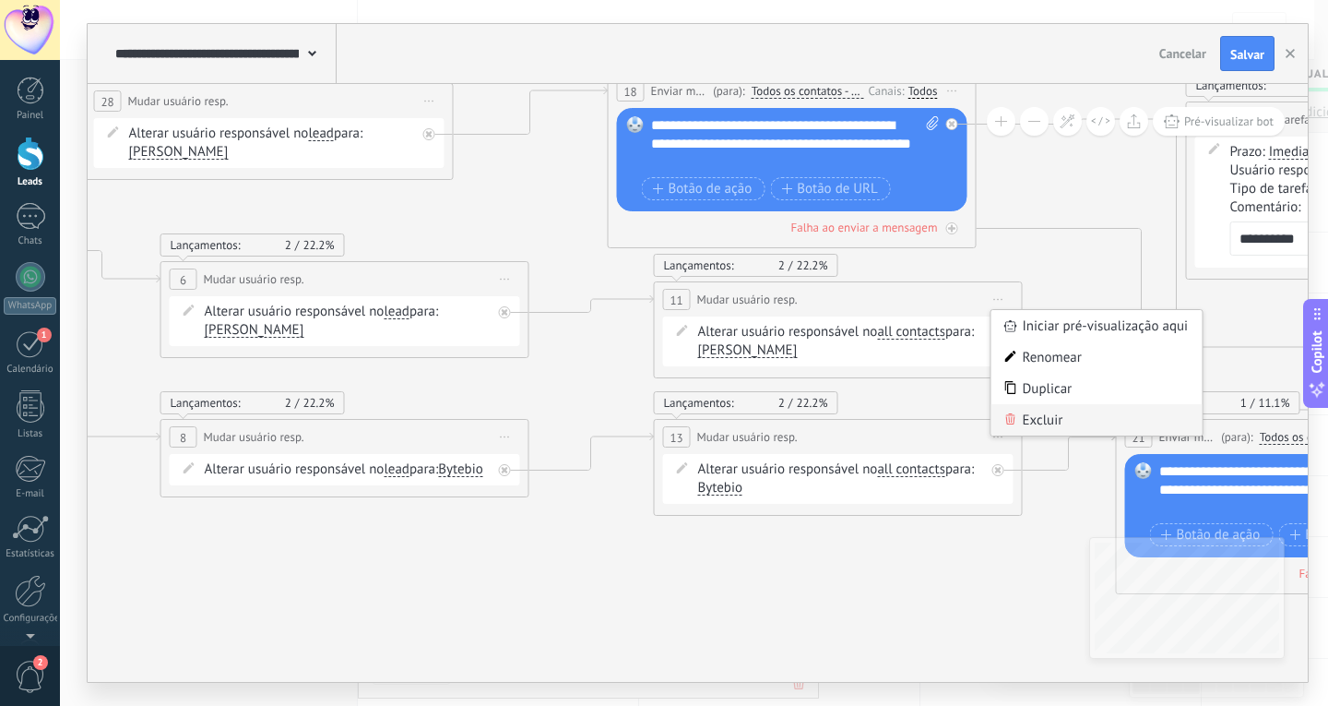
click at [1034, 420] on div "Excluir" at bounding box center [1097, 419] width 211 height 31
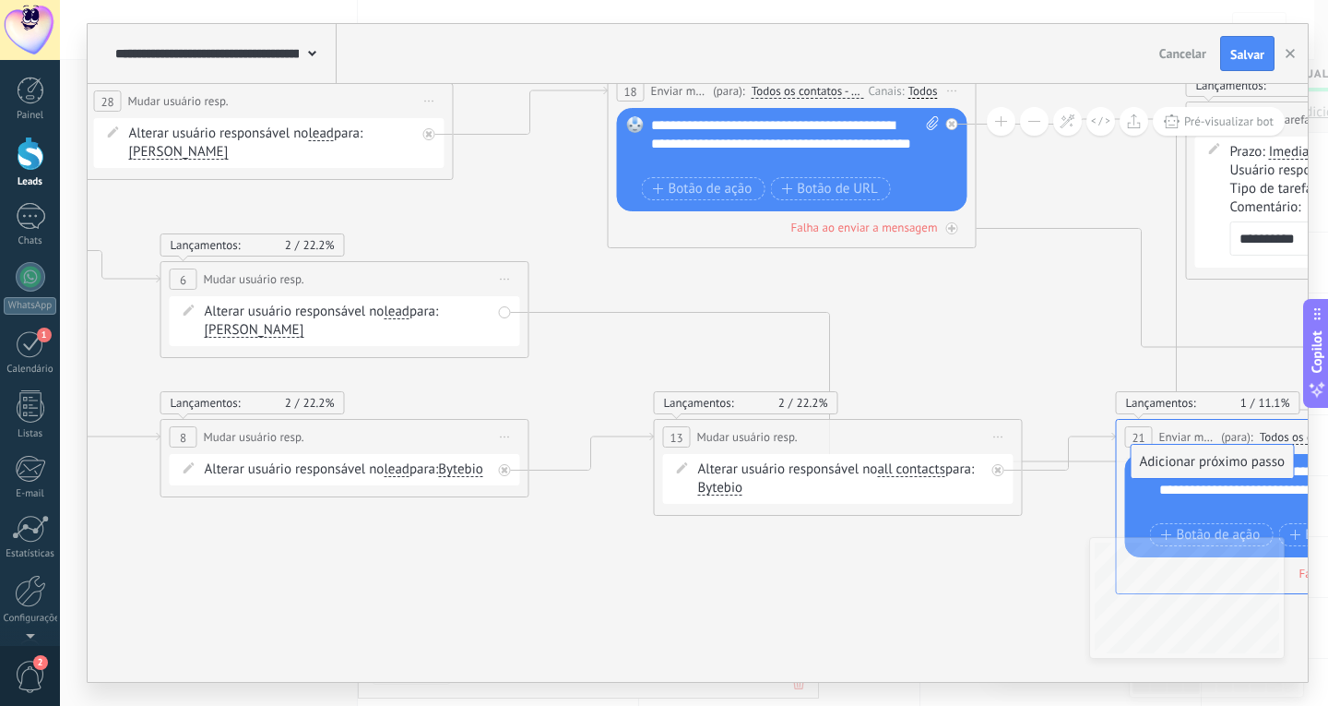
drag, startPoint x: 718, startPoint y: 340, endPoint x: 1235, endPoint y: 458, distance: 530.7
click at [995, 438] on span "Iniciar pré-visualização aqui [GEOGRAPHIC_DATA] Duplicar Excluir" at bounding box center [999, 436] width 30 height 27
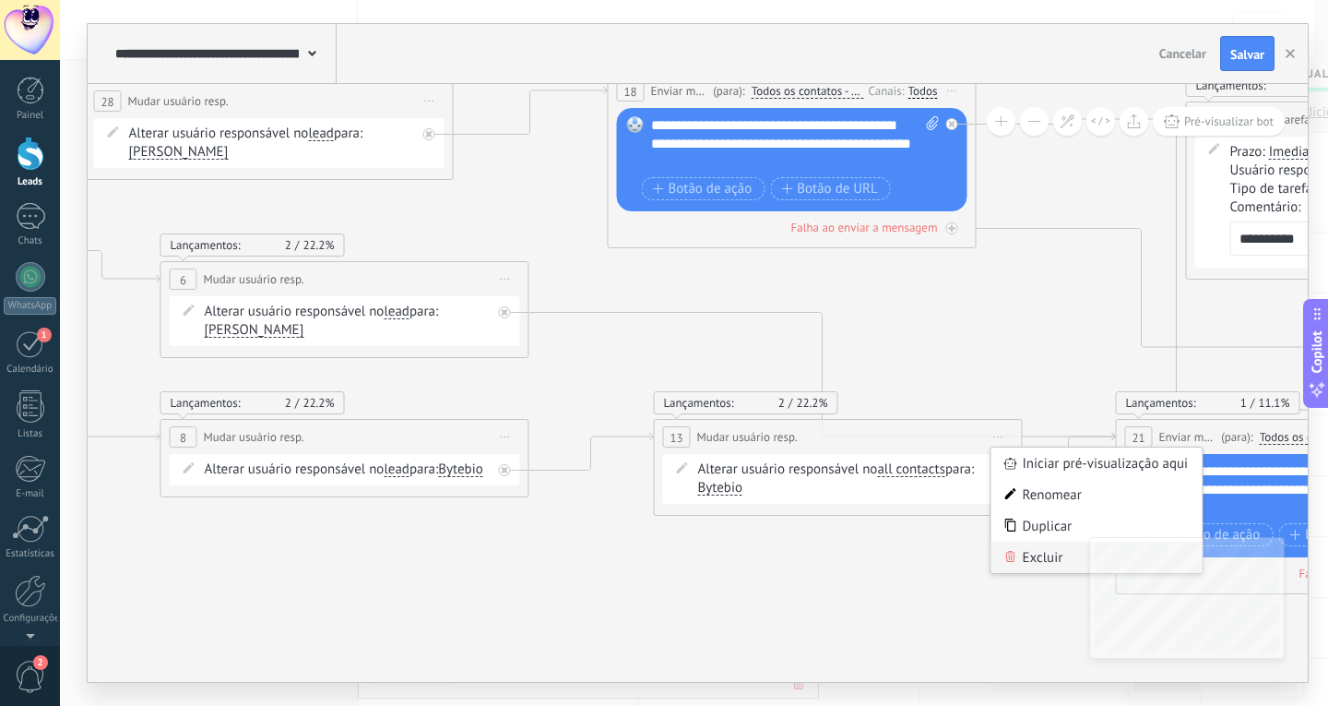
click at [1018, 564] on div "Excluir" at bounding box center [1097, 557] width 211 height 31
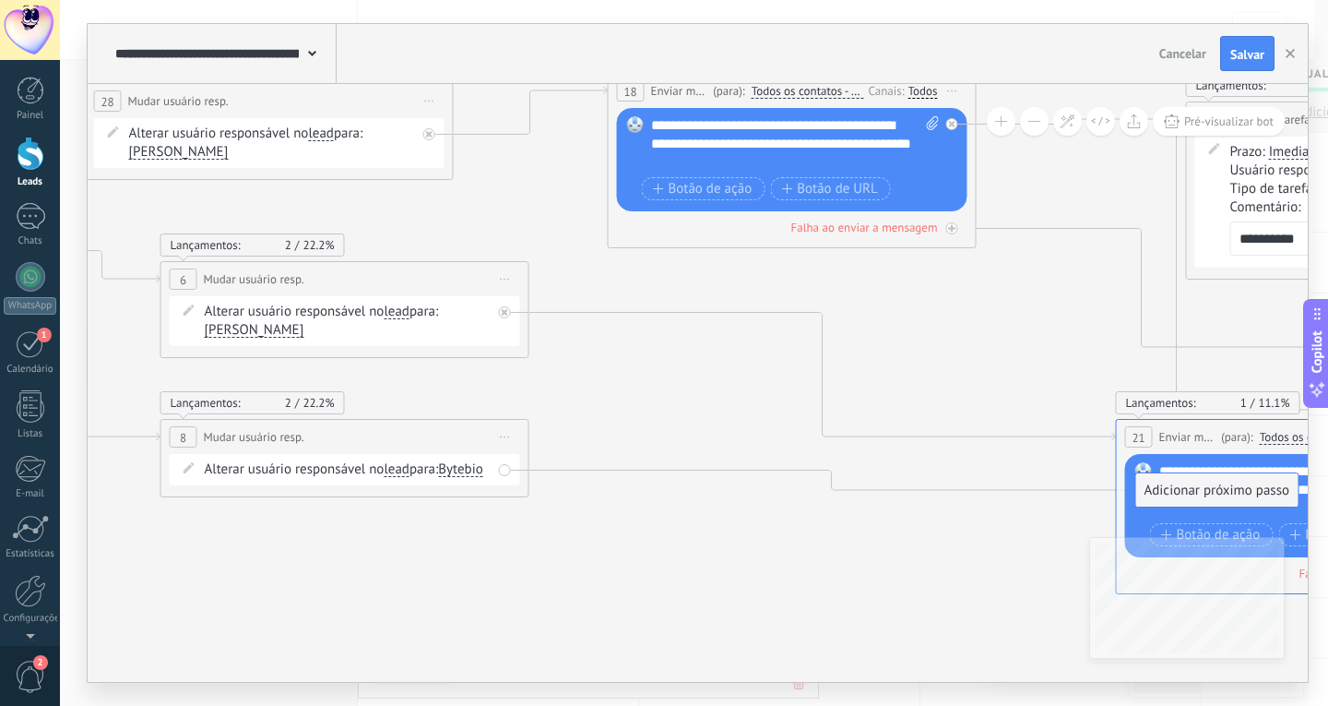
drag, startPoint x: 669, startPoint y: 494, endPoint x: 1211, endPoint y: 488, distance: 542.5
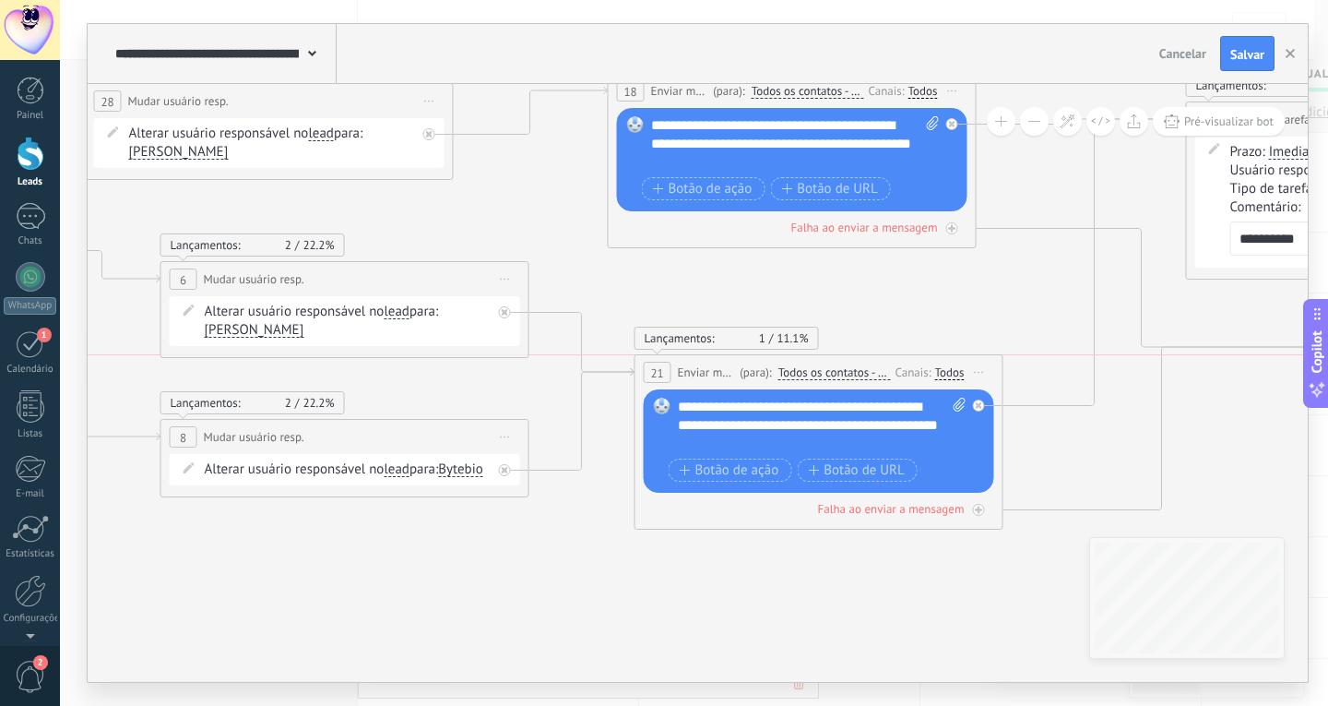
drag, startPoint x: 1163, startPoint y: 436, endPoint x: 681, endPoint y: 371, distance: 486.9
click at [681, 371] on span "Enviar mensagem" at bounding box center [707, 372] width 58 height 18
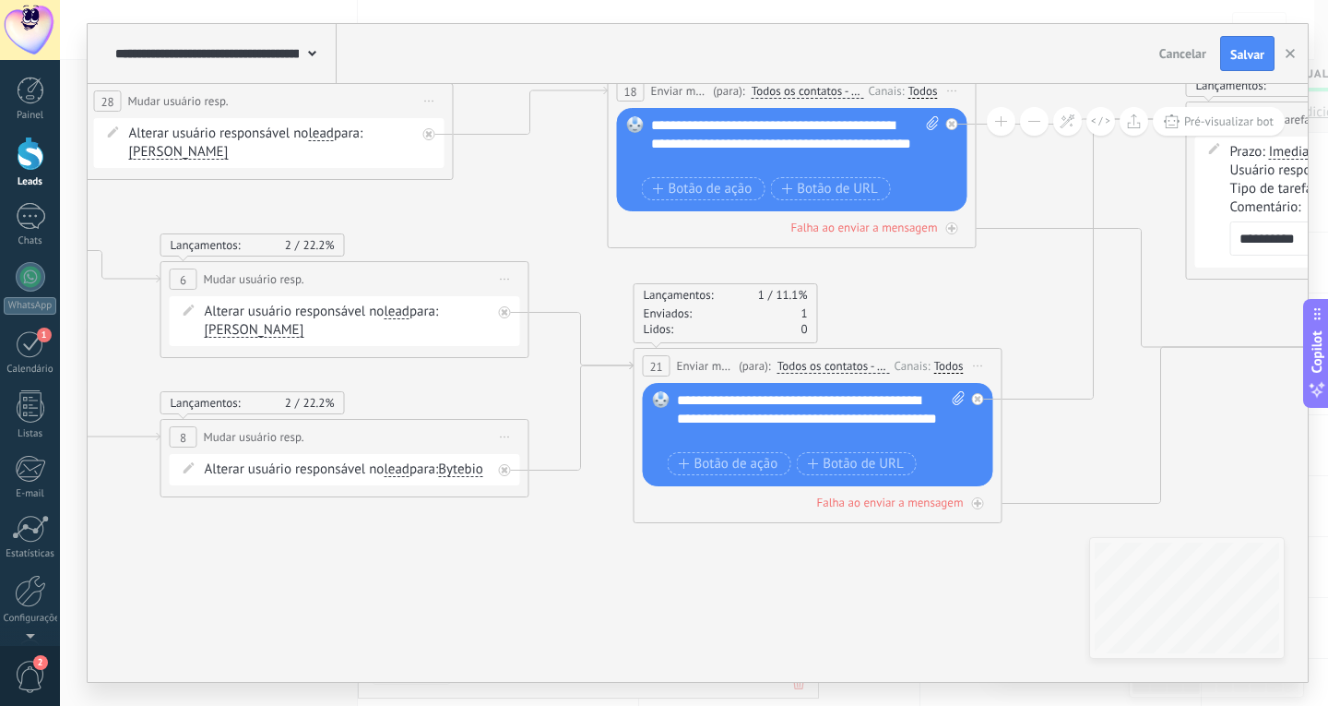
drag, startPoint x: 911, startPoint y: 295, endPoint x: 739, endPoint y: 322, distance: 174.6
click at [739, 322] on div "Lançamentos: 1 11.1% Enviados: 1 Lidos: 0" at bounding box center [818, 313] width 369 height 60
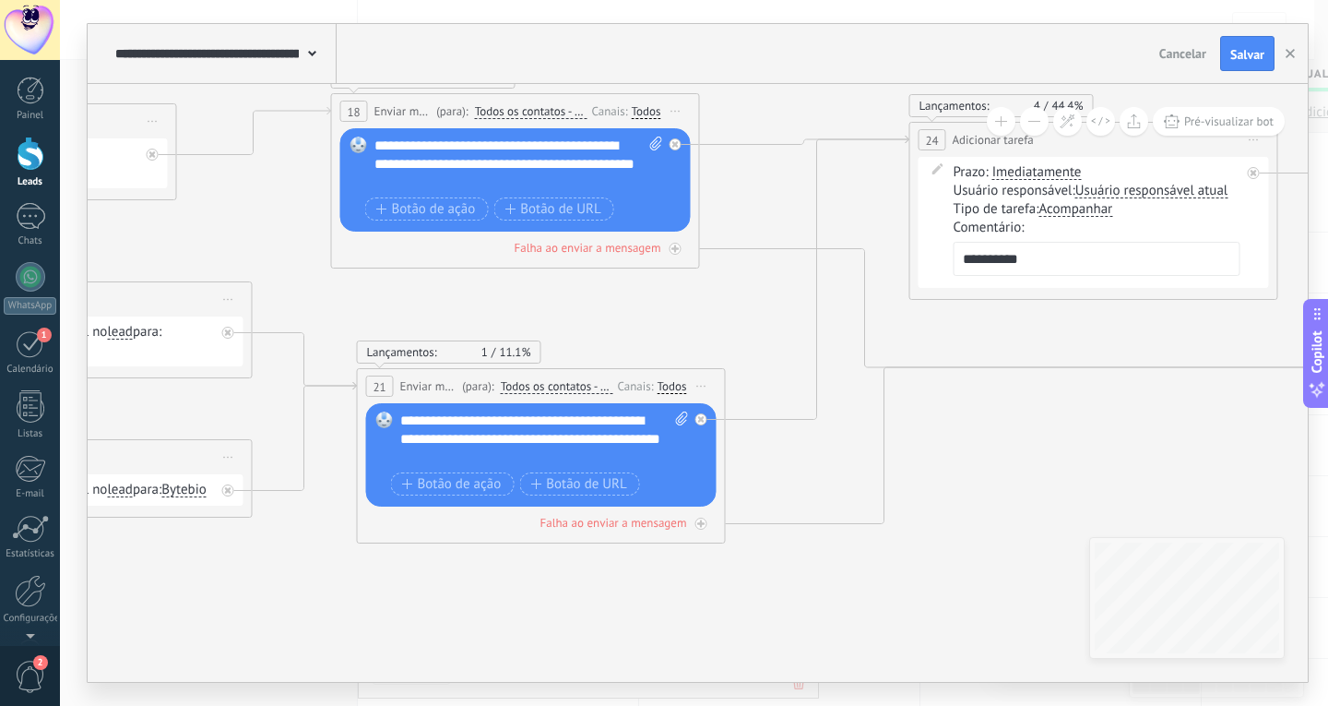
drag, startPoint x: 954, startPoint y: 289, endPoint x: 678, endPoint y: 310, distance: 276.7
click at [676, 309] on icon at bounding box center [544, 318] width 3667 height 1373
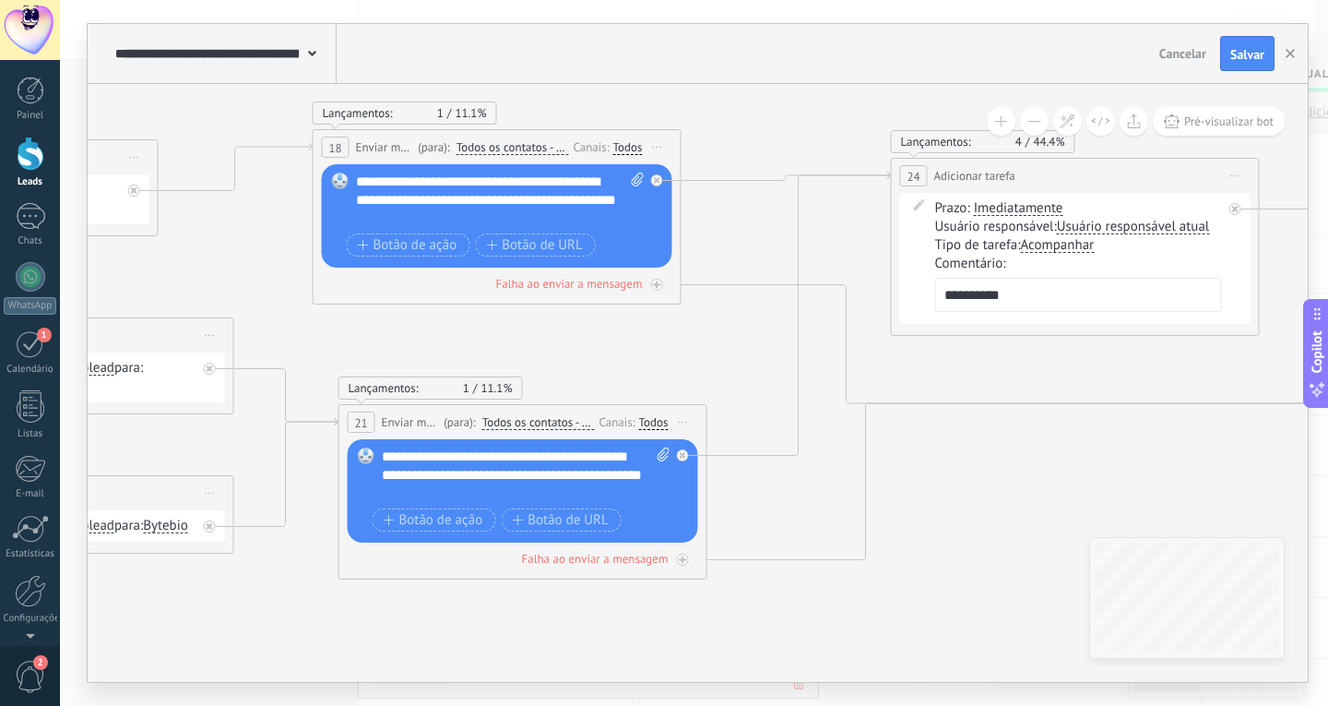
drag, startPoint x: 1066, startPoint y: 421, endPoint x: 949, endPoint y: 443, distance: 118.3
click at [973, 450] on icon at bounding box center [526, 354] width 3667 height 1373
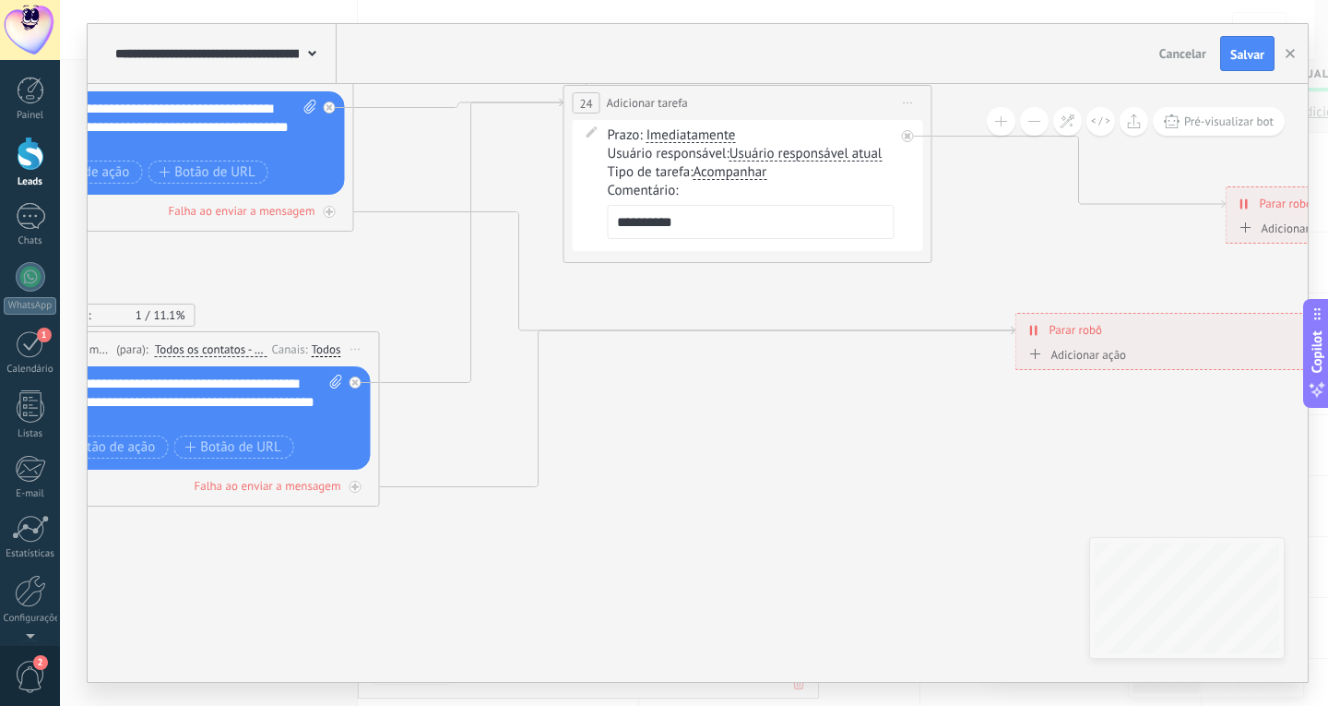
drag, startPoint x: 973, startPoint y: 547, endPoint x: 747, endPoint y: 364, distance: 290.6
click at [747, 364] on icon at bounding box center [198, 281] width 3667 height 1373
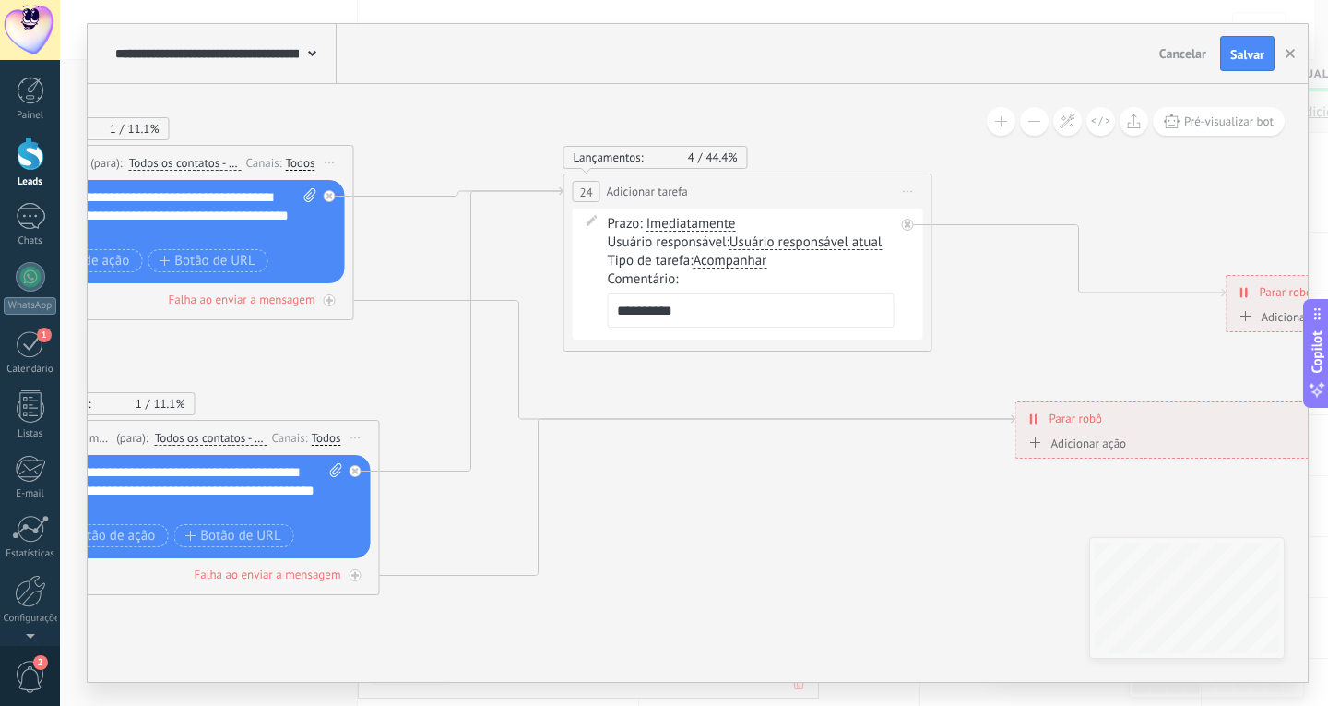
click at [907, 191] on icon at bounding box center [908, 192] width 9 height 2
click at [922, 277] on icon at bounding box center [920, 279] width 11 height 13
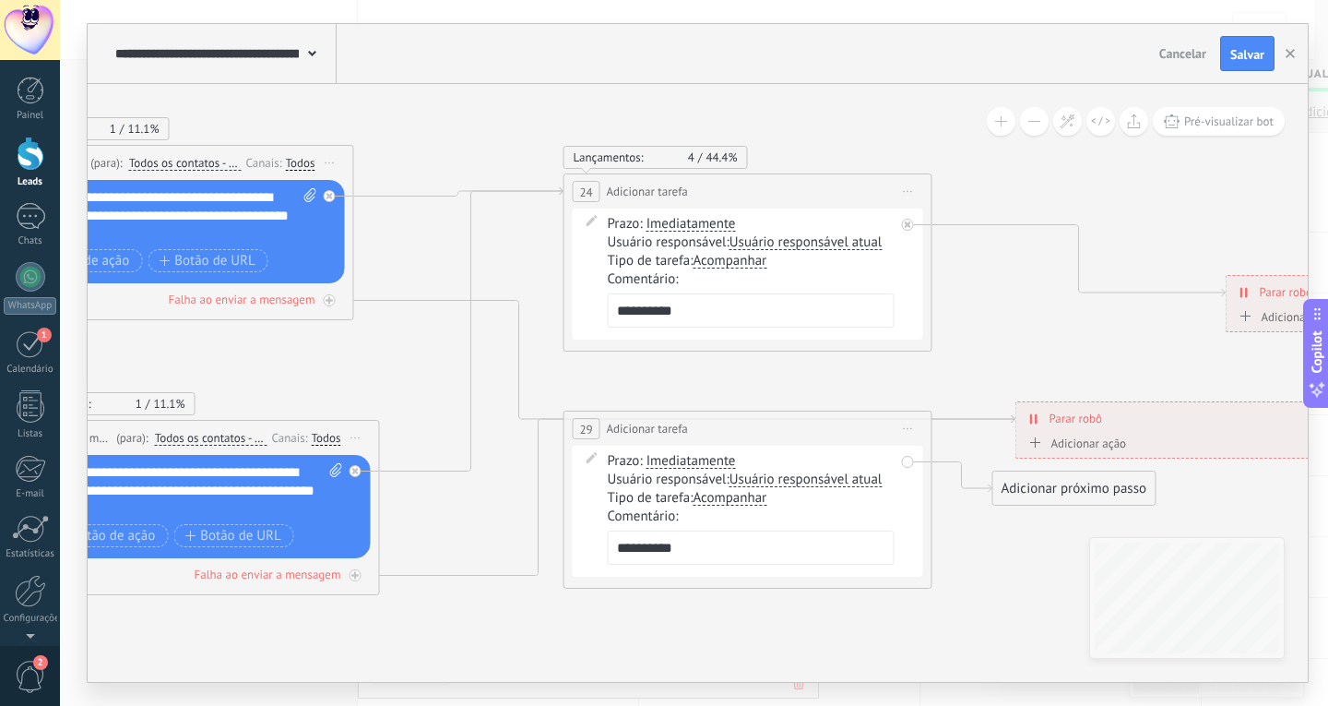
click at [906, 195] on span "Iniciar pré-visualização aqui [GEOGRAPHIC_DATA] Duplicar Excluir" at bounding box center [909, 191] width 30 height 27
click at [935, 279] on div "Duplicar" at bounding box center [1006, 280] width 211 height 31
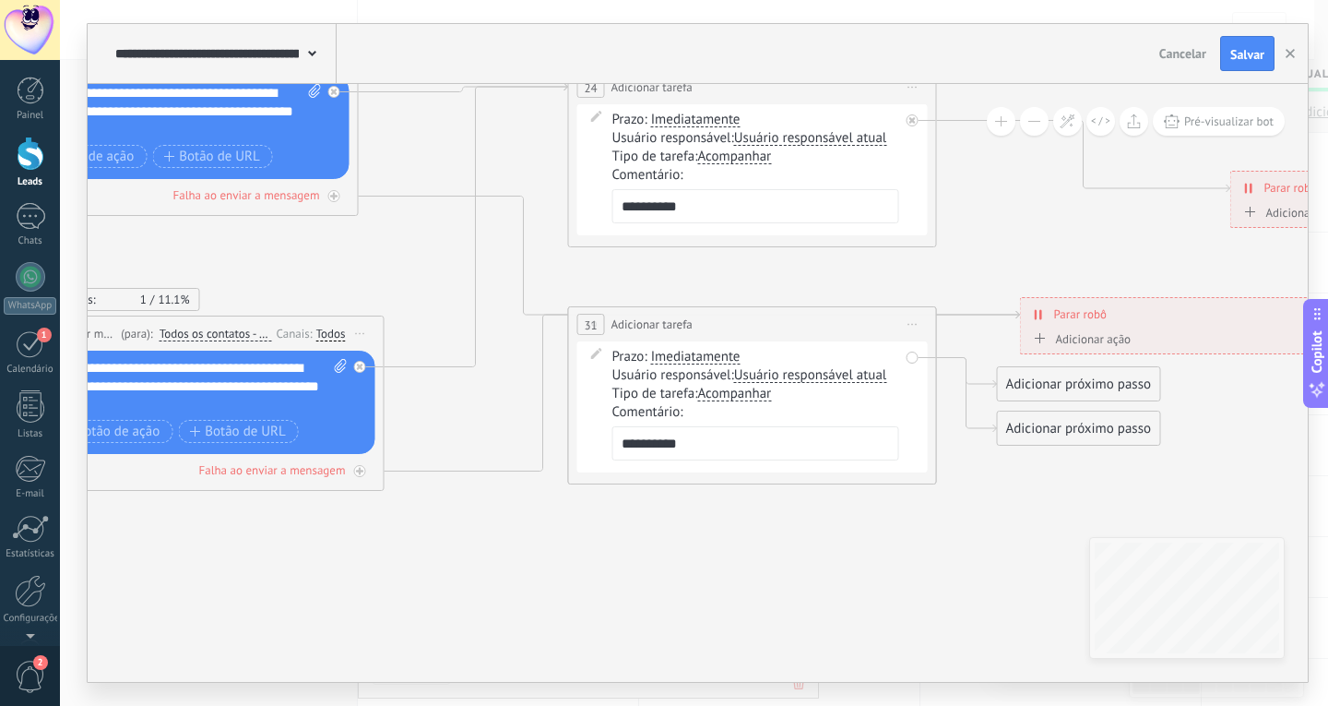
drag, startPoint x: 777, startPoint y: 371, endPoint x: 758, endPoint y: 268, distance: 105.0
click at [774, 237] on icon at bounding box center [203, 265] width 3667 height 1373
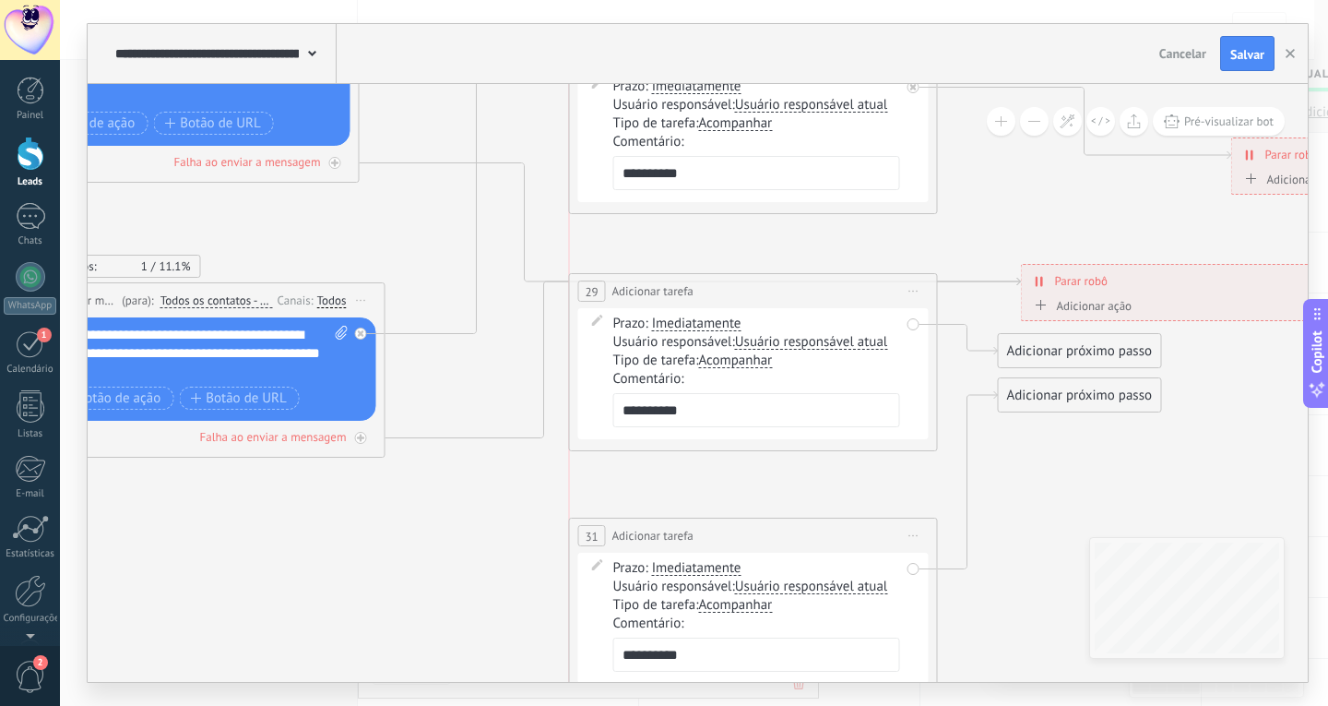
drag, startPoint x: 741, startPoint y: 283, endPoint x: 742, endPoint y: 522, distance: 238.9
click at [742, 522] on div "**********" at bounding box center [753, 535] width 367 height 34
click at [342, 159] on div "Falha ao enviar a mensagem" at bounding box center [175, 162] width 351 height 18
drag, startPoint x: 483, startPoint y: 249, endPoint x: 790, endPoint y: 337, distance: 318.6
drag, startPoint x: 363, startPoint y: 328, endPoint x: 382, endPoint y: 325, distance: 18.7
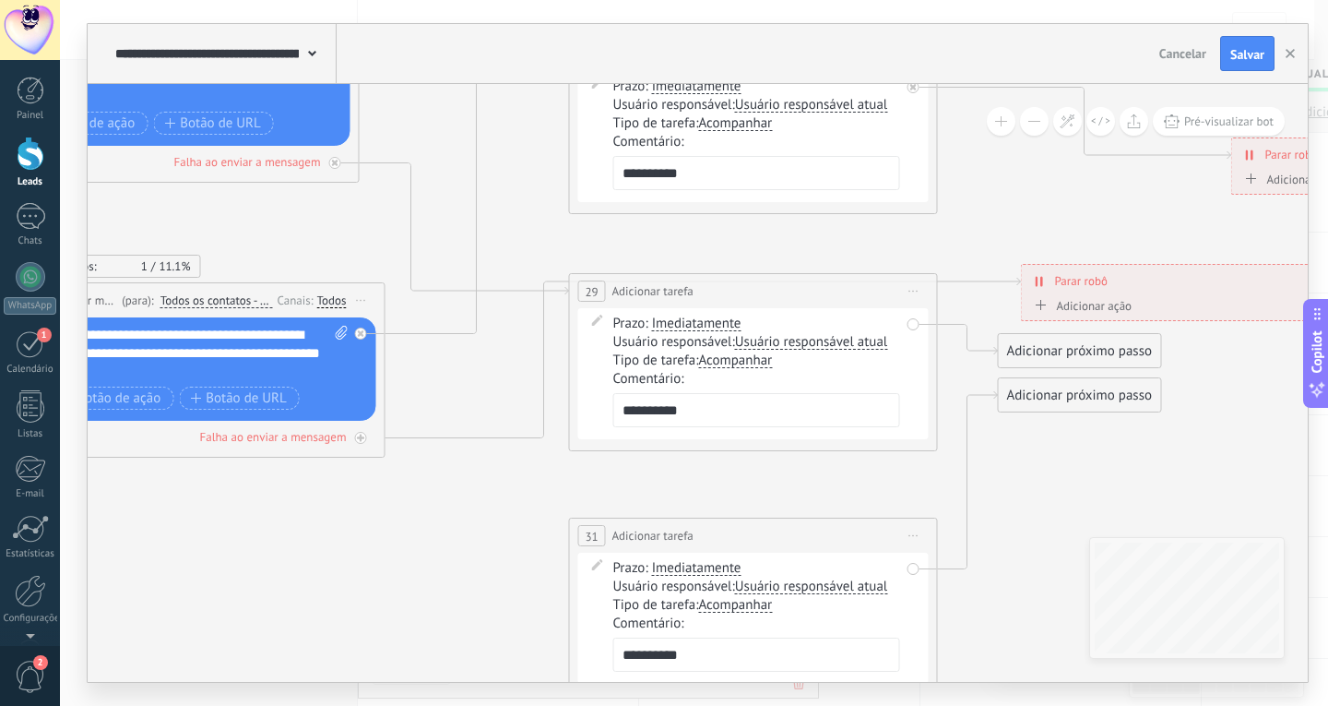
click at [365, 328] on div at bounding box center [365, 328] width 21 height 22
drag, startPoint x: 499, startPoint y: 359, endPoint x: 665, endPoint y: 568, distance: 267.3
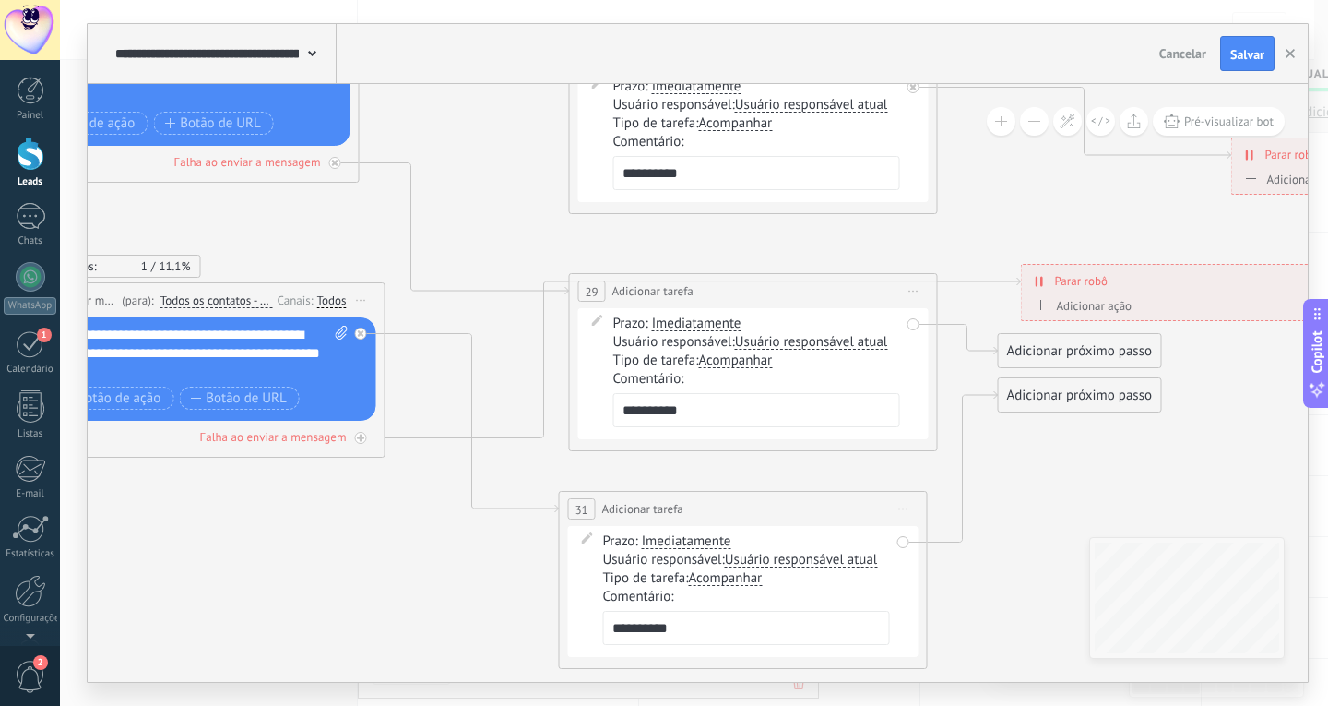
drag, startPoint x: 629, startPoint y: 533, endPoint x: 619, endPoint y: 506, distance: 28.6
click at [619, 506] on span "Adicionar tarefa" at bounding box center [642, 509] width 81 height 18
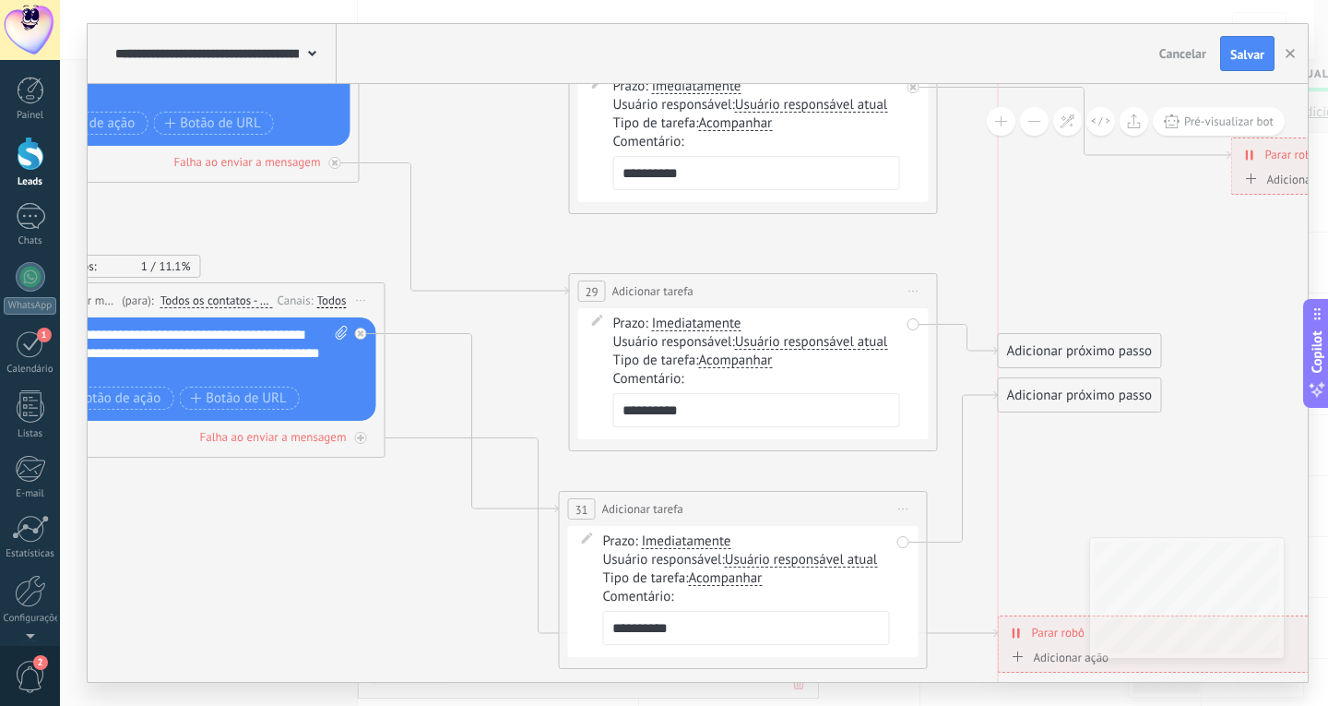
drag, startPoint x: 1038, startPoint y: 280, endPoint x: 1007, endPoint y: 525, distance: 247.3
click at [1013, 627] on icon at bounding box center [1014, 632] width 3 height 10
drag, startPoint x: 1038, startPoint y: 391, endPoint x: 1046, endPoint y: 637, distance: 246.5
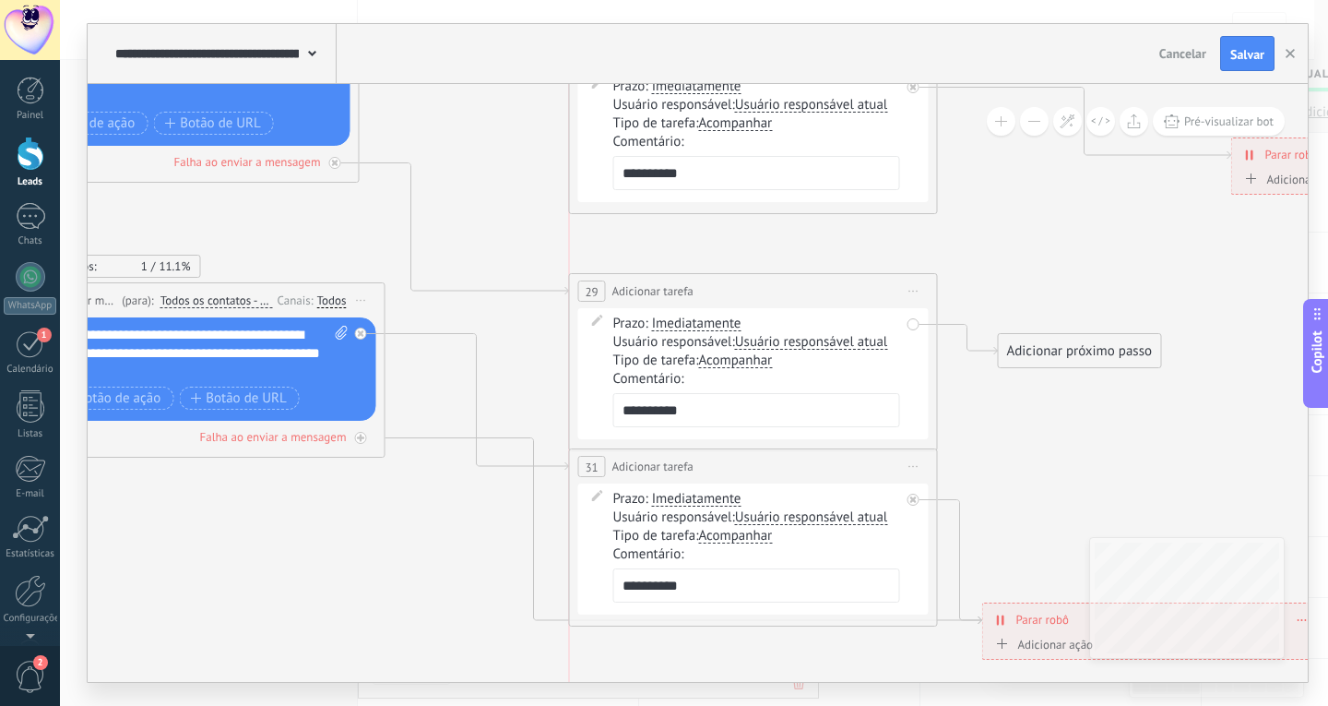
drag, startPoint x: 701, startPoint y: 521, endPoint x: 758, endPoint y: 469, distance: 77.7
click at [708, 482] on div "**********" at bounding box center [753, 466] width 367 height 34
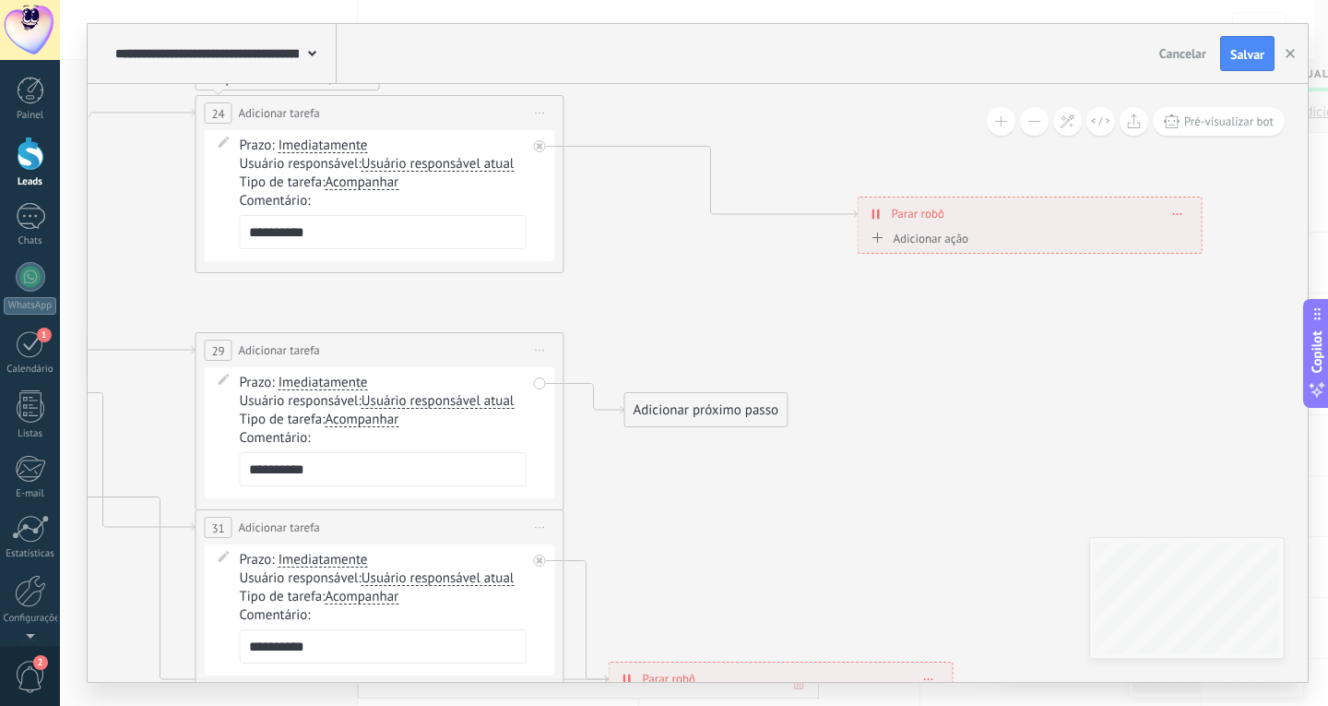
drag, startPoint x: 1055, startPoint y: 271, endPoint x: 800, endPoint y: 295, distance: 256.7
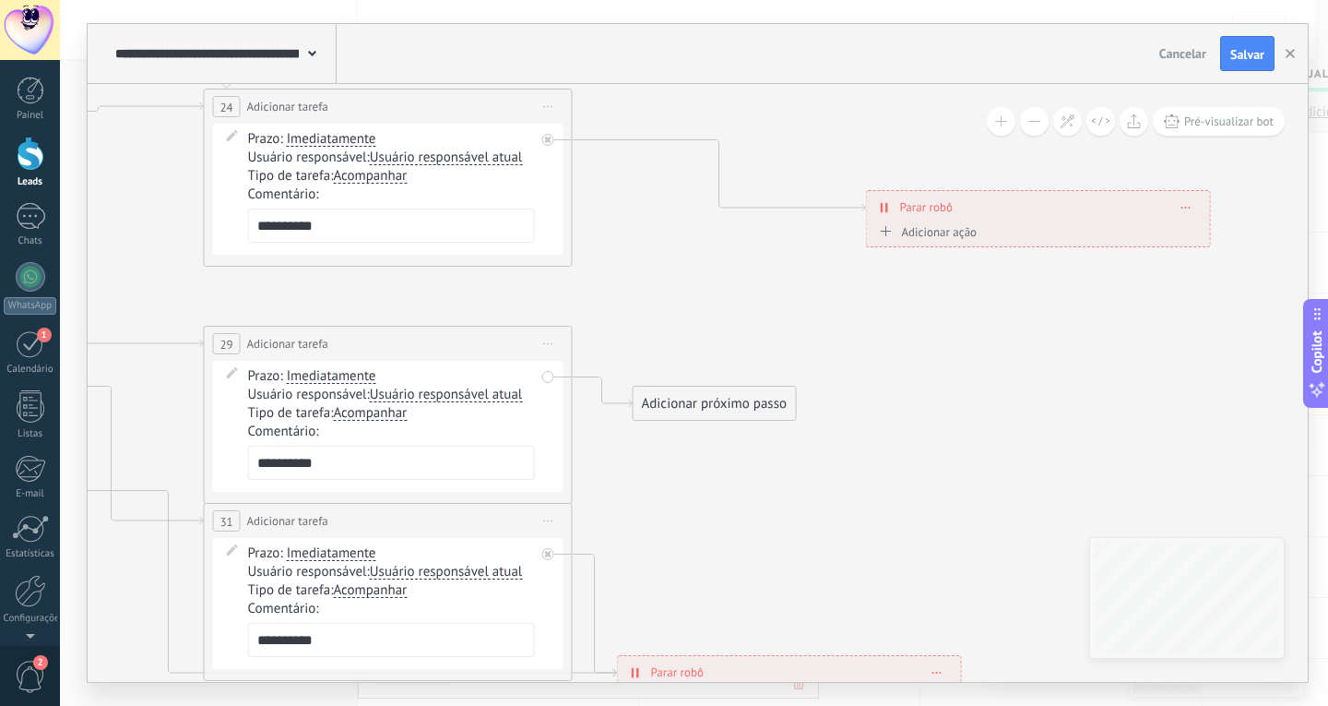
click at [1184, 204] on span at bounding box center [1187, 207] width 8 height 10
drag, startPoint x: 1015, startPoint y: 339, endPoint x: 816, endPoint y: 427, distance: 218.1
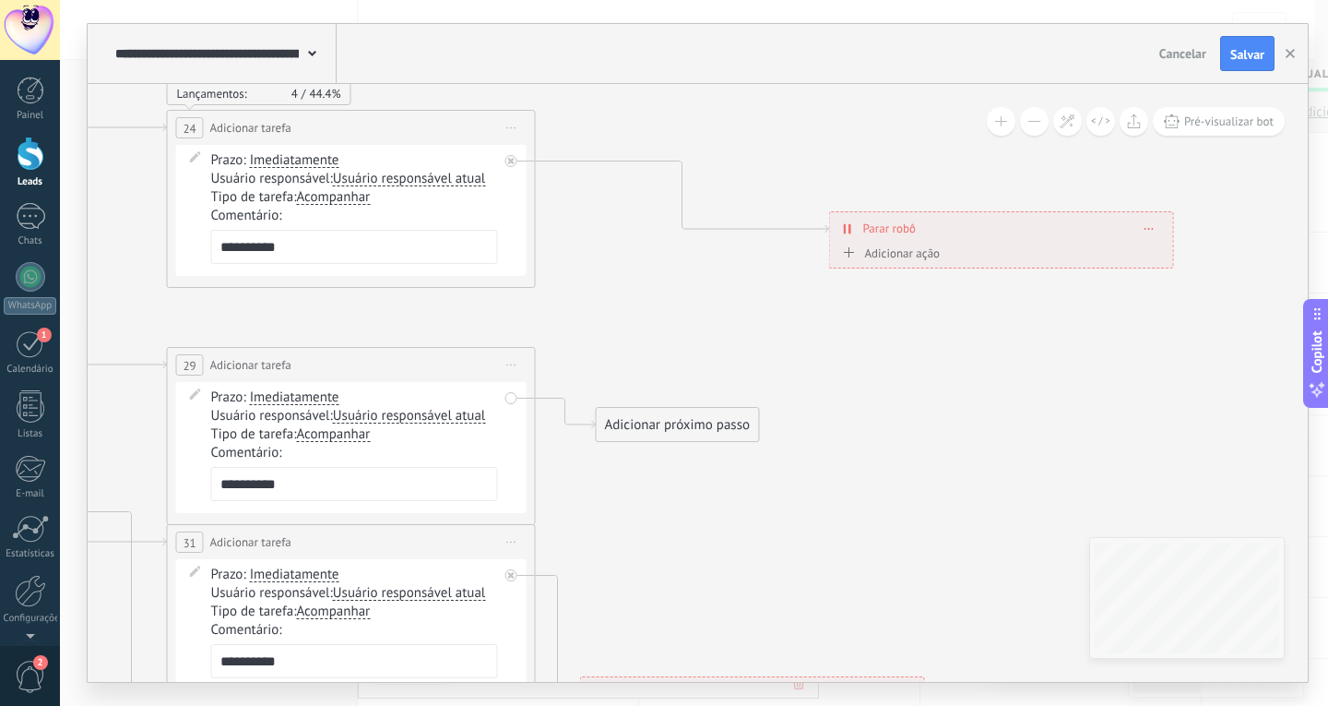
click at [685, 429] on div "Adicionar próximo passo" at bounding box center [678, 425] width 162 height 30
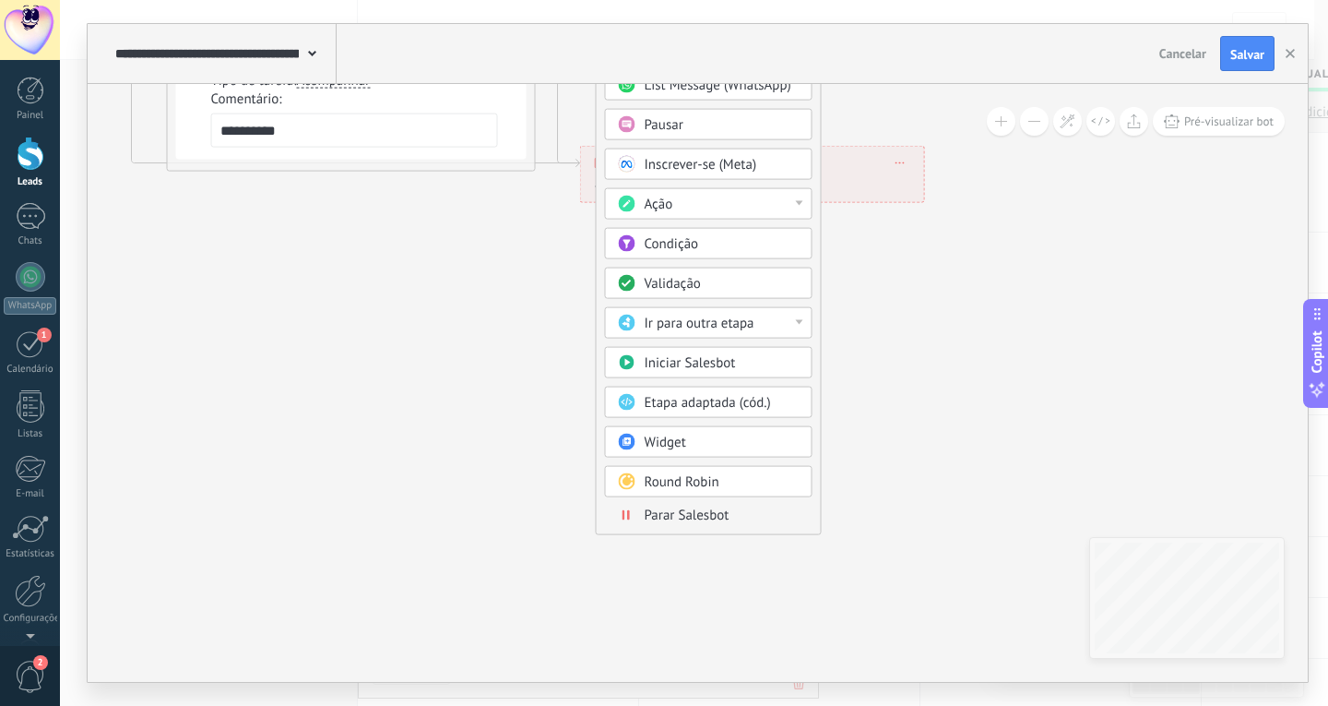
click at [704, 518] on span "Parar Salesbot" at bounding box center [687, 515] width 85 height 18
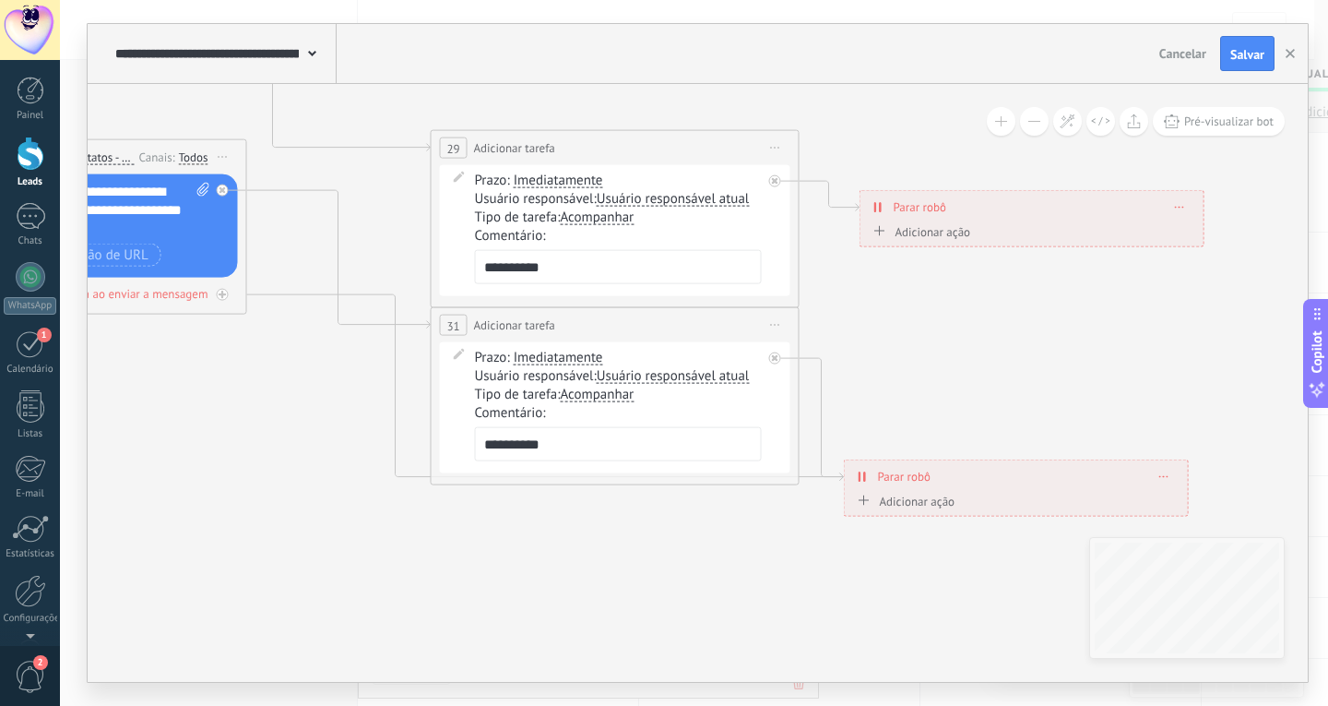
drag, startPoint x: 643, startPoint y: 351, endPoint x: 1109, endPoint y: 383, distance: 467.0
click at [1067, 373] on icon at bounding box center [65, 191] width 3667 height 1576
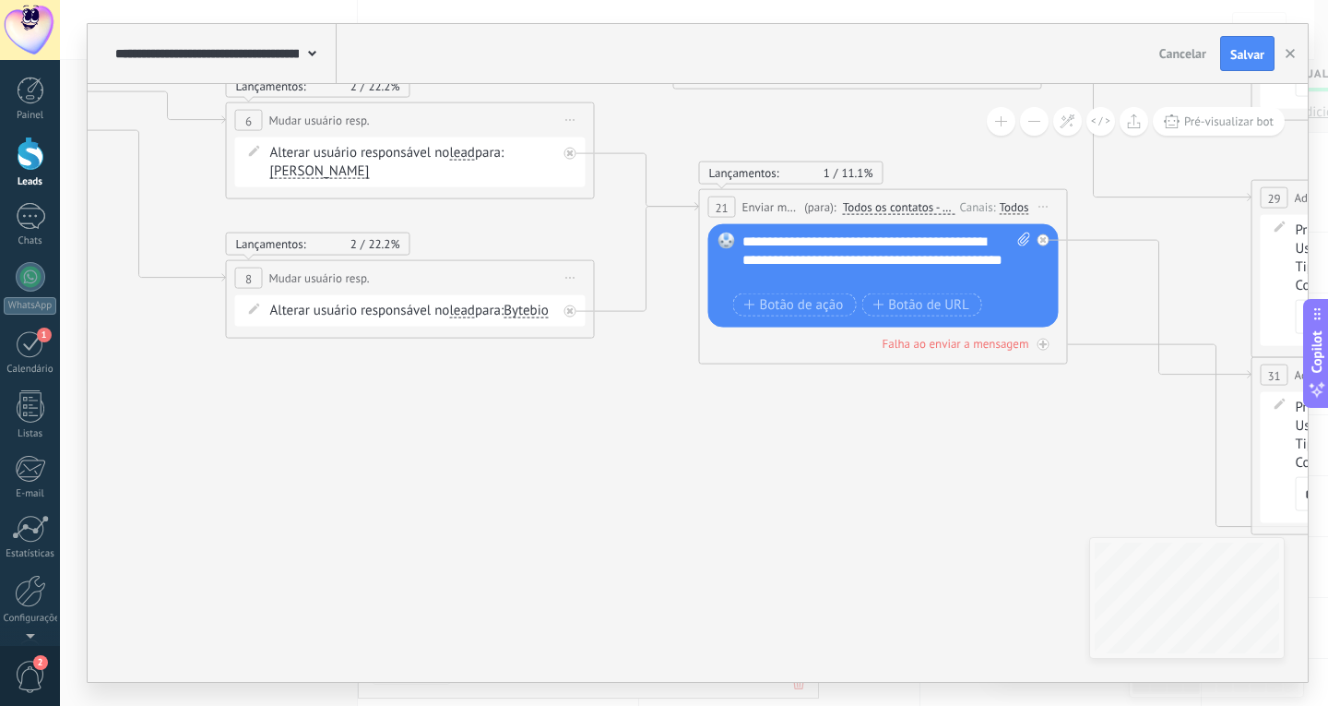
drag, startPoint x: 340, startPoint y: 407, endPoint x: 992, endPoint y: 497, distance: 657.6
click at [1087, 494] on icon at bounding box center [886, 241] width 3667 height 1576
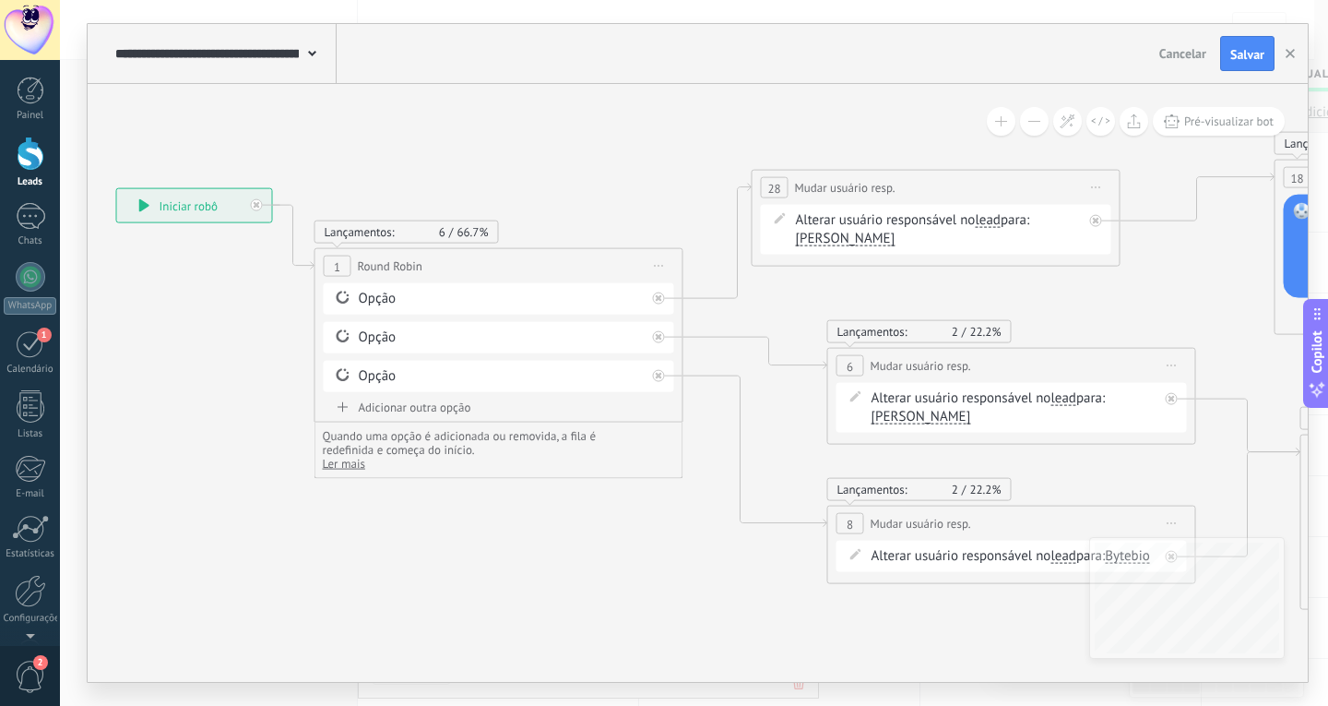
drag, startPoint x: 360, startPoint y: 391, endPoint x: 781, endPoint y: 565, distance: 455.9
click at [375, 300] on div "Opção" at bounding box center [503, 299] width 287 height 18
click at [360, 301] on div "Opção" at bounding box center [503, 299] width 287 height 18
click at [341, 295] on icon at bounding box center [344, 297] width 17 height 18
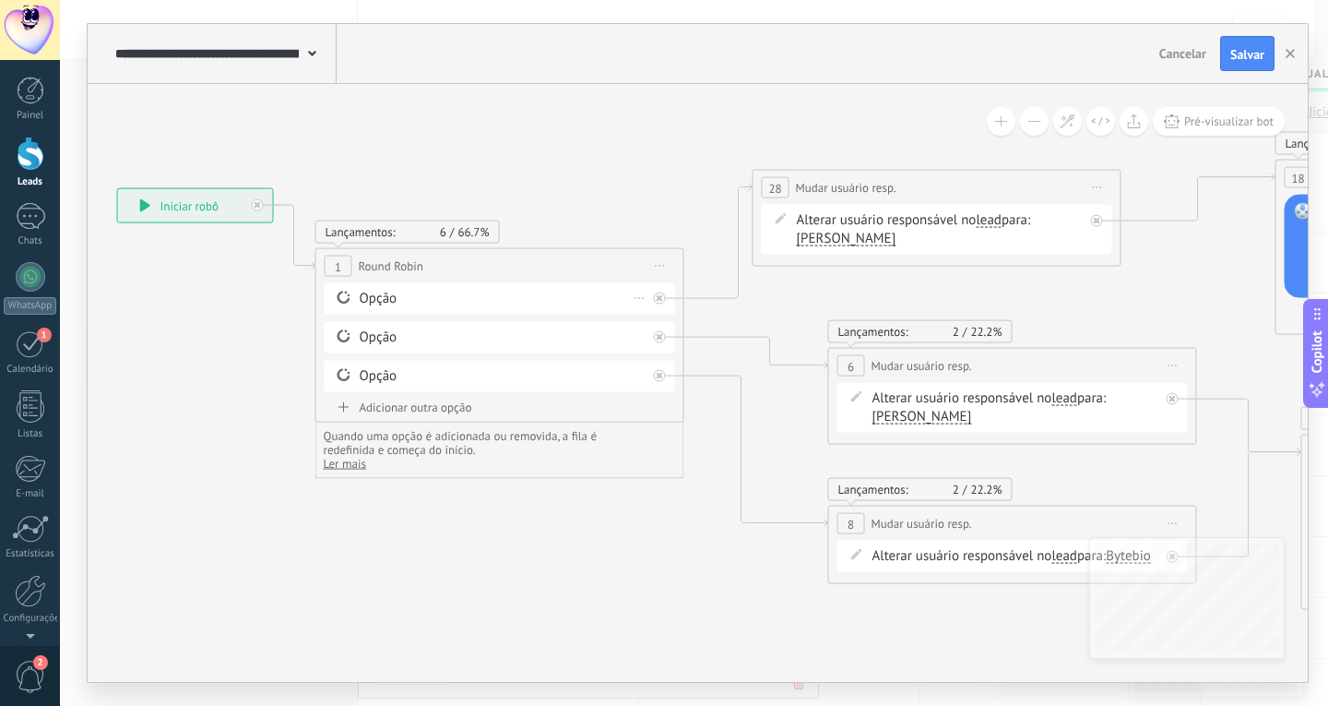
click at [642, 299] on icon at bounding box center [640, 298] width 9 height 2
click at [661, 265] on icon at bounding box center [660, 266] width 9 height 2
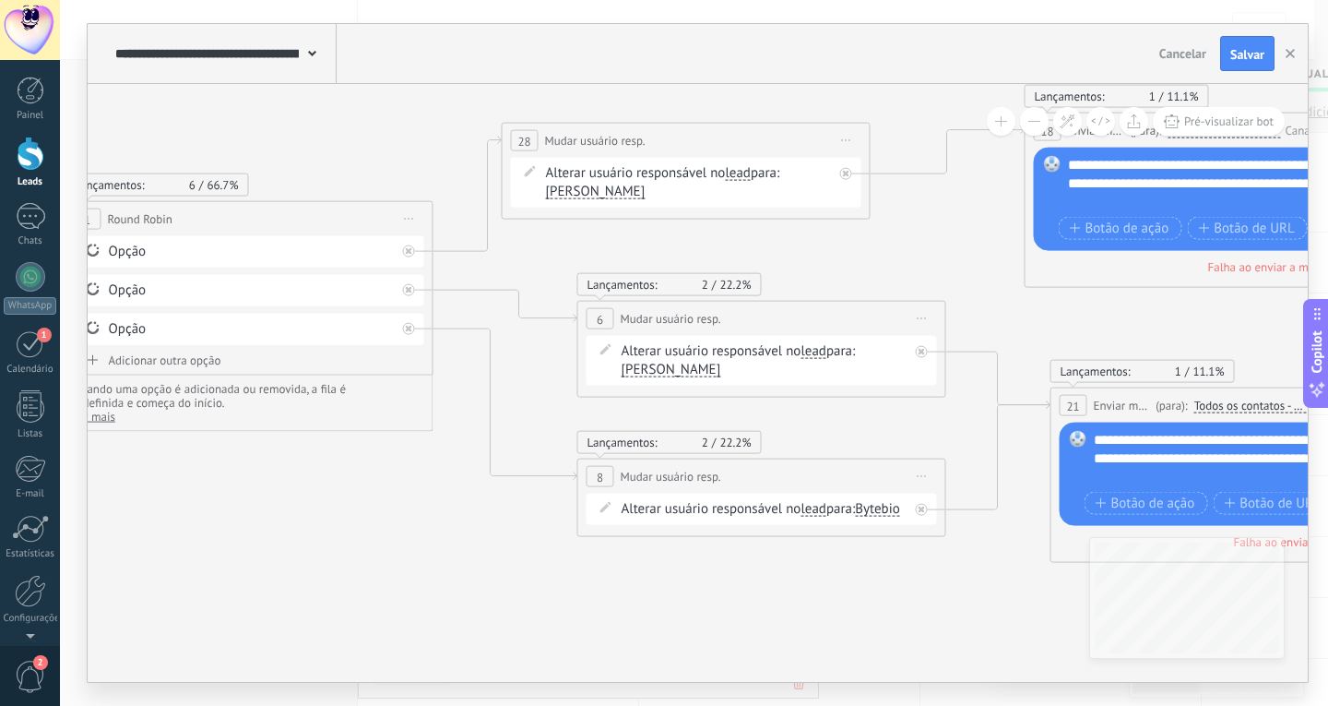
drag, startPoint x: 779, startPoint y: 418, endPoint x: 528, endPoint y: 371, distance: 255.3
click at [528, 371] on icon at bounding box center [1238, 439] width 3667 height 1576
click at [1250, 59] on span "Salvar" at bounding box center [1248, 54] width 34 height 13
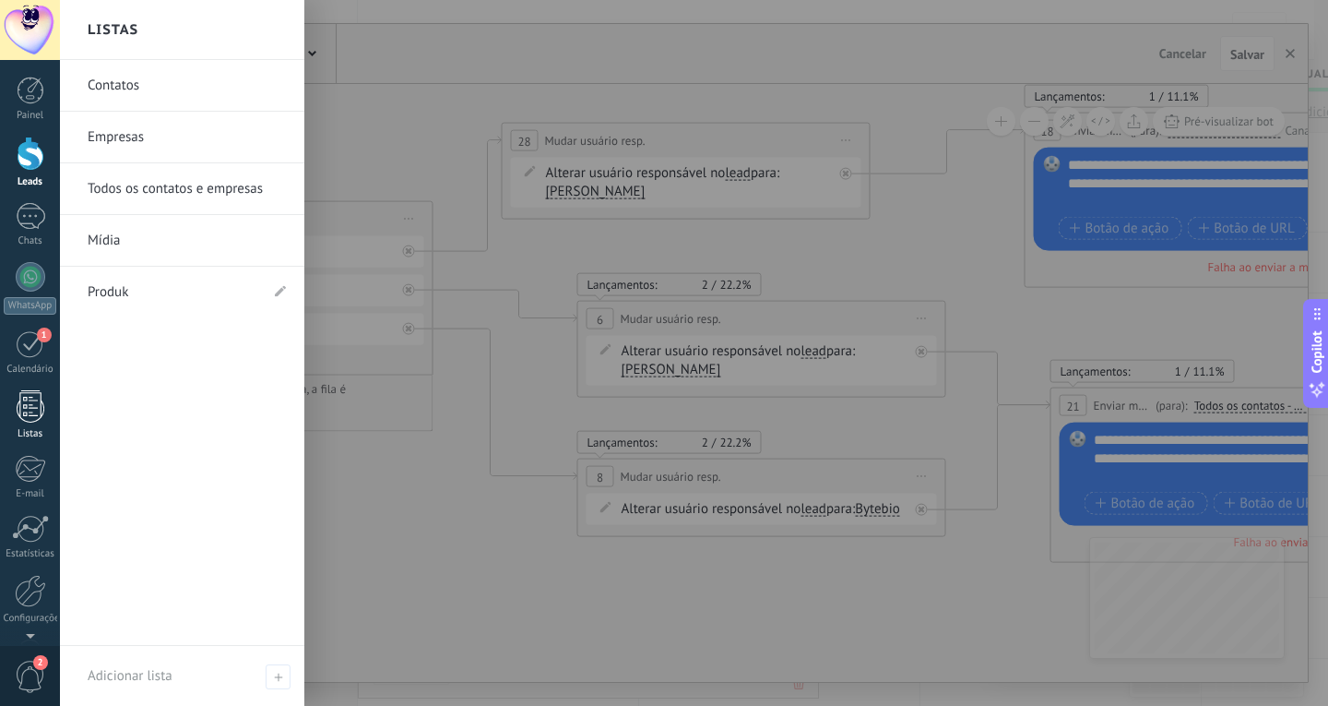
click at [33, 409] on div at bounding box center [31, 406] width 28 height 32
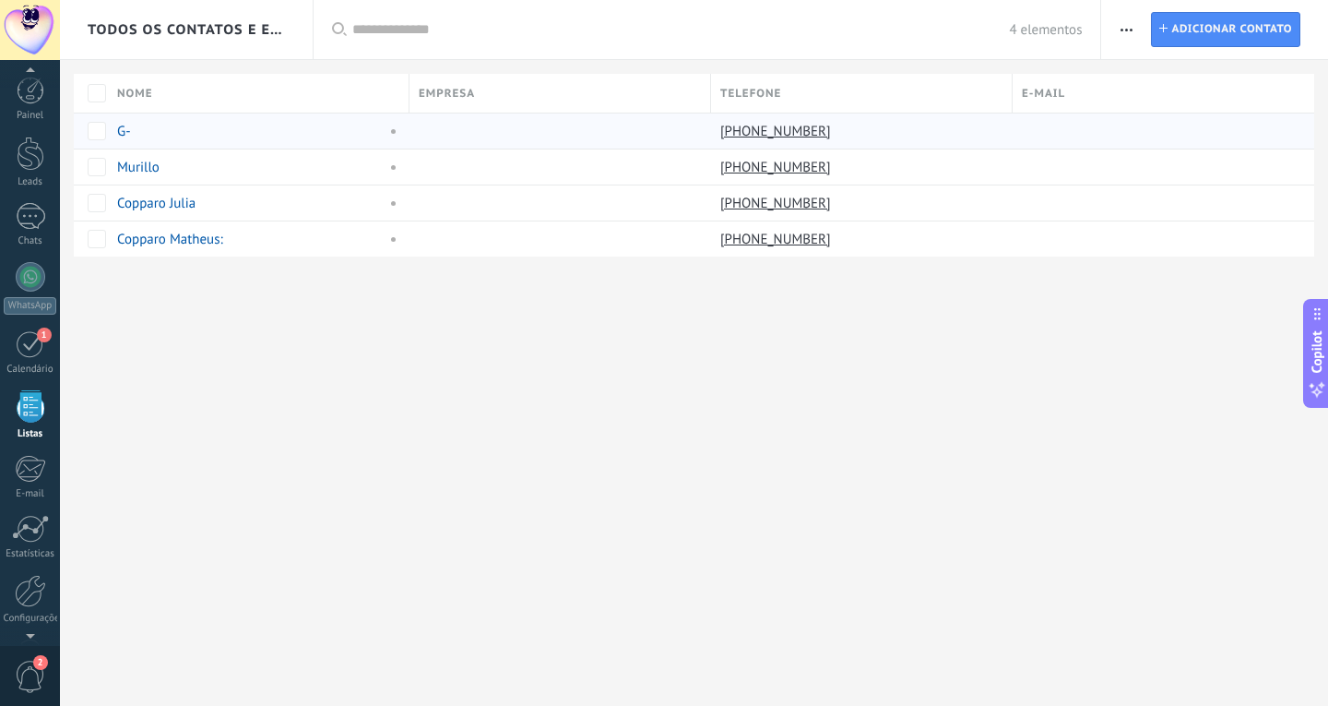
scroll to position [48, 0]
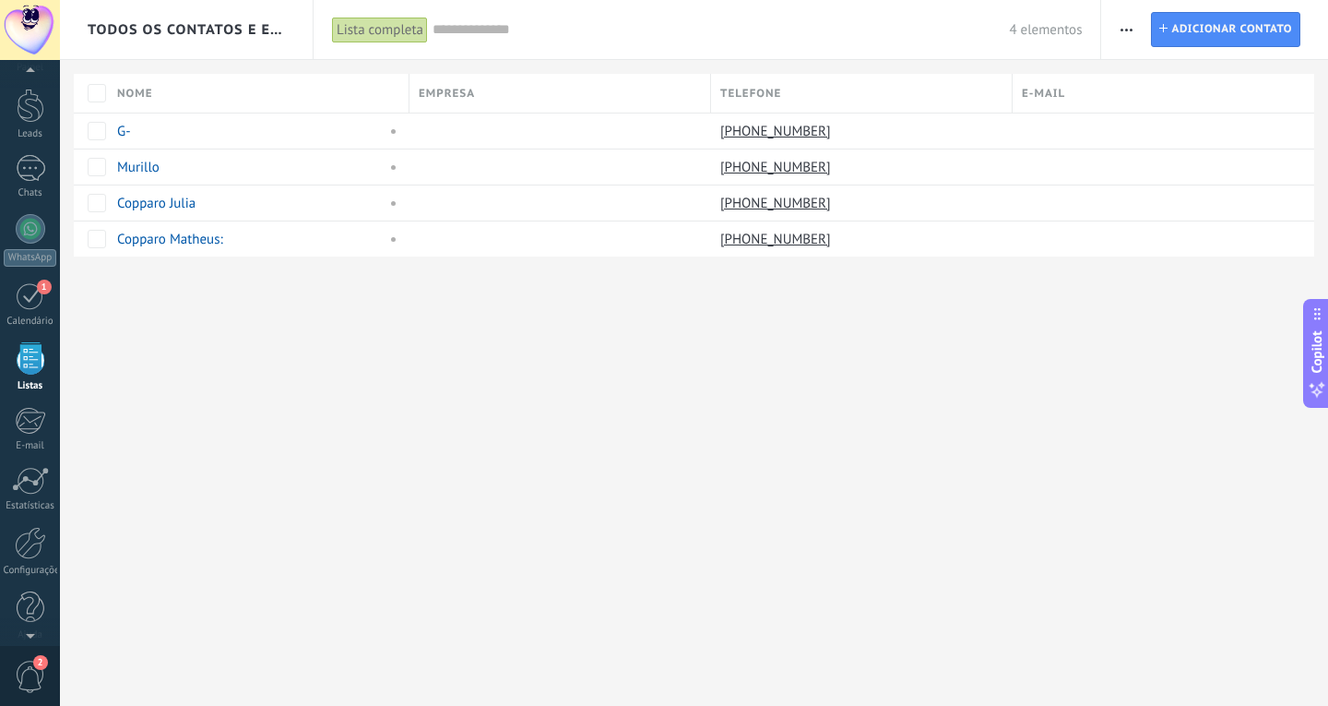
click at [1134, 26] on button "button" at bounding box center [1127, 29] width 27 height 35
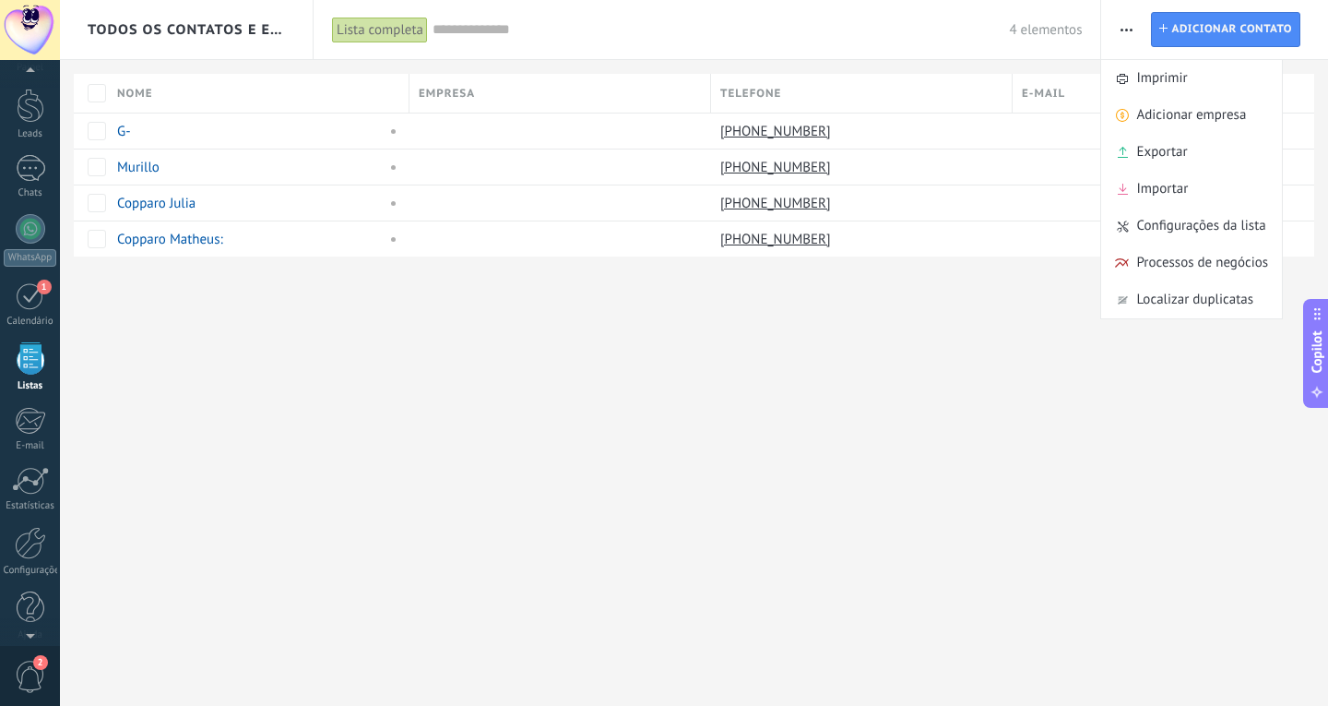
drag, startPoint x: 228, startPoint y: 463, endPoint x: 212, endPoint y: 489, distance: 30.2
click at [226, 462] on div "Todos os contatos e Empresas Lista completa Aplicar 4 elementos Lista completa …" at bounding box center [694, 353] width 1269 height 706
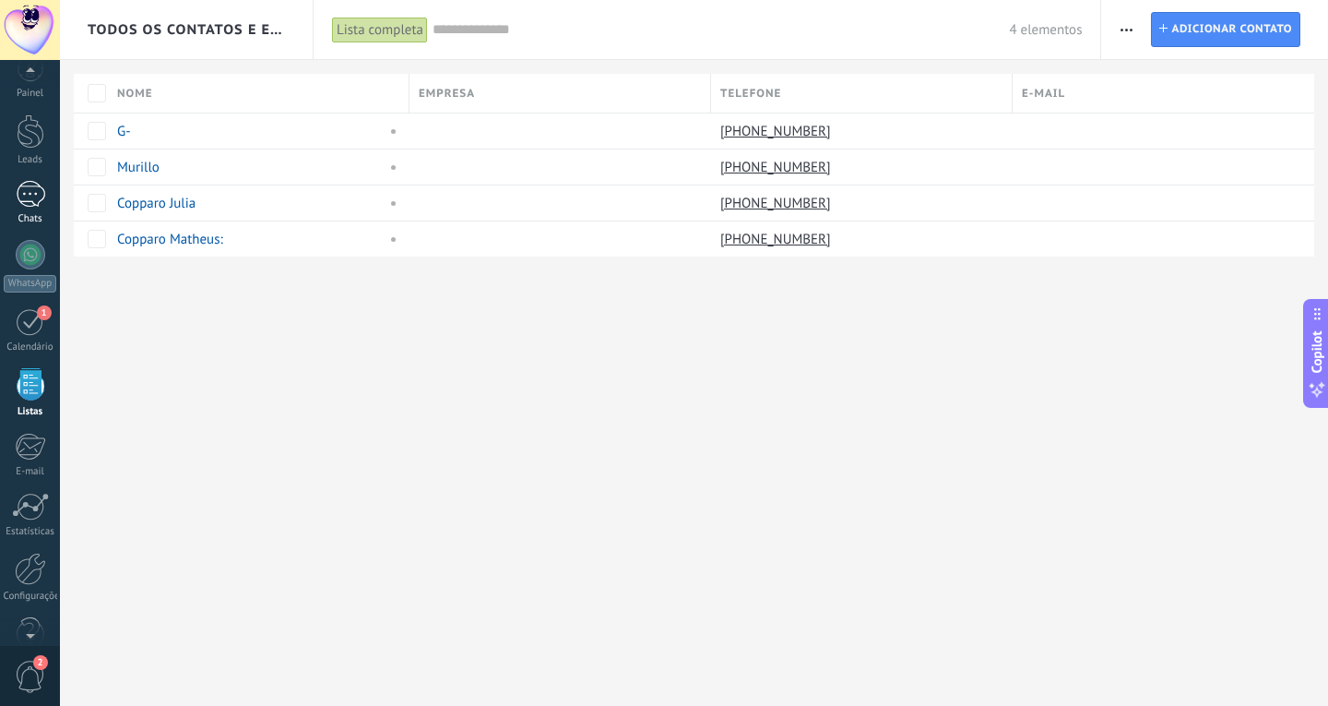
scroll to position [0, 0]
click at [36, 222] on div "1" at bounding box center [31, 216] width 30 height 27
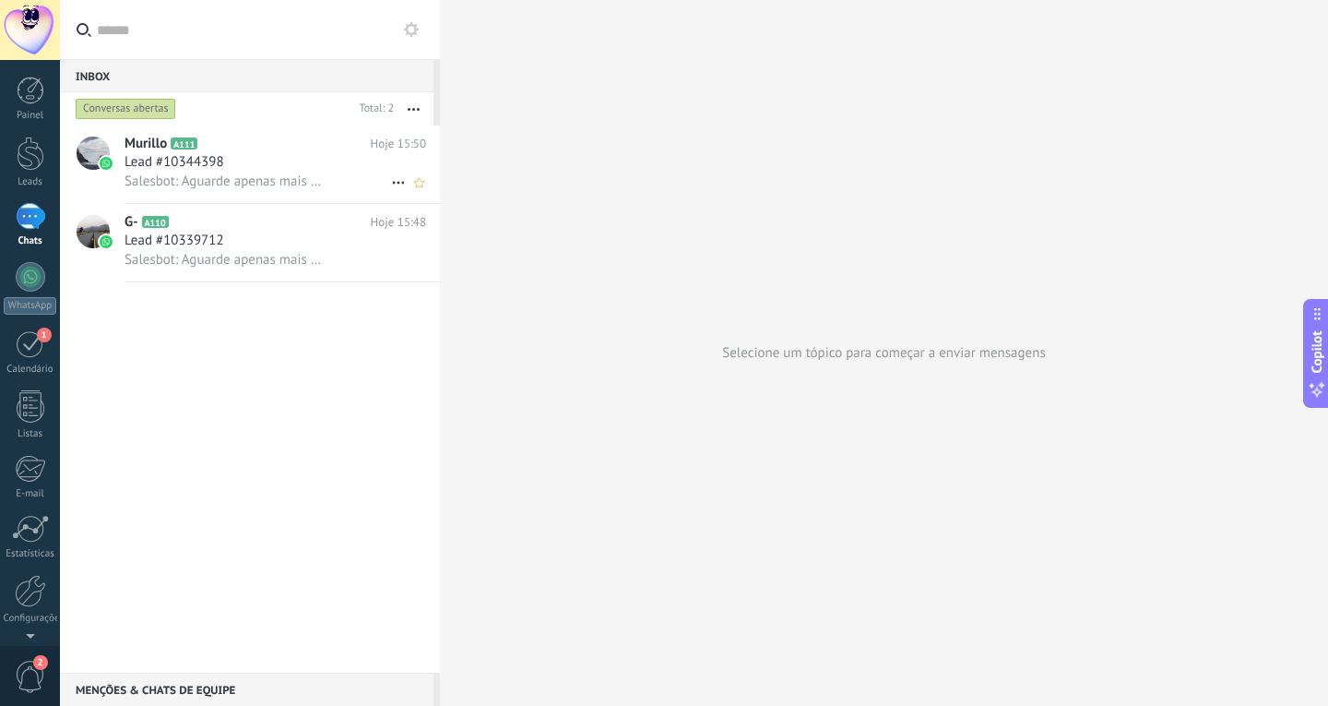
click at [245, 165] on div "Lead #10344398" at bounding box center [276, 162] width 302 height 18
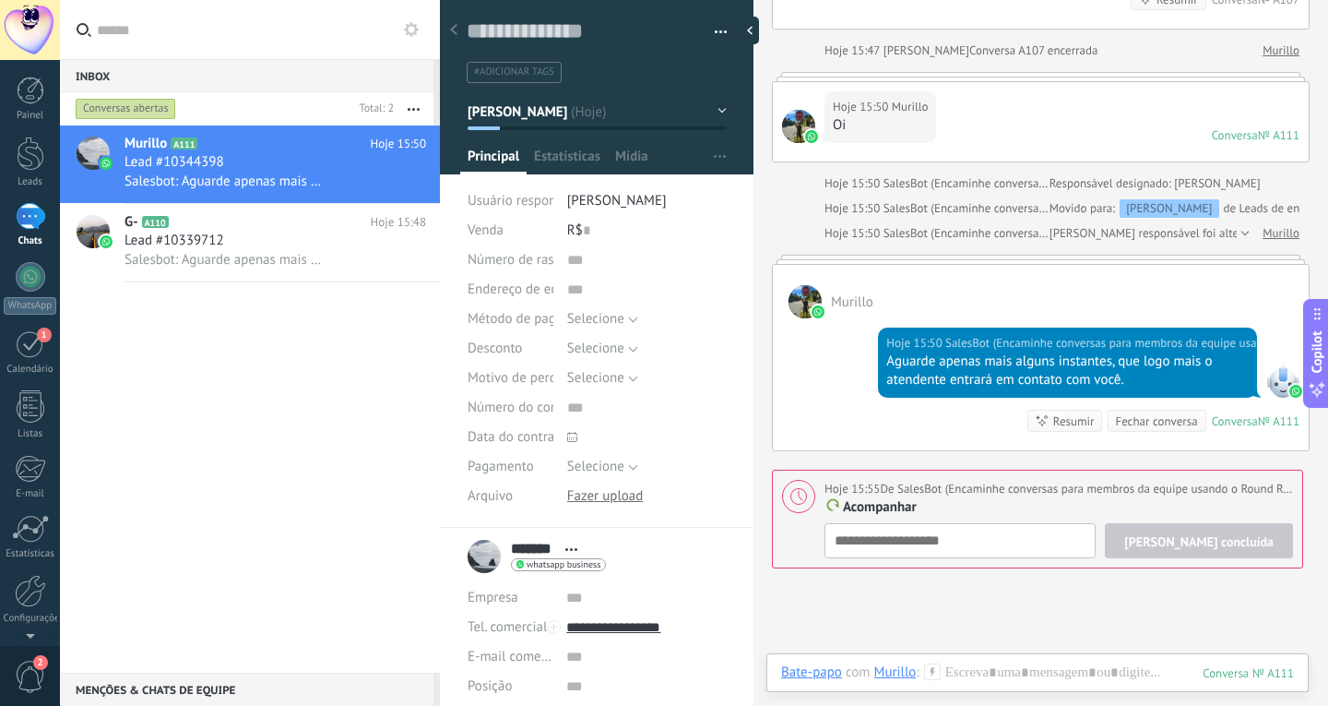
scroll to position [28, 0]
click at [635, 114] on button "[PERSON_NAME]" at bounding box center [597, 111] width 259 height 33
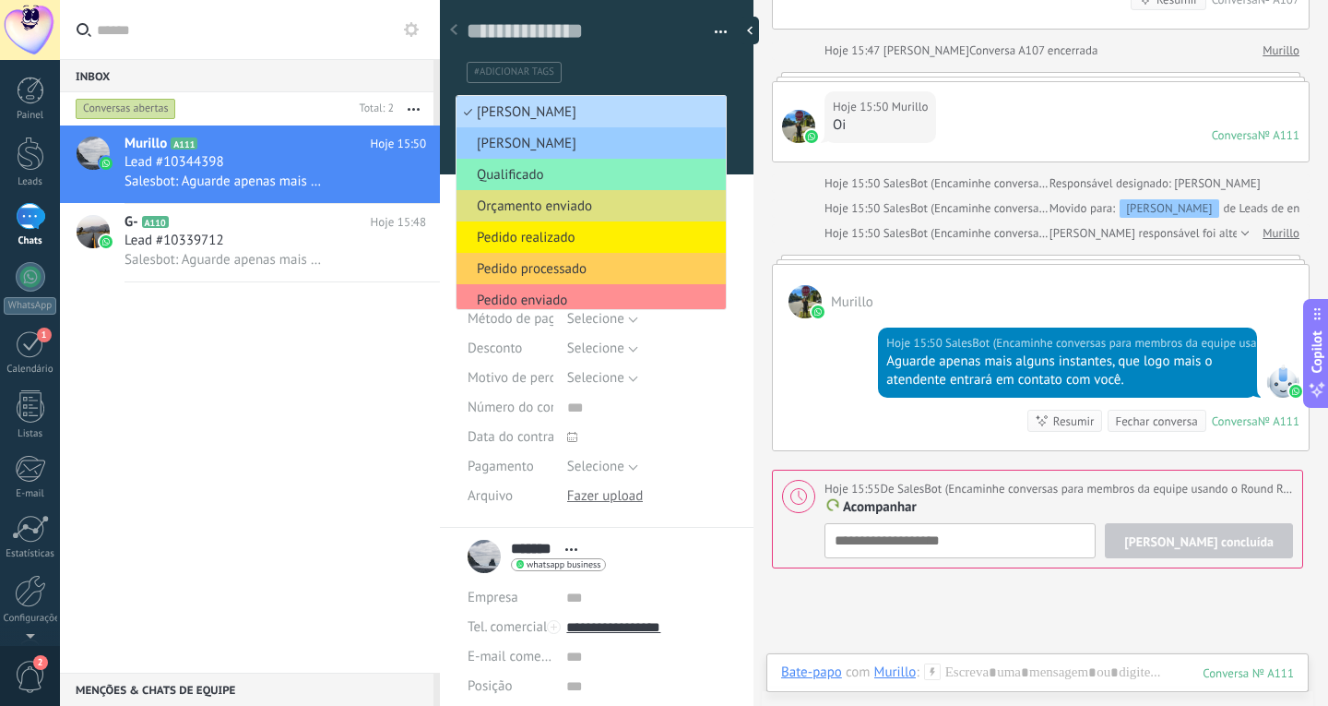
click at [635, 114] on span "[PERSON_NAME]" at bounding box center [589, 112] width 264 height 18
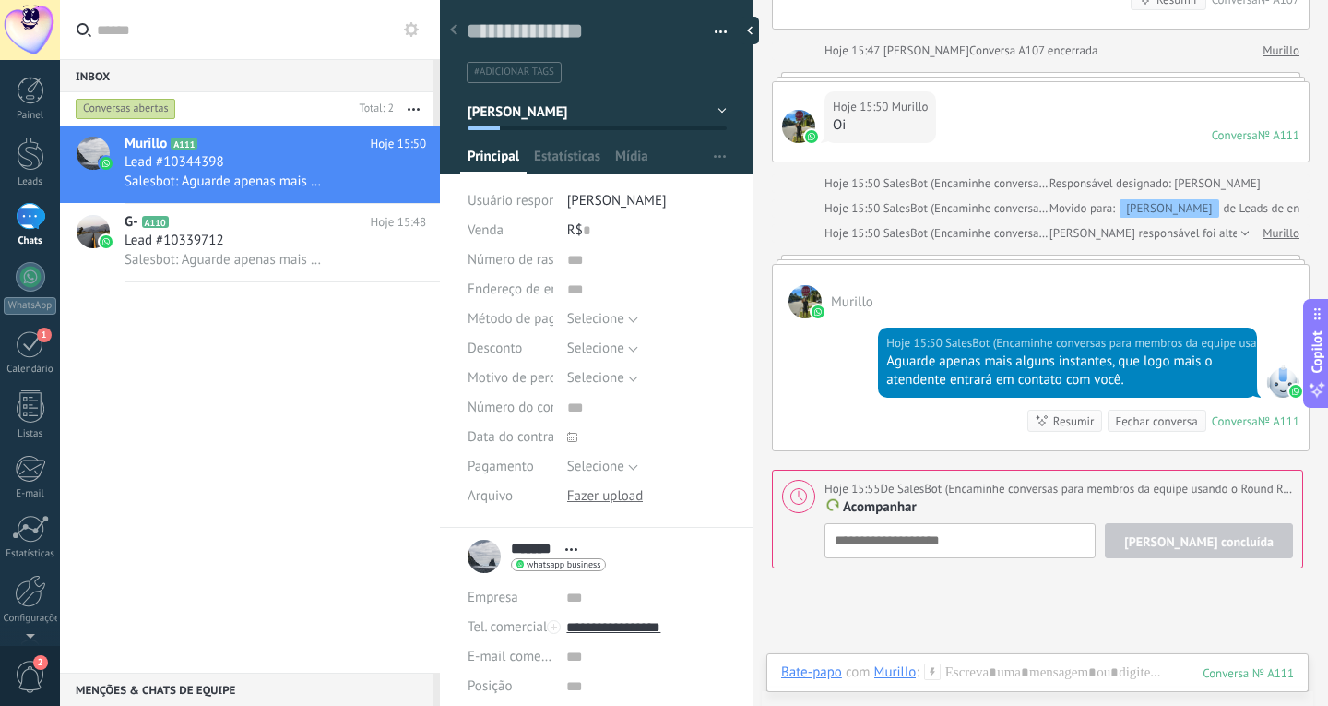
click at [601, 122] on button "[PERSON_NAME]" at bounding box center [597, 111] width 259 height 33
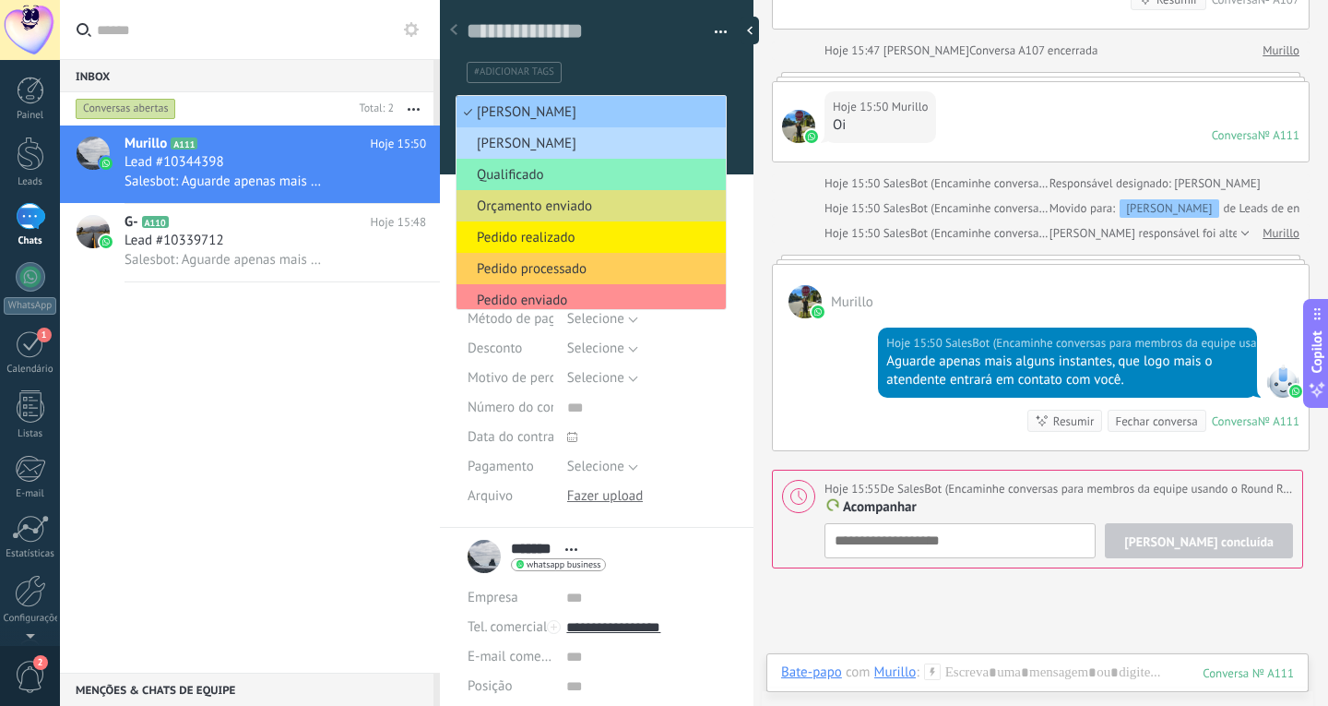
click at [576, 141] on span "[PERSON_NAME]" at bounding box center [589, 144] width 264 height 18
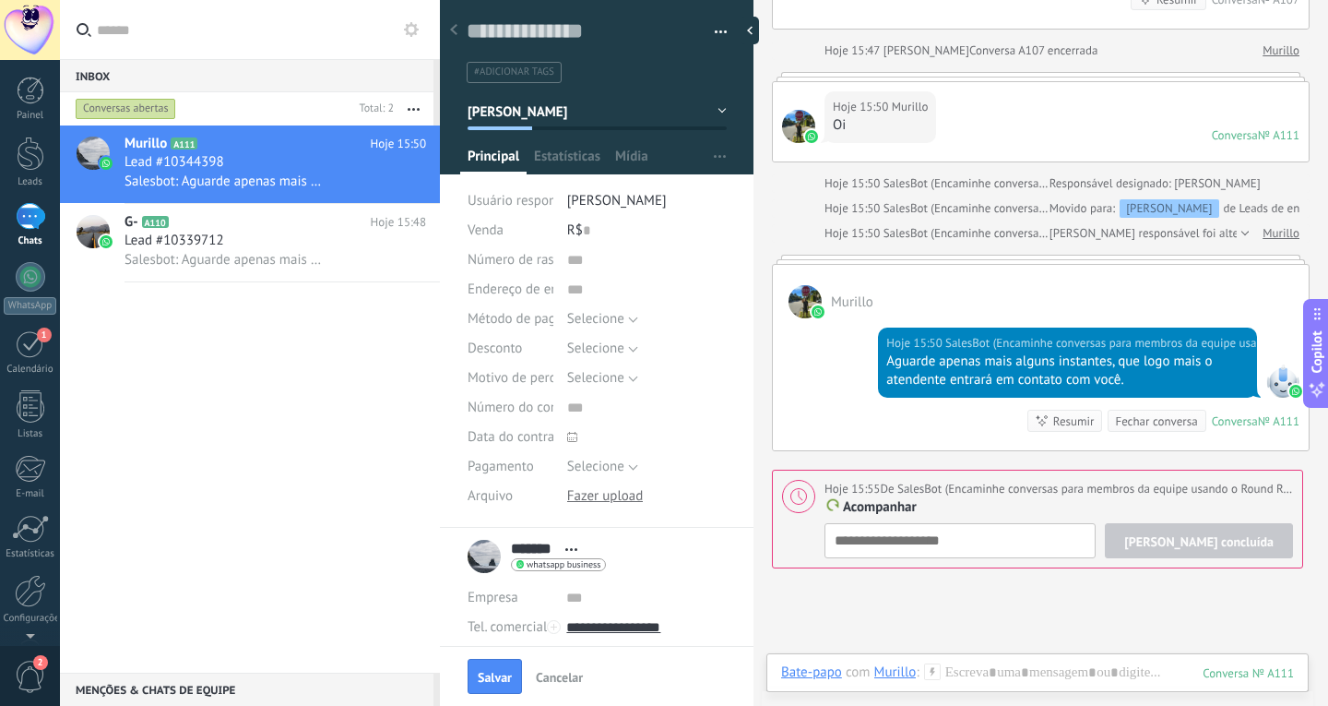
click at [584, 125] on button "[PERSON_NAME]" at bounding box center [597, 111] width 259 height 33
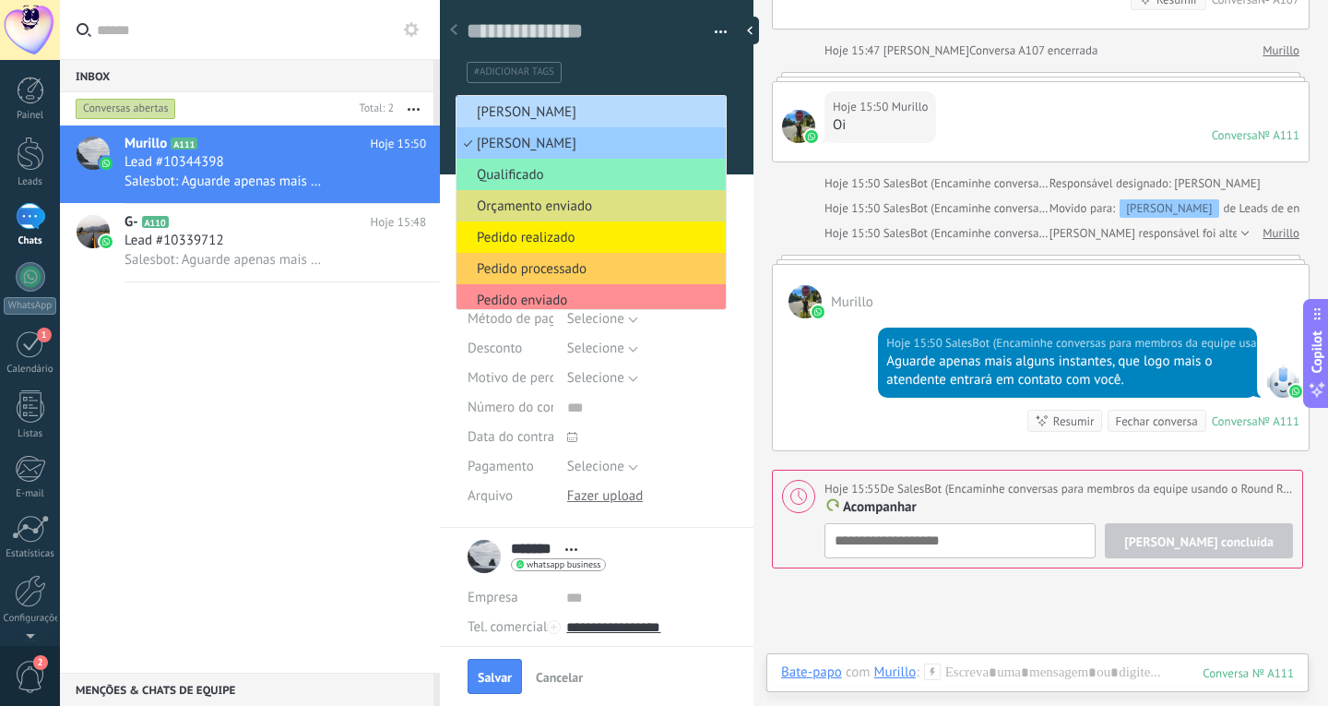
click at [581, 111] on span "[PERSON_NAME]" at bounding box center [589, 112] width 264 height 18
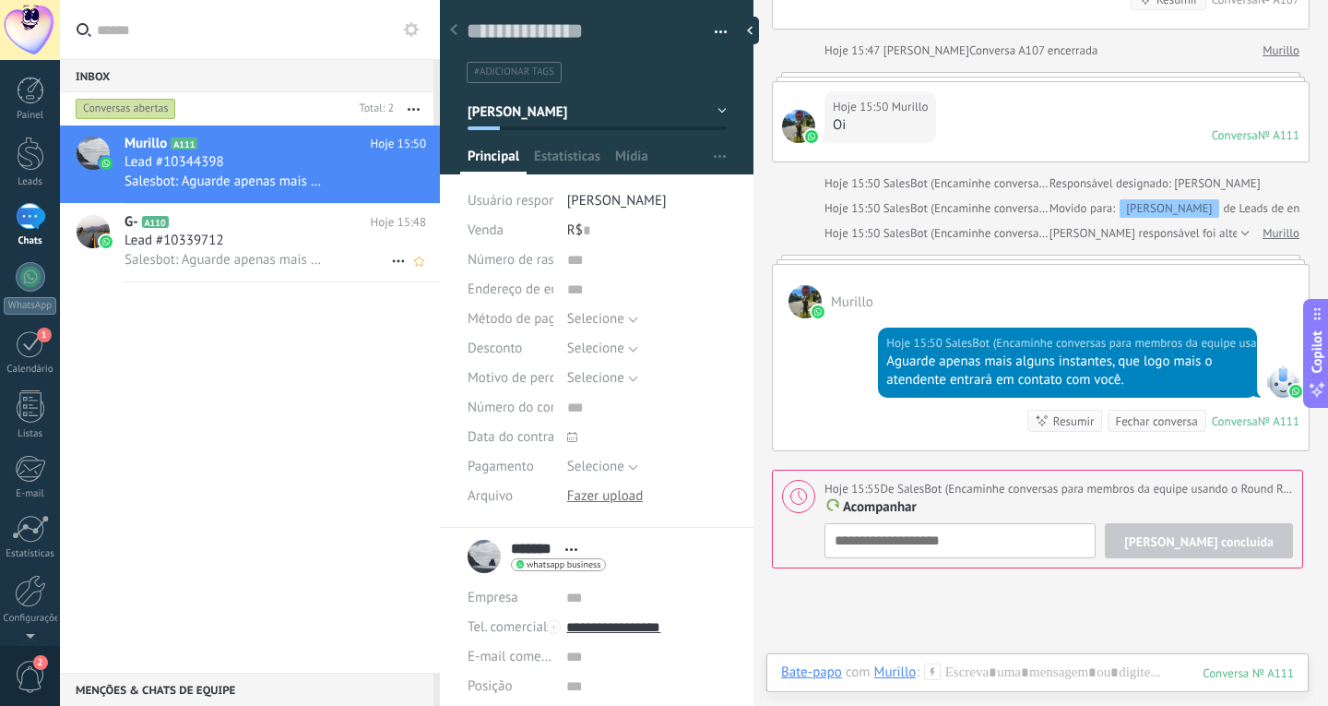
click at [316, 233] on div "Lead #10339712" at bounding box center [276, 241] width 302 height 18
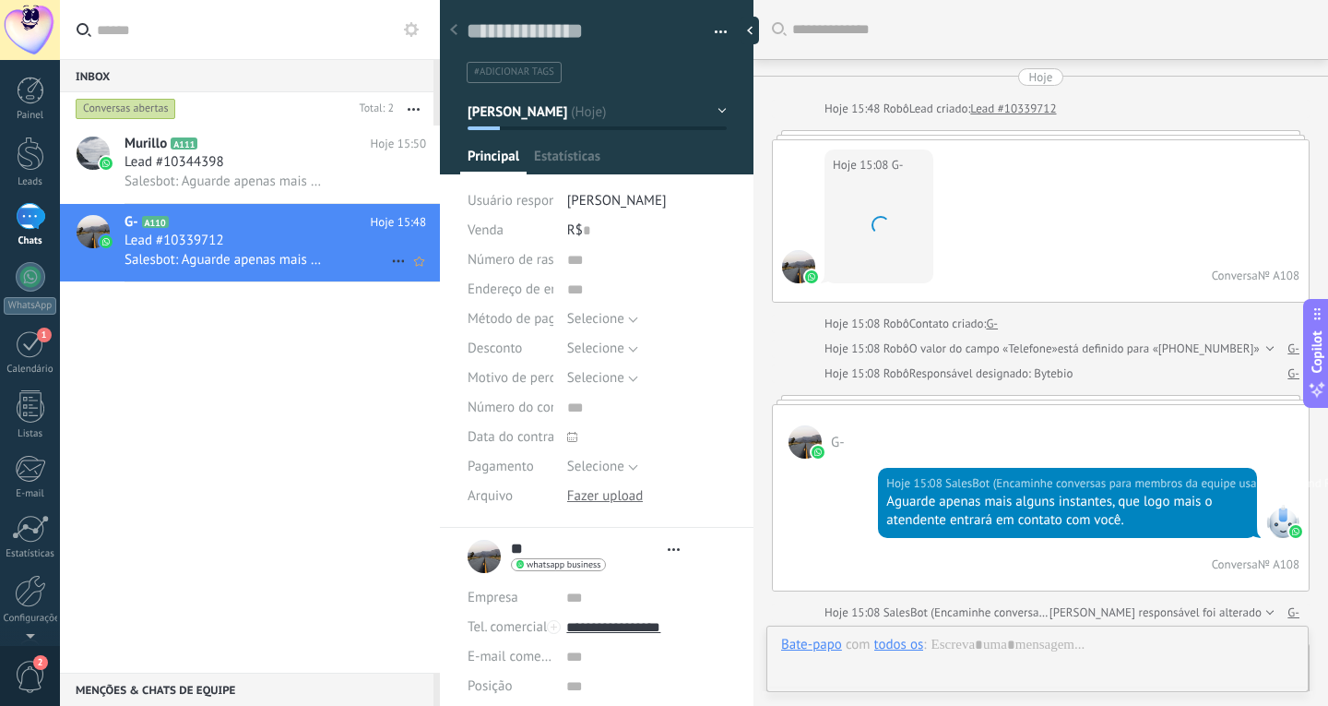
type textarea "**********"
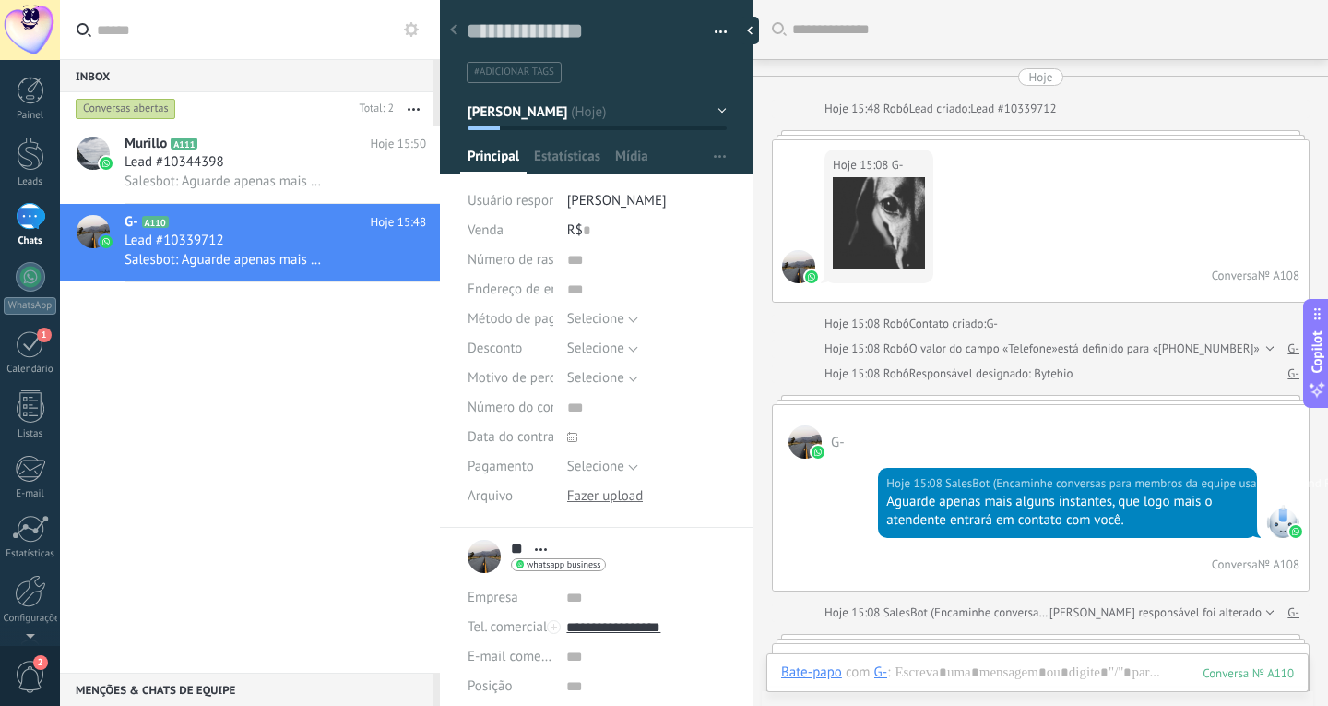
scroll to position [864, 0]
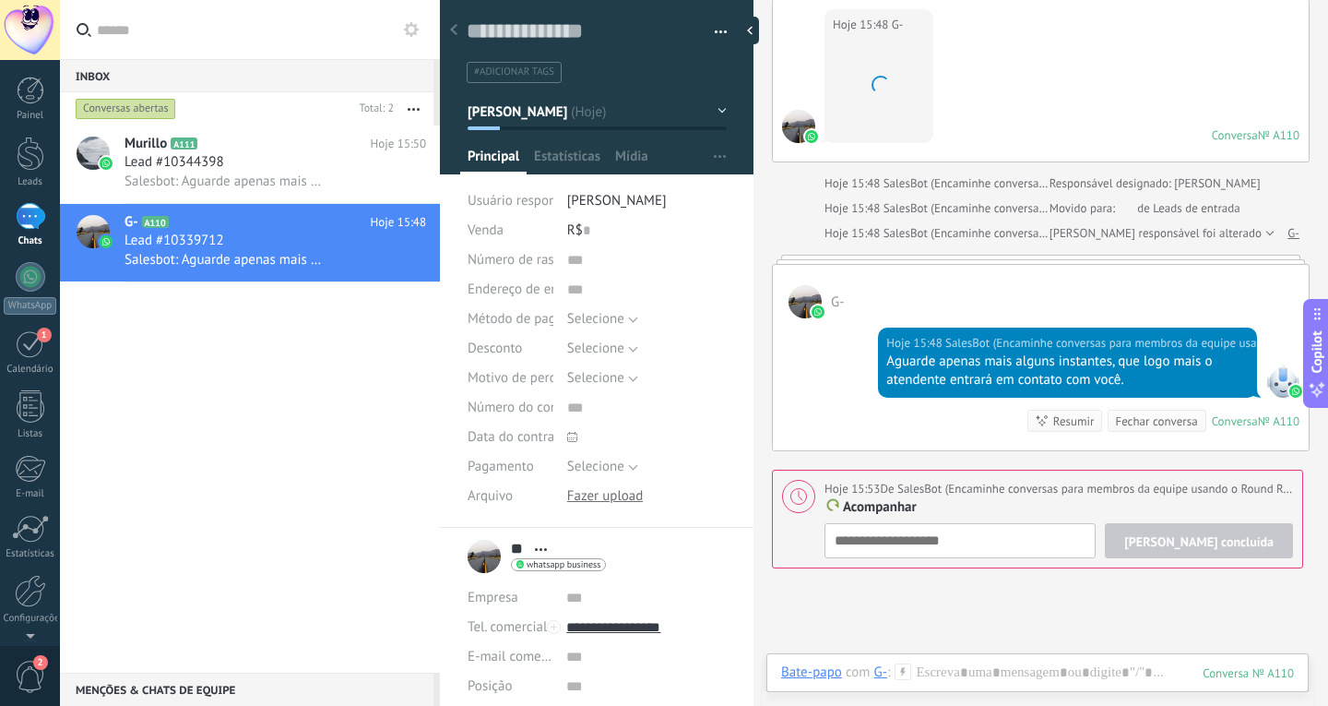
click at [659, 117] on button "[PERSON_NAME]" at bounding box center [597, 111] width 259 height 33
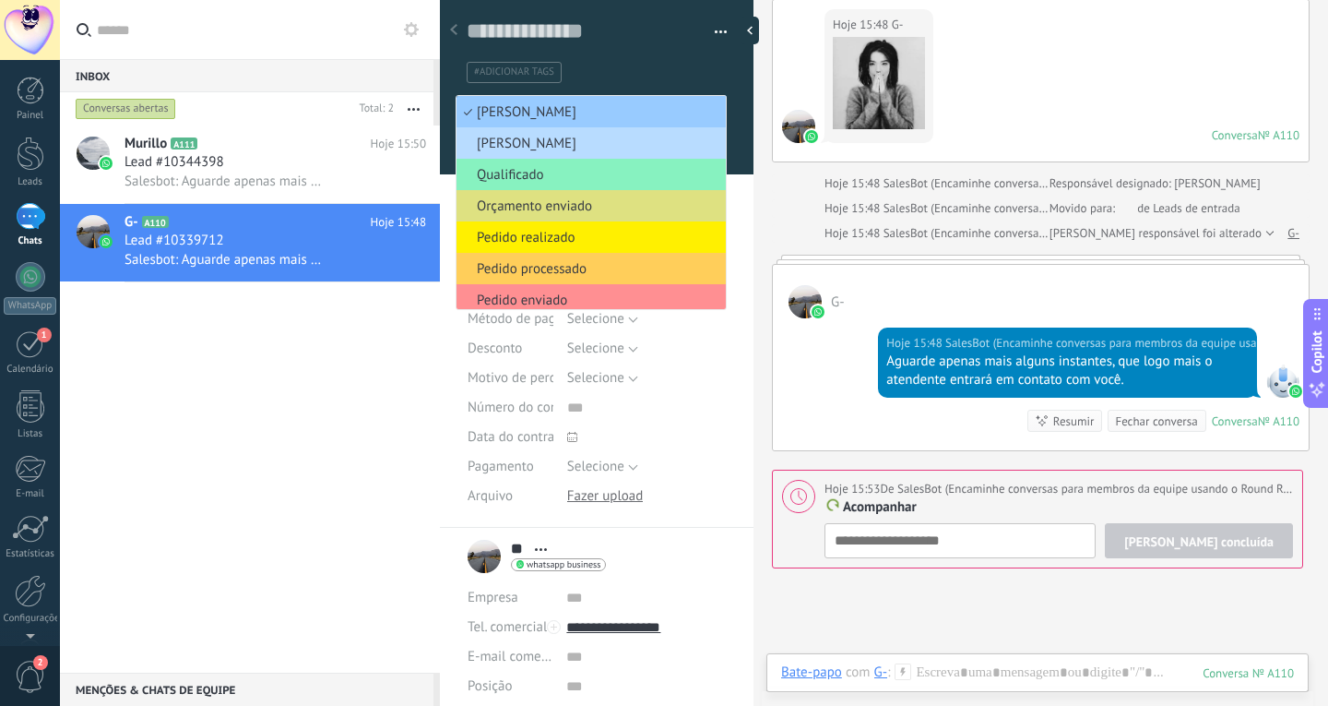
click at [636, 144] on span "[PERSON_NAME]" at bounding box center [589, 144] width 264 height 18
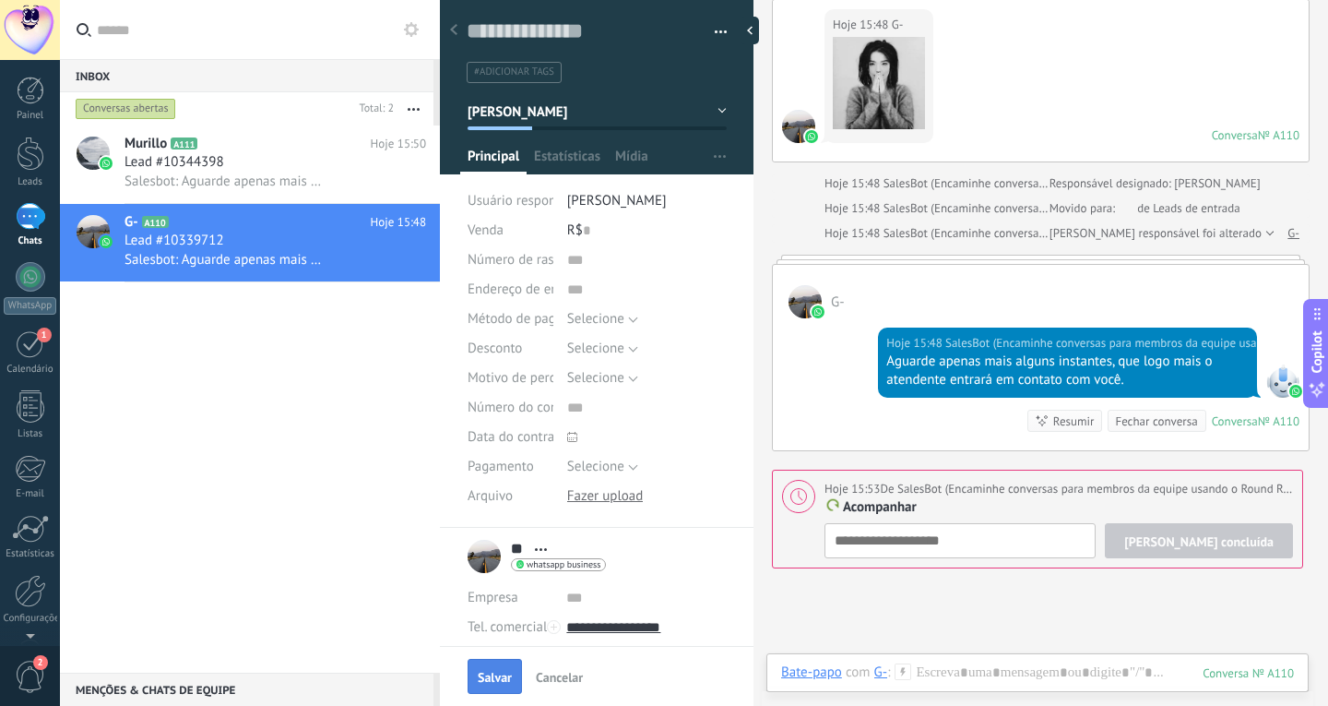
click at [484, 682] on span "Salvar" at bounding box center [495, 677] width 34 height 13
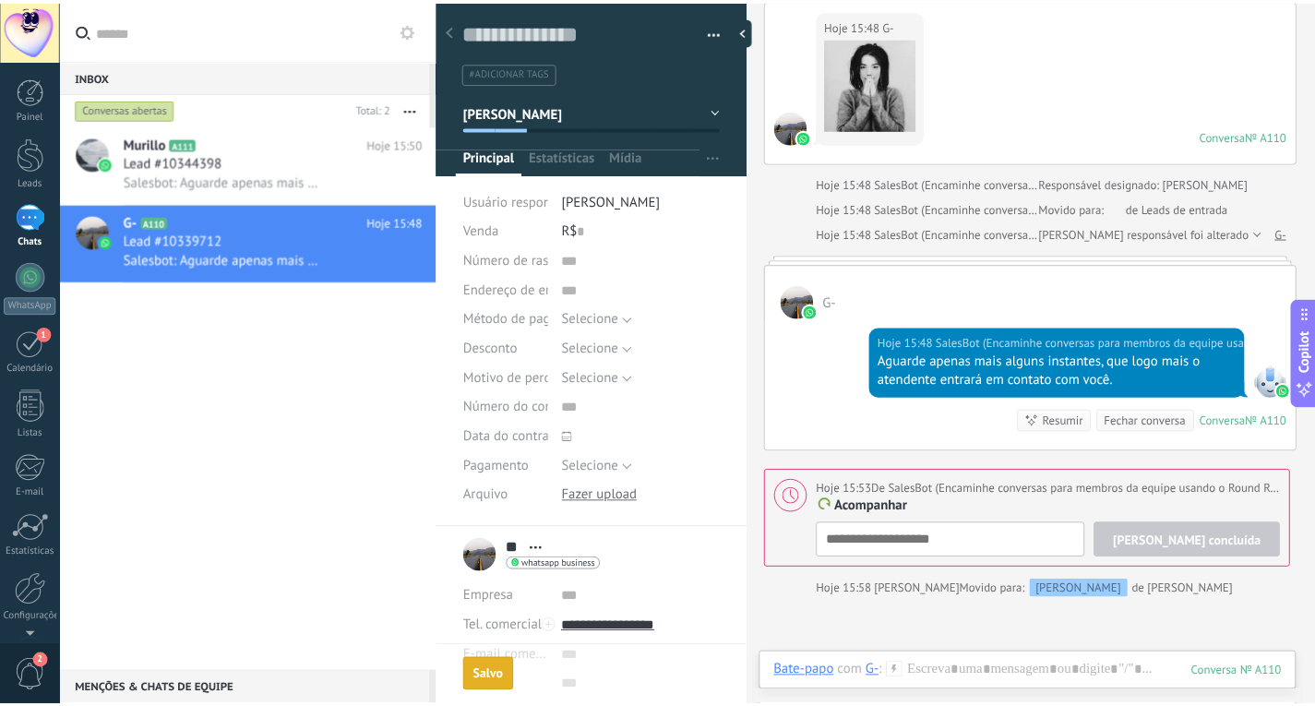
scroll to position [895, 0]
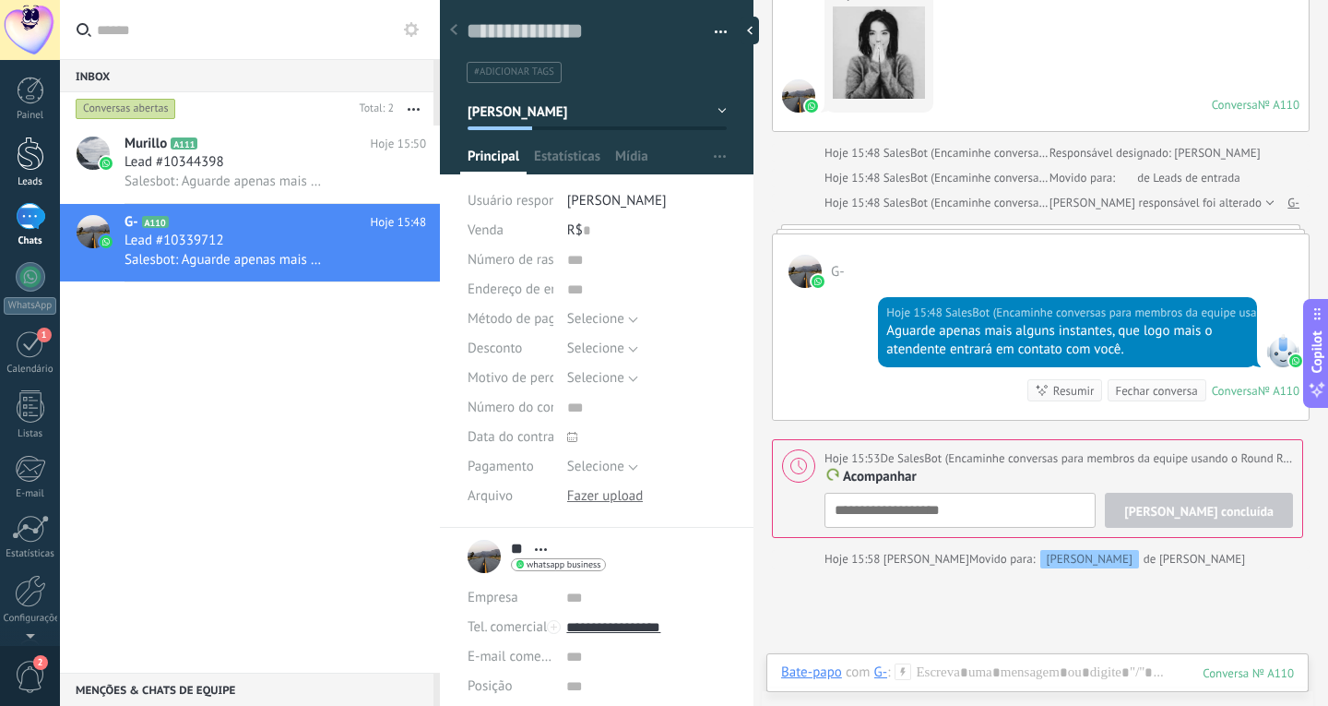
click at [33, 158] on div at bounding box center [31, 154] width 28 height 34
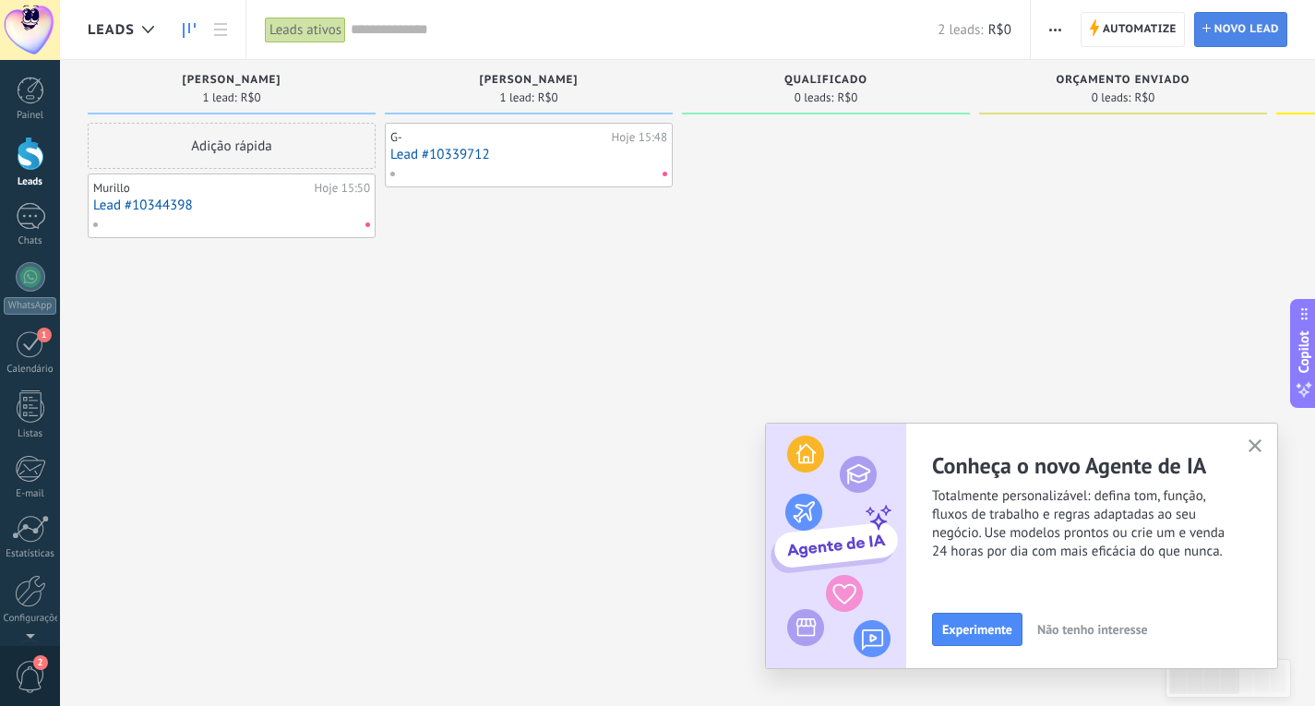
click at [1217, 31] on span "Novo lead" at bounding box center [1246, 29] width 65 height 33
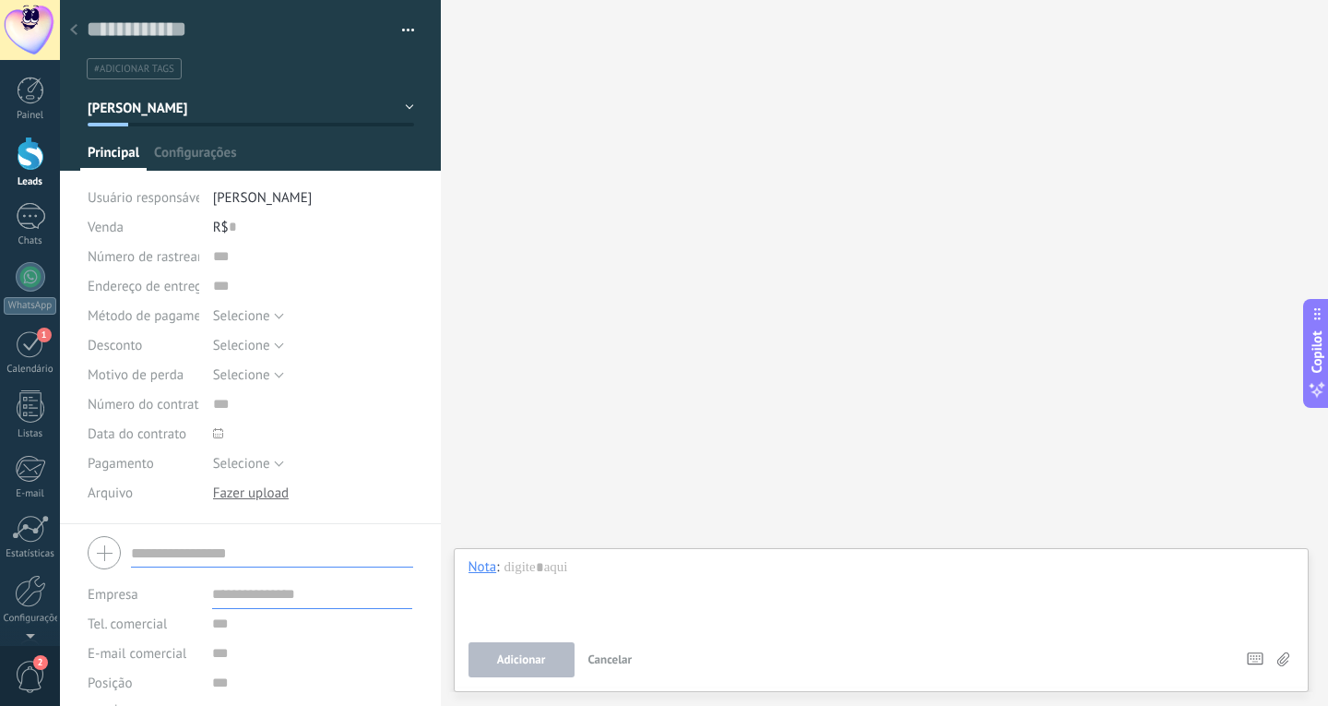
click at [71, 26] on icon at bounding box center [73, 29] width 7 height 11
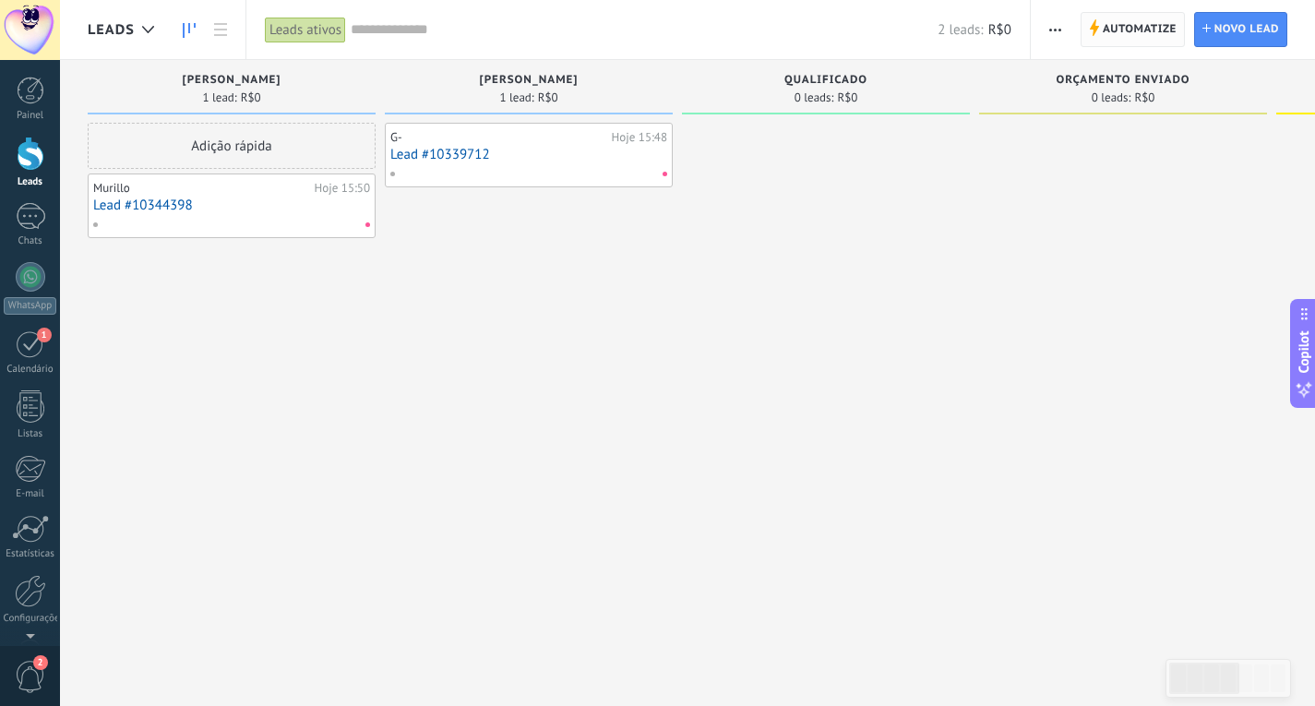
click at [1136, 17] on span "Automatize" at bounding box center [1139, 29] width 74 height 33
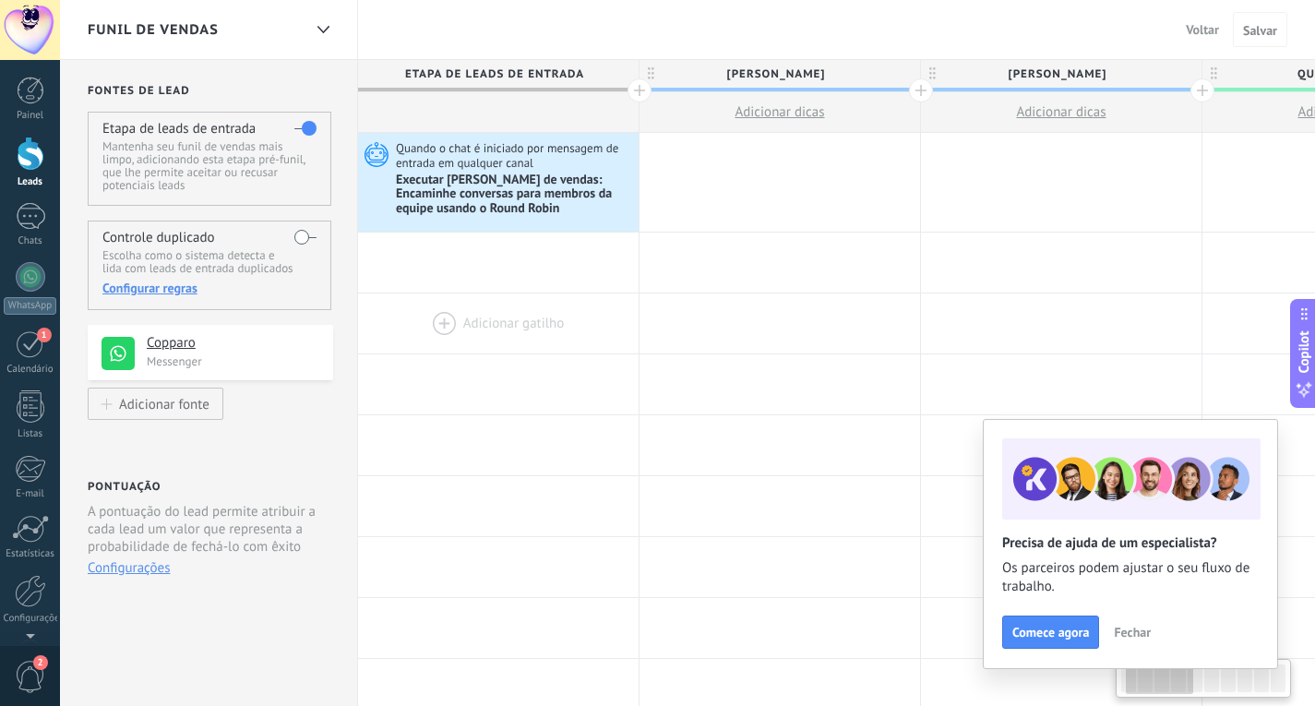
click at [379, 332] on div at bounding box center [498, 323] width 280 height 60
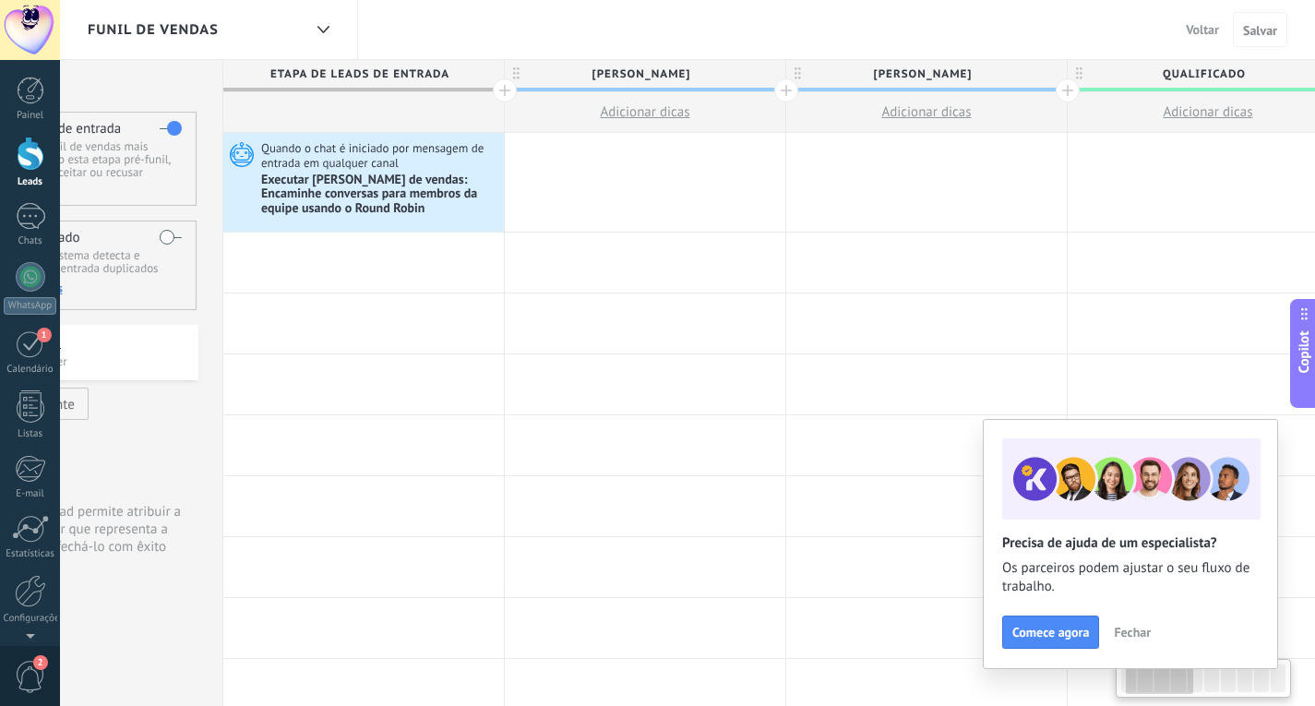
click at [496, 83] on div at bounding box center [505, 90] width 24 height 24
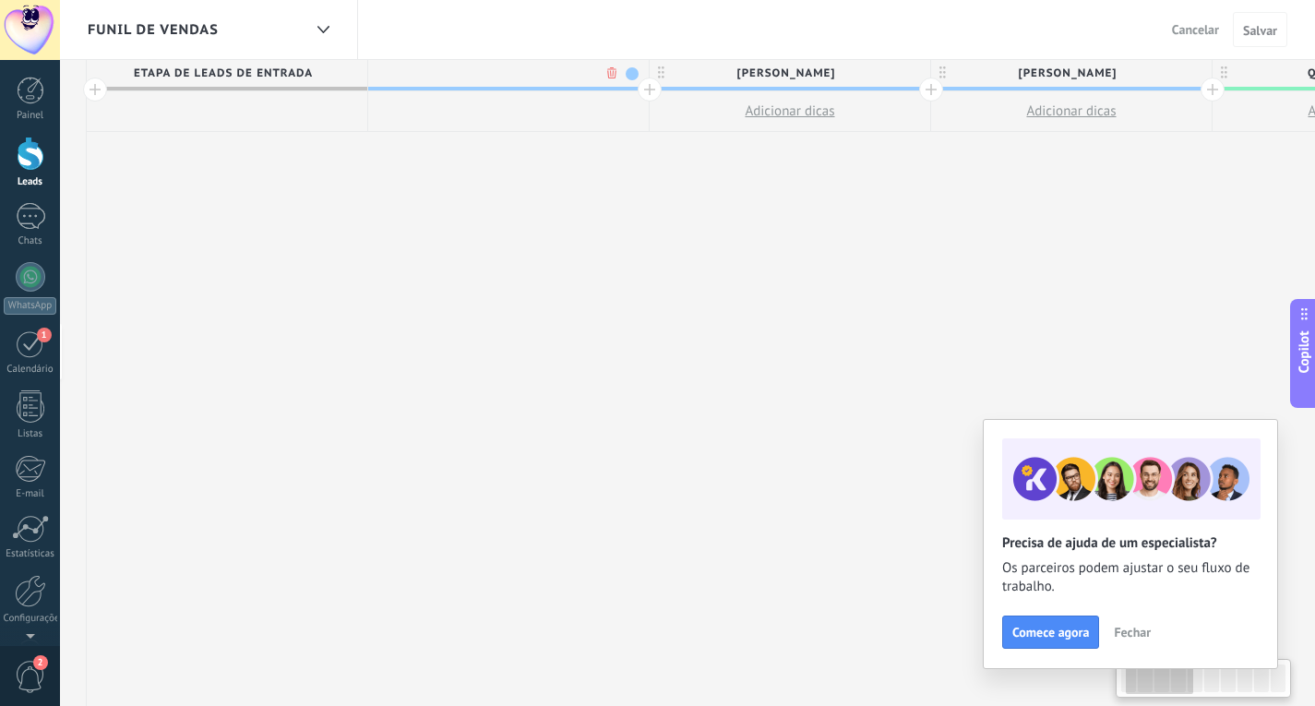
scroll to position [0, 0]
click at [532, 75] on div at bounding box center [508, 74] width 280 height 28
type input "**********"
click at [1259, 21] on button "Salvar" at bounding box center [1260, 29] width 54 height 35
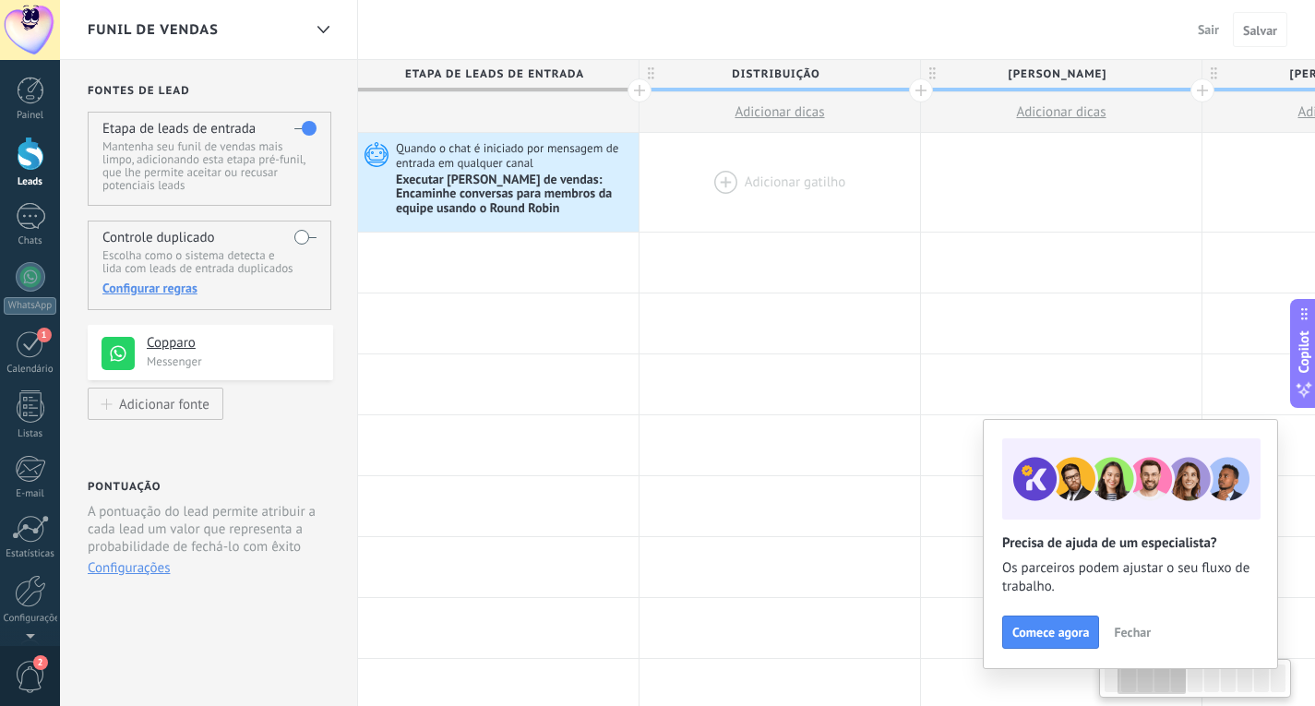
scroll to position [0, 271]
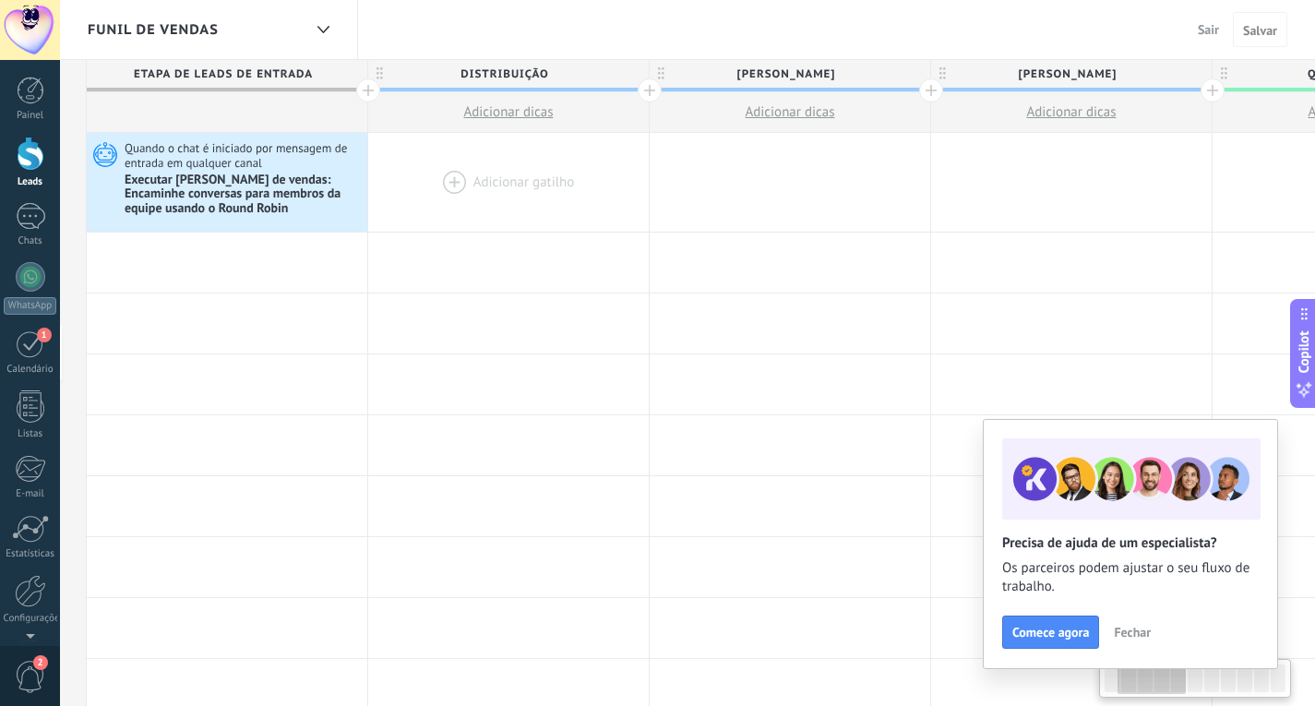
drag, startPoint x: 505, startPoint y: 163, endPoint x: 506, endPoint y: 177, distance: 14.0
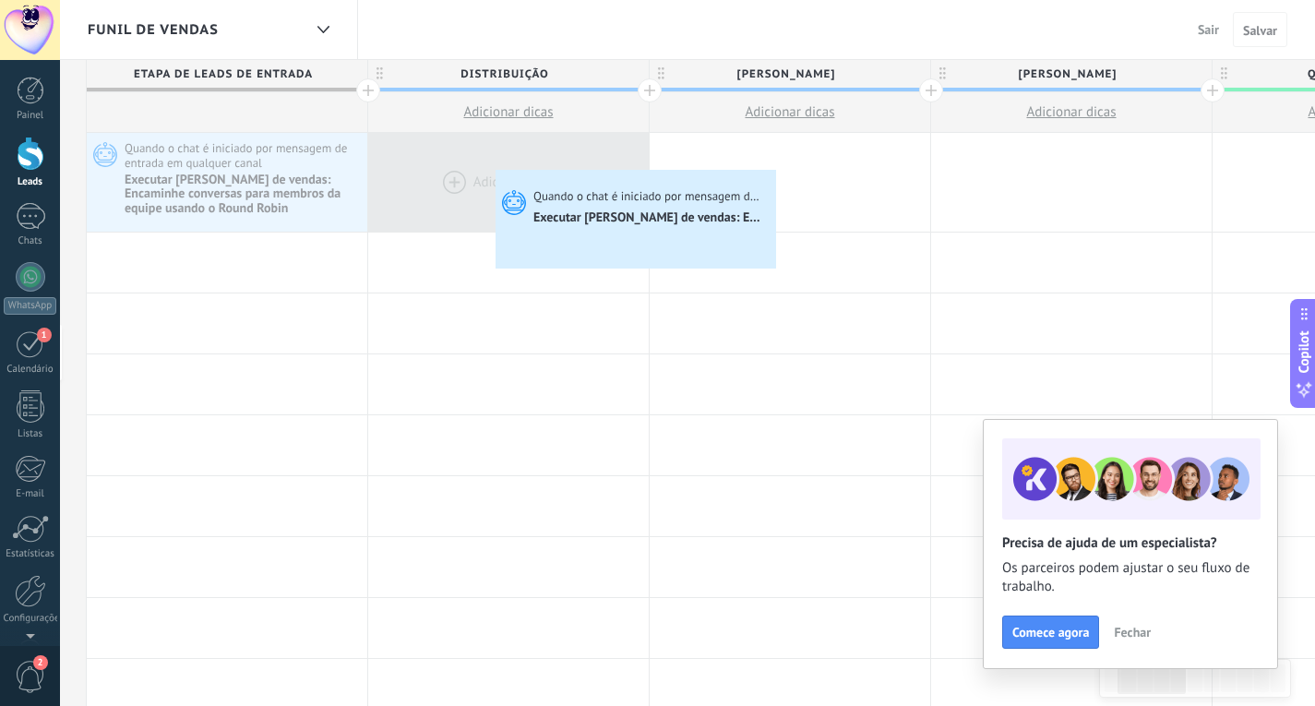
drag, startPoint x: 245, startPoint y: 163, endPoint x: 450, endPoint y: 195, distance: 207.2
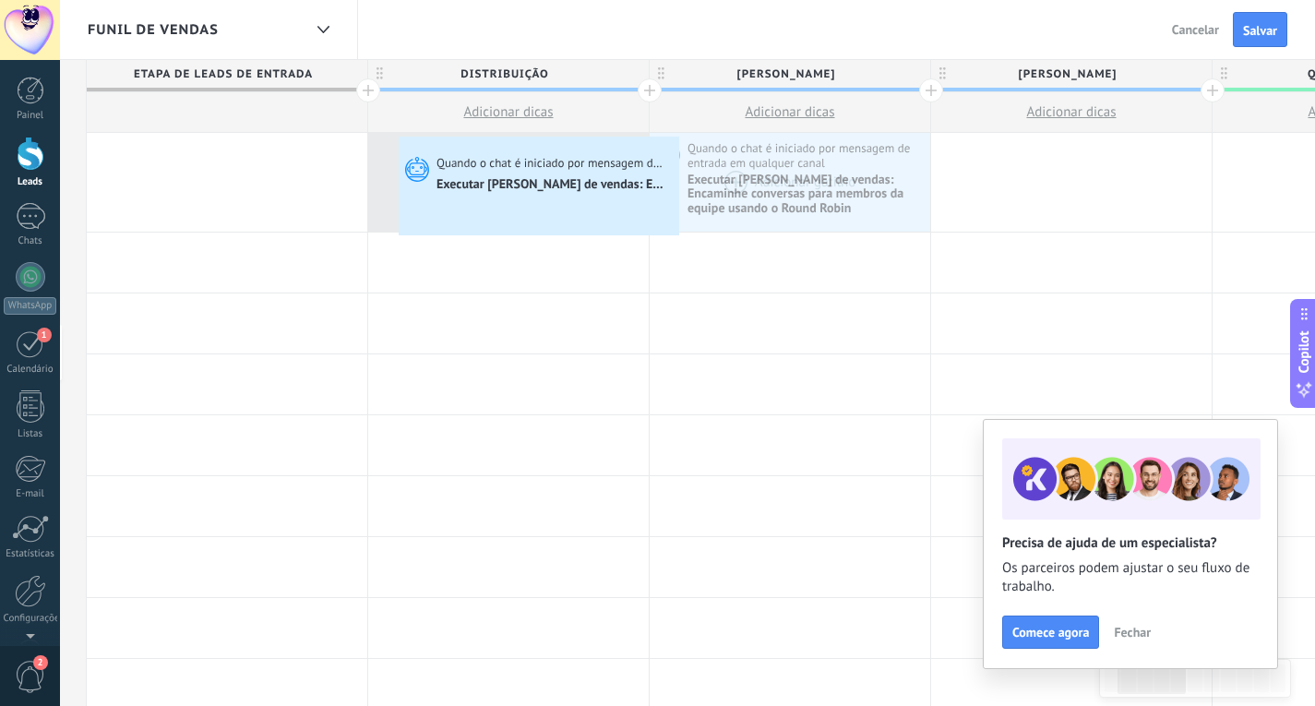
drag, startPoint x: 554, startPoint y: 209, endPoint x: 399, endPoint y: 139, distance: 170.1
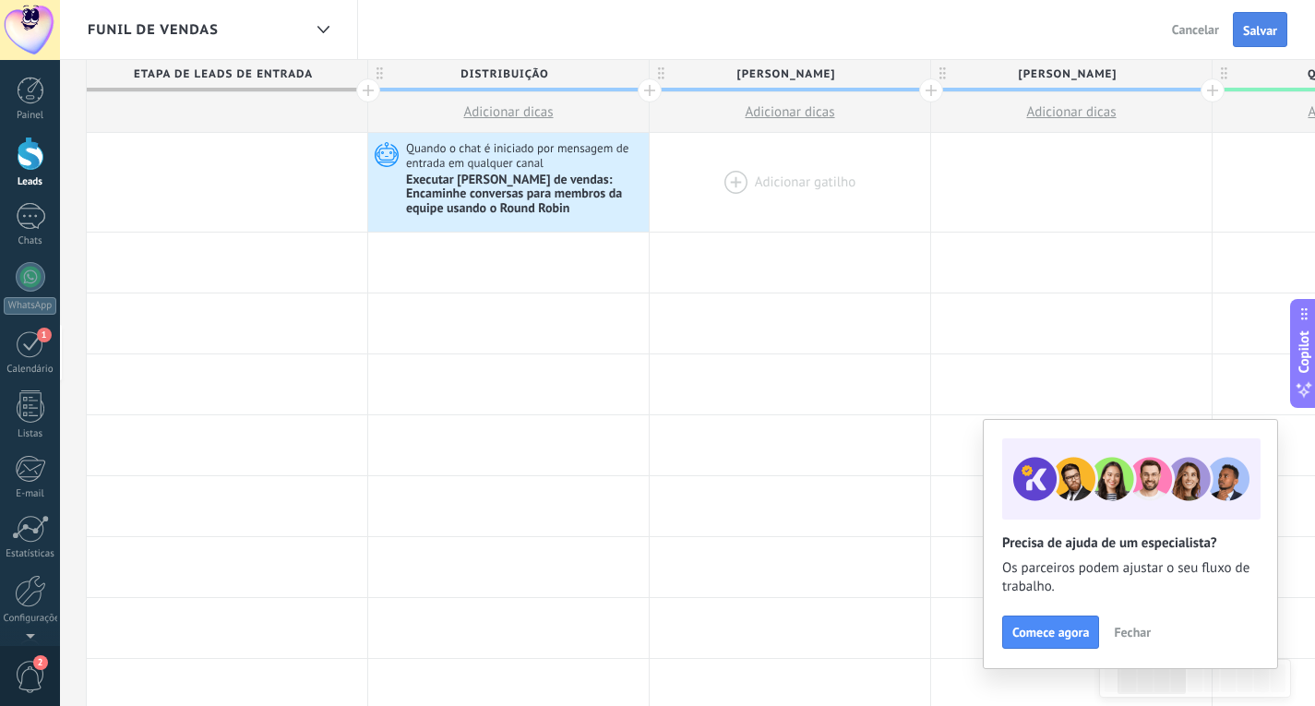
click at [1256, 30] on span "Salvar" at bounding box center [1260, 30] width 34 height 13
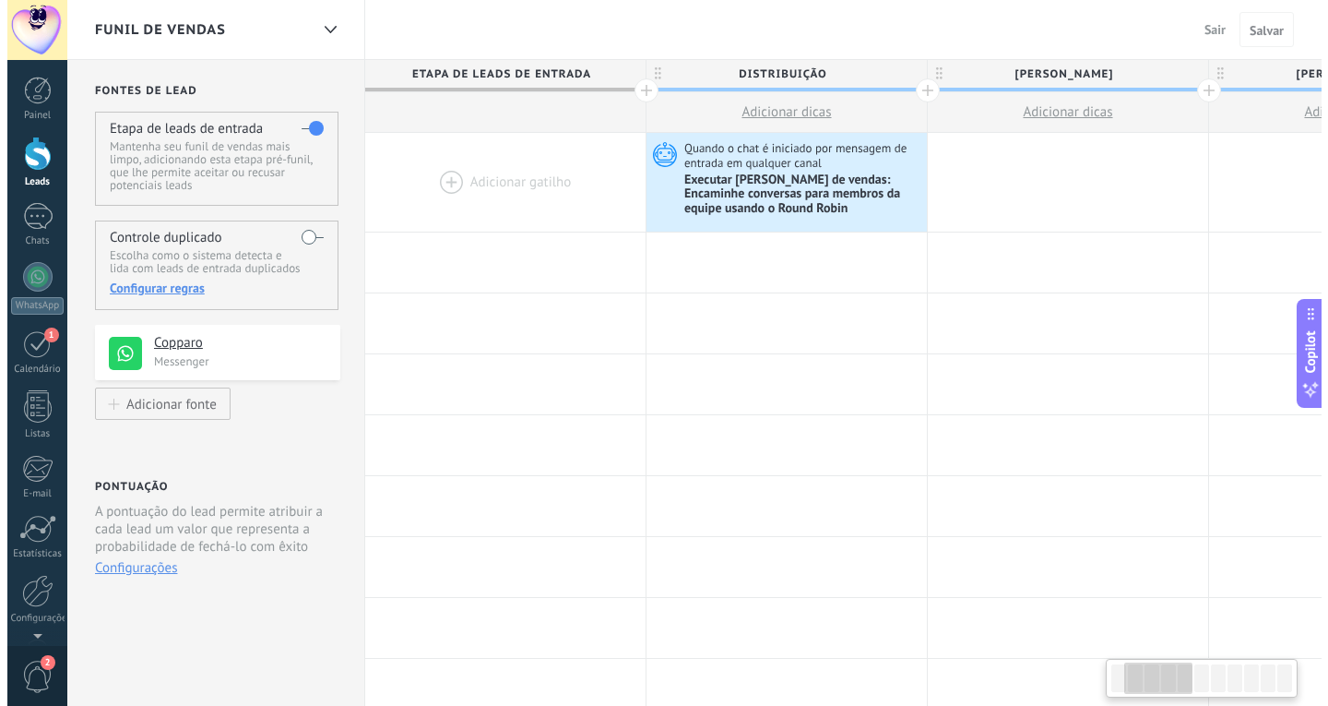
scroll to position [0, 271]
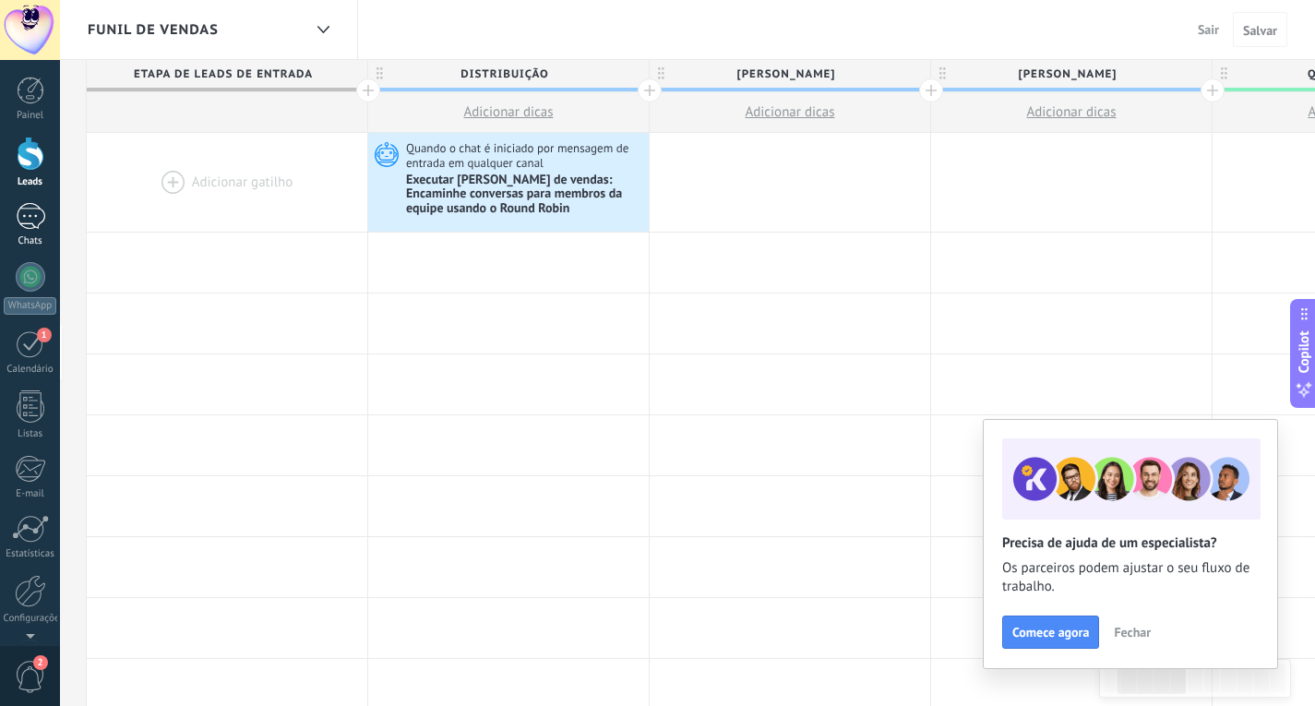
click at [27, 216] on div "1" at bounding box center [31, 216] width 30 height 27
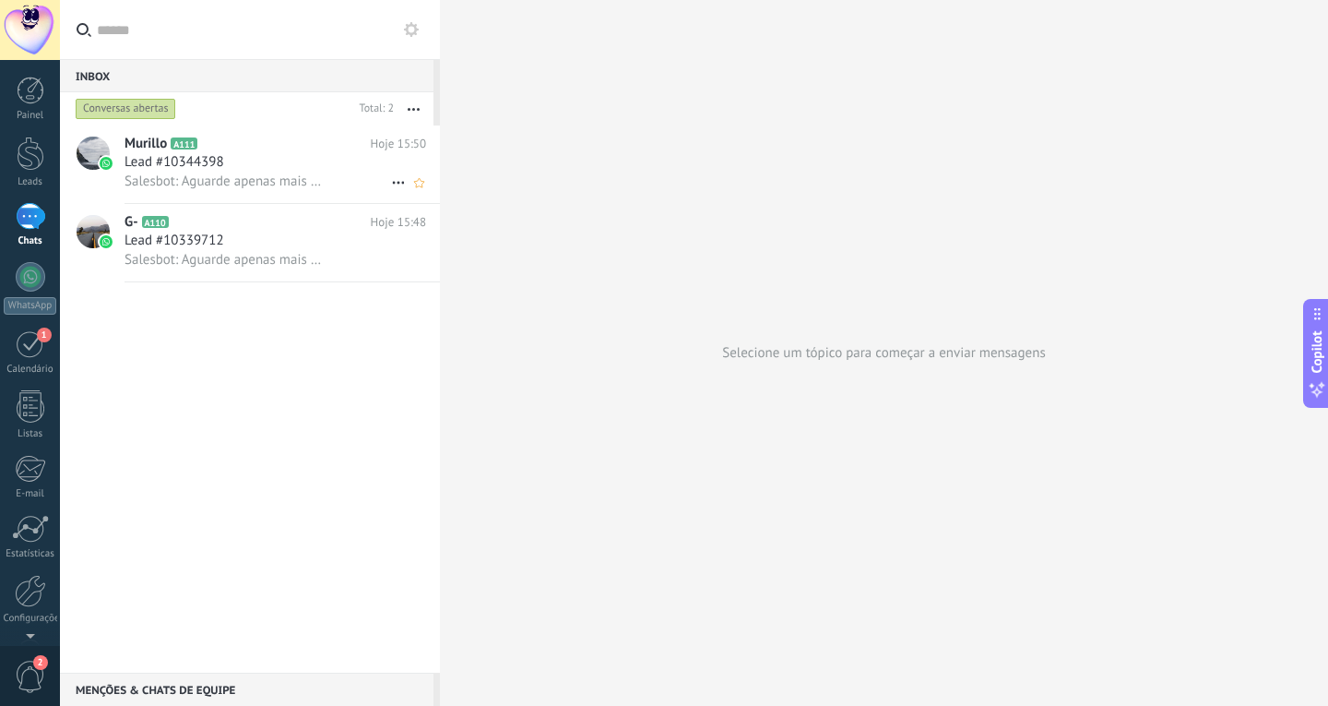
click at [270, 175] on span "Salesbot: Aguarde apenas mais alguns instantes, que logo mais o atendente entra…" at bounding box center [225, 182] width 200 height 18
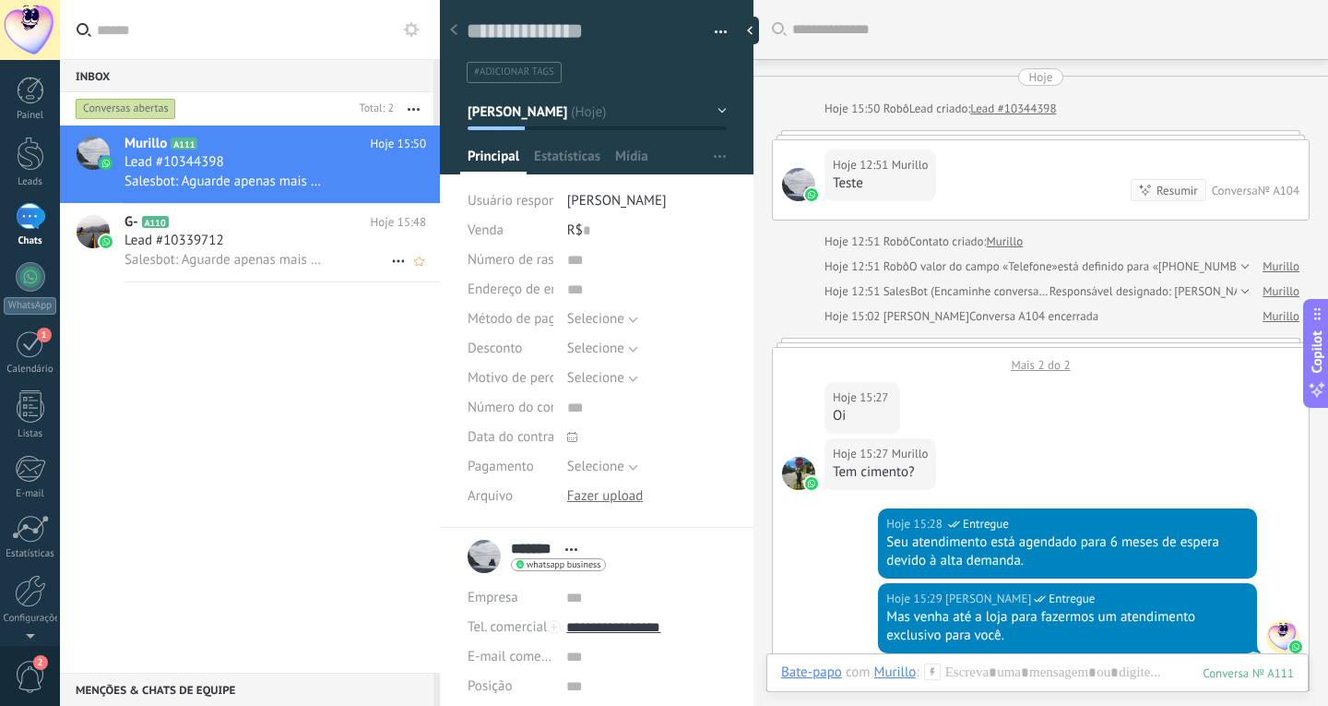
scroll to position [1223, 0]
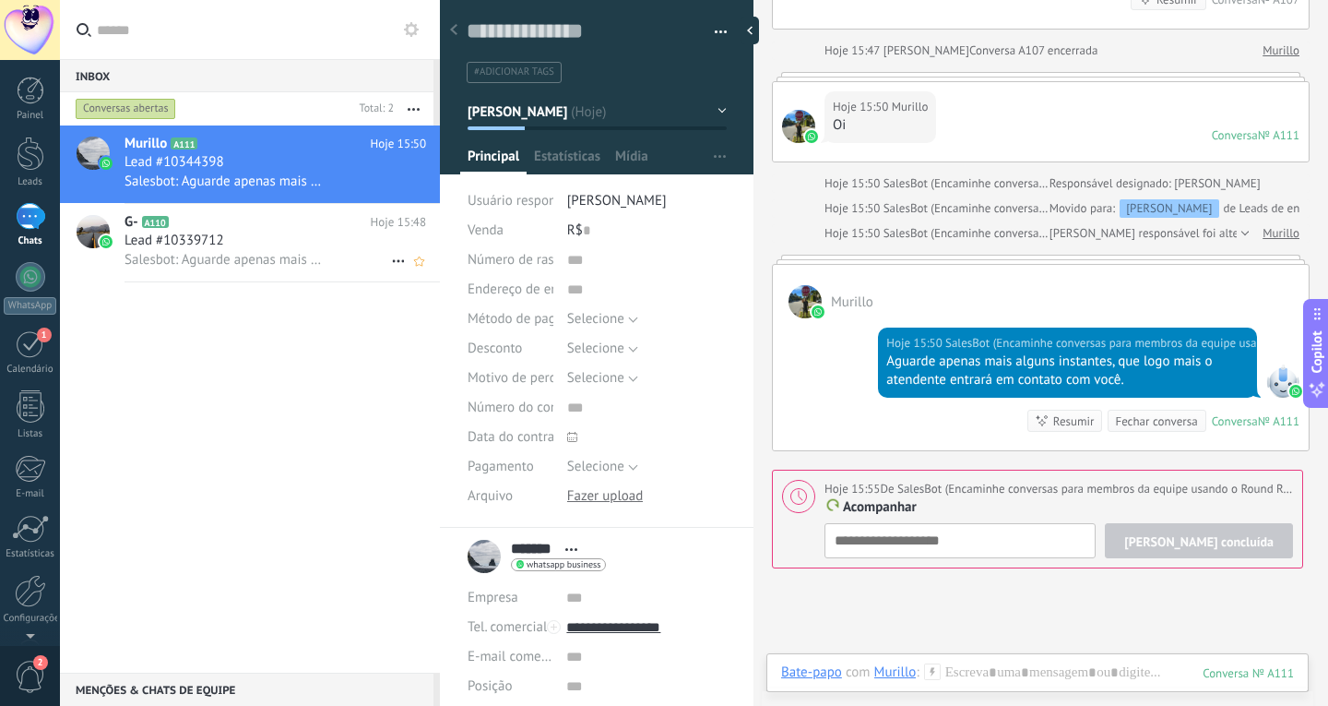
click at [279, 237] on div "Lead #10339712" at bounding box center [276, 241] width 302 height 18
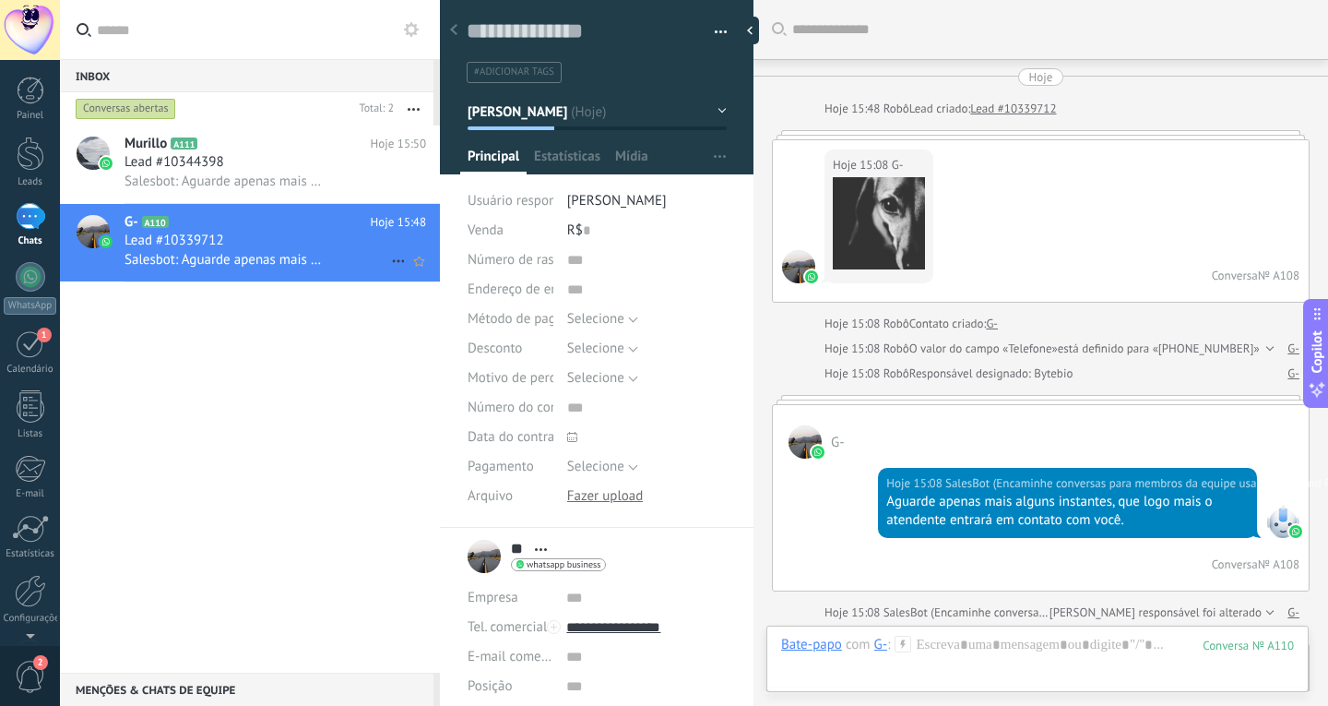
scroll to position [1079, 0]
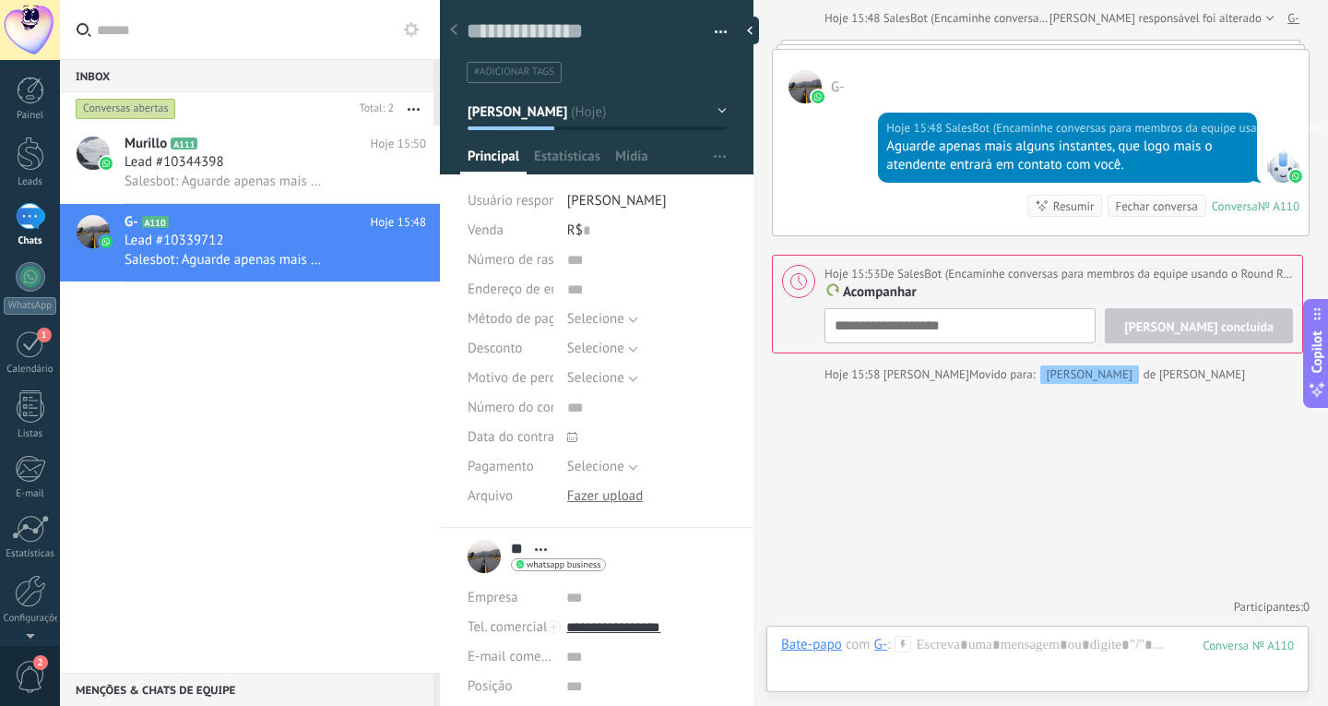
click at [502, 108] on span "[PERSON_NAME]" at bounding box center [518, 111] width 100 height 18
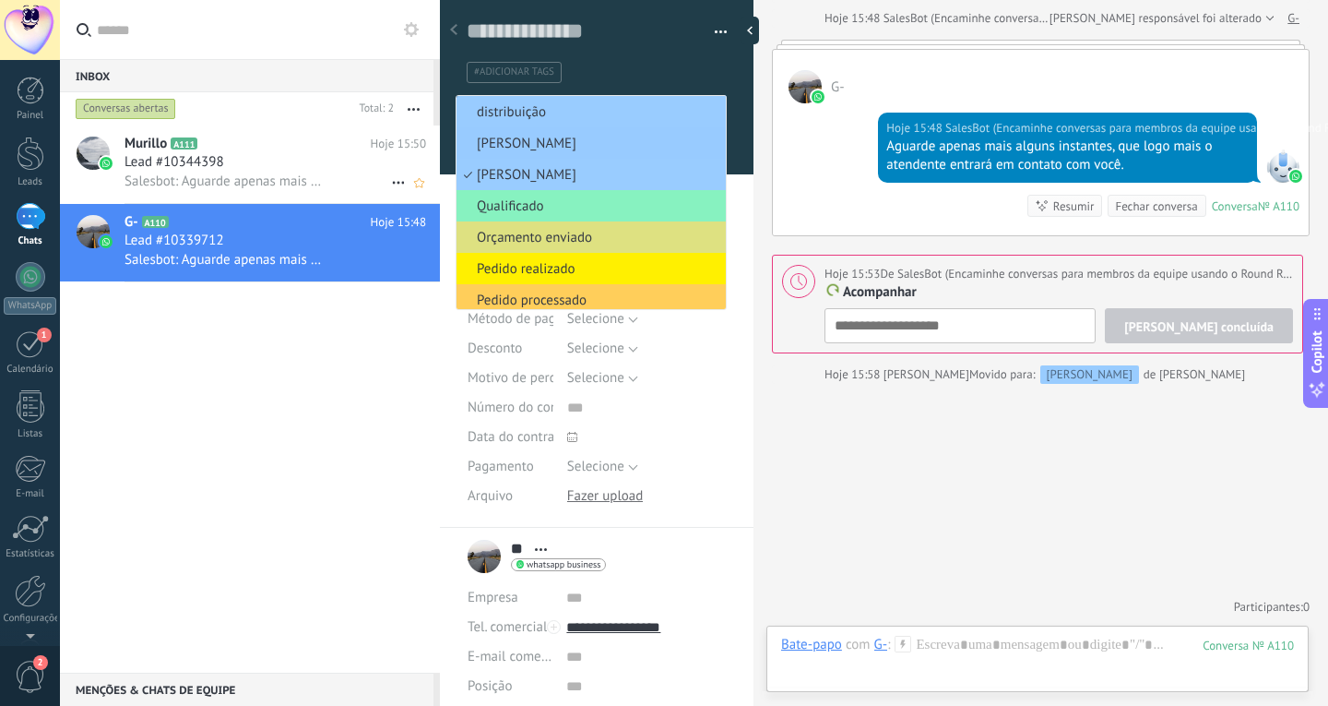
click at [213, 173] on span "Salesbot: Aguarde apenas mais alguns instantes, que logo mais o atendente entra…" at bounding box center [225, 182] width 200 height 18
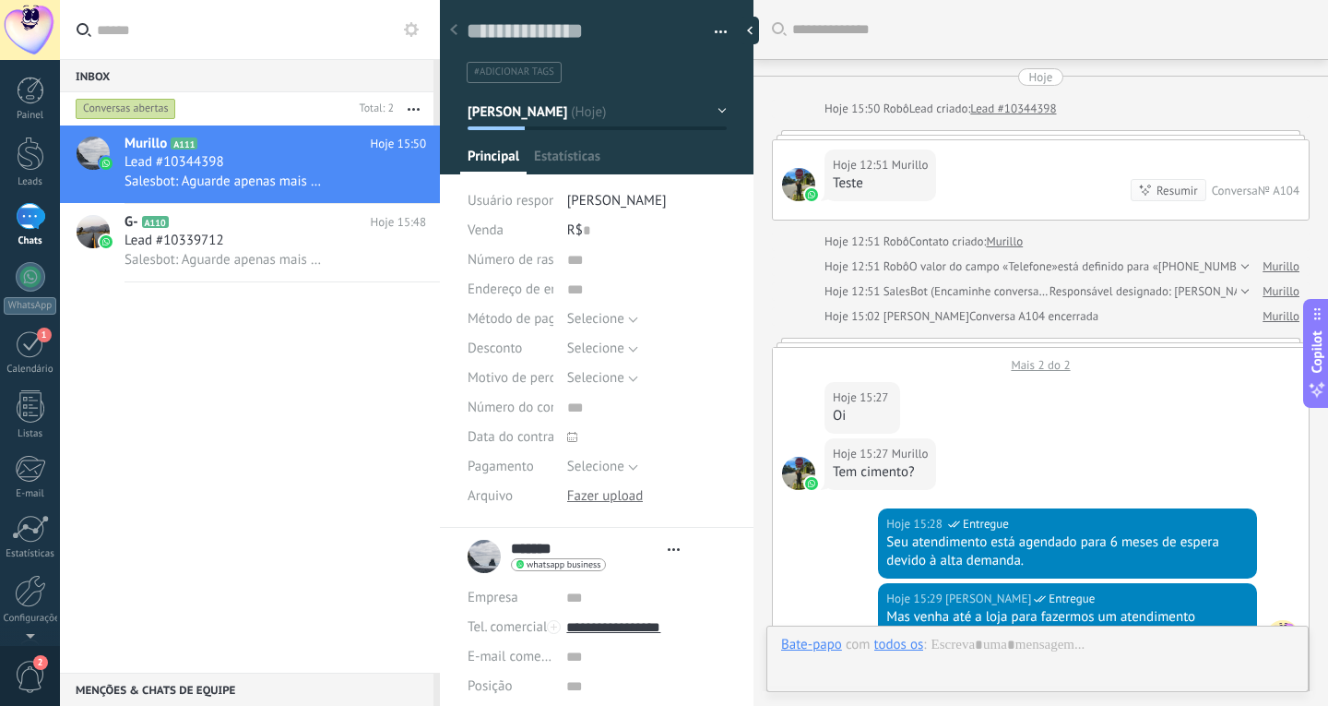
type textarea "**********"
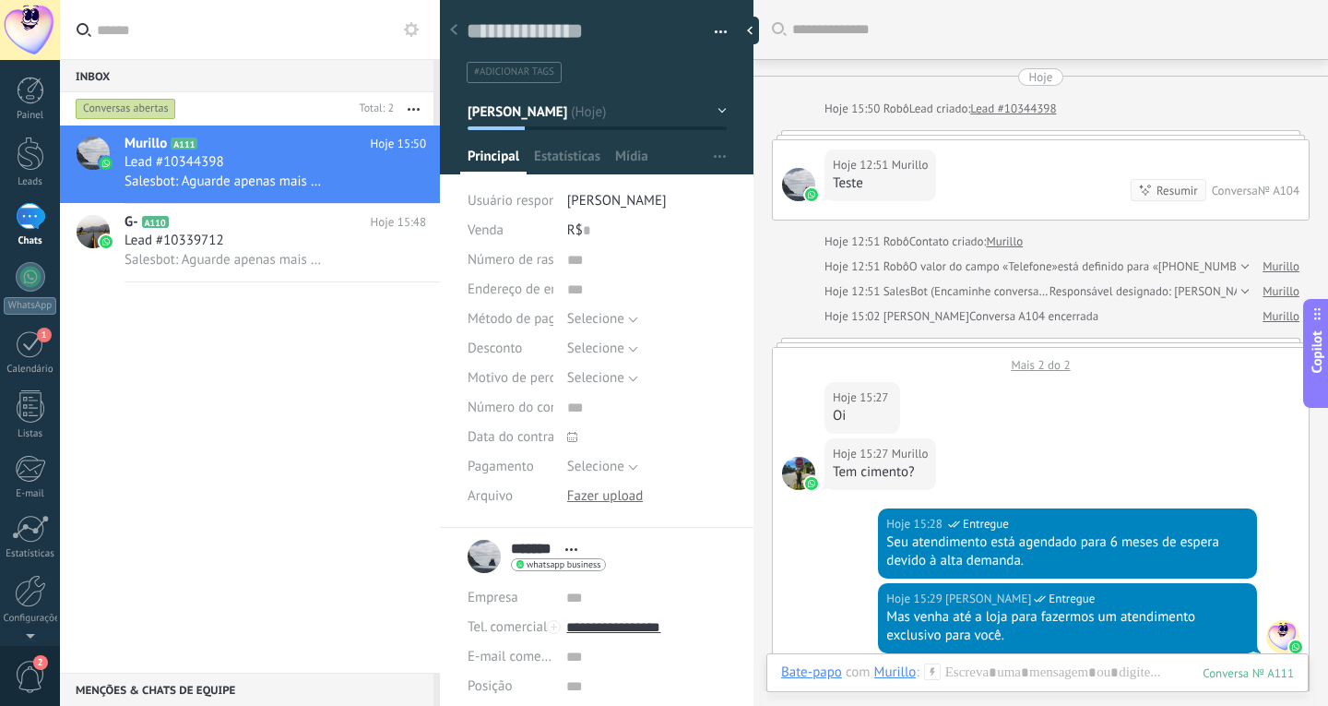
scroll to position [1223, 0]
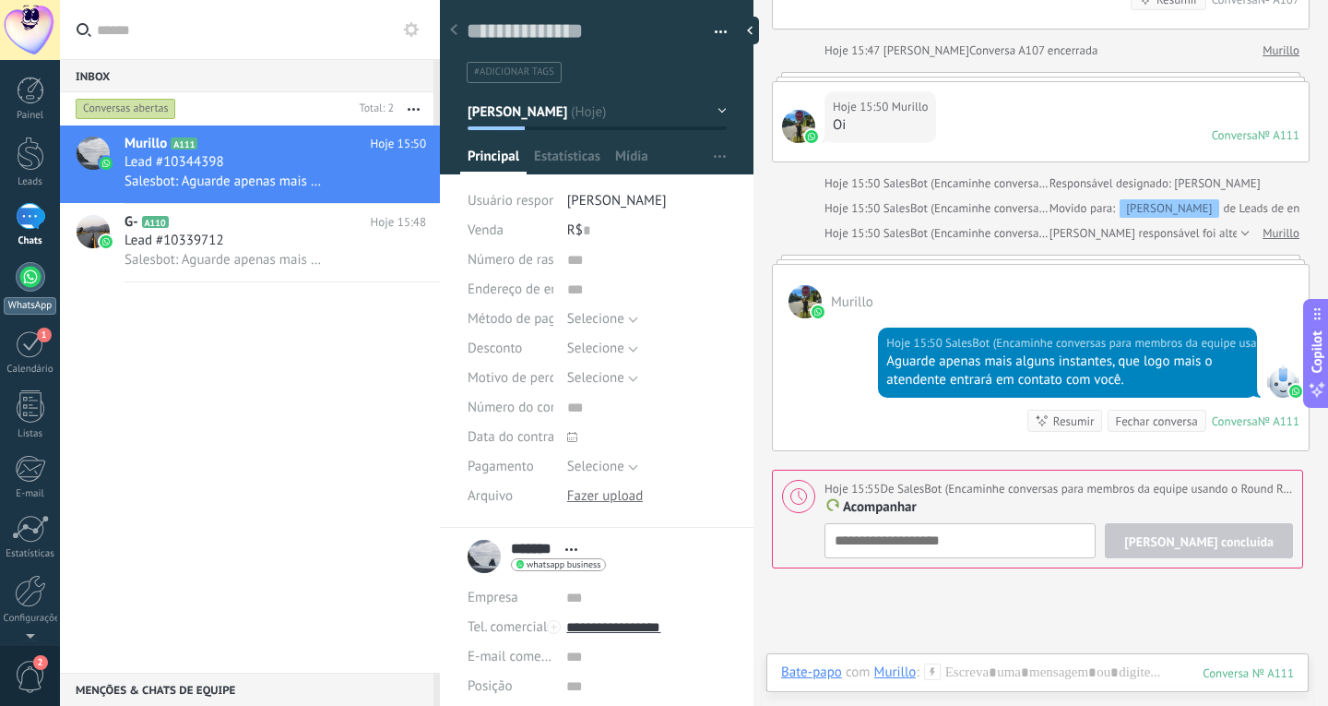
click at [27, 284] on div at bounding box center [31, 277] width 30 height 30
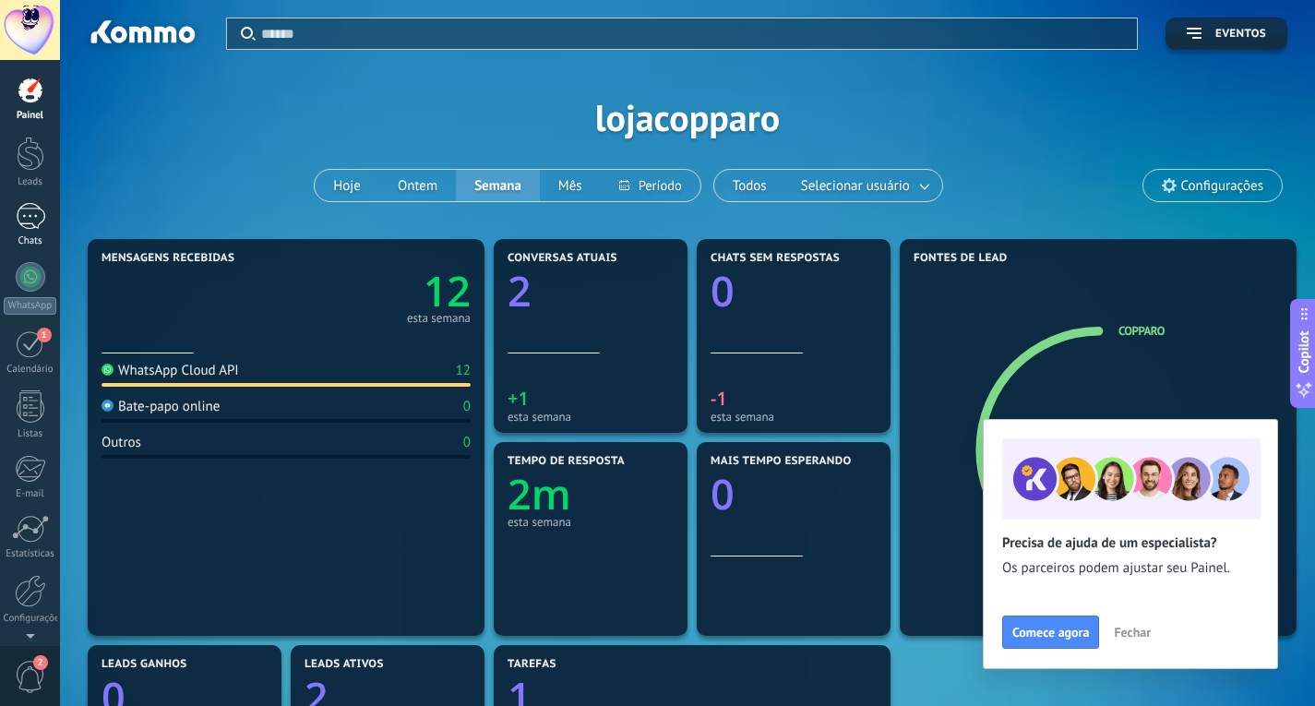
click at [40, 220] on div at bounding box center [31, 216] width 30 height 27
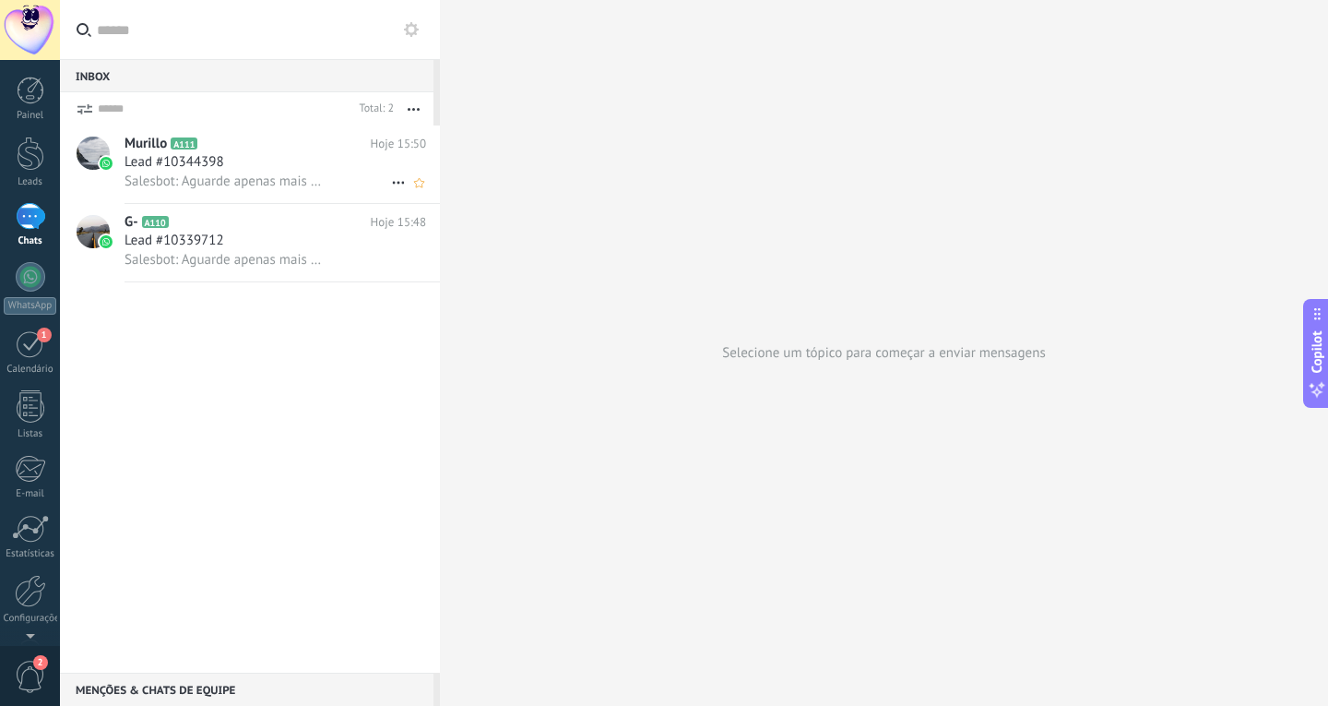
click at [182, 171] on span "Lead #10344398" at bounding box center [175, 162] width 100 height 18
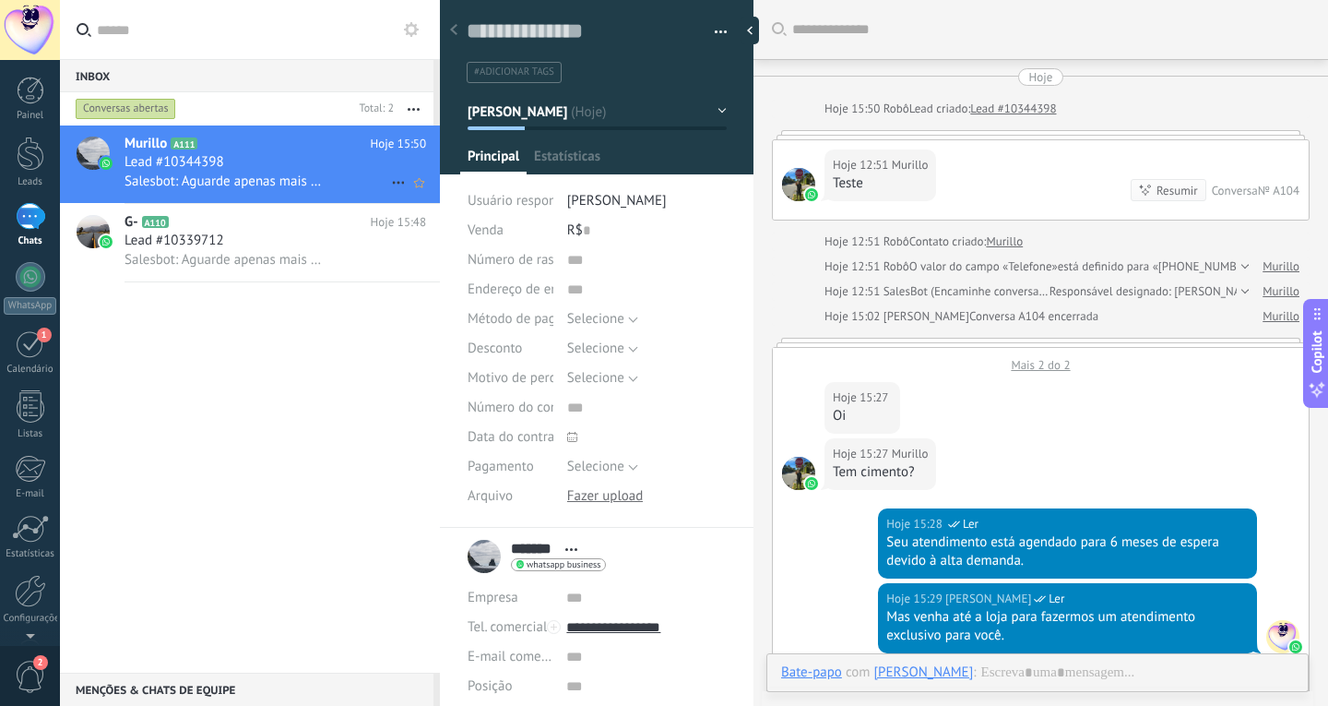
scroll to position [1223, 0]
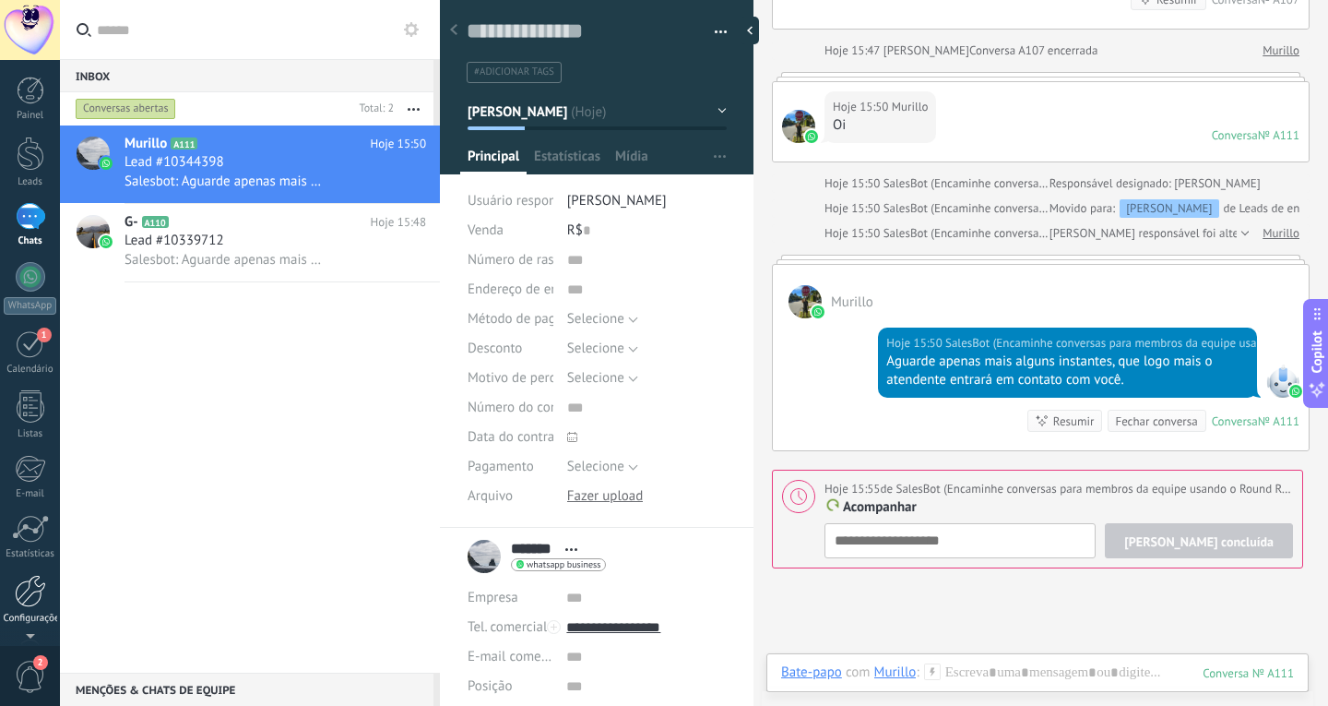
click at [40, 593] on div at bounding box center [30, 591] width 31 height 32
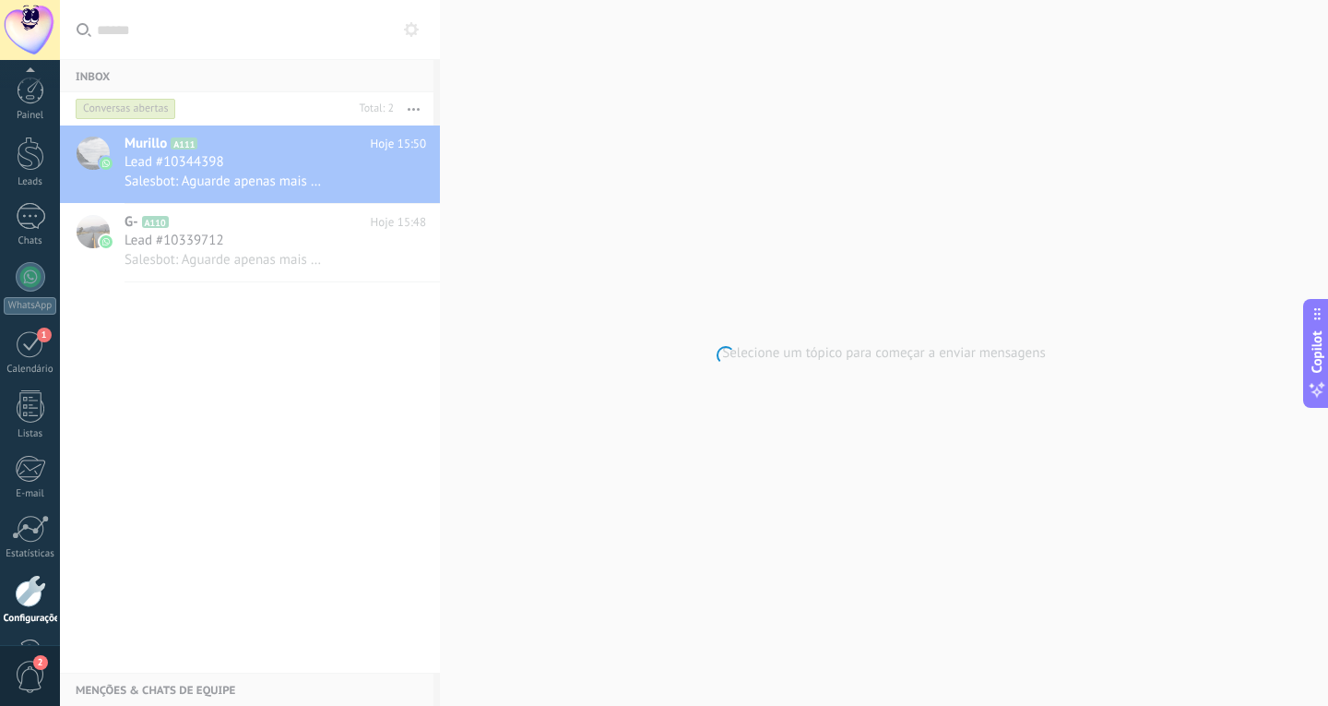
scroll to position [62, 0]
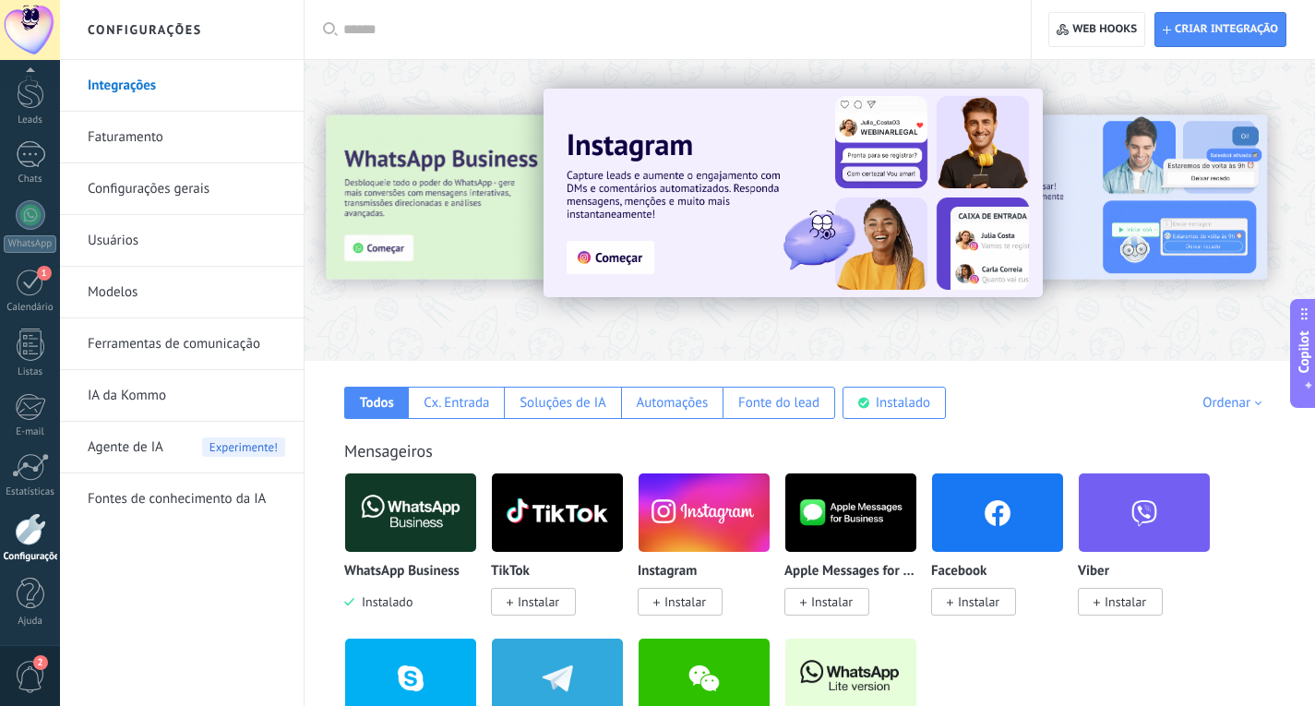
click at [122, 241] on link "Usuários" at bounding box center [186, 241] width 197 height 52
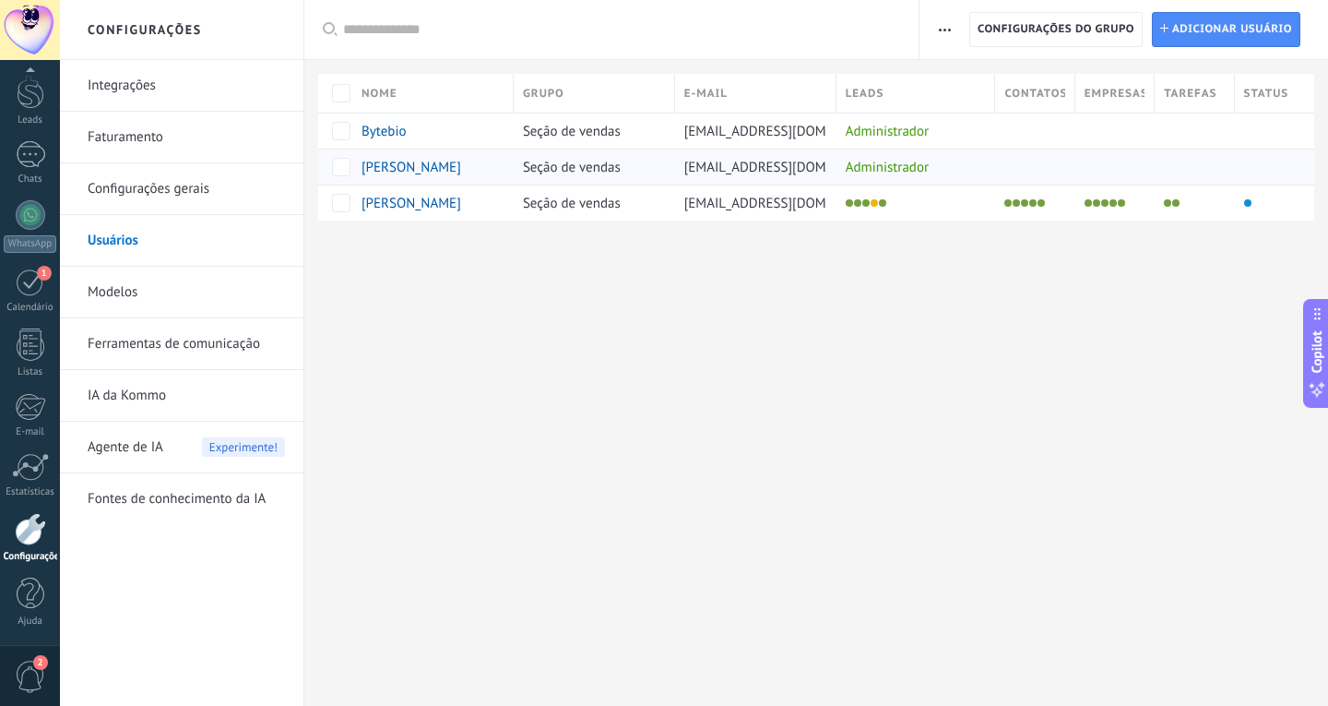
click at [435, 164] on span "[PERSON_NAME]" at bounding box center [412, 168] width 100 height 18
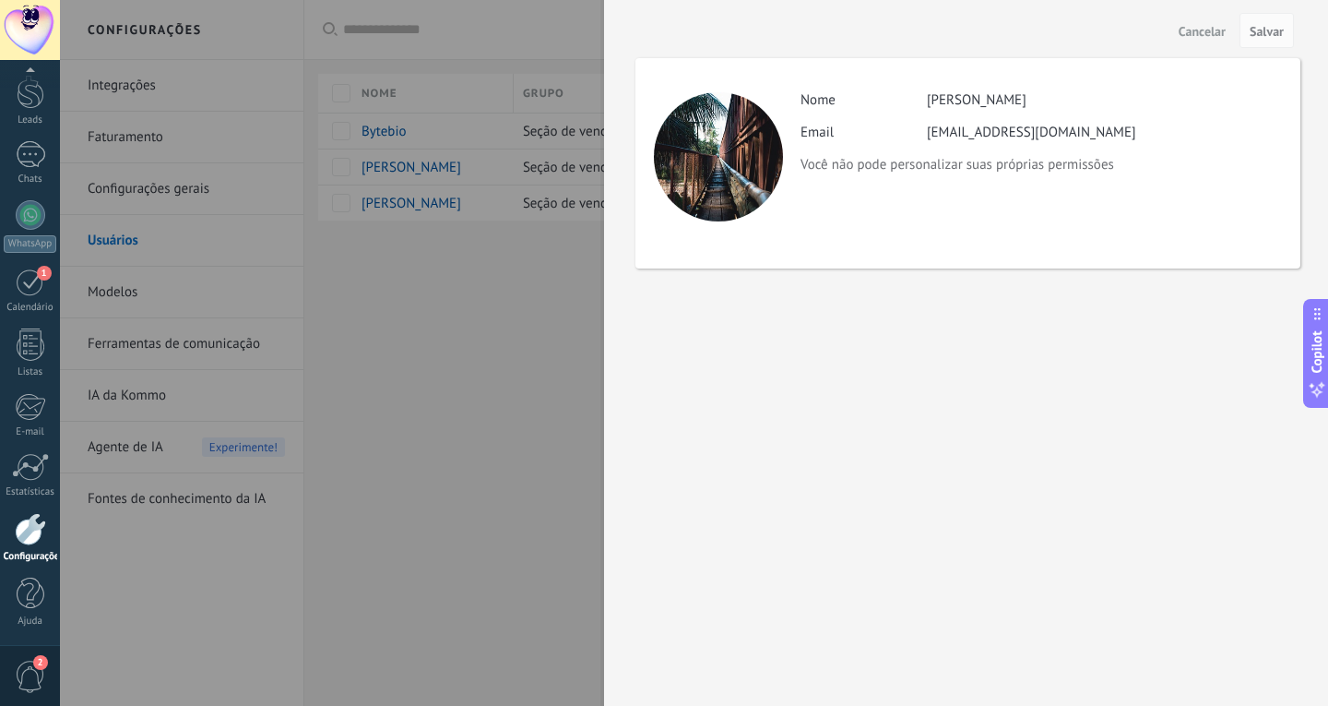
click at [1208, 29] on span "Cancelar" at bounding box center [1202, 31] width 47 height 13
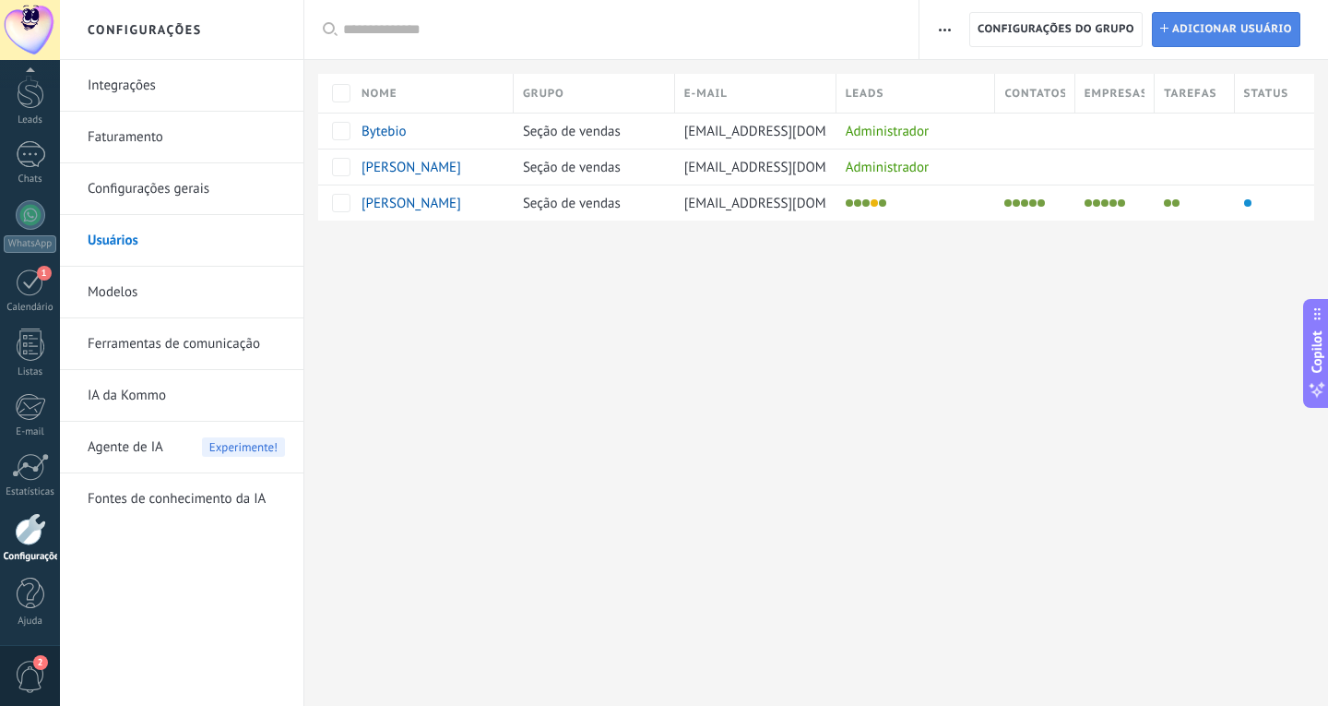
click at [1214, 29] on span "Adicionar usuário" at bounding box center [1233, 29] width 120 height 33
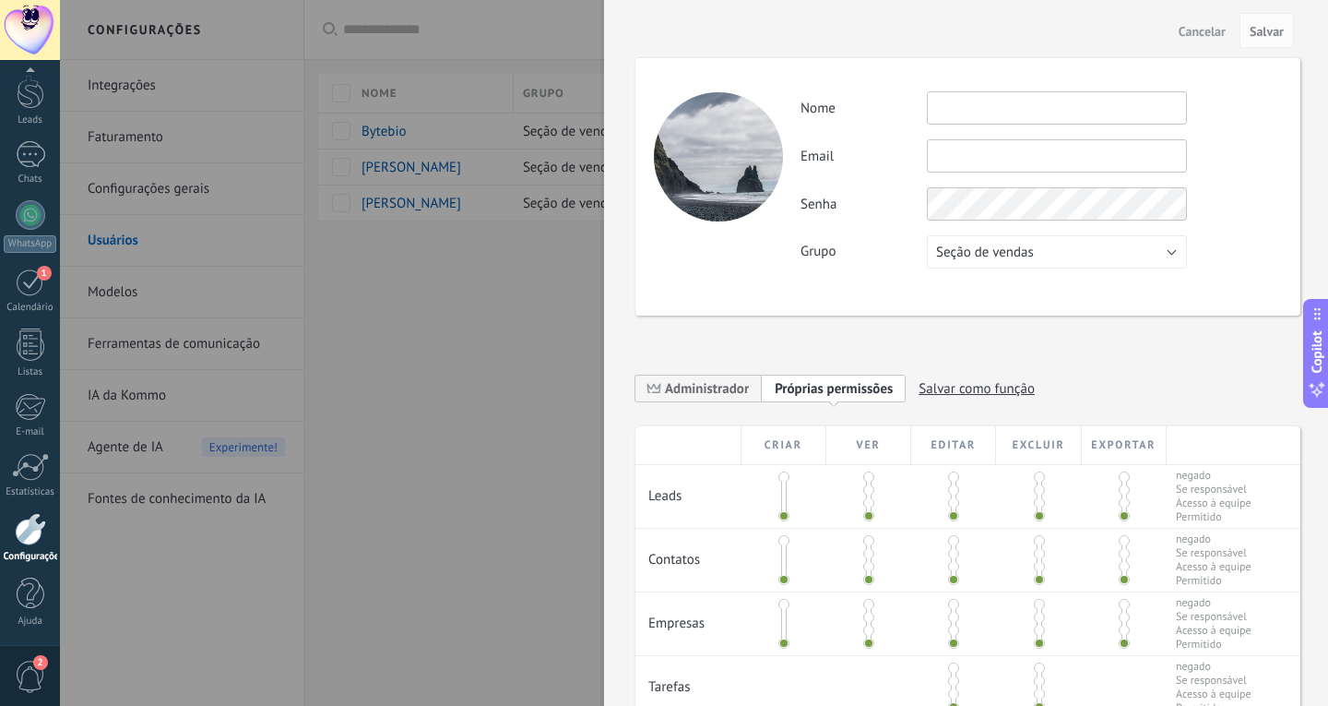
click at [1040, 113] on input "text" at bounding box center [1057, 107] width 260 height 33
type input "*****"
click at [1209, 22] on button "Cancelar" at bounding box center [1203, 31] width 62 height 30
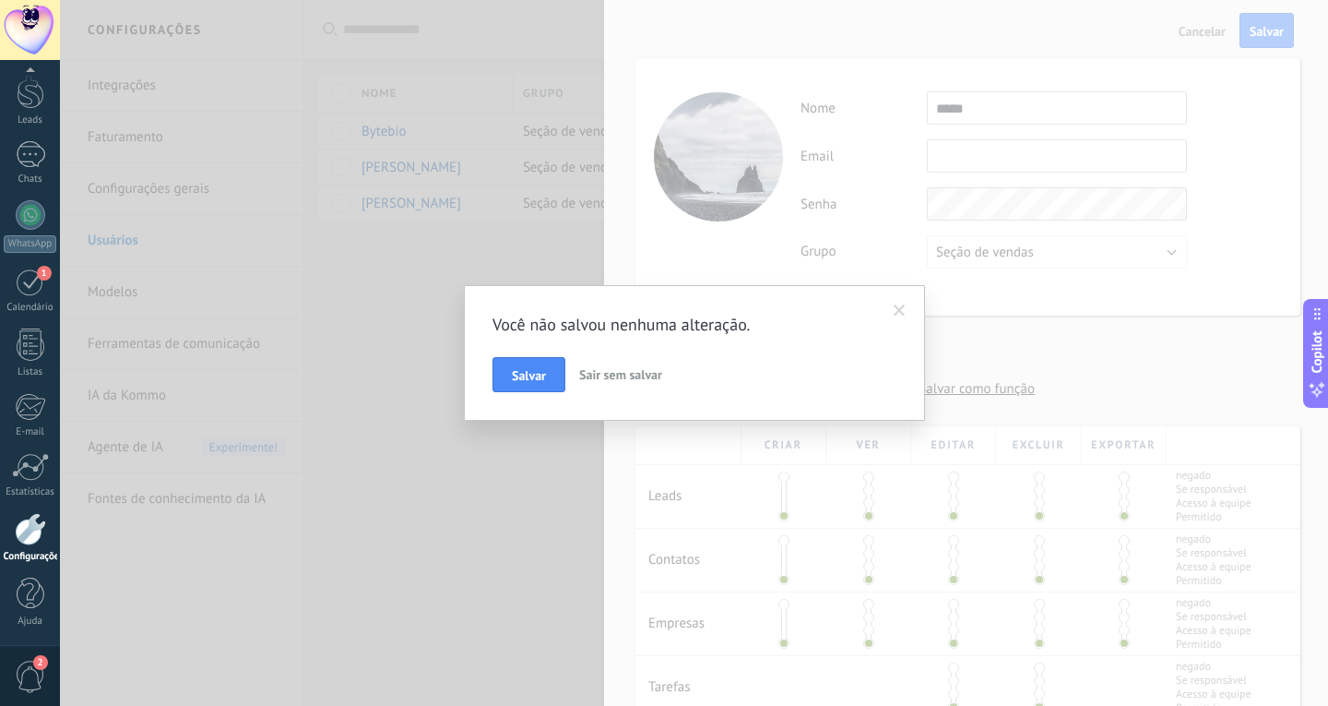
click at [623, 375] on span "Sair sem salvar" at bounding box center [620, 374] width 83 height 17
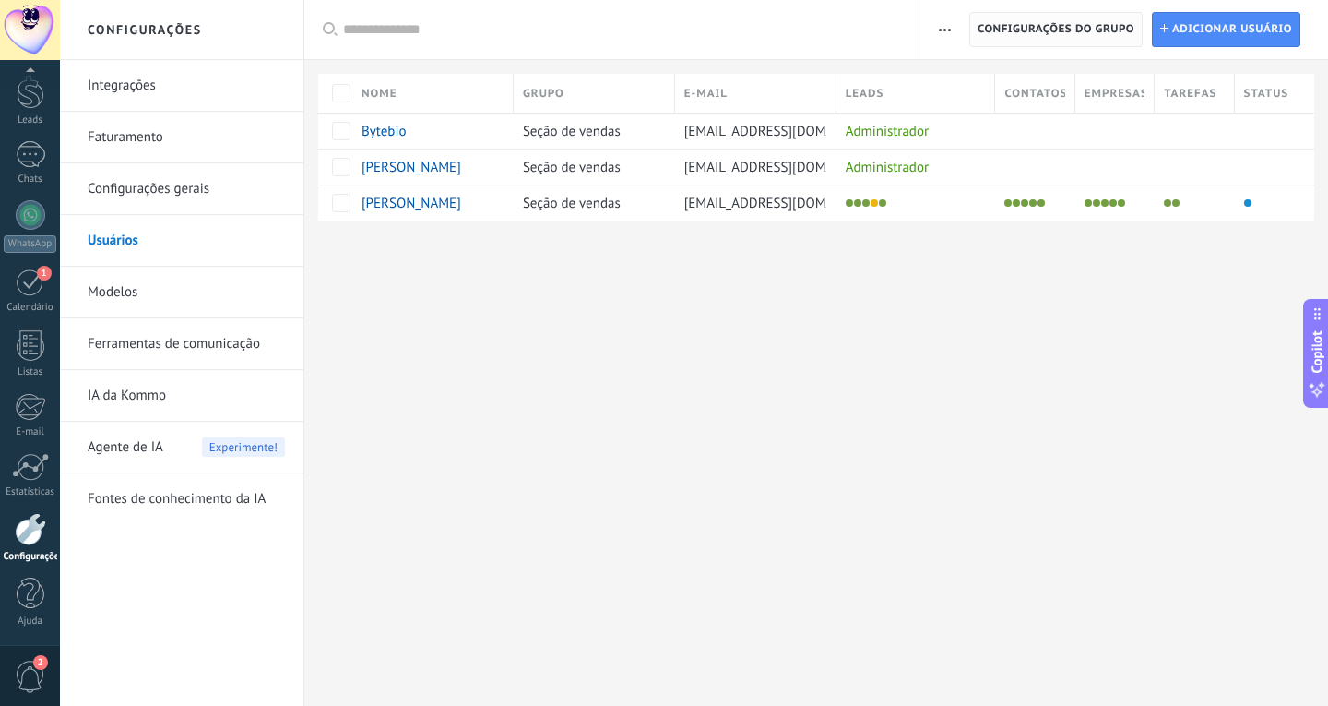
click at [1094, 27] on span "Configurações do grupo" at bounding box center [1056, 29] width 157 height 33
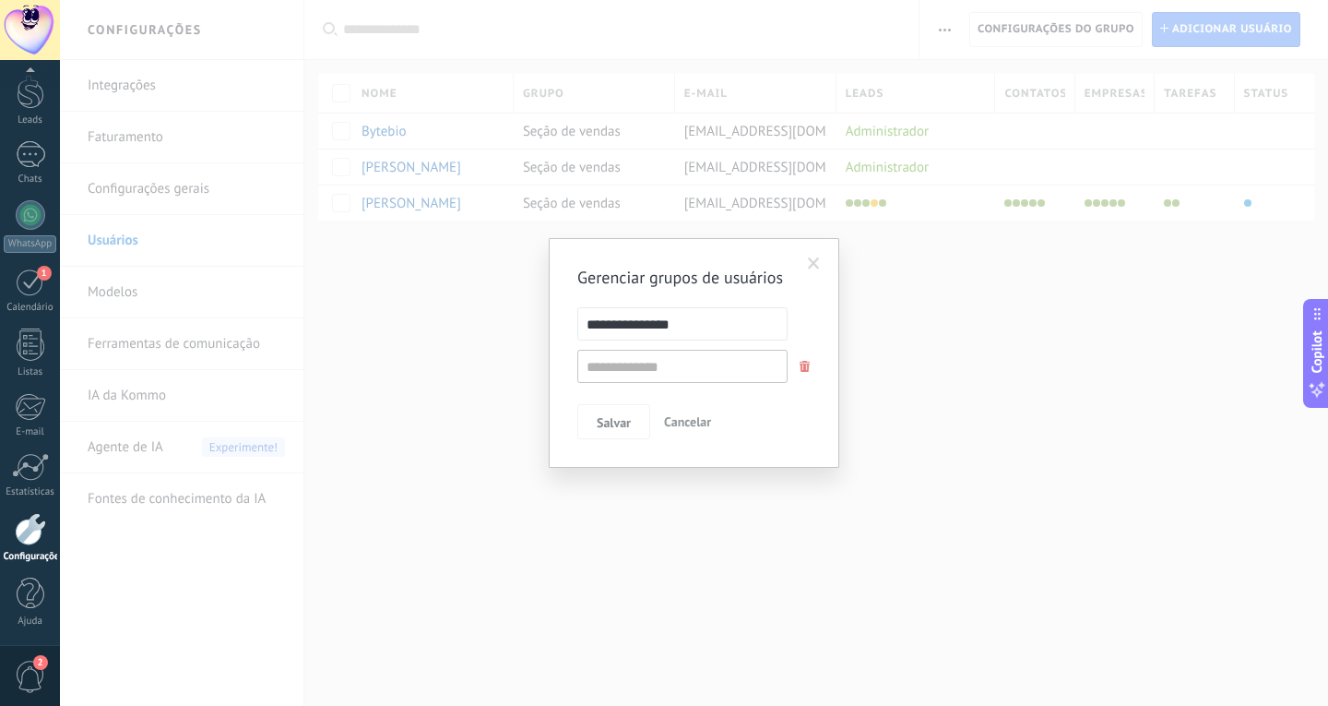
click at [816, 258] on span at bounding box center [814, 263] width 12 height 13
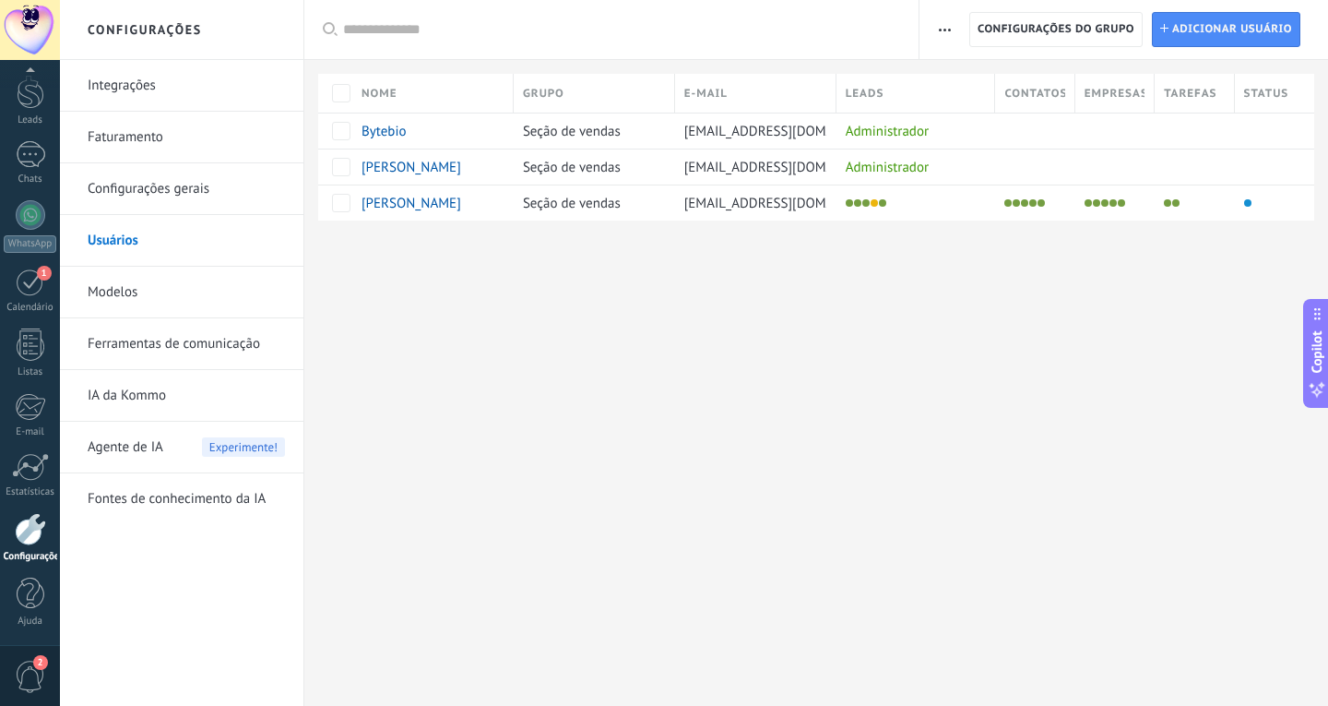
click at [947, 26] on span "button" at bounding box center [945, 29] width 12 height 35
click at [672, 317] on div "Configurações Integrações Faturamento Configurações gerais Usuários Modelos Fer…" at bounding box center [694, 353] width 1269 height 706
click at [34, 217] on div at bounding box center [31, 215] width 30 height 30
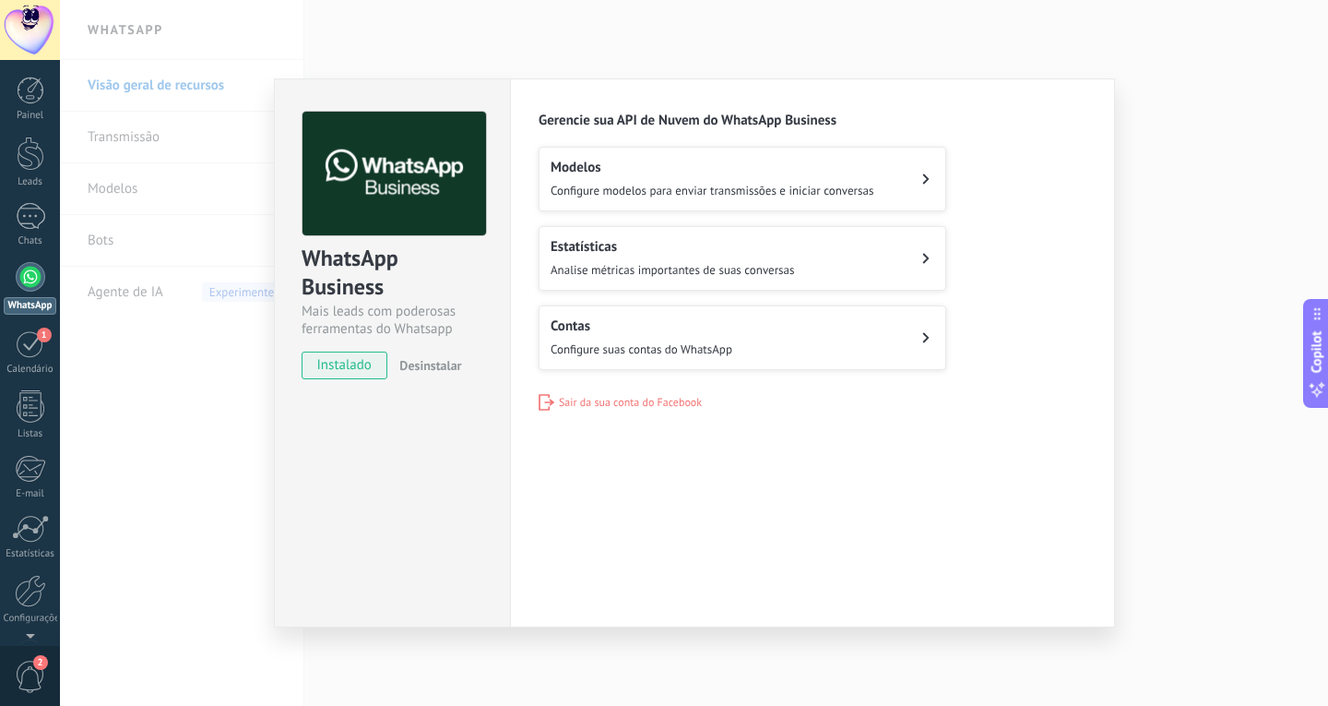
click at [723, 173] on h2 "Modelos" at bounding box center [712, 168] width 323 height 18
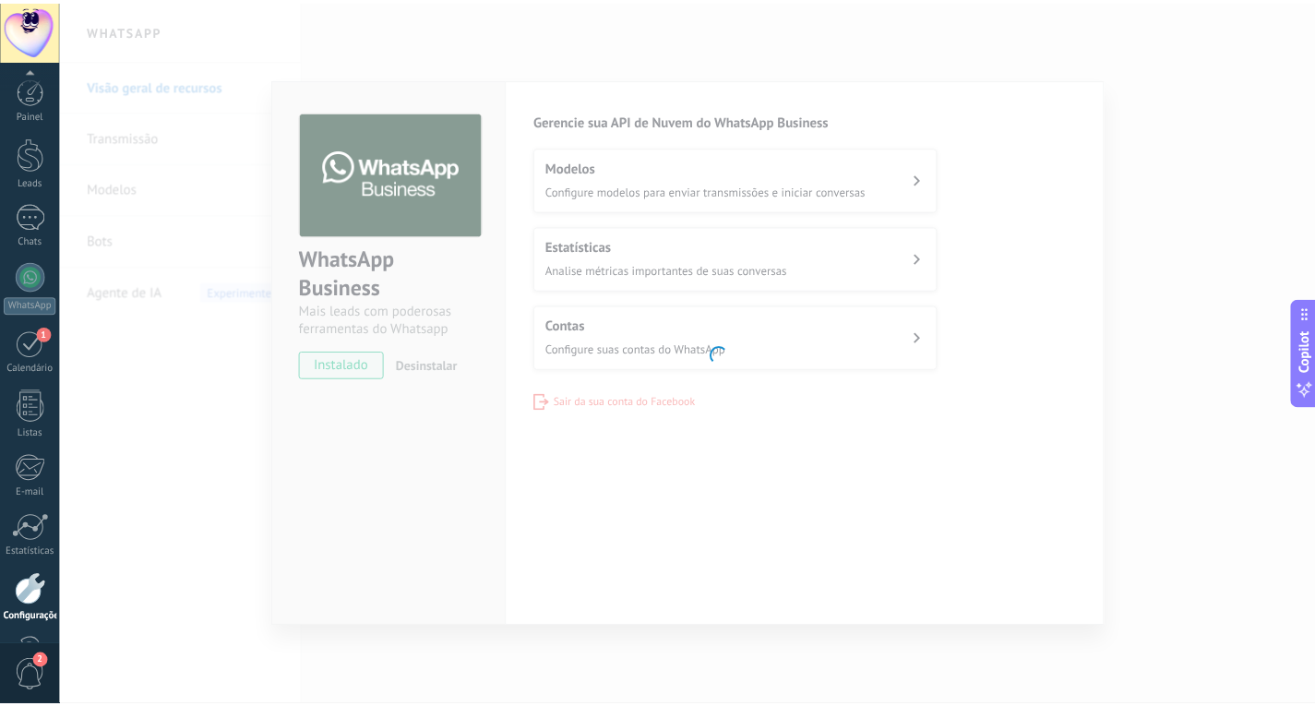
scroll to position [62, 0]
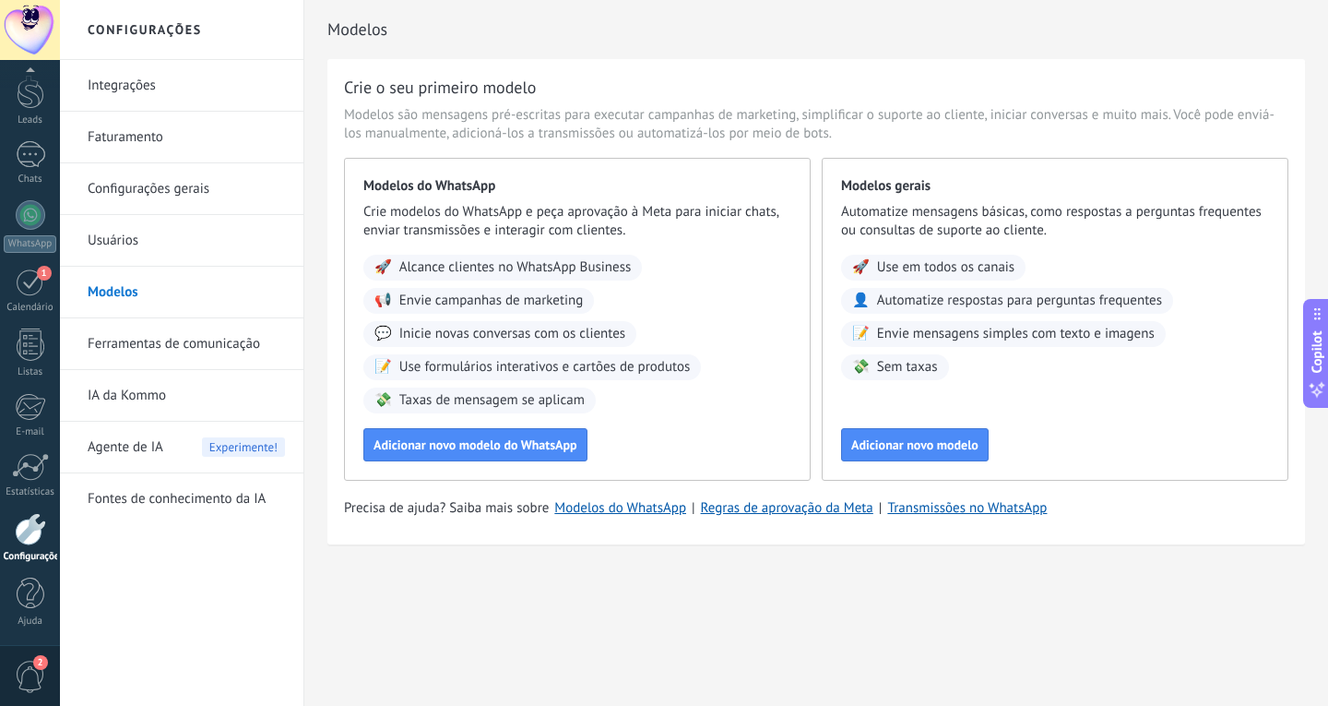
click at [121, 85] on link "Integrações" at bounding box center [186, 86] width 197 height 52
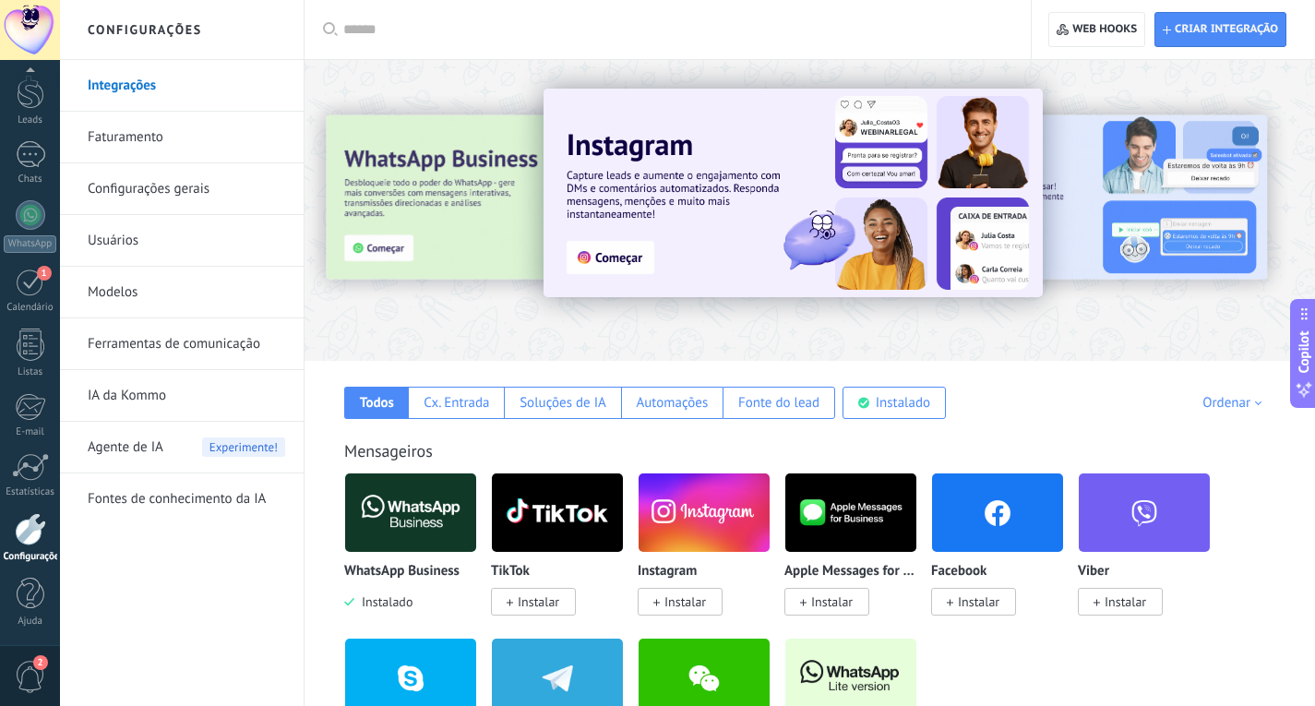
click at [398, 507] on img at bounding box center [410, 512] width 131 height 89
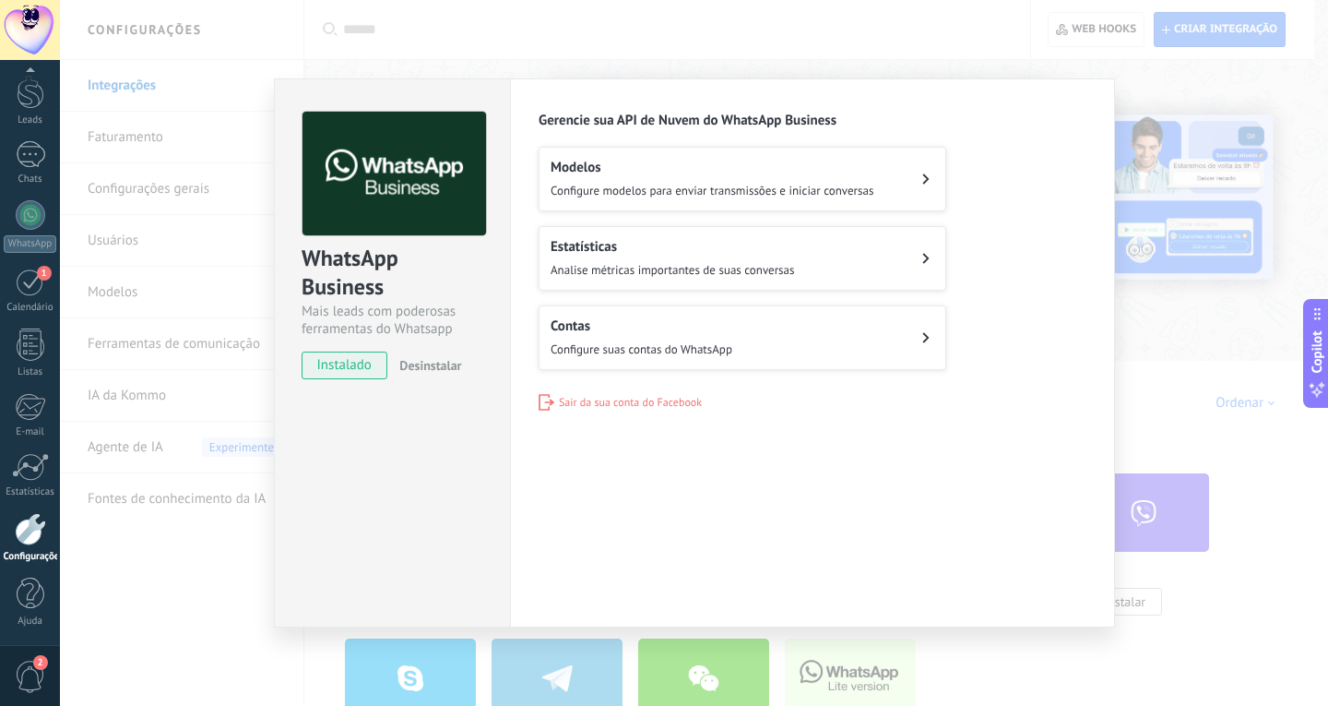
click at [681, 21] on div "WhatsApp Business Mais leads com poderosas ferramentas do Whatsapp instalado De…" at bounding box center [694, 353] width 1269 height 706
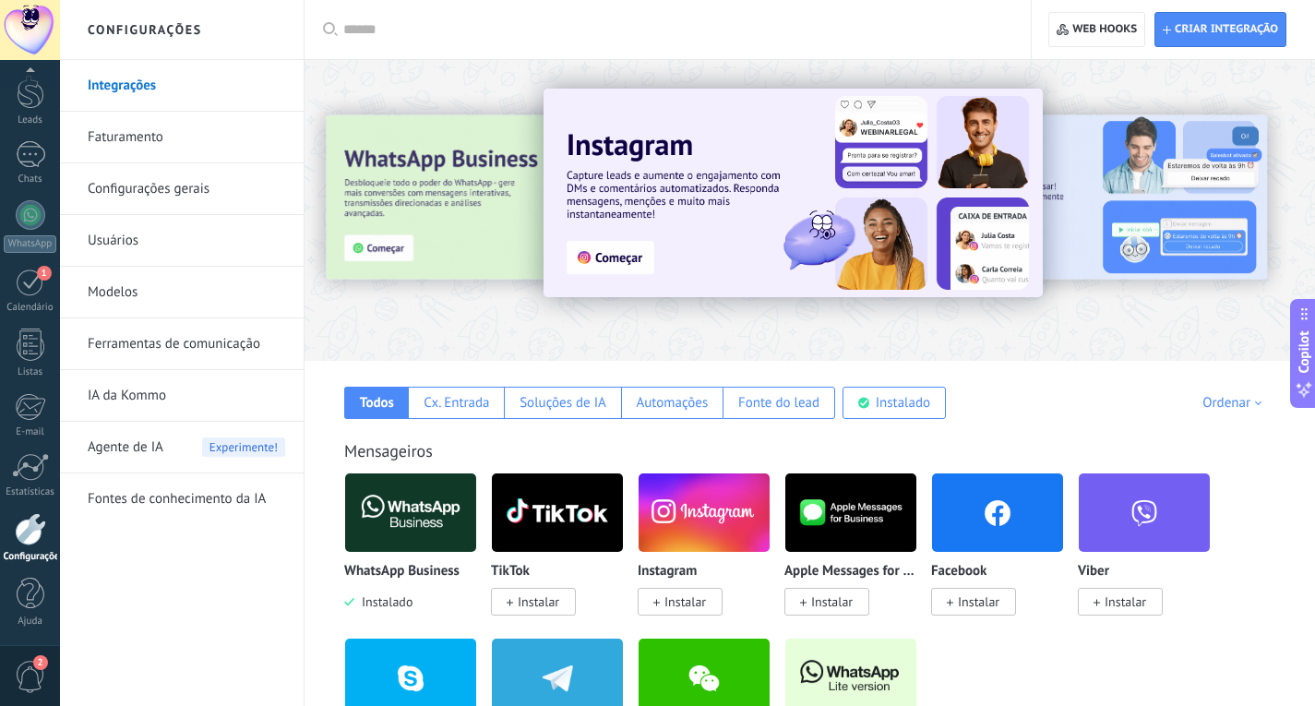
click at [687, 598] on span "Instalar" at bounding box center [685, 601] width 42 height 17
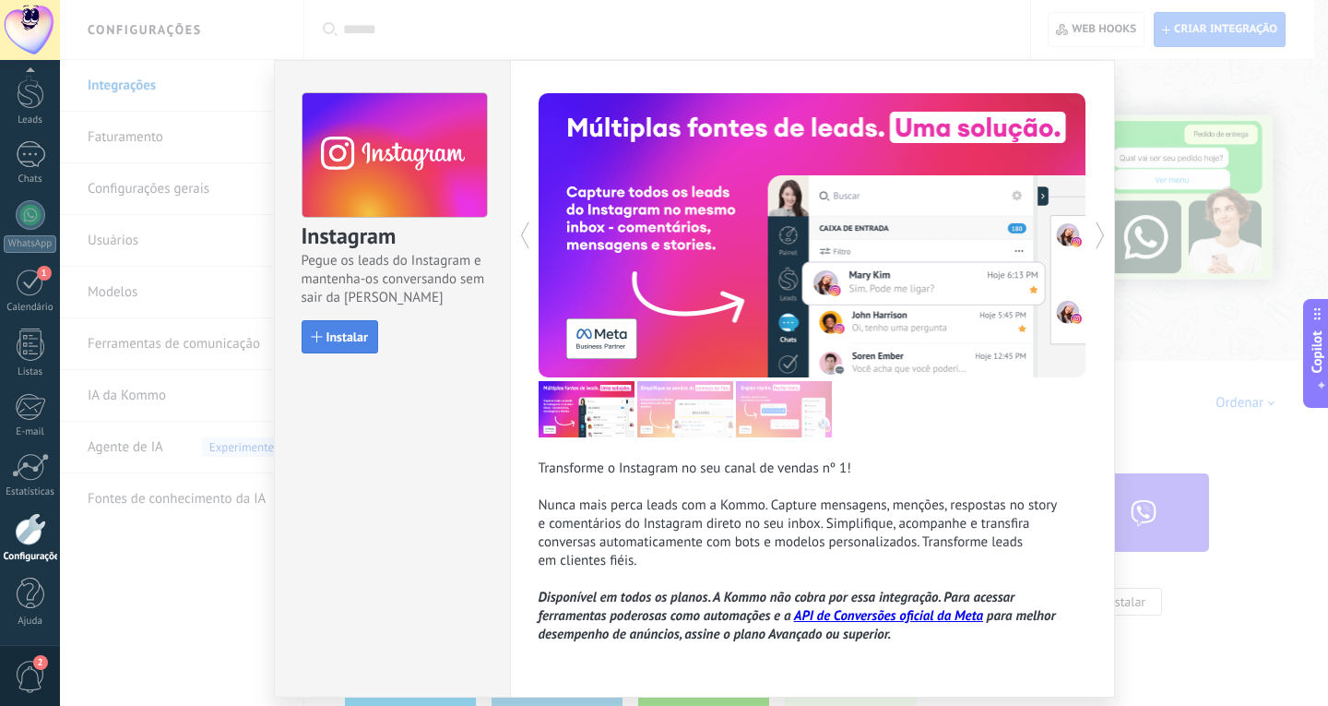
click at [335, 340] on span "Instalar" at bounding box center [348, 336] width 42 height 13
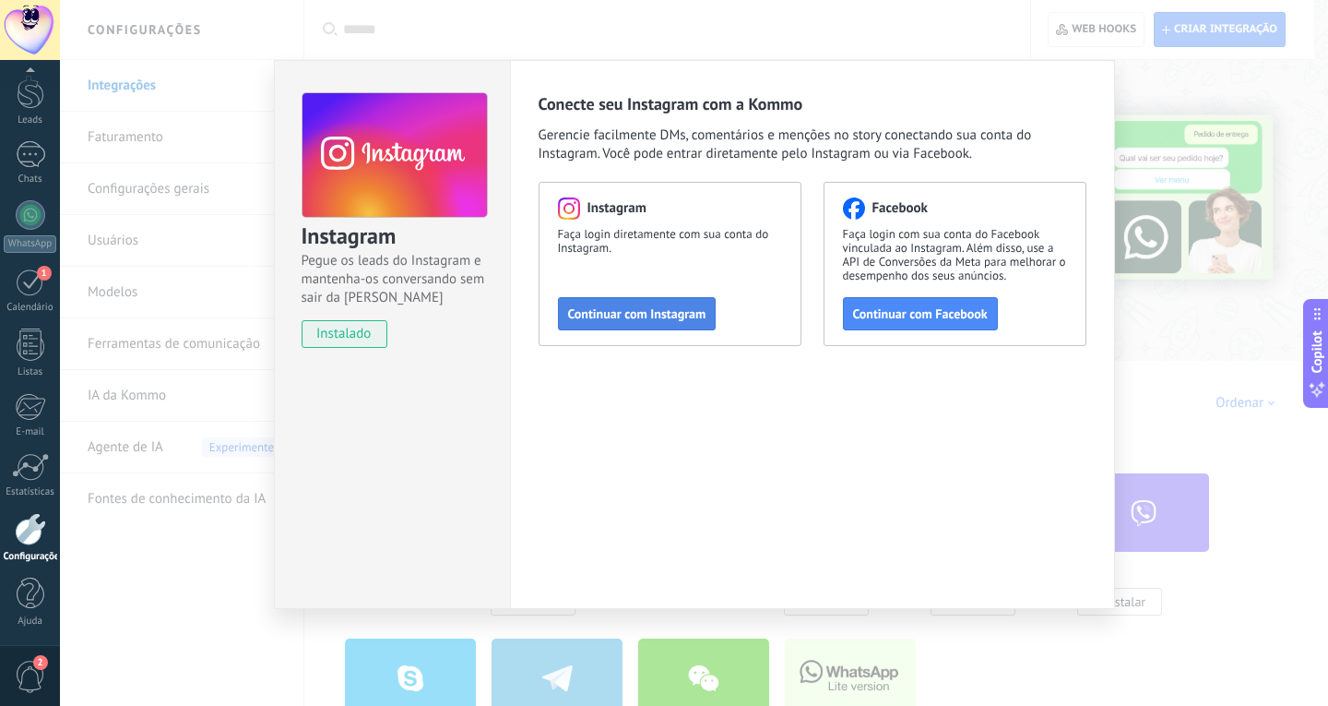
click at [642, 314] on span "Continuar com Instagram" at bounding box center [637, 313] width 138 height 13
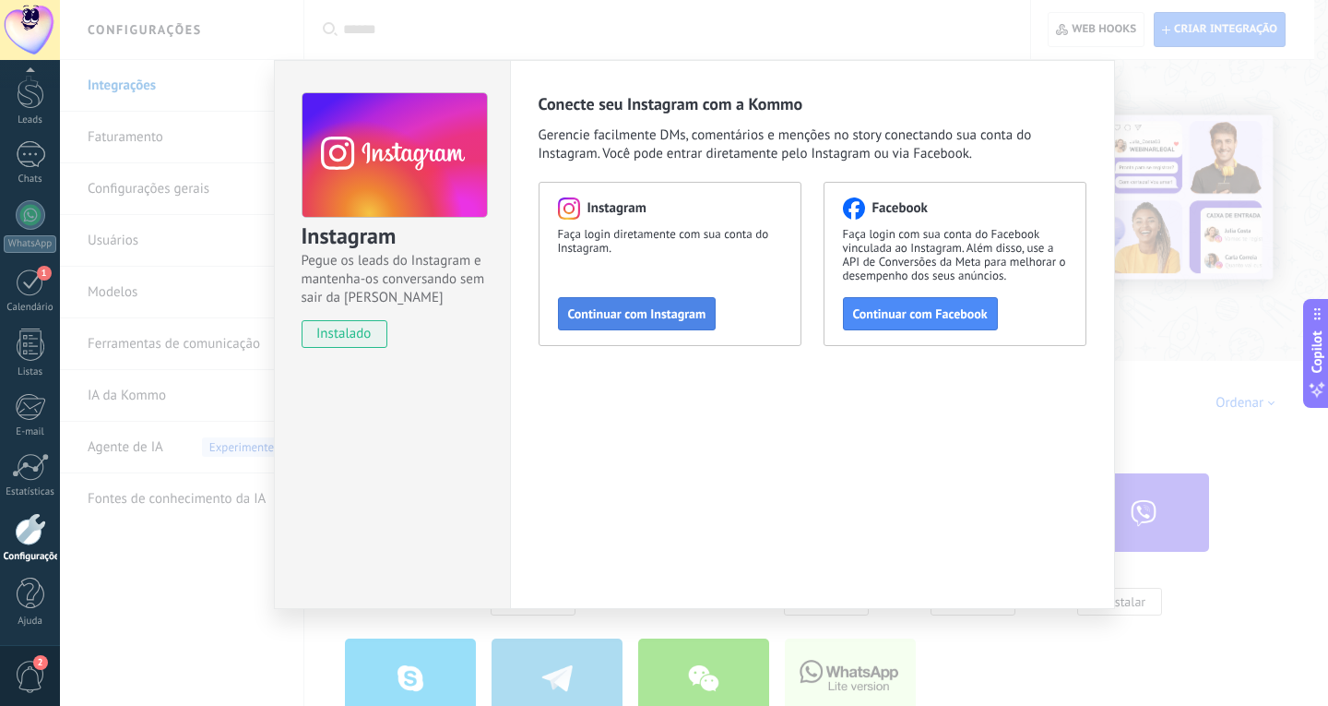
click at [581, 324] on button "Continuar com Instagram" at bounding box center [637, 313] width 159 height 33
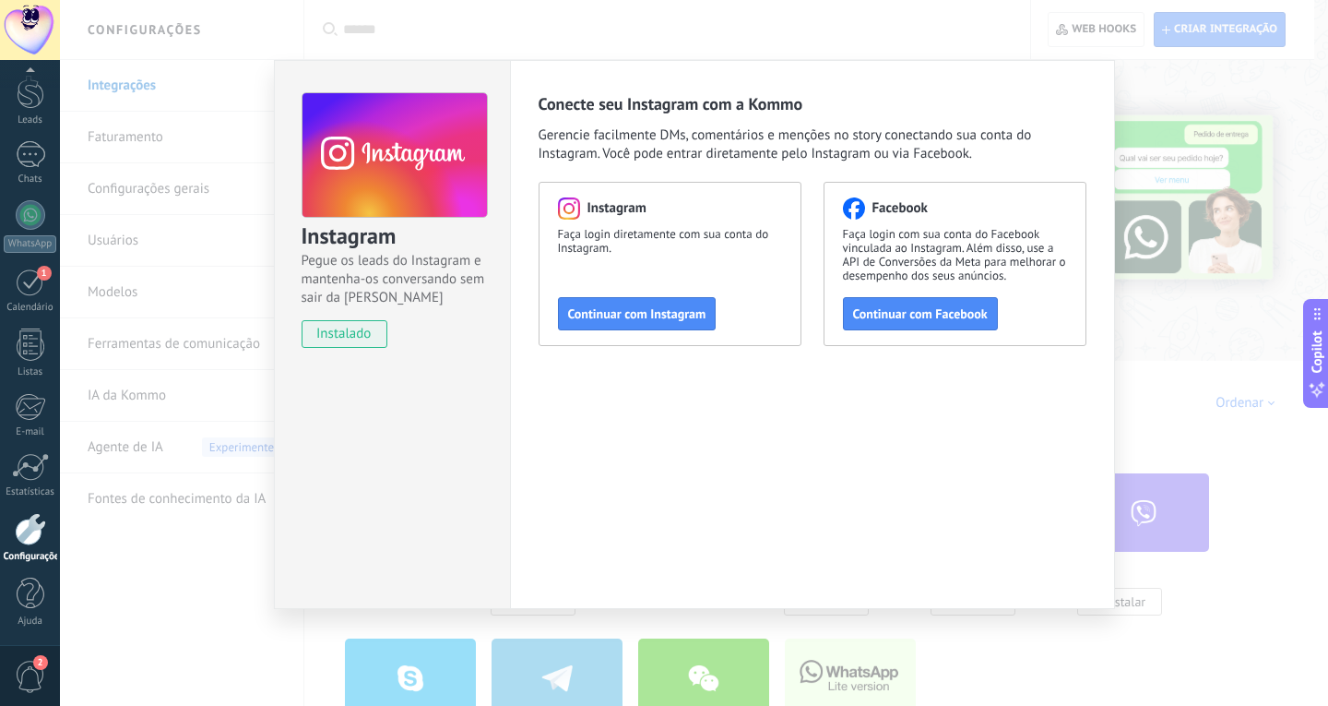
click at [207, 309] on div "Instagram Pegue os leads do Instagram e mantenha-os conversando sem sair da Kom…" at bounding box center [694, 353] width 1269 height 706
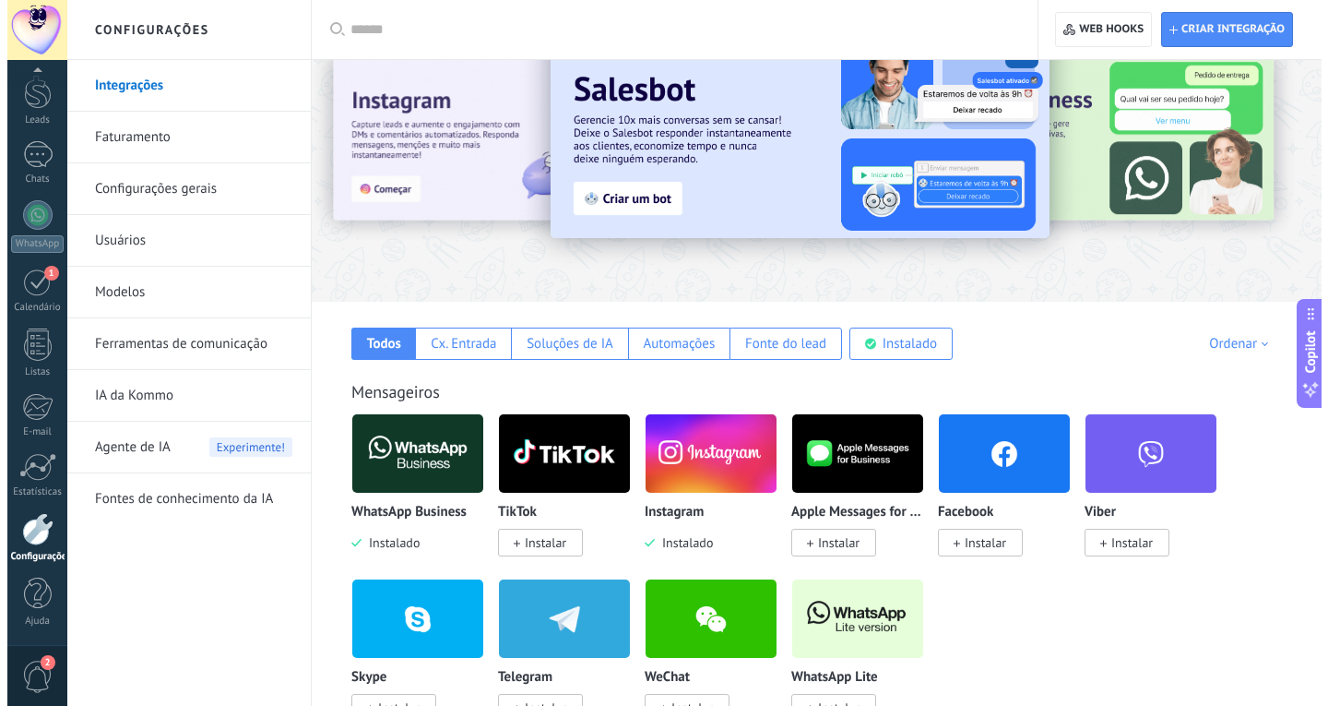
scroll to position [92, 0]
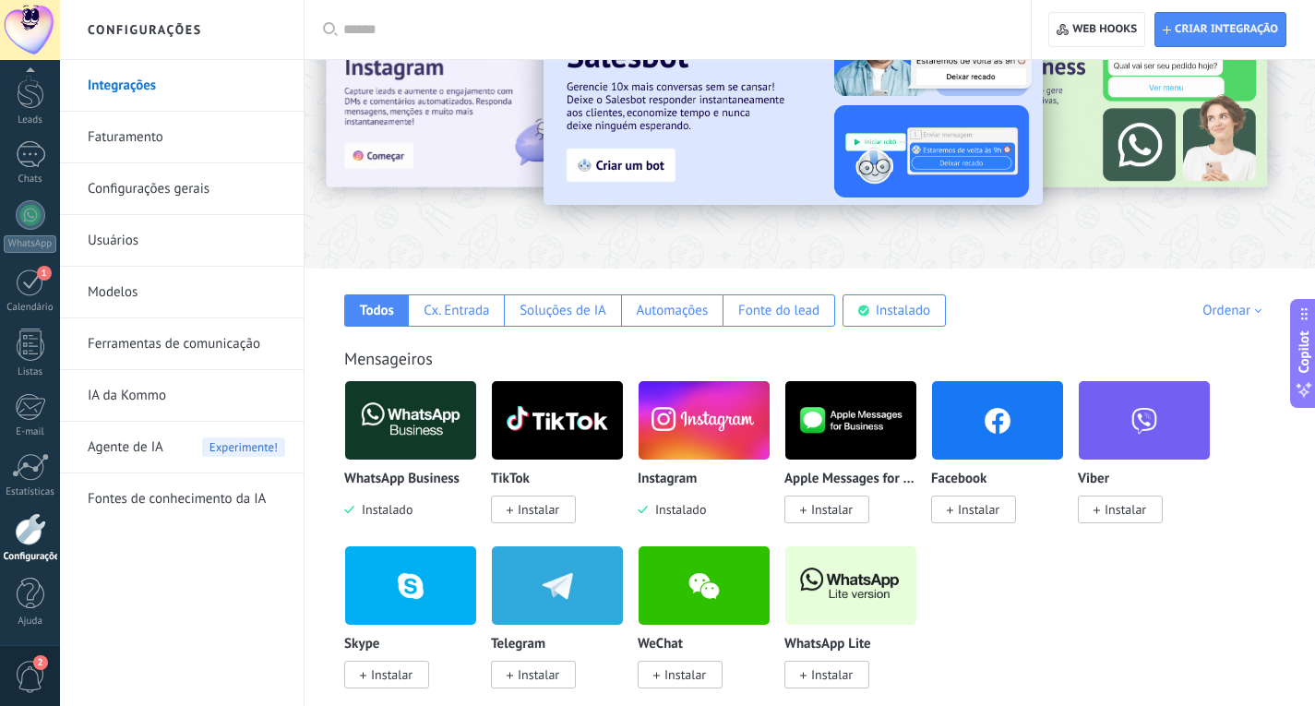
click at [973, 509] on span "Instalar" at bounding box center [979, 509] width 42 height 17
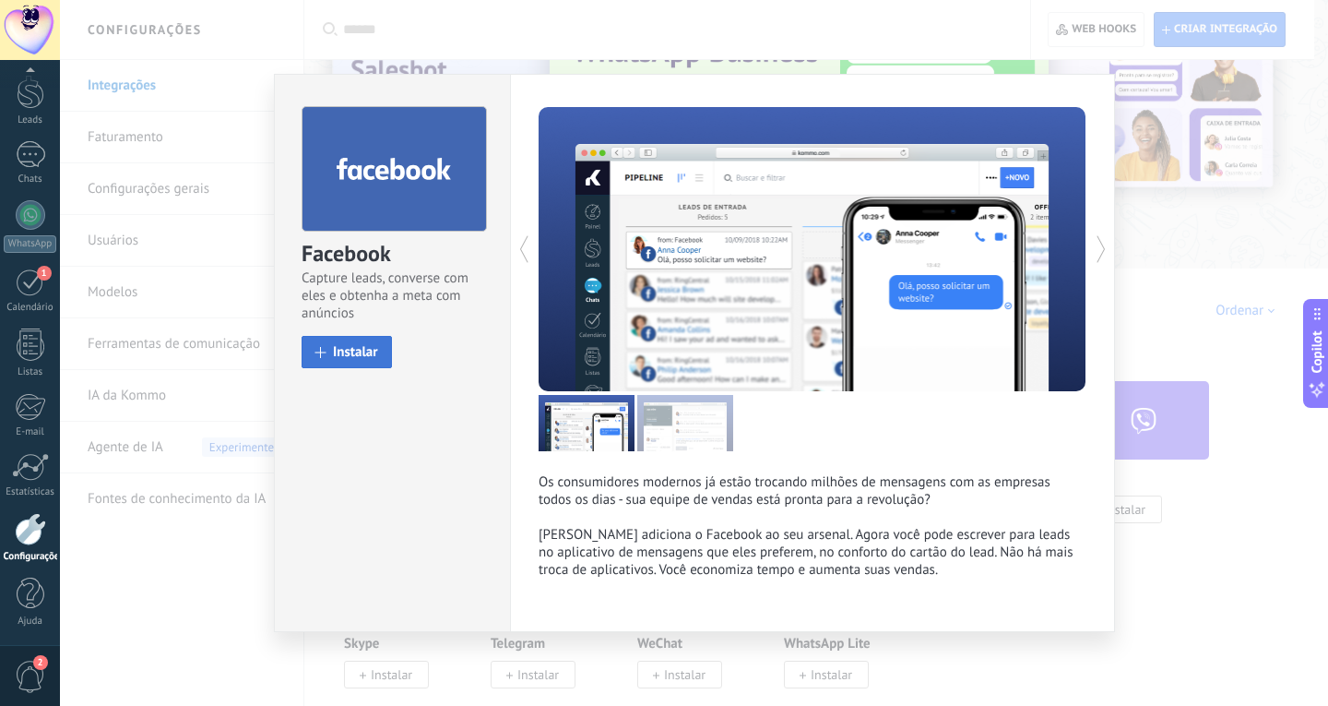
click at [358, 355] on span "Instalar" at bounding box center [355, 352] width 45 height 14
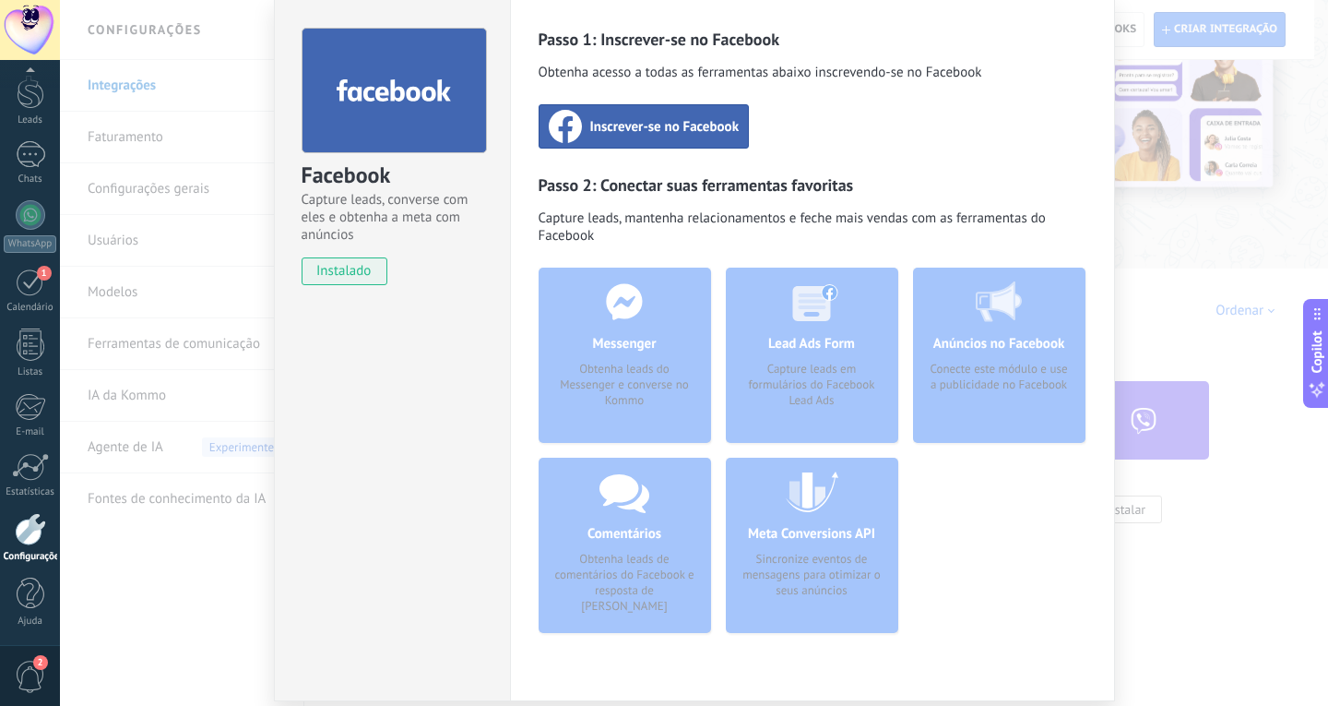
scroll to position [0, 0]
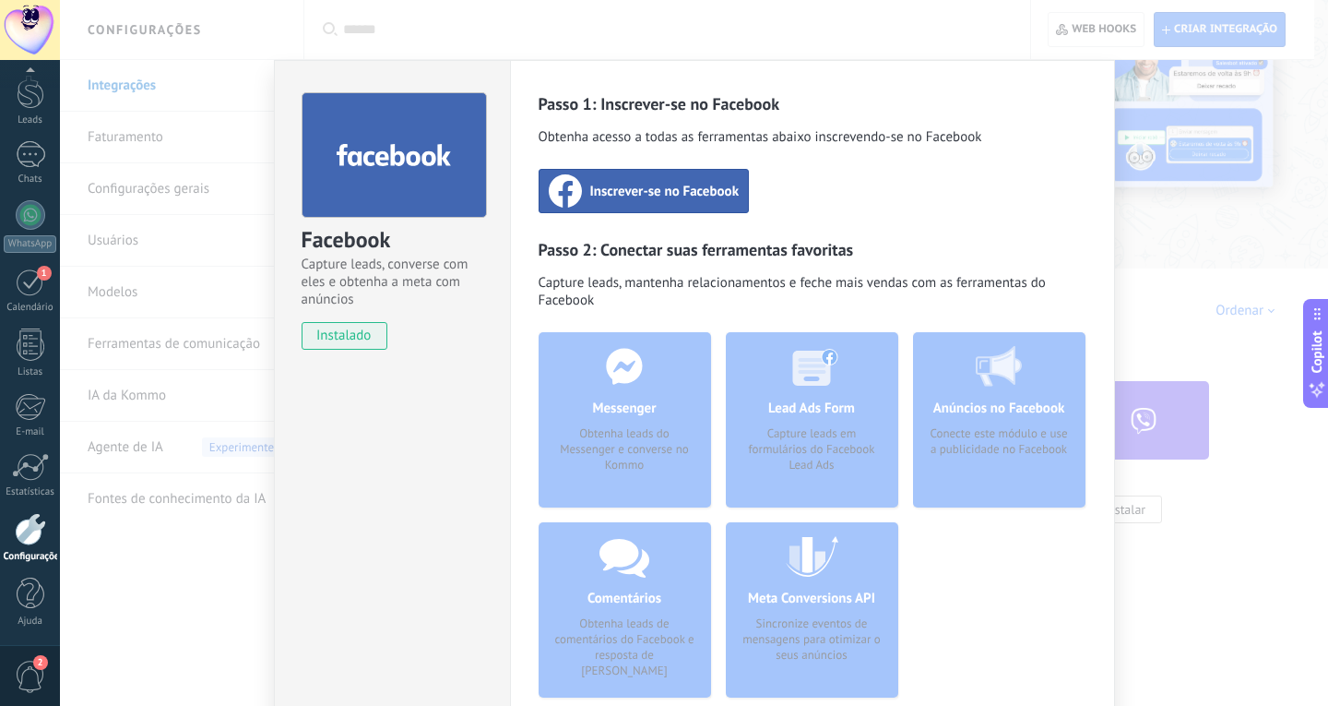
click at [651, 189] on span "Inscrever-se no Facebook" at bounding box center [664, 191] width 149 height 18
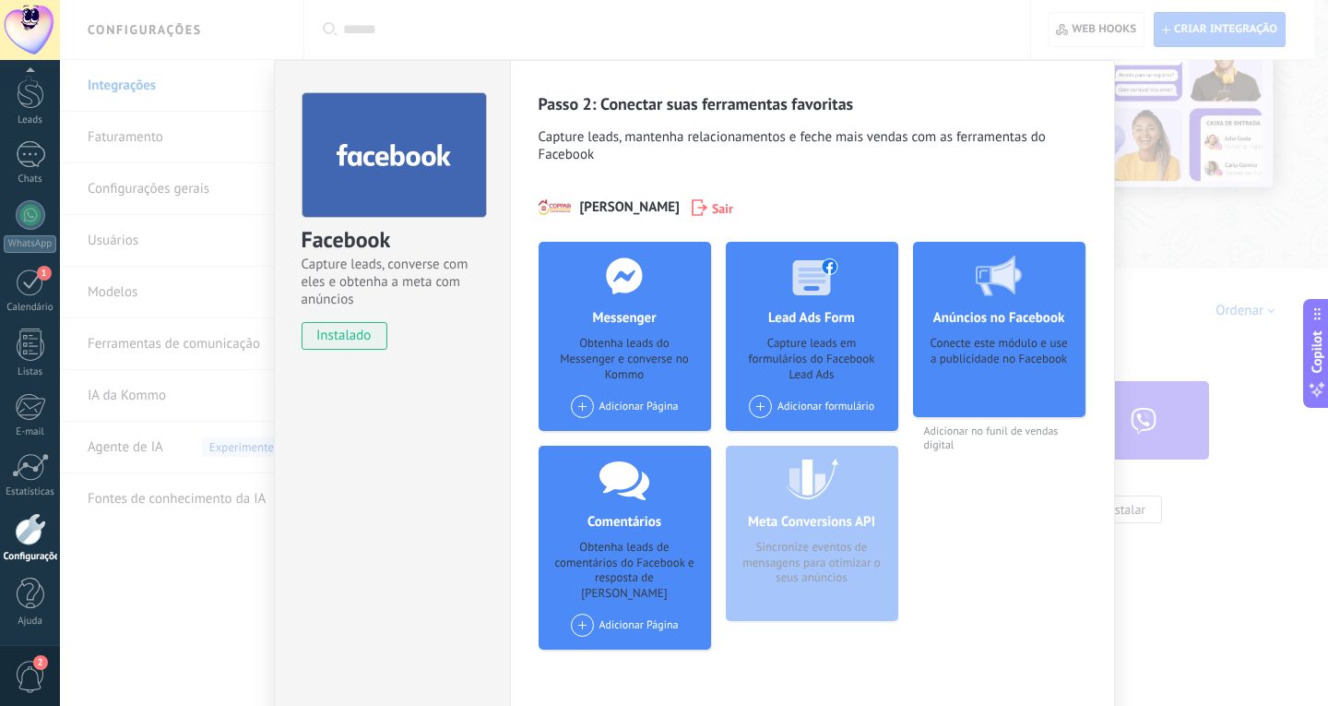
click at [579, 405] on span at bounding box center [582, 406] width 23 height 23
click at [604, 403] on div "Adicionar Página Copparo Acabamento & Decoração" at bounding box center [625, 406] width 108 height 23
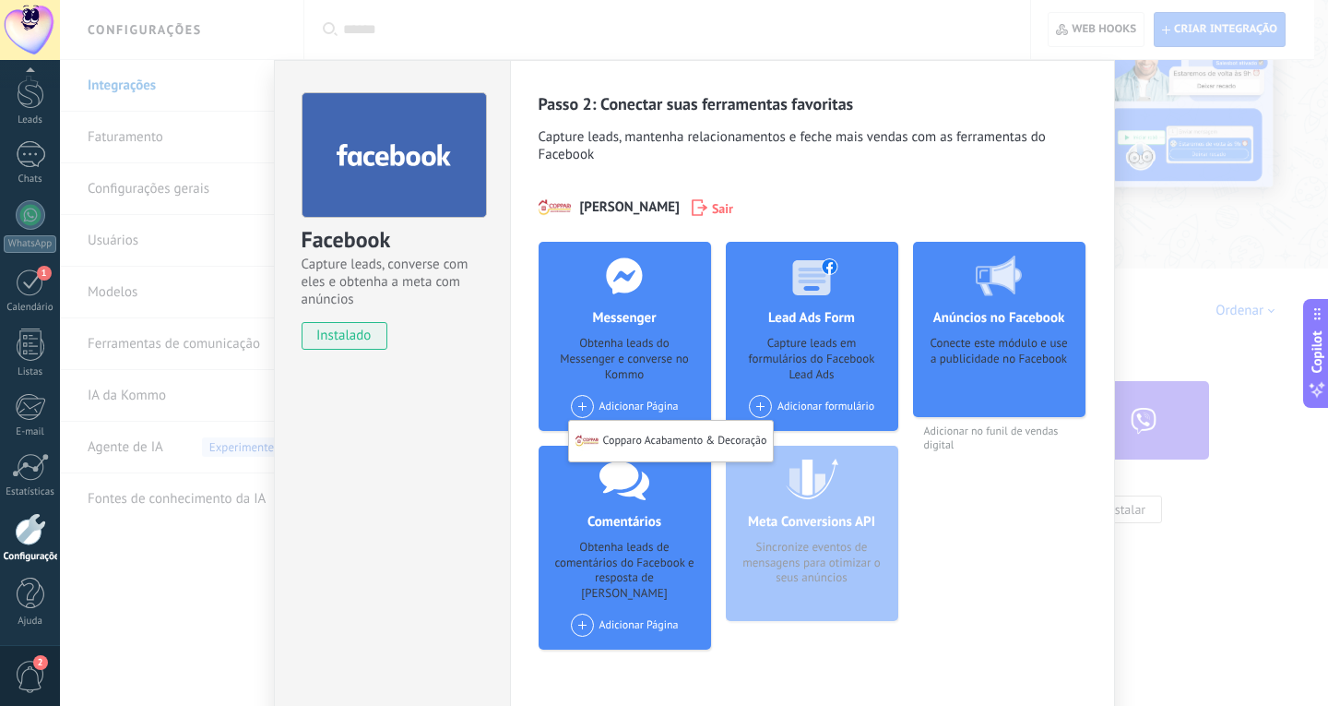
click at [604, 403] on div "Adicionar Página Copparo Acabamento & Decoração" at bounding box center [625, 406] width 108 height 23
click at [766, 405] on span at bounding box center [760, 406] width 23 height 23
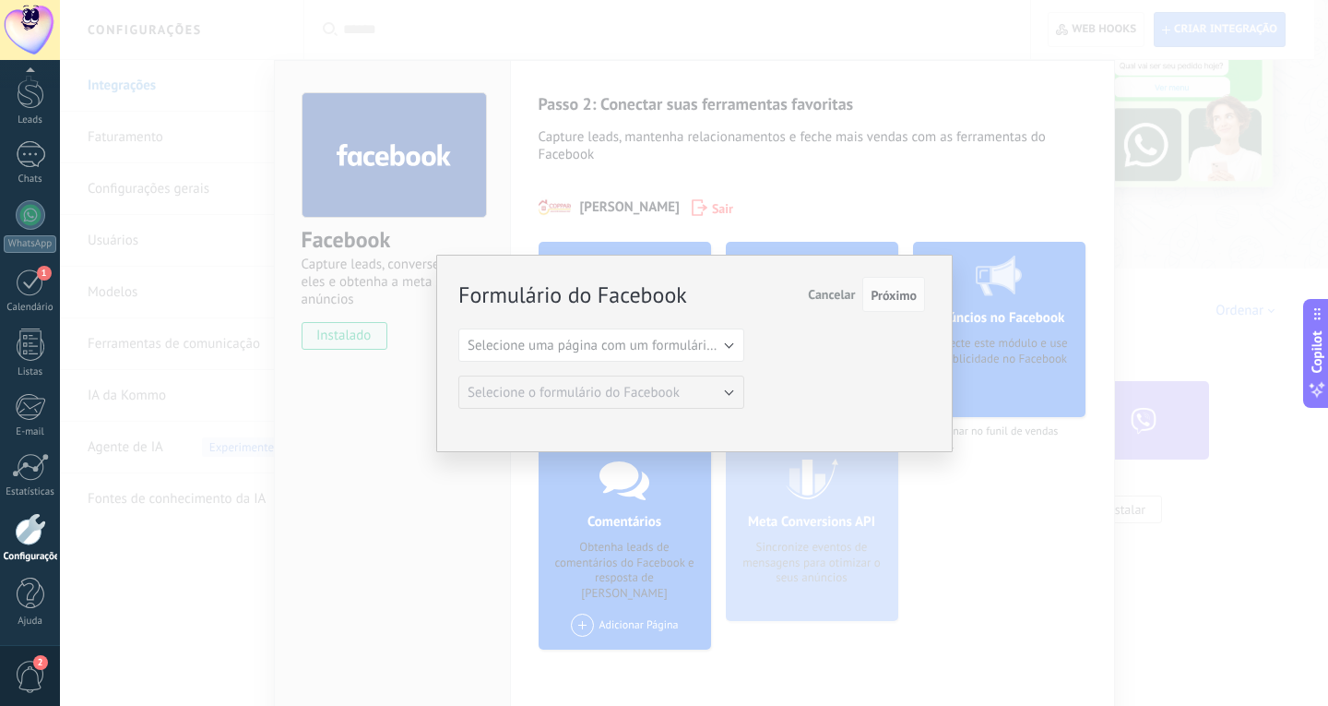
click at [816, 292] on span "Cancelar" at bounding box center [831, 294] width 47 height 17
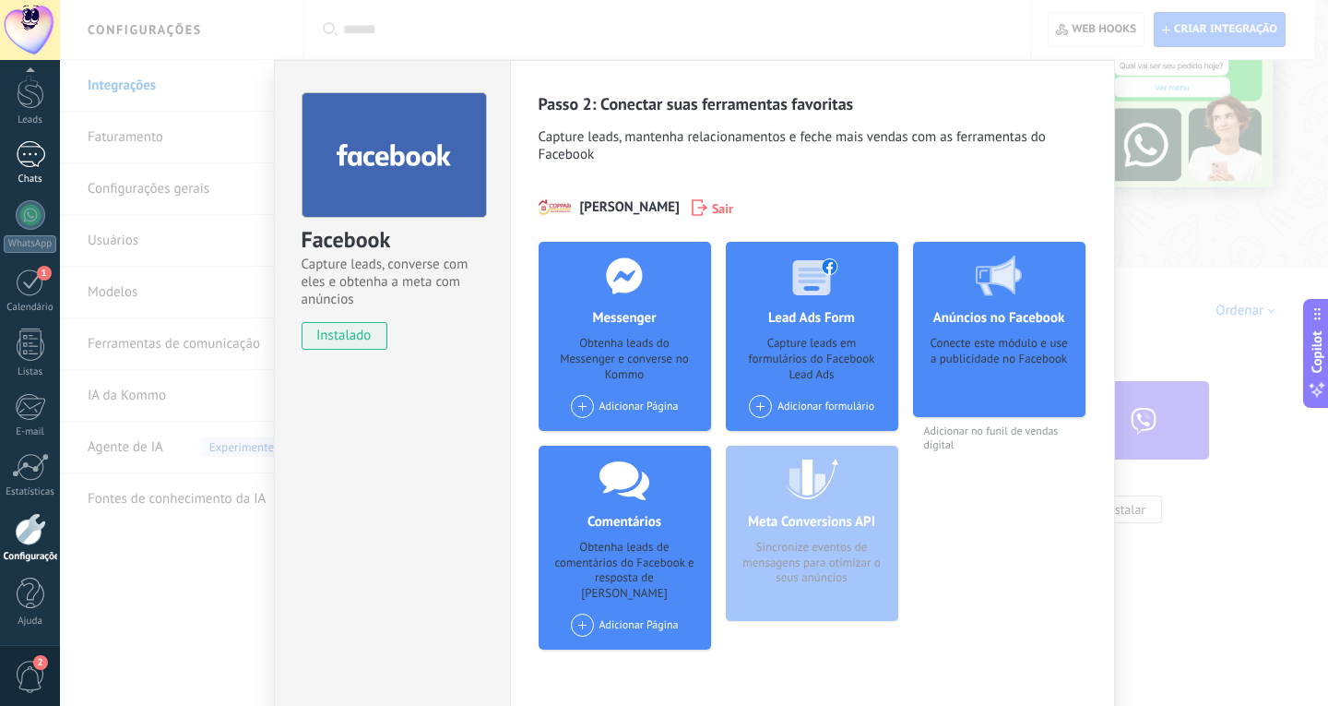
click at [30, 155] on div at bounding box center [31, 154] width 30 height 27
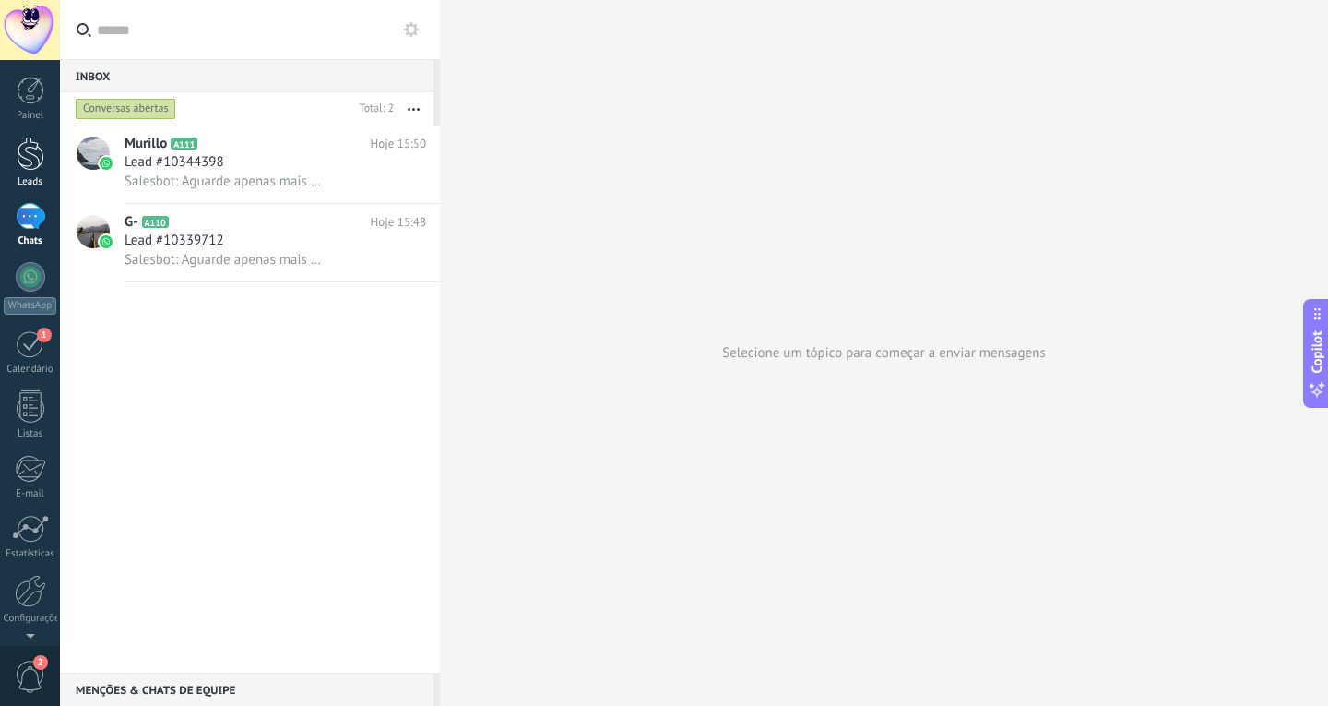
click at [23, 151] on div at bounding box center [31, 154] width 28 height 34
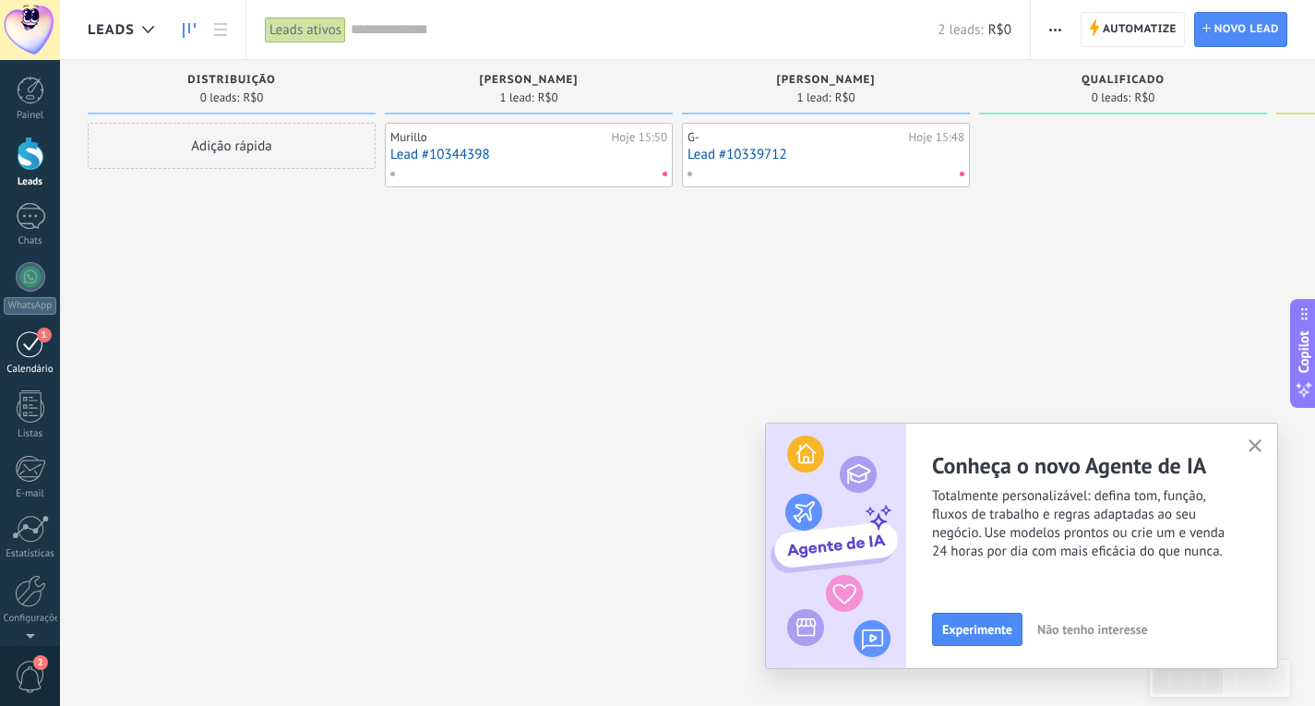
click at [21, 348] on div "1" at bounding box center [31, 343] width 30 height 29
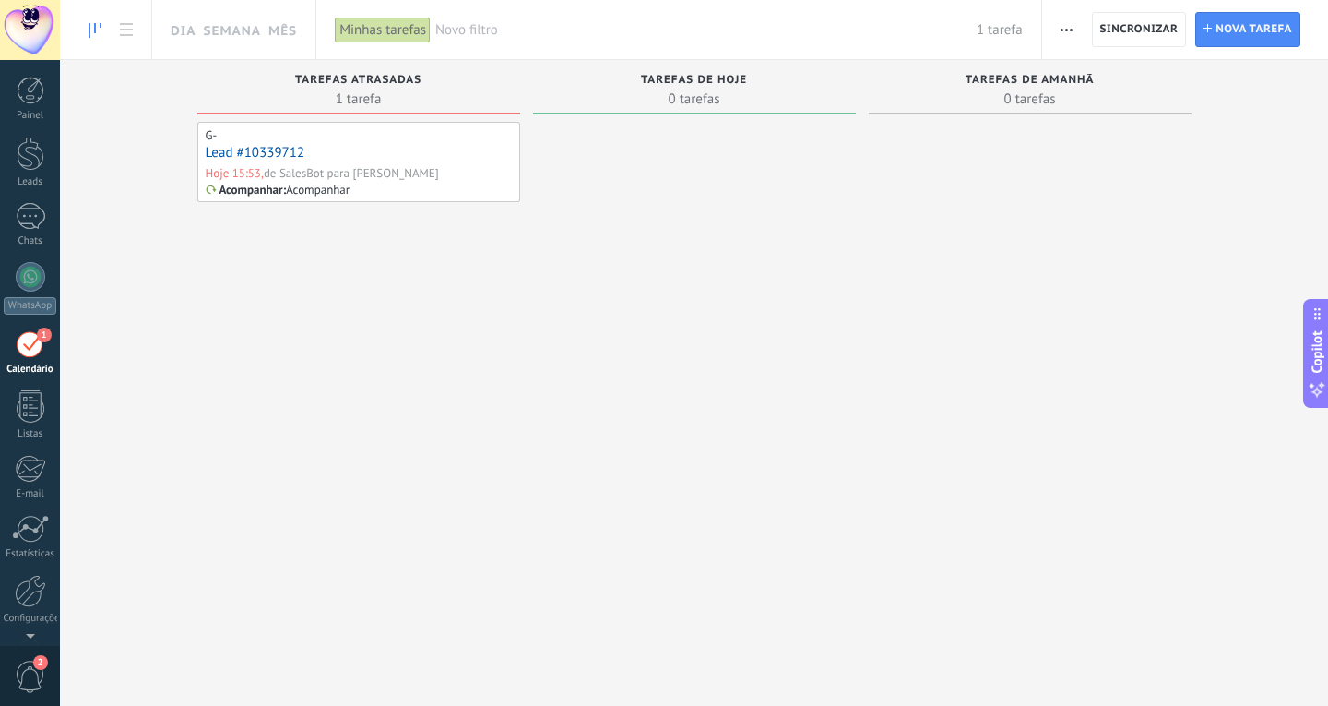
click at [305, 152] on div "Lead #10339712" at bounding box center [359, 153] width 306 height 19
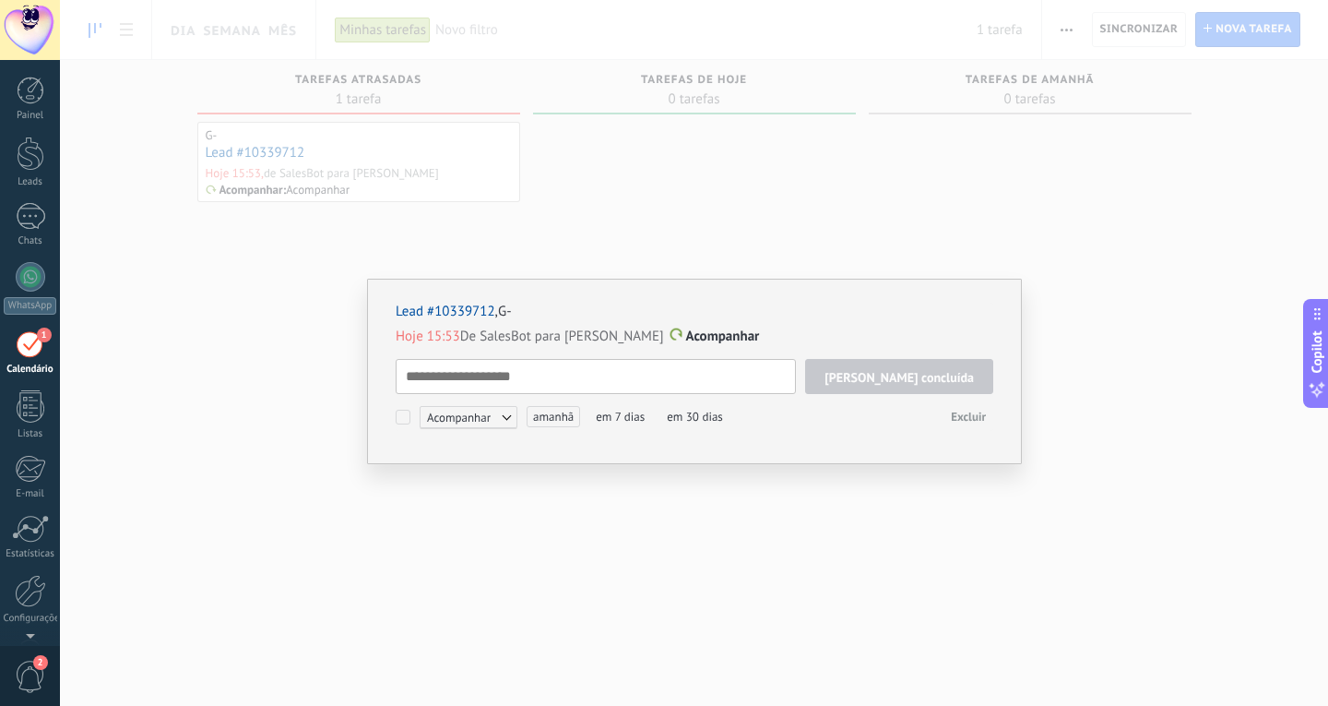
click at [661, 384] on textarea at bounding box center [596, 376] width 400 height 35
type textarea "*****"
click at [920, 382] on span "[PERSON_NAME] concluída" at bounding box center [899, 377] width 149 height 13
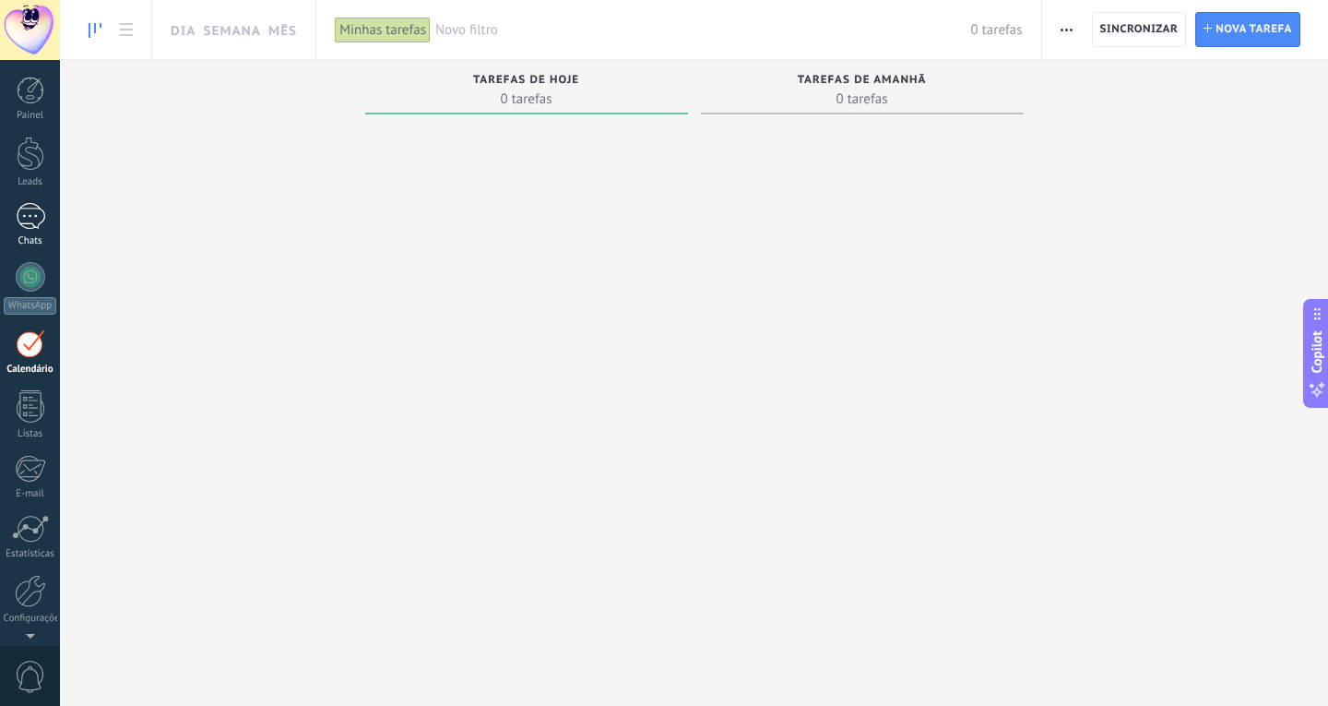
click at [21, 215] on div at bounding box center [31, 216] width 30 height 27
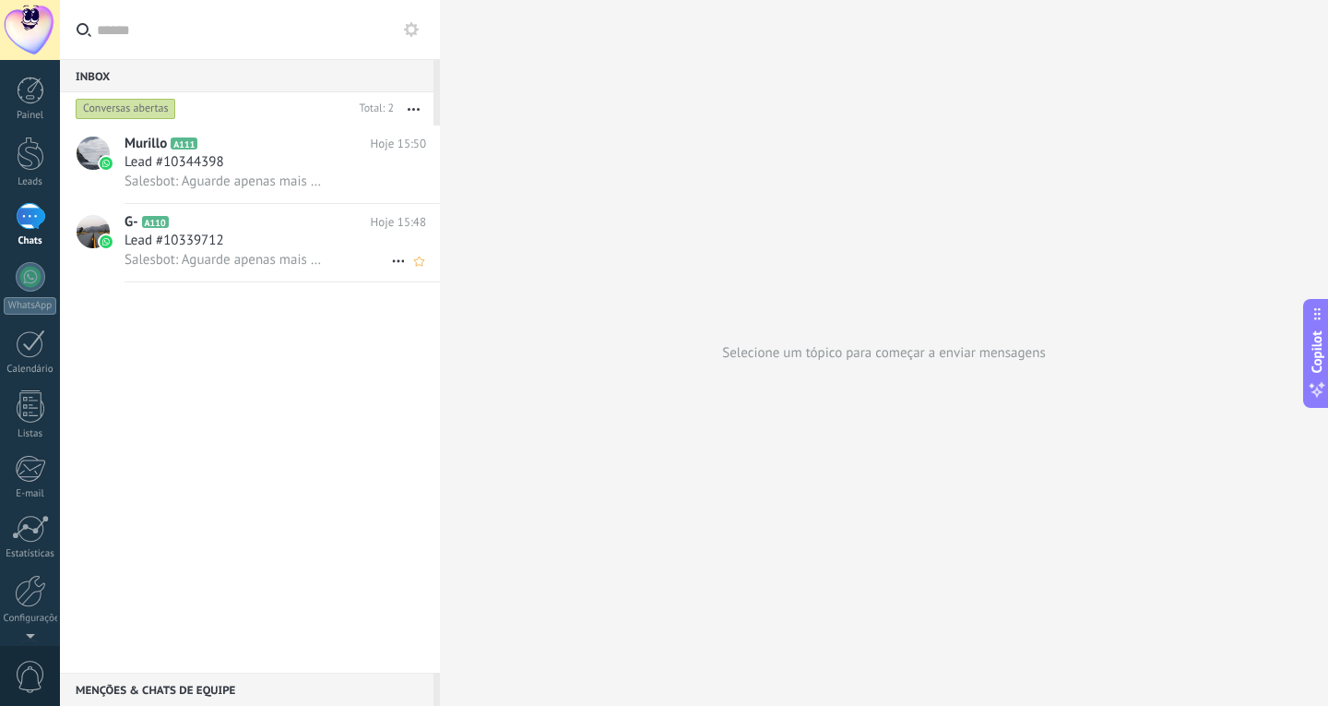
click at [195, 254] on span "Salesbot: Aguarde apenas mais alguns instantes, que logo mais o atendente entra…" at bounding box center [225, 260] width 200 height 18
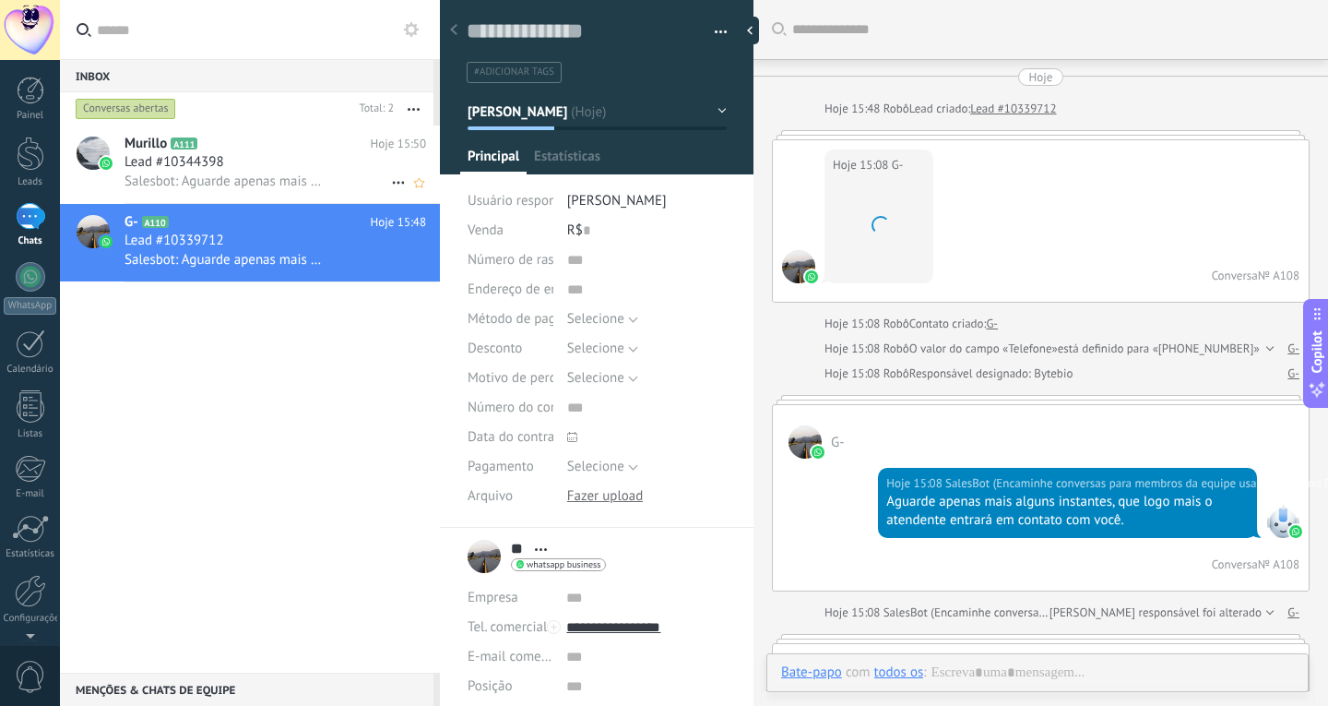
scroll to position [864, 0]
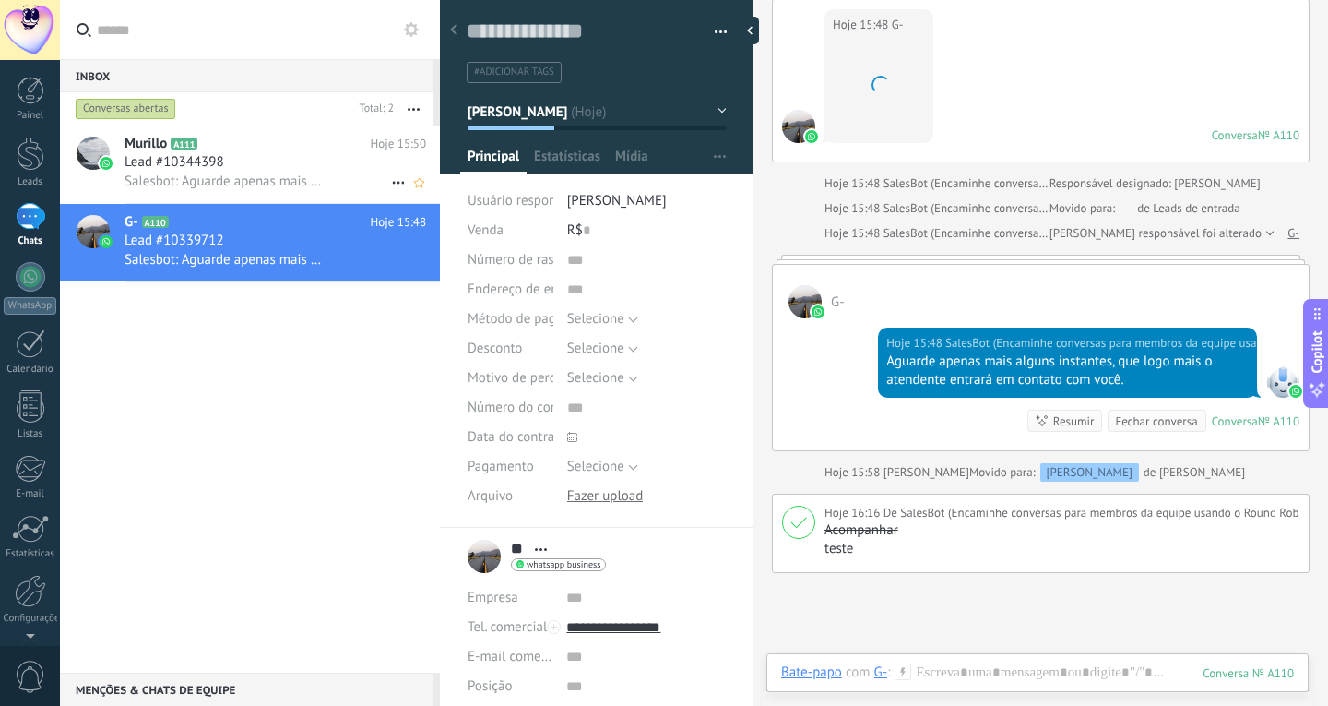
click at [209, 168] on span "Lead #10344398" at bounding box center [175, 162] width 100 height 18
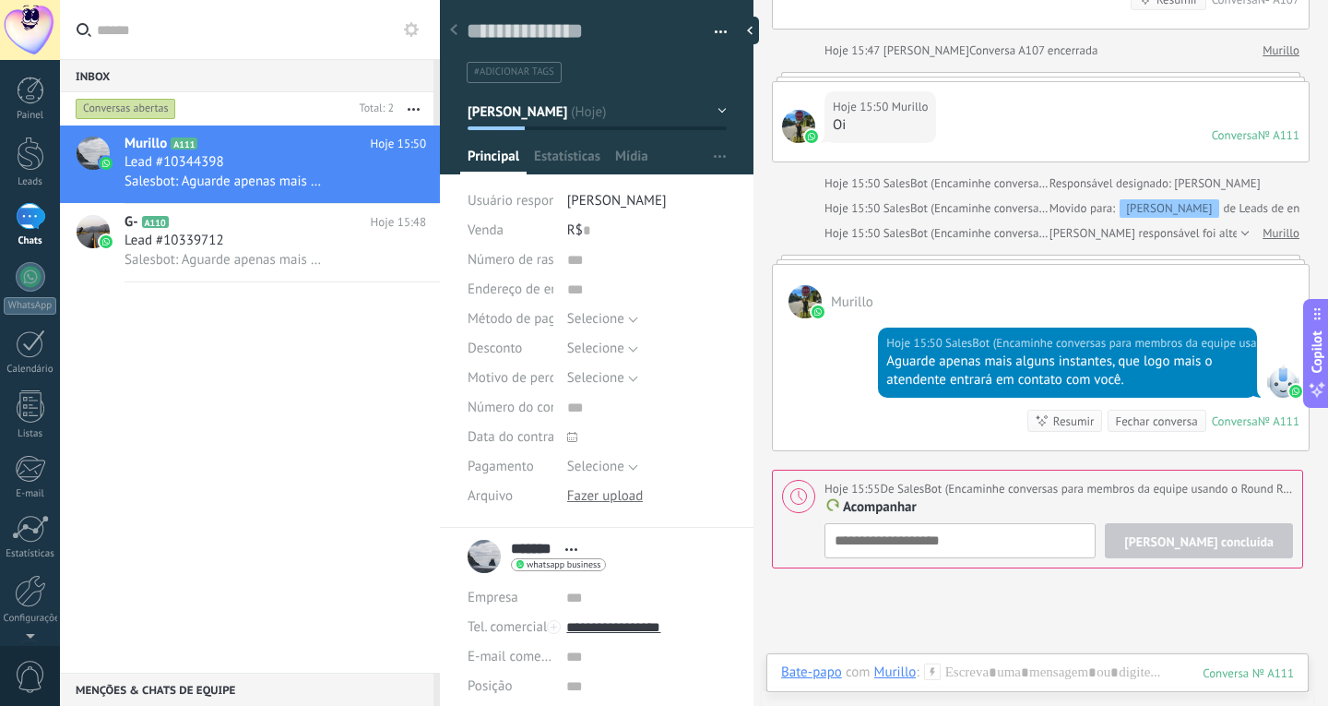
scroll to position [1260, 0]
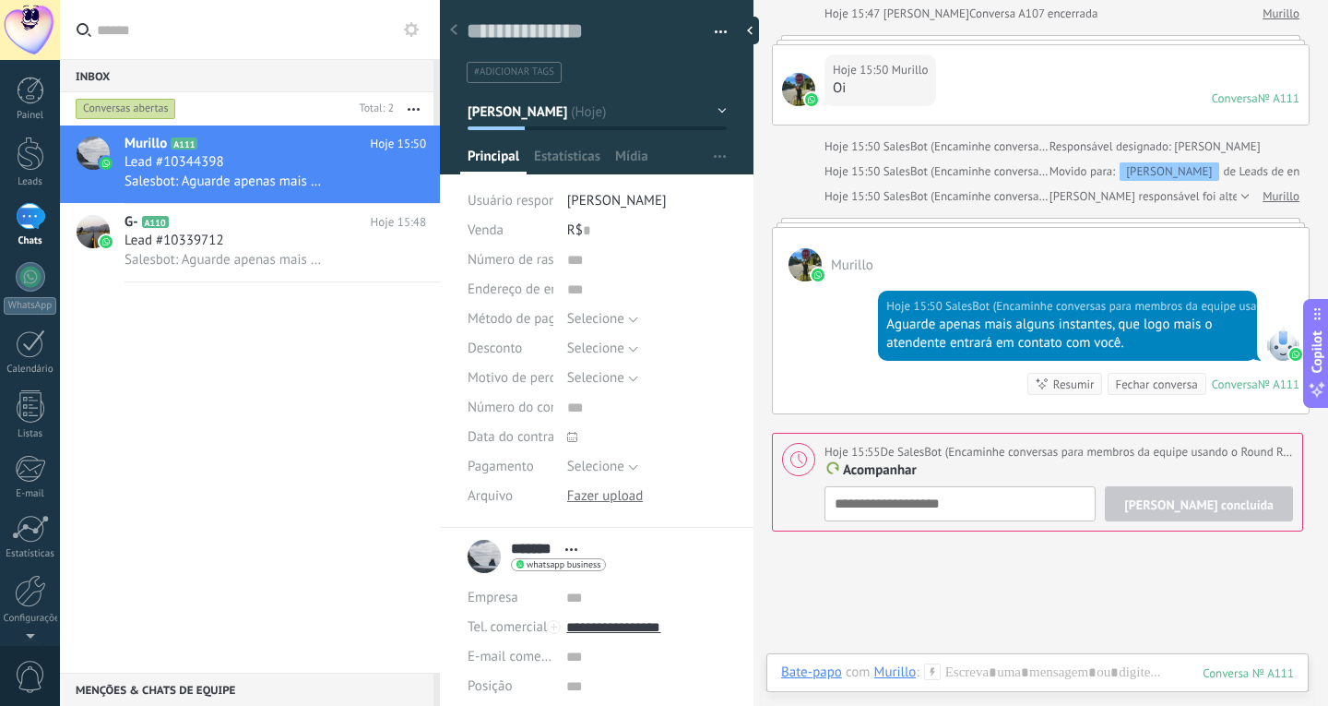
click at [947, 521] on div "Tarefa concluída Acompanhar Acompanhar Reunião Personalizar amanhã em 7 dias em…" at bounding box center [1059, 503] width 469 height 35
type textarea "*"
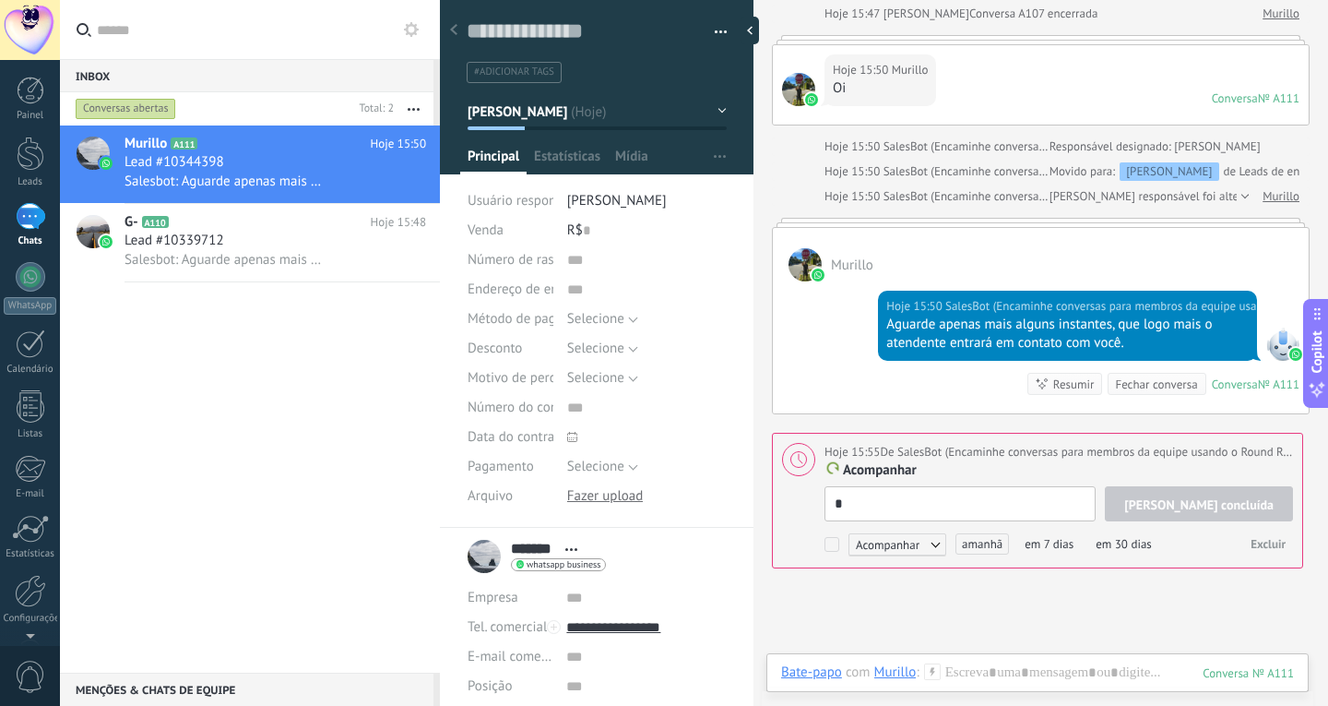
type textarea "**"
type textarea "***"
type textarea "****"
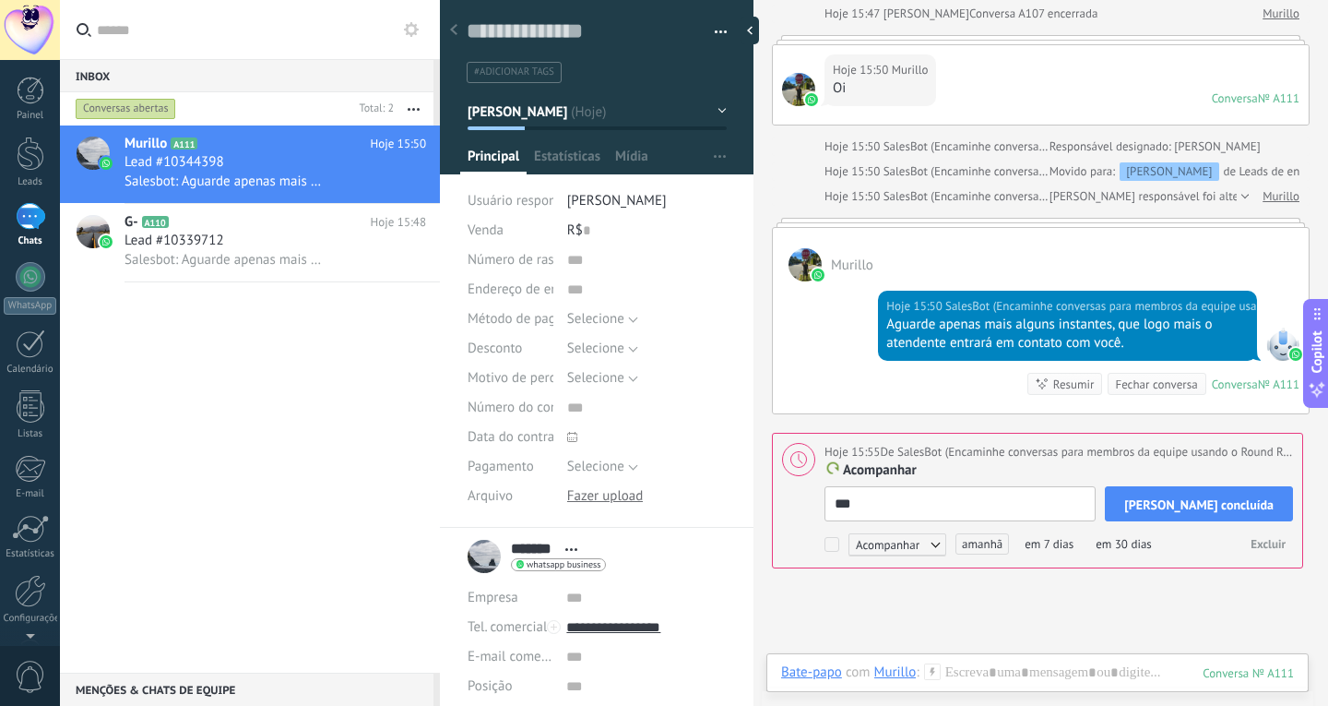
type textarea "****"
type textarea "*****"
click at [1184, 500] on span "[PERSON_NAME] concluída" at bounding box center [1199, 504] width 149 height 13
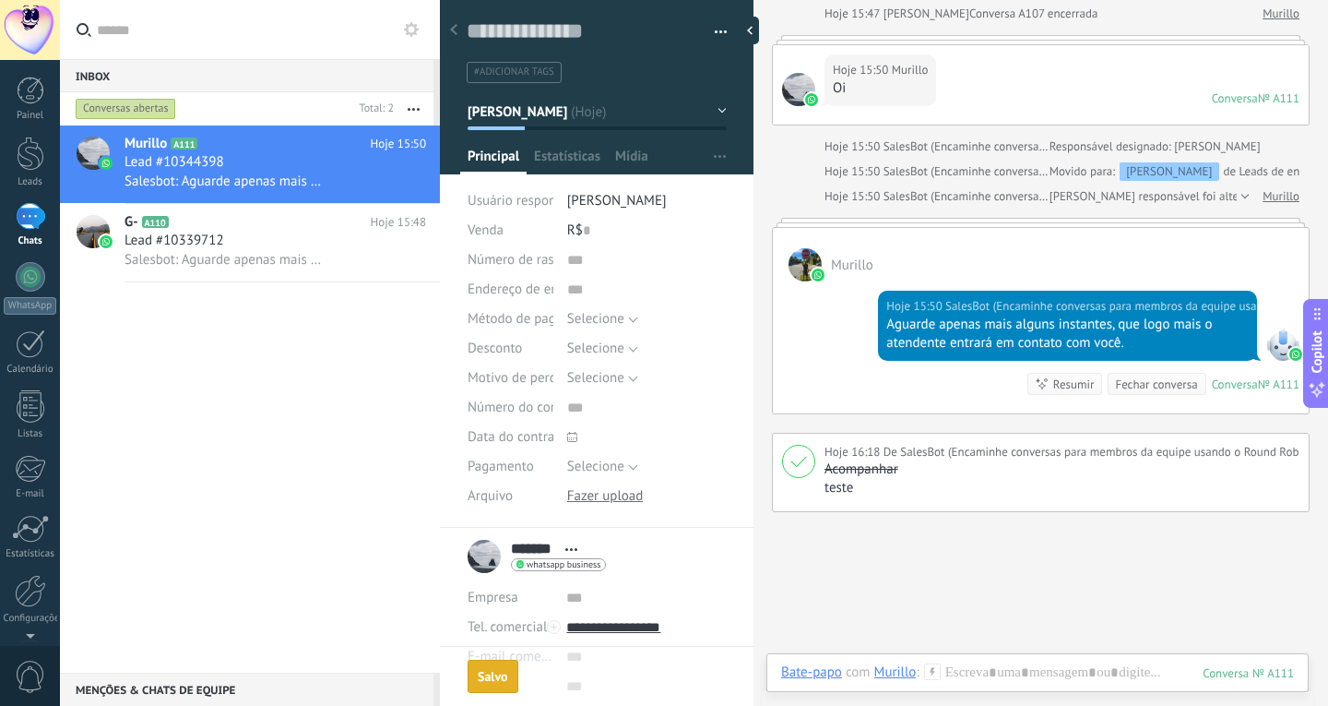
scroll to position [1268, 0]
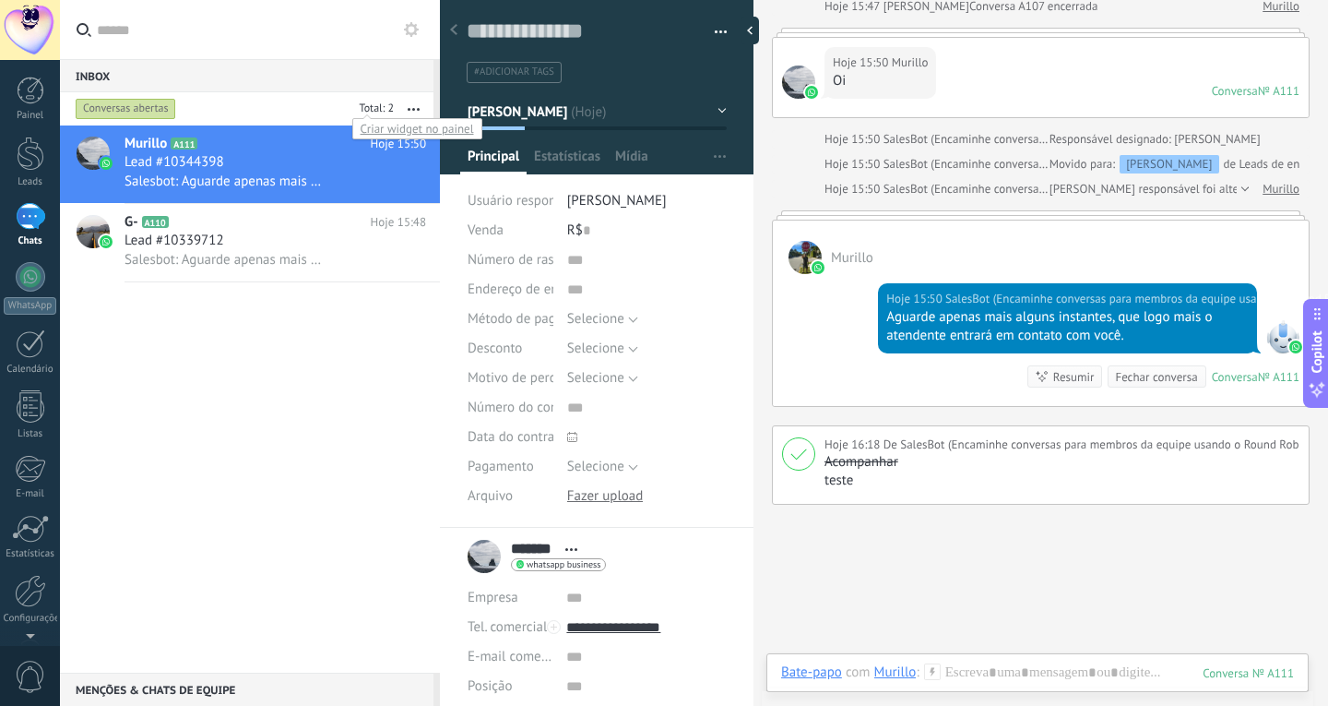
click at [374, 112] on div at bounding box center [374, 110] width 42 height 18
click at [411, 111] on button "button" at bounding box center [414, 108] width 40 height 33
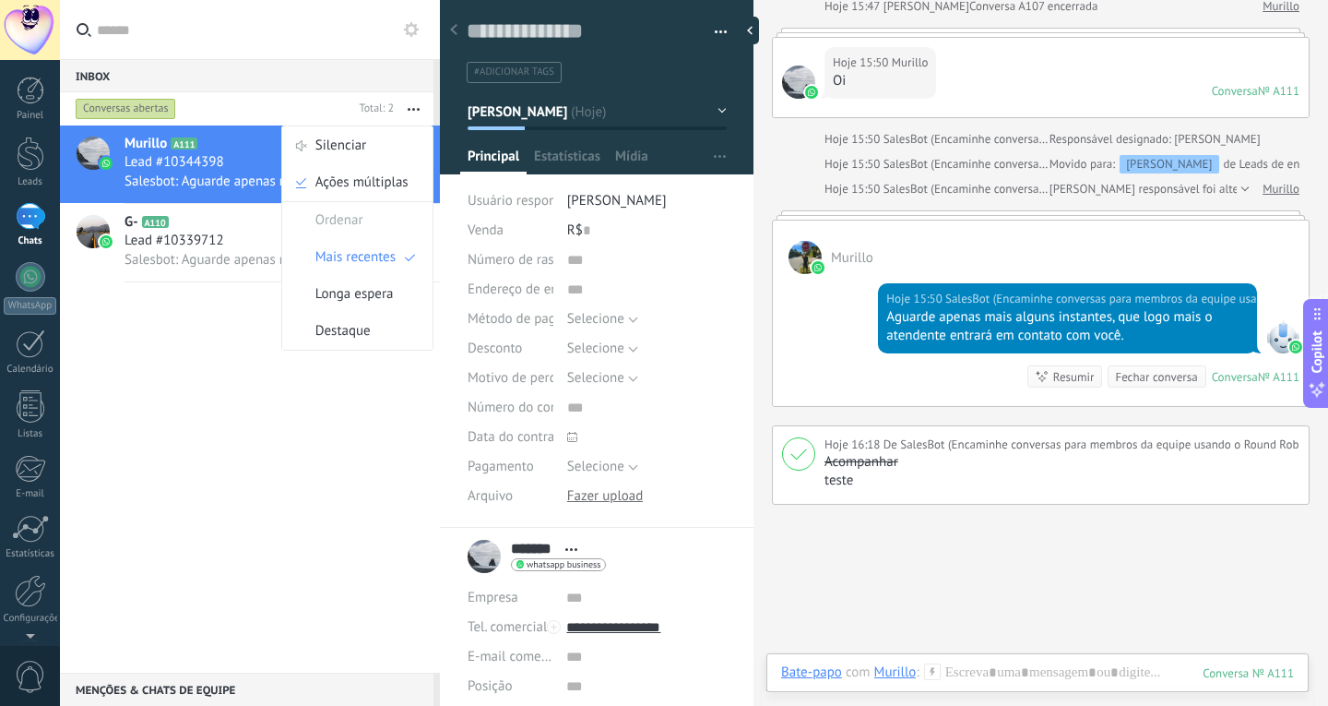
drag, startPoint x: 197, startPoint y: 363, endPoint x: 147, endPoint y: 369, distance: 50.2
click at [197, 363] on div "Murillo A111 Hoje 15:50 Lead #10344398 Salesbot: Aguarde apenas mais alguns ins…" at bounding box center [250, 398] width 380 height 547
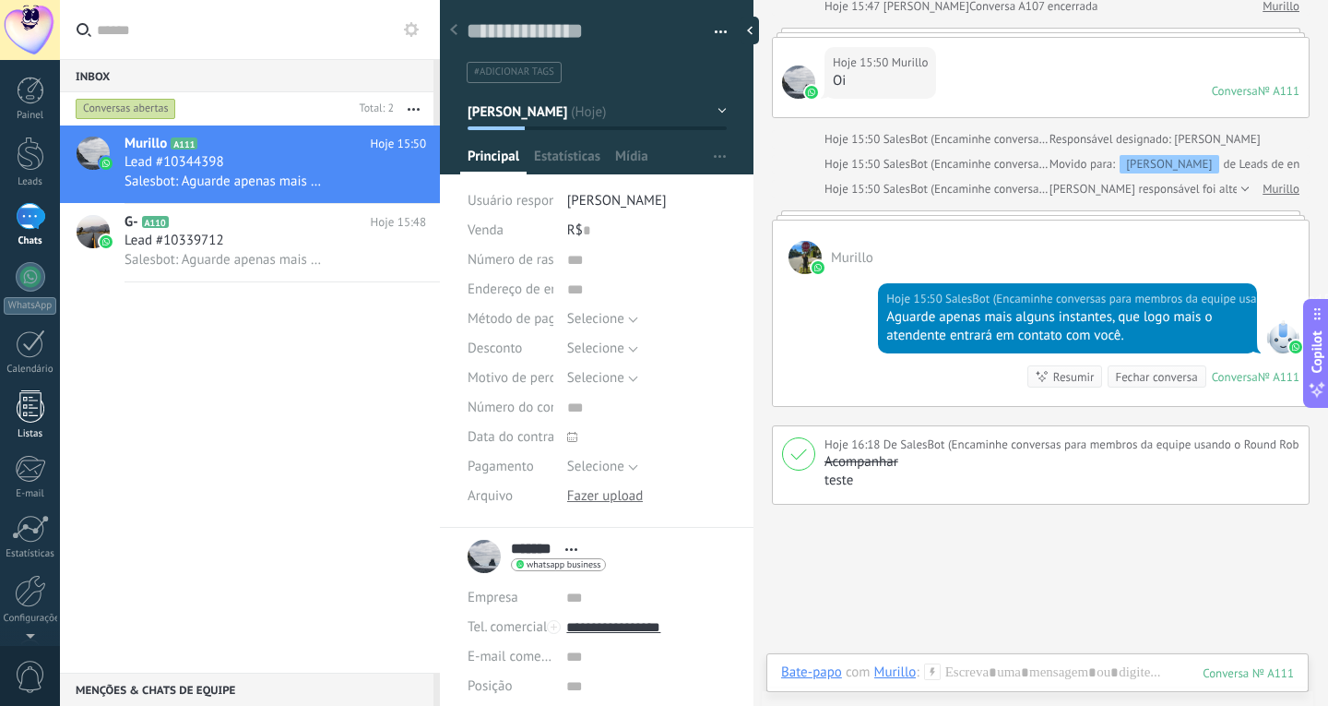
click at [29, 407] on div at bounding box center [31, 406] width 28 height 32
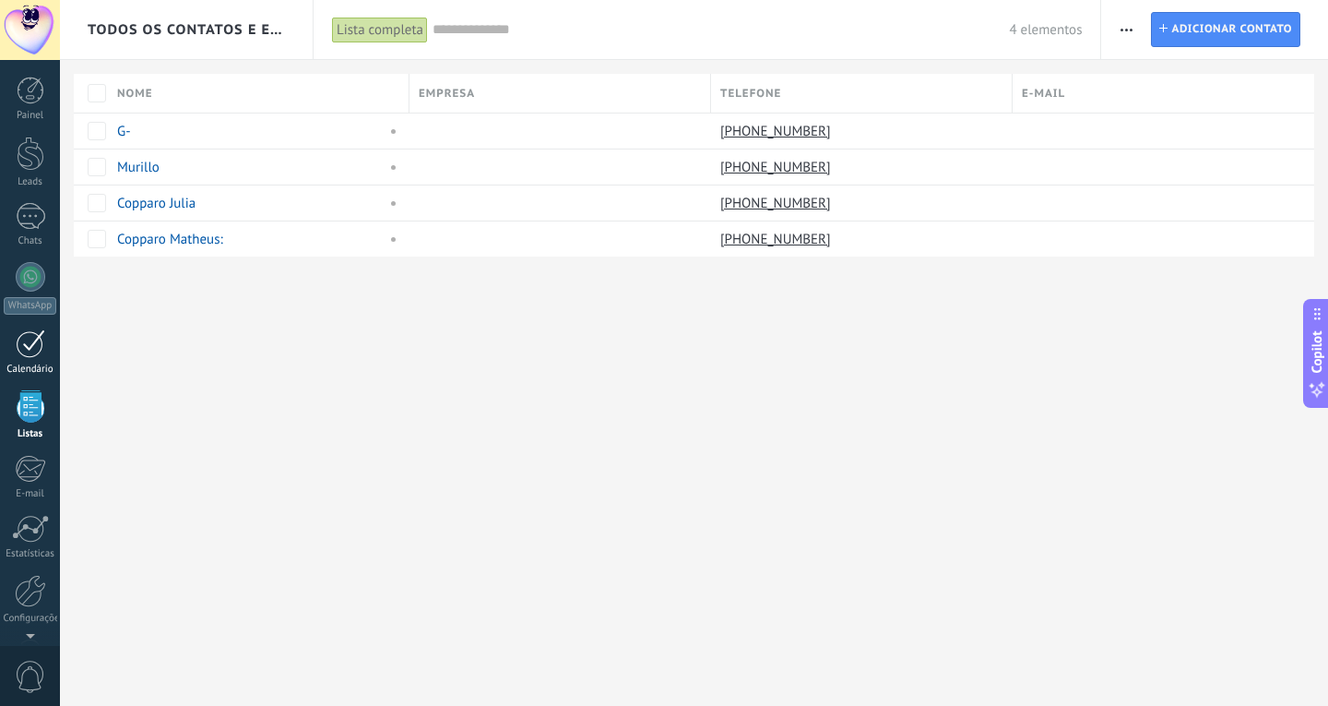
click at [24, 352] on div "1" at bounding box center [31, 343] width 30 height 29
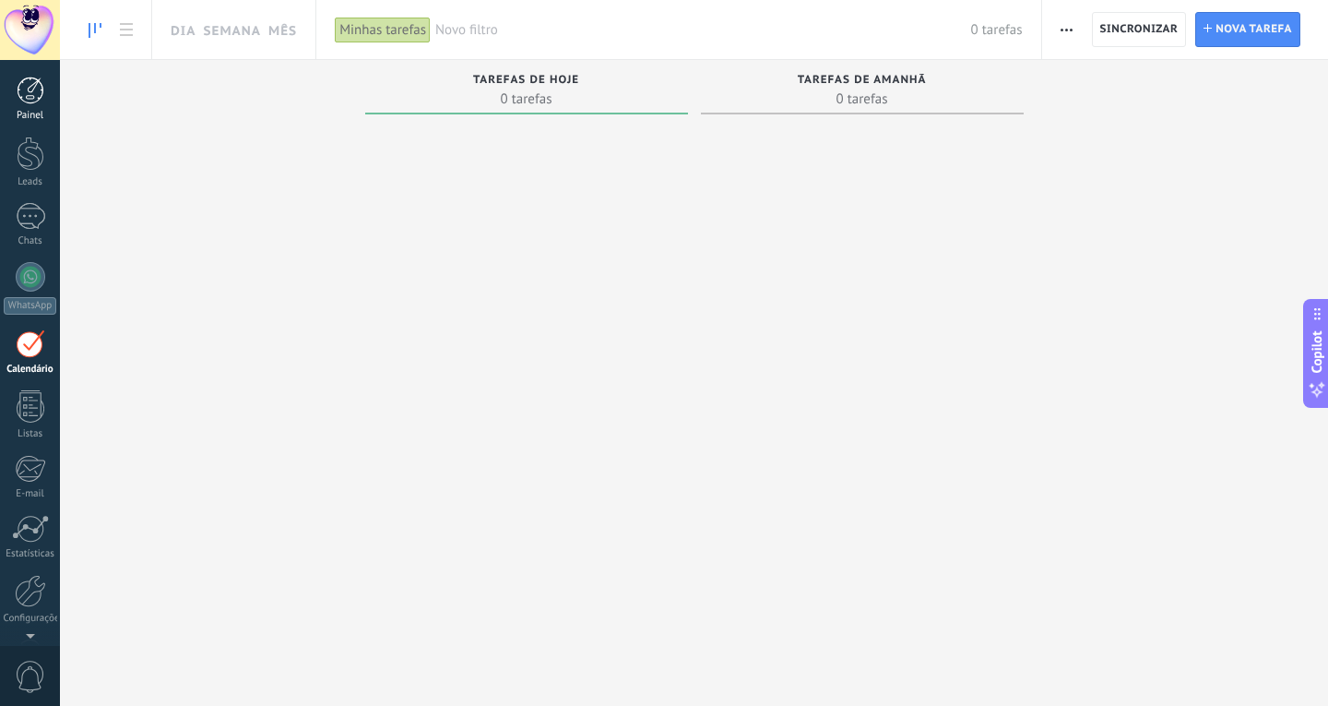
click at [35, 94] on div at bounding box center [31, 91] width 28 height 28
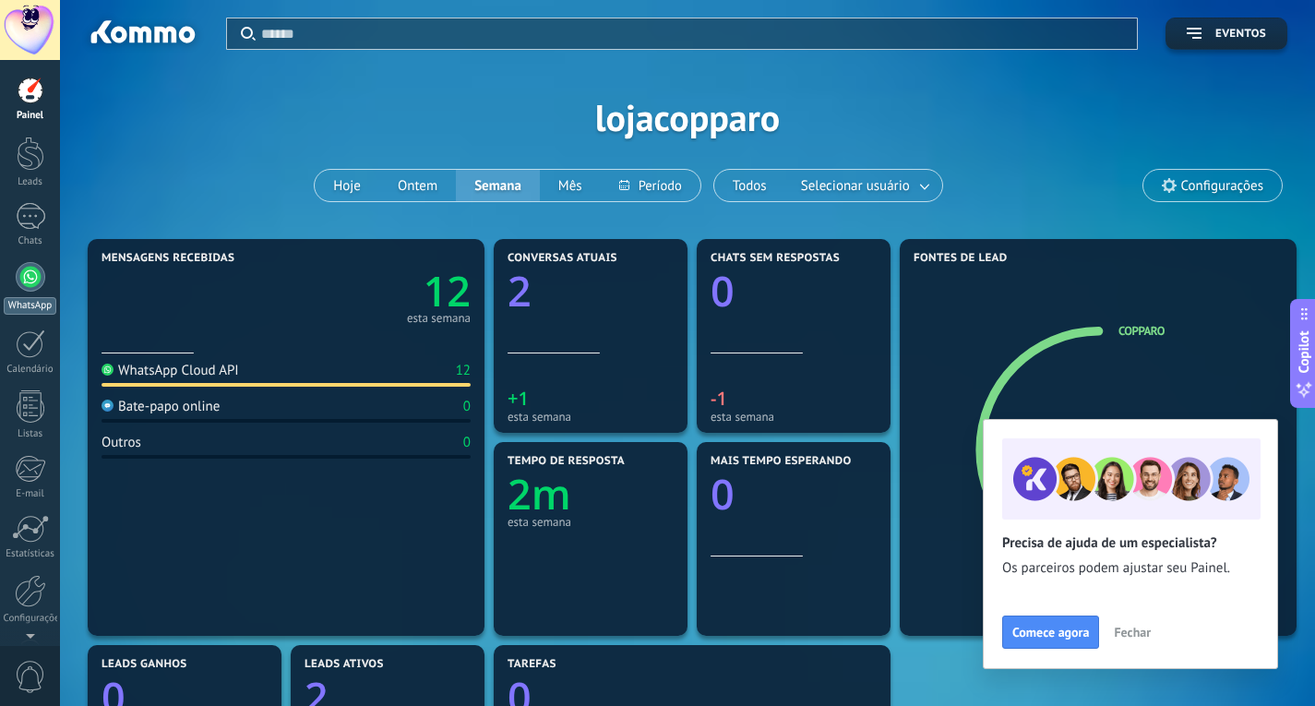
click at [30, 276] on div at bounding box center [31, 277] width 30 height 30
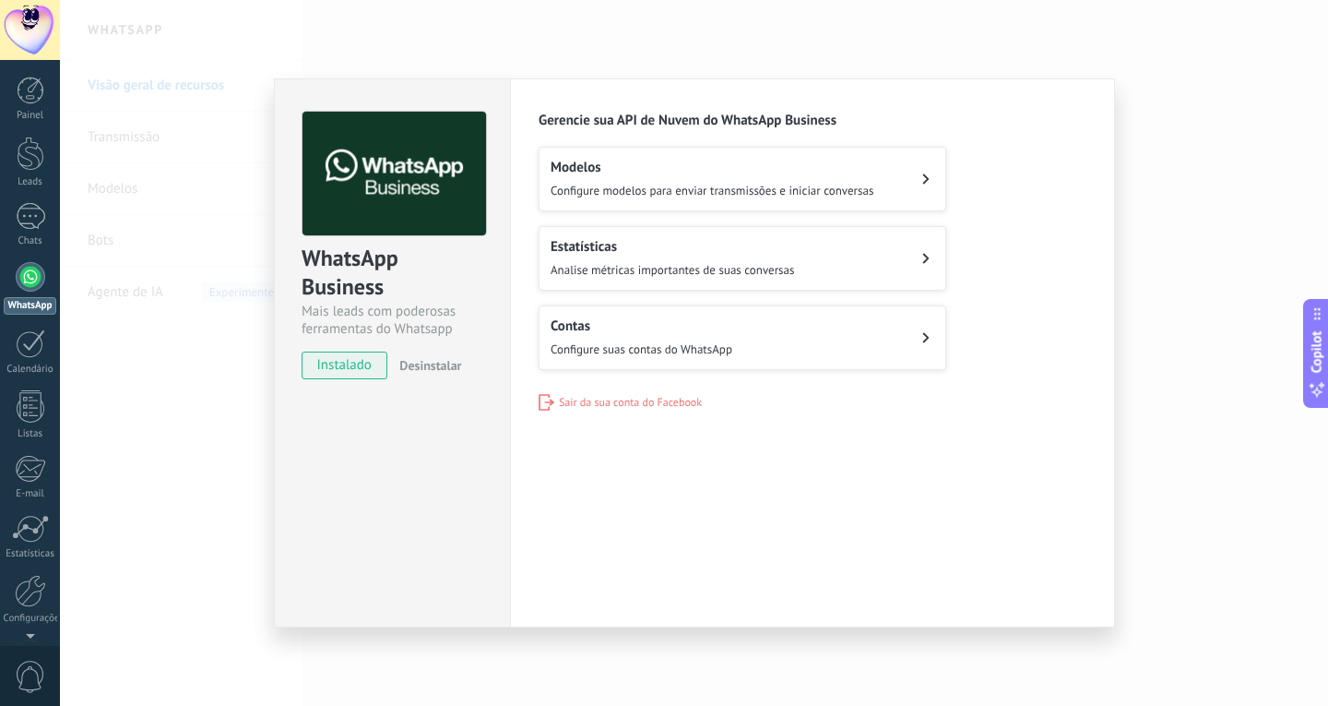
click at [659, 319] on h2 "Contas" at bounding box center [642, 326] width 182 height 18
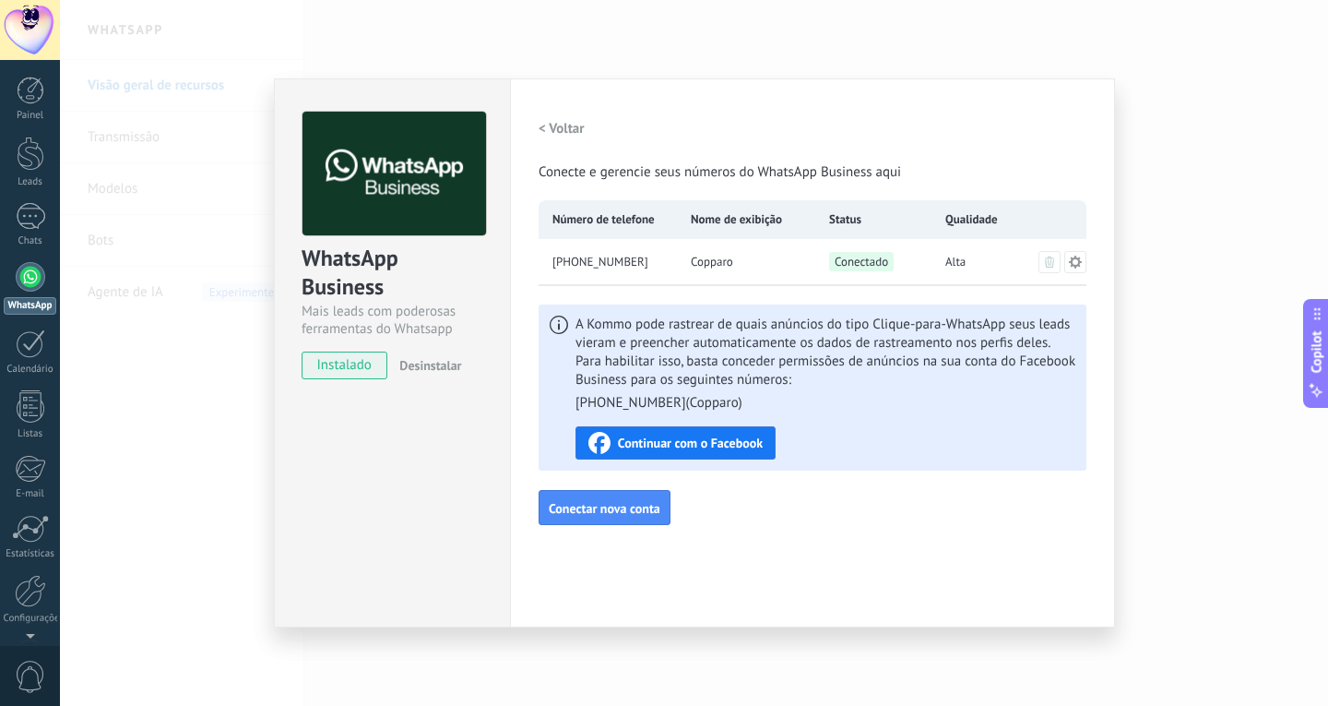
click at [656, 442] on span "Continuar com o Facebook" at bounding box center [690, 442] width 145 height 13
click at [596, 502] on span "Conectar nova conta" at bounding box center [605, 508] width 112 height 13
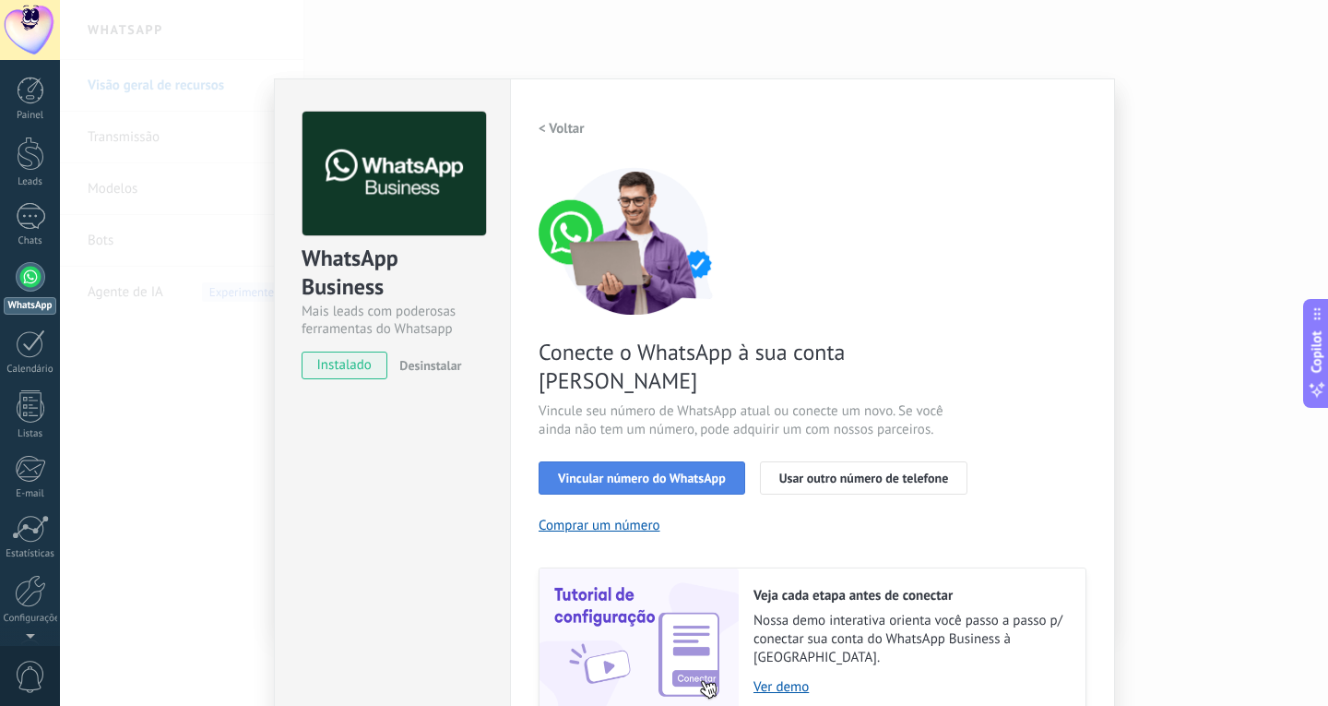
click at [633, 471] on span "Vincular número do WhatsApp" at bounding box center [642, 477] width 168 height 13
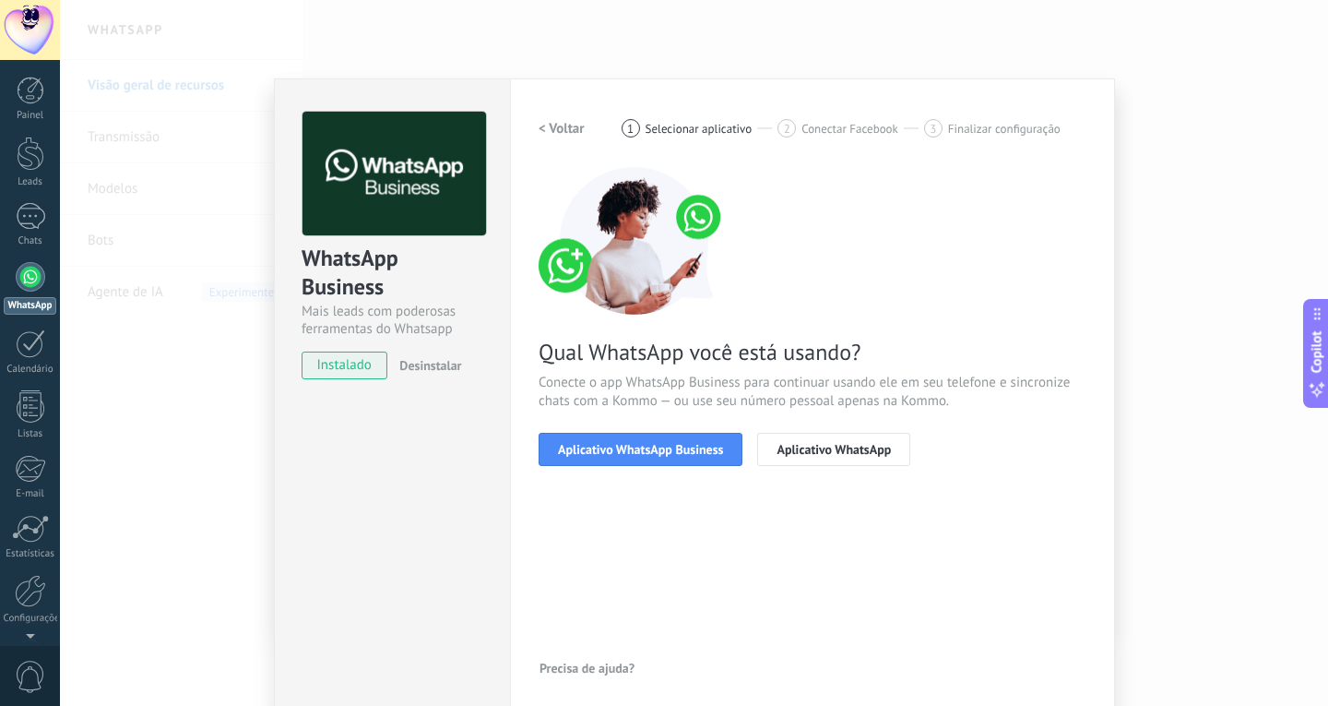
click at [633, 450] on span "Aplicativo WhatsApp Business" at bounding box center [640, 449] width 165 height 13
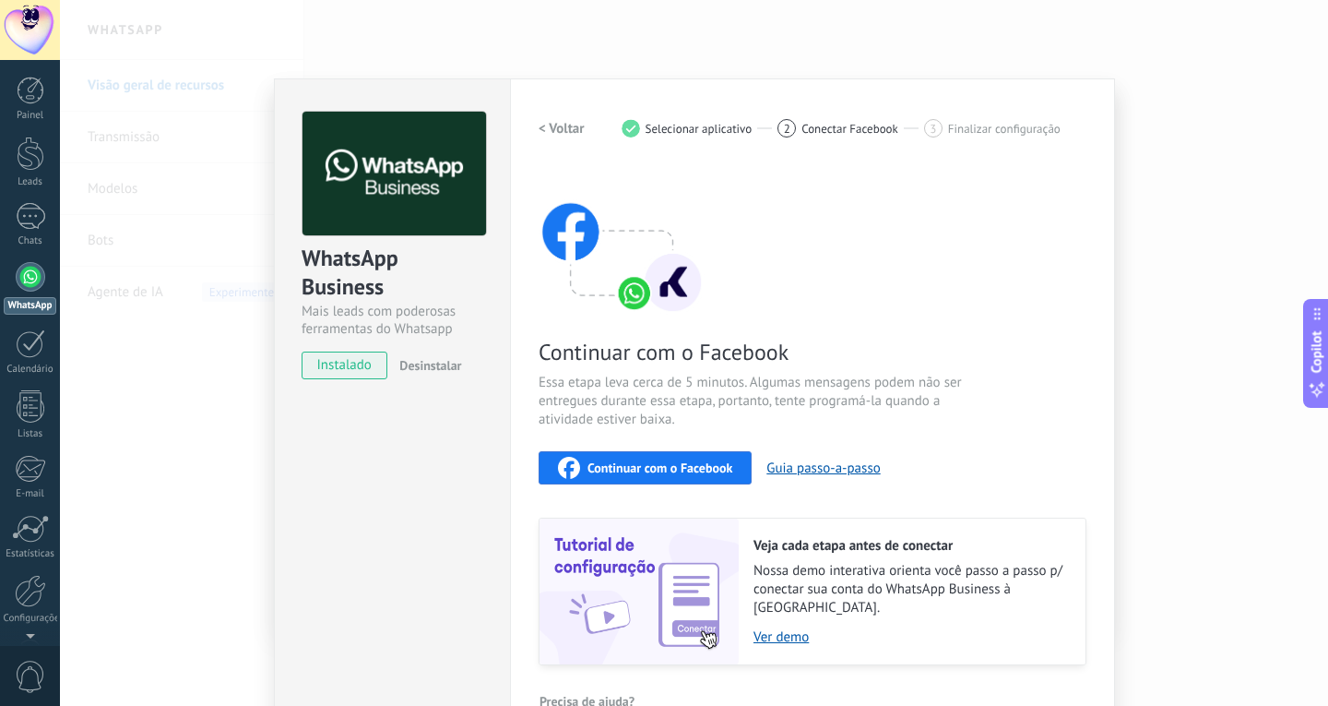
click at [654, 471] on span "Continuar com o Facebook" at bounding box center [660, 467] width 145 height 13
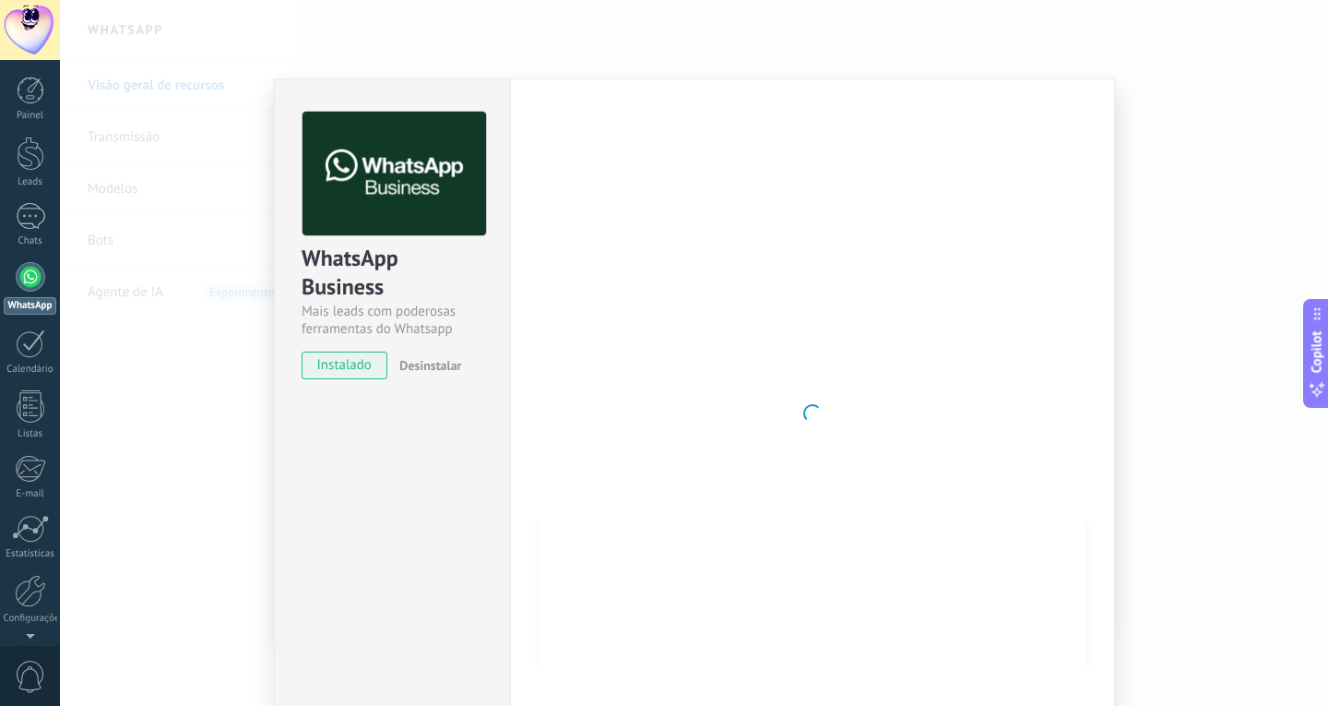
click at [239, 47] on div "WhatsApp Business Mais leads com poderosas ferramentas do Whatsapp instalado De…" at bounding box center [694, 353] width 1269 height 706
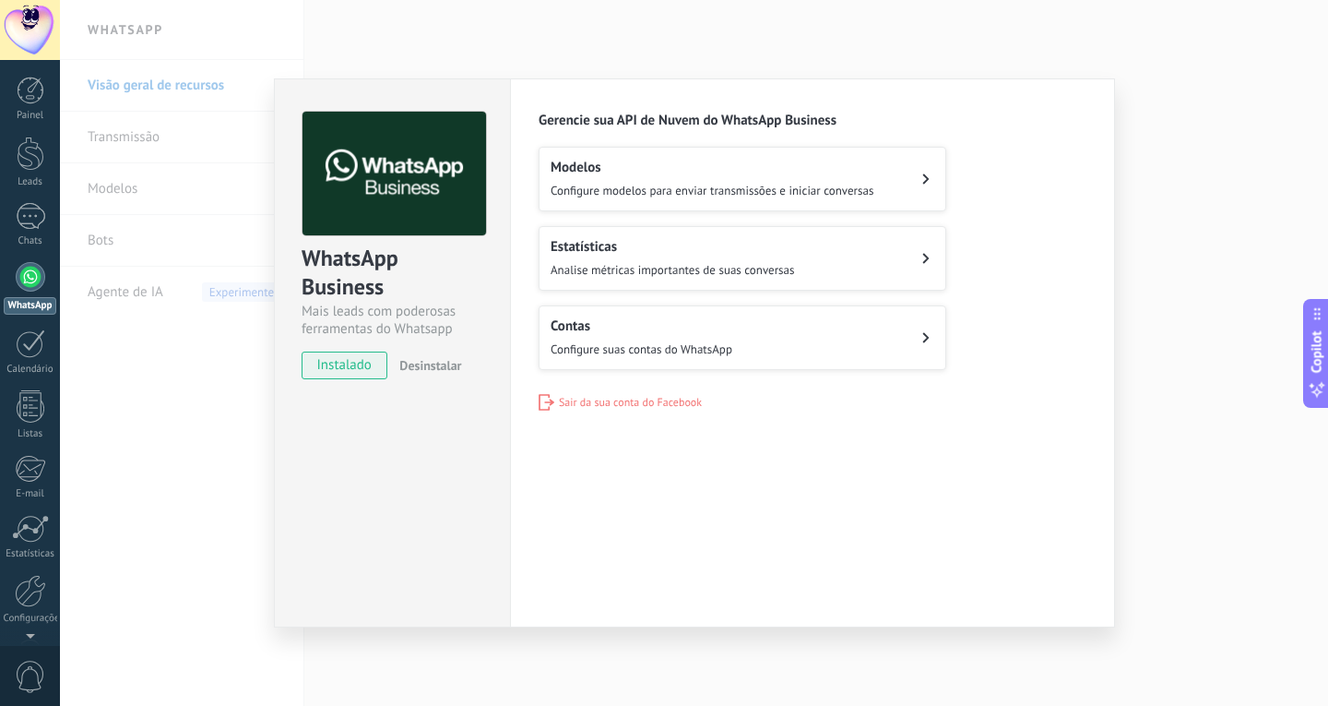
click at [618, 341] on span "Configure suas contas do WhatsApp" at bounding box center [642, 349] width 182 height 16
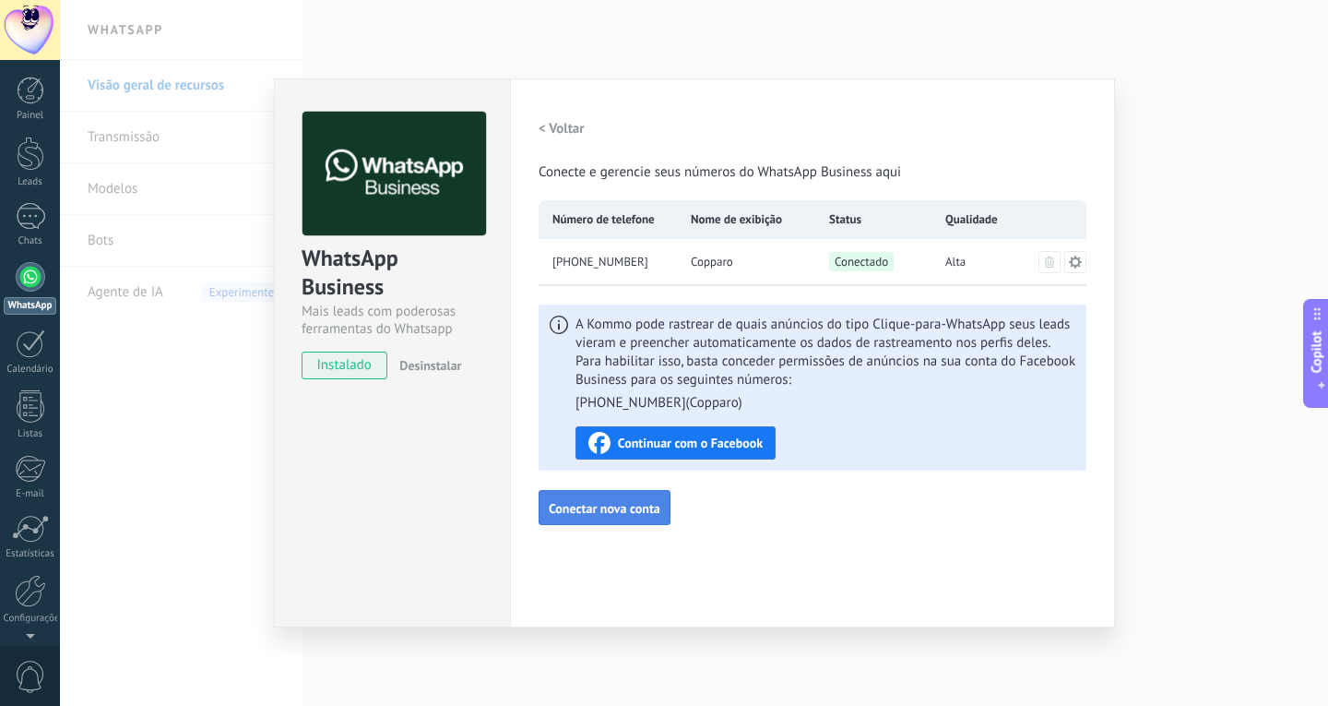
click at [629, 511] on span "Conectar nova conta" at bounding box center [605, 508] width 112 height 13
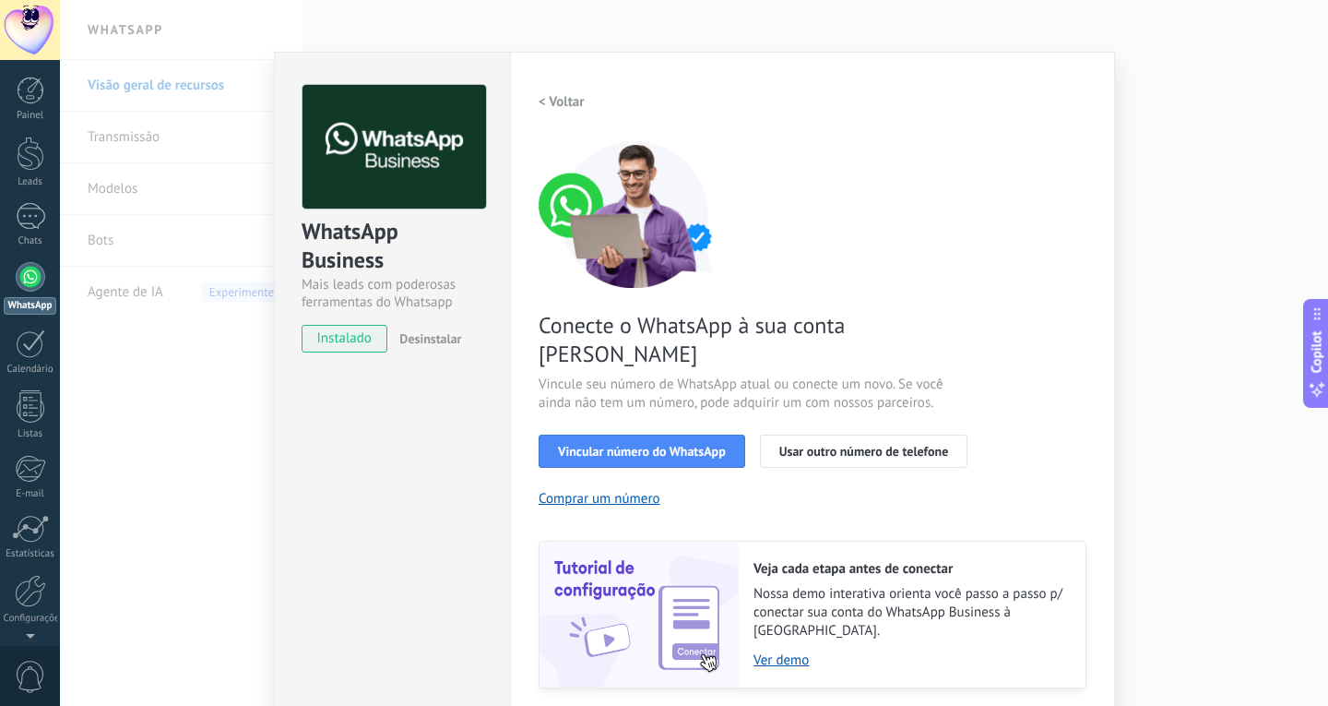
scroll to position [49, 0]
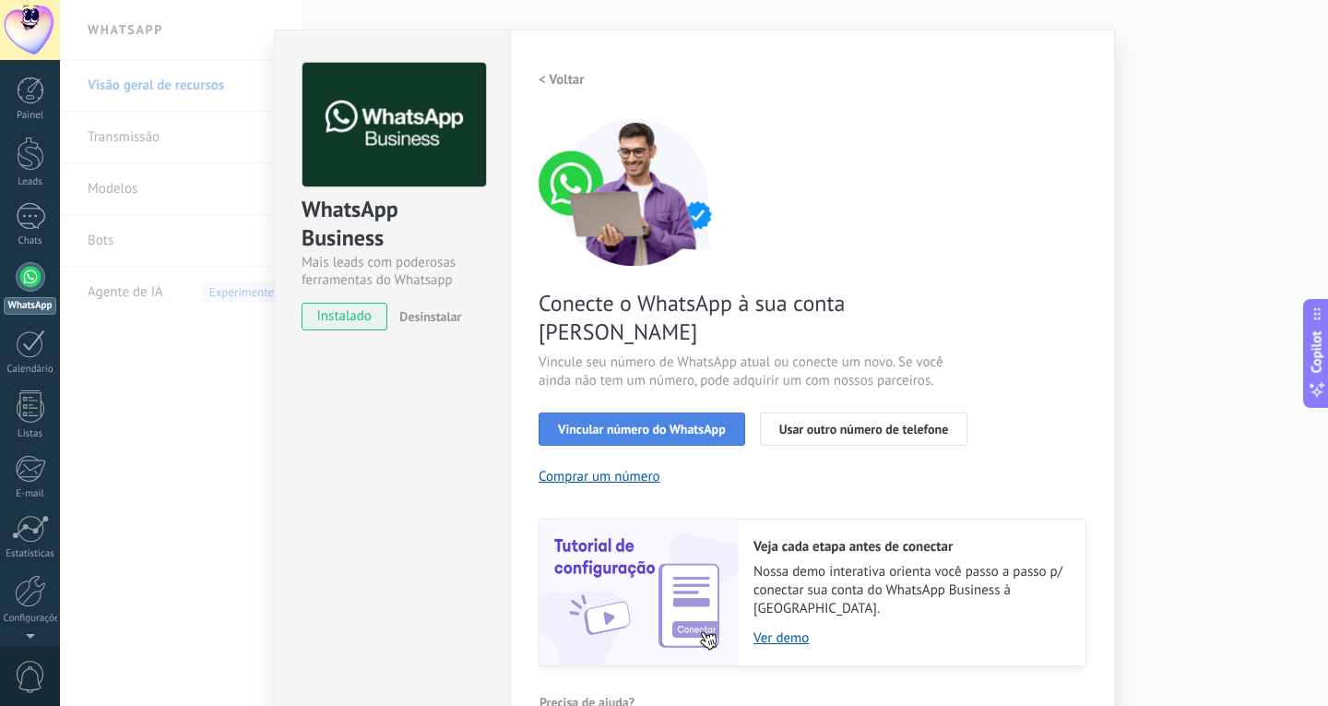
click at [648, 412] on button "Vincular número do WhatsApp" at bounding box center [642, 428] width 207 height 33
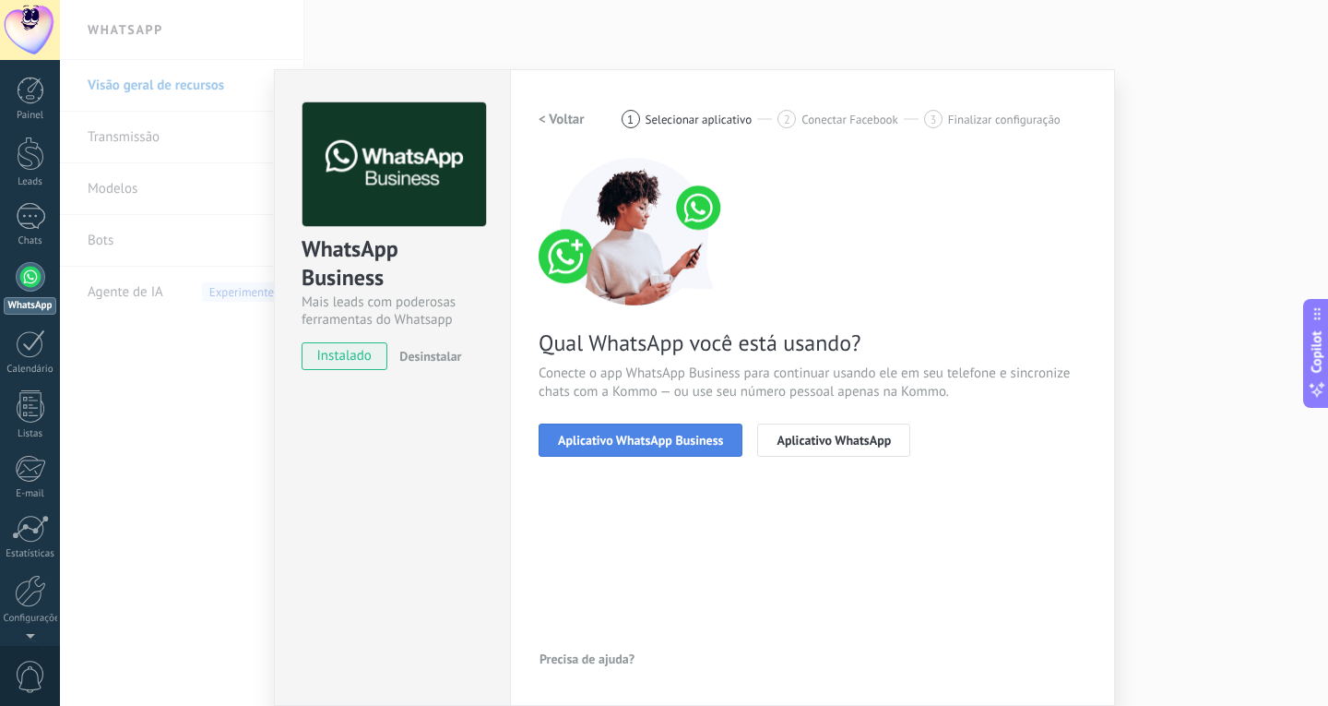
click at [669, 440] on span "Aplicativo WhatsApp Business" at bounding box center [640, 440] width 165 height 13
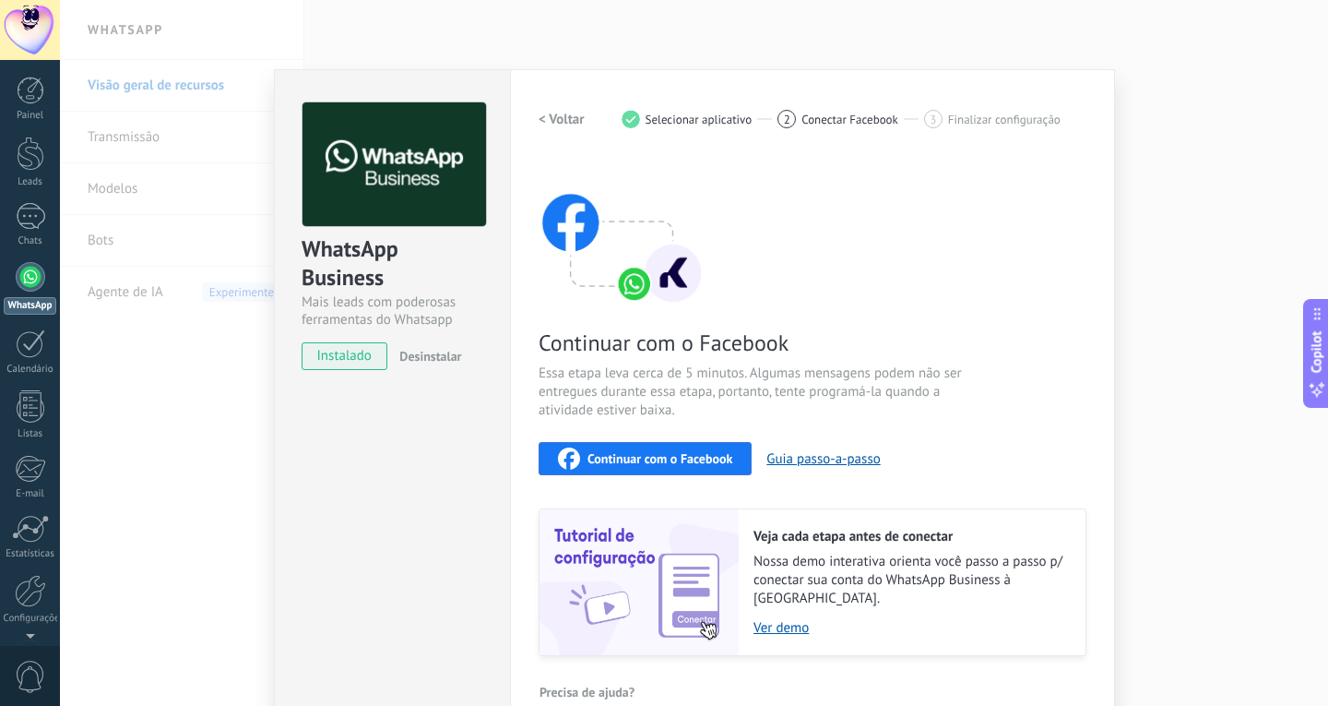
click at [662, 466] on div "Continuar com o Facebook" at bounding box center [645, 458] width 174 height 22
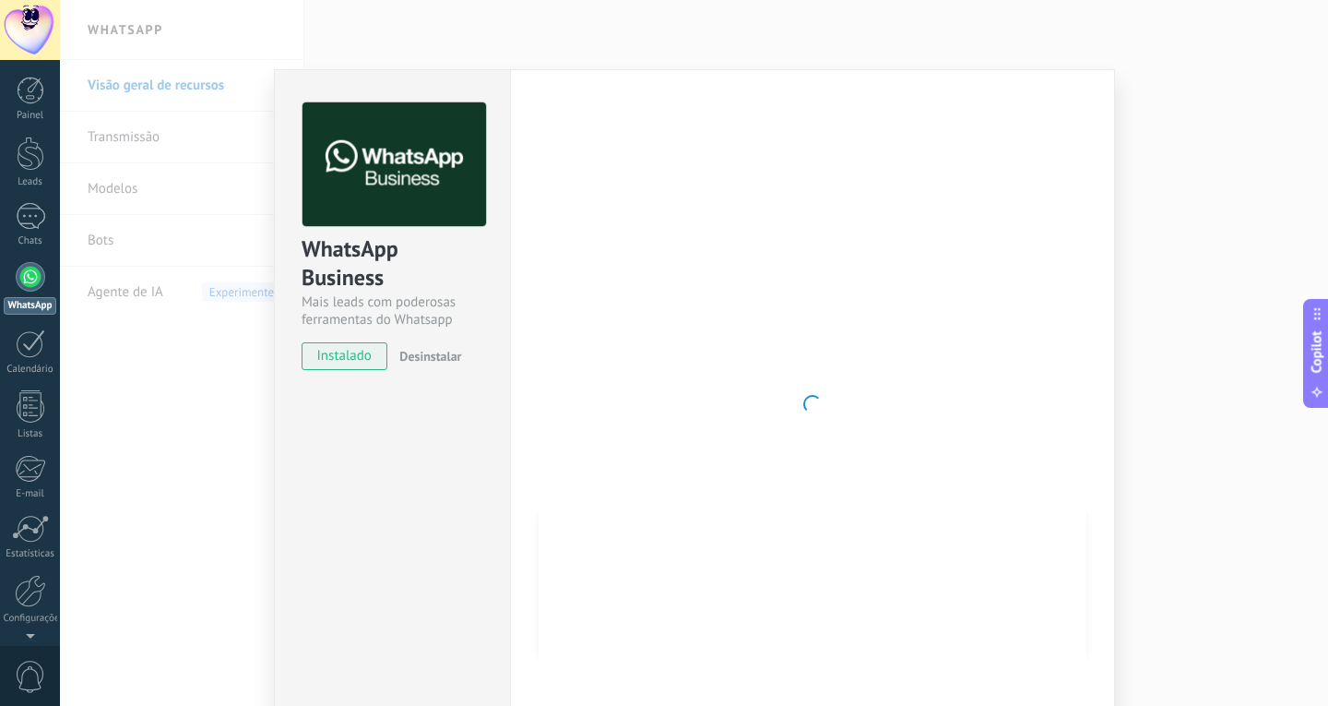
scroll to position [28, 0]
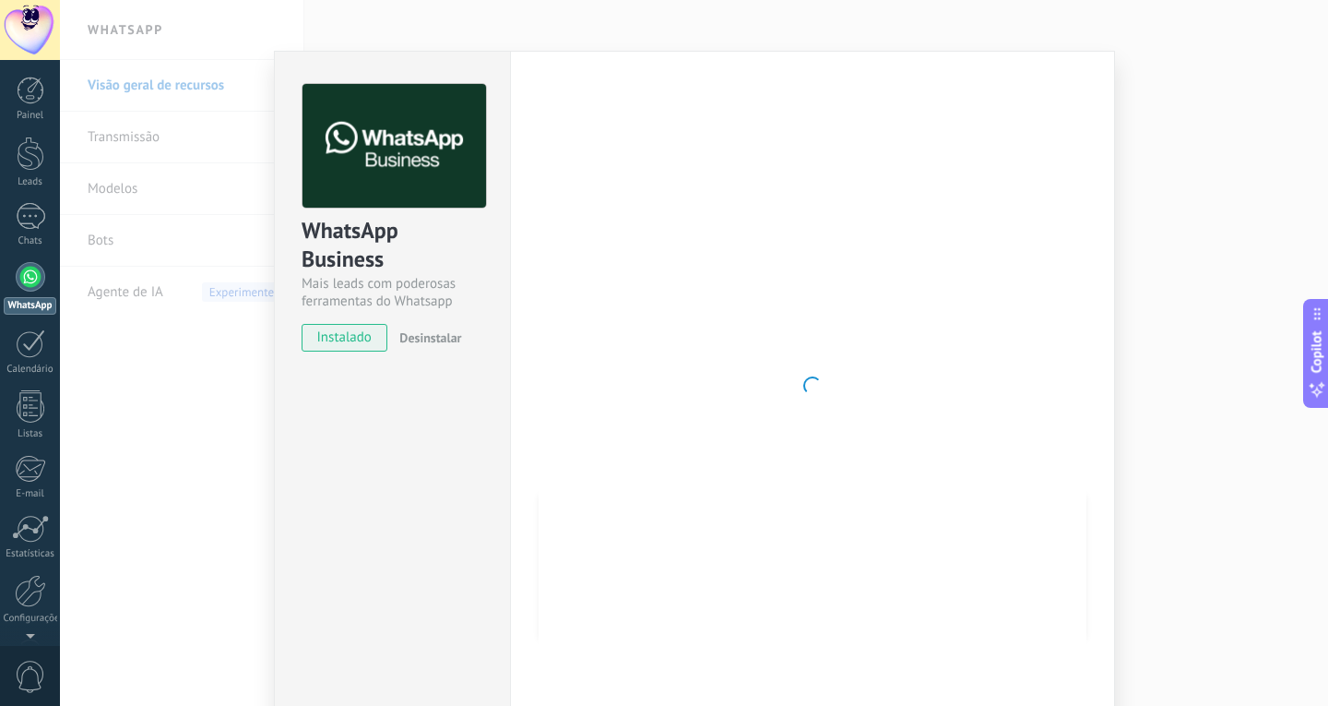
click at [627, 245] on div at bounding box center [813, 385] width 548 height 603
click at [817, 200] on div at bounding box center [813, 385] width 548 height 603
click at [190, 151] on div "WhatsApp Business Mais leads com poderosas ferramentas do Whatsapp instalado De…" at bounding box center [694, 353] width 1269 height 706
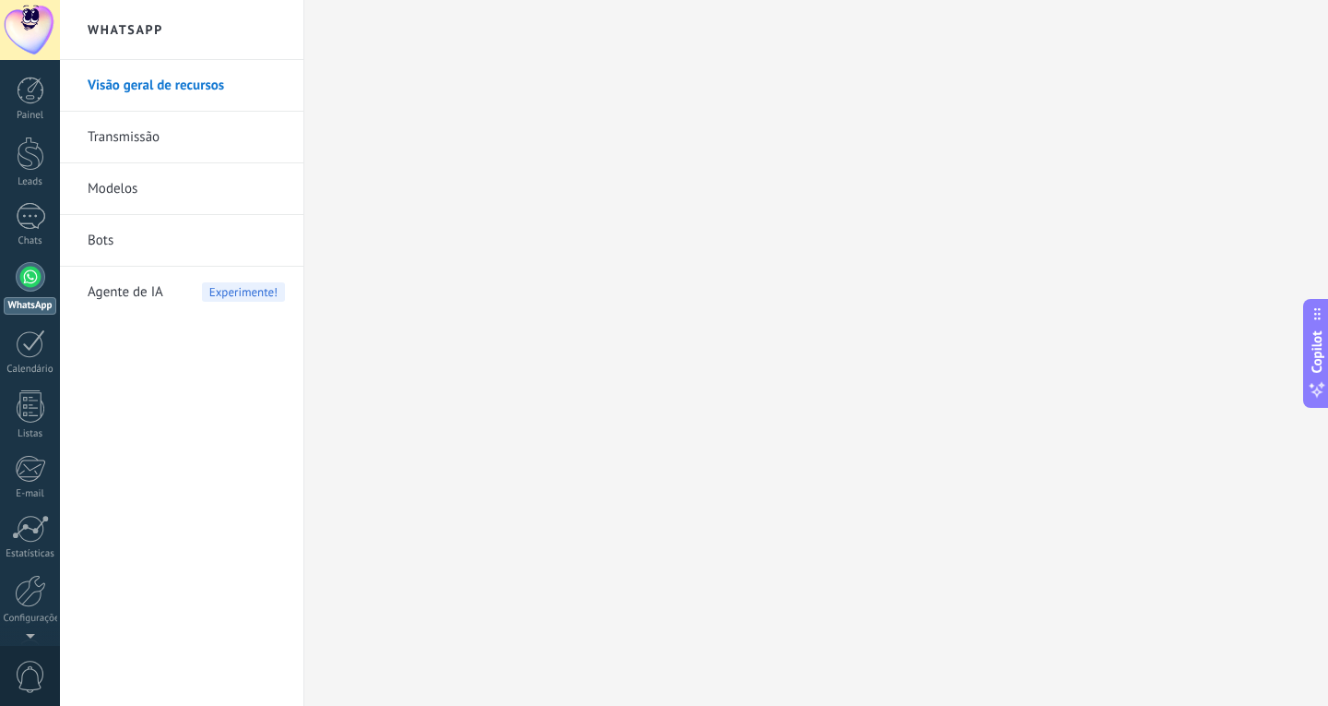
scroll to position [0, 0]
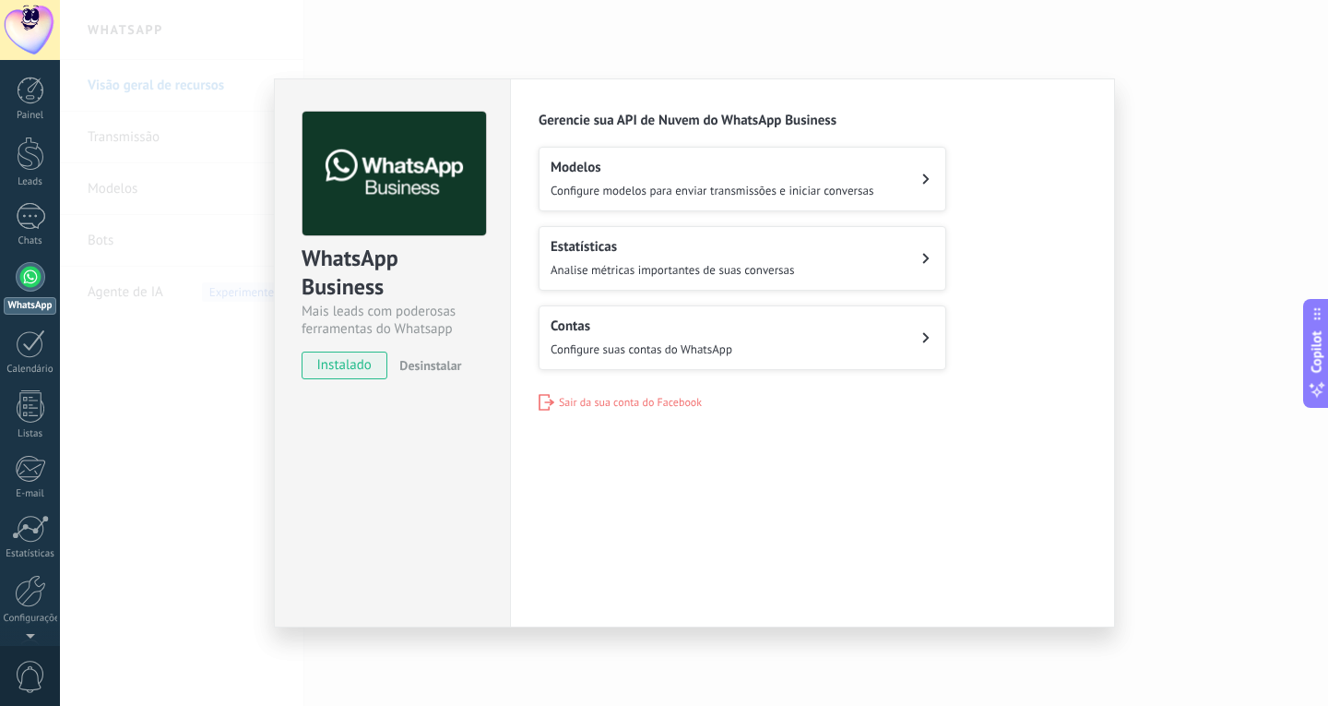
click at [663, 348] on span "Configure suas contas do WhatsApp" at bounding box center [642, 349] width 182 height 16
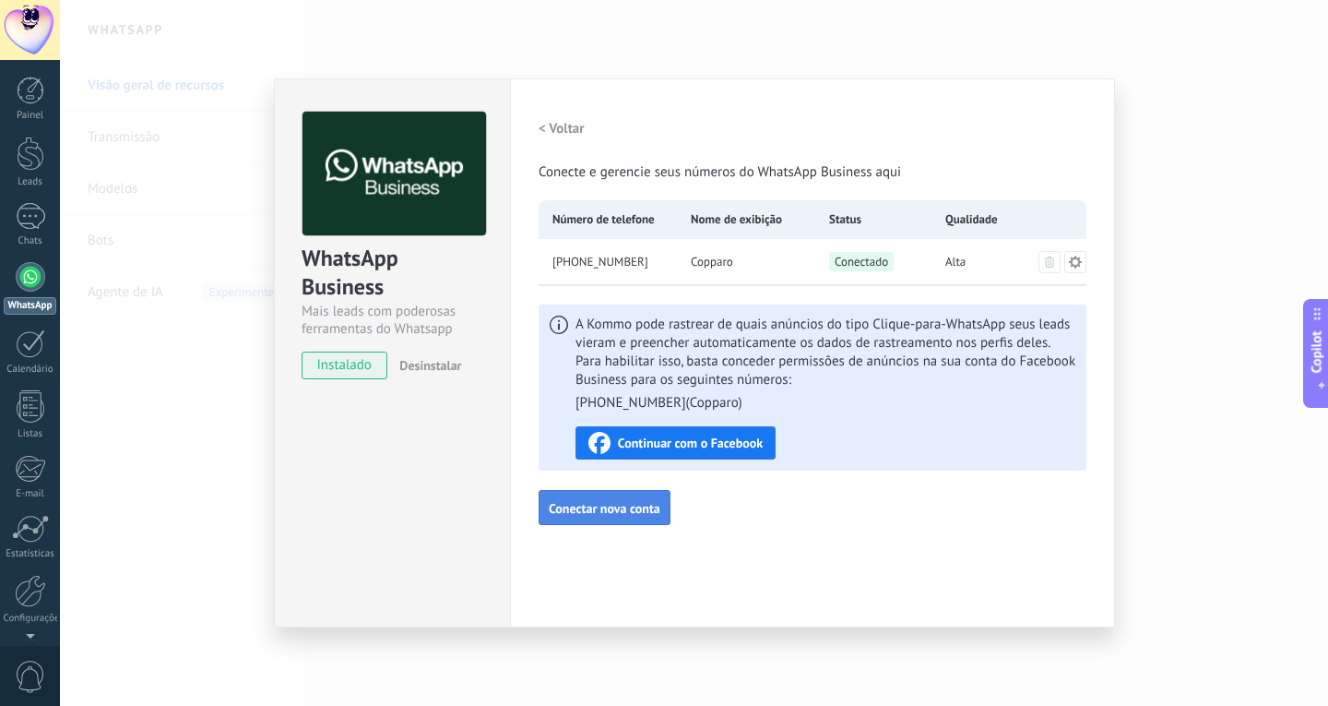
click at [591, 507] on span "Conectar nova conta" at bounding box center [605, 508] width 112 height 13
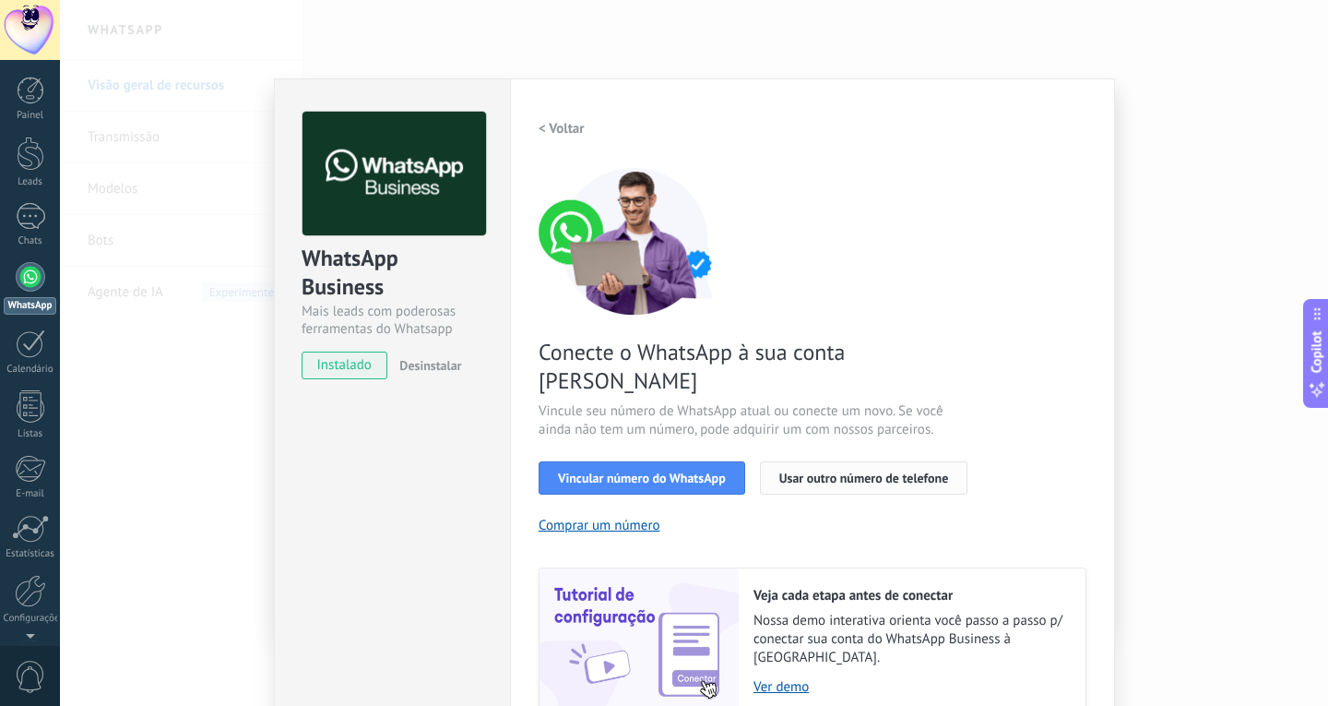
click at [820, 471] on span "Usar outro número de telefone" at bounding box center [865, 477] width 170 height 13
